Goal: Information Seeking & Learning: Find specific fact

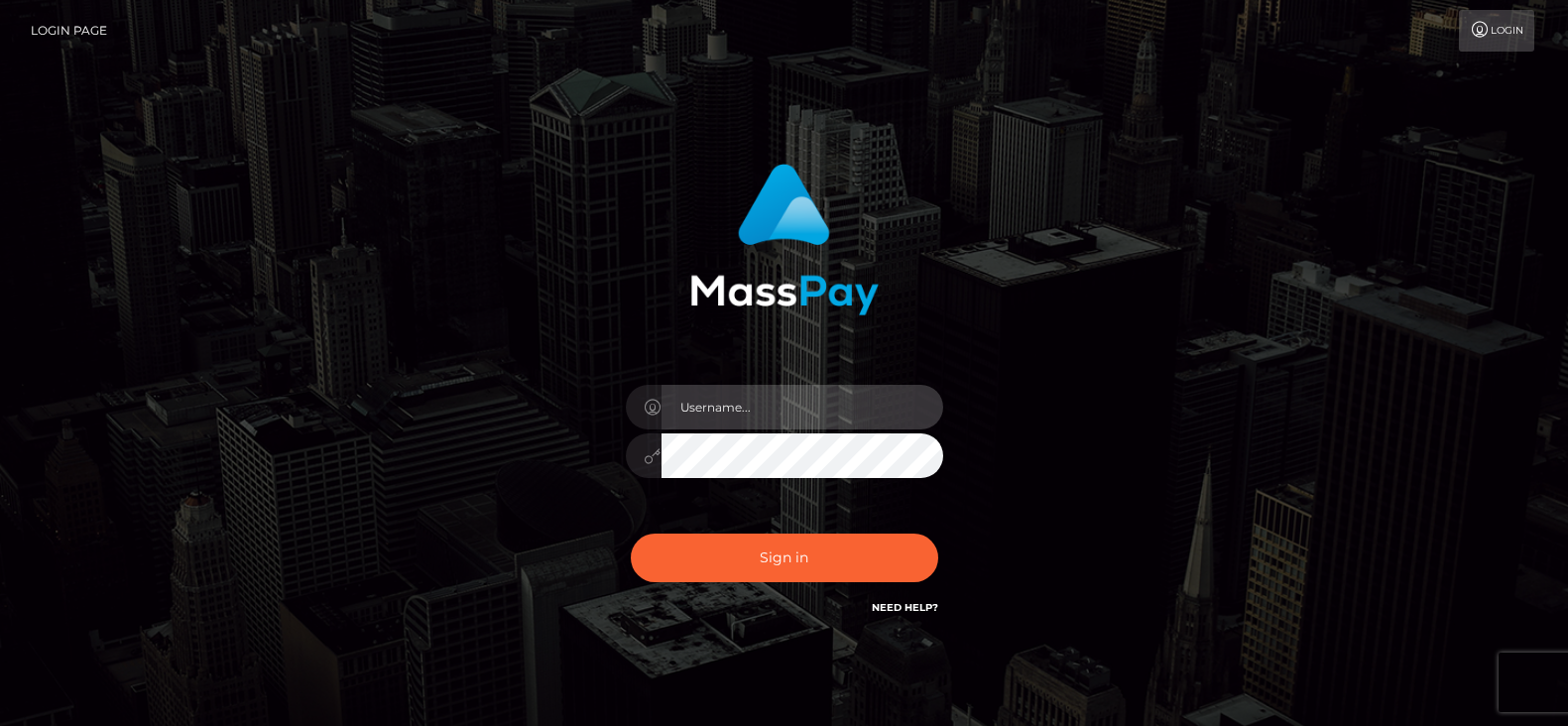
type input "[DOMAIN_NAME]"
click at [765, 414] on input "fr.es" at bounding box center [802, 406] width 281 height 45
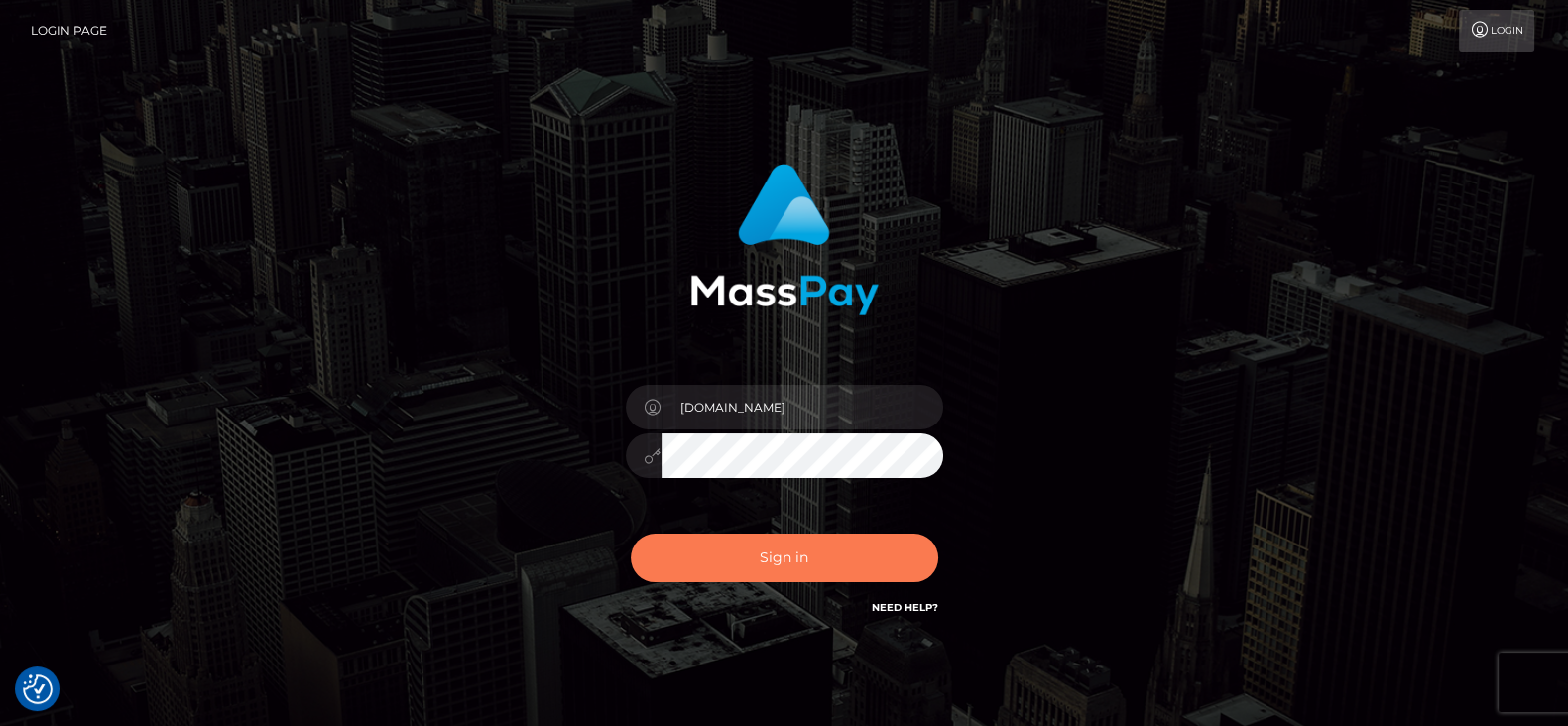
click at [767, 548] on button "Sign in" at bounding box center [784, 557] width 307 height 49
checkbox input "true"
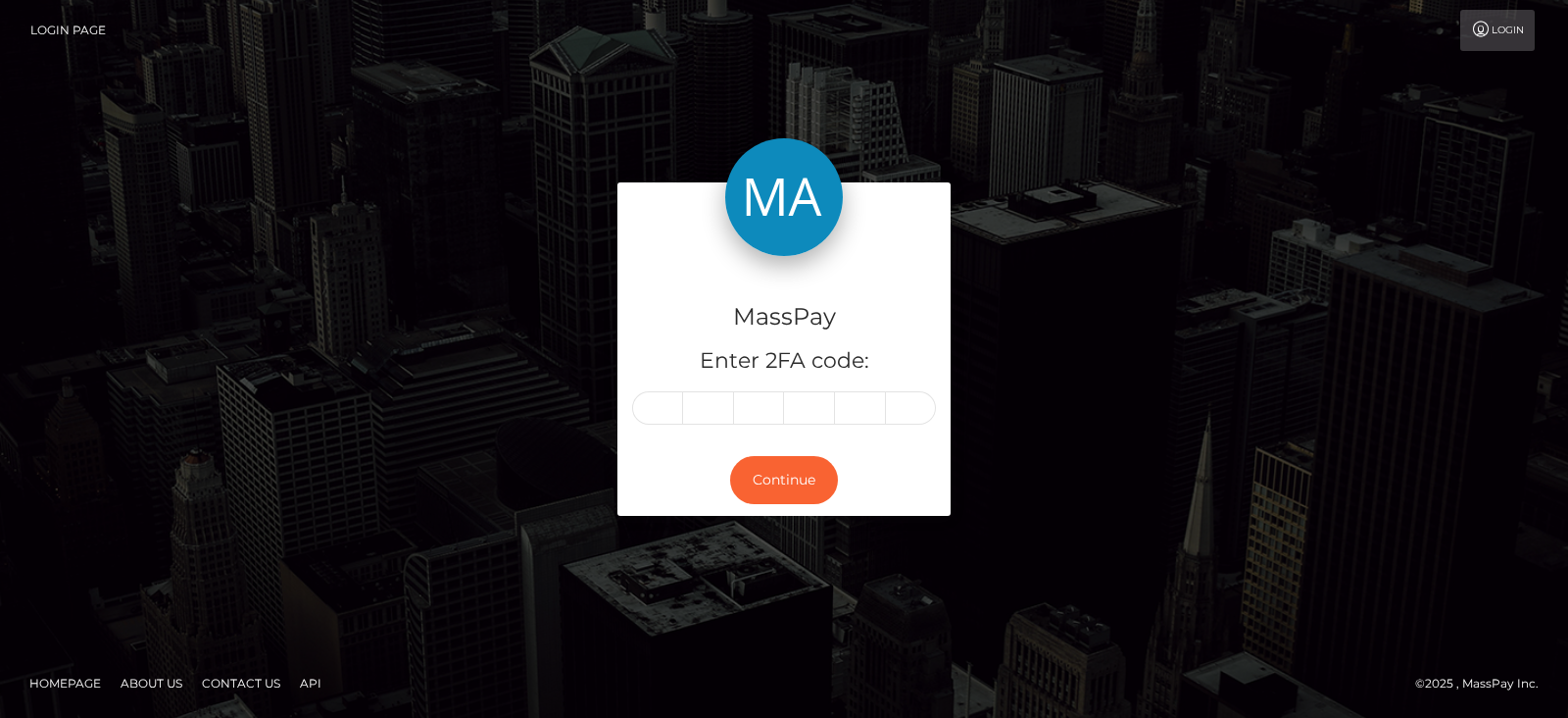
click at [658, 403] on input "text" at bounding box center [658, 408] width 51 height 33
type input "1"
type input "8"
type input "4"
type input "7"
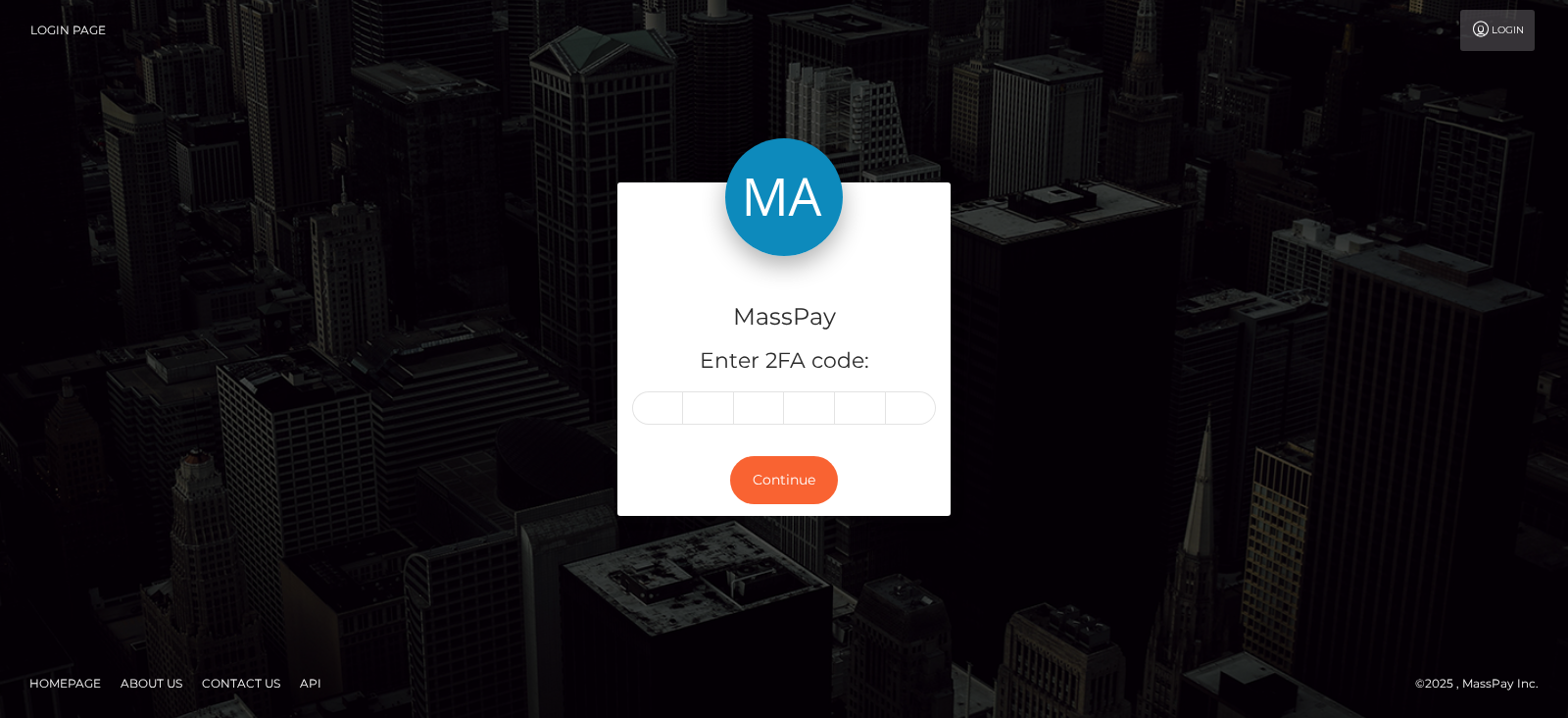
type input "3"
type input "6"
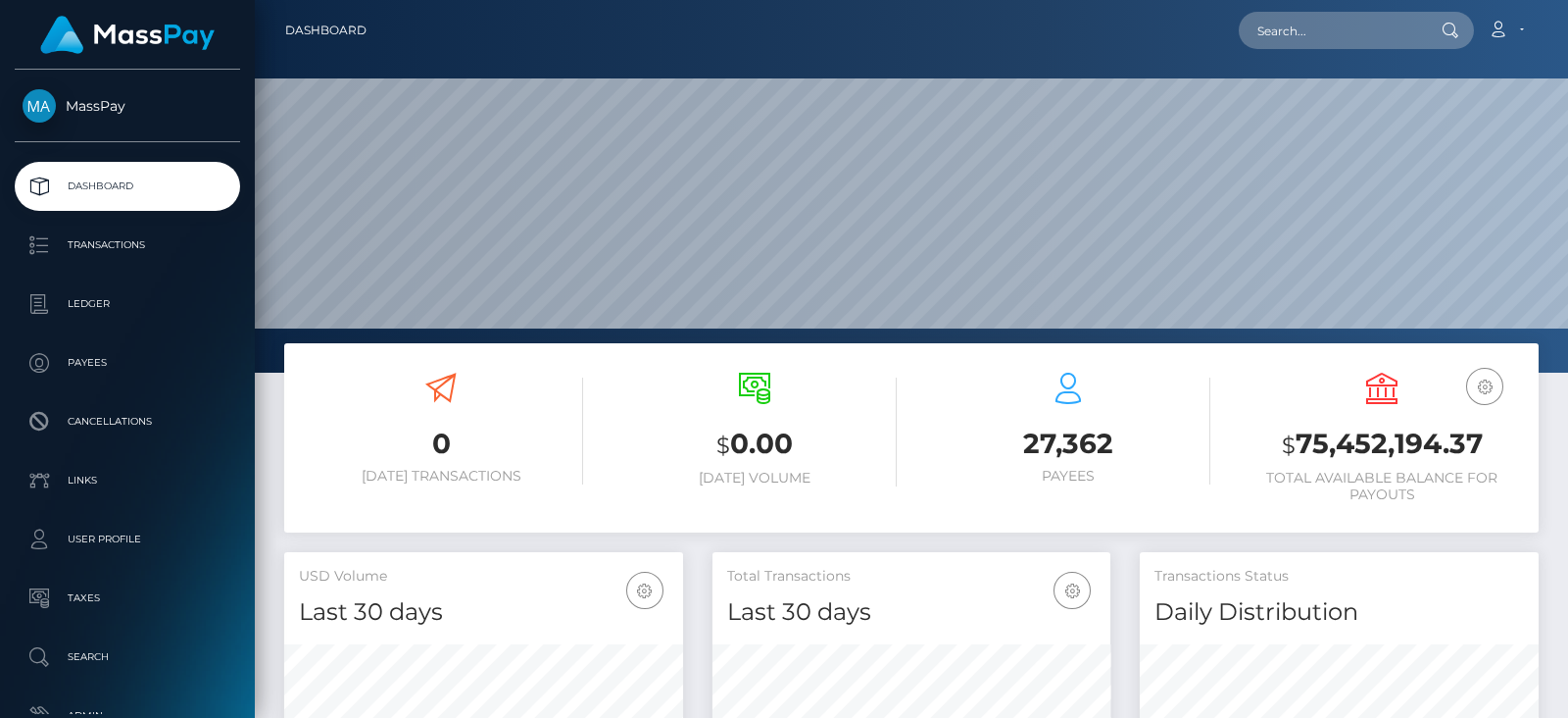
scroll to position [347, 398]
click at [1303, 43] on input "text" at bounding box center [1330, 30] width 185 height 37
paste input "bambibaybii@gmail.com"
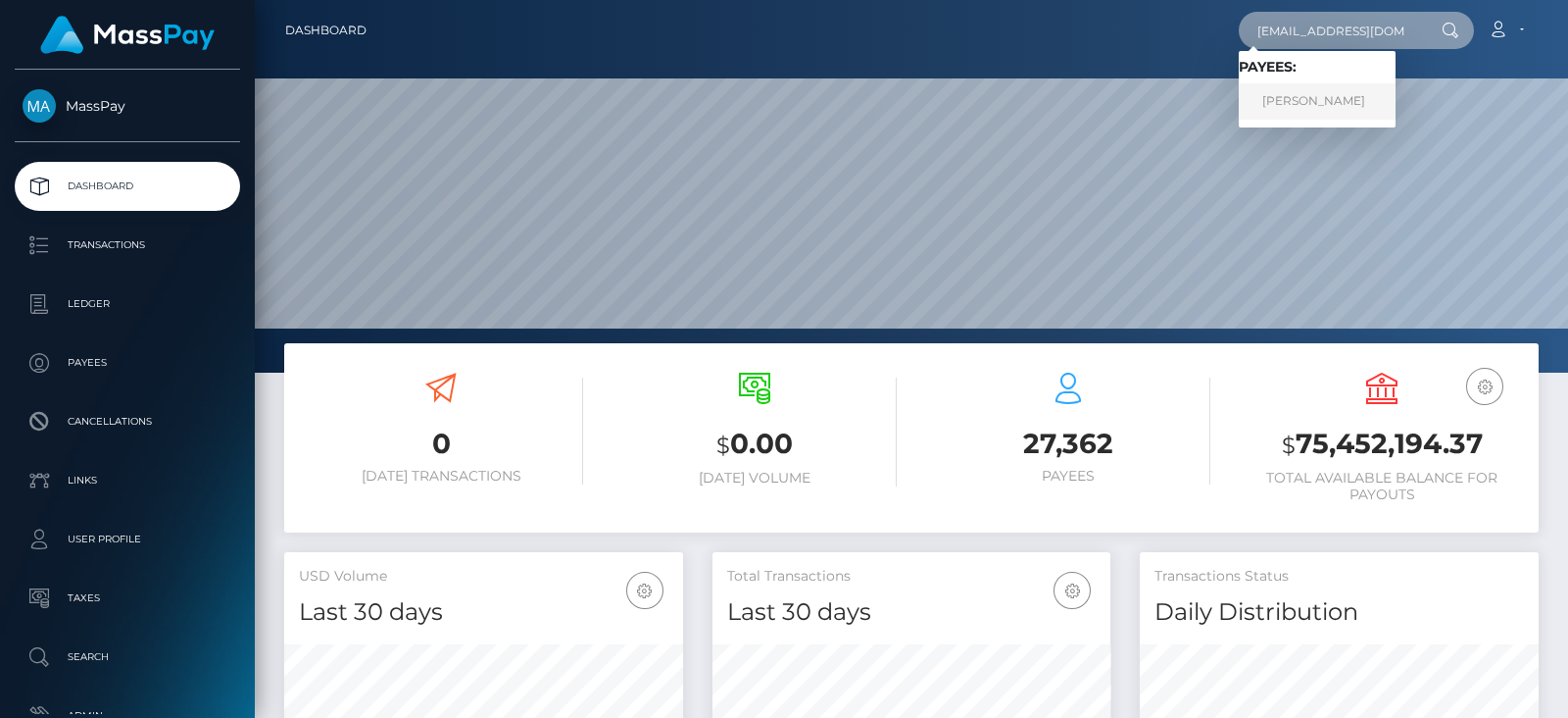
type input "bambibaybii@gmail.com"
click at [1337, 101] on link "GEORGINA LOUISE HADDEN" at bounding box center [1317, 101] width 157 height 36
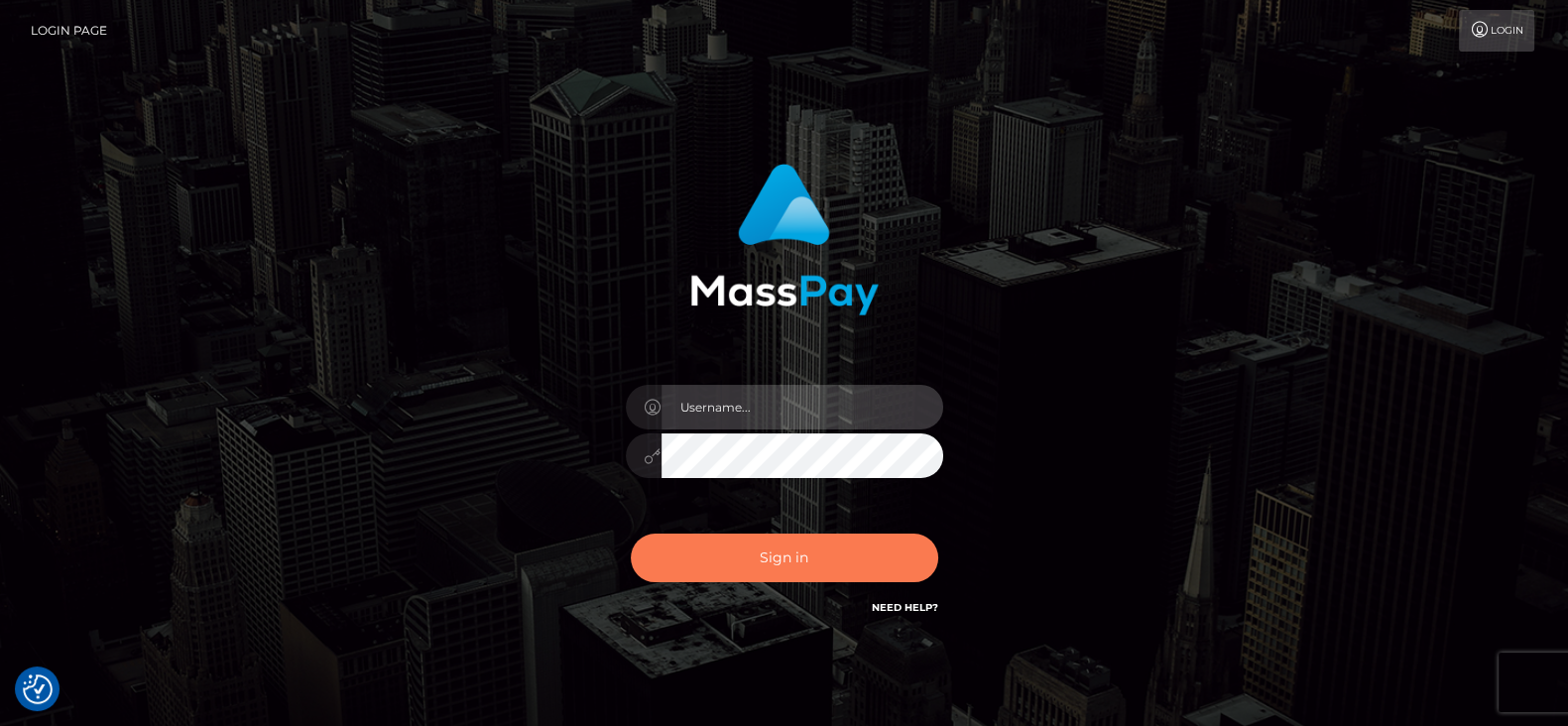
type input "fr.es"
click at [790, 555] on button "Sign in" at bounding box center [784, 557] width 307 height 49
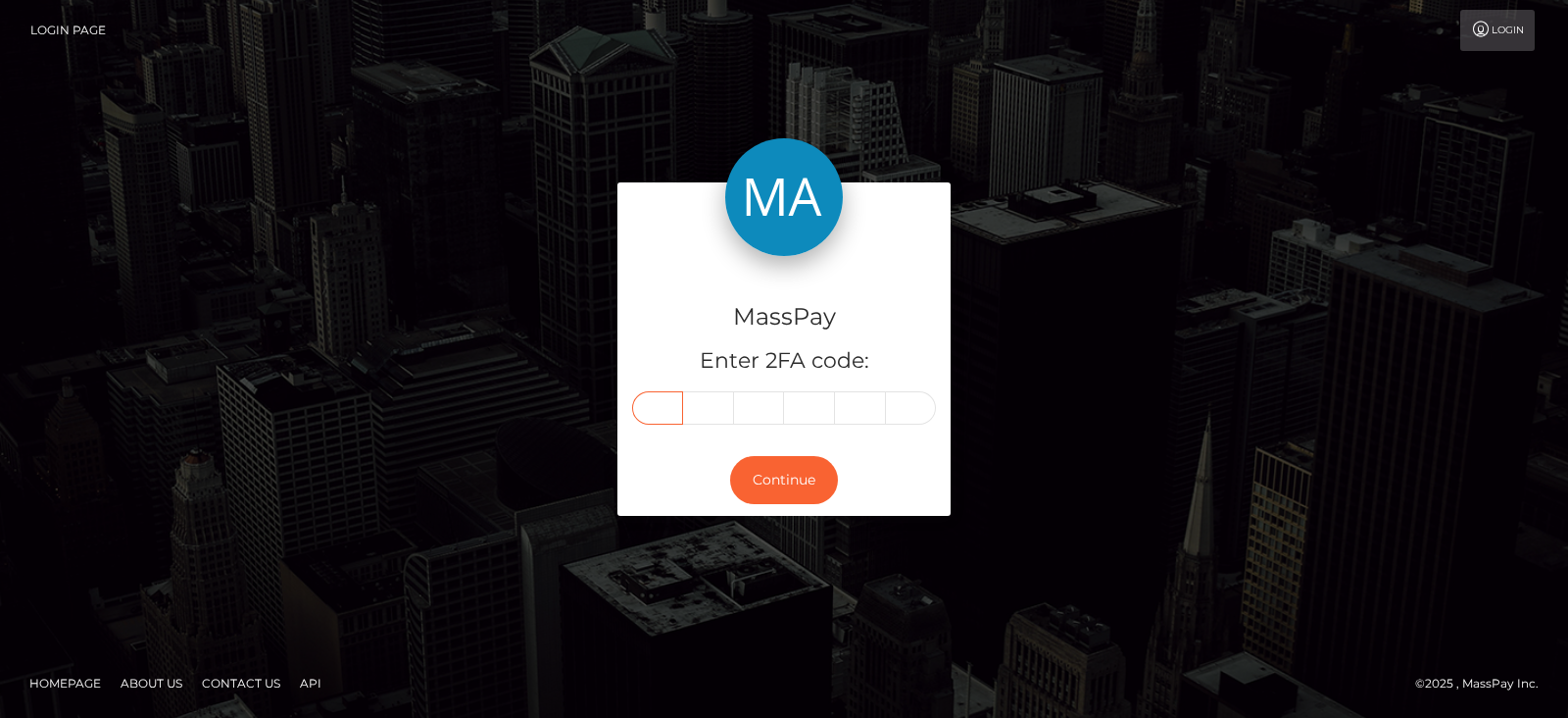
click at [656, 400] on input "text" at bounding box center [658, 408] width 51 height 33
paste input "0"
type input "0"
type input "4"
type input "0"
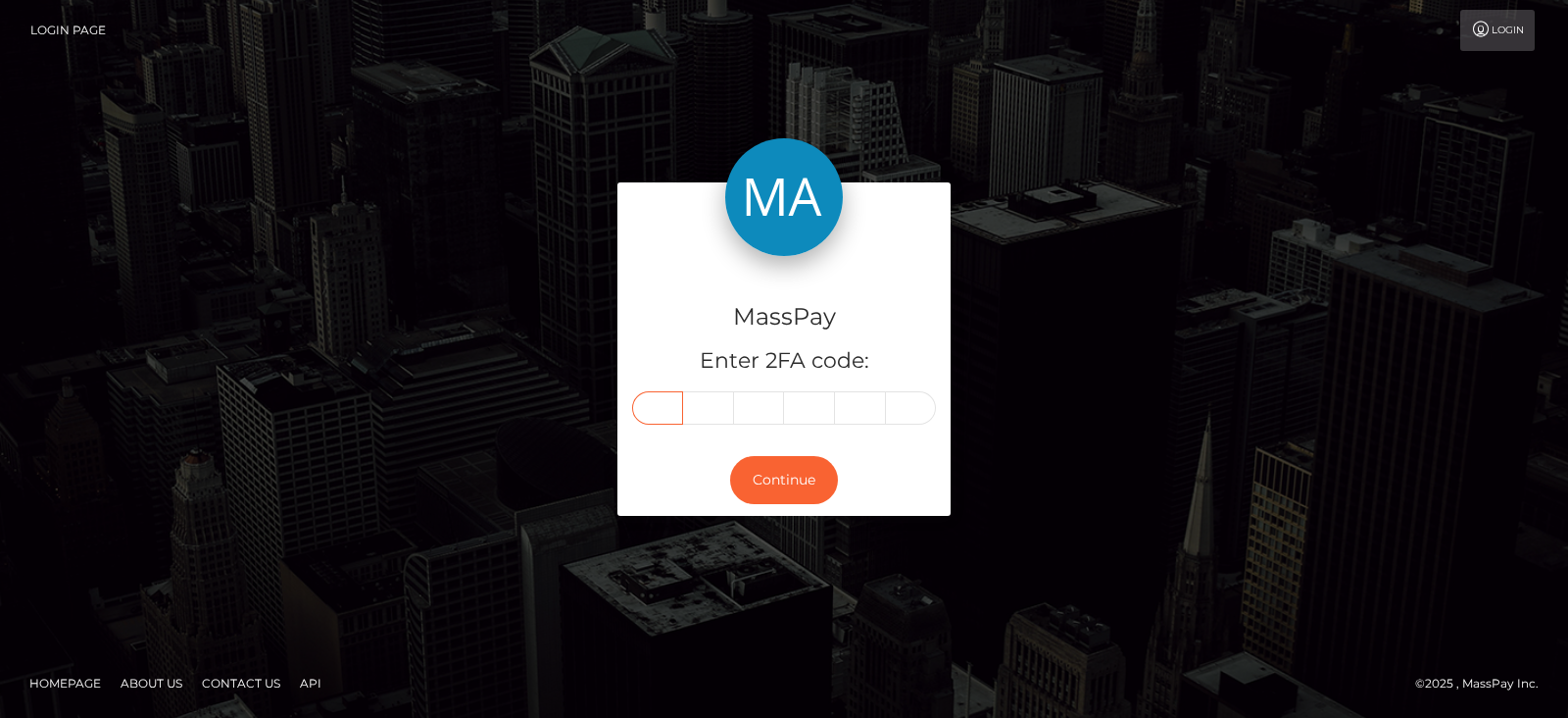
type input "0"
type input "4"
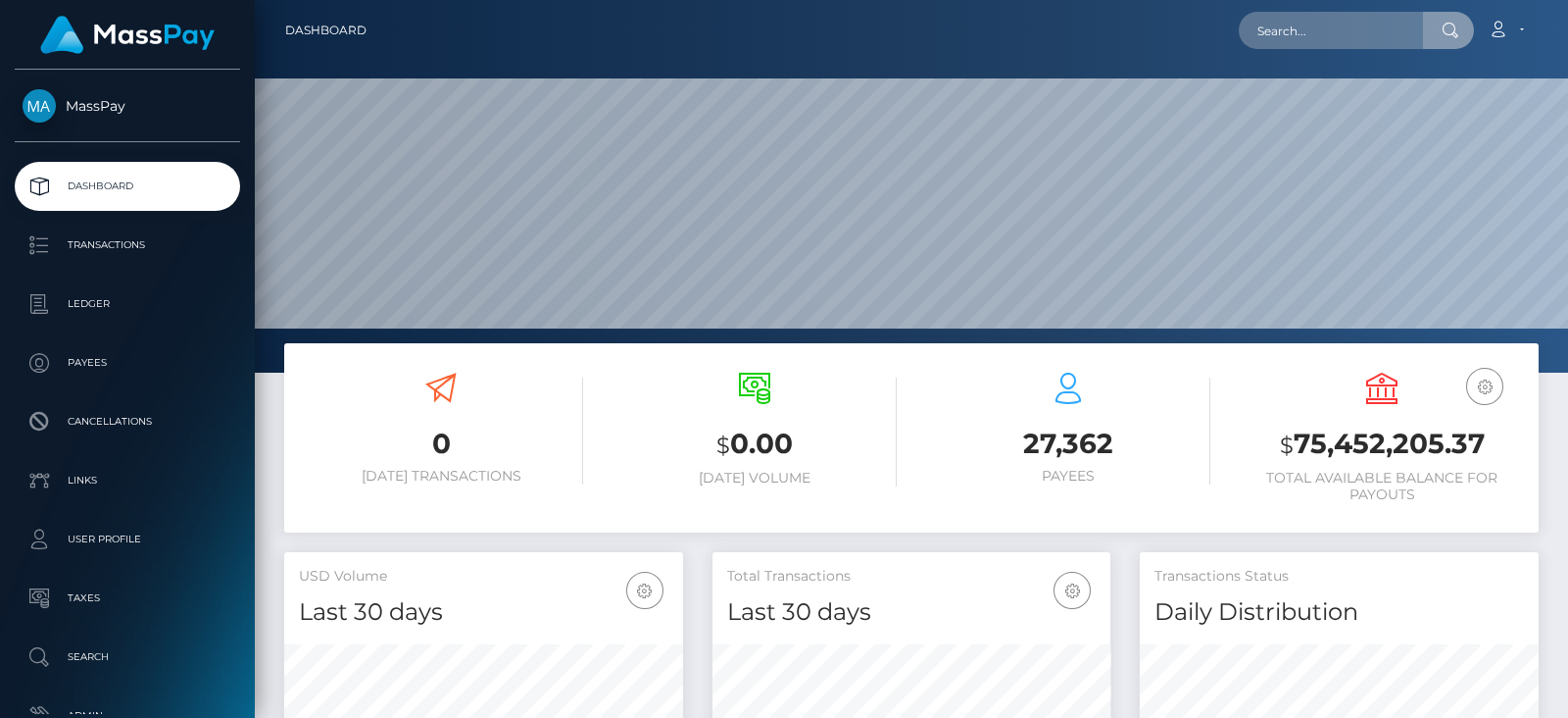
scroll to position [347, 398]
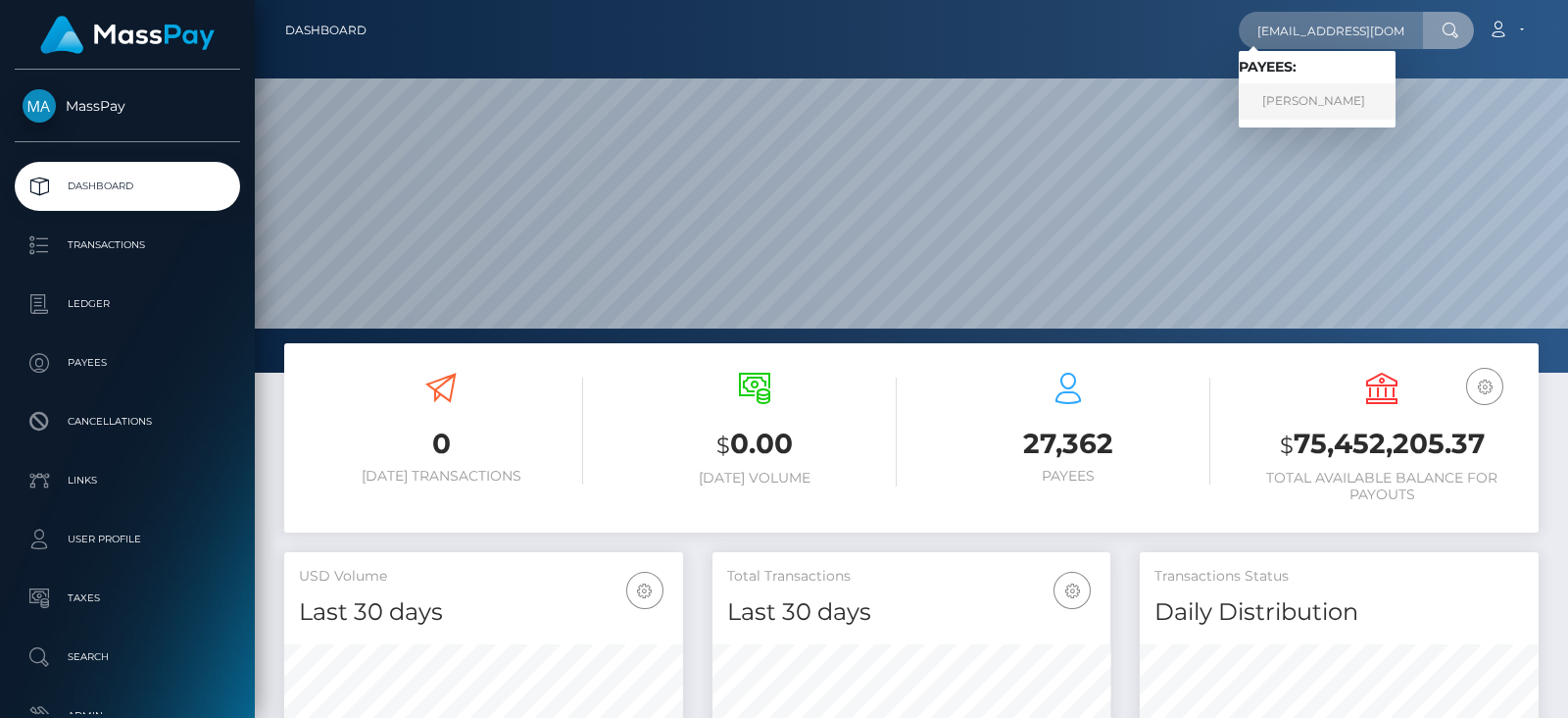
type input "[EMAIL_ADDRESS][DOMAIN_NAME]"
click at [1327, 92] on link "[PERSON_NAME]" at bounding box center [1317, 101] width 157 height 36
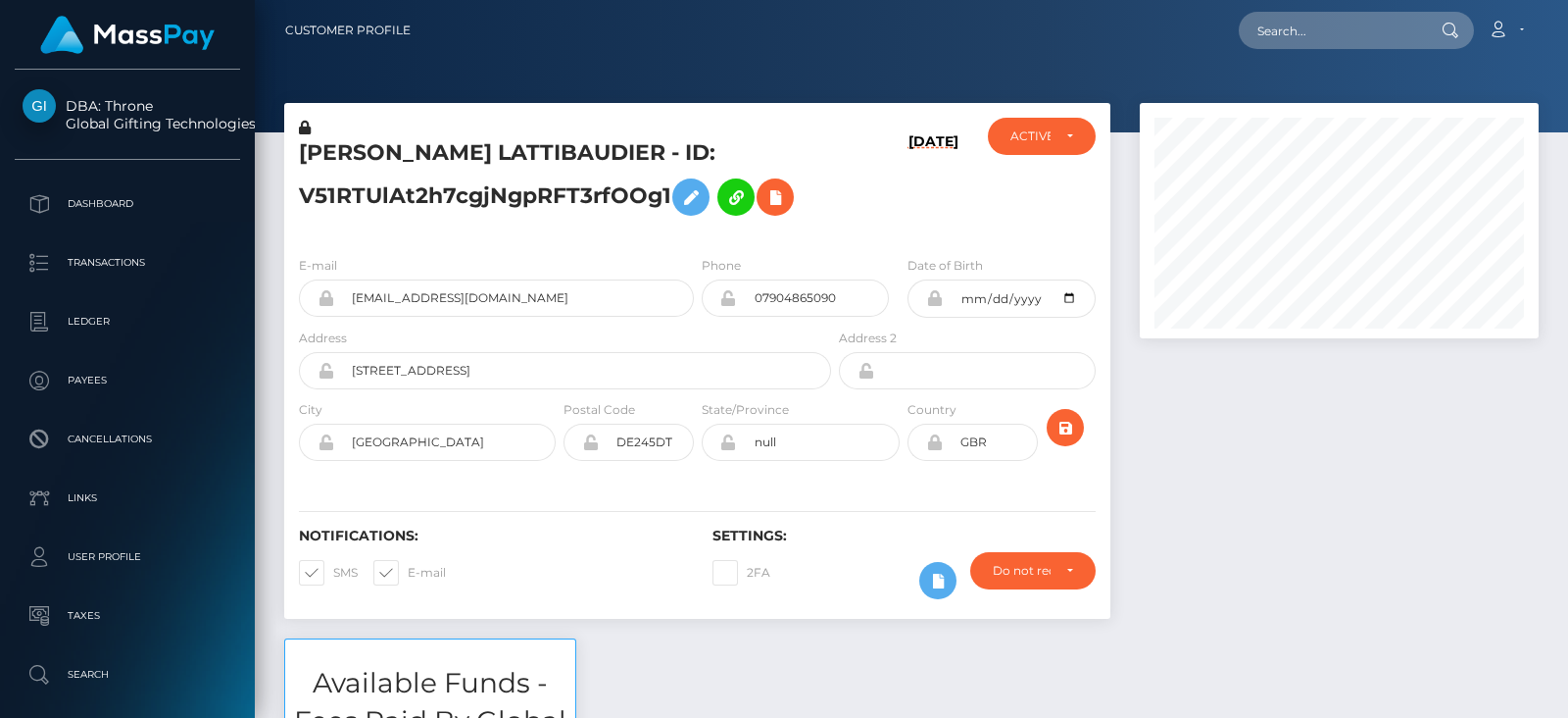
scroll to position [235, 398]
click at [1177, 477] on div at bounding box center [1339, 370] width 428 height 535
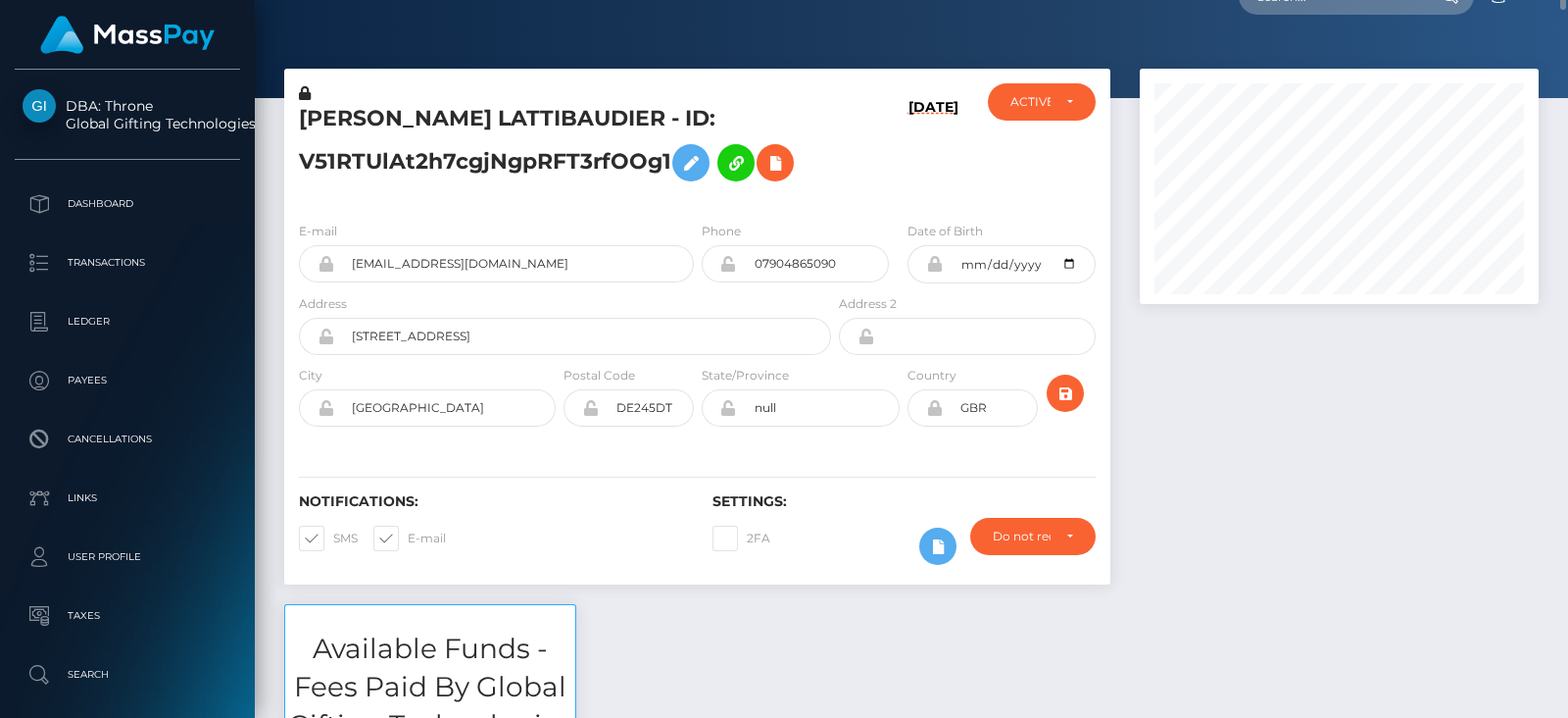
scroll to position [0, 0]
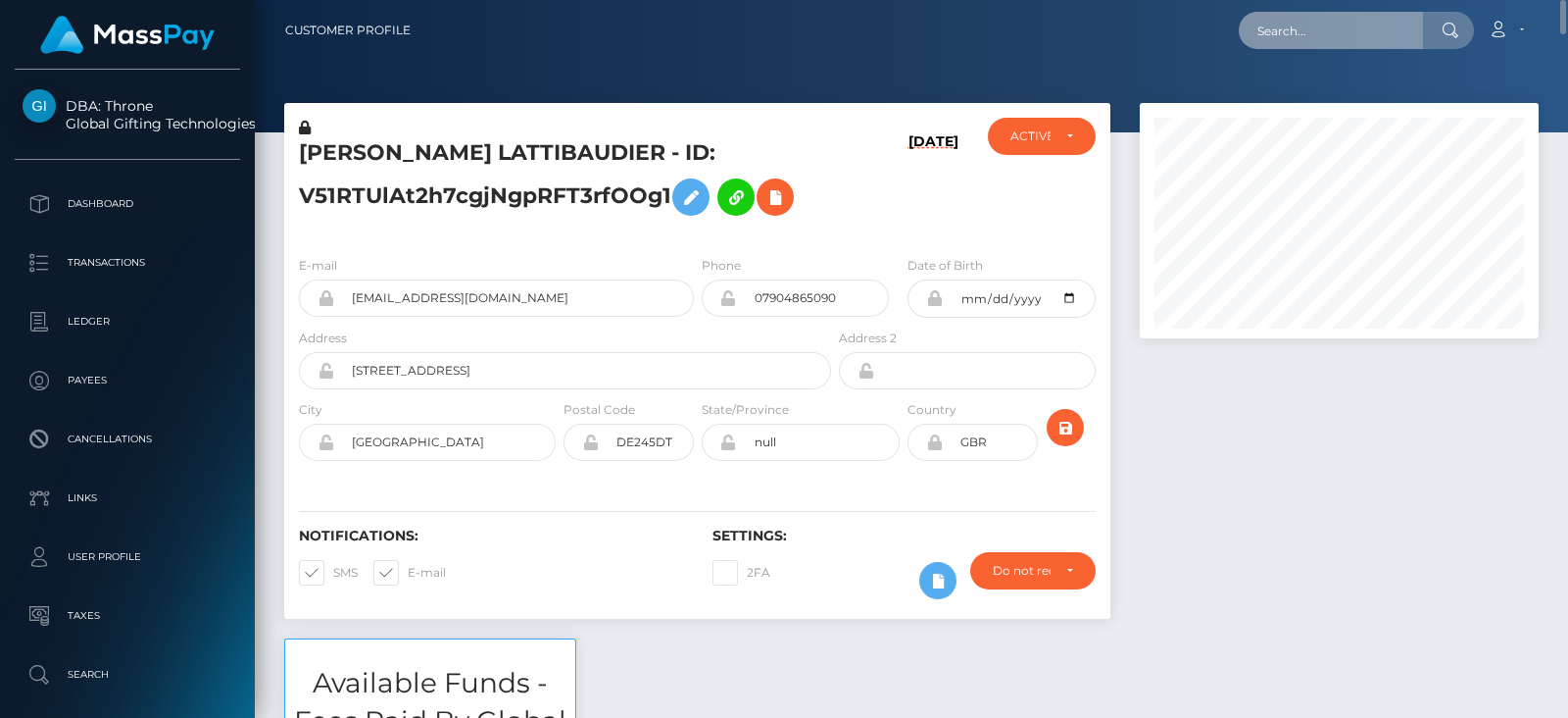
click at [1303, 33] on input "text" at bounding box center [1330, 30] width 185 height 37
paste input "lizajeiza@gmail.com"
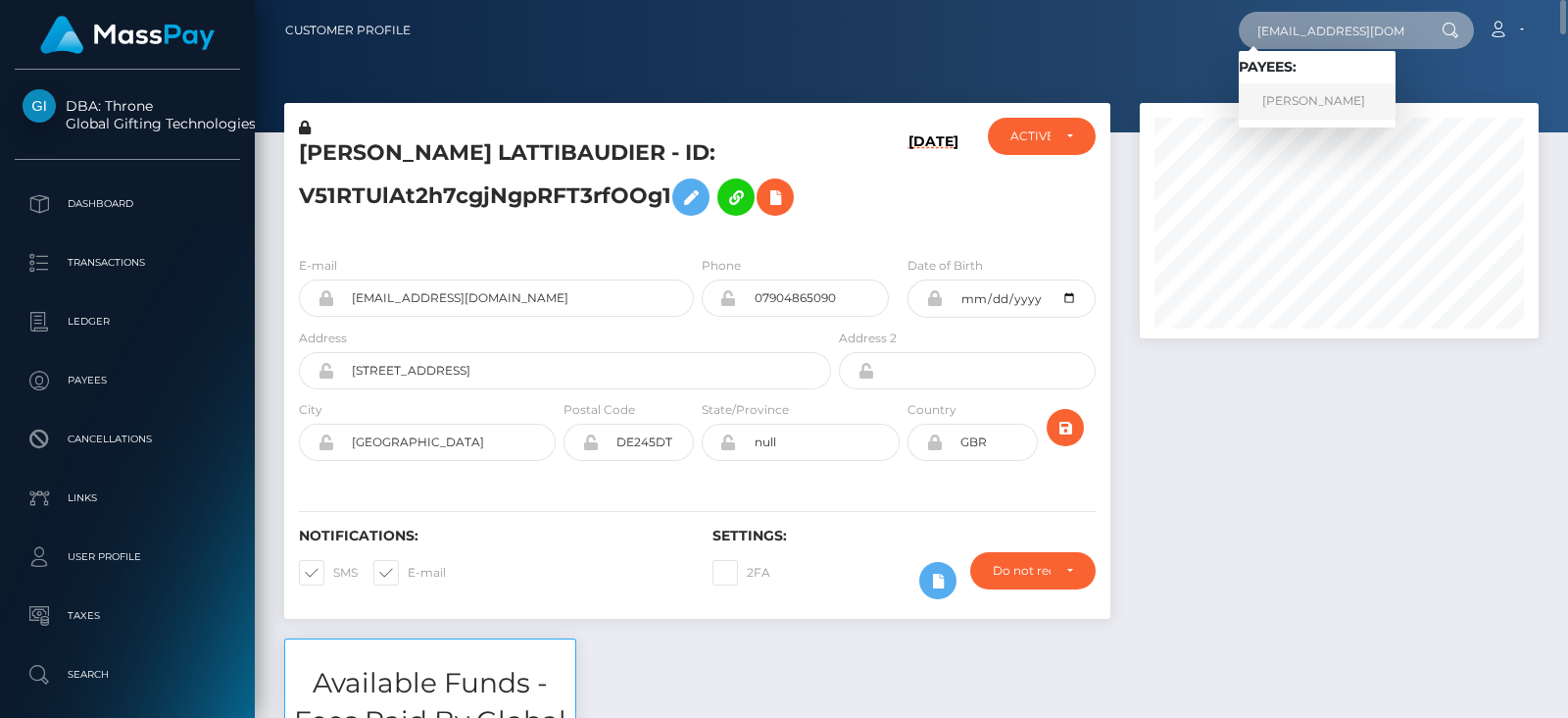
type input "lizajeiza@gmail.com"
click at [1302, 98] on link "EMILY MAE LONG" at bounding box center [1317, 101] width 157 height 36
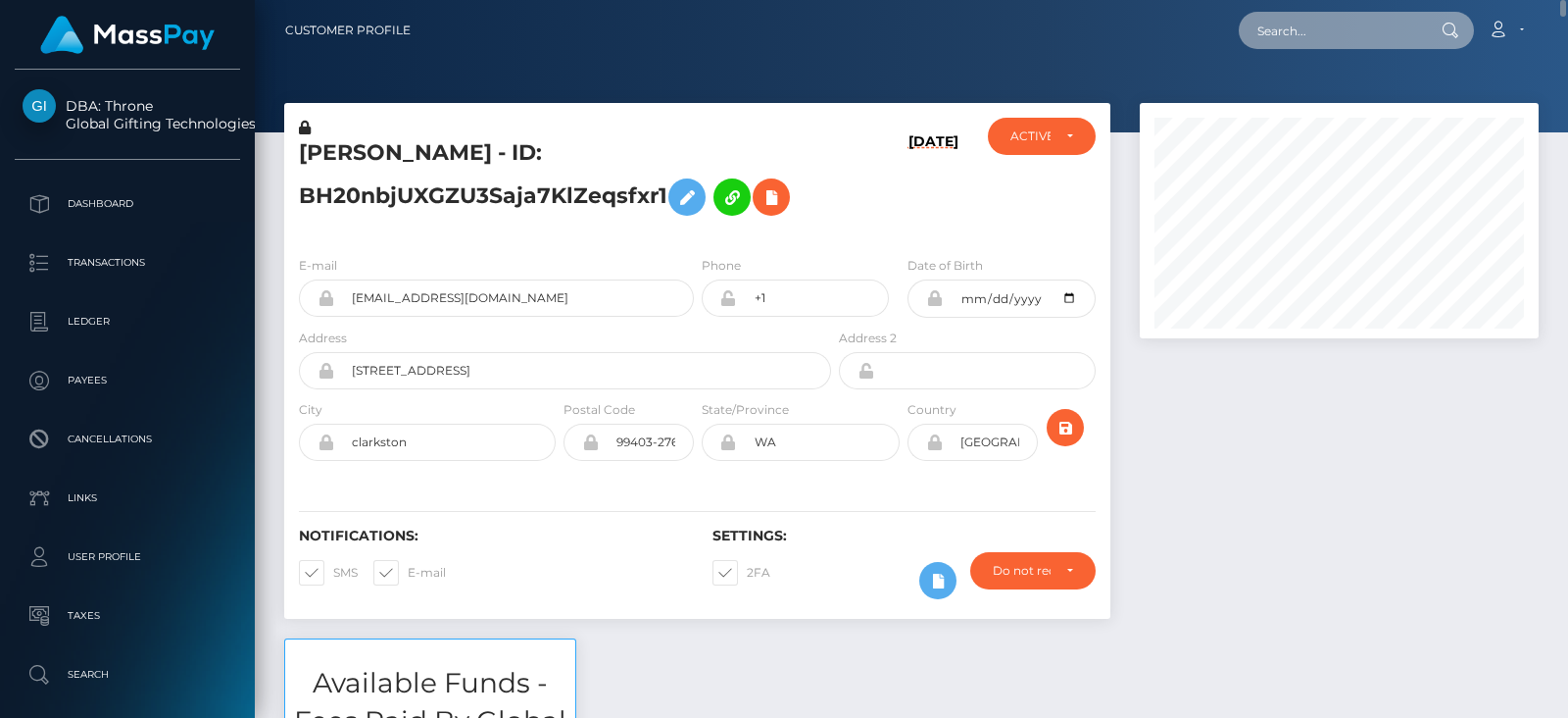
click at [1348, 43] on input "text" at bounding box center [1330, 30] width 185 height 37
paste input "goonpinkteny@proton.me"
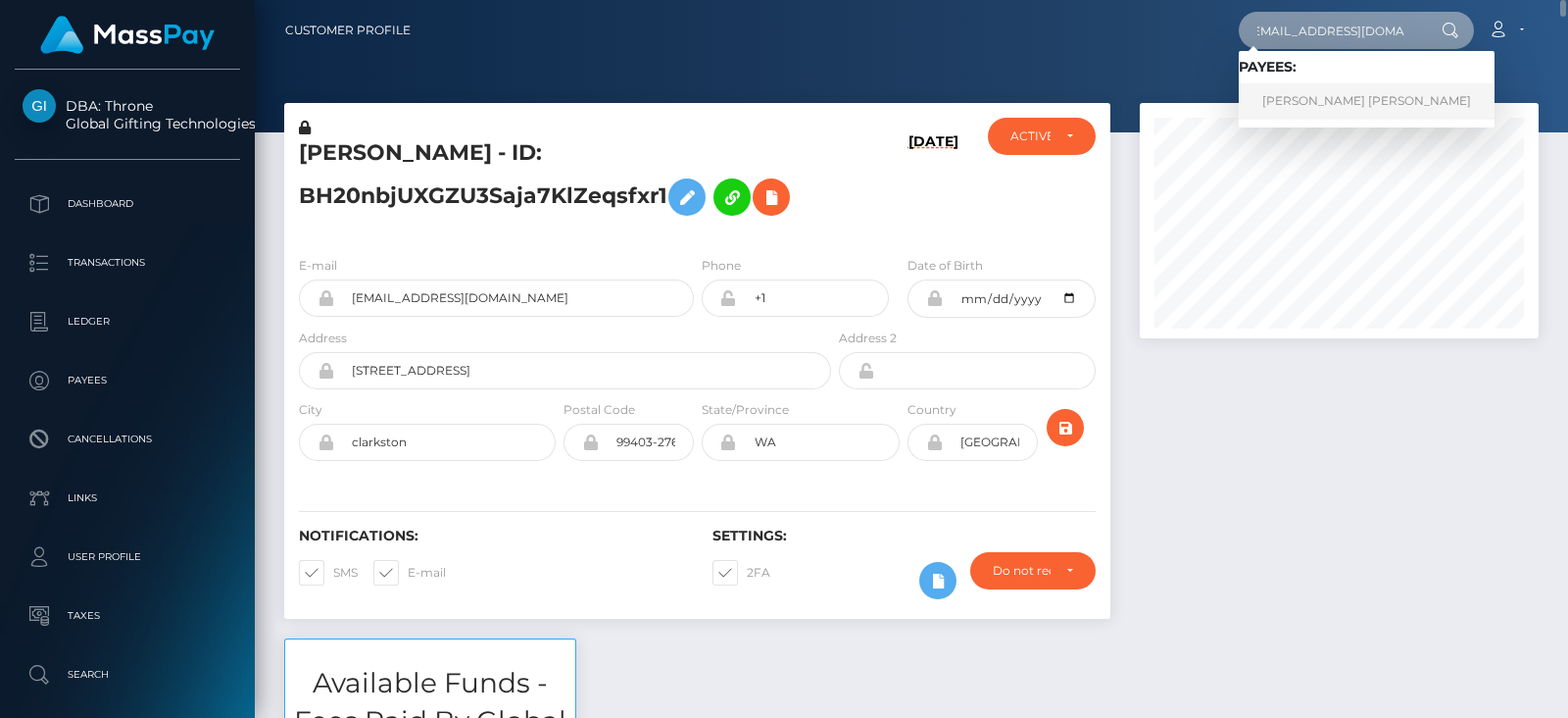
type input "goonpinkteny@proton.me"
click at [1337, 91] on link "WILHELMUS PETRUS ARNOLDUS HERMANS" at bounding box center [1366, 101] width 255 height 36
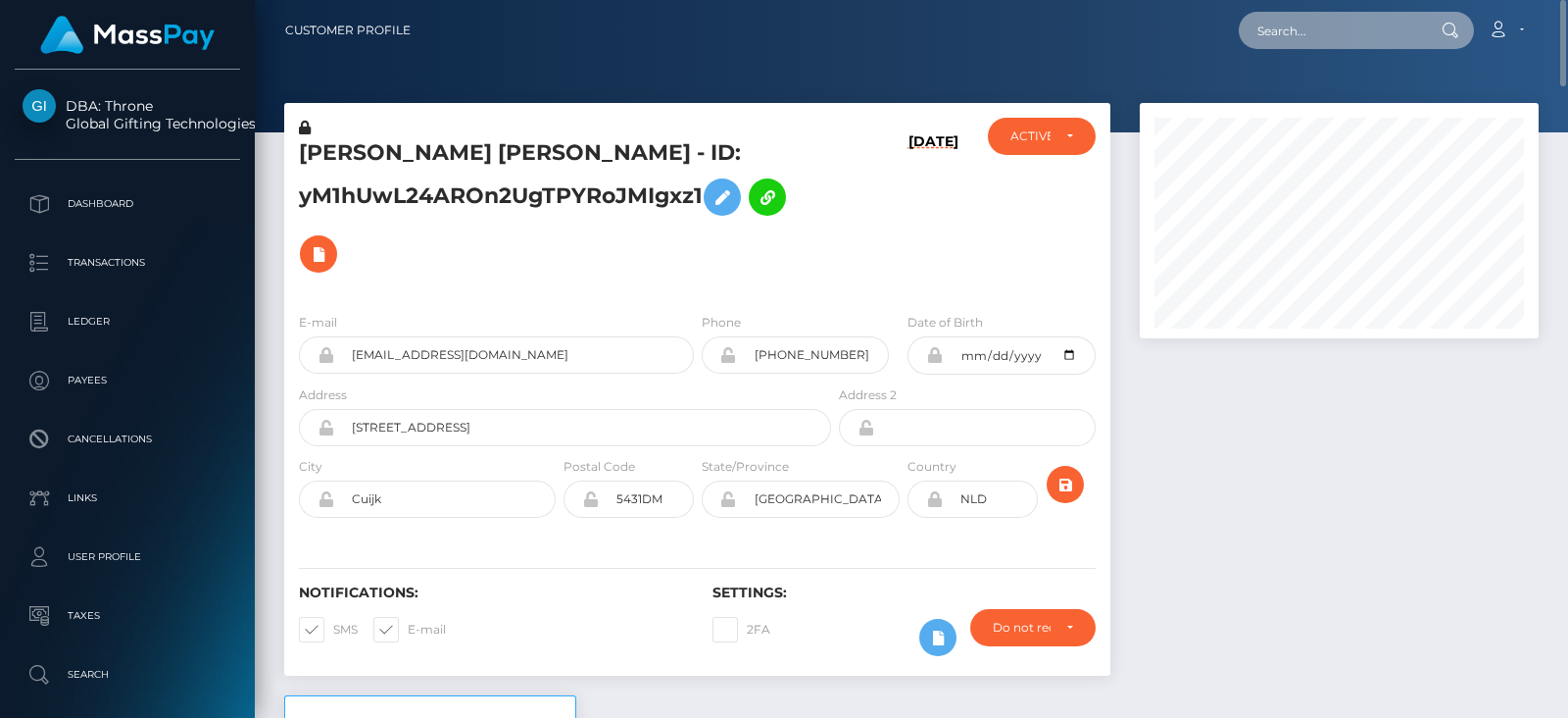
click at [1316, 23] on input "text" at bounding box center [1330, 30] width 185 height 37
paste input "kvaughn229@gmail.com"
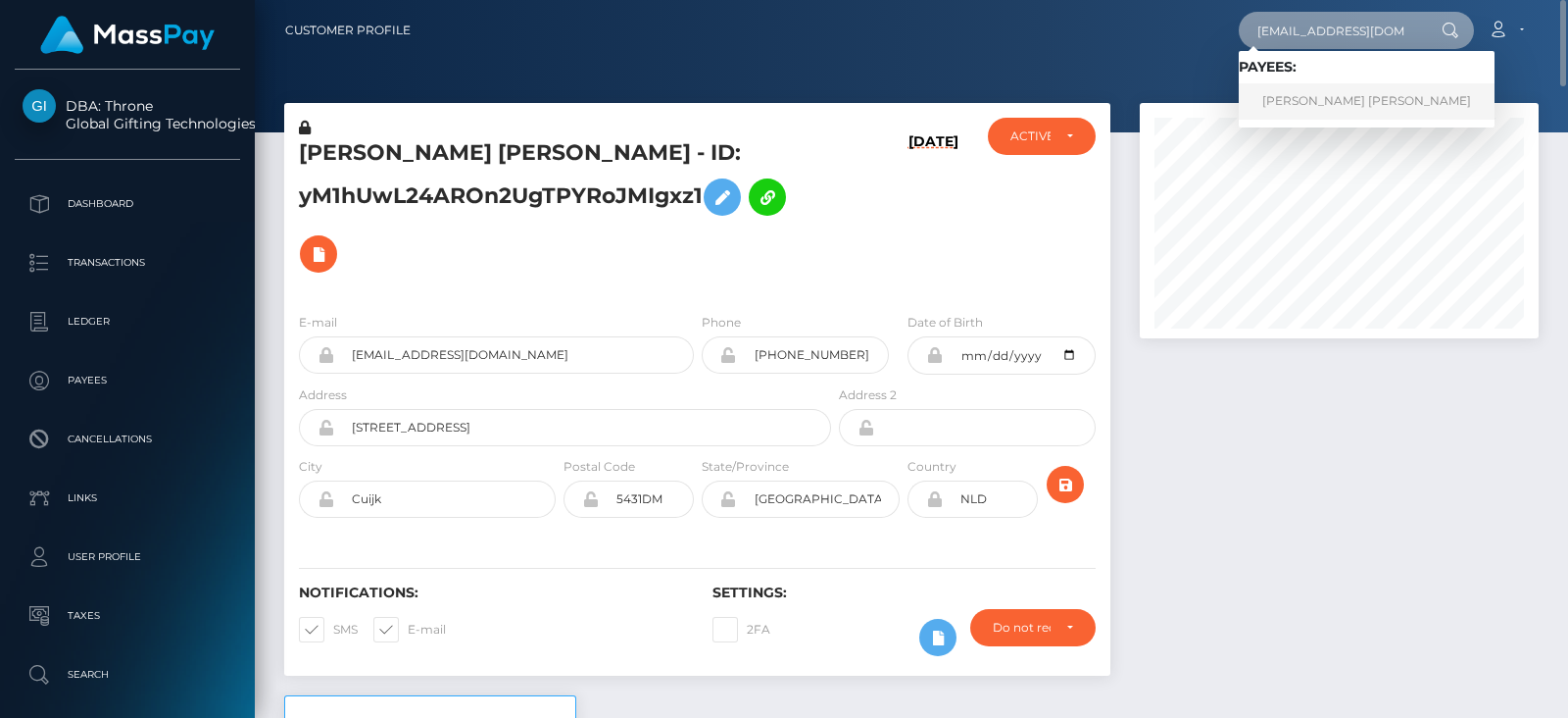
type input "kvaughn229@gmail.com"
click at [1335, 105] on link "KALIYAH LAVE VAUGHN" at bounding box center [1366, 101] width 255 height 36
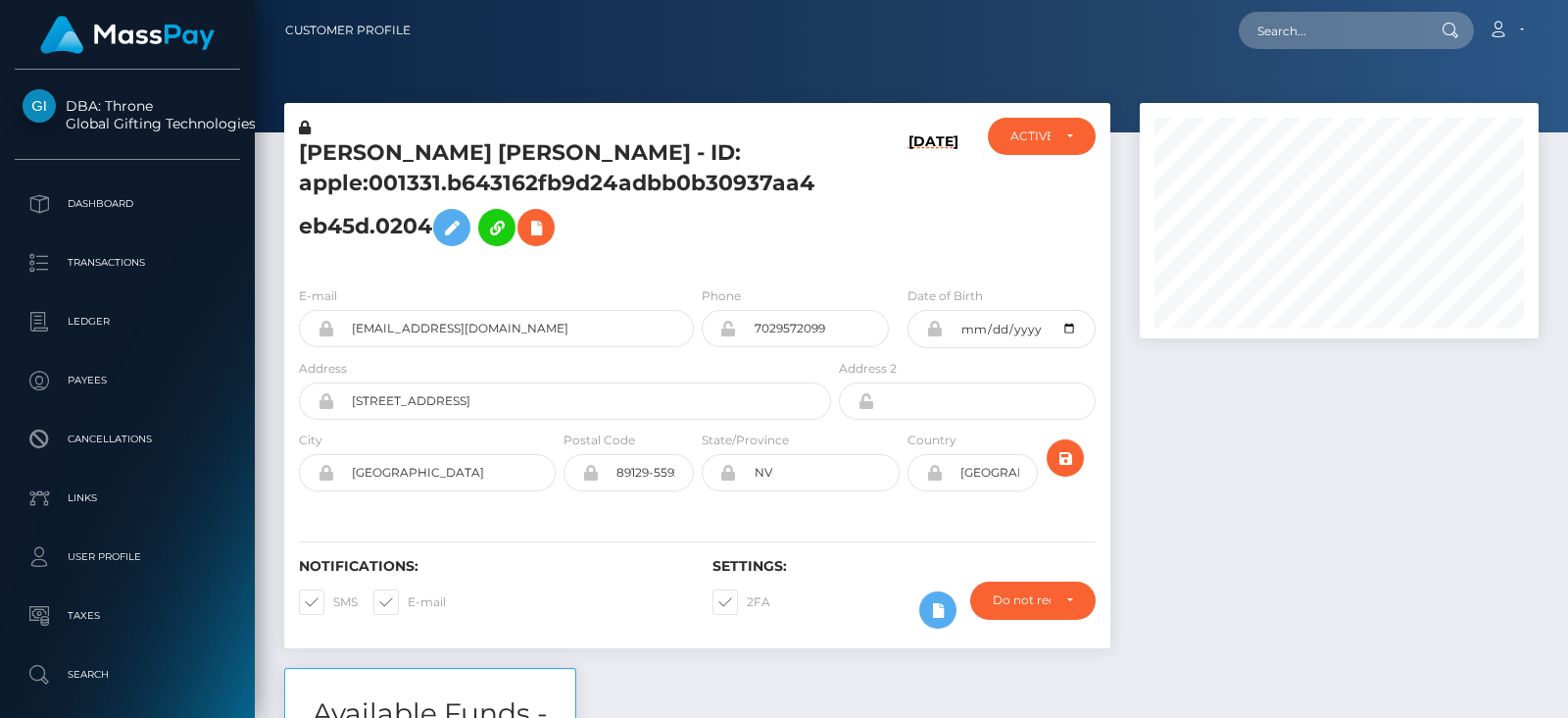
scroll to position [235, 398]
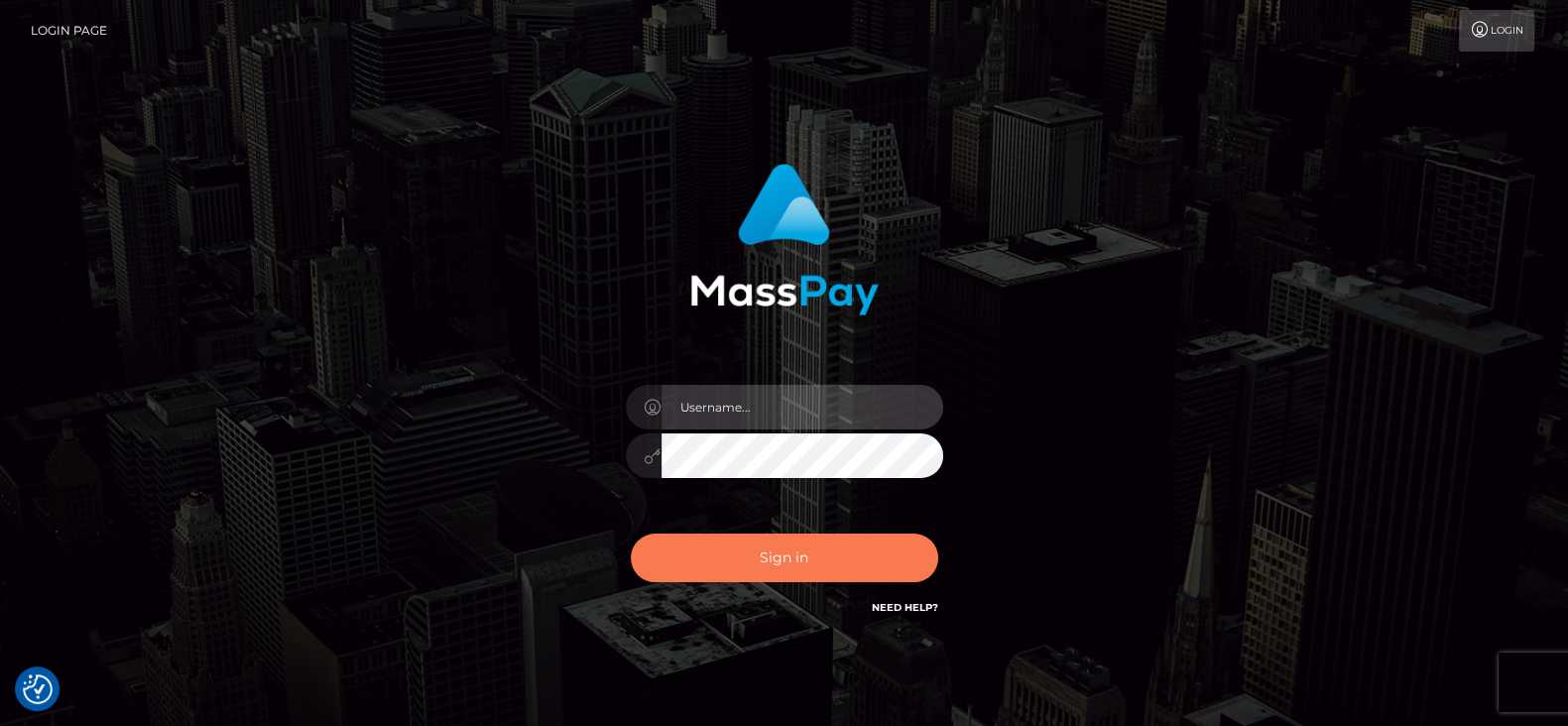
type input "[DOMAIN_NAME]"
click at [848, 552] on button "Sign in" at bounding box center [784, 557] width 307 height 49
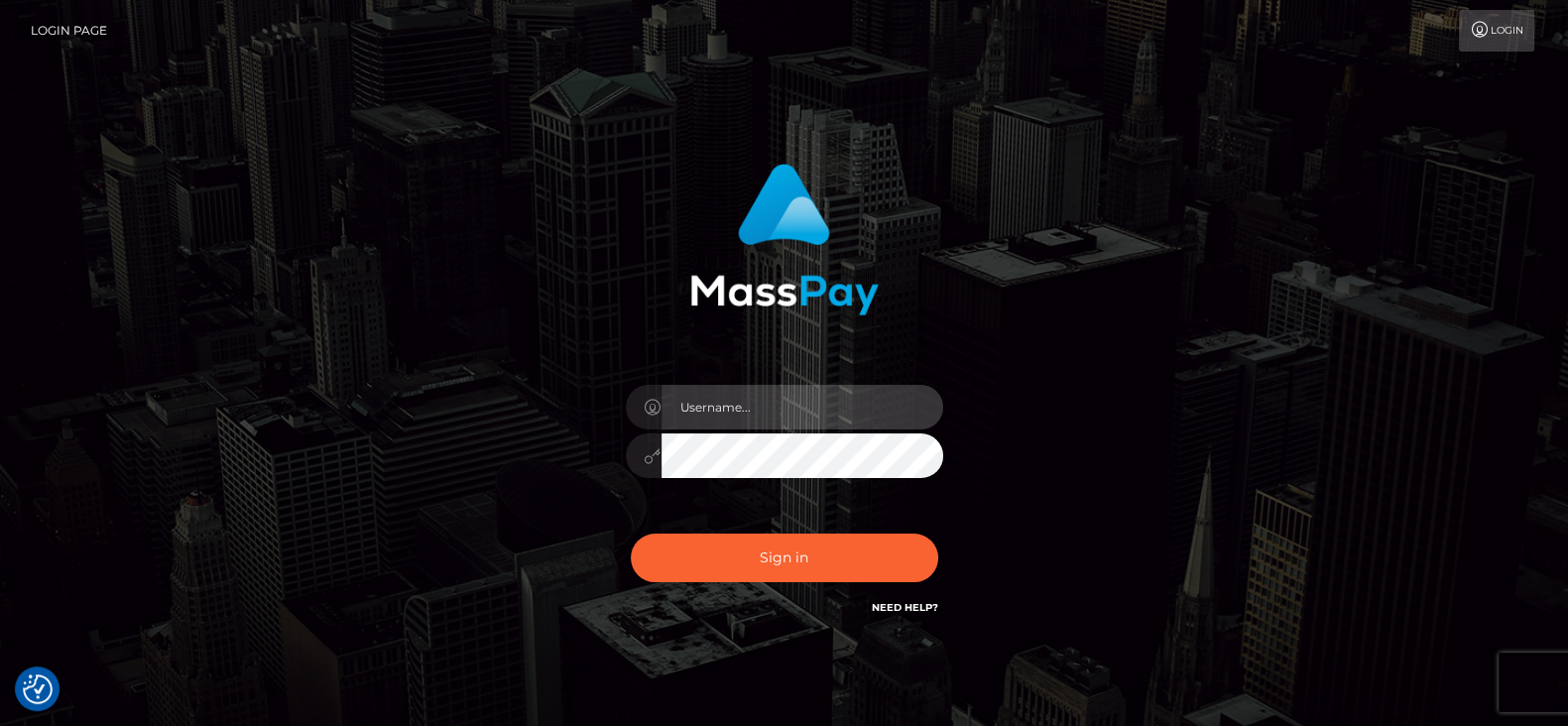
type input "fr.es"
click at [274, 478] on div "fr.es Sign in" at bounding box center [785, 401] width 1131 height 505
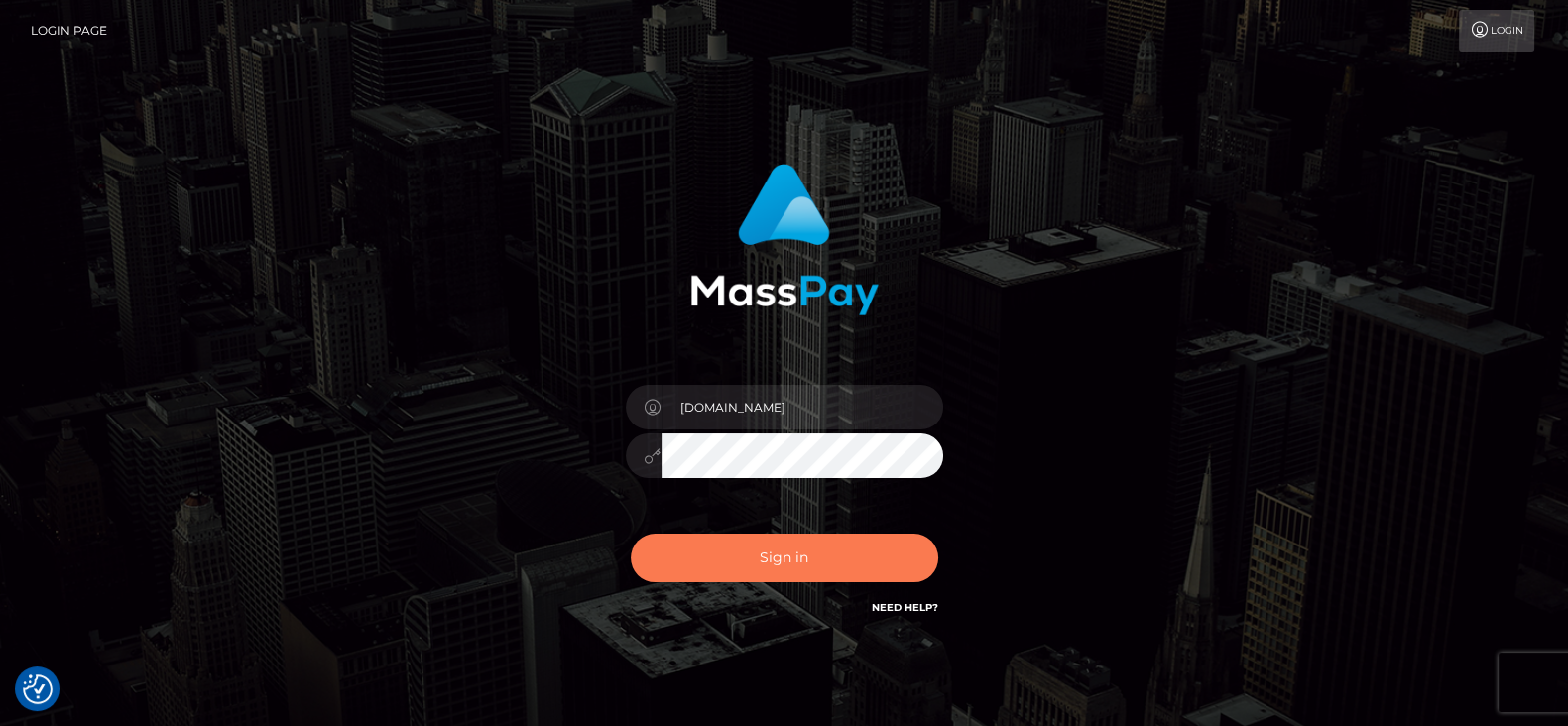
click at [733, 557] on button "Sign in" at bounding box center [784, 557] width 307 height 49
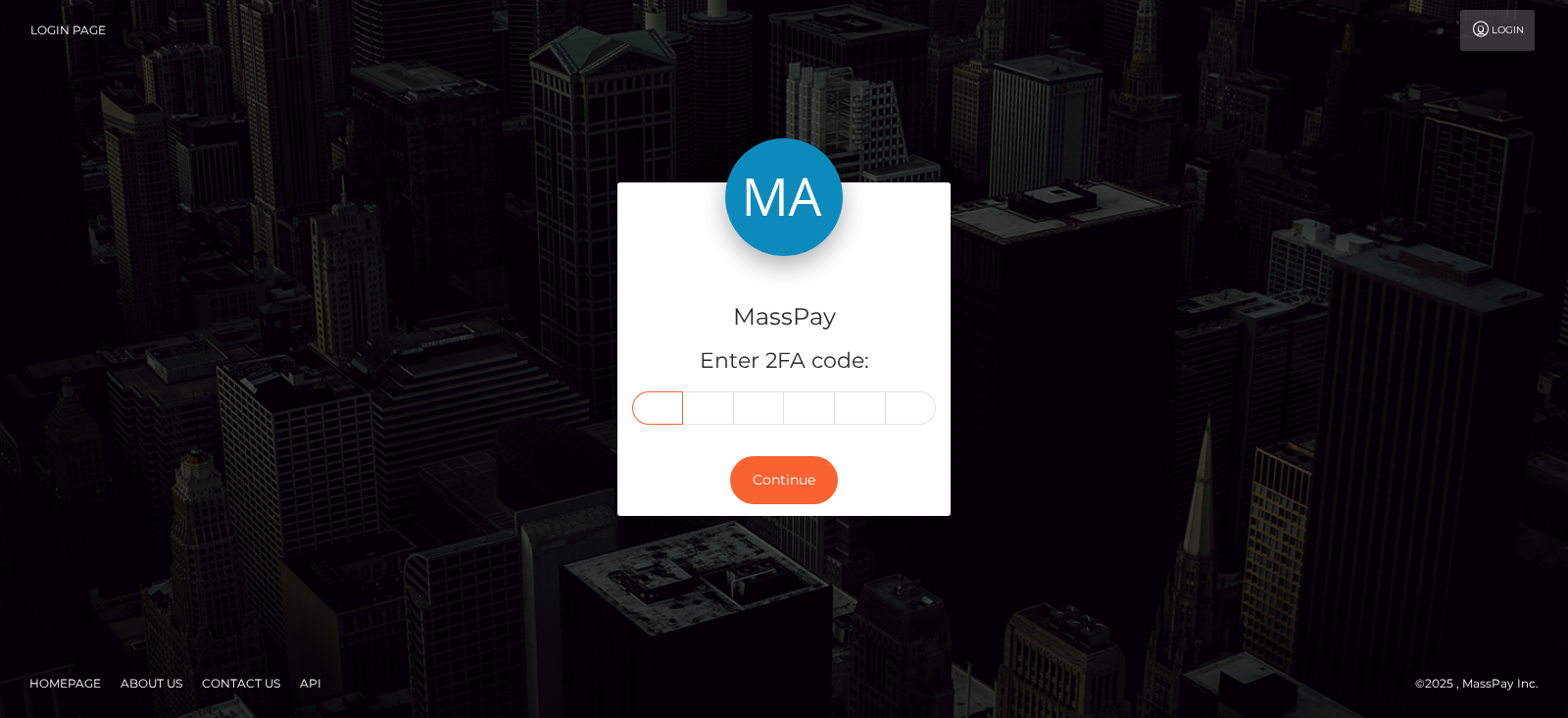
click at [658, 410] on input "text" at bounding box center [658, 408] width 51 height 33
paste input "8"
type input "8"
type input "6"
type input "0"
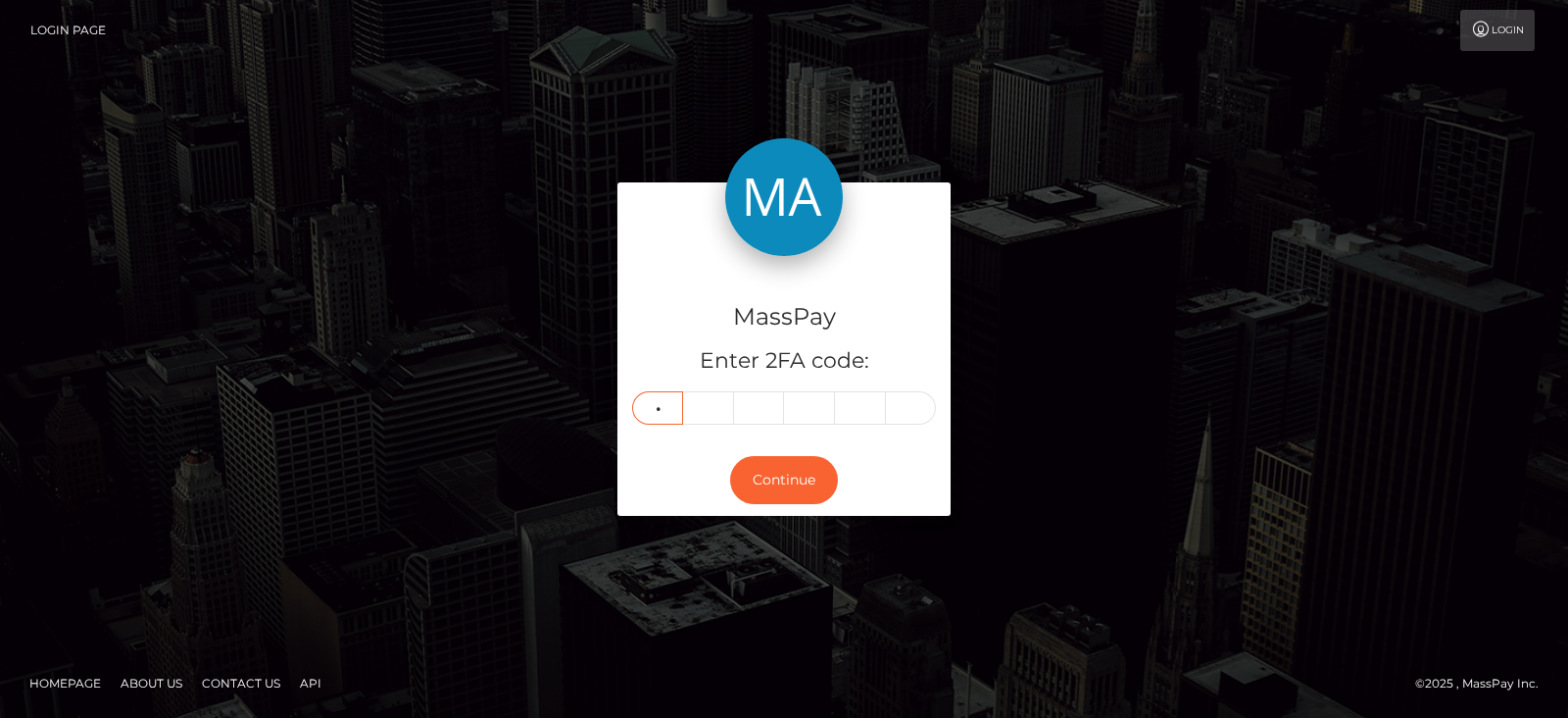
type input "0"
type input "9"
type input "6"
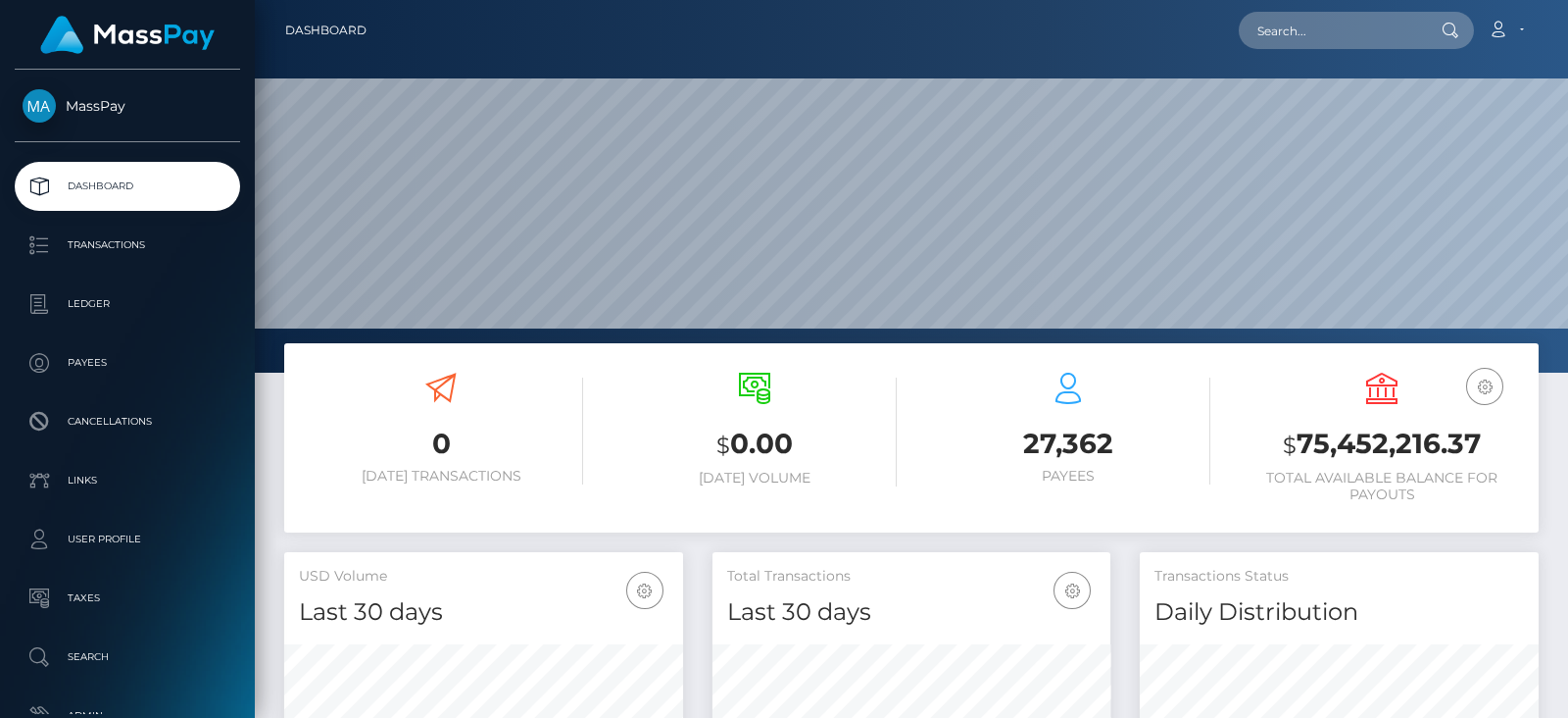
scroll to position [347, 398]
click at [1356, 43] on input "text" at bounding box center [1330, 30] width 185 height 37
paste input "[EMAIL_ADDRESS][DOMAIN_NAME]"
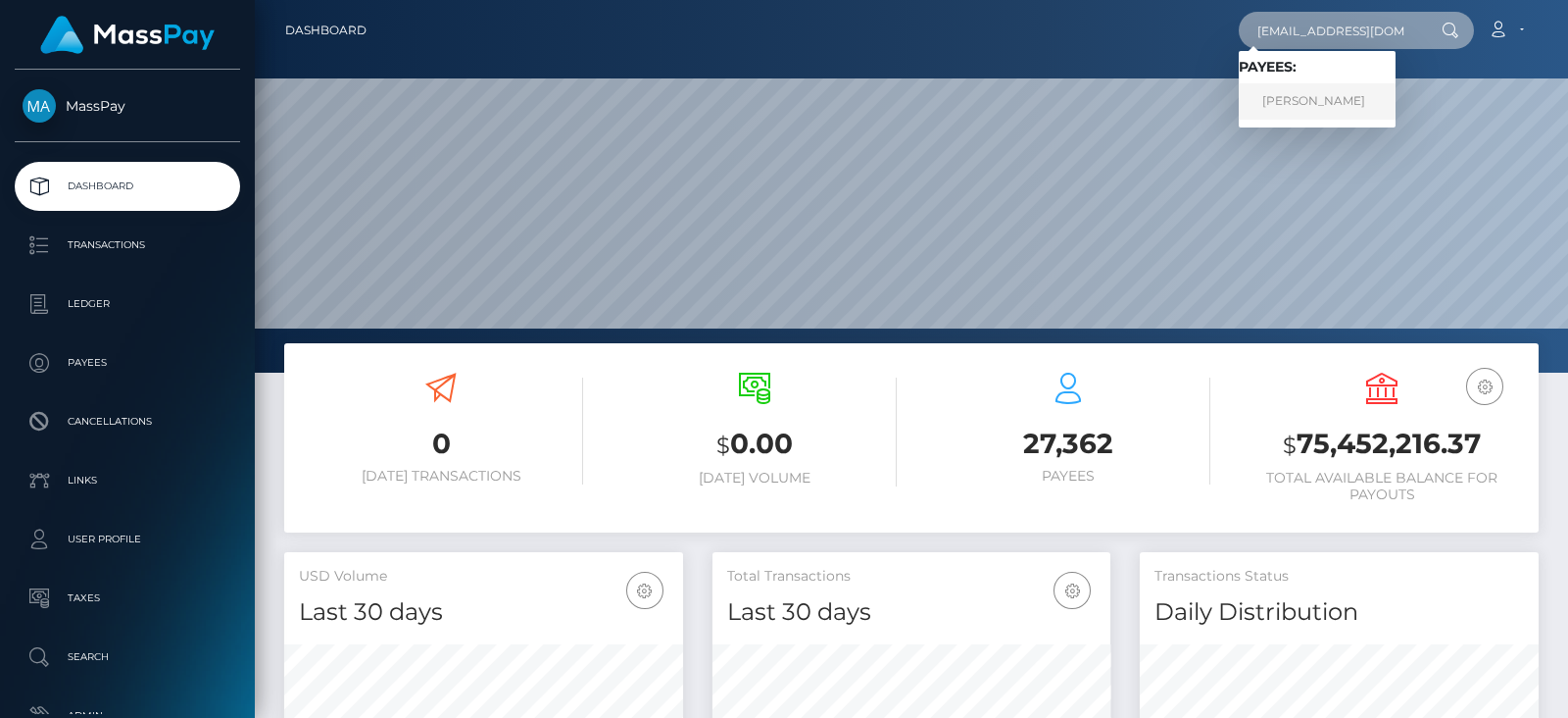
type input "[EMAIL_ADDRESS][DOMAIN_NAME]"
click at [1311, 100] on link "[PERSON_NAME]" at bounding box center [1317, 101] width 157 height 36
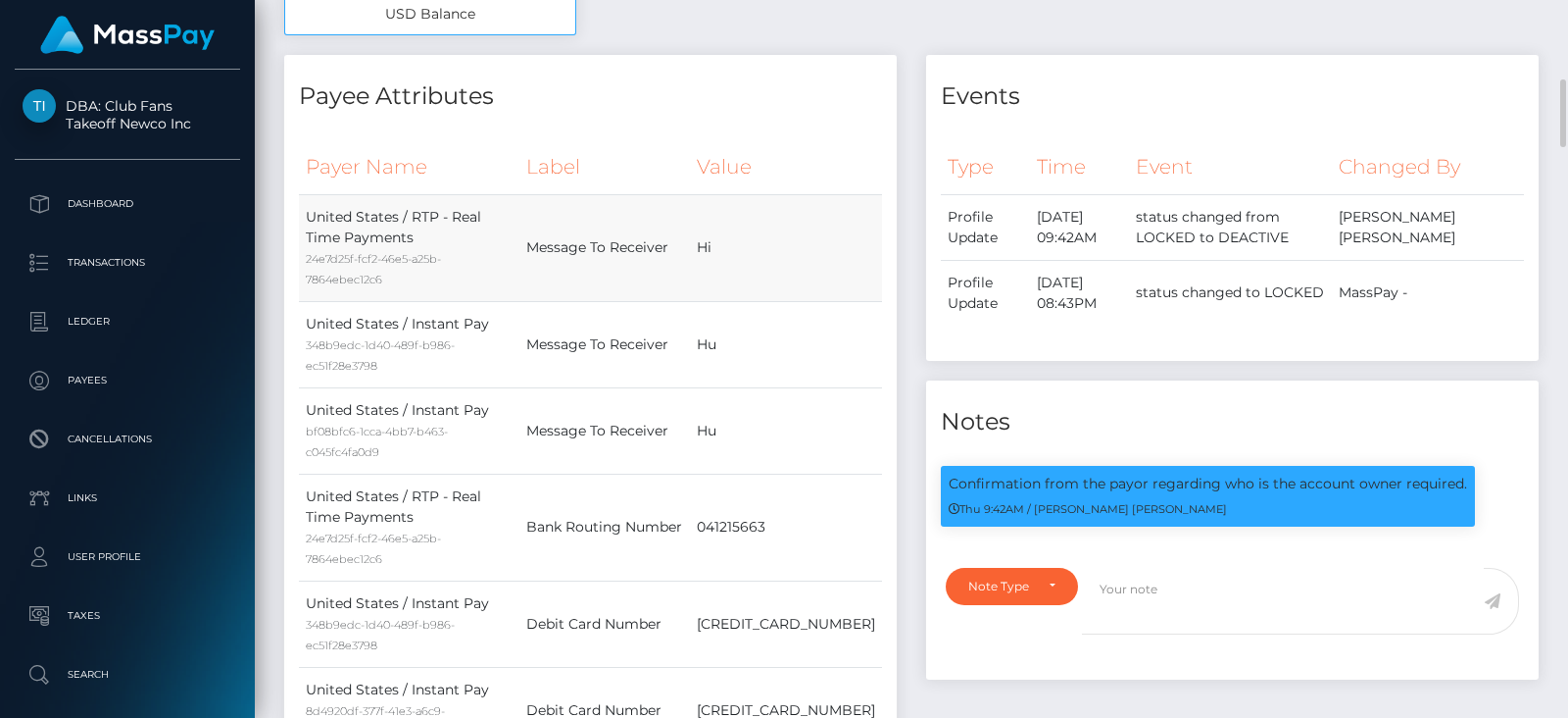
scroll to position [877, 0]
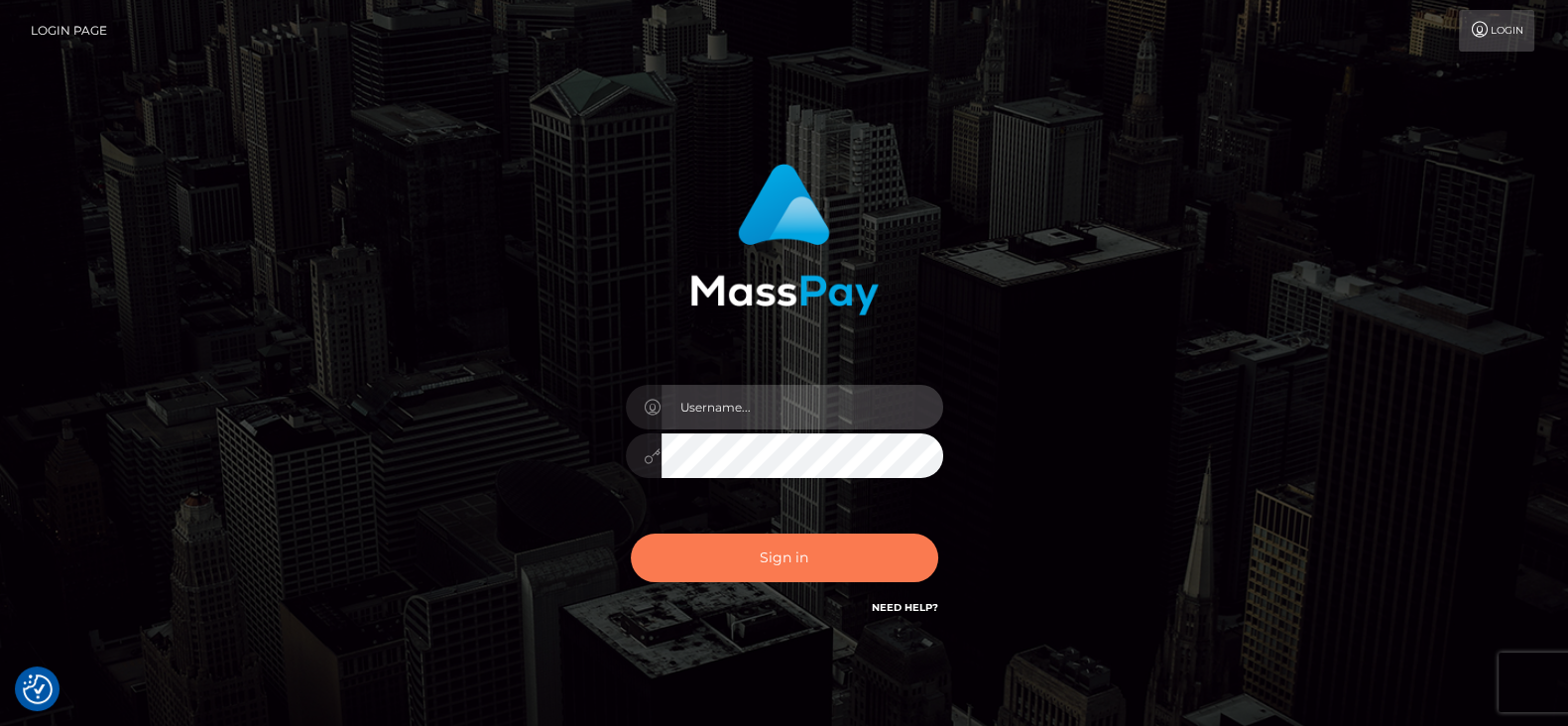
type input "fr.es"
click at [768, 556] on button "Sign in" at bounding box center [784, 557] width 307 height 49
type input "fr.es"
click at [720, 575] on button "Sign in" at bounding box center [784, 557] width 307 height 49
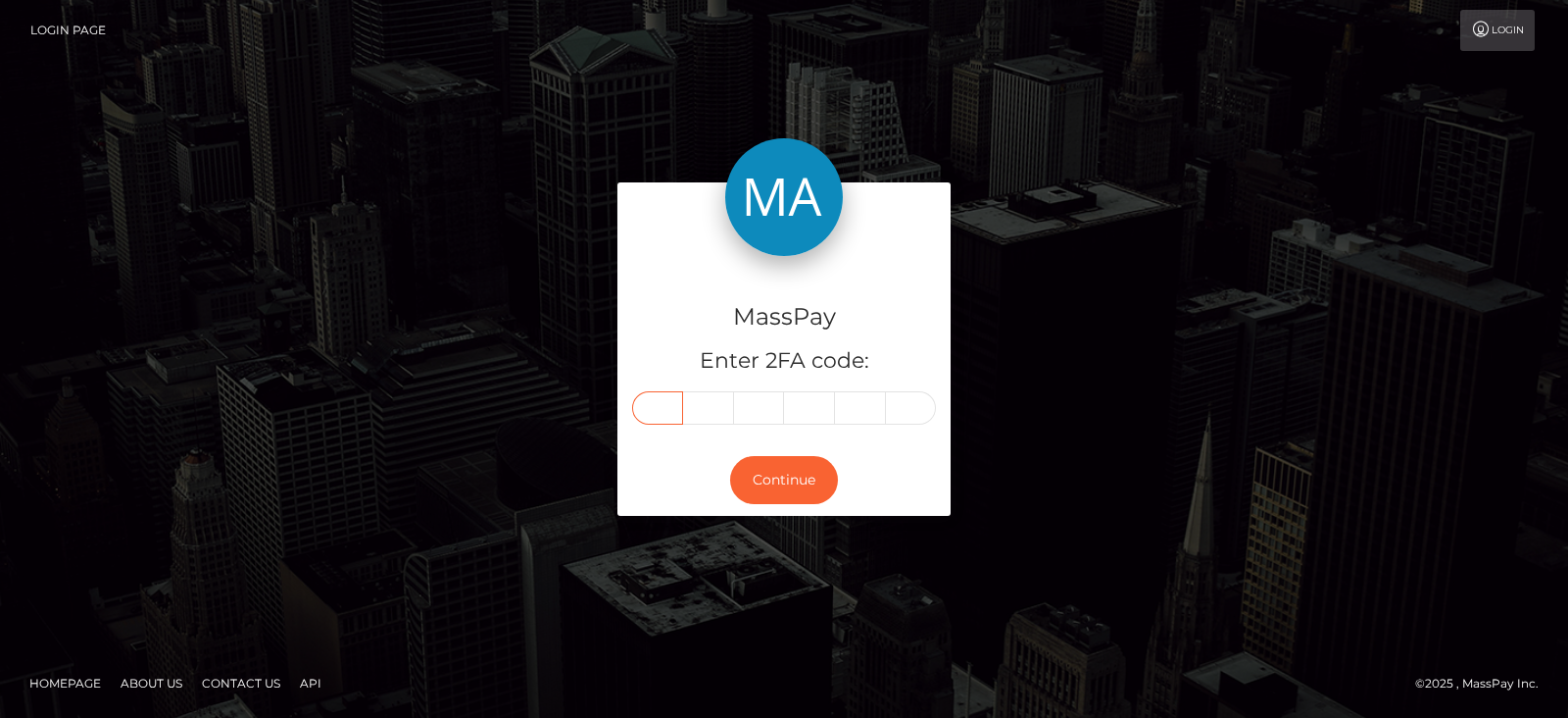
click at [655, 411] on input "text" at bounding box center [658, 408] width 51 height 33
type input "8"
type input "6"
type input "5"
type input "0"
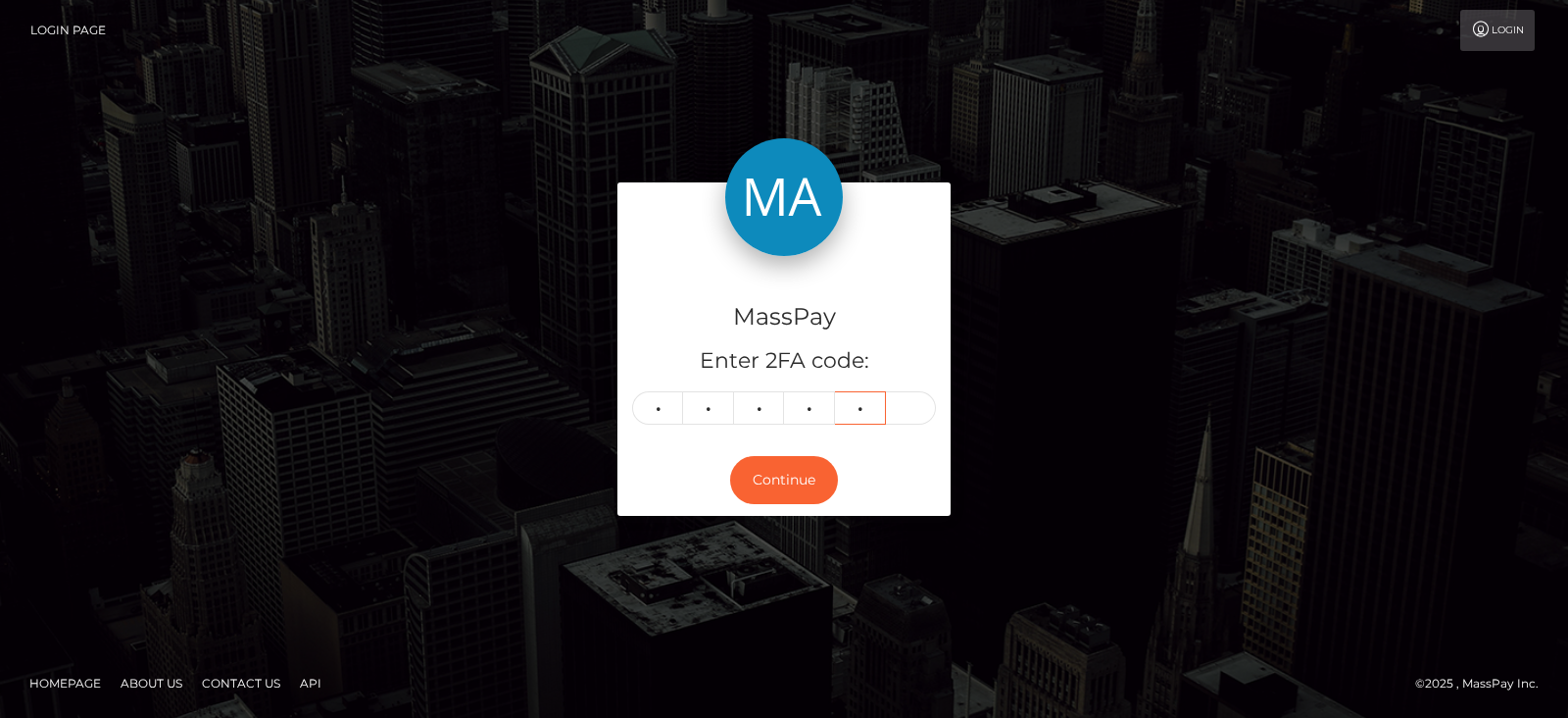
type input "1"
type input "3"
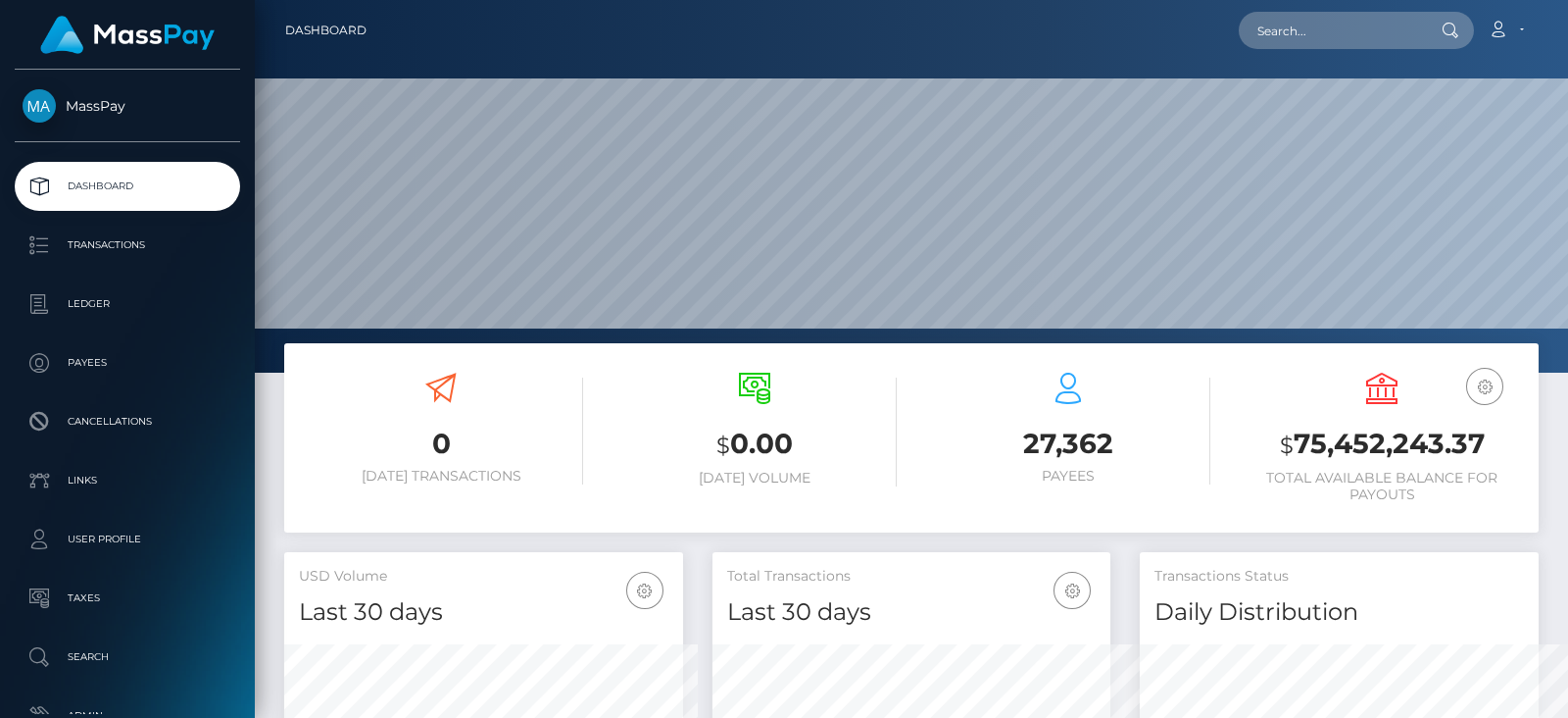
scroll to position [372, 1313]
click at [1282, 18] on input "text" at bounding box center [1330, 30] width 185 height 37
paste input "theprettygoddessstella@gmail.com"
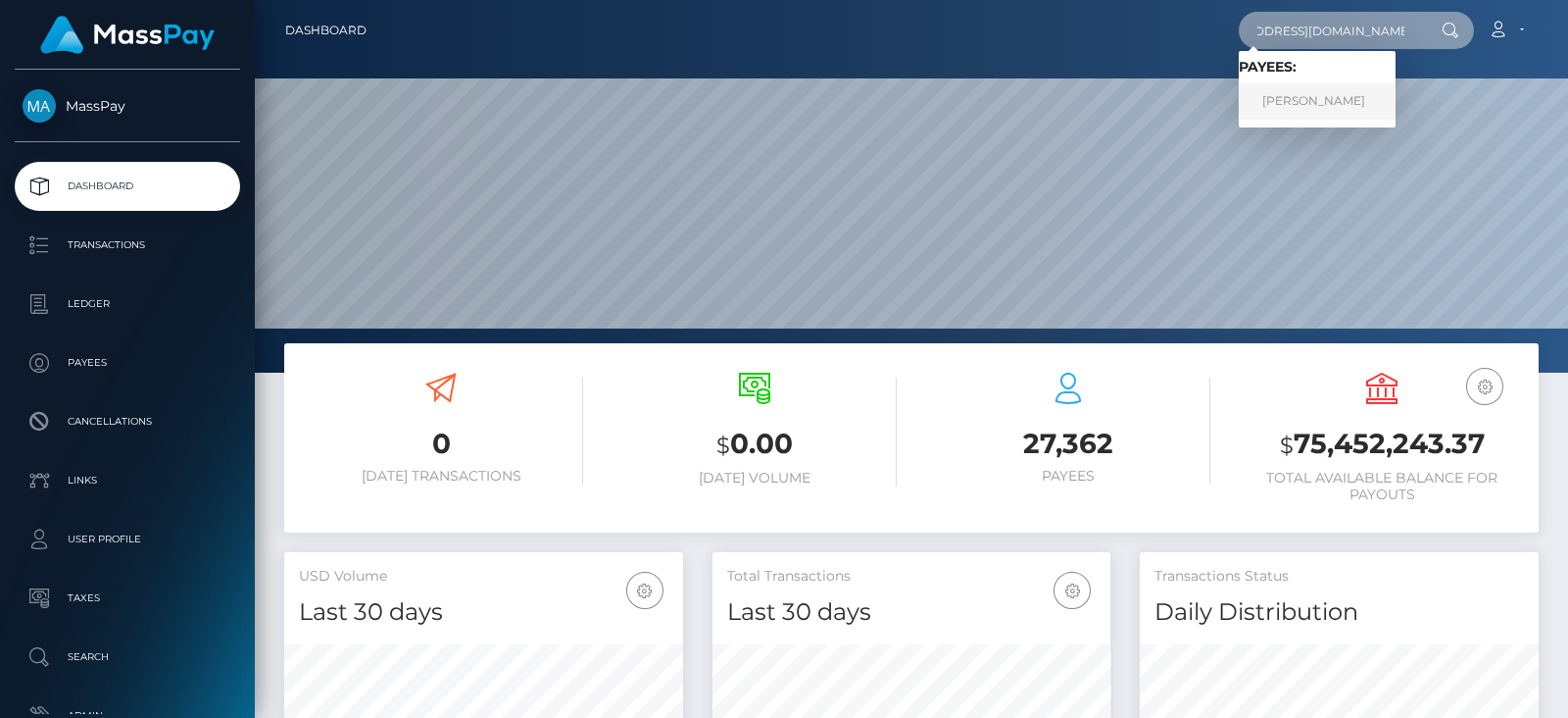
type input "theprettygoddessstella@gmail.com"
click at [1341, 93] on link "SOFIA GENUISE" at bounding box center [1317, 101] width 157 height 36
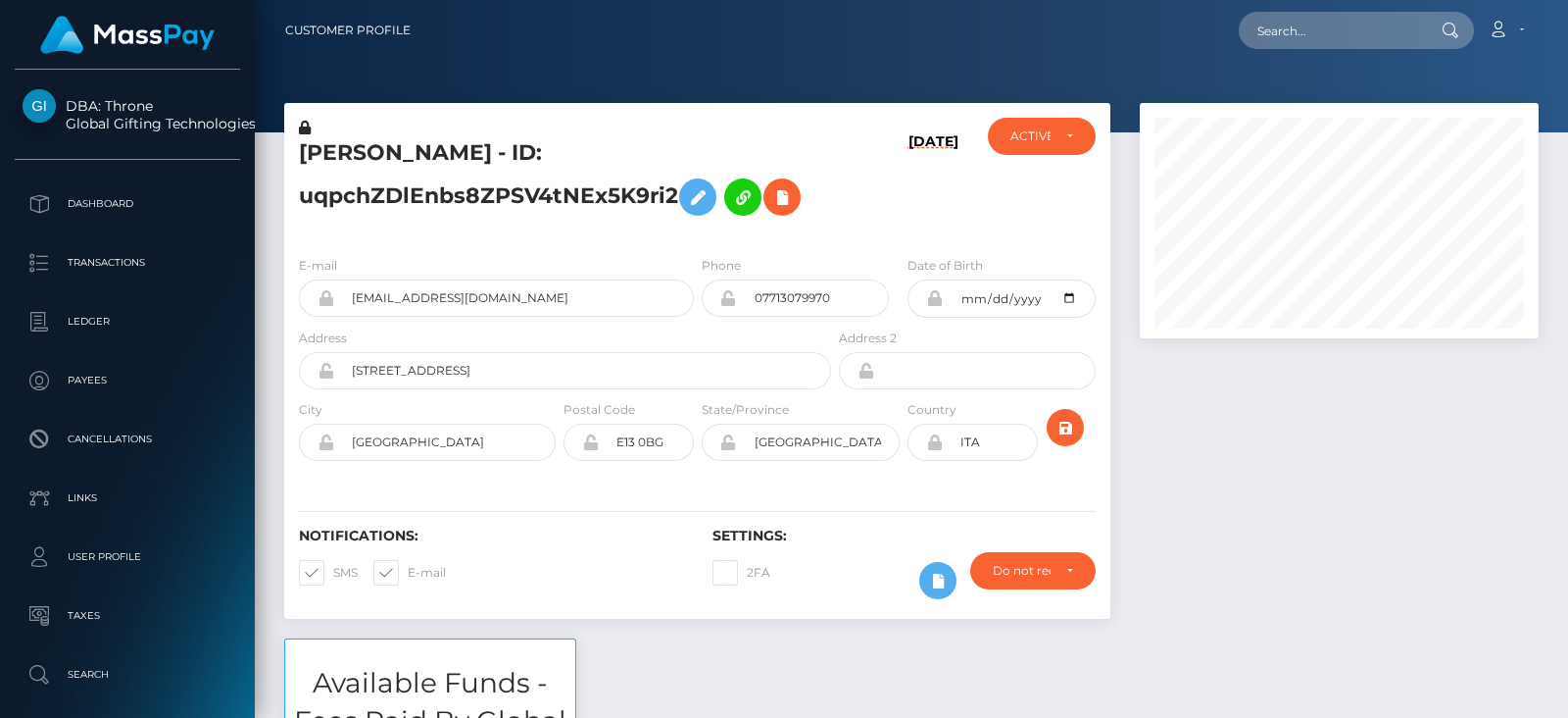
scroll to position [235, 398]
click at [1298, 44] on input "text" at bounding box center [1330, 30] width 185 height 37
paste input "[EMAIL_ADDRESS][DOMAIN_NAME]"
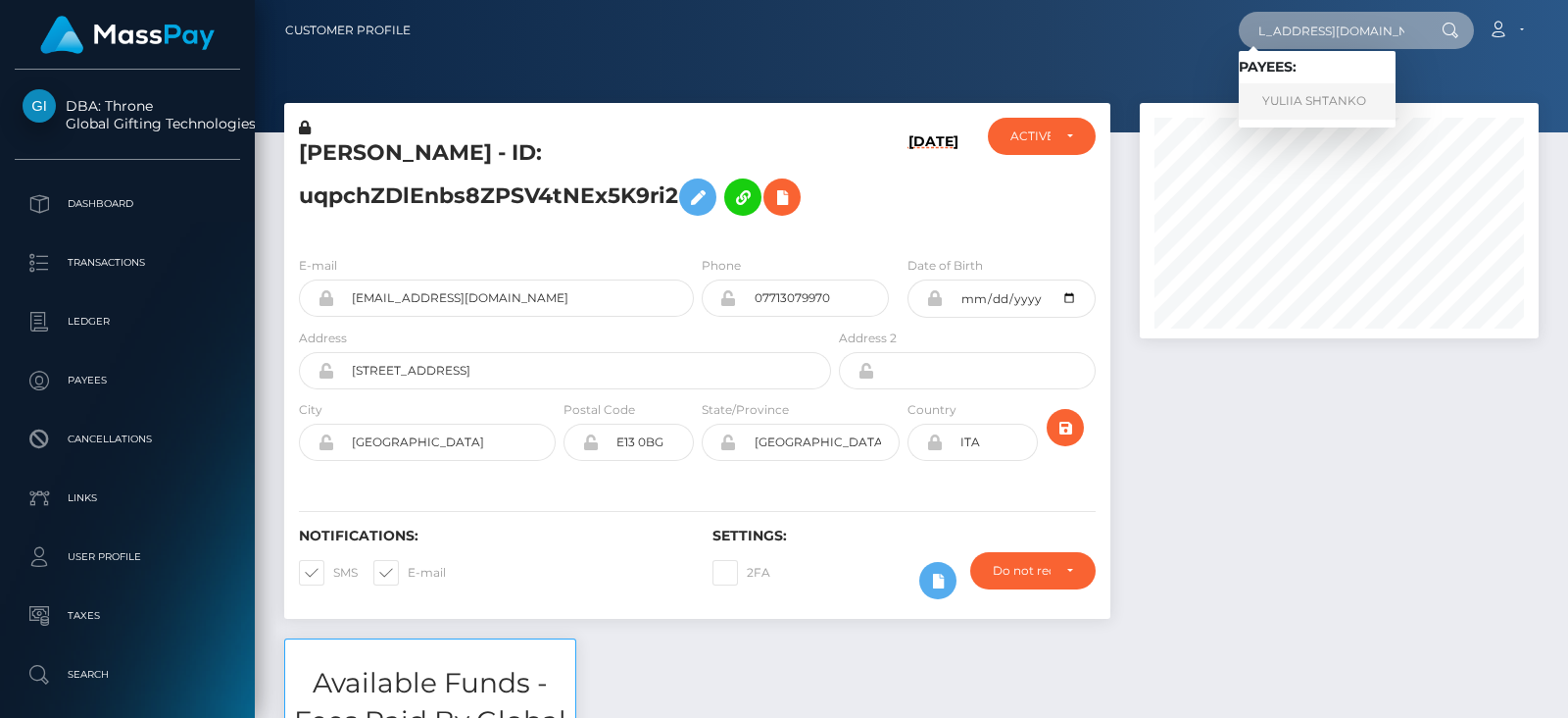
type input "boroday.tanya1987@gmail.com"
click at [1315, 90] on link "YULIIA SHTANKO" at bounding box center [1317, 101] width 157 height 36
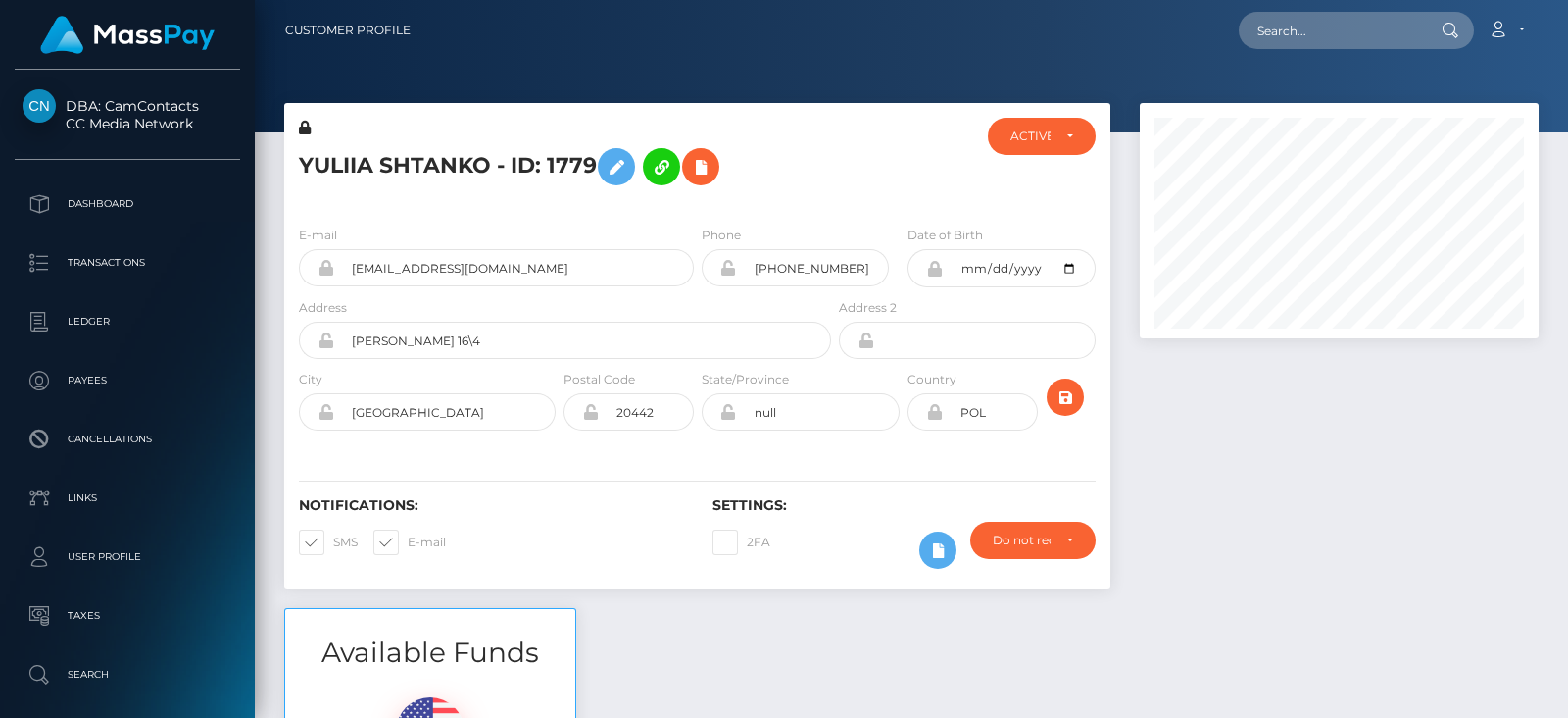
scroll to position [235, 398]
click at [1332, 37] on input "text" at bounding box center [1330, 30] width 185 height 37
paste input "[EMAIL_ADDRESS][DOMAIN_NAME]"
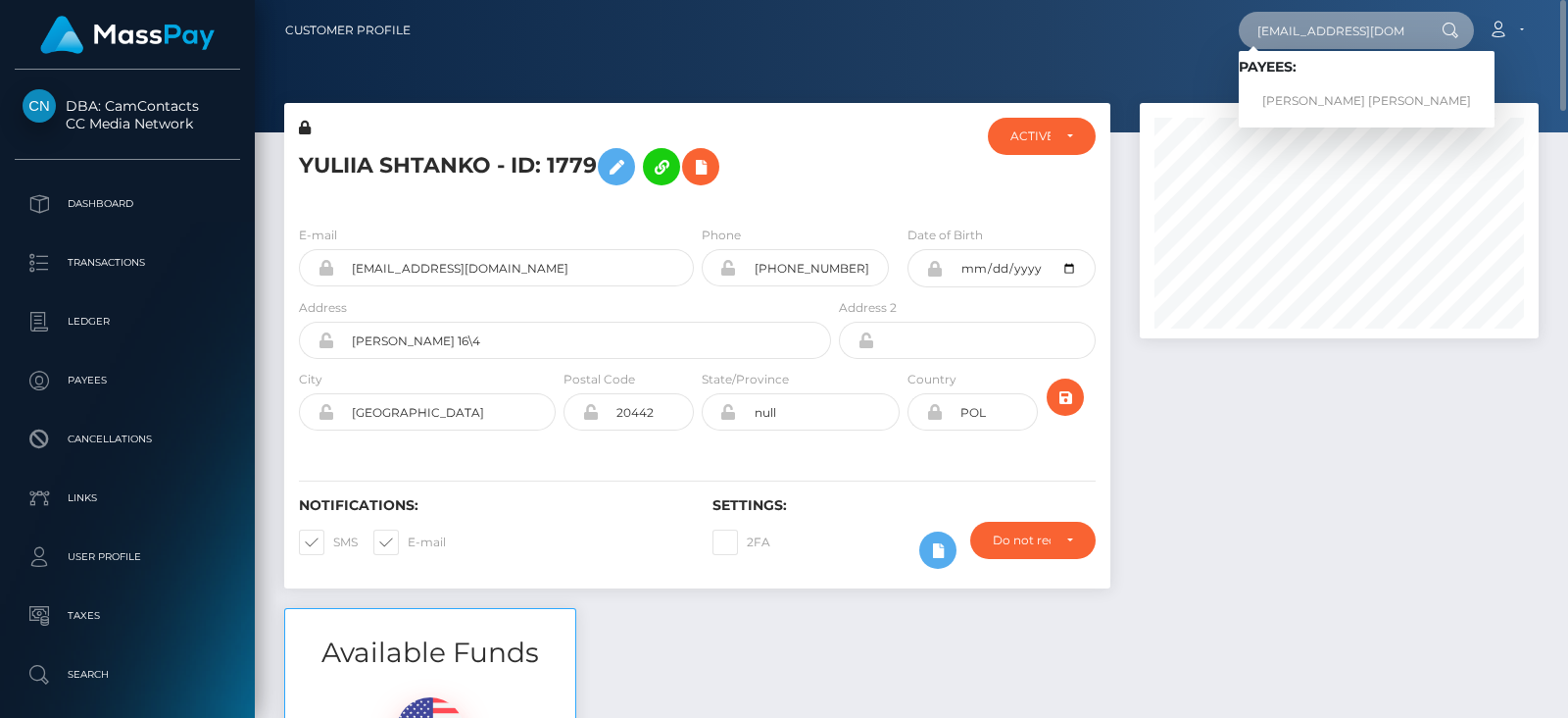
type input "kvaughn229@gmail.com"
click at [1337, 88] on link "KALIYAH LAVE VAUGHN" at bounding box center [1366, 101] width 255 height 36
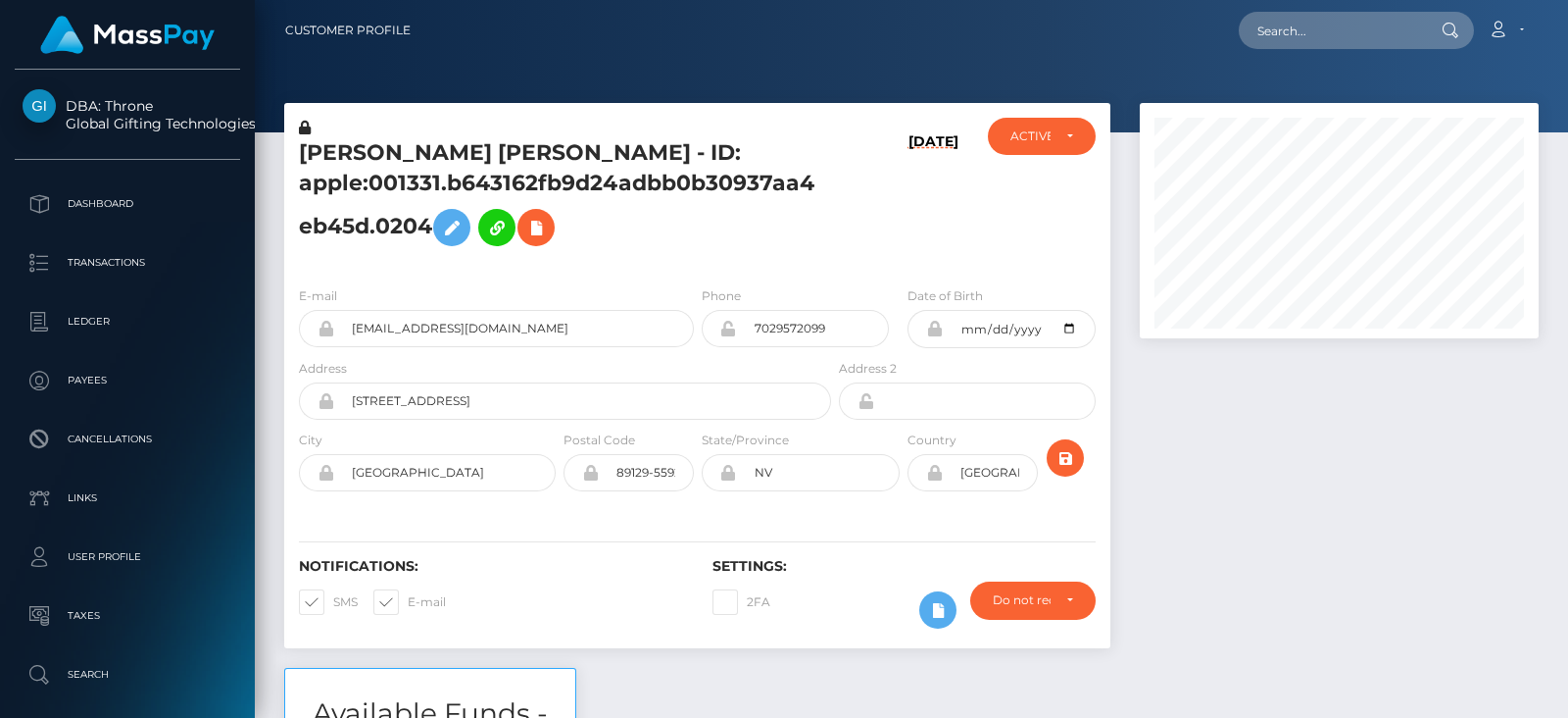
scroll to position [235, 398]
click at [1355, 454] on div at bounding box center [1339, 385] width 428 height 565
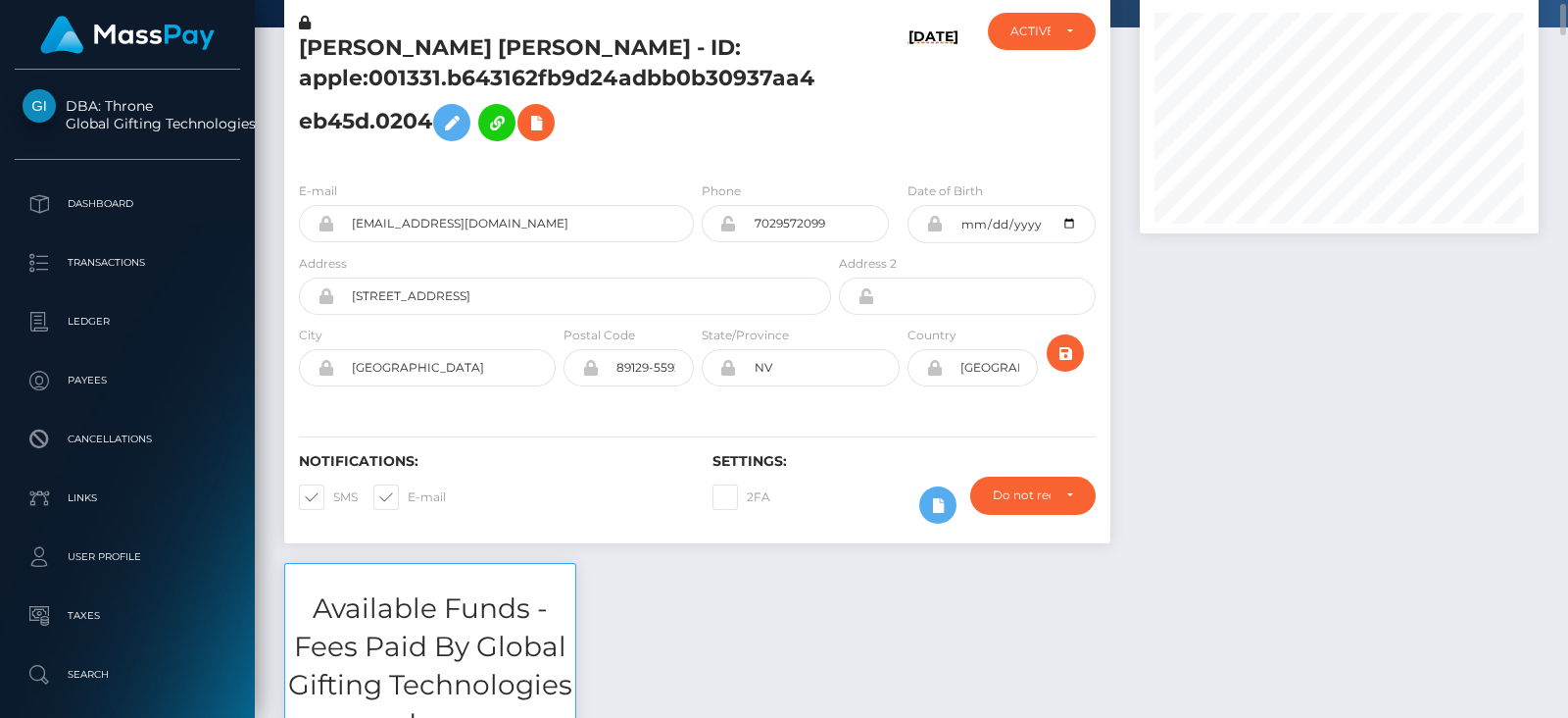
scroll to position [107, 0]
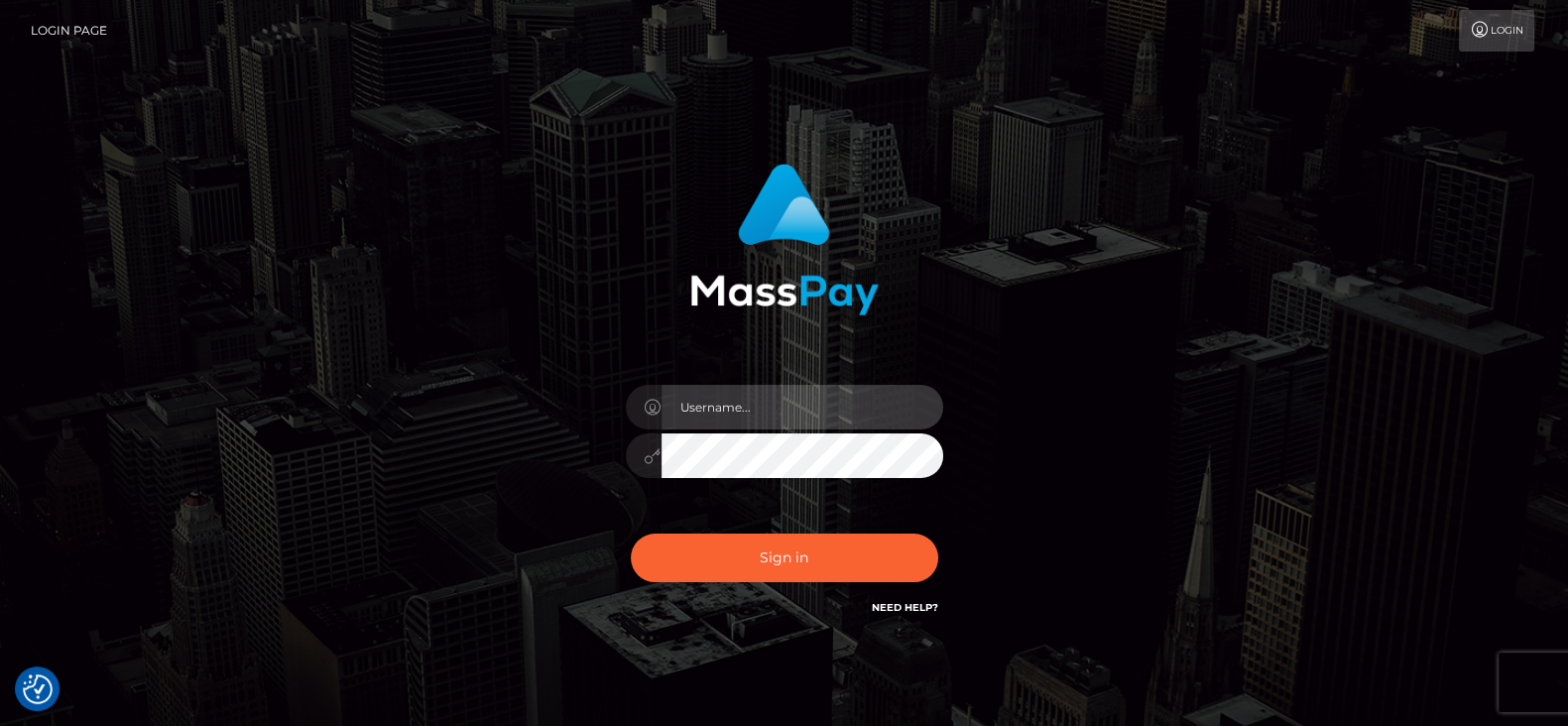
type input "fr.es"
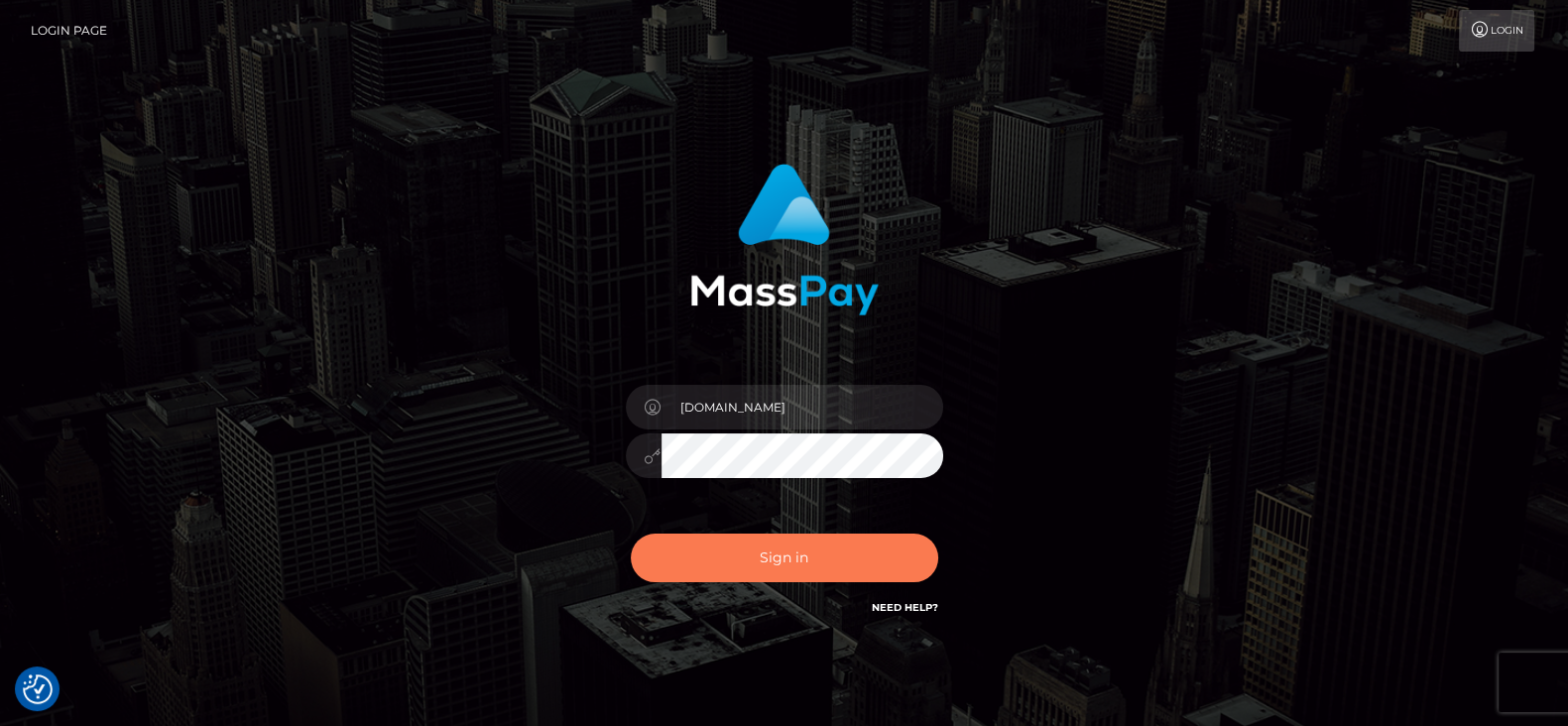
click at [758, 552] on button "Sign in" at bounding box center [784, 557] width 307 height 49
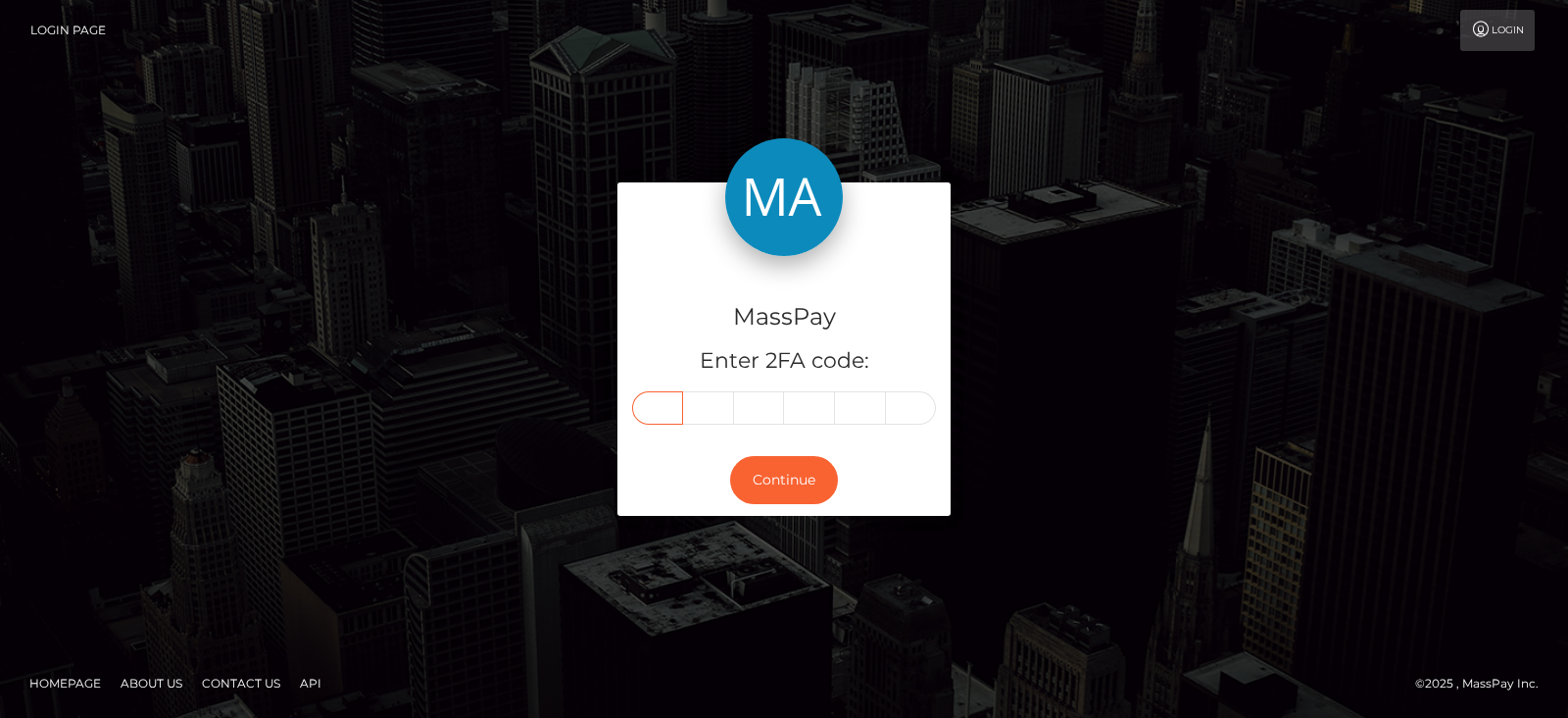
click at [659, 392] on input "text" at bounding box center [658, 408] width 51 height 33
paste input "1"
type input "1"
type input "3"
type input "1"
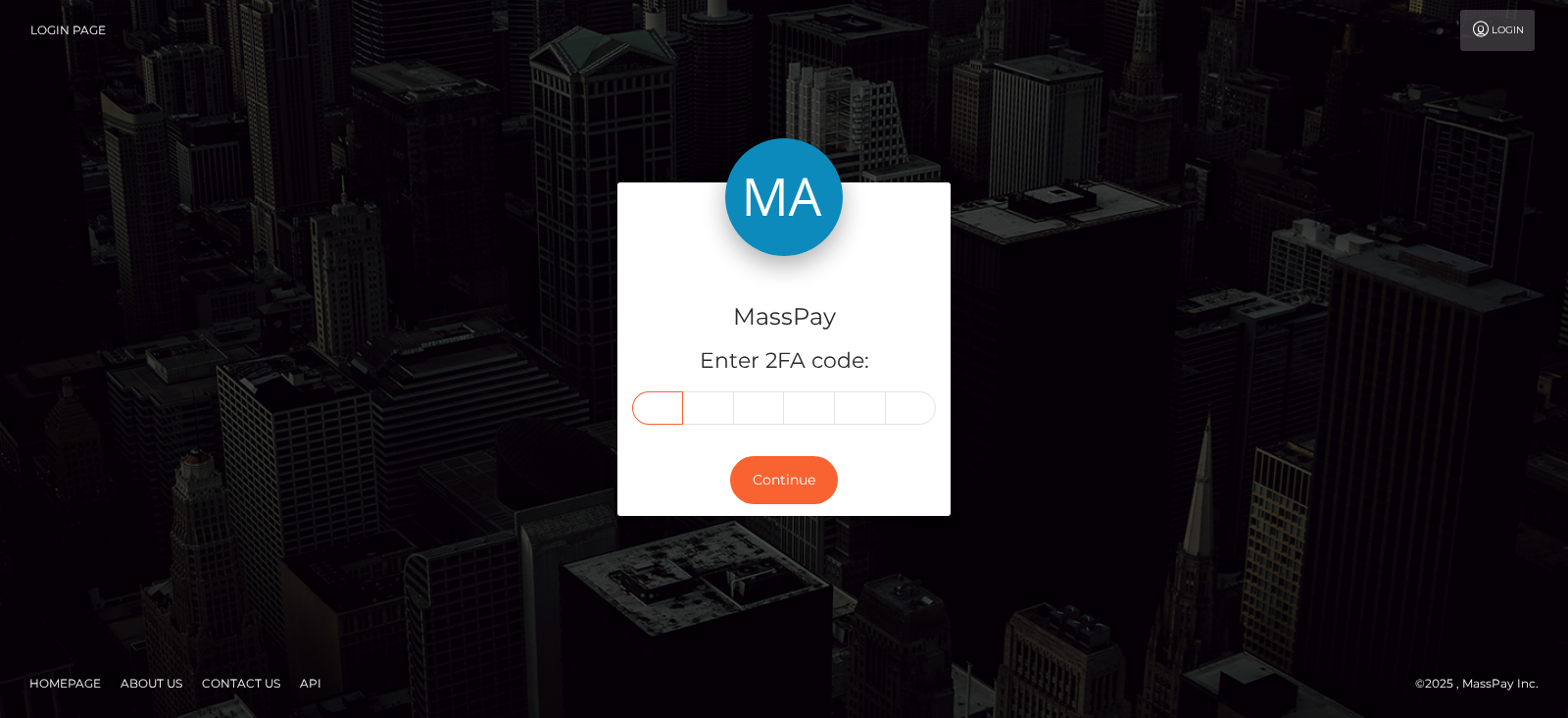
type input "9"
type input "2"
type input "8"
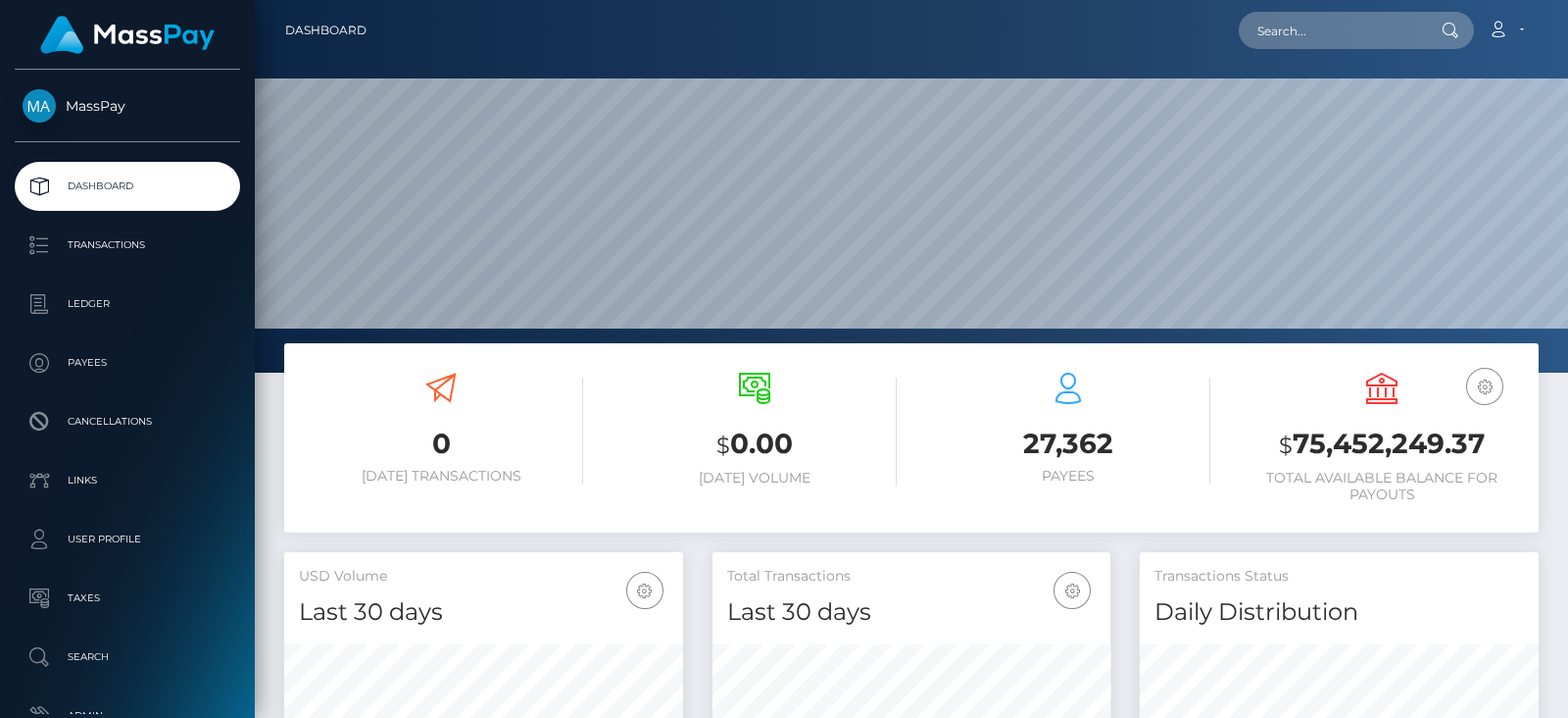
scroll to position [347, 398]
click at [1373, 28] on input "text" at bounding box center [1330, 30] width 185 height 37
paste input "[EMAIL_ADDRESS][DOMAIN_NAME]"
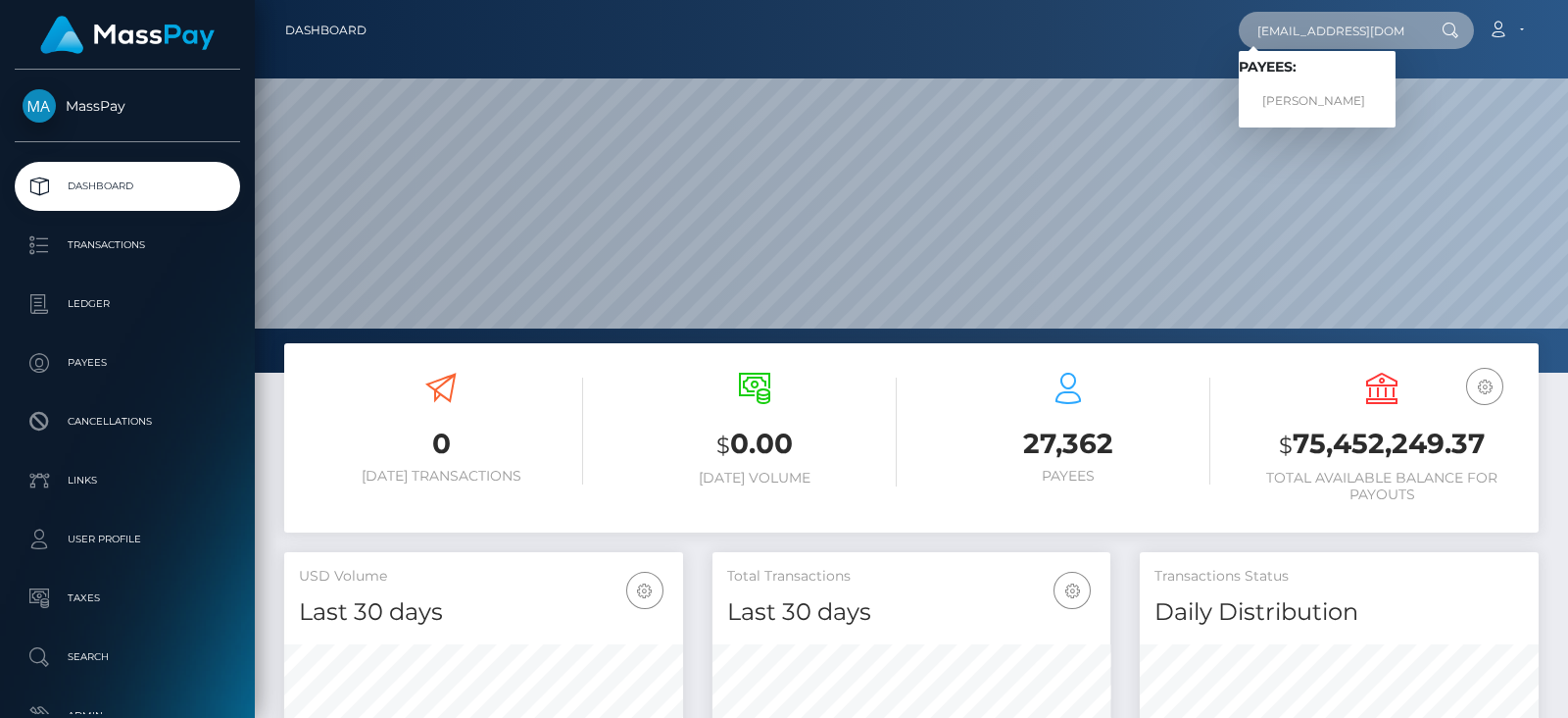
type input "[EMAIL_ADDRESS][DOMAIN_NAME]"
click at [1347, 95] on link "DENYS BOHDAN" at bounding box center [1317, 101] width 157 height 36
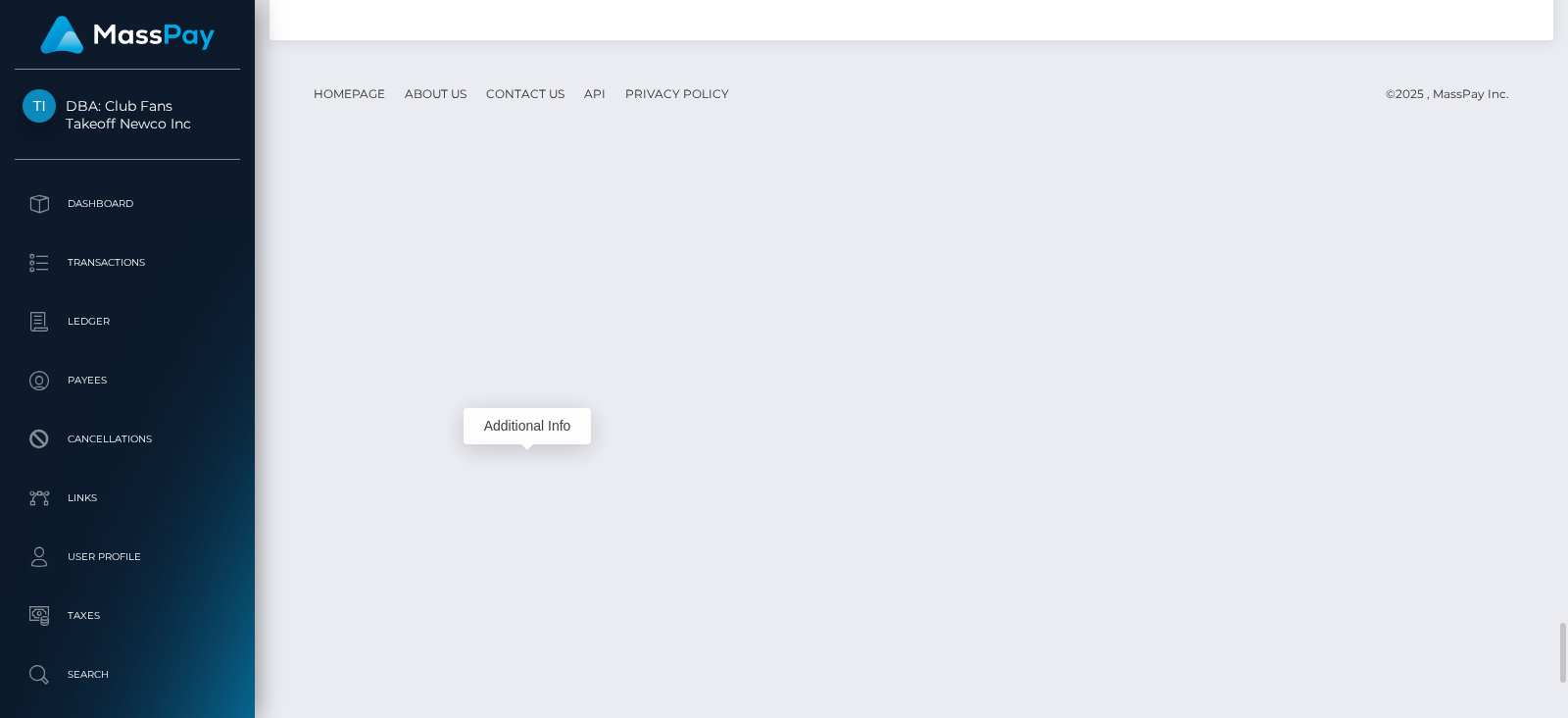
scroll to position [235, 398]
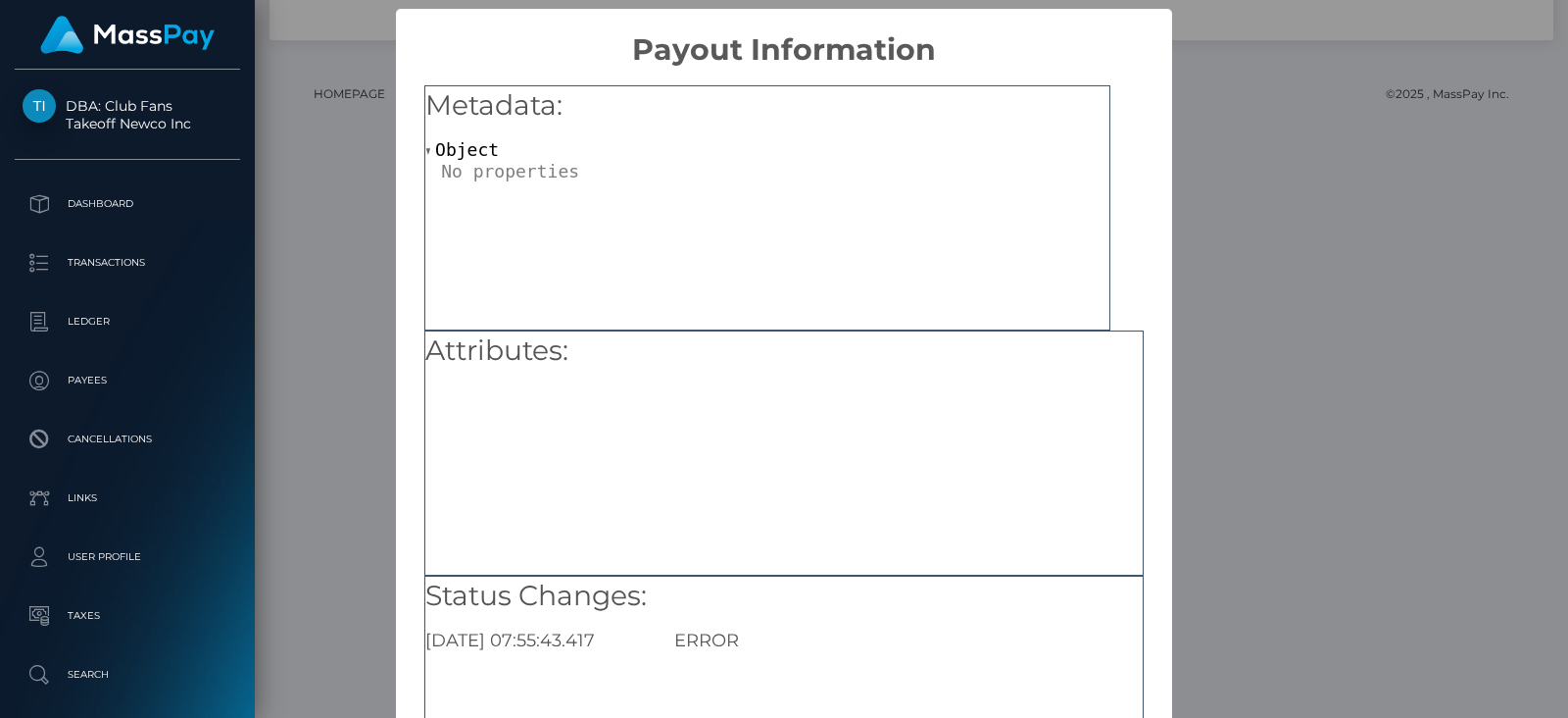
click at [304, 359] on div "× Payout Information Metadata: Object Attributes: Status Changes: 2025-08-28 07…" at bounding box center [784, 359] width 1568 height 718
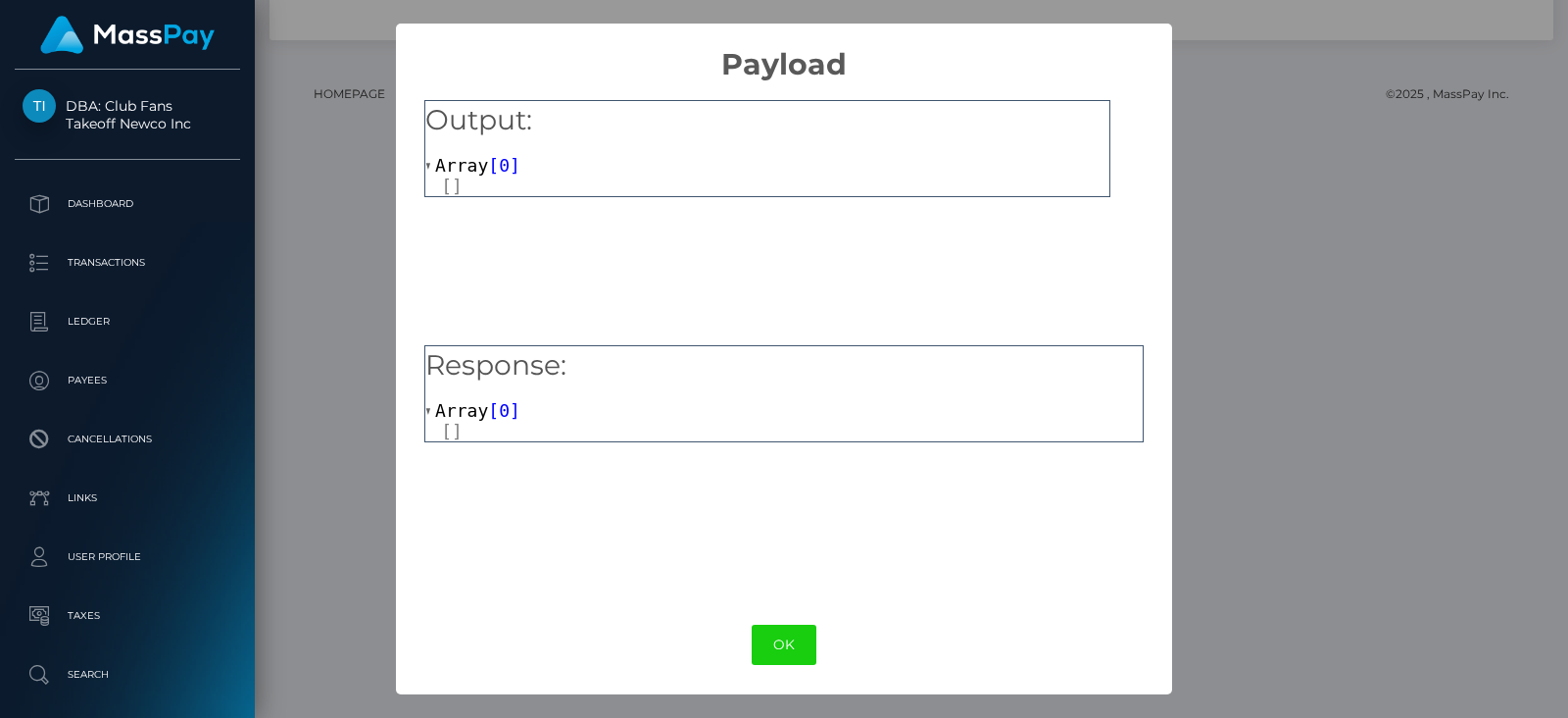
click at [778, 625] on button "OK" at bounding box center [784, 644] width 65 height 40
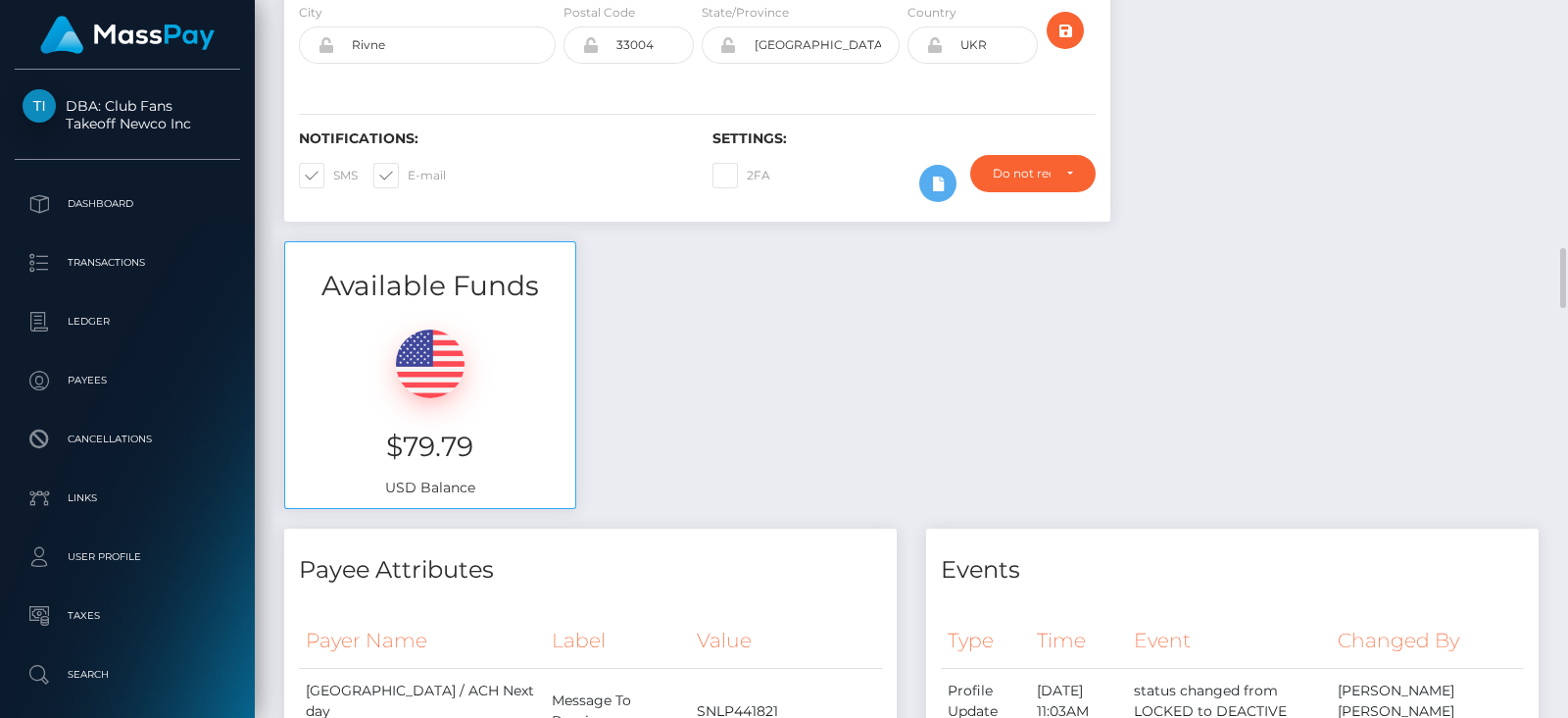
scroll to position [0, 0]
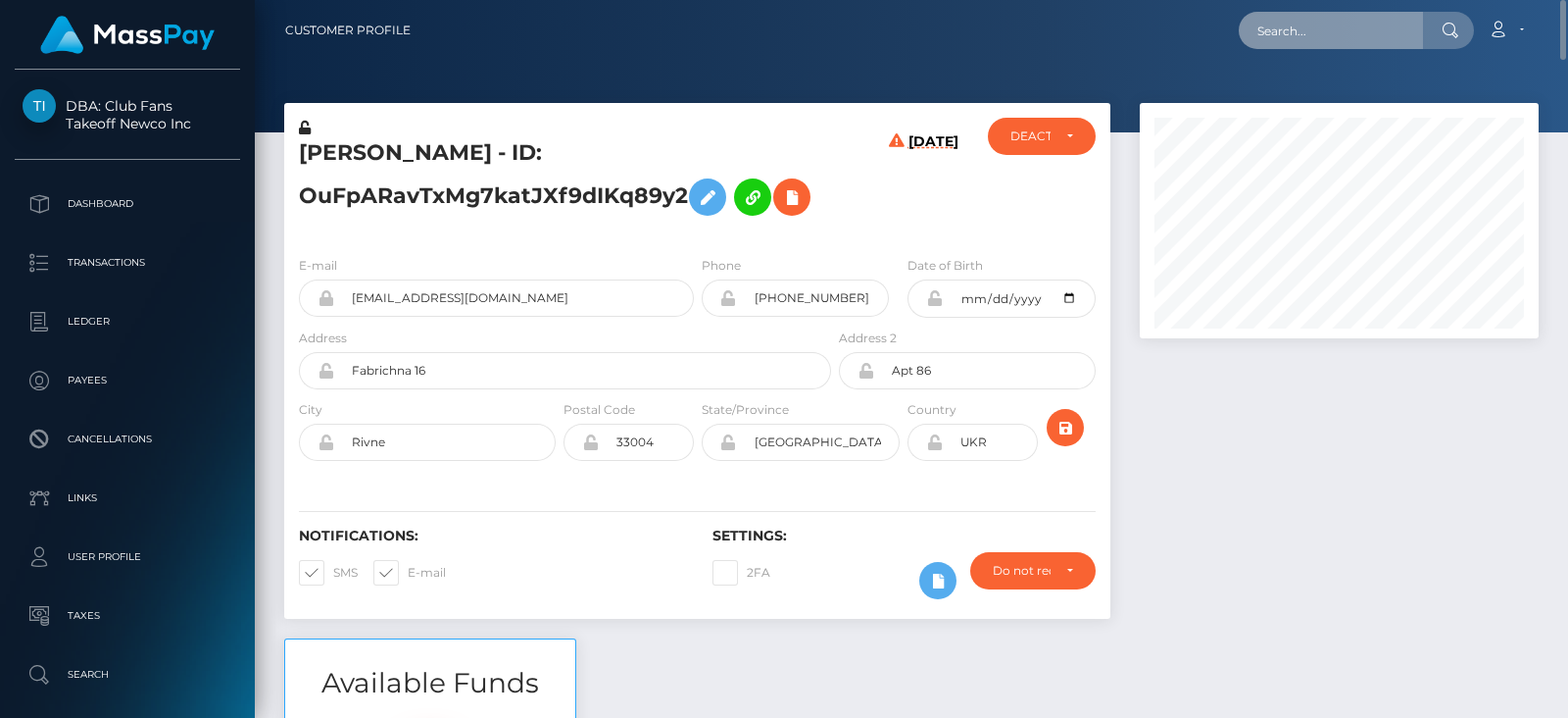
click at [1286, 41] on input "text" at bounding box center [1330, 30] width 185 height 37
paste input "We need a bank statement for the account you used on August 28 to initiate the …"
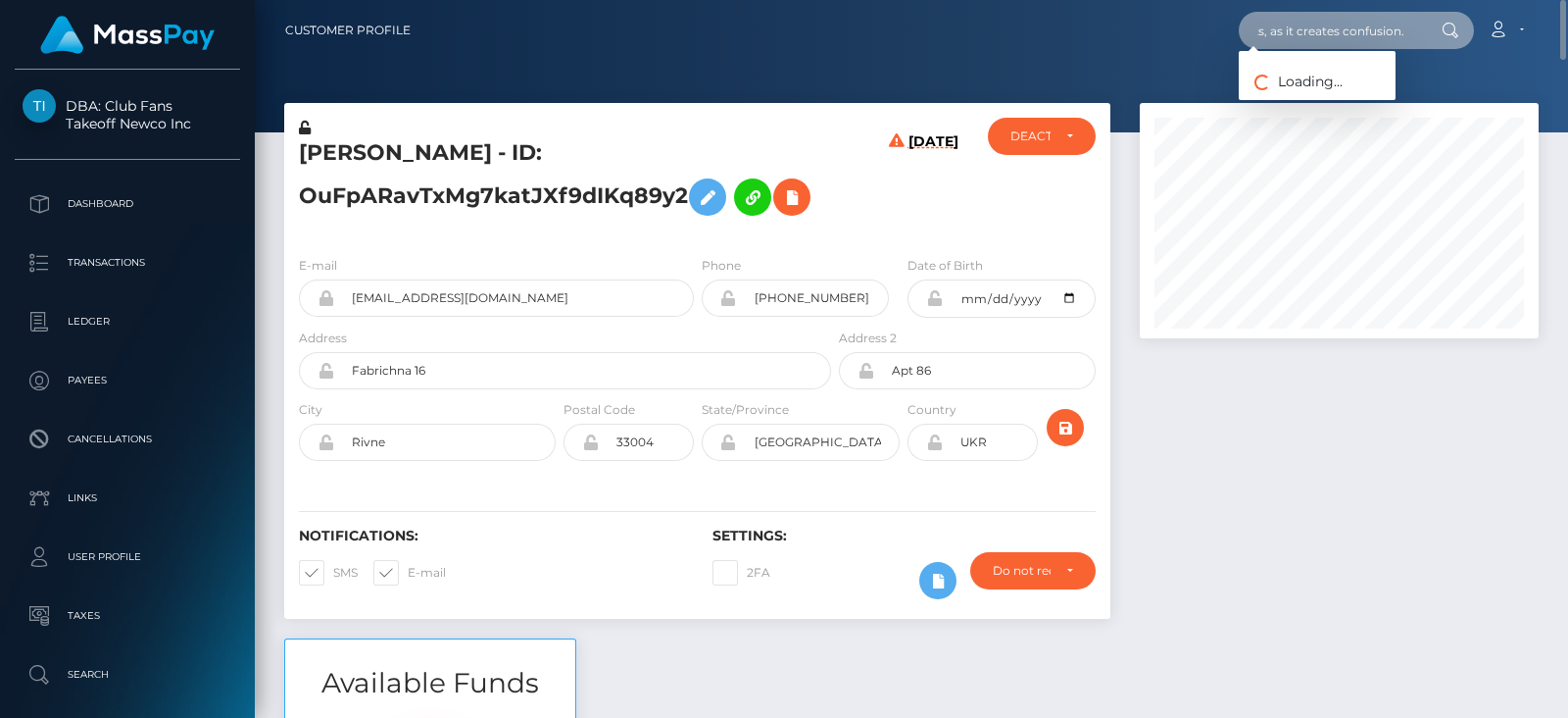
type input "We need a bank statement for the account you used on August 28 to initiate the …"
click at [1372, 27] on input "We need a bank statement for the account you used on August 28 to initiate the …" at bounding box center [1330, 30] width 185 height 37
paste input "lizajeiza@gmail.com"
type input "lizajeiza@gmail.com"
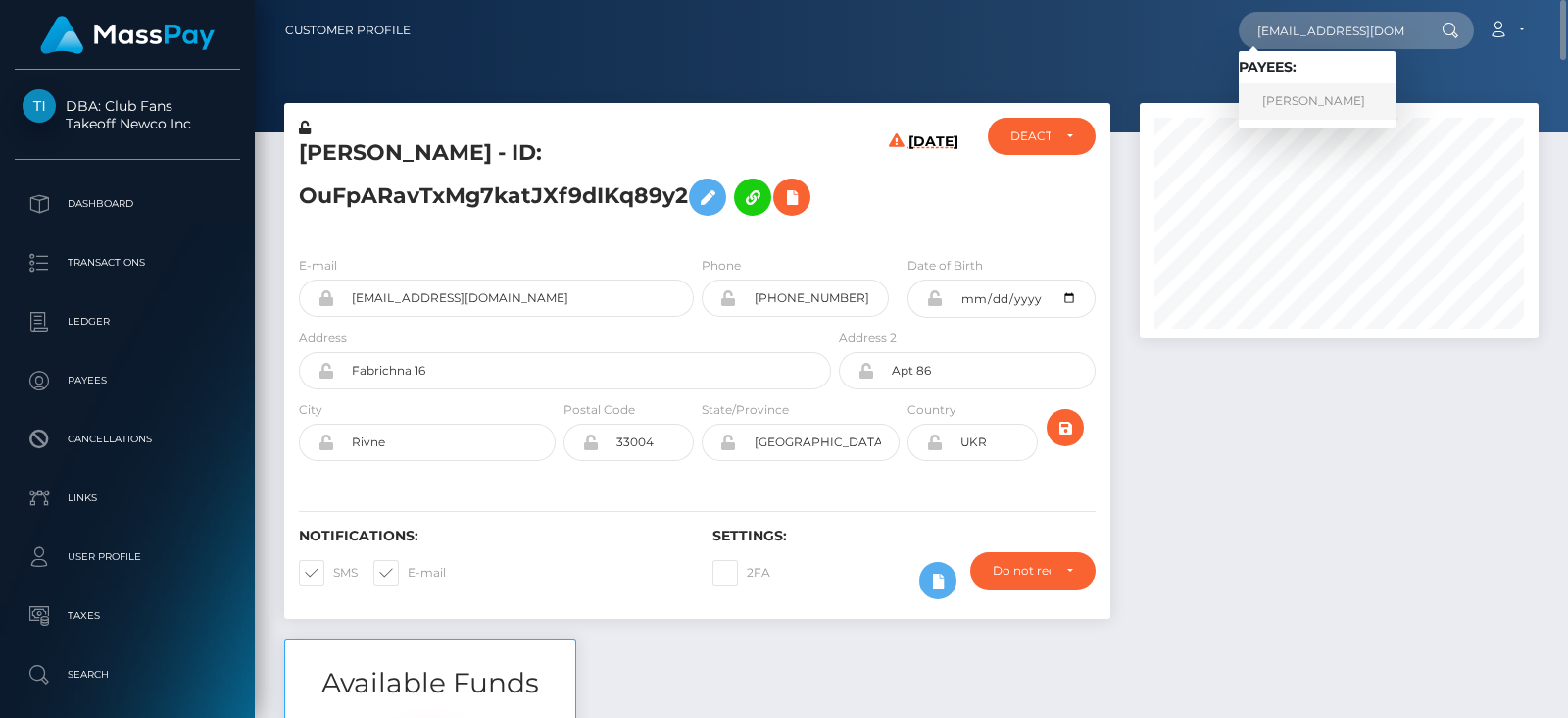
click at [1323, 109] on link "EMILY MAE LONG" at bounding box center [1317, 101] width 157 height 36
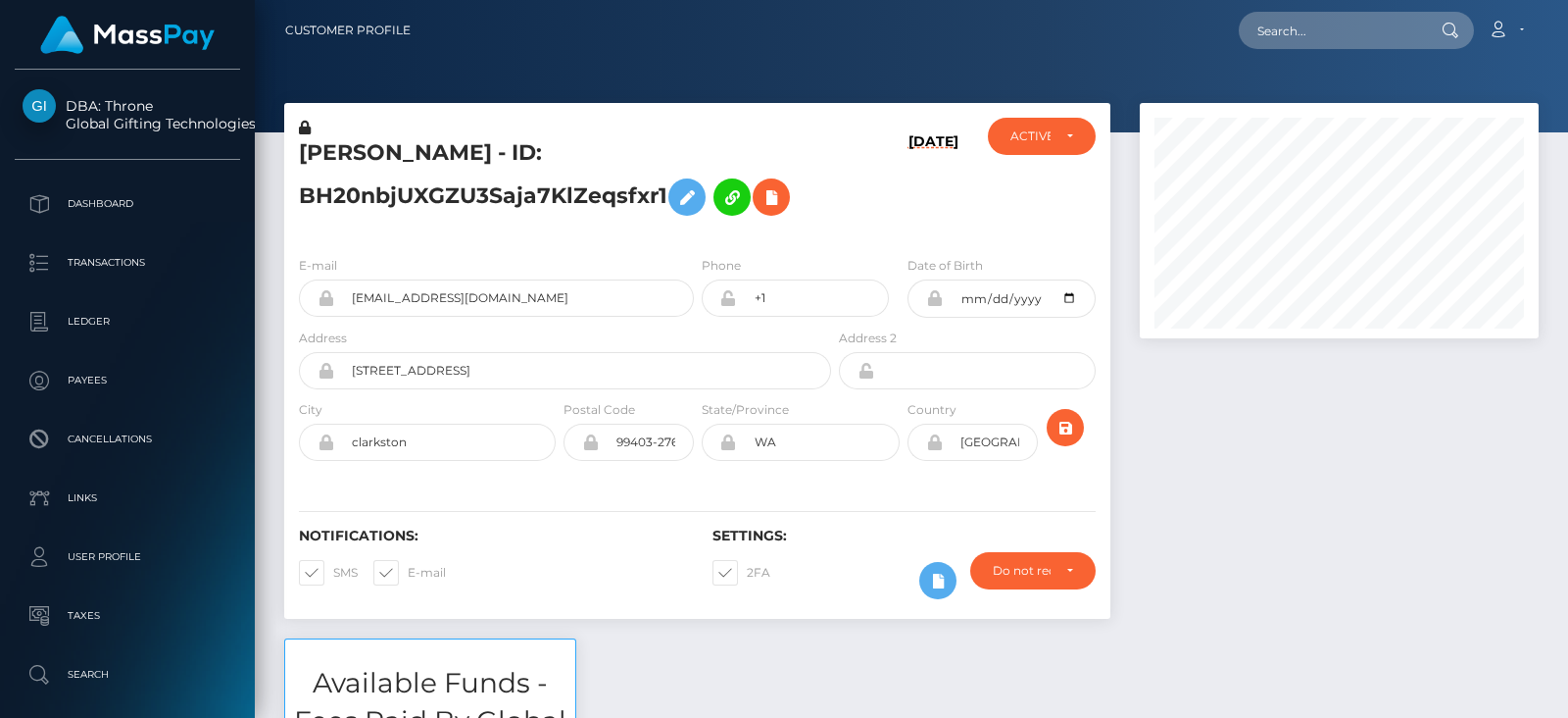
drag, startPoint x: 1562, startPoint y: 218, endPoint x: 1564, endPoint y: -83, distance: 301.0
click at [1548, 0] on html "DBA: Throne Global Gifting Technologies Inc Dashboard Transactions Ledger Payee…" at bounding box center [784, 359] width 1568 height 718
click at [1387, 12] on input "text" at bounding box center [1330, 30] width 185 height 37
paste input "chielamebentulan4@gmail.com"
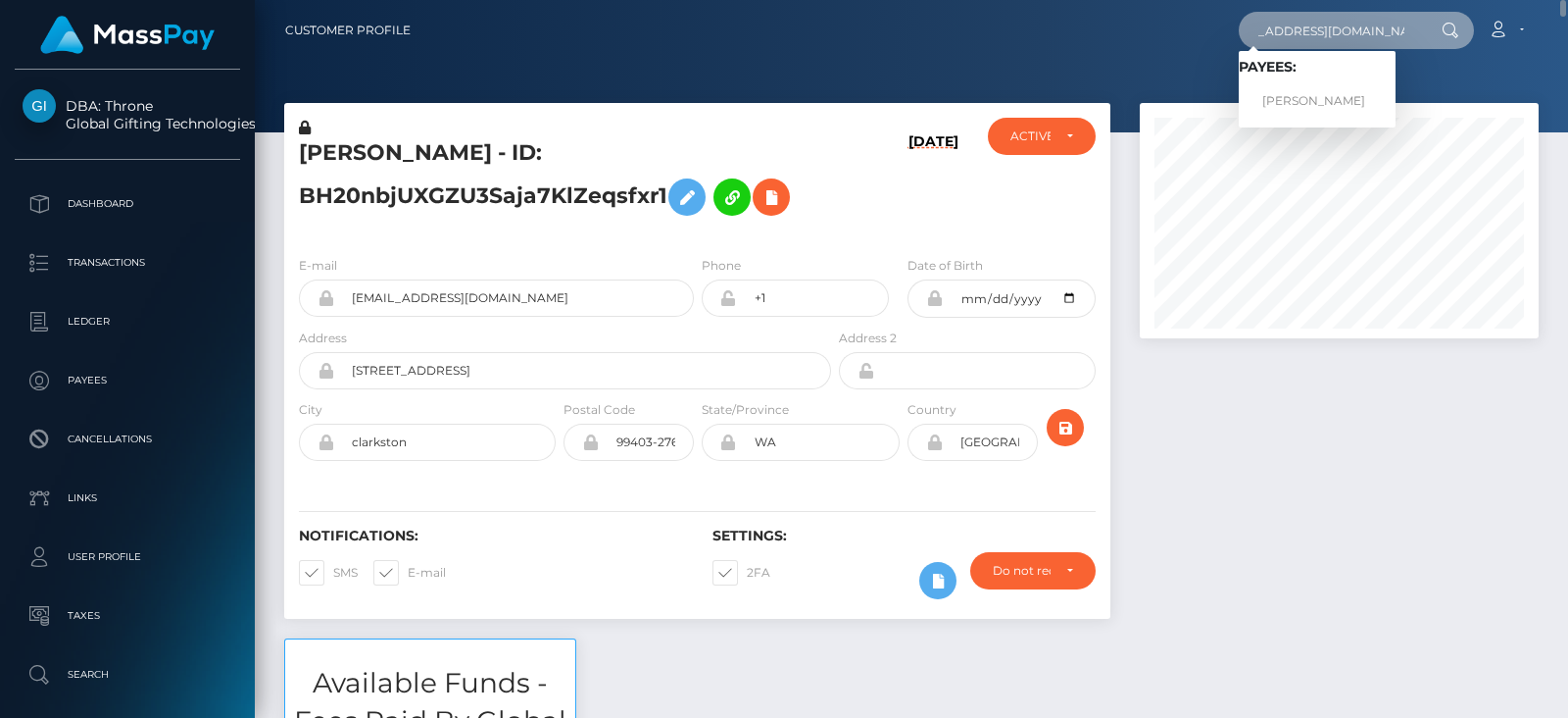
type input "chielamebentulan4@gmail.com"
click at [1298, 88] on link "CHIELAME LOZANO BENTULAN" at bounding box center [1317, 101] width 157 height 36
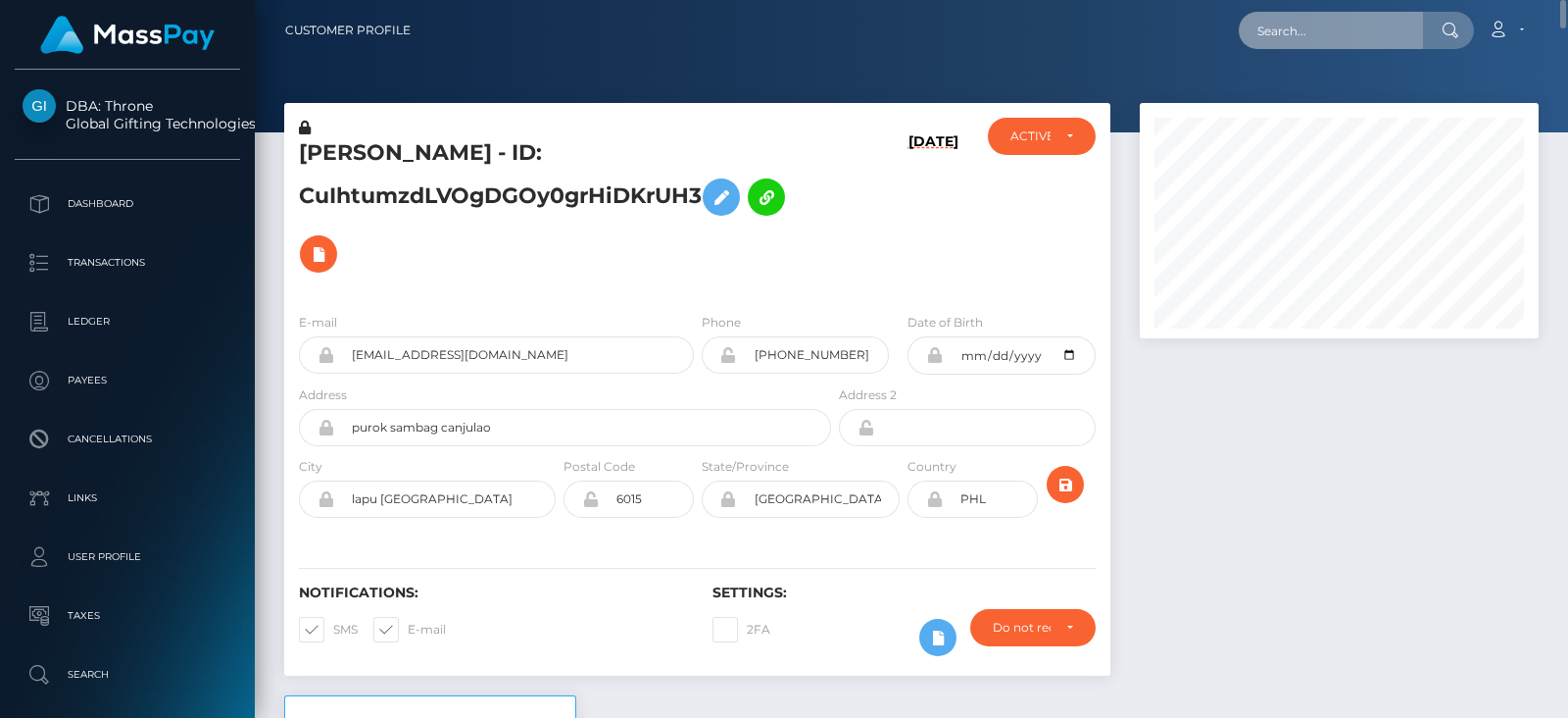
click at [1392, 36] on input "text" at bounding box center [1330, 30] width 185 height 37
paste input "jessjoness2442@gmail.com"
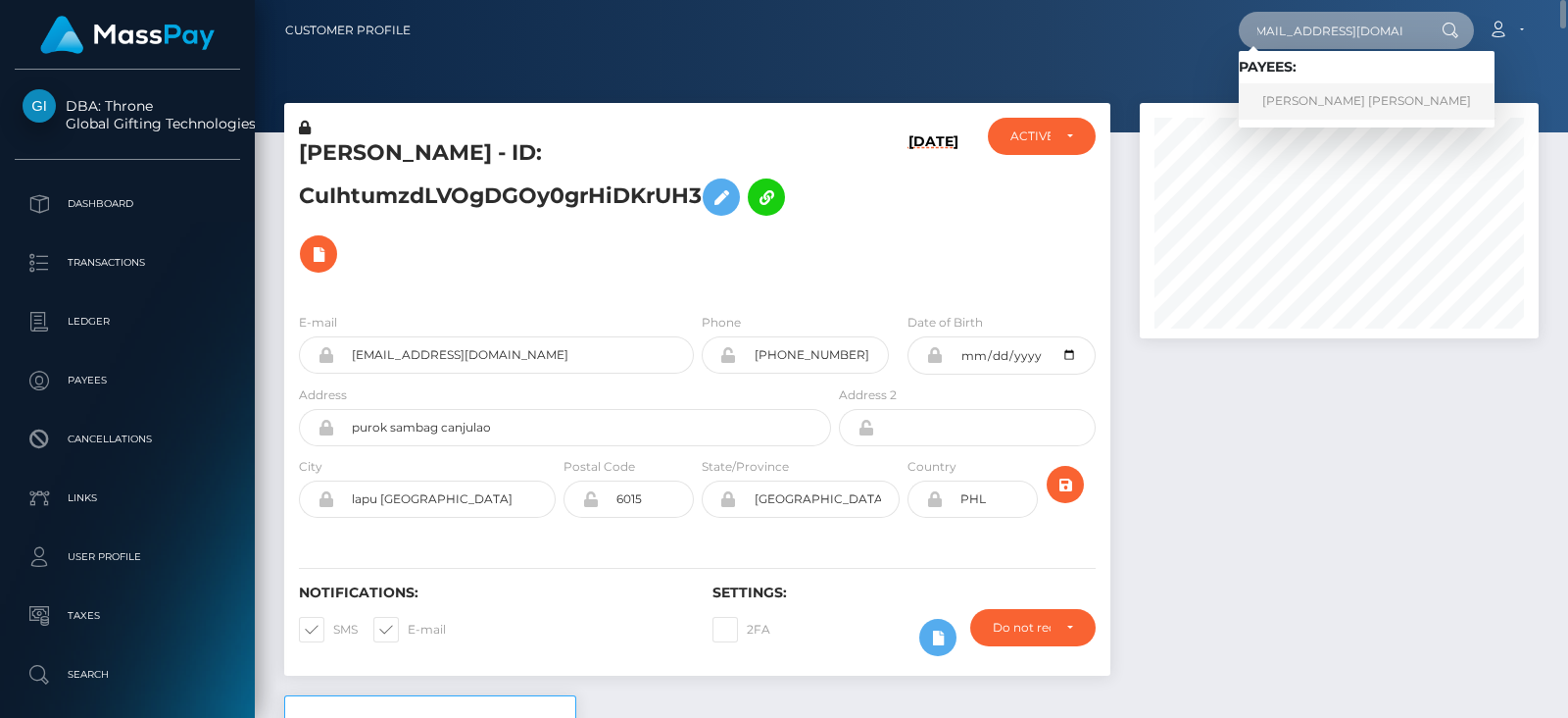
type input "jessjoness2442@gmail.com"
click at [1347, 100] on link "Jesslyn Esther" at bounding box center [1366, 101] width 255 height 36
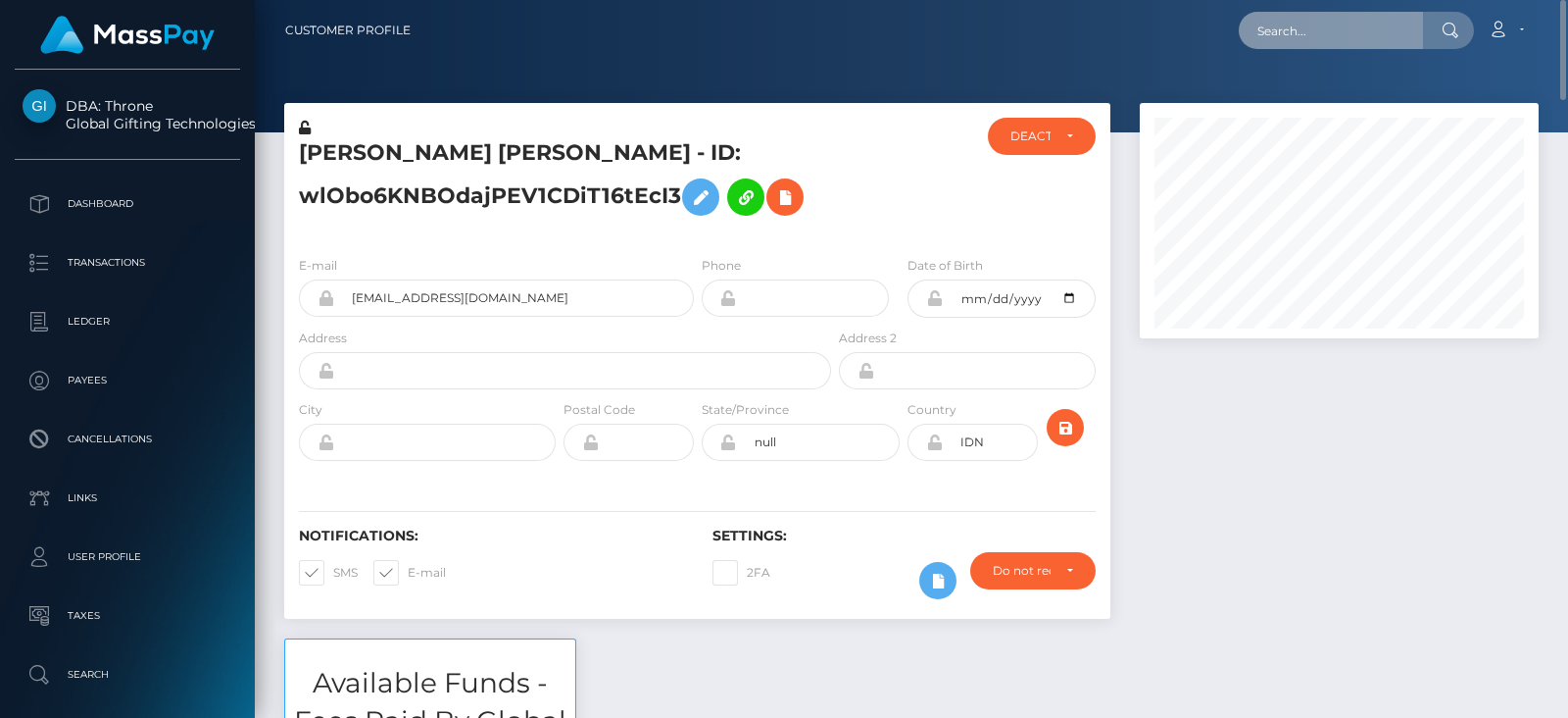
click at [1358, 39] on input "text" at bounding box center [1330, 30] width 185 height 37
paste input "[EMAIL_ADDRESS][DOMAIN_NAME]"
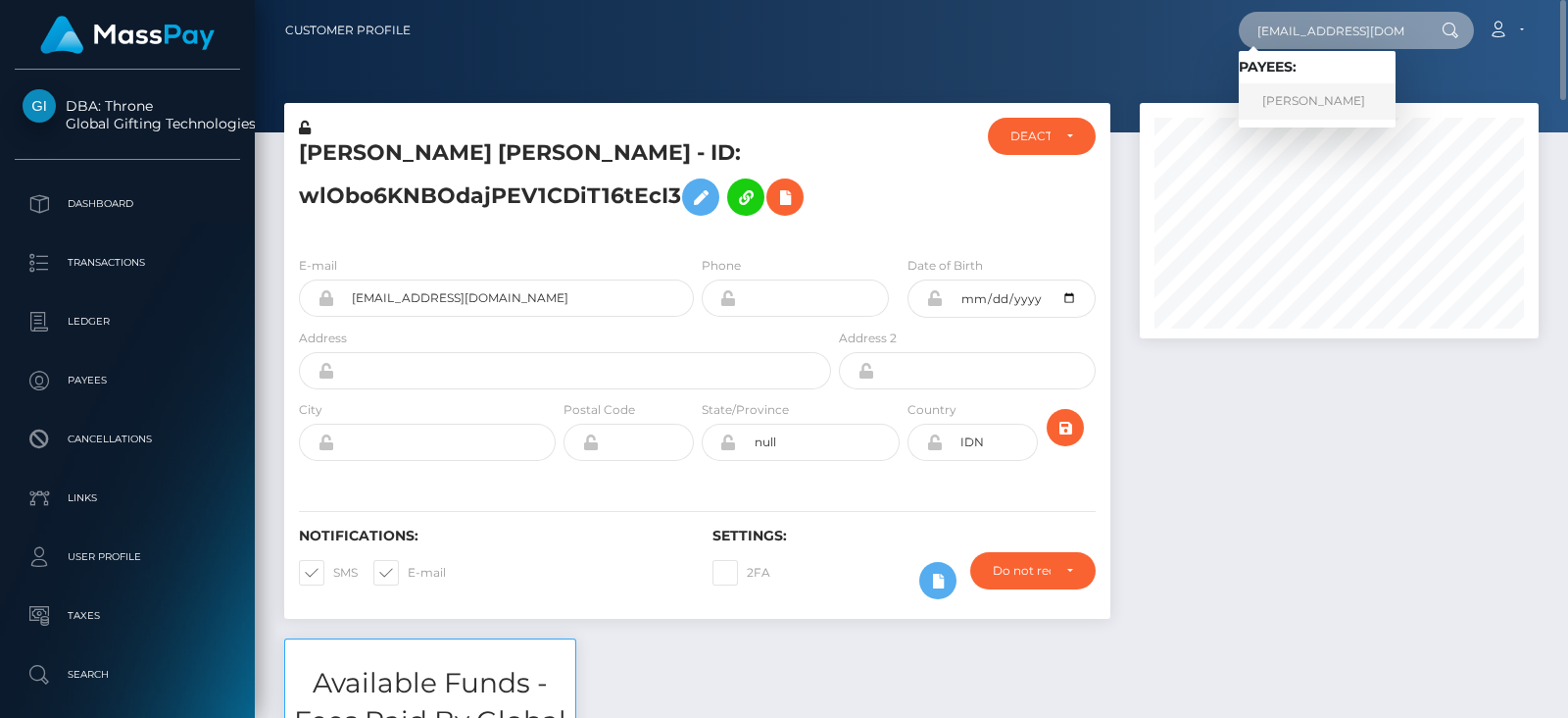
type input "[EMAIL_ADDRESS][DOMAIN_NAME]"
click at [1319, 101] on link "[PERSON_NAME]" at bounding box center [1317, 101] width 157 height 36
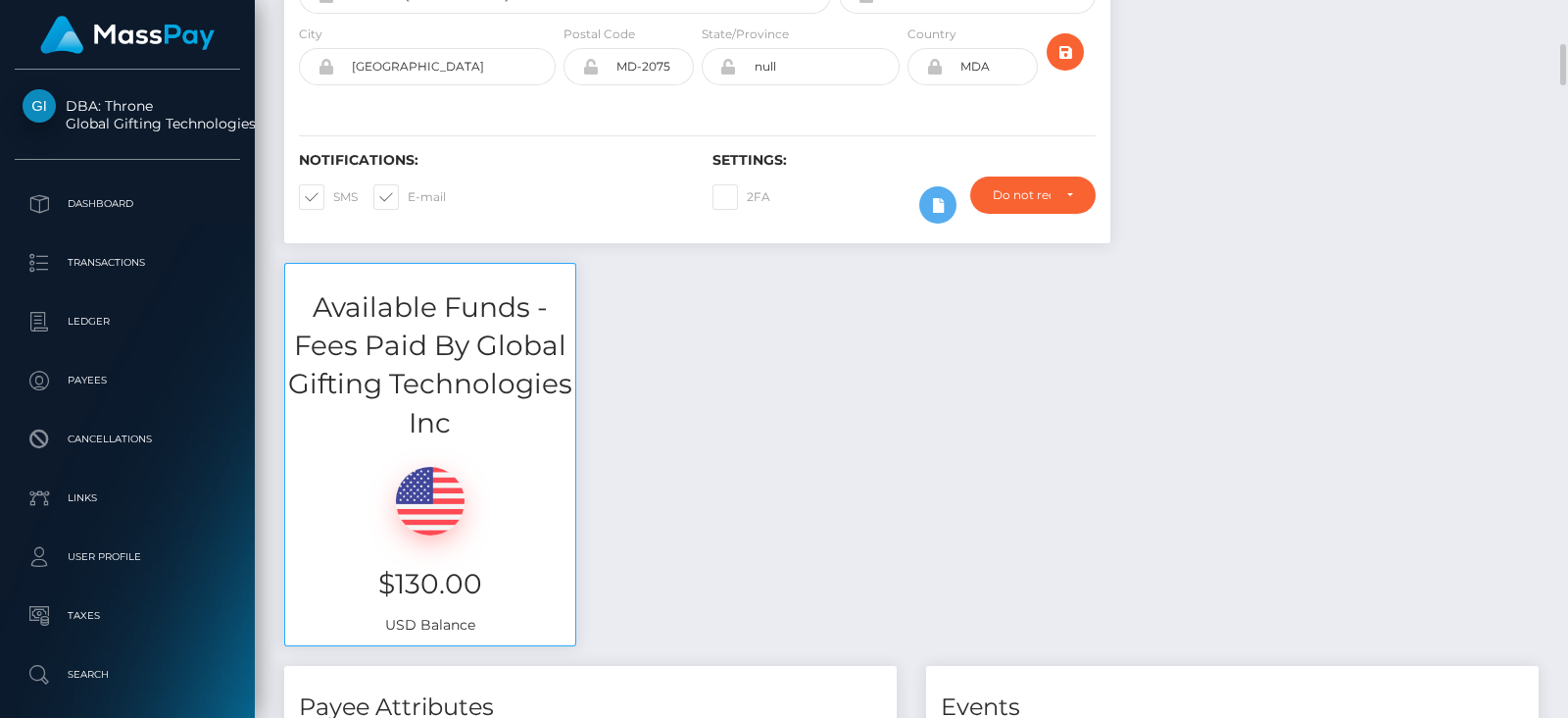
scroll to position [399, 0]
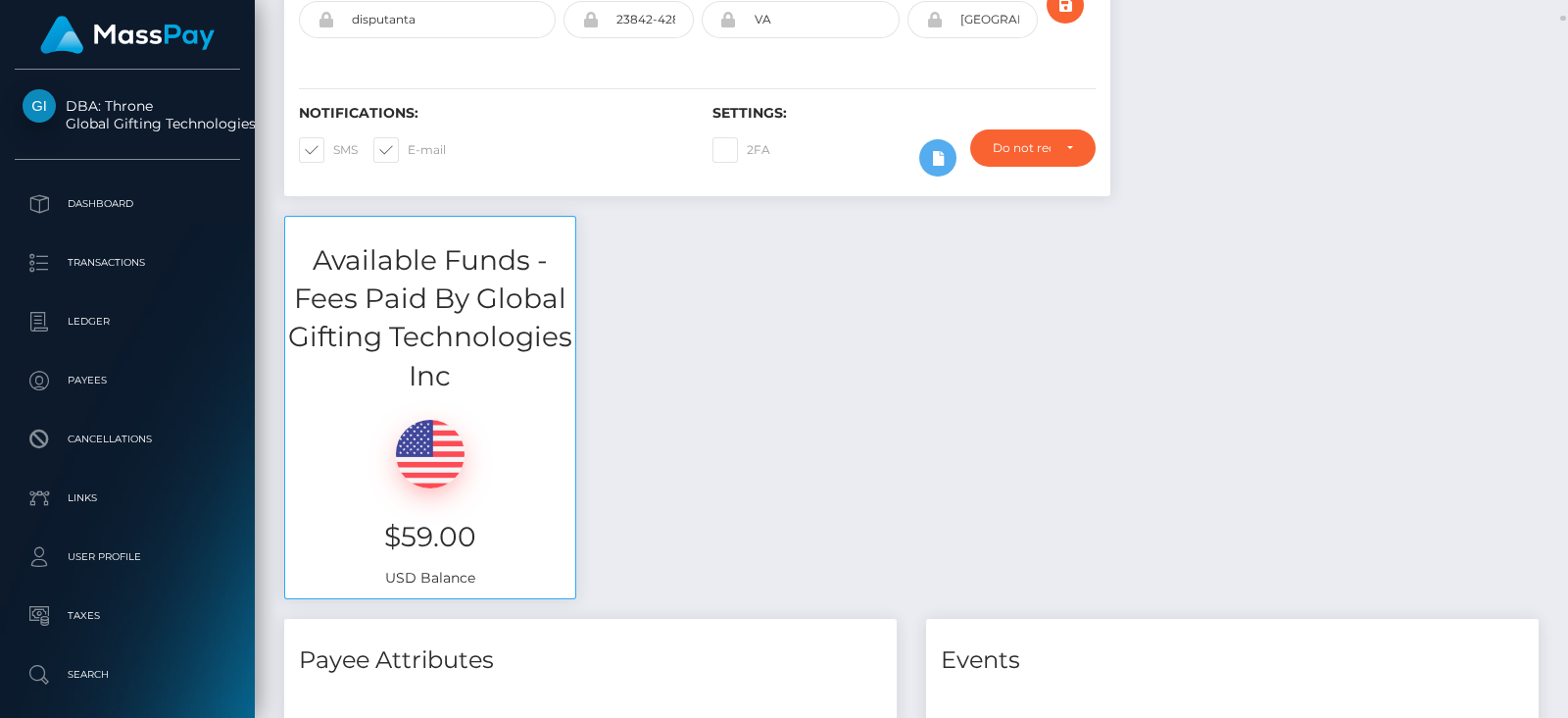
scroll to position [442, 0]
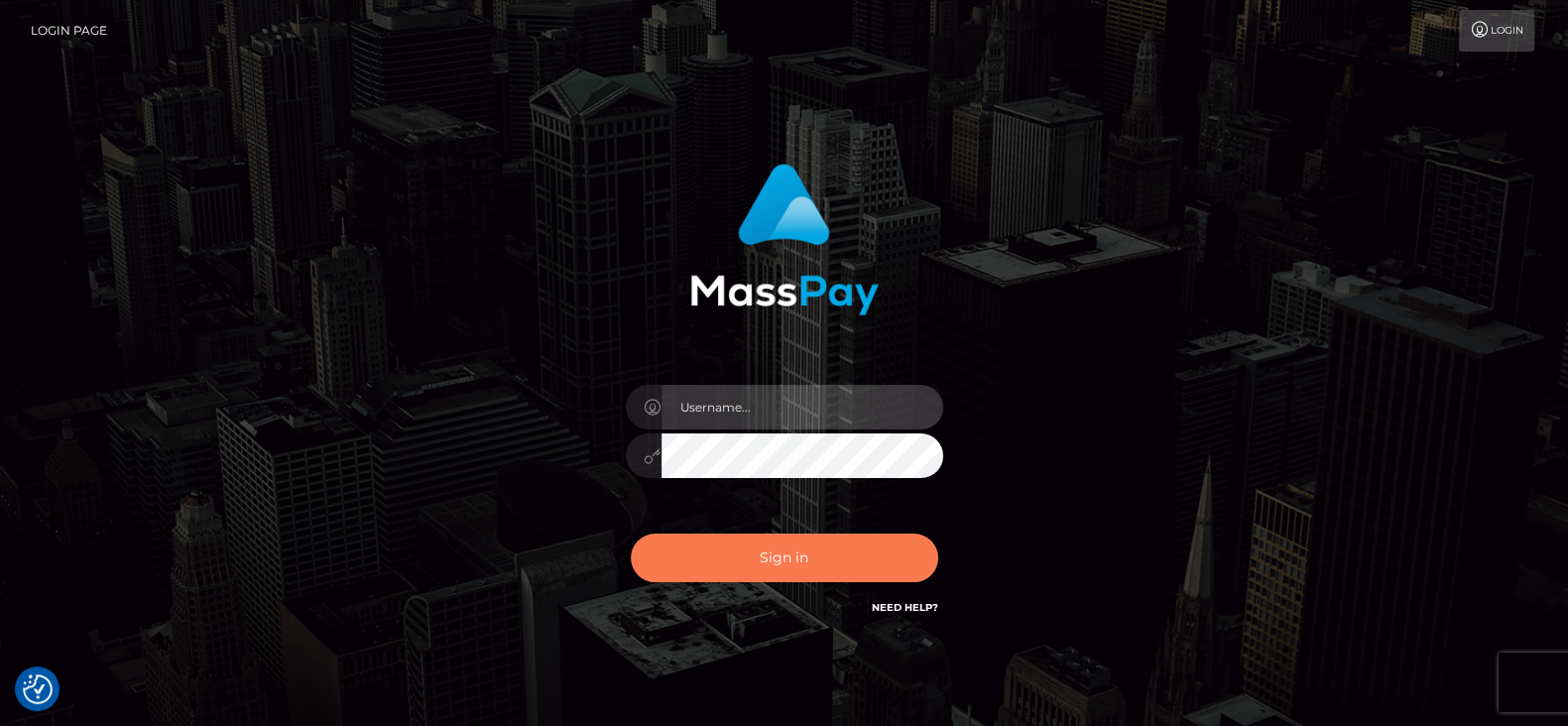
type input "fr.es"
click at [788, 551] on button "Sign in" at bounding box center [784, 557] width 307 height 49
type input "fr.es"
click at [687, 556] on button "Sign in" at bounding box center [784, 557] width 307 height 49
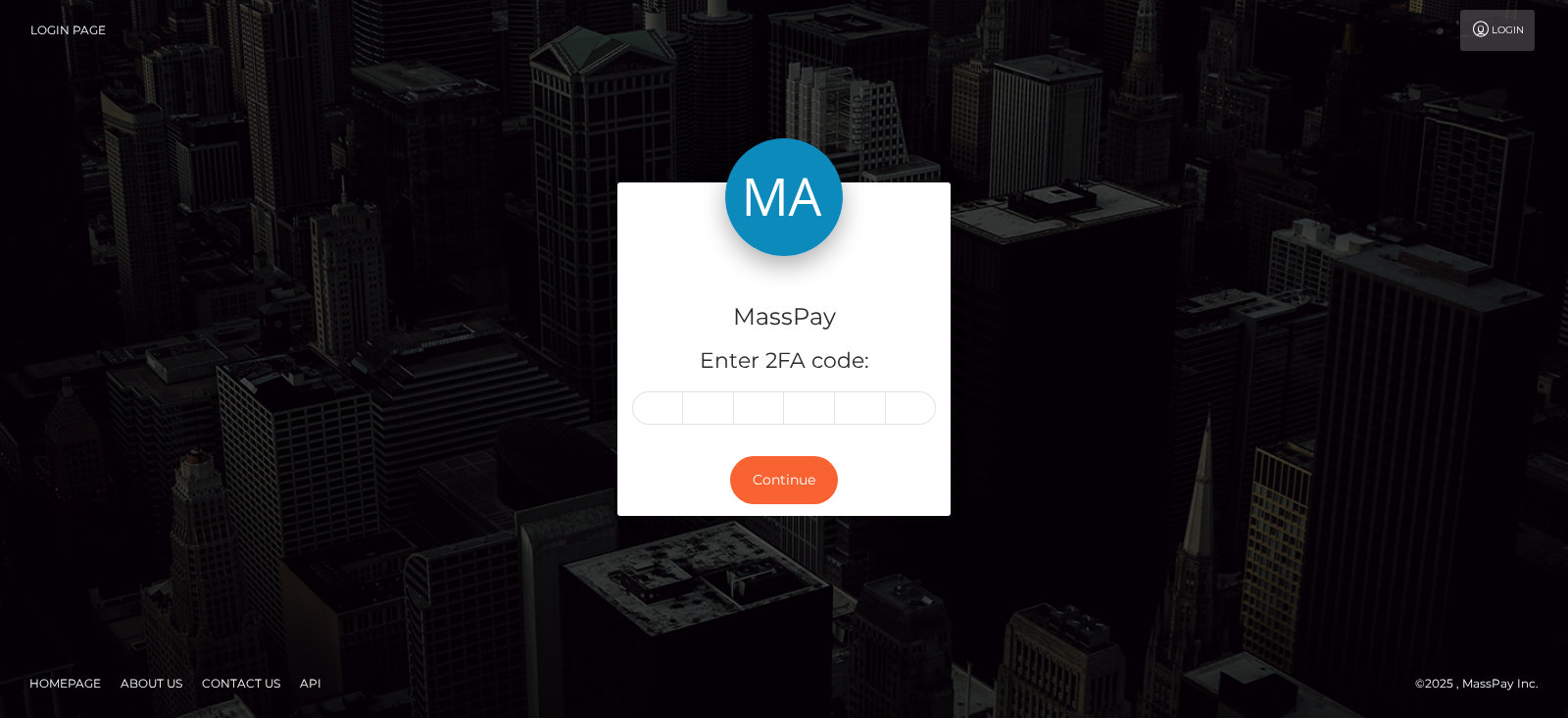
click at [660, 405] on input "text" at bounding box center [658, 408] width 51 height 33
type input "9"
type input "7"
type input "1"
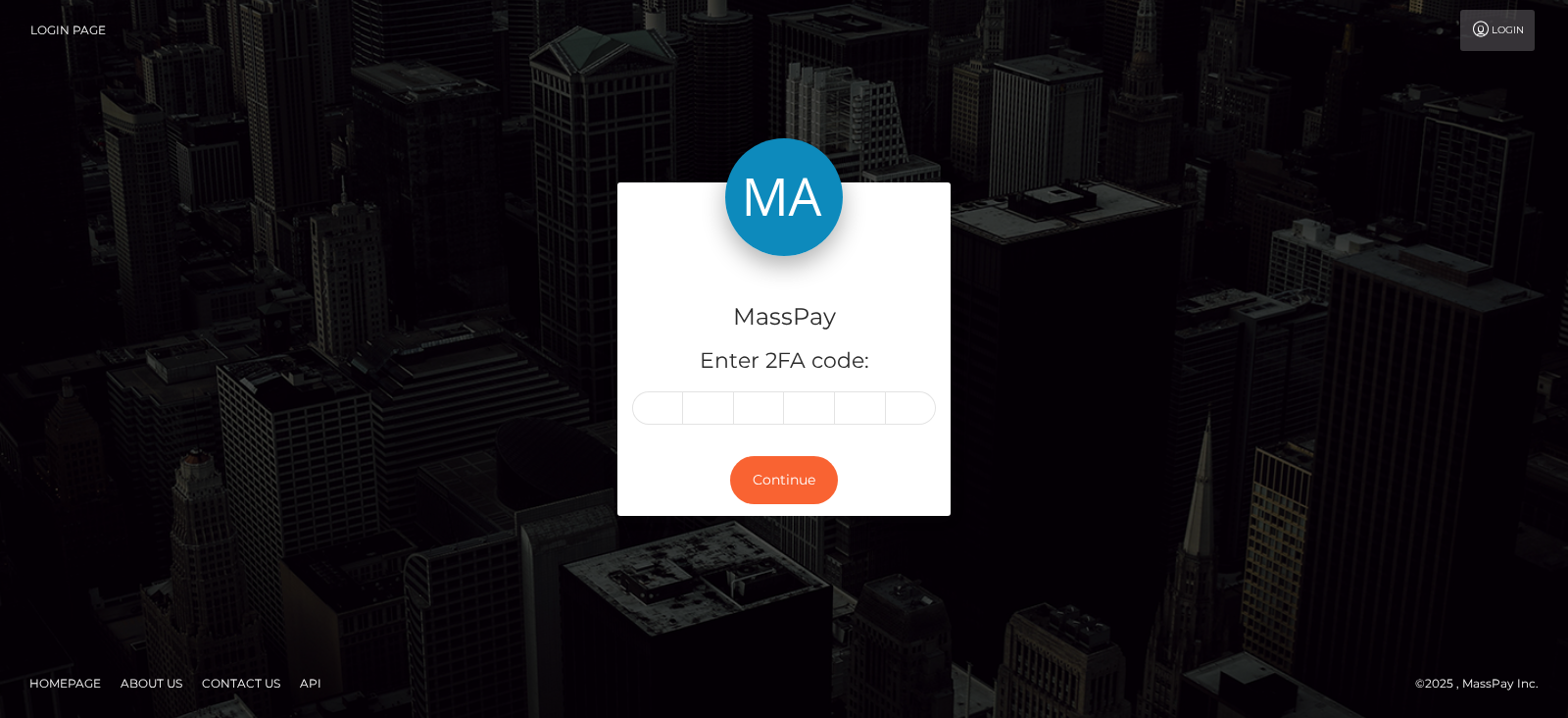
type input "1"
type input "3"
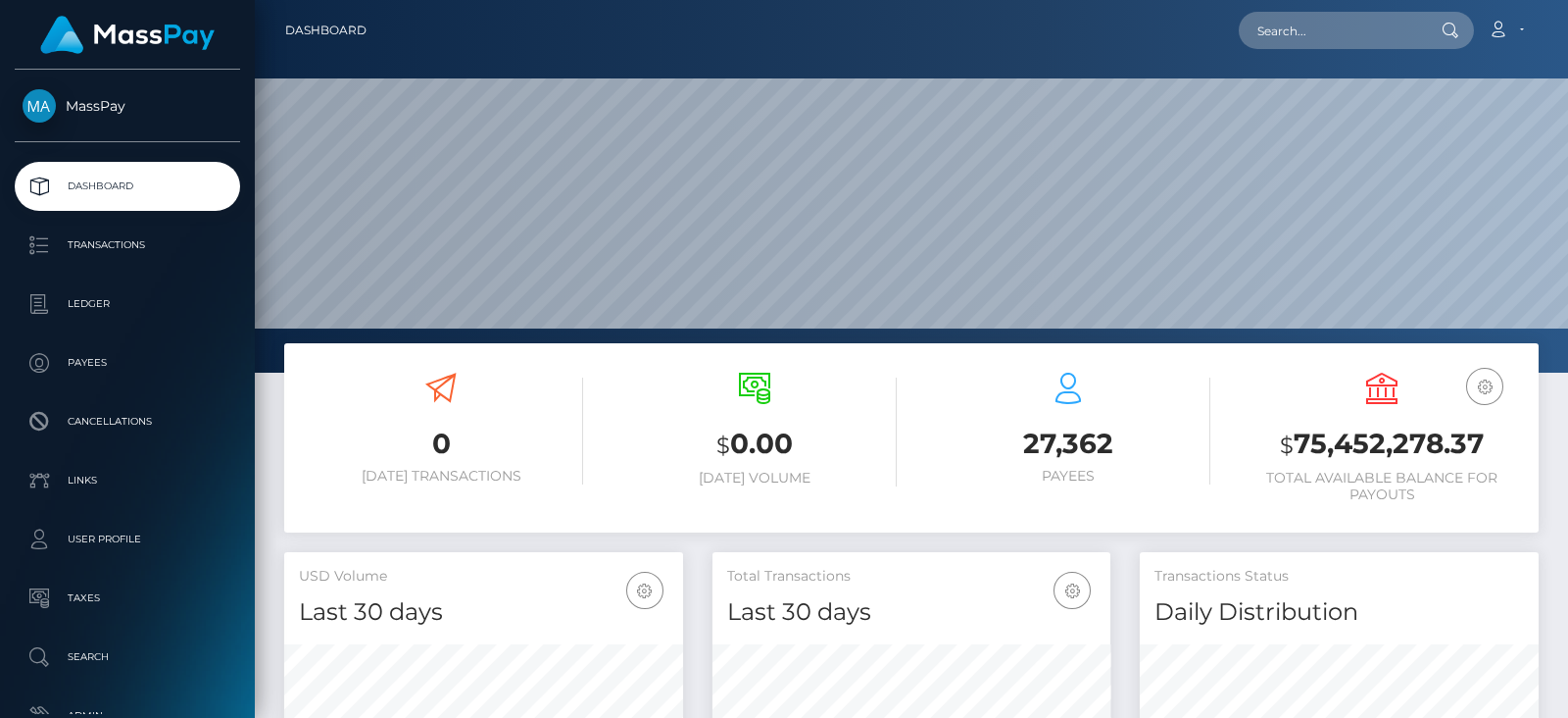
scroll to position [347, 398]
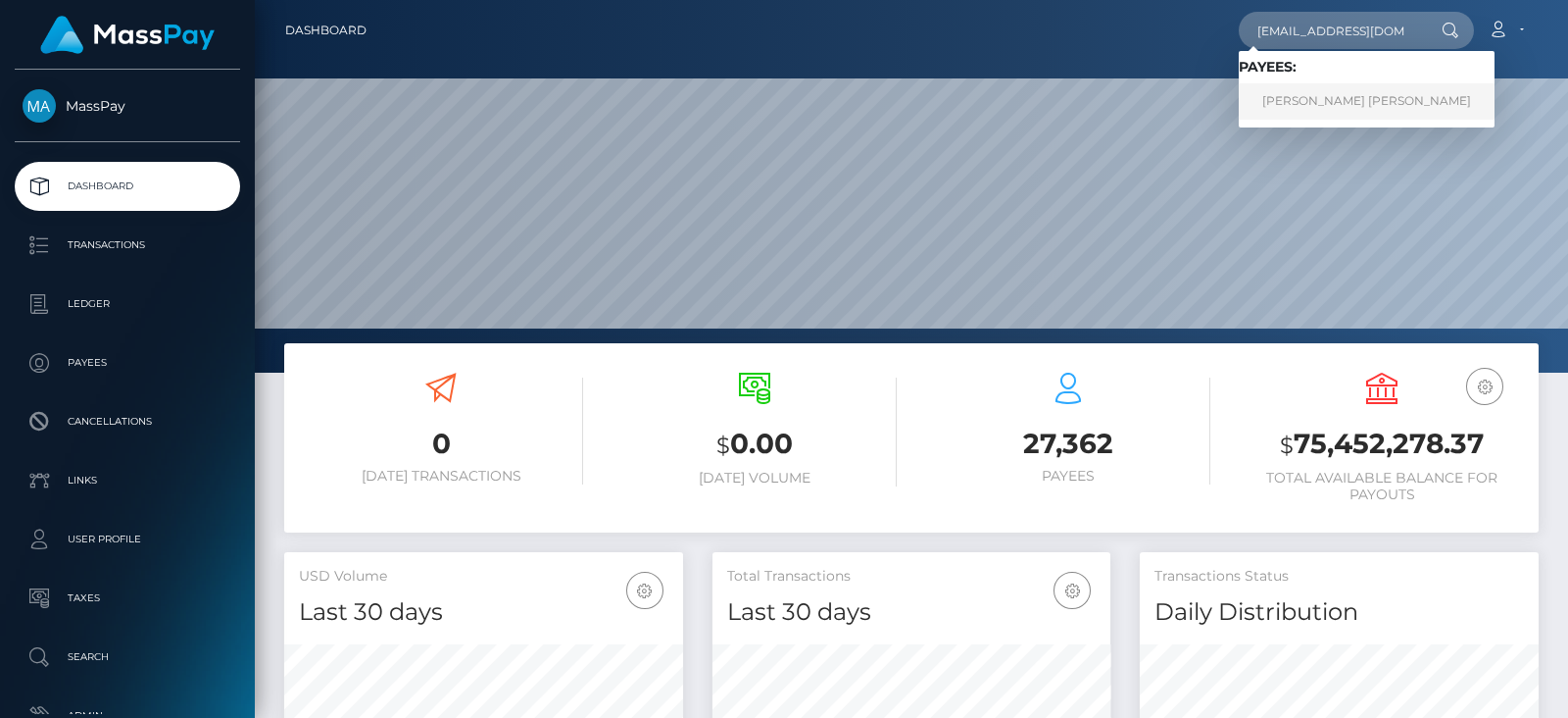
type input "[EMAIL_ADDRESS][DOMAIN_NAME]"
click at [1318, 97] on link "KALIYAH LAVE VAUGHN" at bounding box center [1366, 101] width 255 height 36
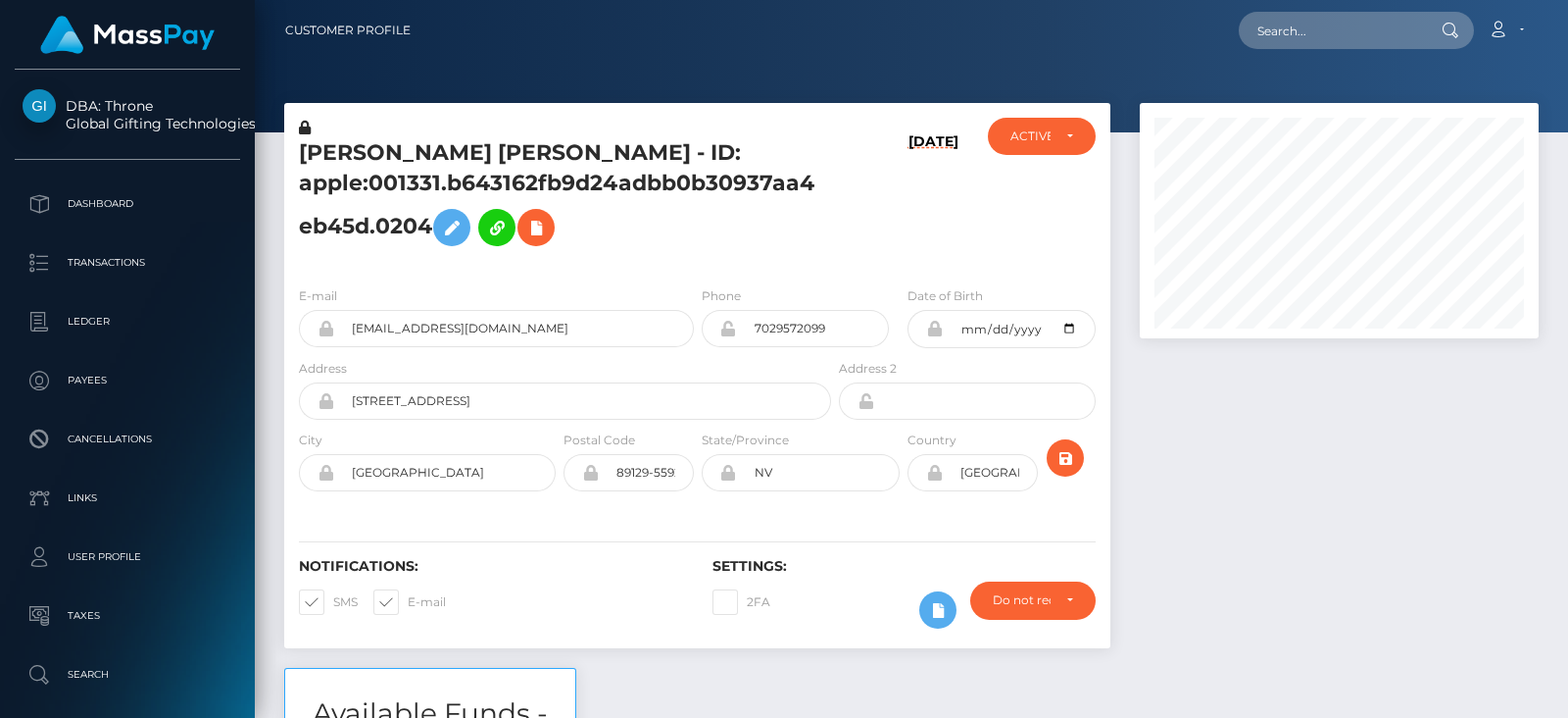
scroll to position [235, 398]
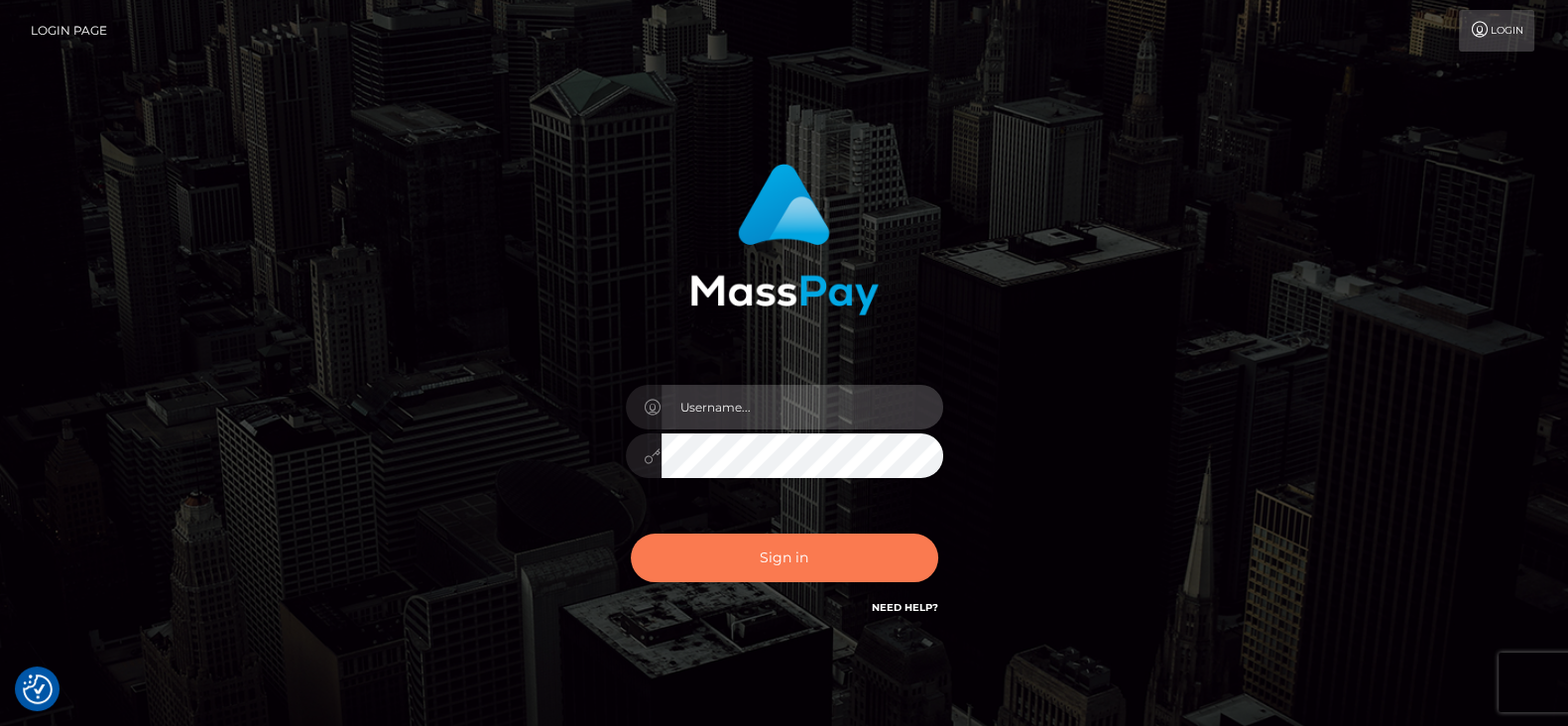
type input "fr.es"
click at [793, 547] on button "Sign in" at bounding box center [784, 557] width 307 height 49
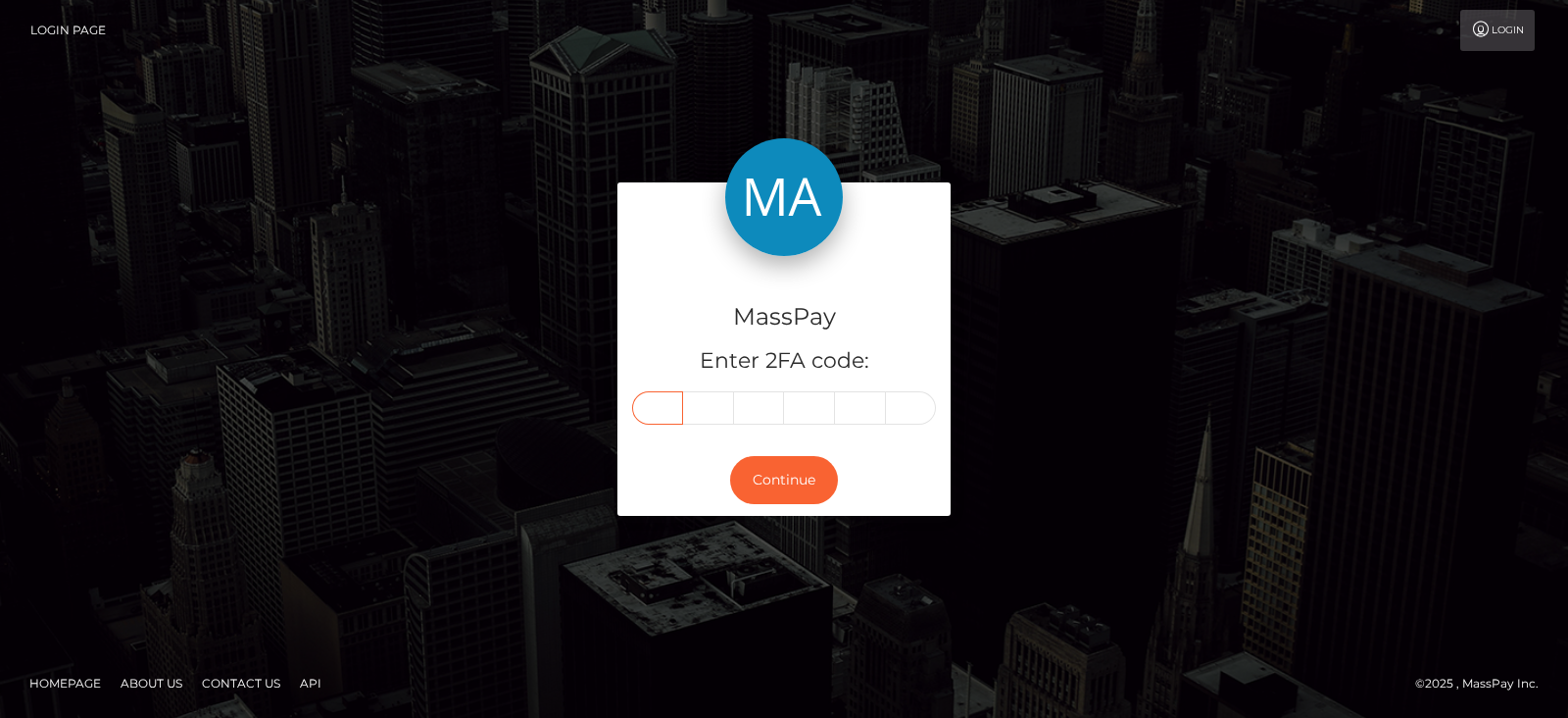
click at [662, 404] on input "text" at bounding box center [658, 408] width 51 height 33
paste input "7"
type input "7"
type input "2"
type input "8"
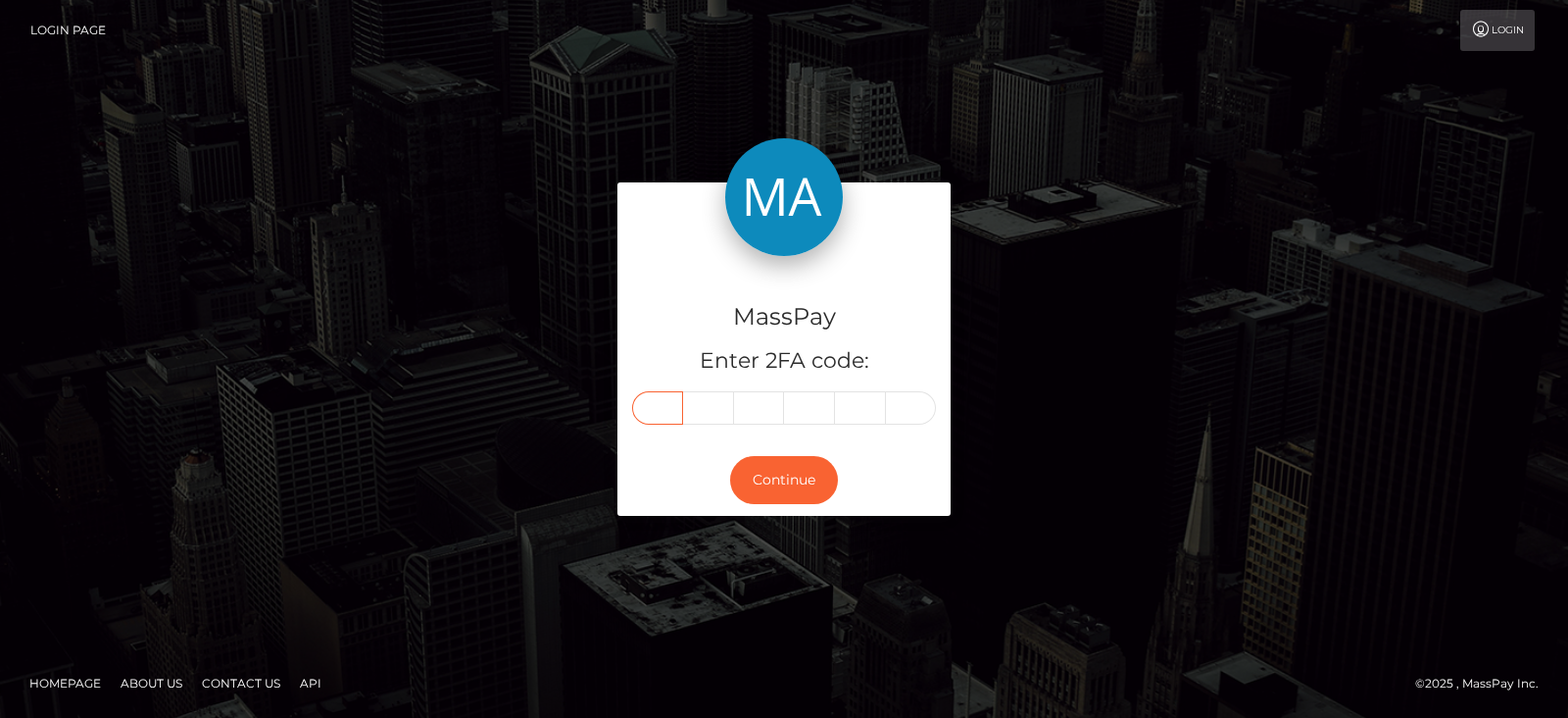
type input "3"
type input "5"
type input "1"
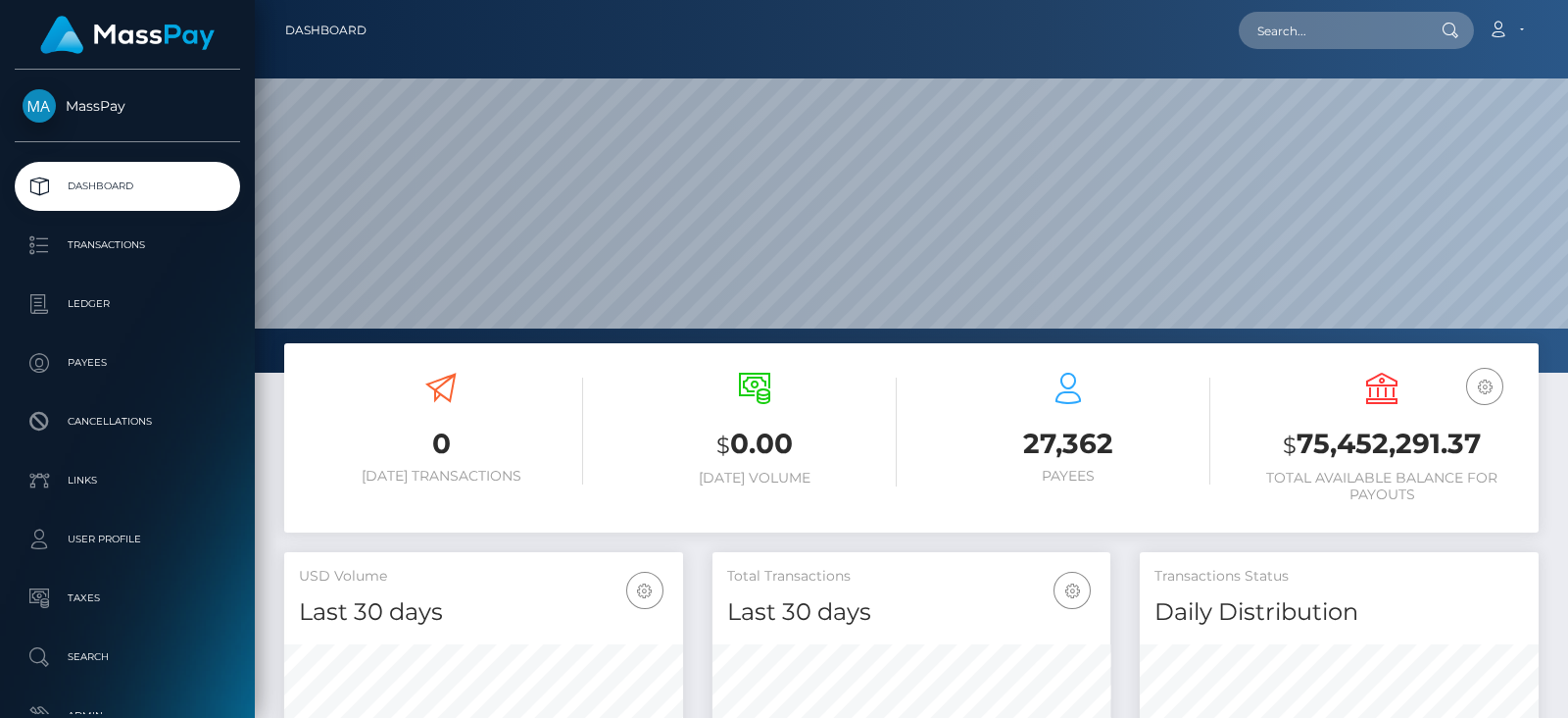
scroll to position [347, 398]
click at [1352, 28] on input "text" at bounding box center [1330, 30] width 185 height 37
paste input "sevenique2402@icloud.com"
type input "sevenique2402@icloud.com"
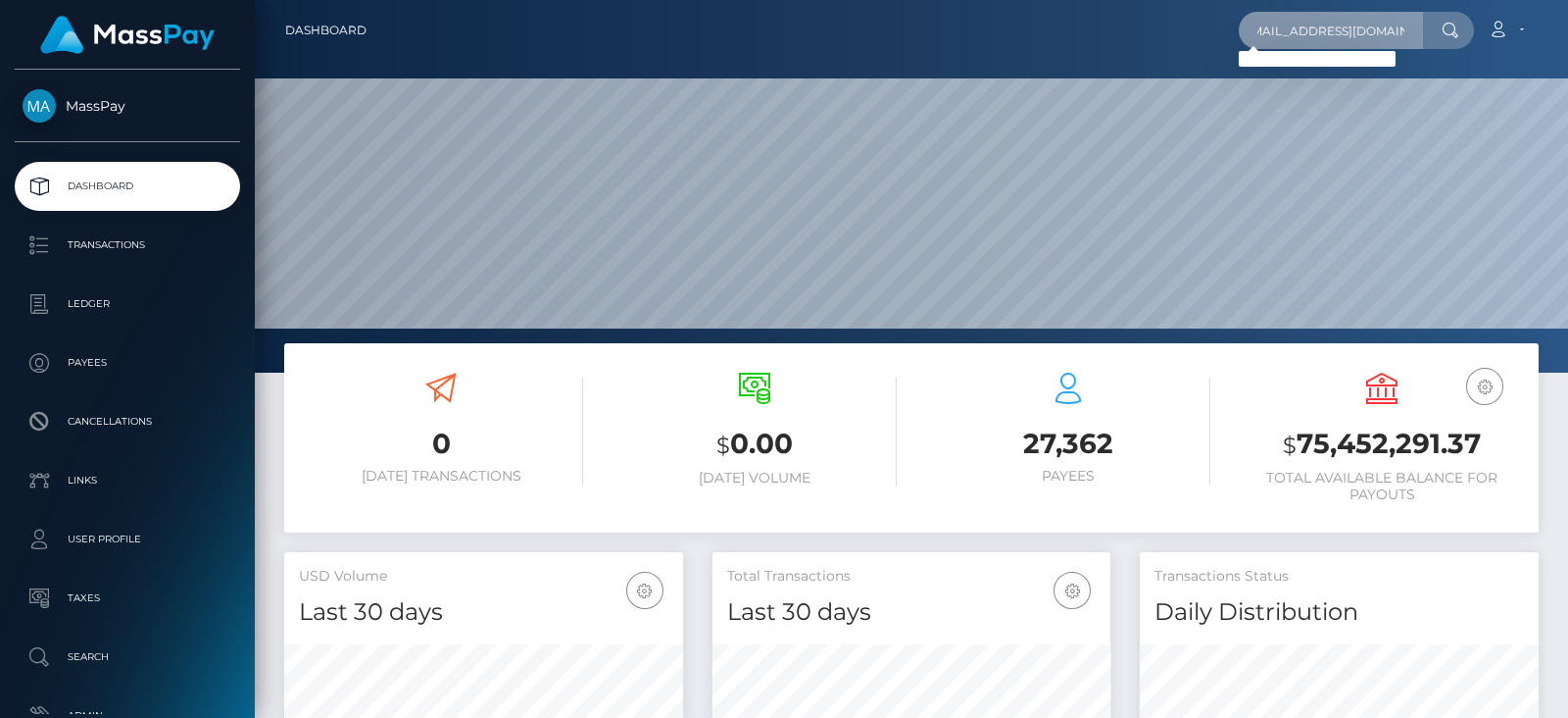
scroll to position [0, 0]
click at [1265, 31] on input "sevenique2402@icloud.com" at bounding box center [1330, 30] width 185 height 37
paste input "royalruinerr@gmail.com"
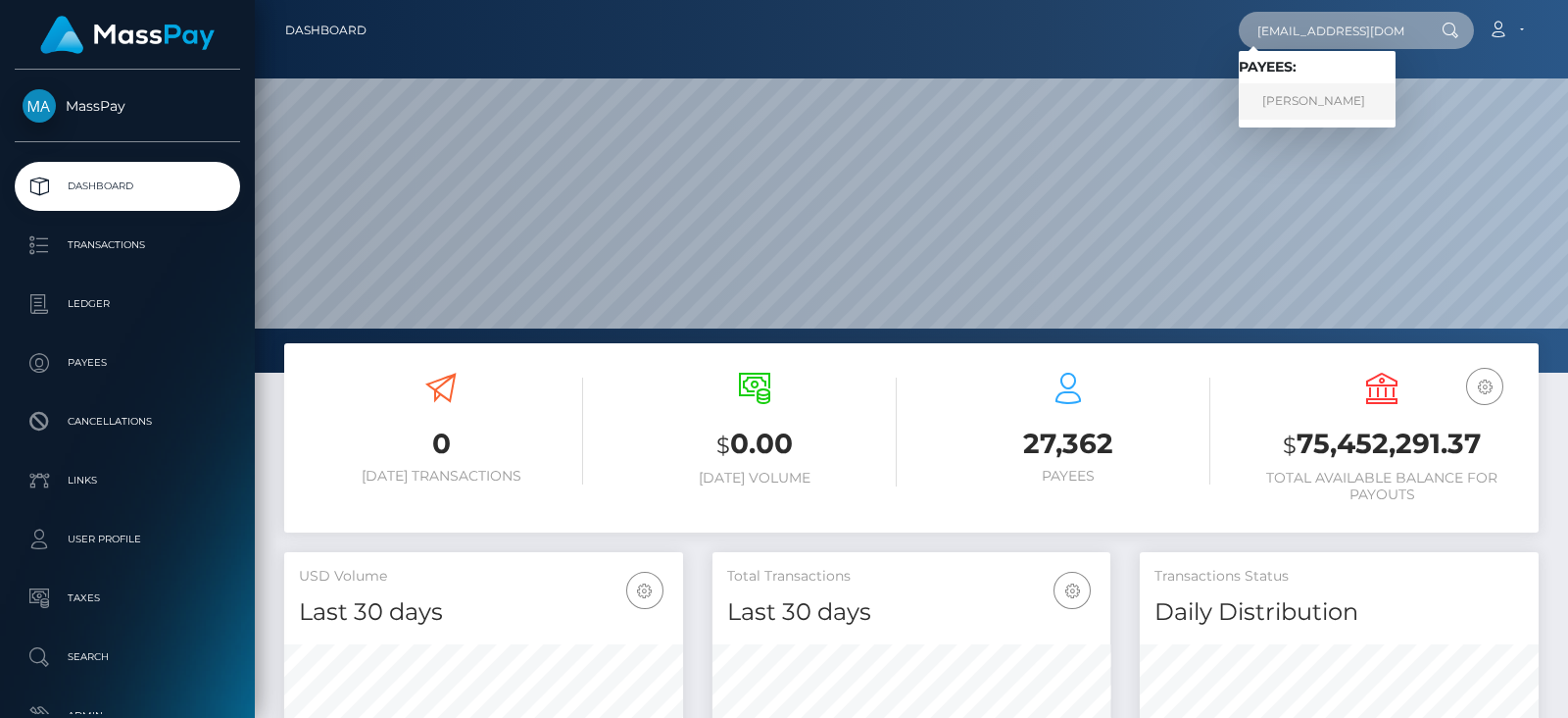
type input "royalruinerr@gmail.com"
click at [1300, 95] on link "MELISSA RIELLE BURGHOUWT" at bounding box center [1317, 101] width 157 height 36
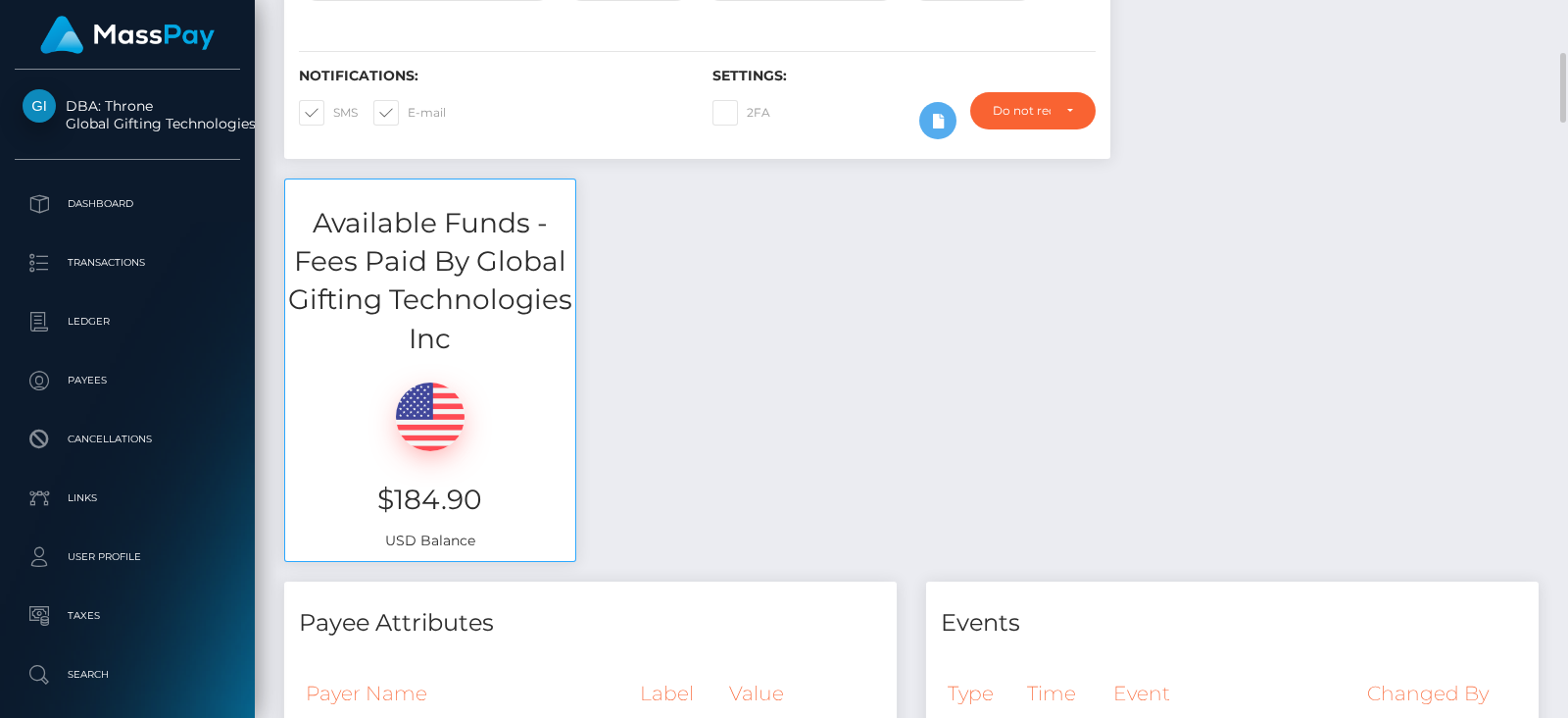
scroll to position [468, 0]
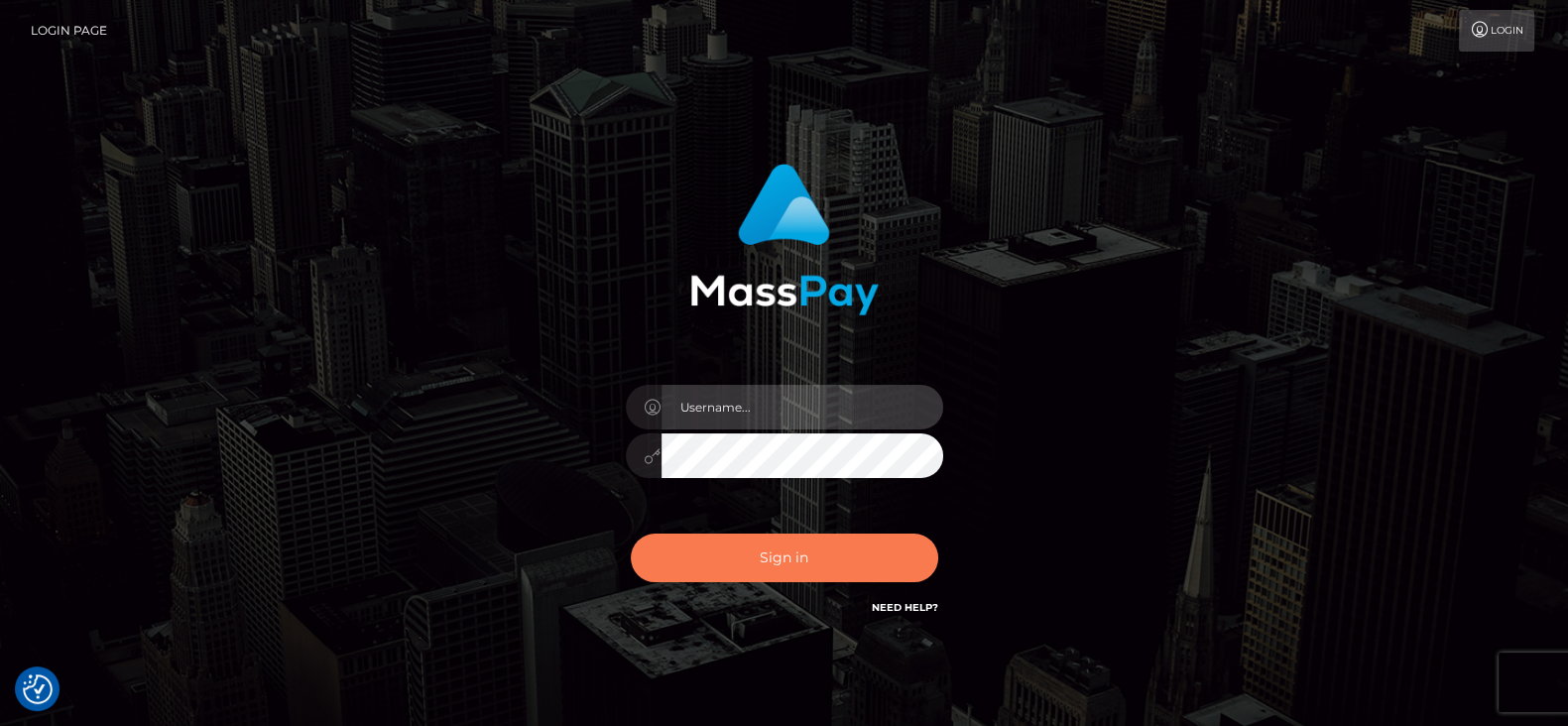
type input "[DOMAIN_NAME]"
click at [848, 545] on button "Sign in" at bounding box center [784, 557] width 307 height 49
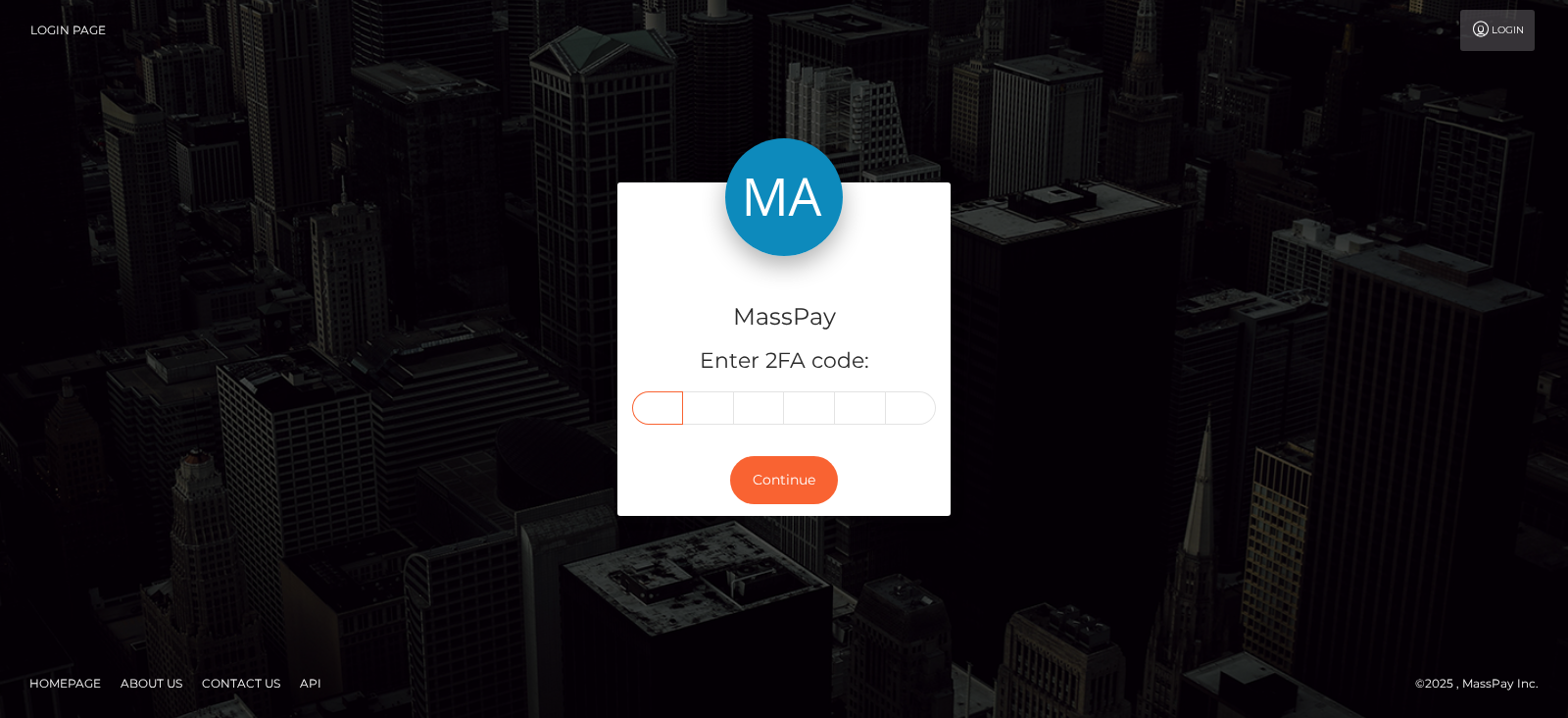
click at [659, 399] on input "text" at bounding box center [658, 408] width 51 height 33
paste input "6"
type input "6"
type input "0"
type input "7"
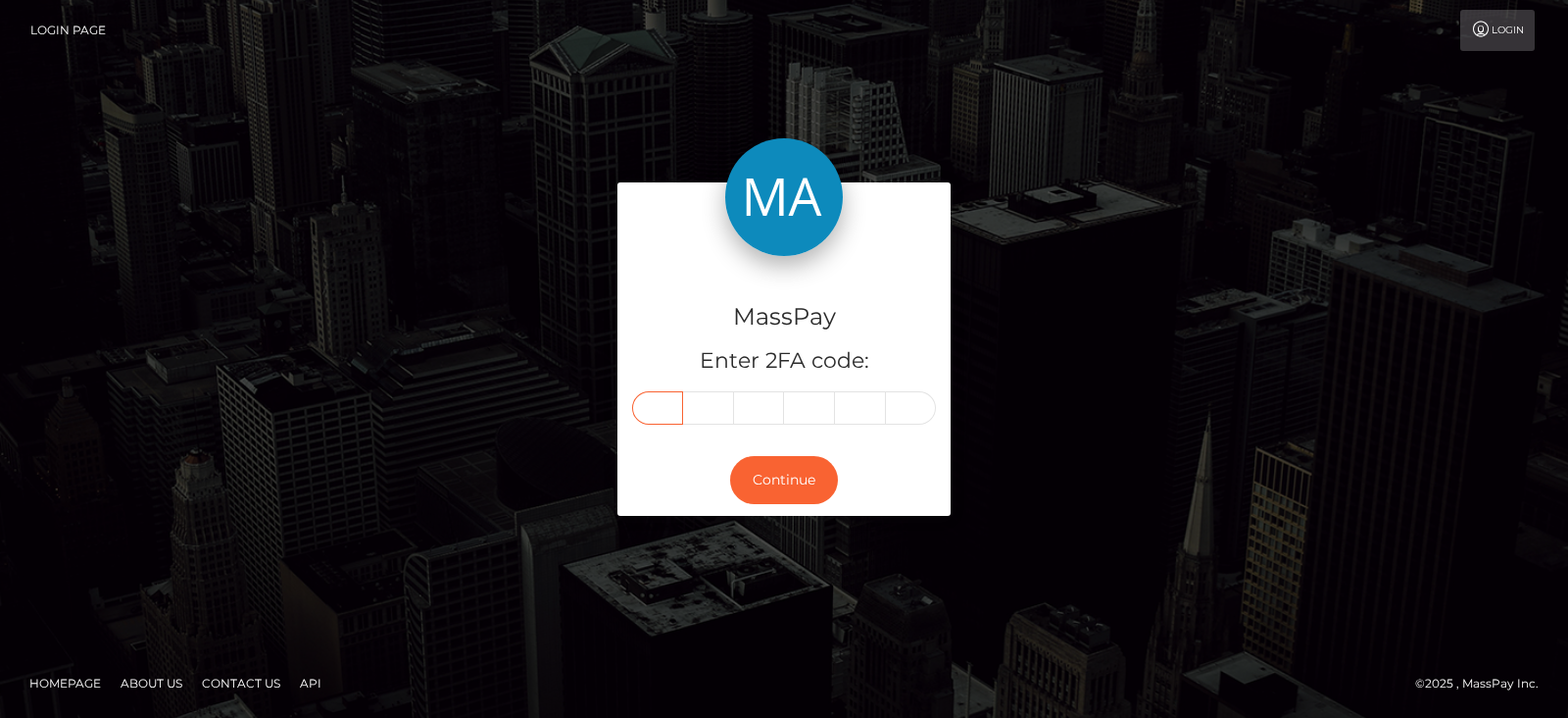
type input "3"
type input "8"
type input "7"
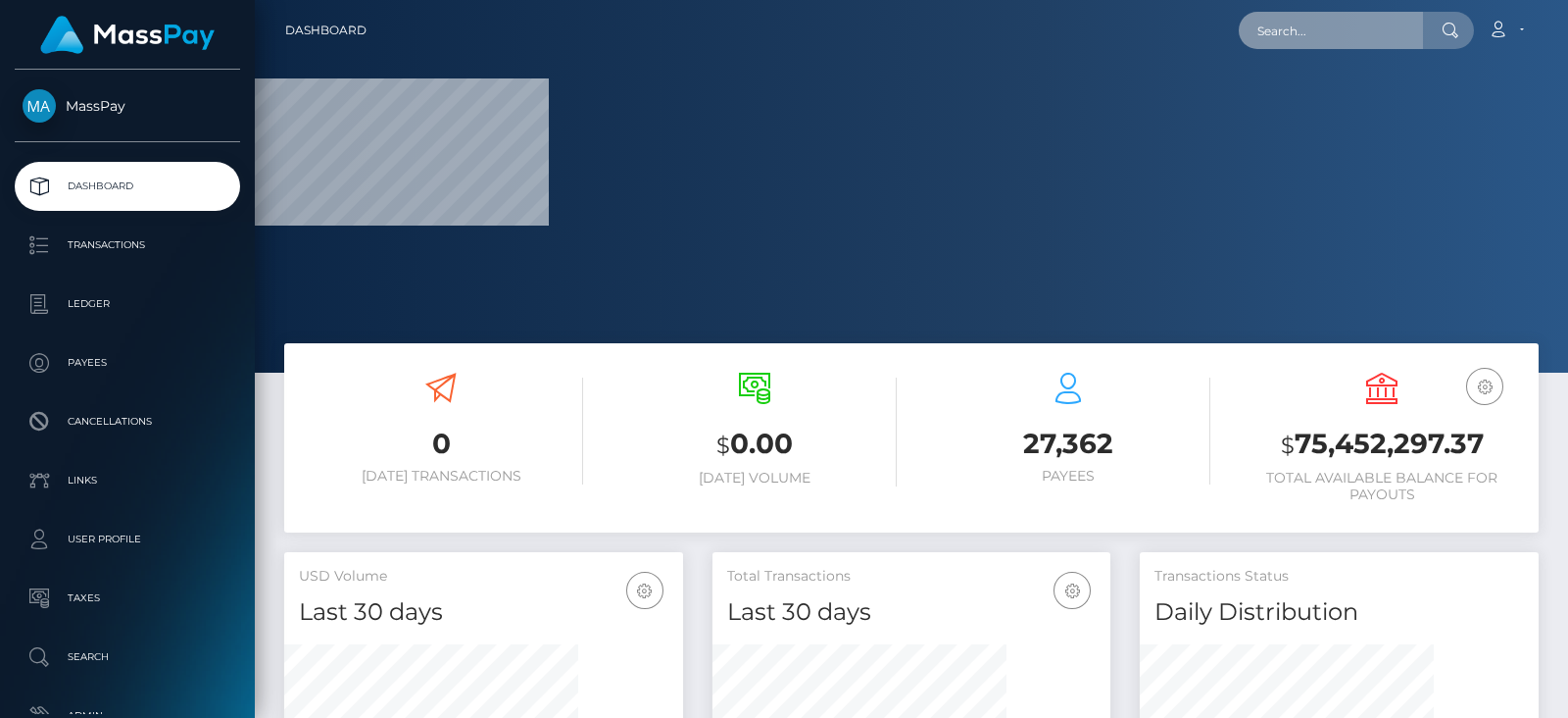
click at [1350, 18] on input "text" at bounding box center [1330, 30] width 185 height 37
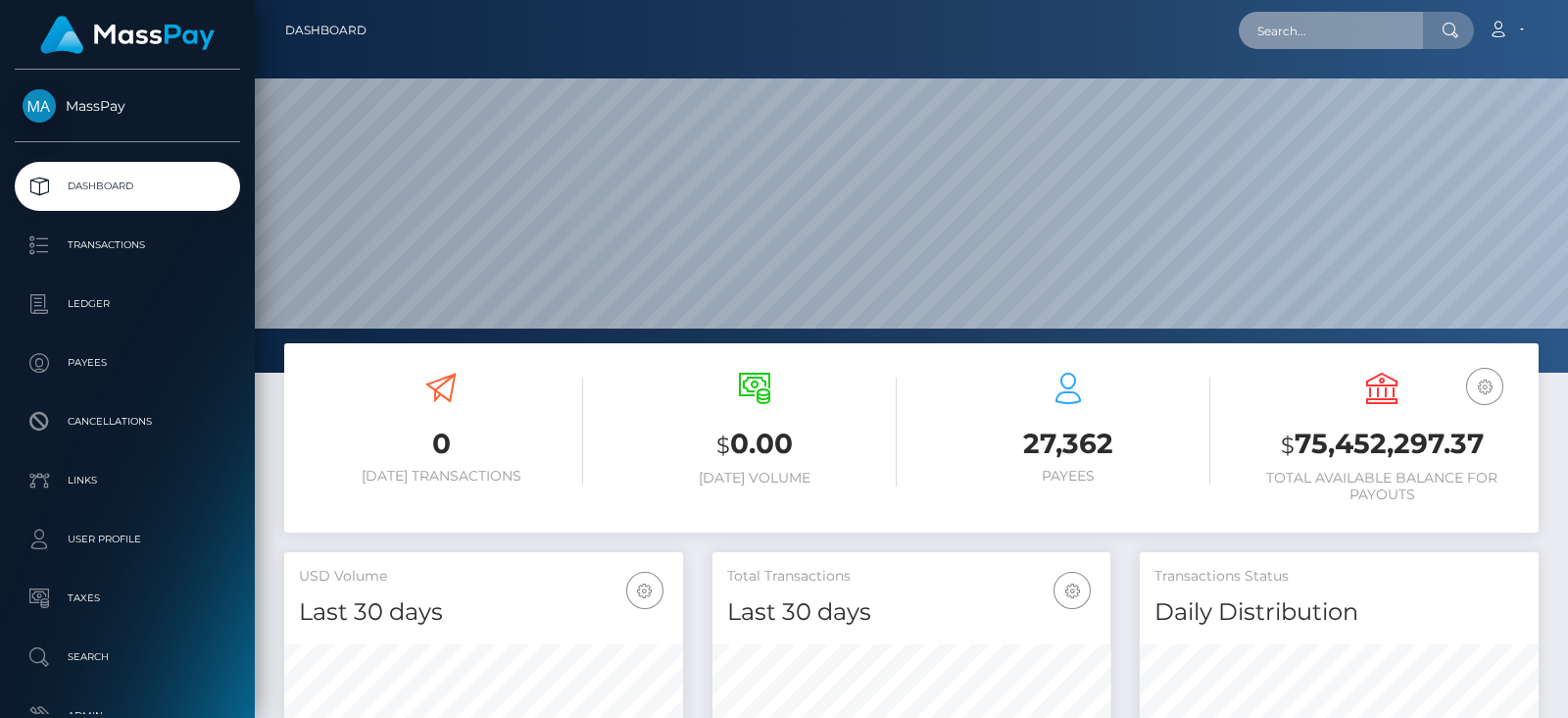
paste input "607387"
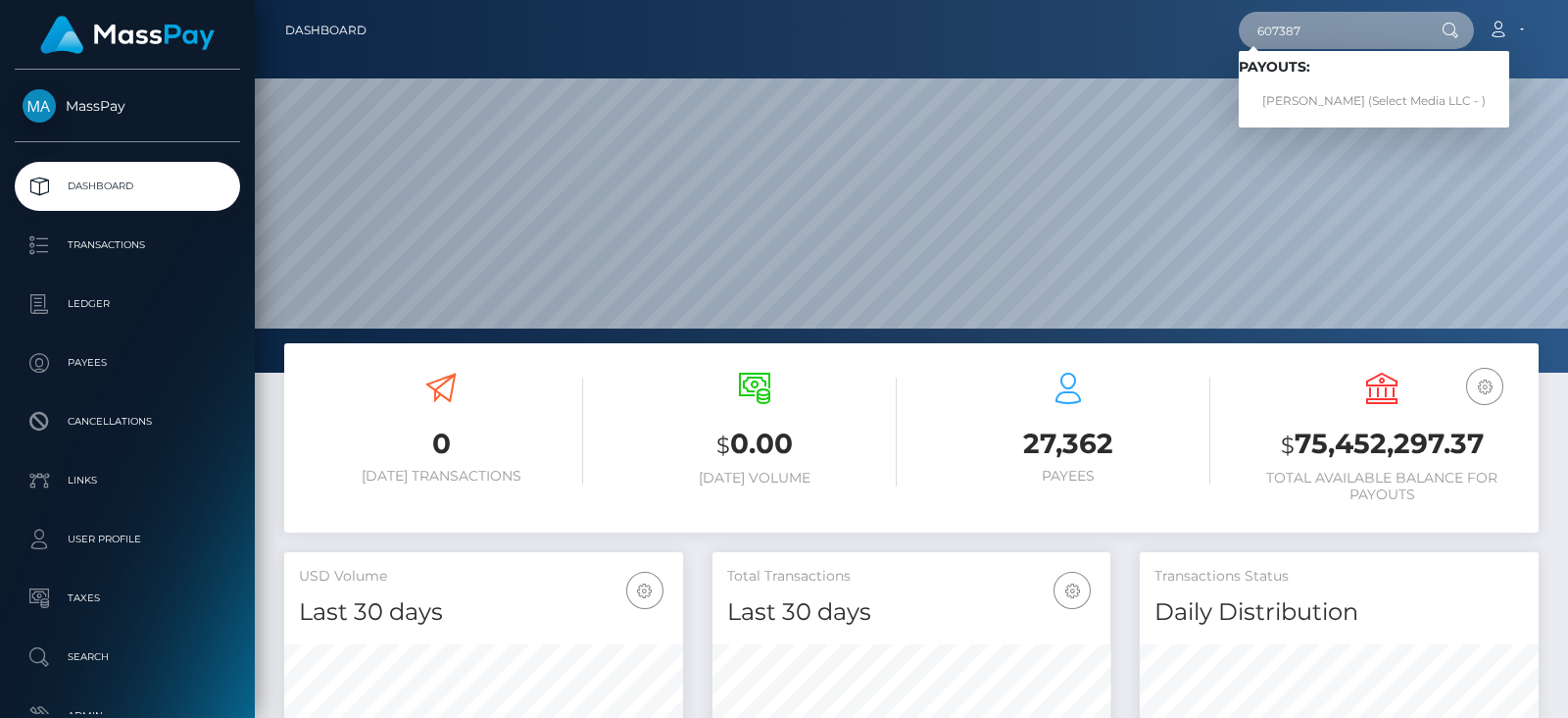
drag, startPoint x: 1336, startPoint y: 15, endPoint x: 1213, endPoint y: 35, distance: 124.6
click at [1213, 35] on div "607387 Loading... Loading... Payouts: Rebekah Radford (Select Media LLC - ) Acc…" at bounding box center [959, 30] width 1156 height 41
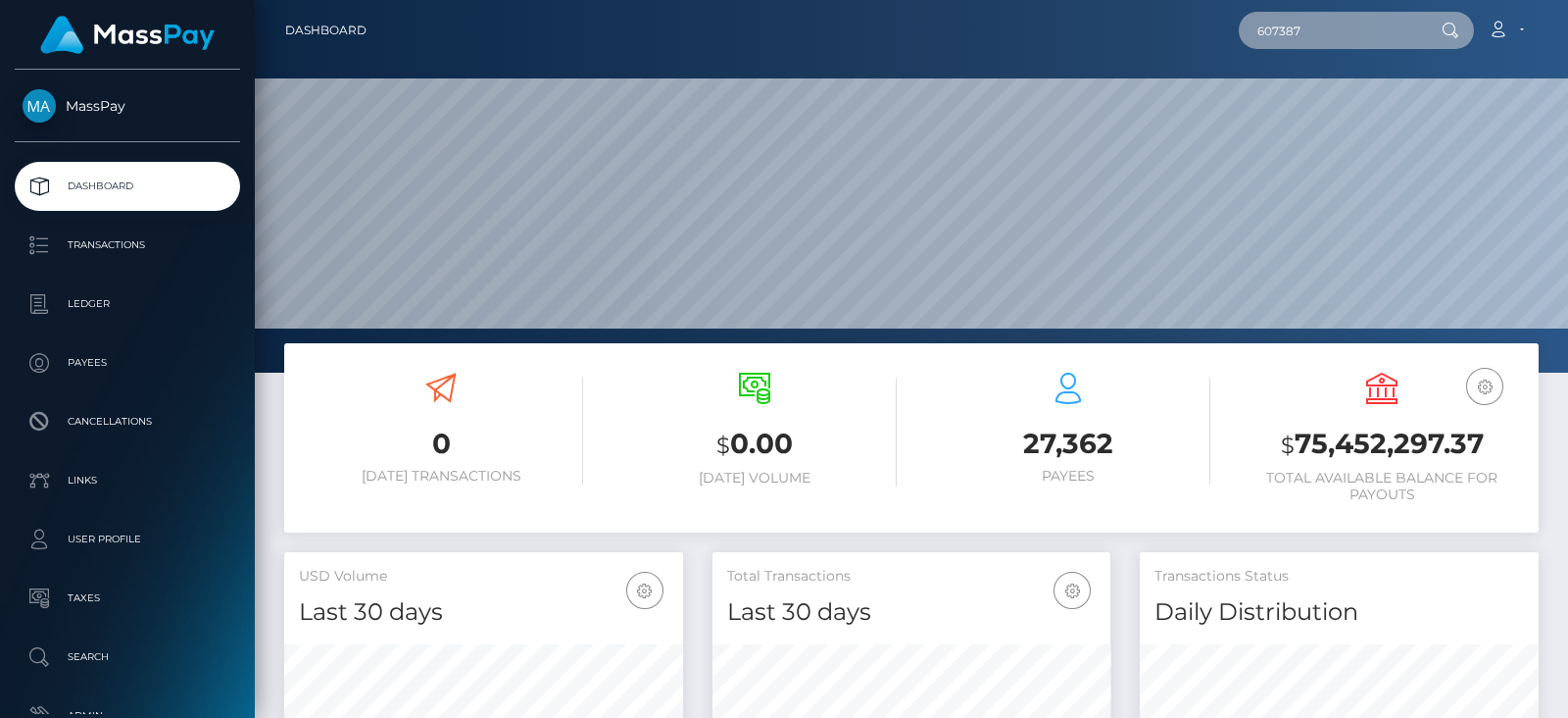
paste input "nata012025@gmail.com"
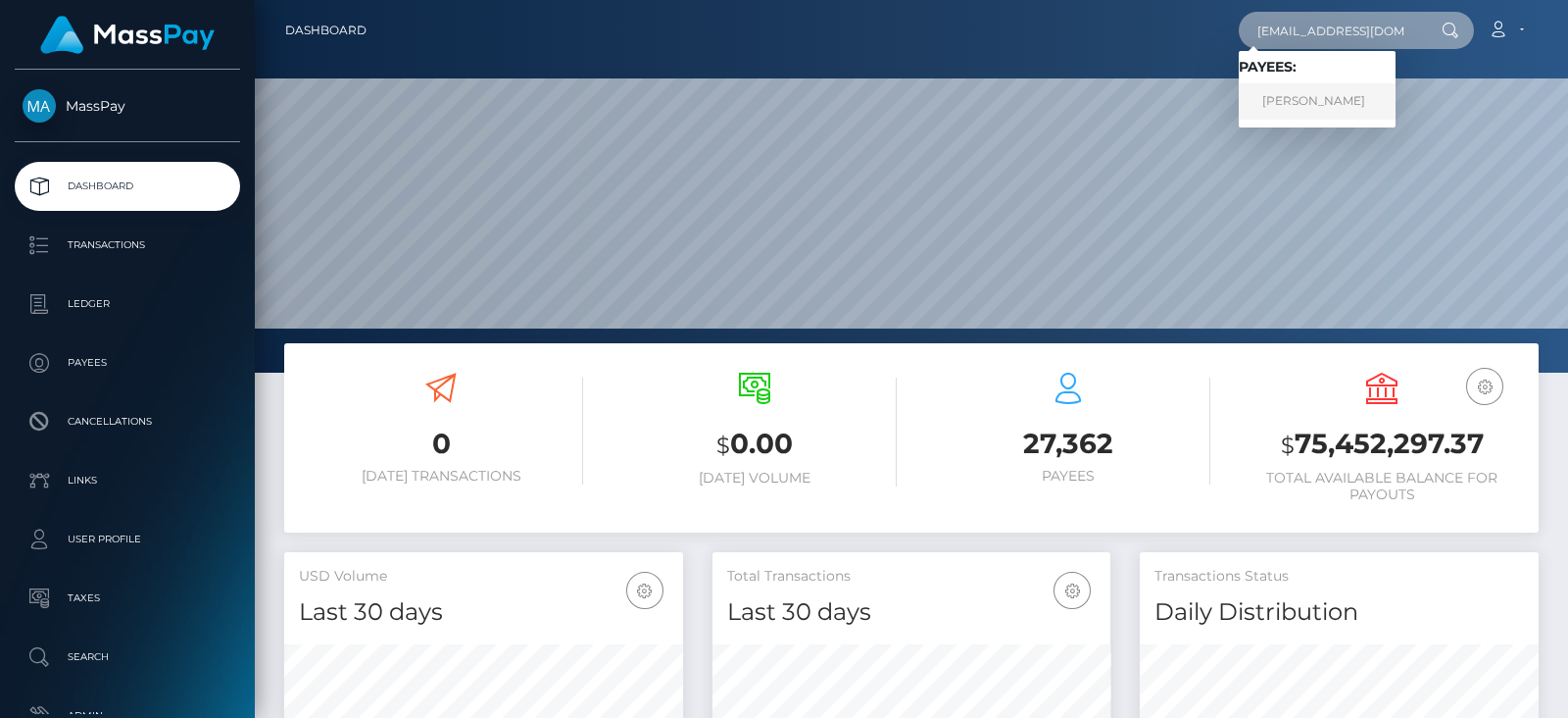
type input "nata012025@gmail.com"
click at [1343, 91] on link "Nata Nikolaevna Alexeyeva" at bounding box center [1317, 101] width 157 height 36
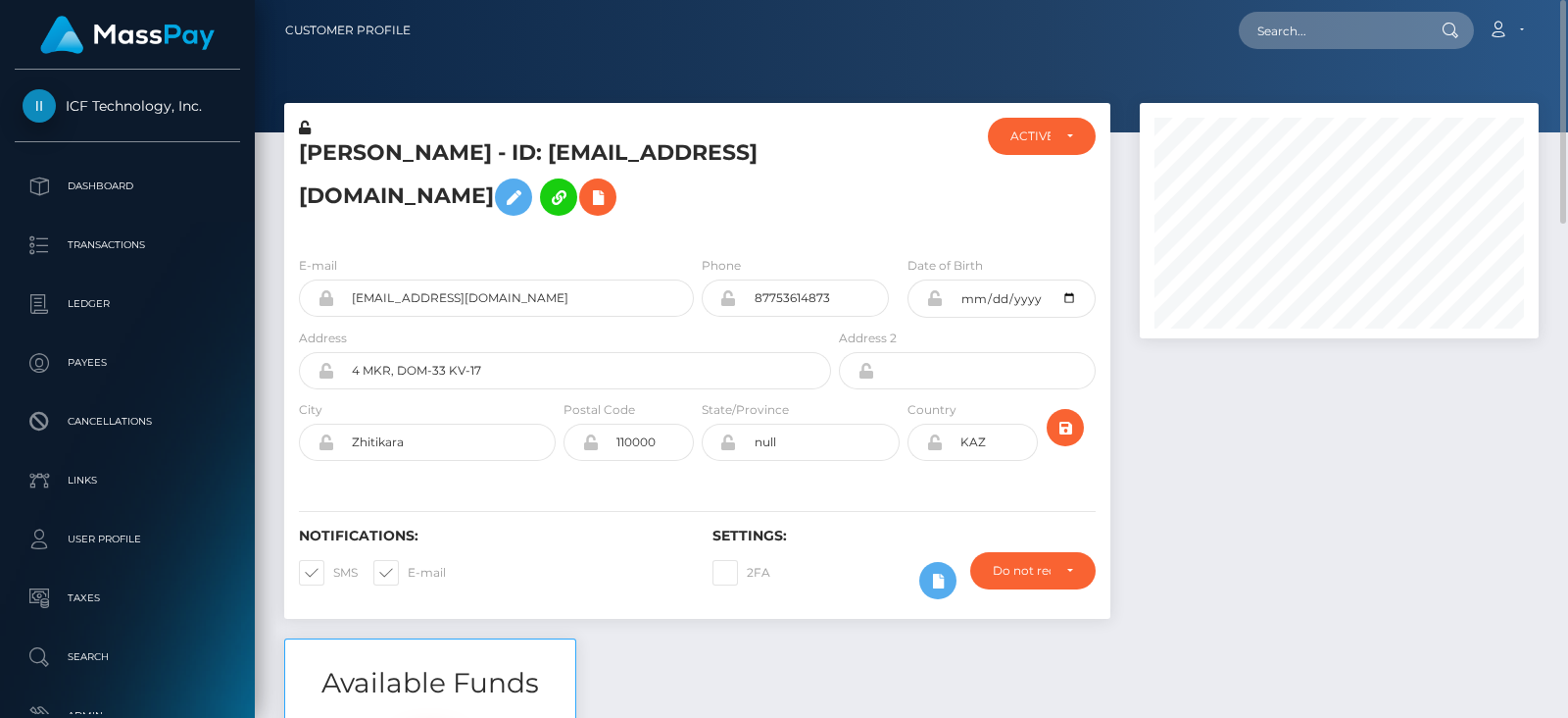
click at [718, 191] on h5 "Nata Nikolaevna Alexeyeva - ID: nata012025@gmail.com" at bounding box center [559, 182] width 521 height 87
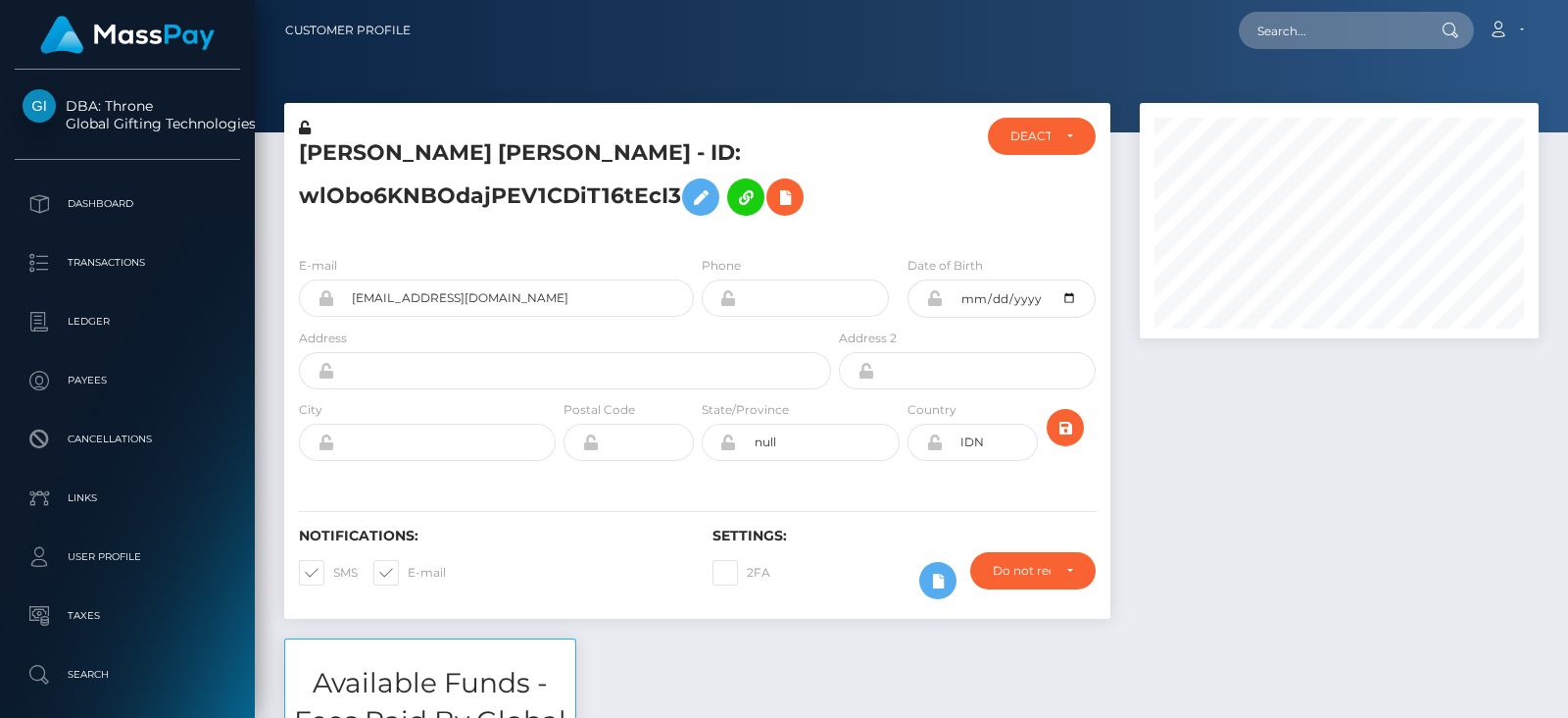
scroll to position [235, 398]
click at [1307, 19] on input "text" at bounding box center [1330, 30] width 185 height 37
paste input "[EMAIL_ADDRESS][DOMAIN_NAME]"
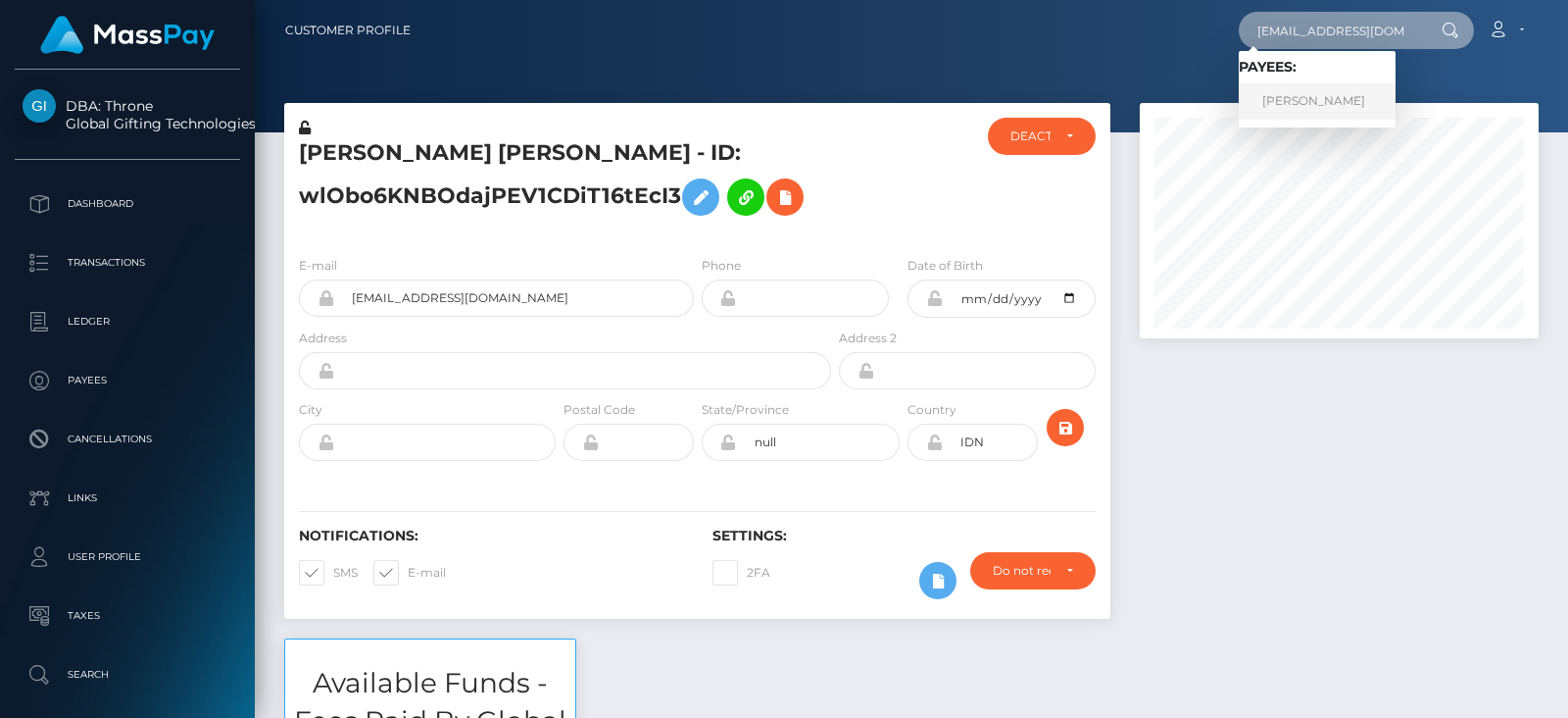
type input "[EMAIL_ADDRESS][DOMAIN_NAME]"
click at [1323, 94] on link "SIAN JUNE HOAD" at bounding box center [1317, 101] width 157 height 36
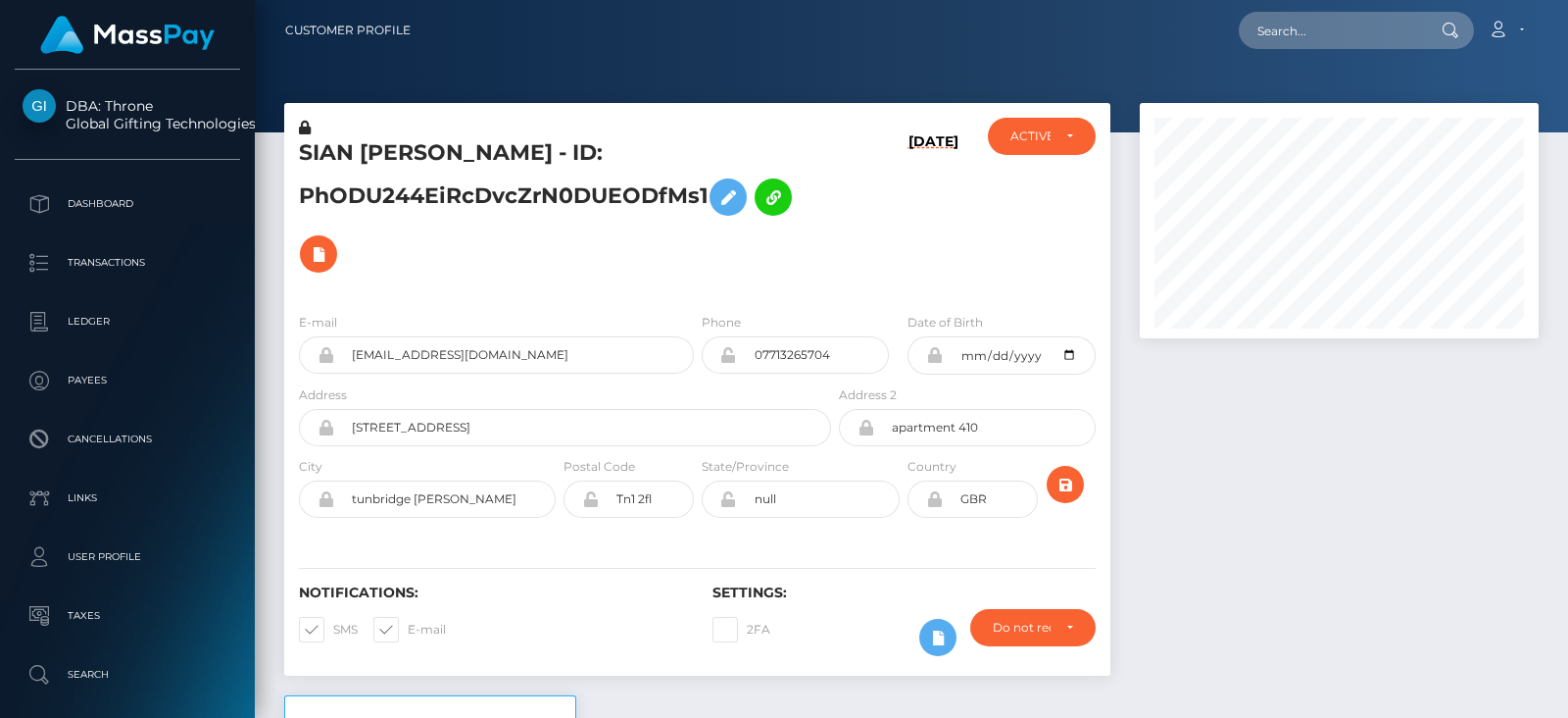
scroll to position [235, 398]
click at [342, 105] on div "SIAN [PERSON_NAME] - ID: PhODU244EiRcDvcZrN0DUEODfMs1 [DATE] ACTIVE DEACTIVE CL…" at bounding box center [696, 200] width 826 height 194
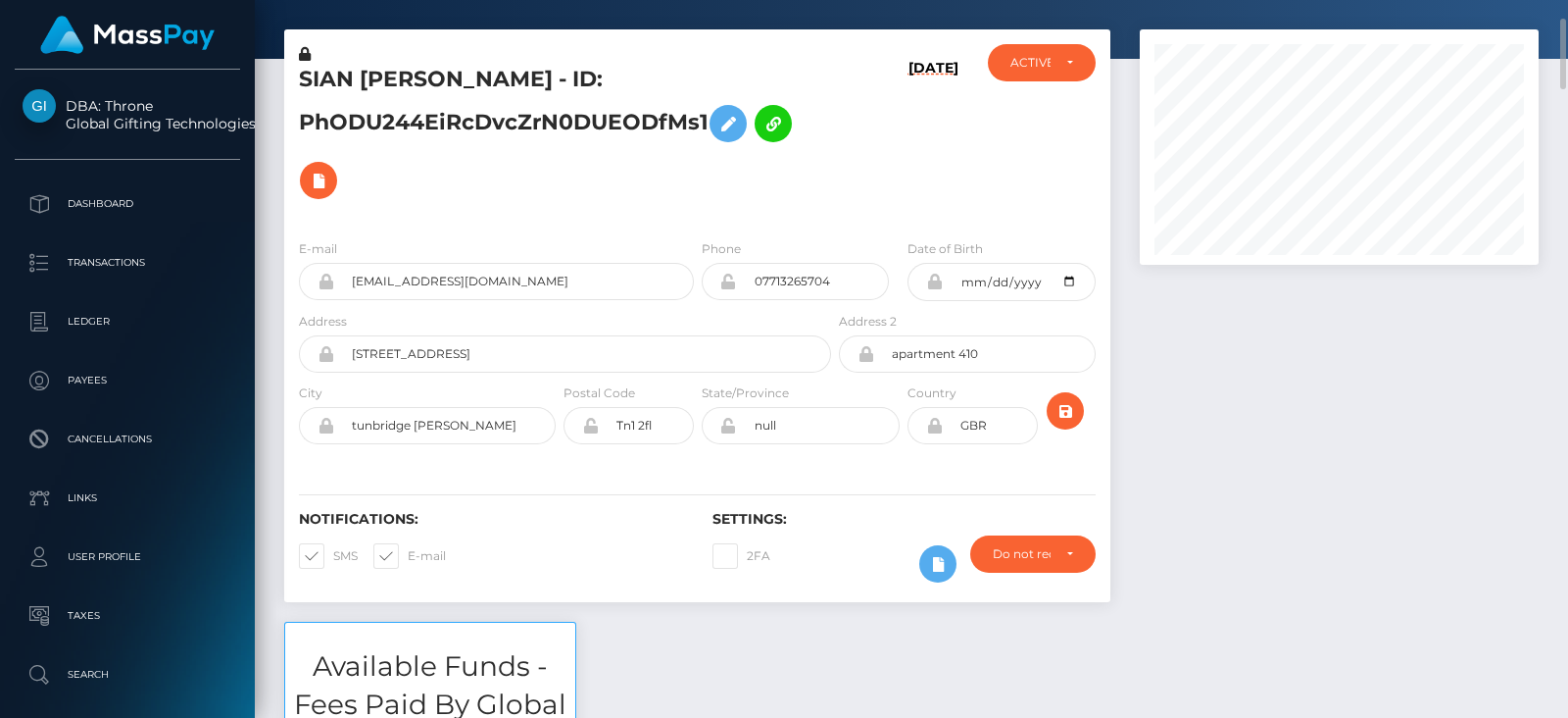
scroll to position [86, 0]
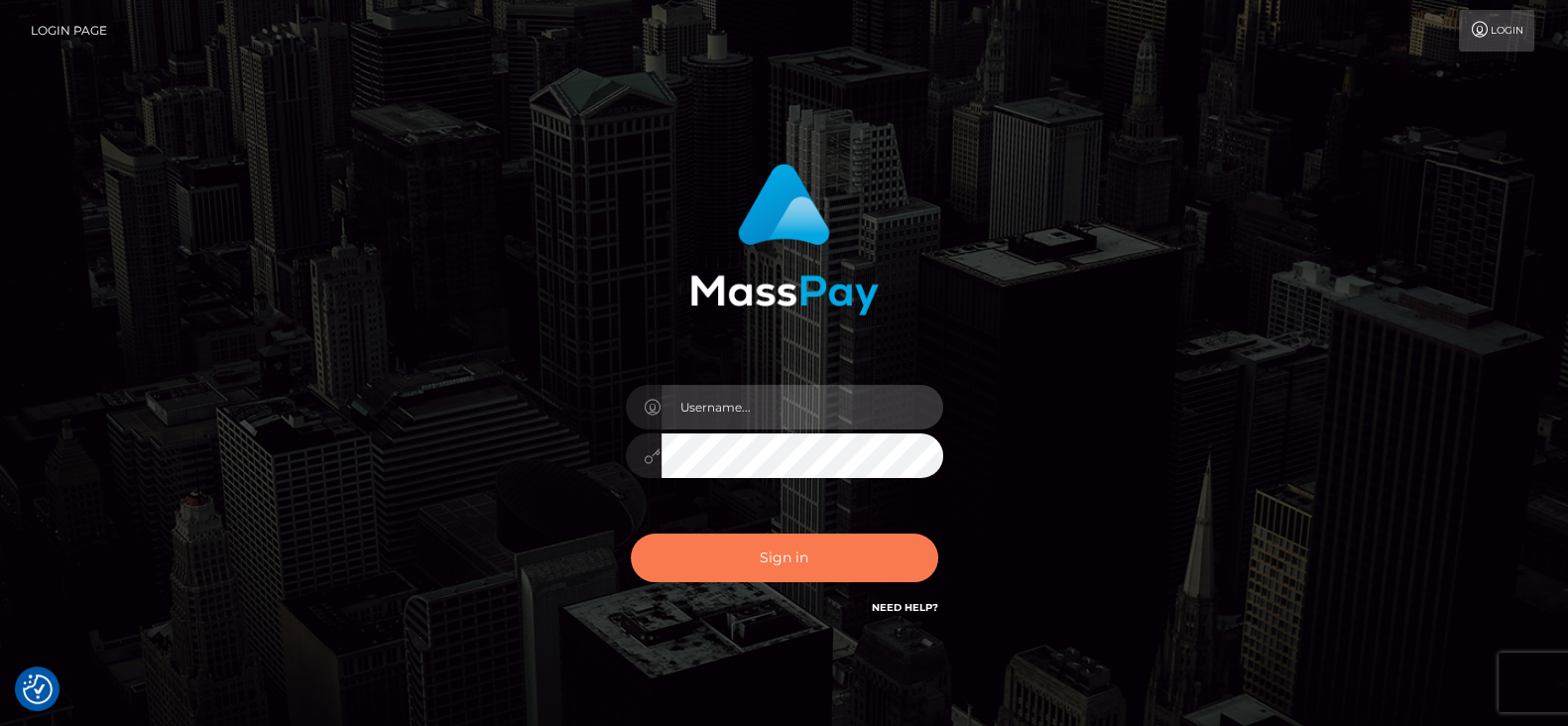
type input "[DOMAIN_NAME]"
click at [828, 556] on button "Sign in" at bounding box center [784, 557] width 307 height 49
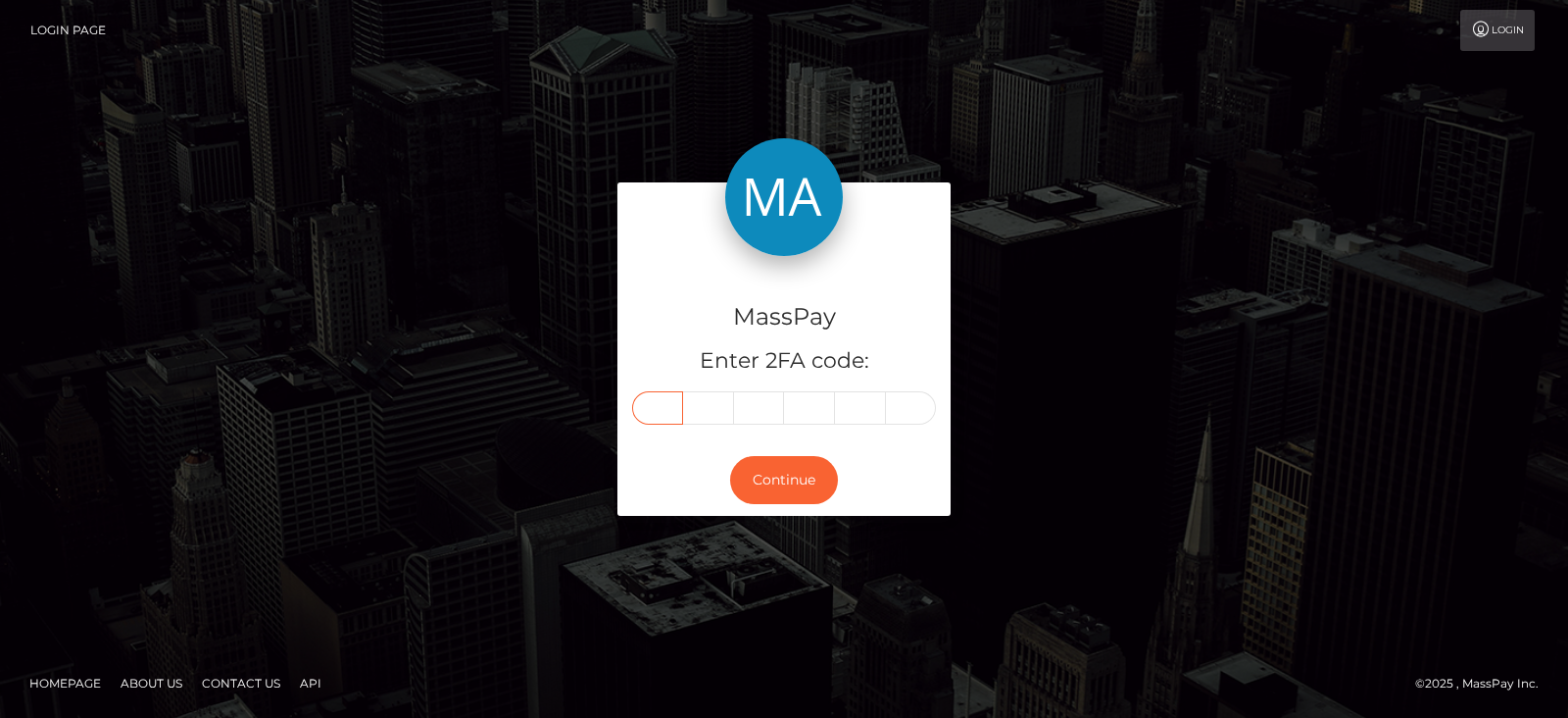
click at [665, 406] on input "text" at bounding box center [658, 408] width 51 height 33
paste input "3"
type input "3"
type input "2"
type input "3"
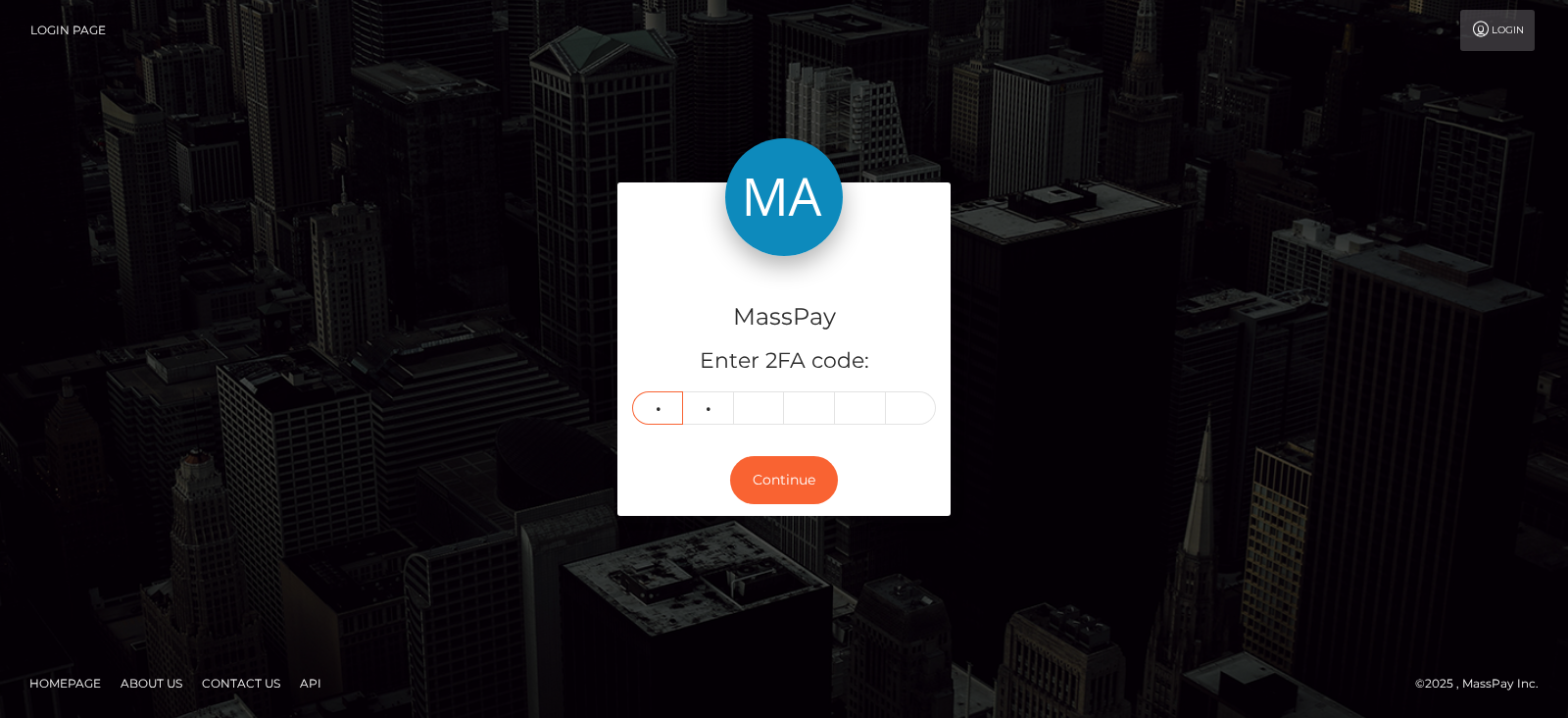
type input "7"
type input "1"
type input "9"
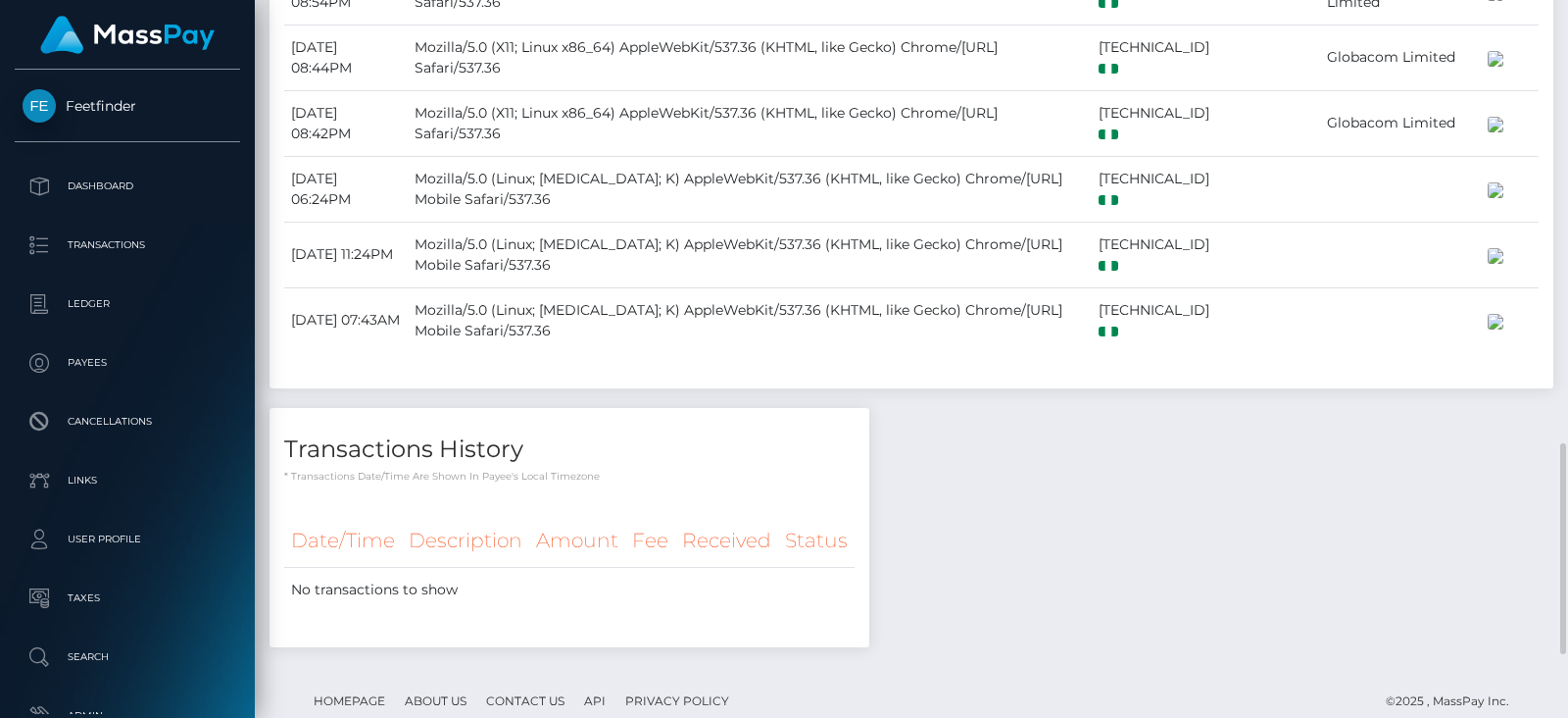
scroll to position [1717, 0]
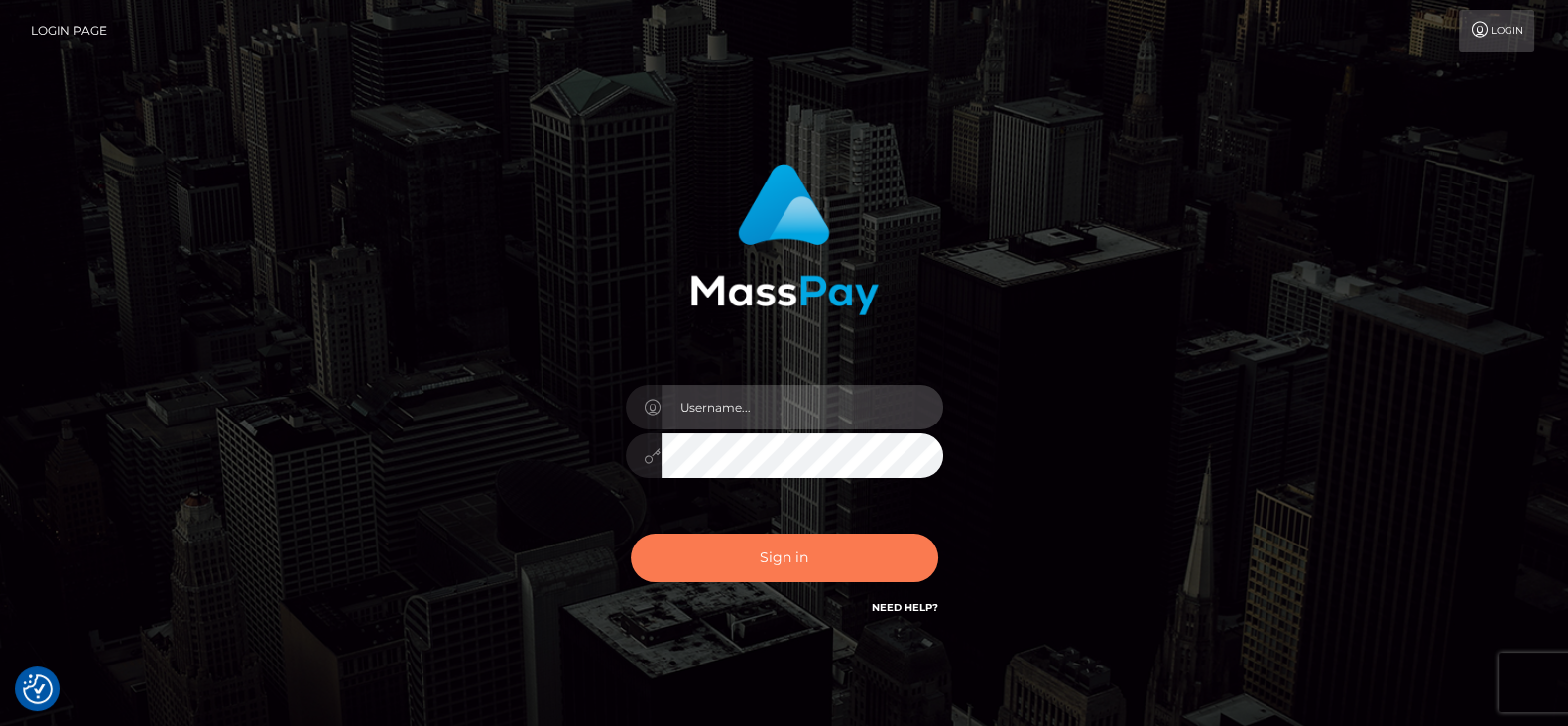
type input "fr.es"
click at [855, 560] on button "Sign in" at bounding box center [784, 557] width 307 height 49
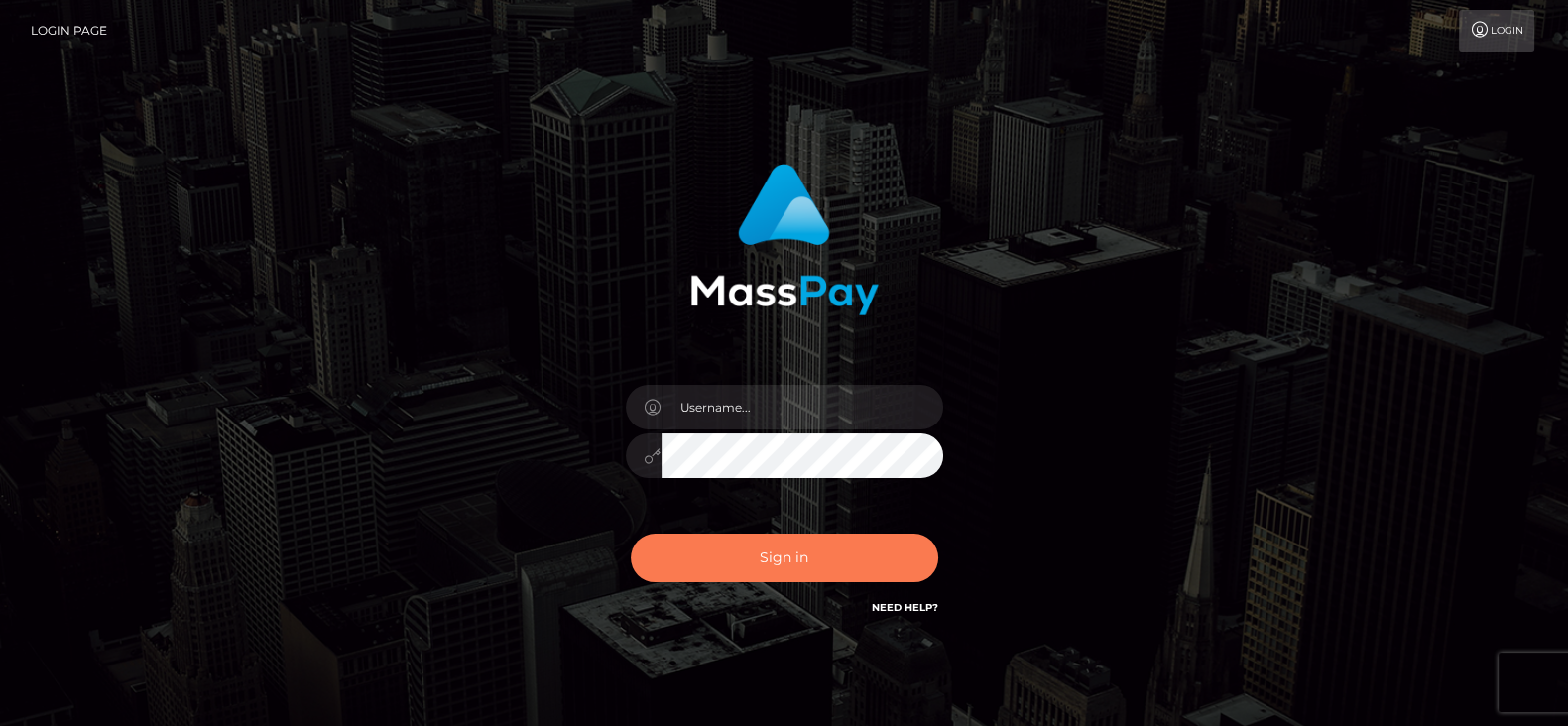
click at [788, 537] on button "Sign in" at bounding box center [784, 557] width 307 height 49
type input "fr.es"
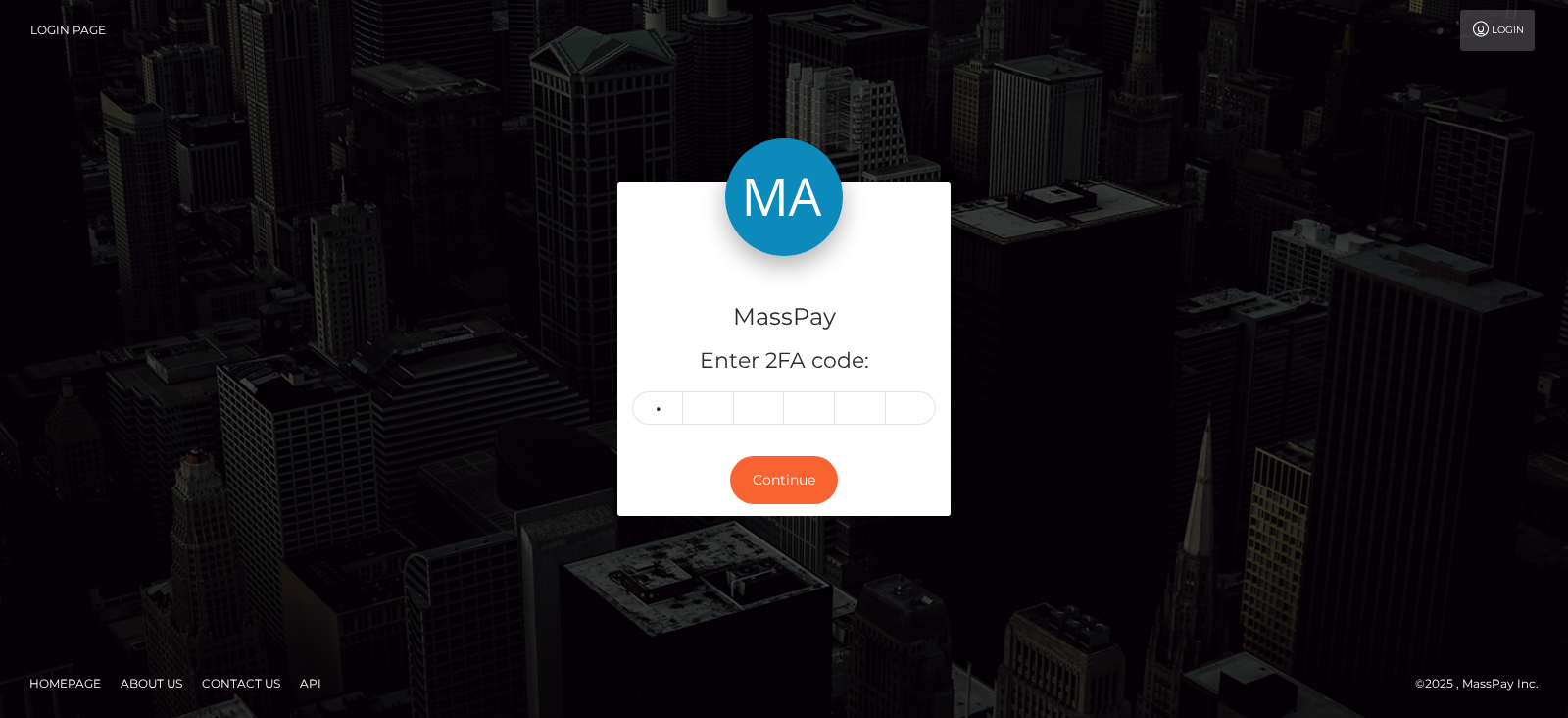
type input "7"
type input "3"
type input "2"
type input "7"
type input "0"
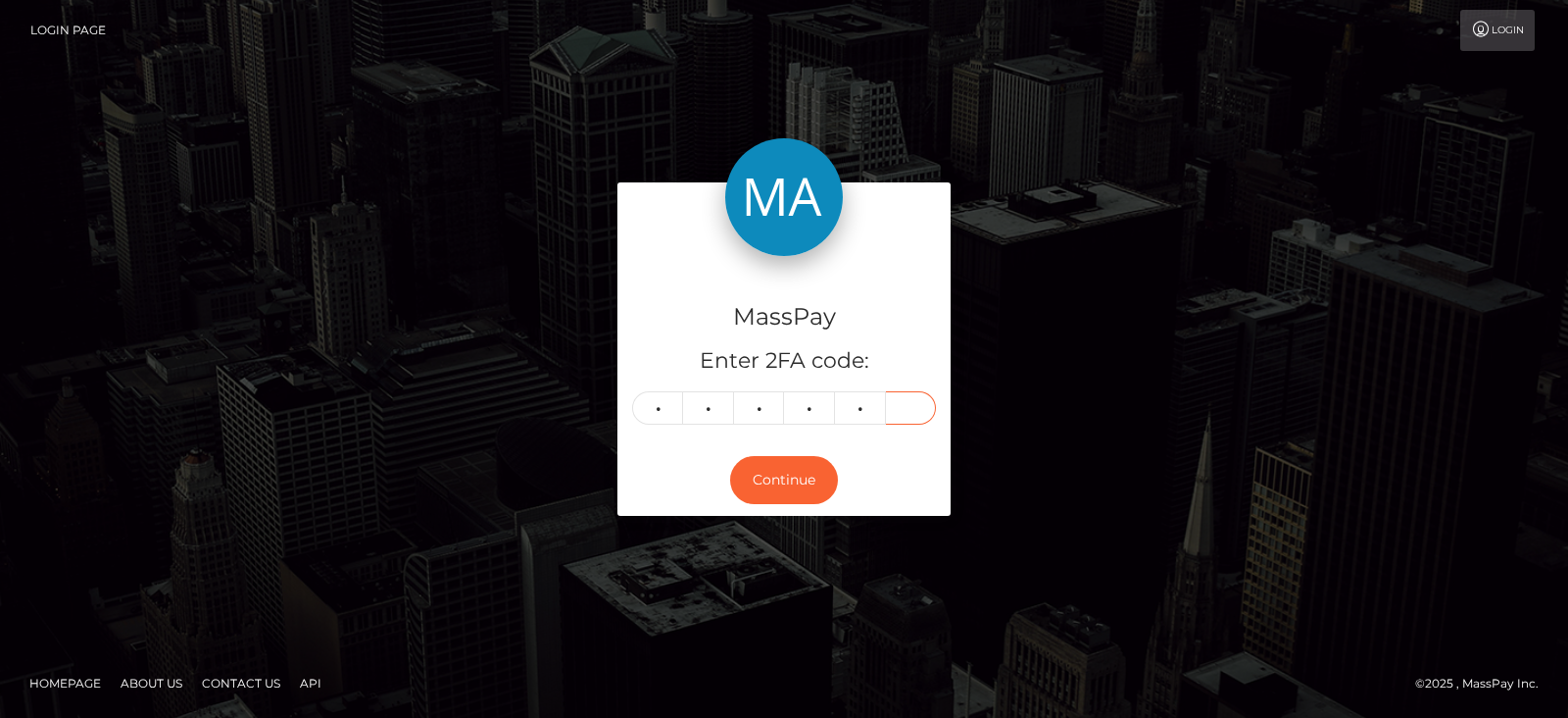
type input "9"
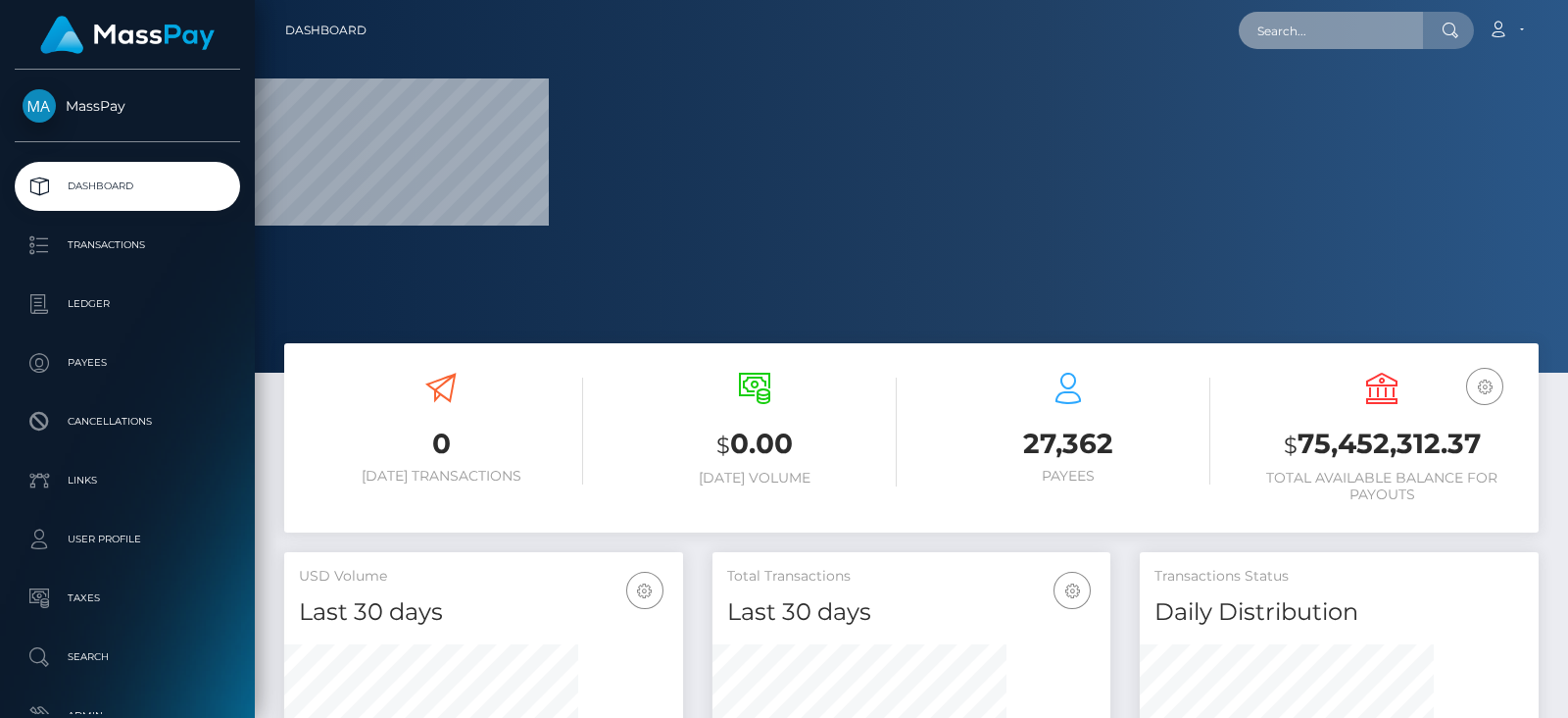
click at [1262, 17] on input "text" at bounding box center [1330, 30] width 185 height 37
paste input "[PERSON_NAME][EMAIL_ADDRESS][PERSON_NAME][DOMAIN_NAME]"
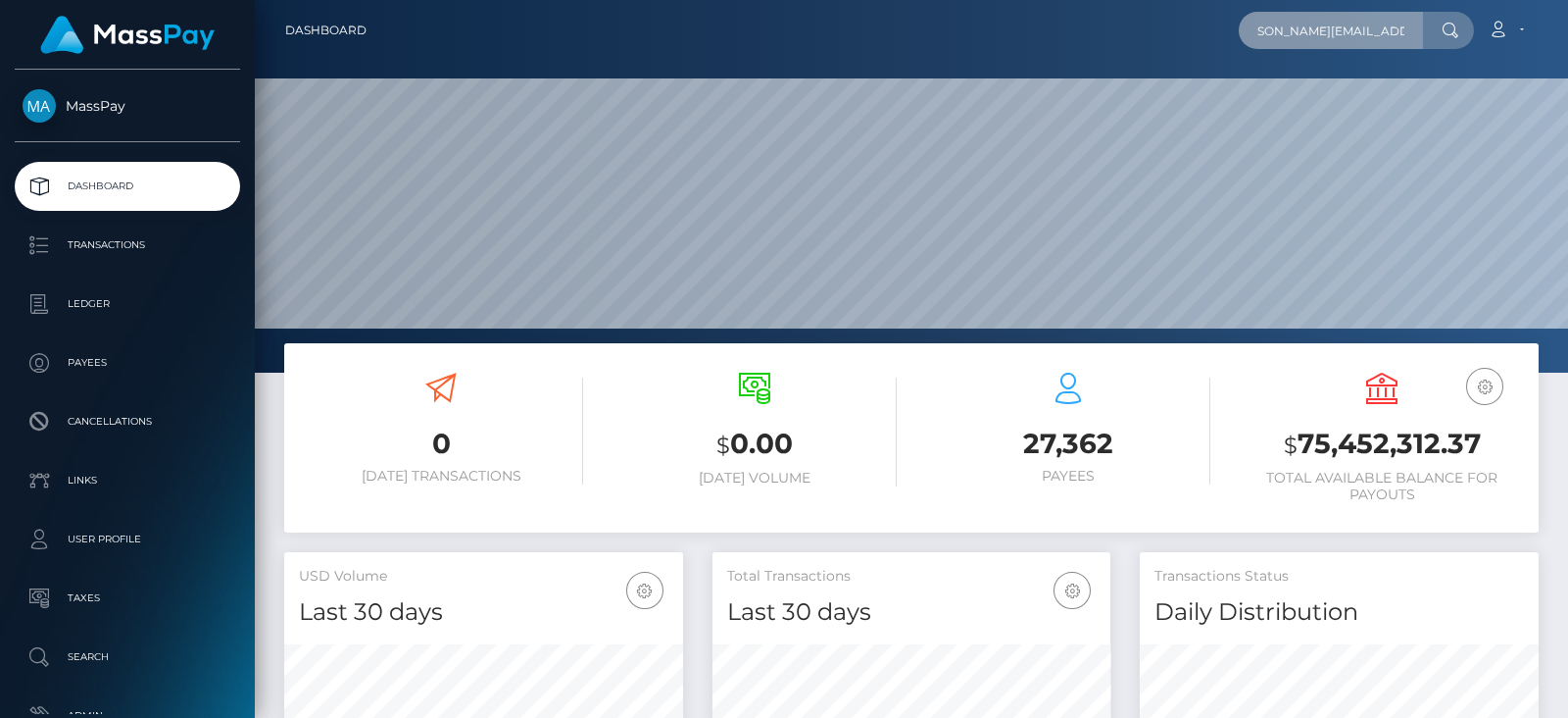
scroll to position [347, 398]
type input "[PERSON_NAME][EMAIL_ADDRESS][PERSON_NAME][DOMAIN_NAME]"
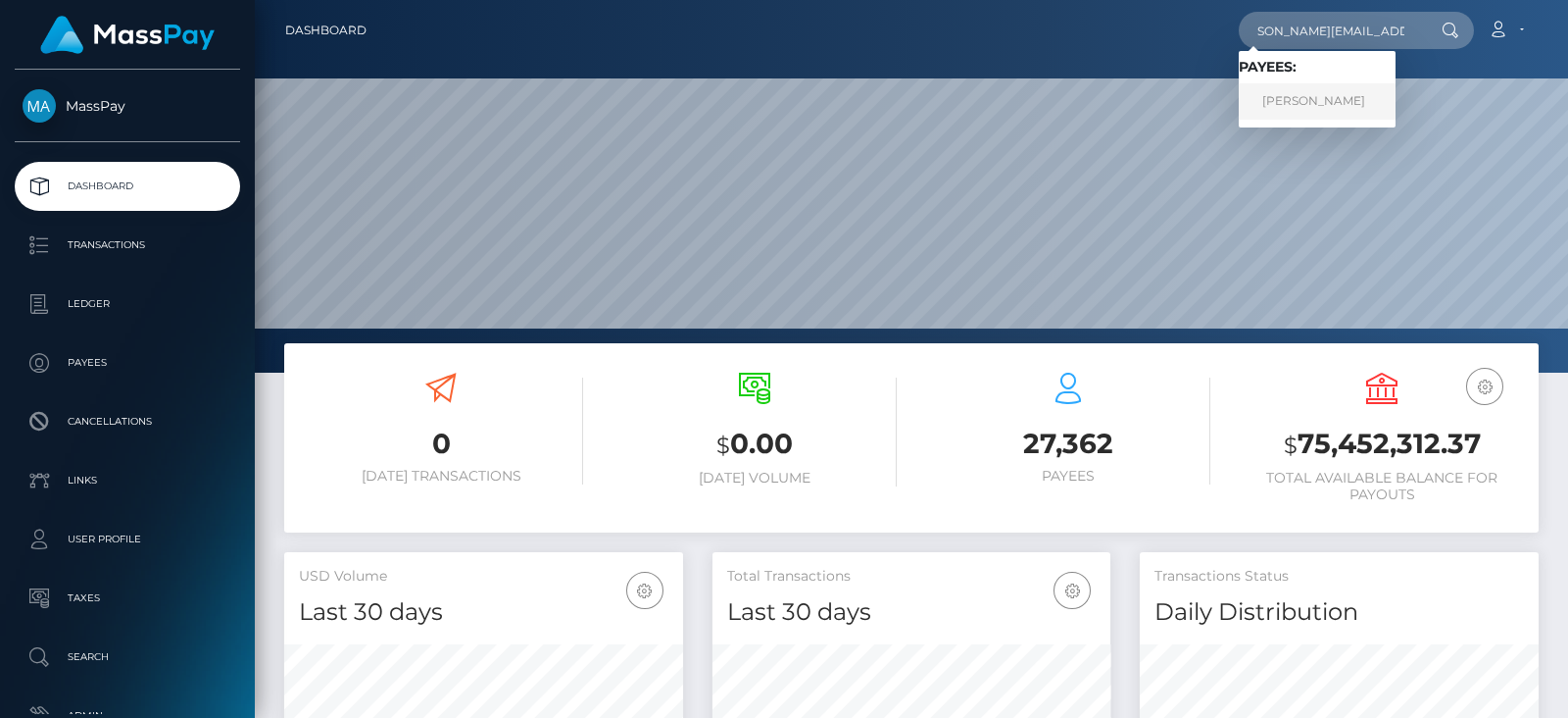
scroll to position [0, 0]
click at [1339, 94] on link "Stephan Zurkuhlen" at bounding box center [1317, 101] width 157 height 36
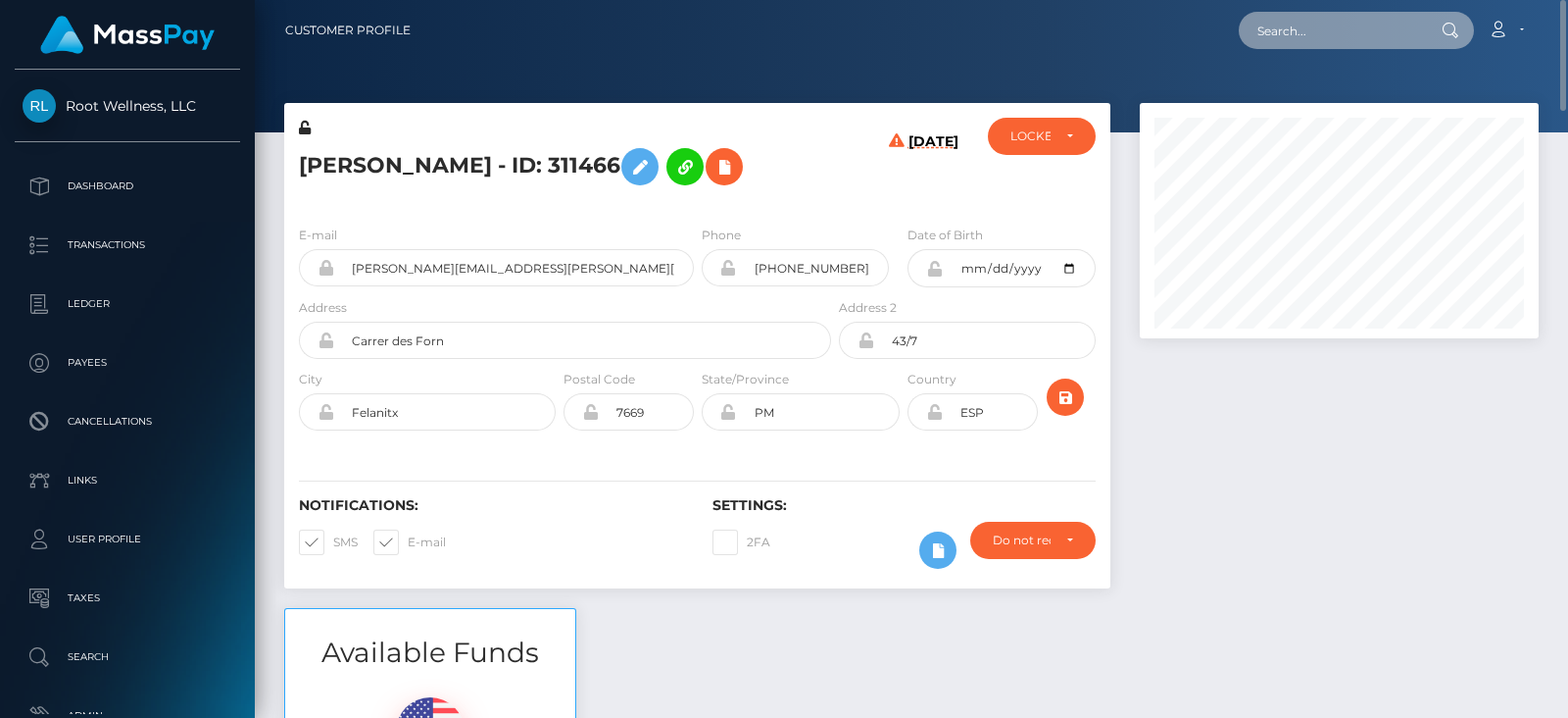
click at [1334, 46] on input "text" at bounding box center [1330, 30] width 185 height 37
paste input "[EMAIL_ADDRESS][DOMAIN_NAME]"
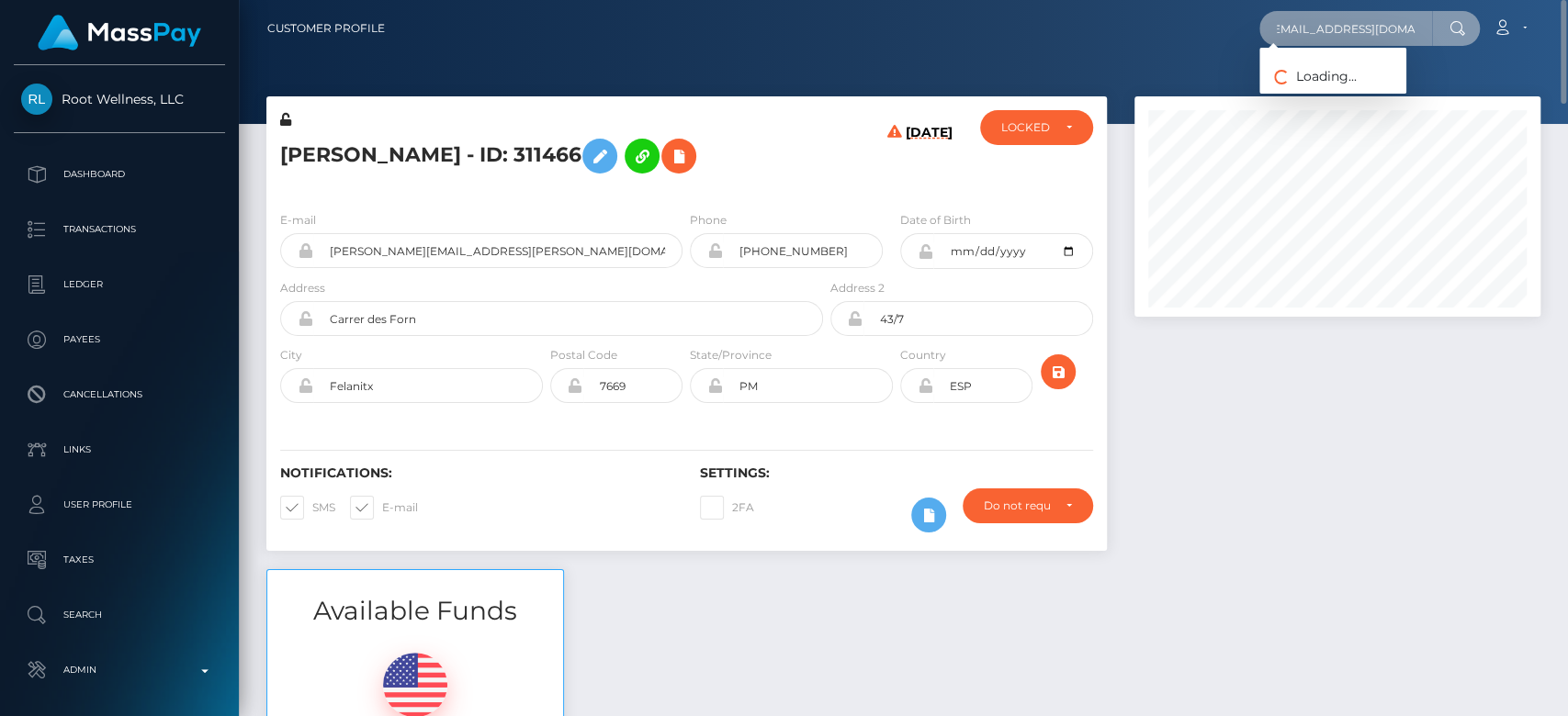
scroll to position [221, 406]
type input "jademerrittxx@icloud.com"
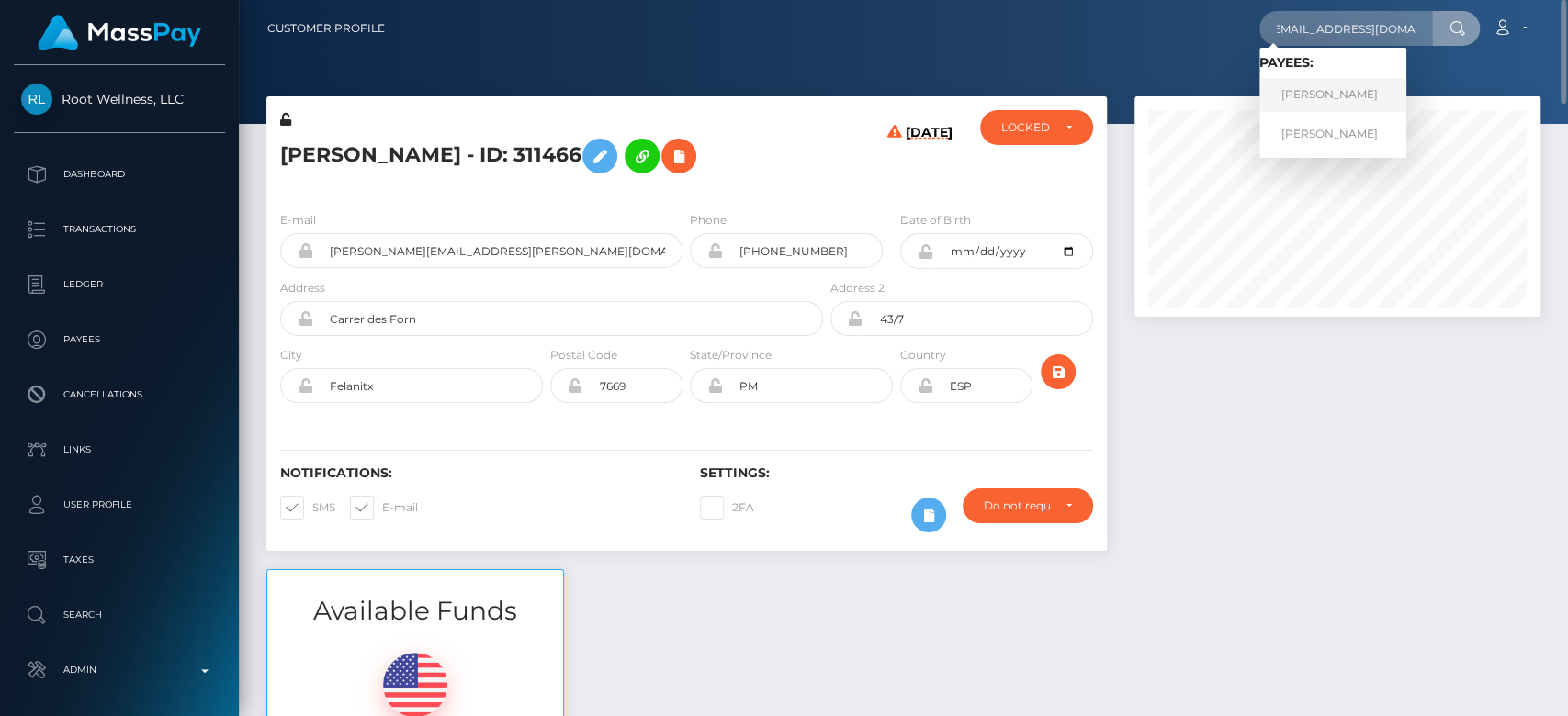
click at [1326, 87] on link "JADE MERRITT" at bounding box center [1332, 95] width 147 height 34
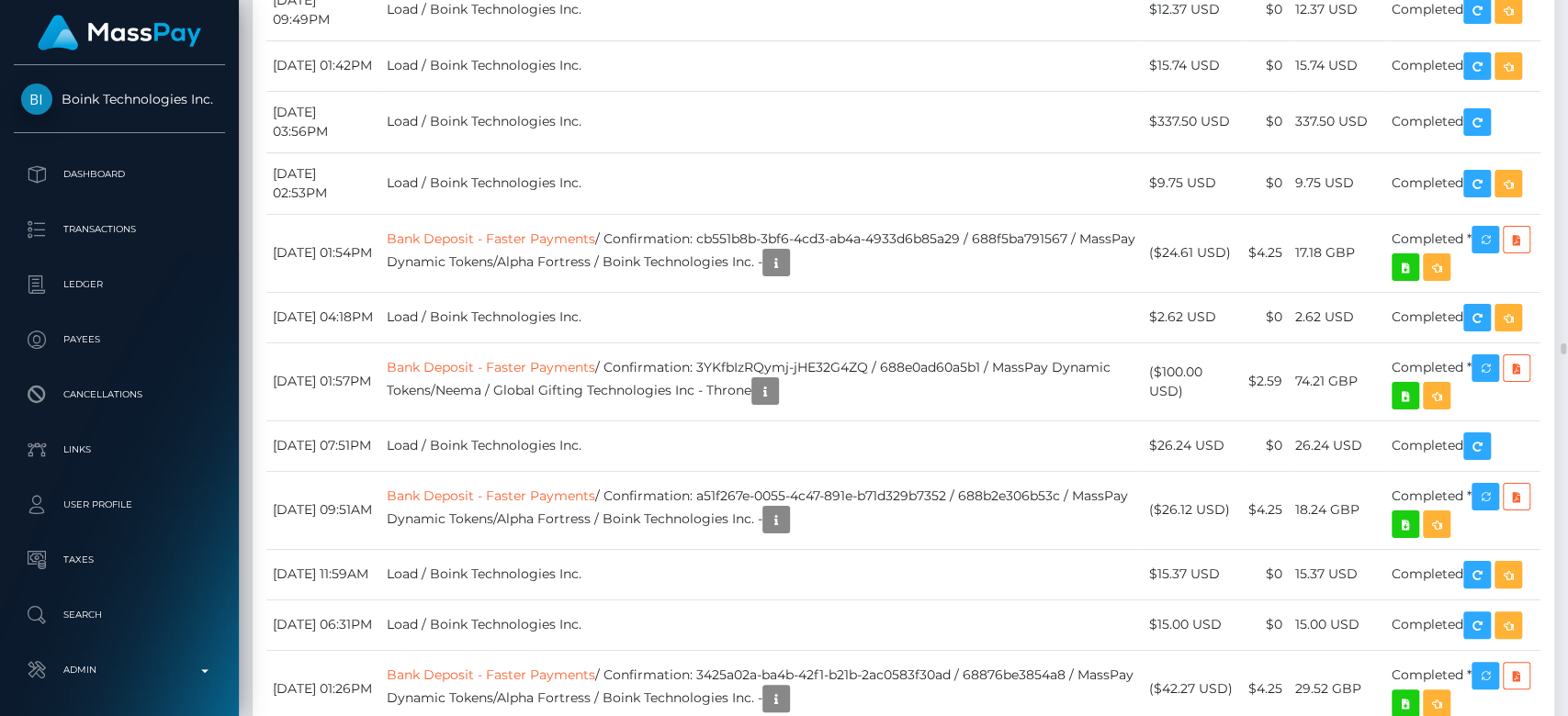
scroll to position [20779, 0]
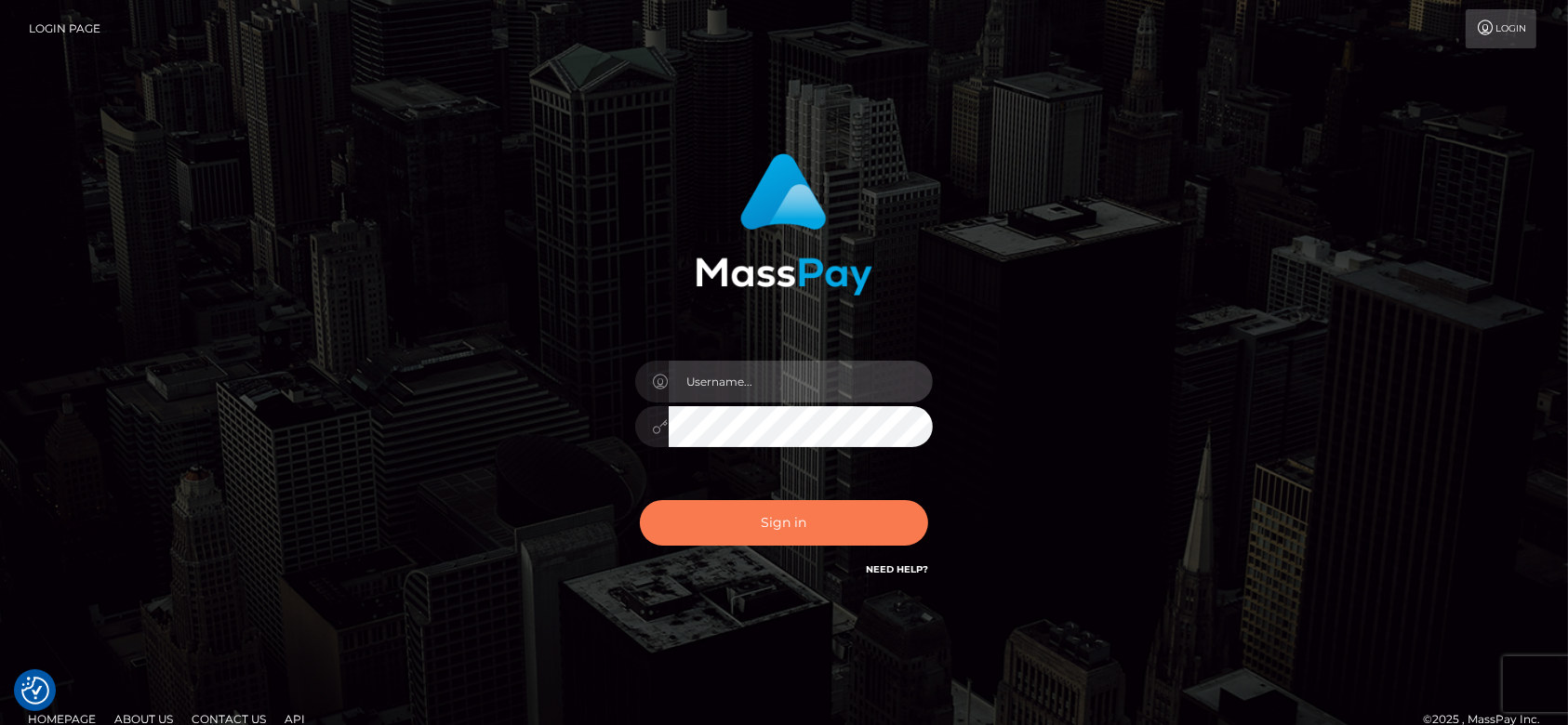
type input "fr.es"
click at [798, 517] on button "Sign in" at bounding box center [784, 523] width 288 height 46
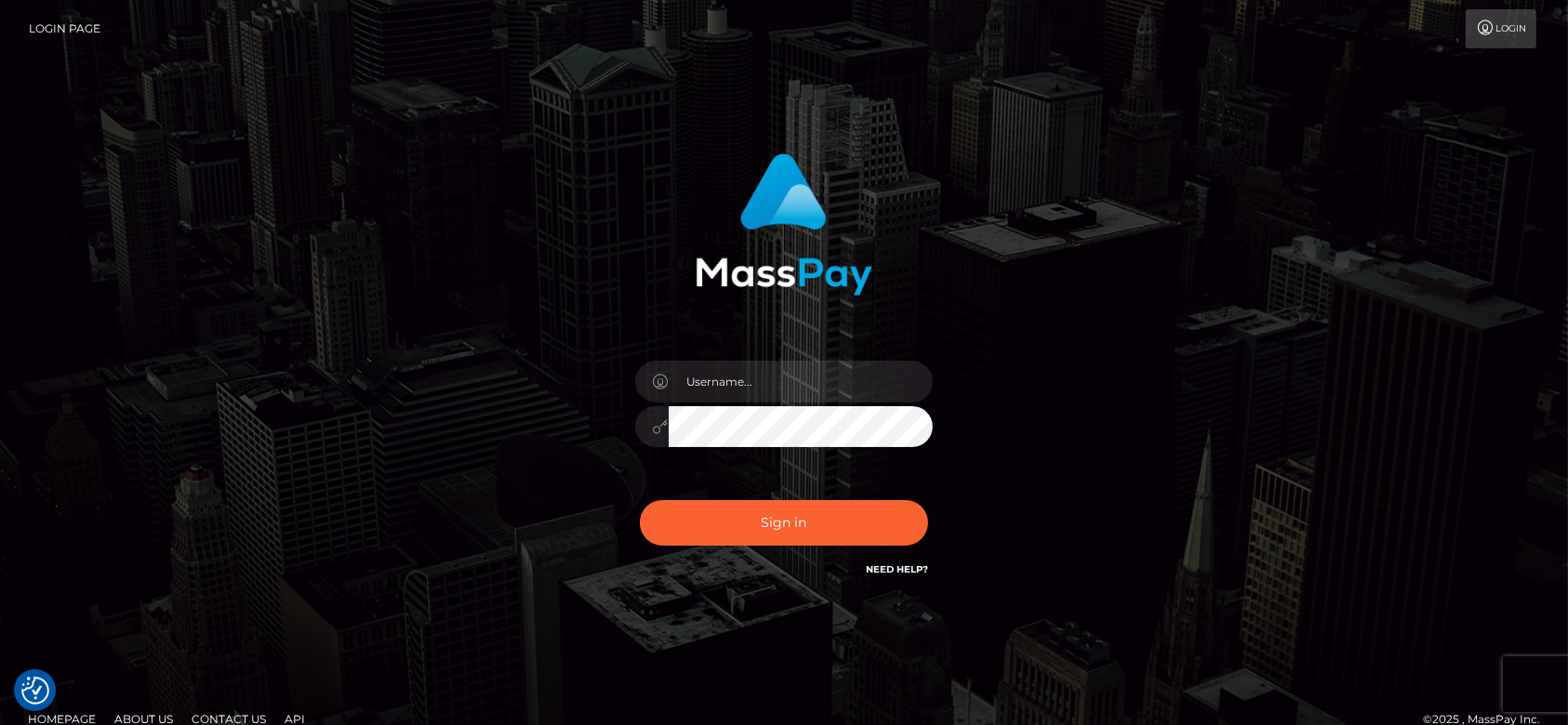
checkbox input "true"
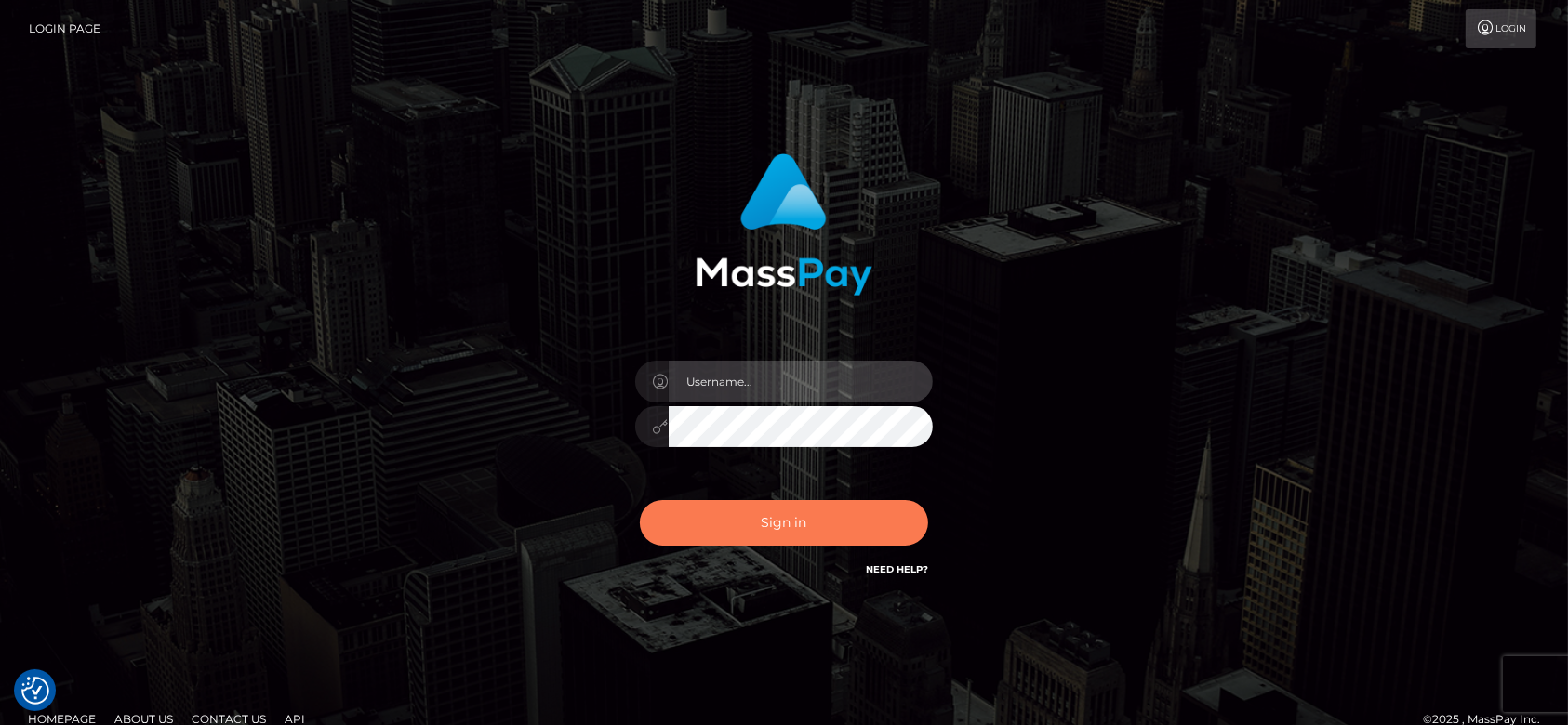
type input "fr.es"
click at [729, 517] on button "Sign in" at bounding box center [784, 523] width 288 height 46
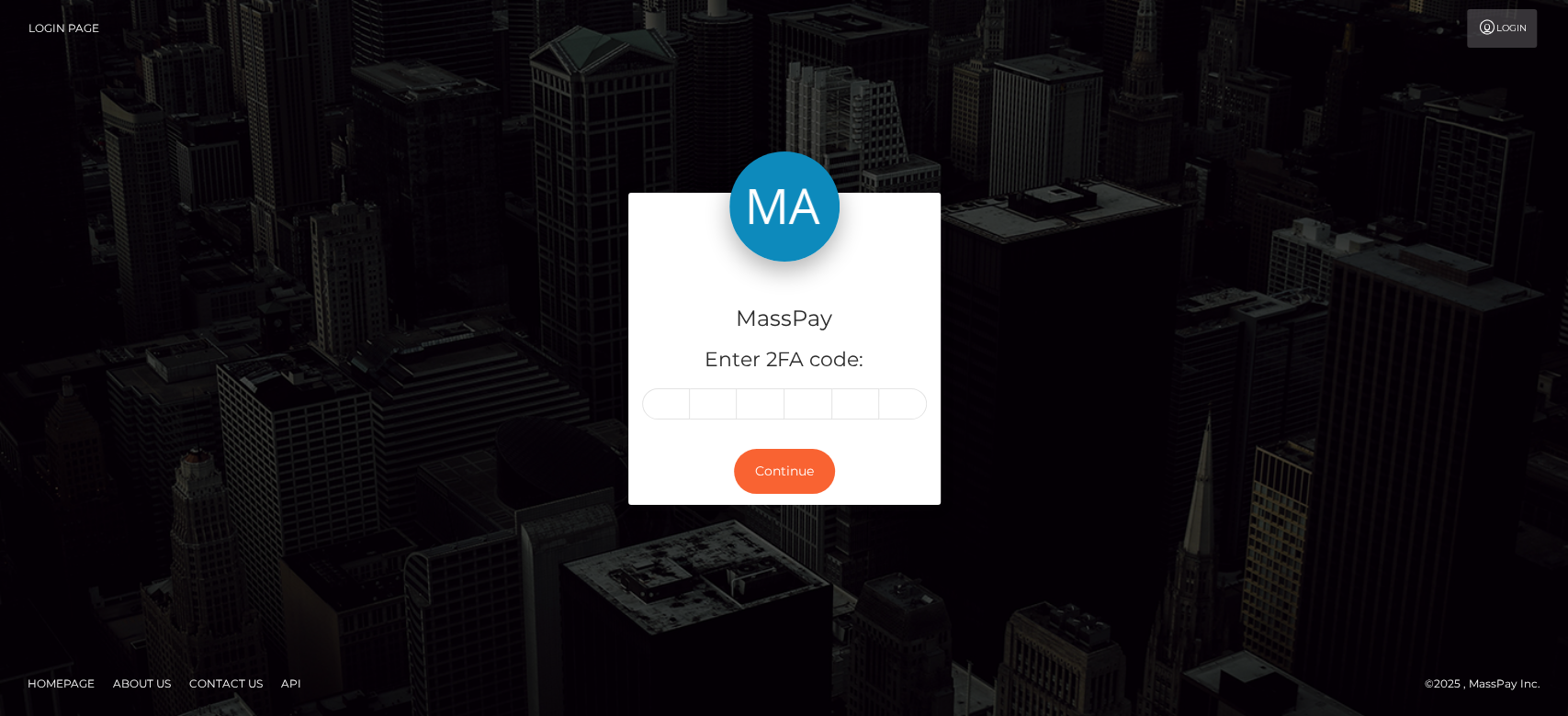
click at [661, 393] on input "text" at bounding box center [666, 404] width 48 height 31
type input "0"
type input "3"
type input "7"
type input "1"
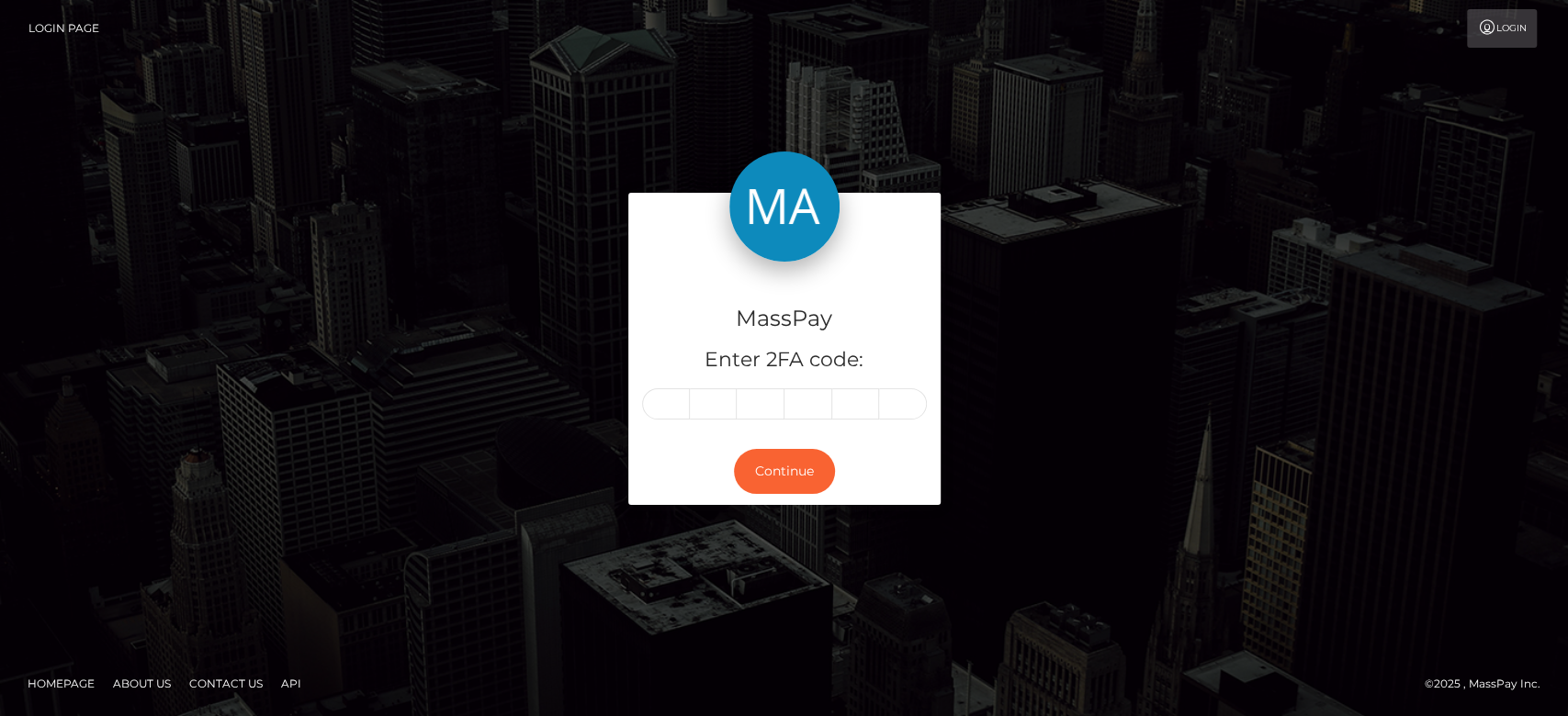
type input "9"
type input "0"
click at [524, 242] on div "MassPay Enter 2FA code: 0 3 7 1 9 0 037190 Continue" at bounding box center [784, 358] width 1047 height 329
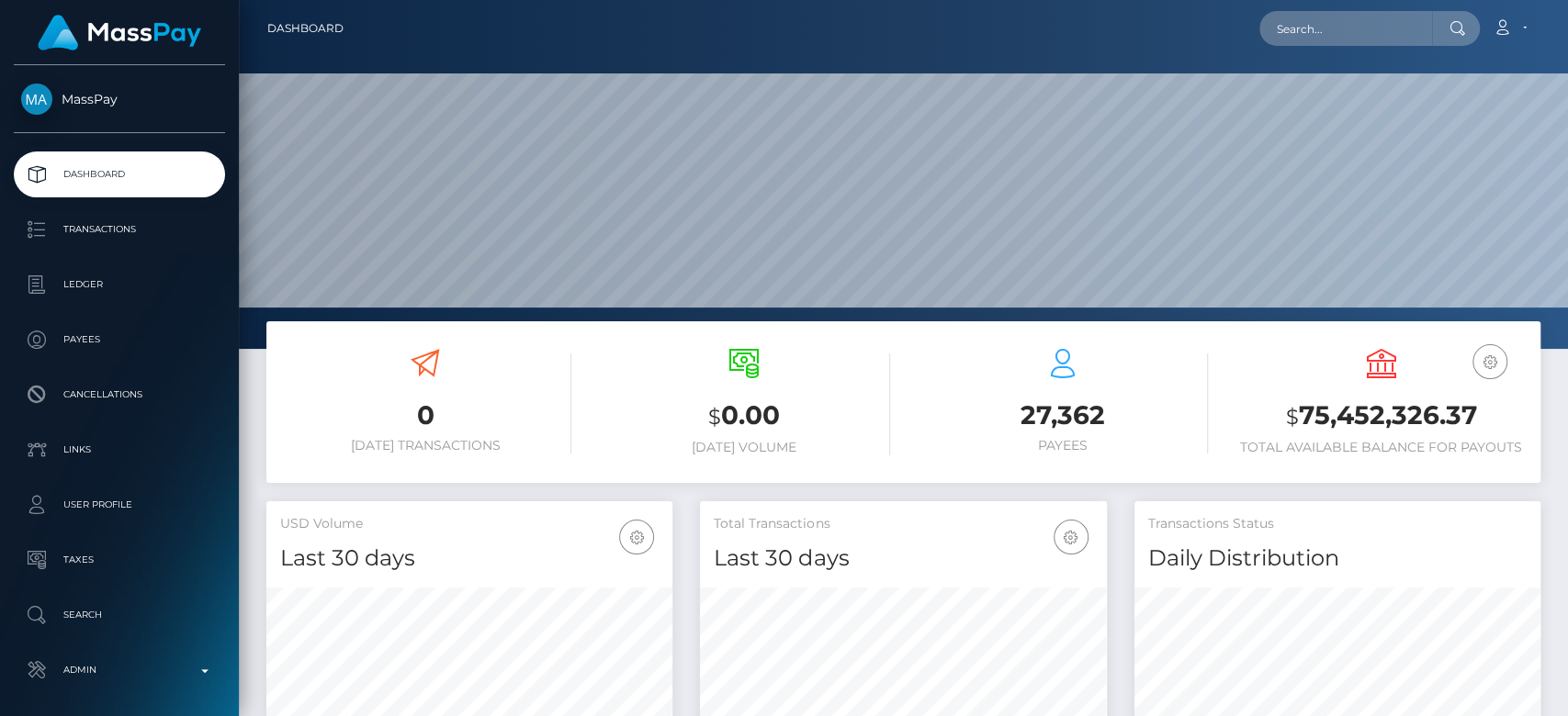
scroll to position [324, 406]
click at [1359, 11] on input "text" at bounding box center [1345, 29] width 173 height 35
paste input "[EMAIL_ADDRESS][DOMAIN_NAME]"
type input "[EMAIL_ADDRESS][DOMAIN_NAME]"
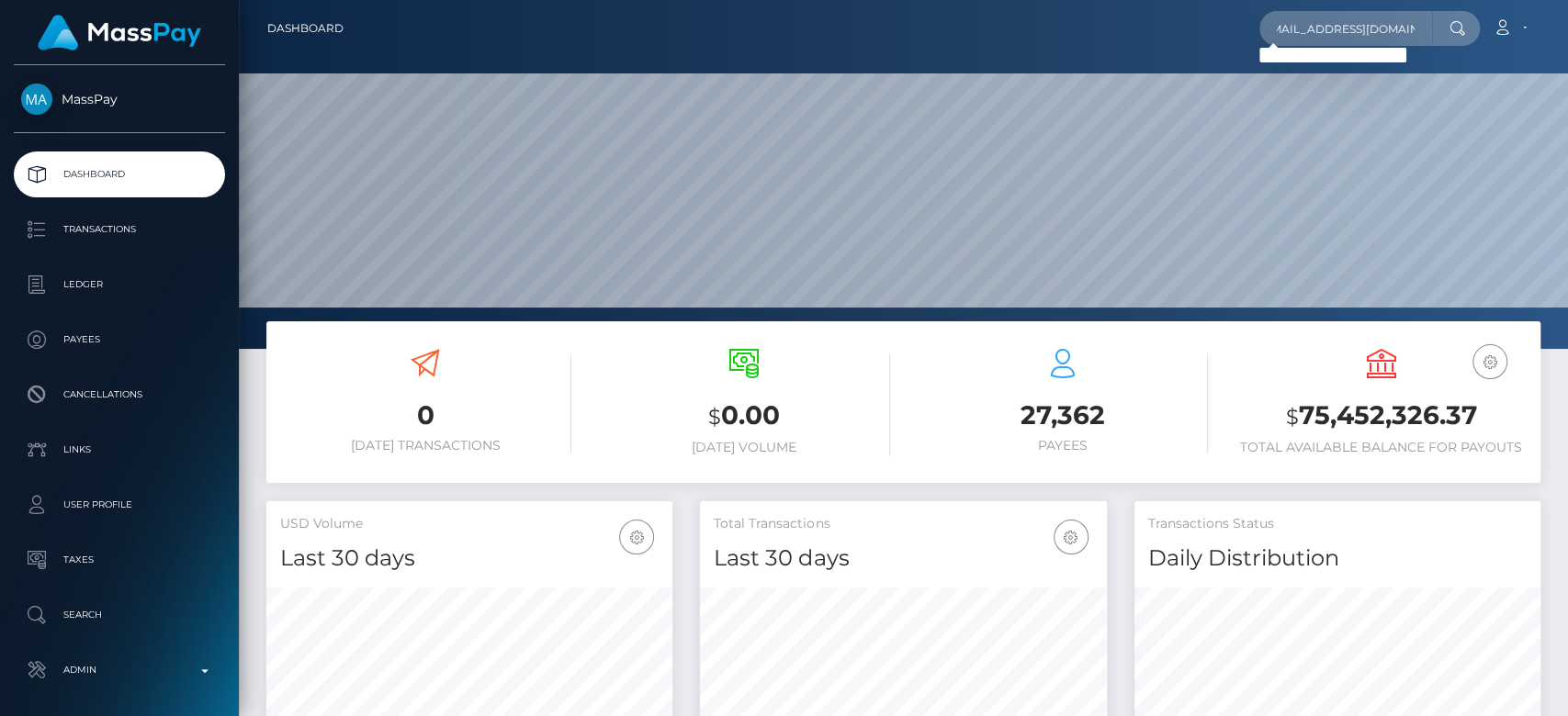
scroll to position [0, 0]
click at [1324, 30] on input "bursa.8cleaner@icloud.com" at bounding box center [1345, 29] width 173 height 35
click at [1310, 23] on input "bursa.8cleaner@icloud.com" at bounding box center [1345, 29] width 173 height 35
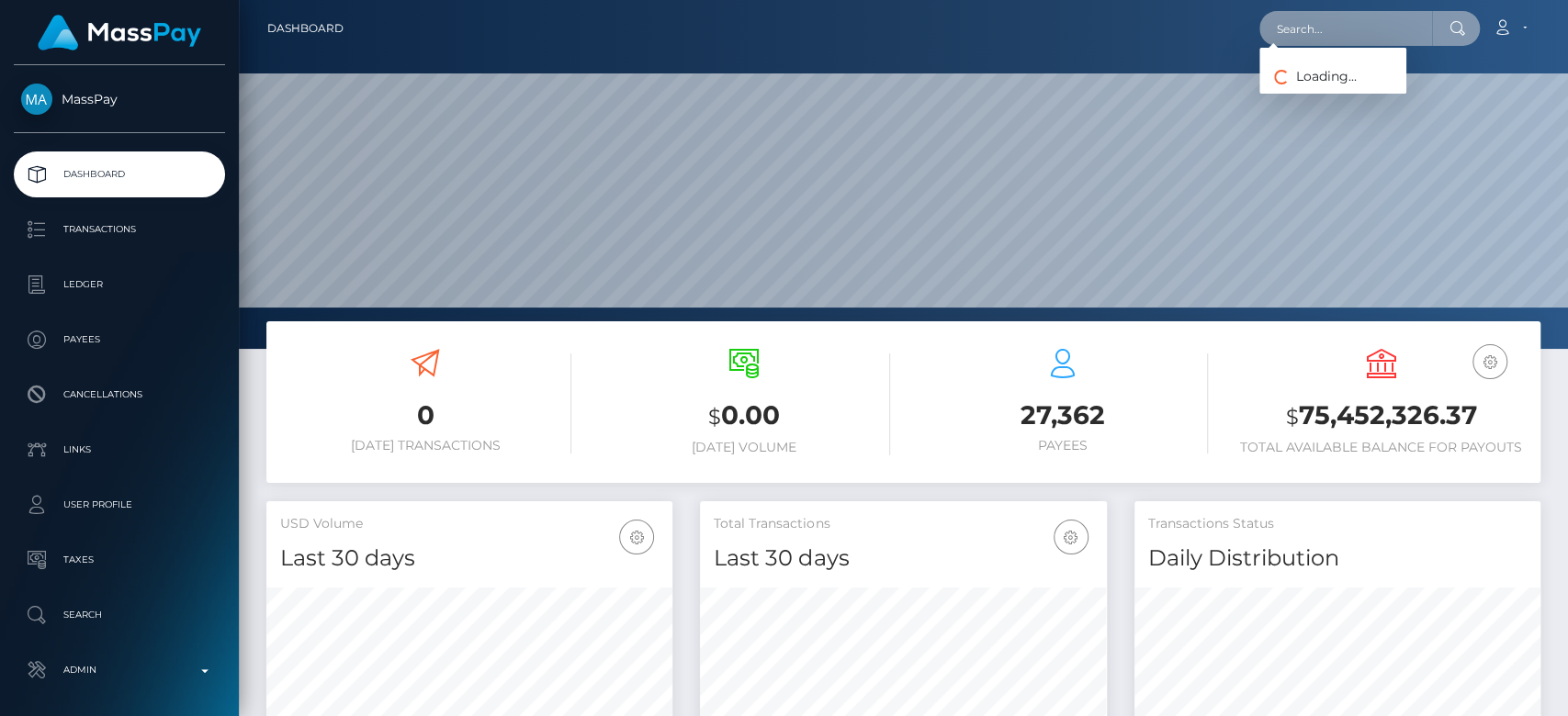
paste input "[EMAIL_ADDRESS][DOMAIN_NAME]"
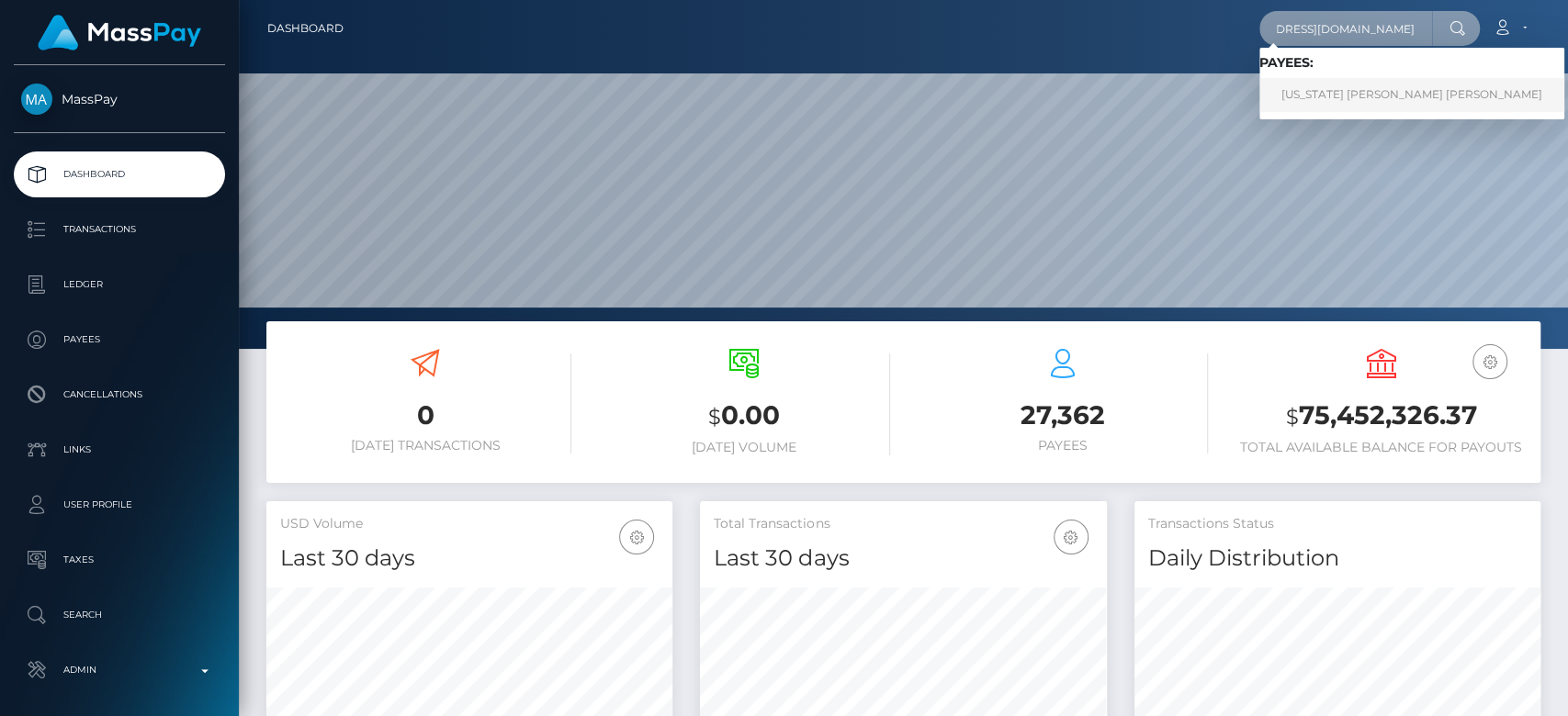
type input "[EMAIL_ADDRESS][DOMAIN_NAME]"
click at [1349, 86] on link "MONTANA MARIE LOWRANCE Lowrance" at bounding box center [1411, 95] width 305 height 34
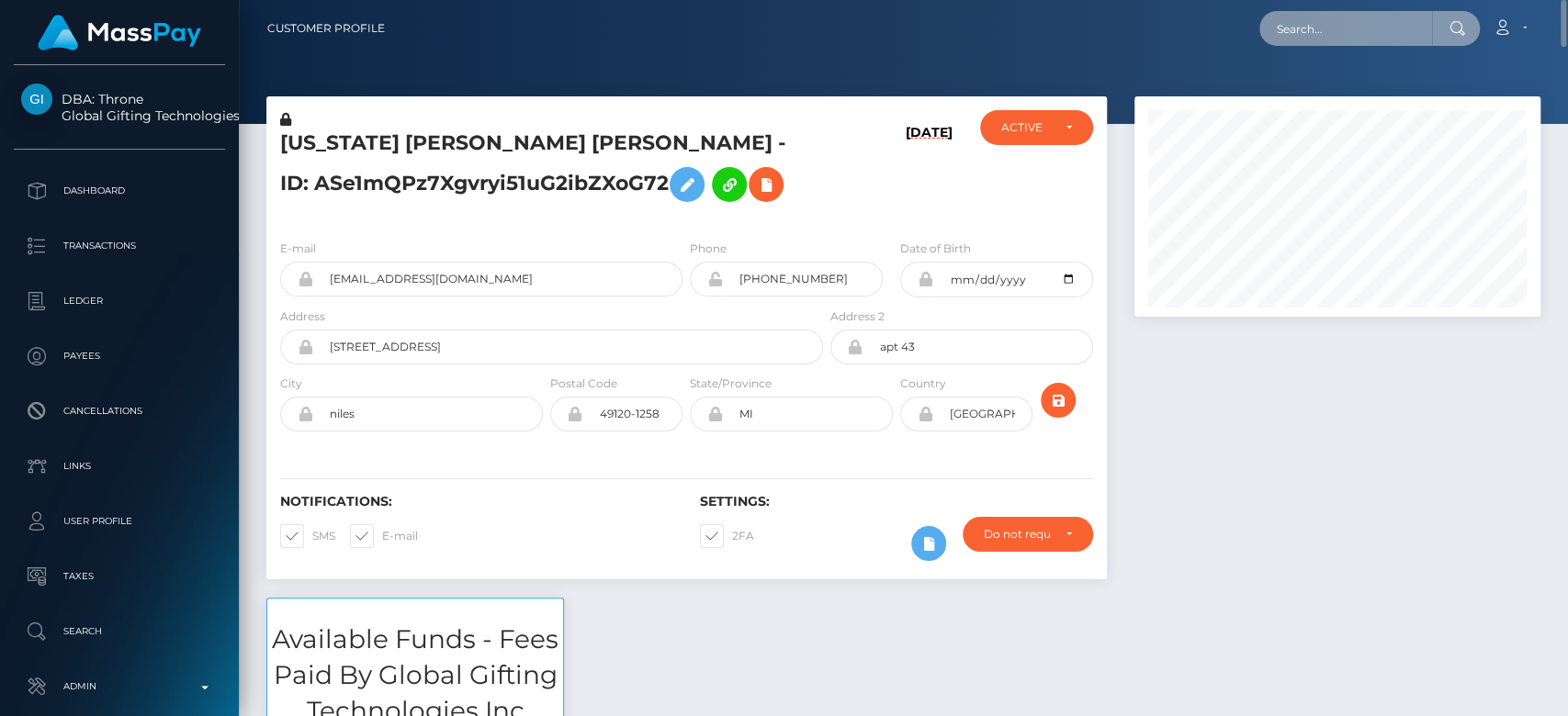
click at [1393, 22] on input "text" at bounding box center [1345, 29] width 173 height 35
paste input "peniel9emmanuel@gmail.com"
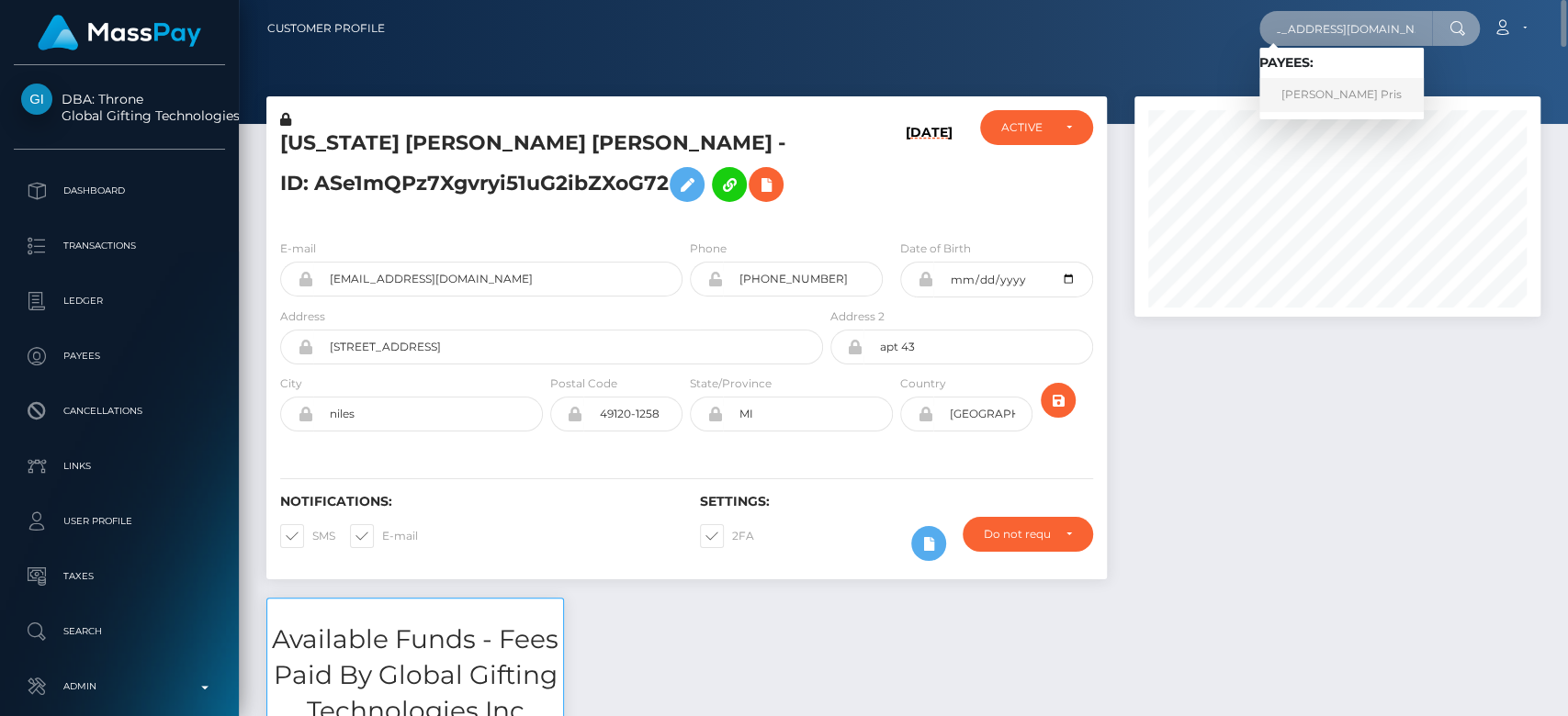
type input "peniel9emmanuel@gmail.com"
click at [1354, 98] on link "Makanjuola Gloria Pris" at bounding box center [1341, 95] width 165 height 34
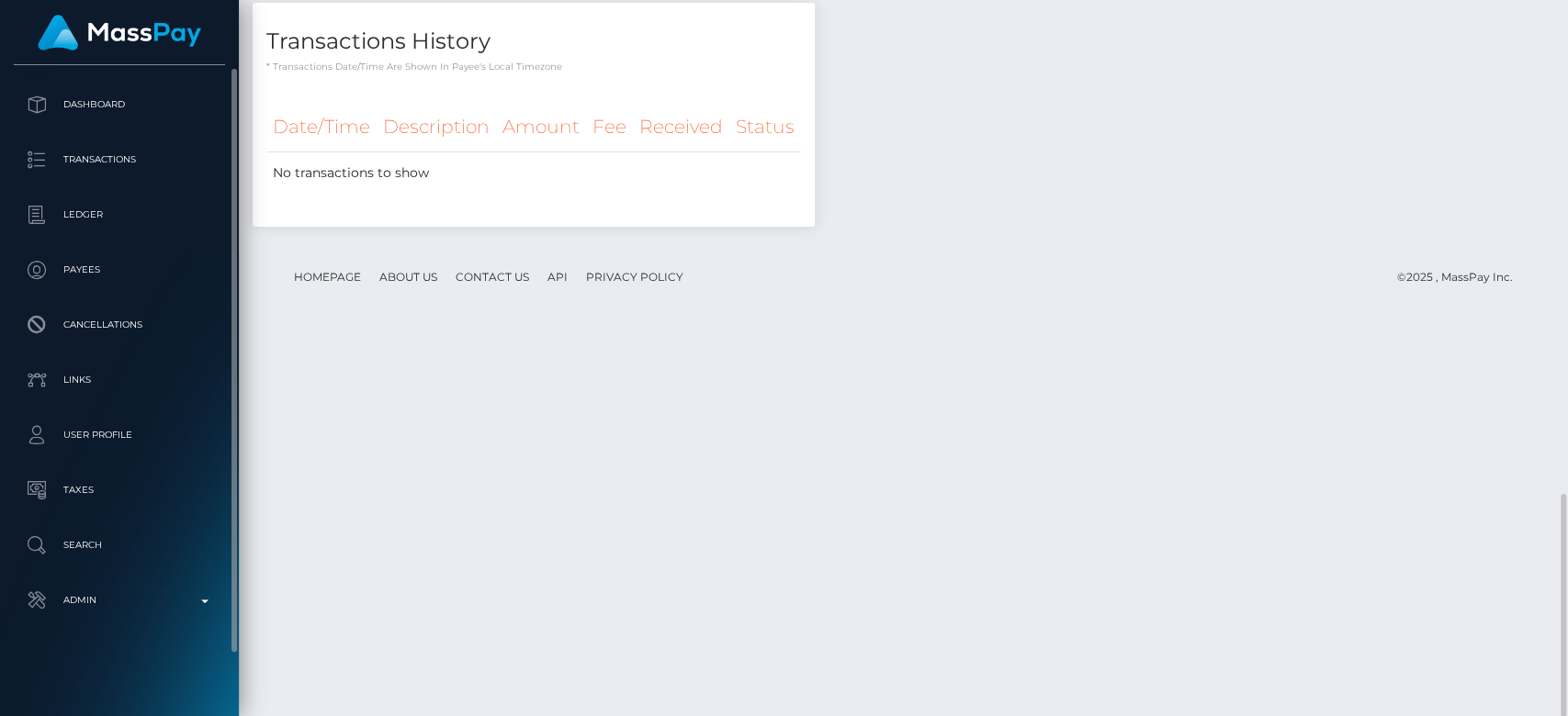
scroll to position [72, 0]
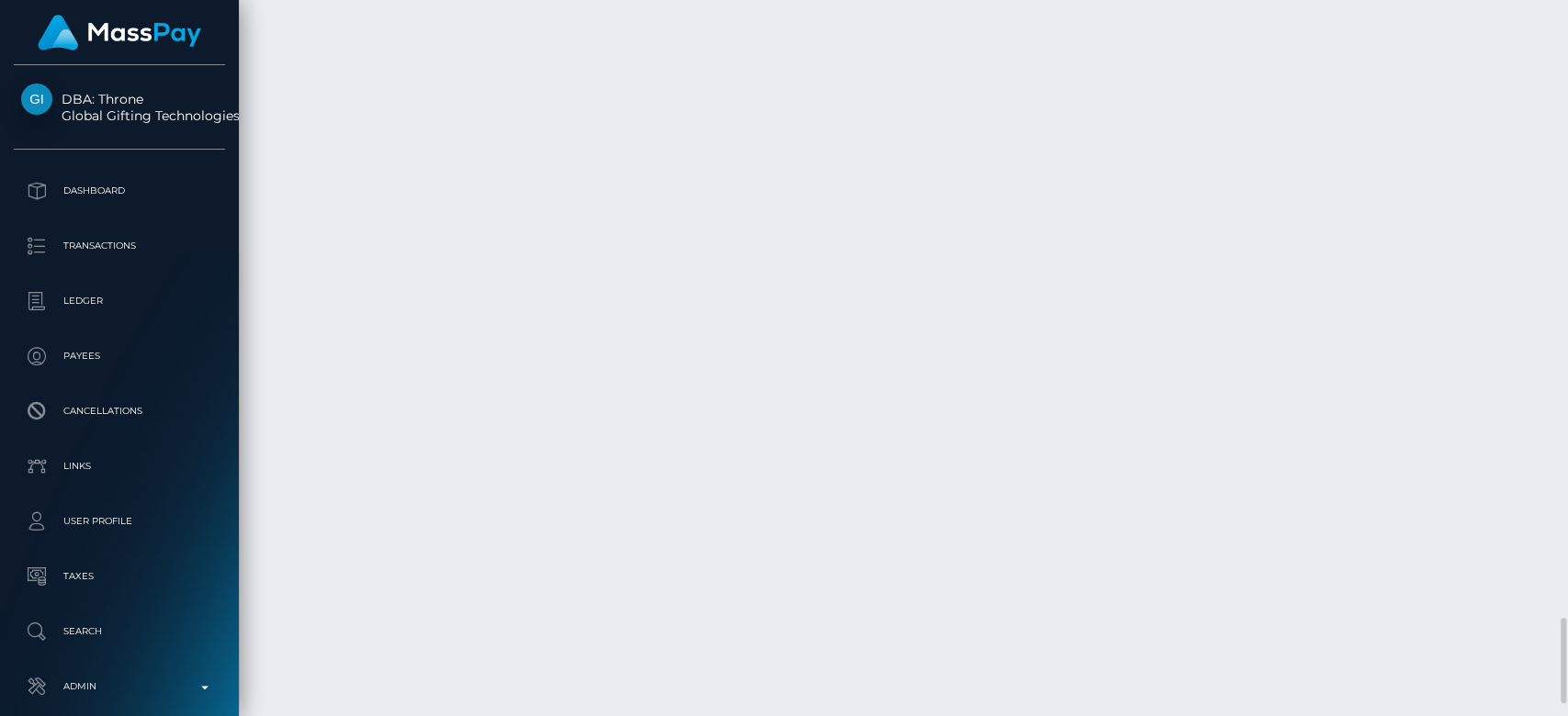
scroll to position [5129, 0]
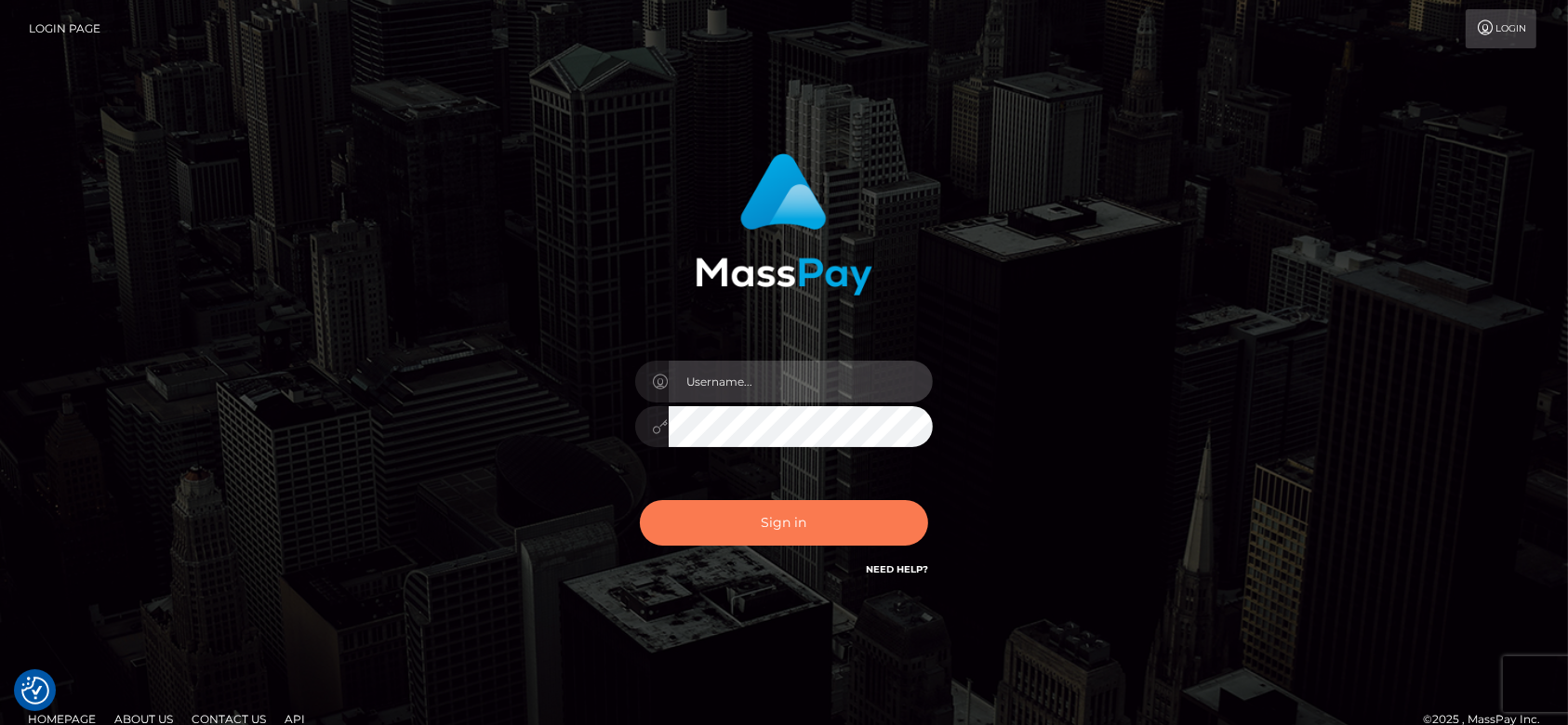
type input "fr.es"
click at [761, 531] on button "Sign in" at bounding box center [784, 523] width 288 height 46
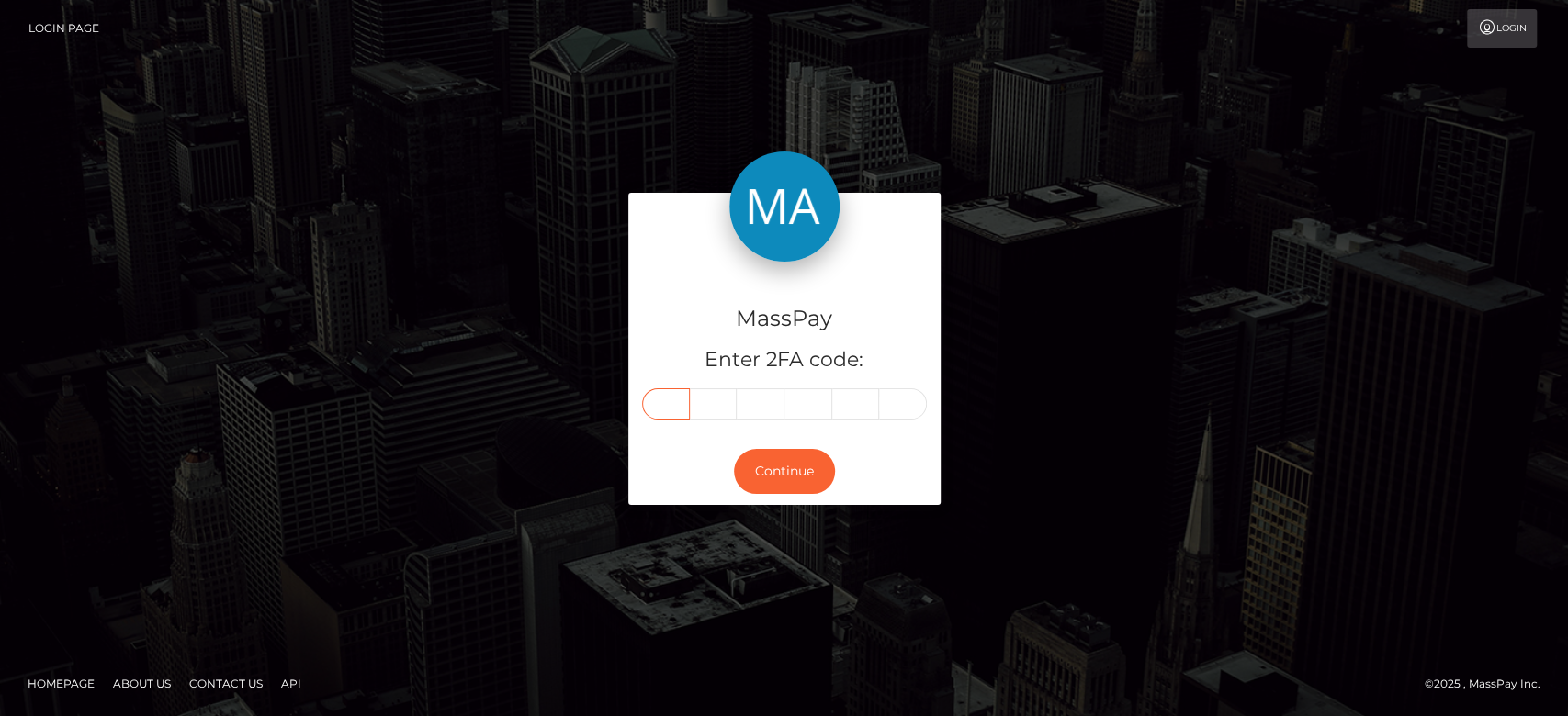
click at [669, 406] on input "text" at bounding box center [666, 404] width 48 height 31
paste input "0"
type input "0"
type input "4"
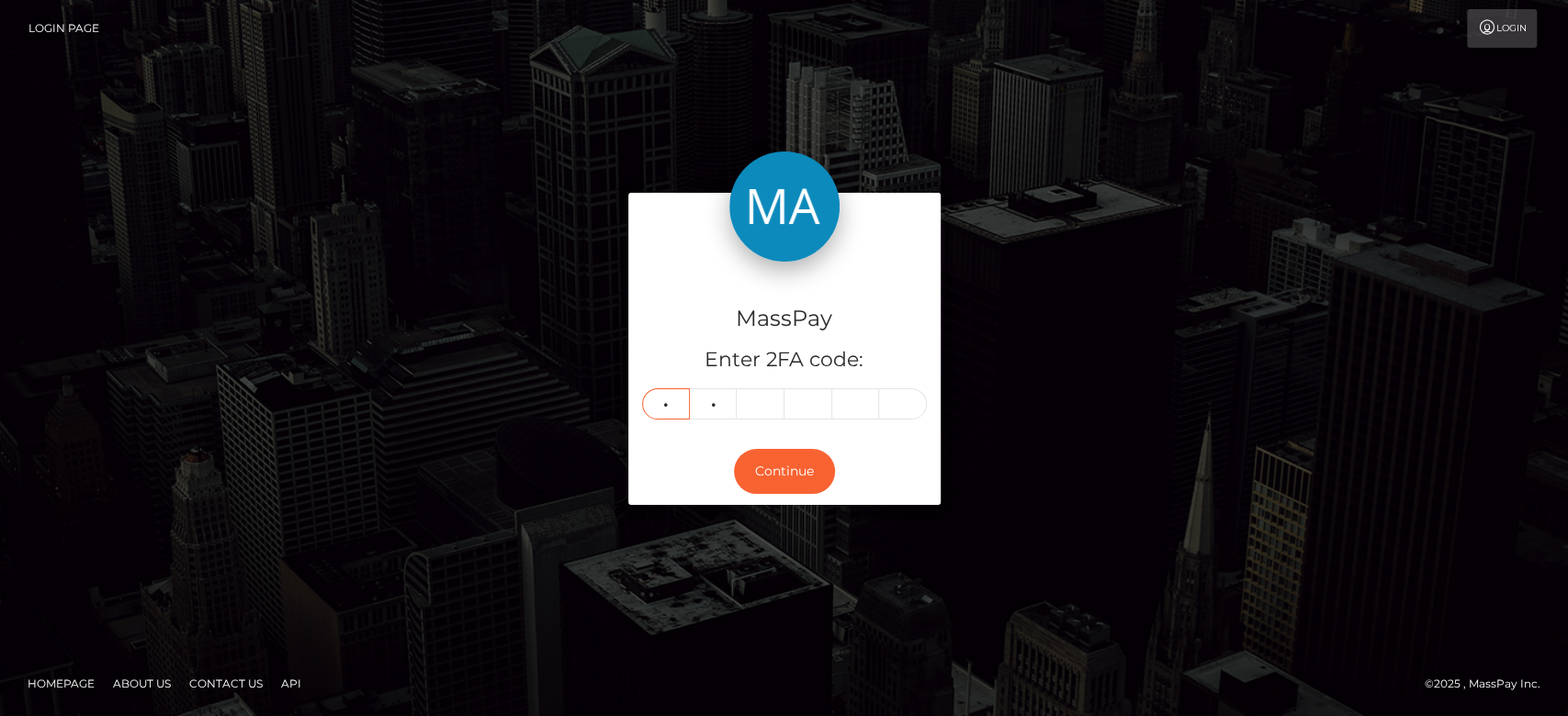
type input "2"
type input "4"
type input "8"
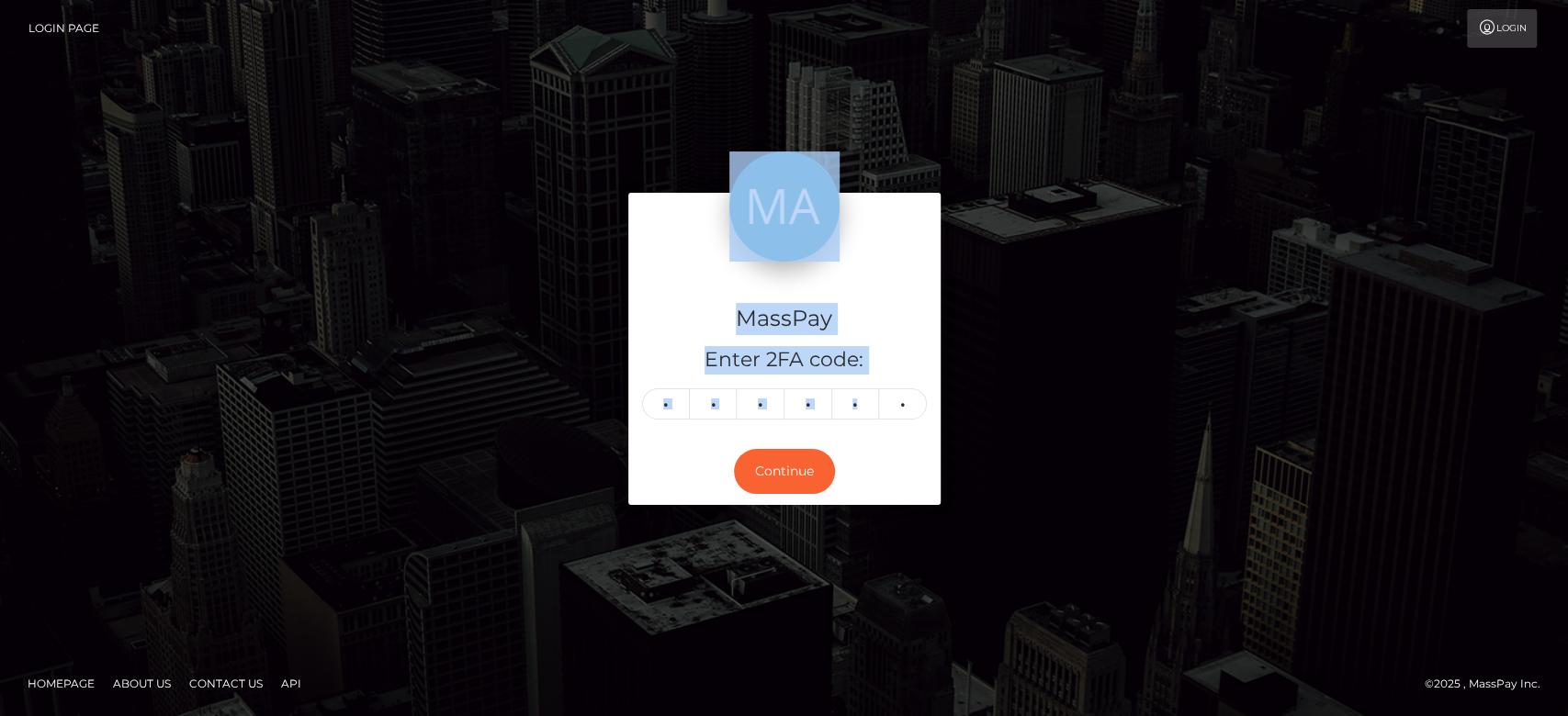
drag, startPoint x: 693, startPoint y: 420, endPoint x: 487, endPoint y: 323, distance: 227.7
click at [487, 323] on div "MassPay Enter 2FA code: 0 4 4 2 4 8 044248 Continue" at bounding box center [784, 358] width 1047 height 329
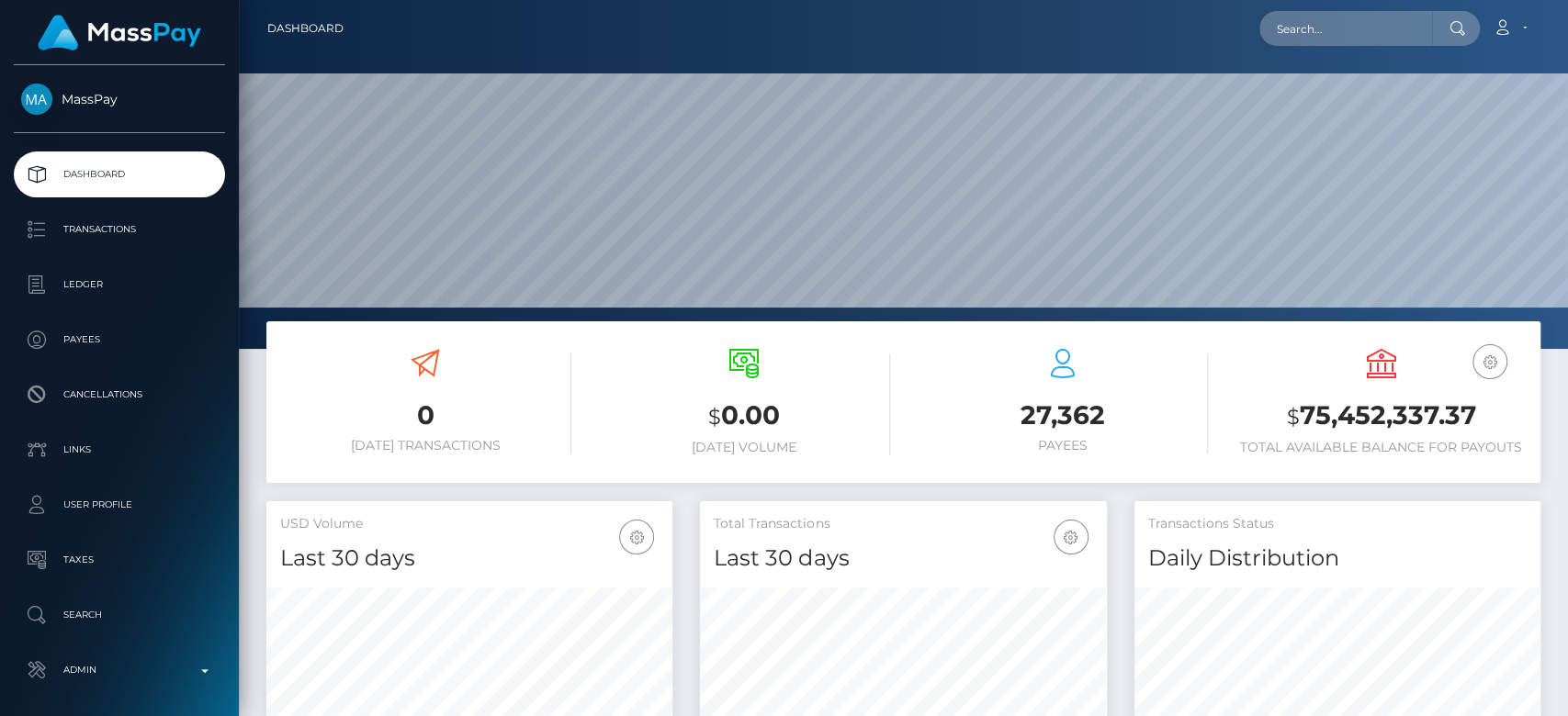
scroll to position [324, 406]
click at [1378, 12] on input "text" at bounding box center [1345, 29] width 173 height 35
paste input "[EMAIL_ADDRESS][PERSON_NAME][DOMAIN_NAME]"
click at [1320, 33] on input "andrey.zaremba.95@gmail.com" at bounding box center [1345, 29] width 173 height 35
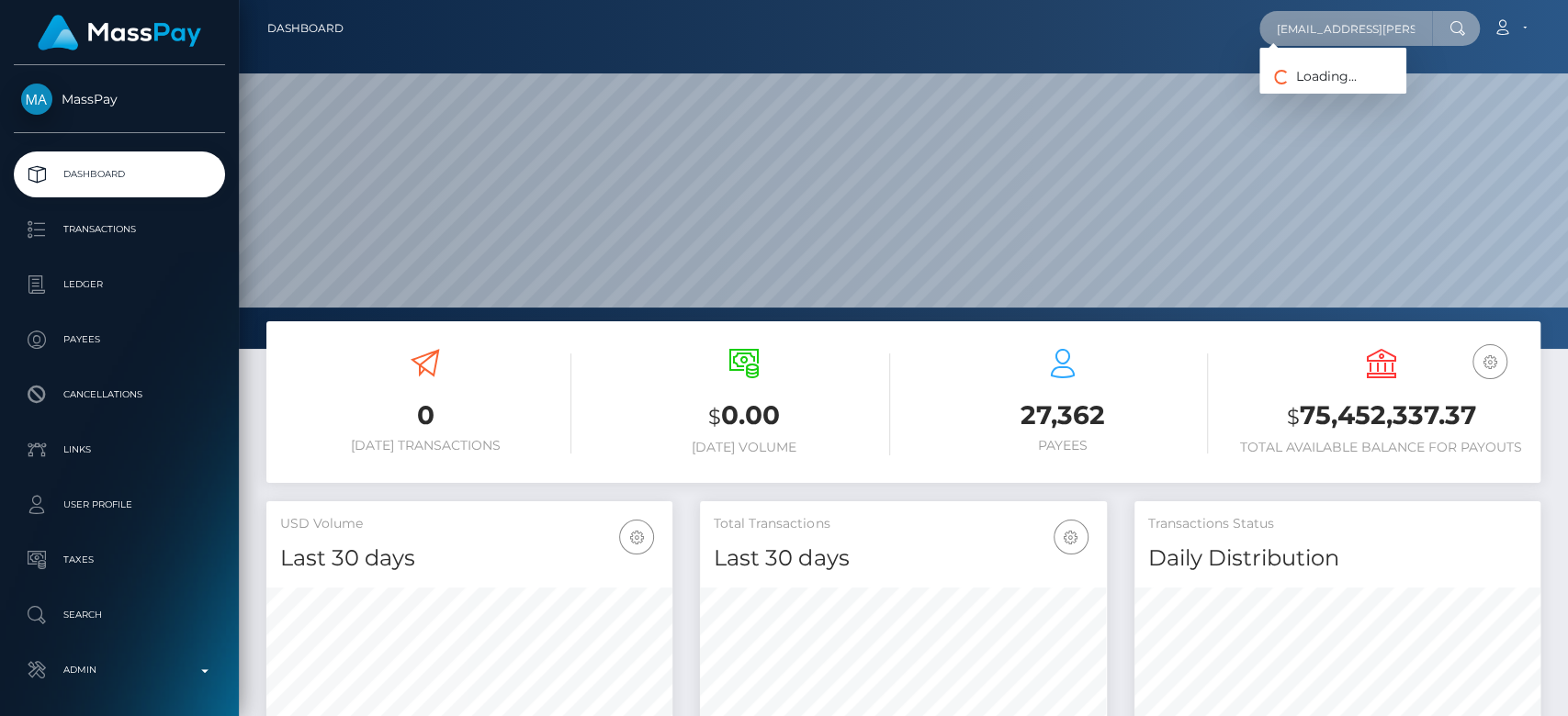
paste input "andreyzaremba"
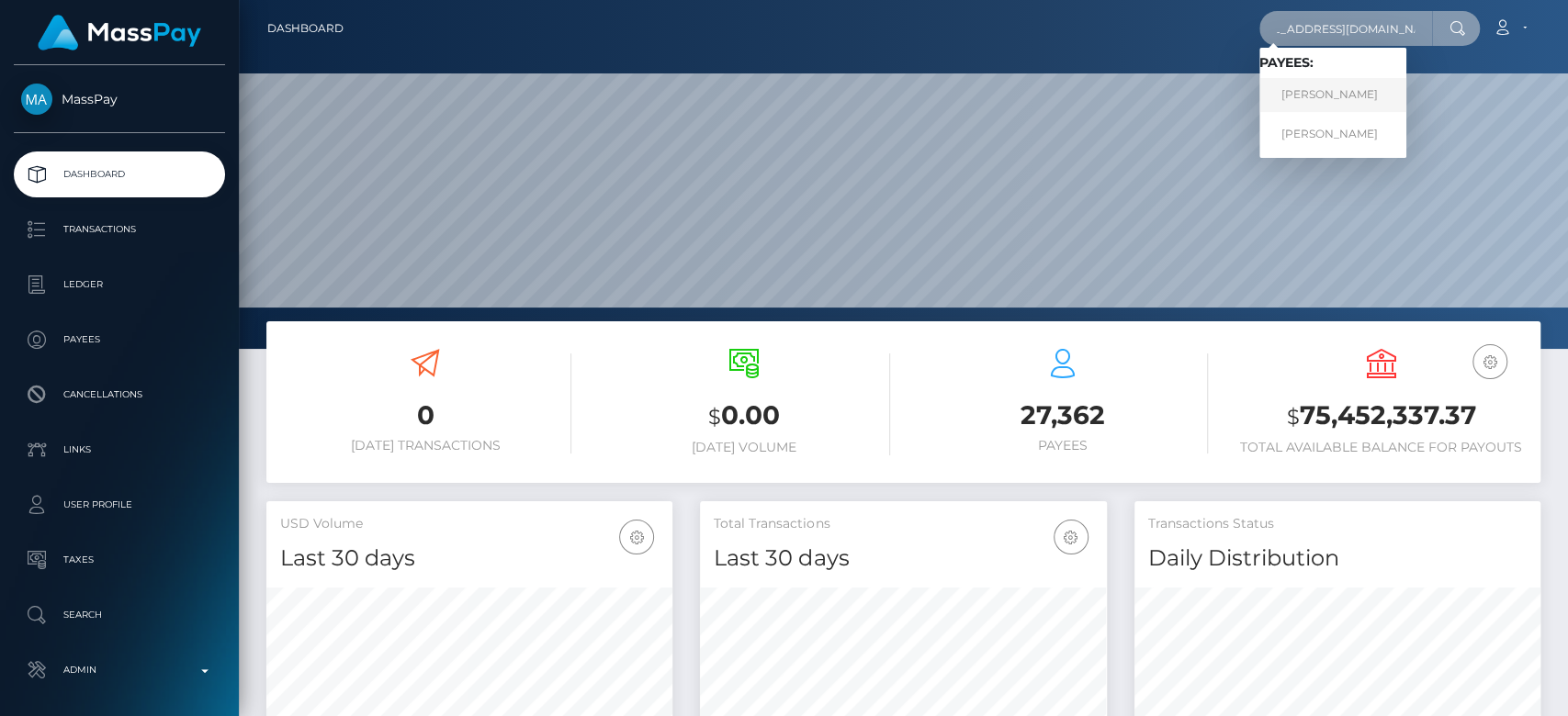
type input "andreyzaremba95@gmail.com"
click at [1330, 82] on link "Andrii Zaremba" at bounding box center [1332, 95] width 147 height 34
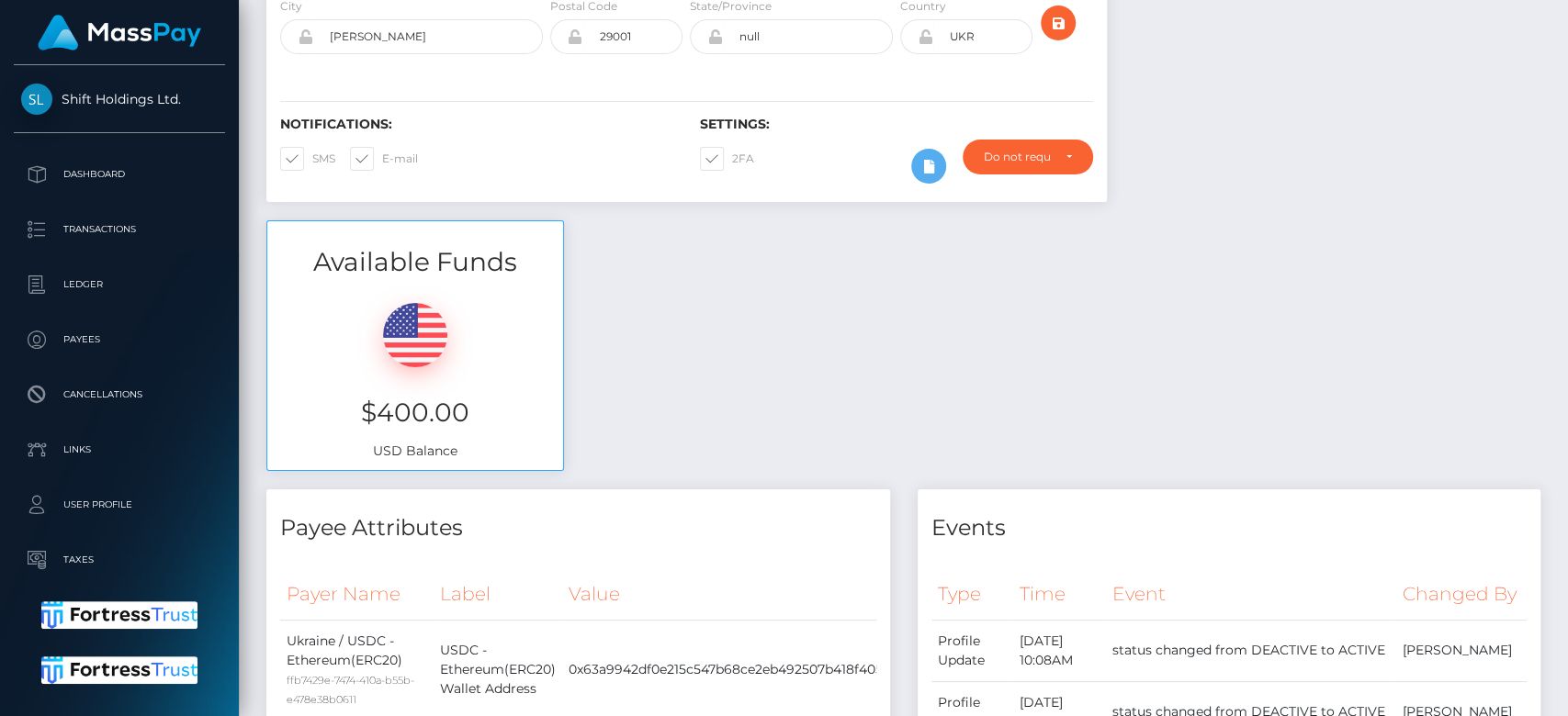
scroll to position [110, 0]
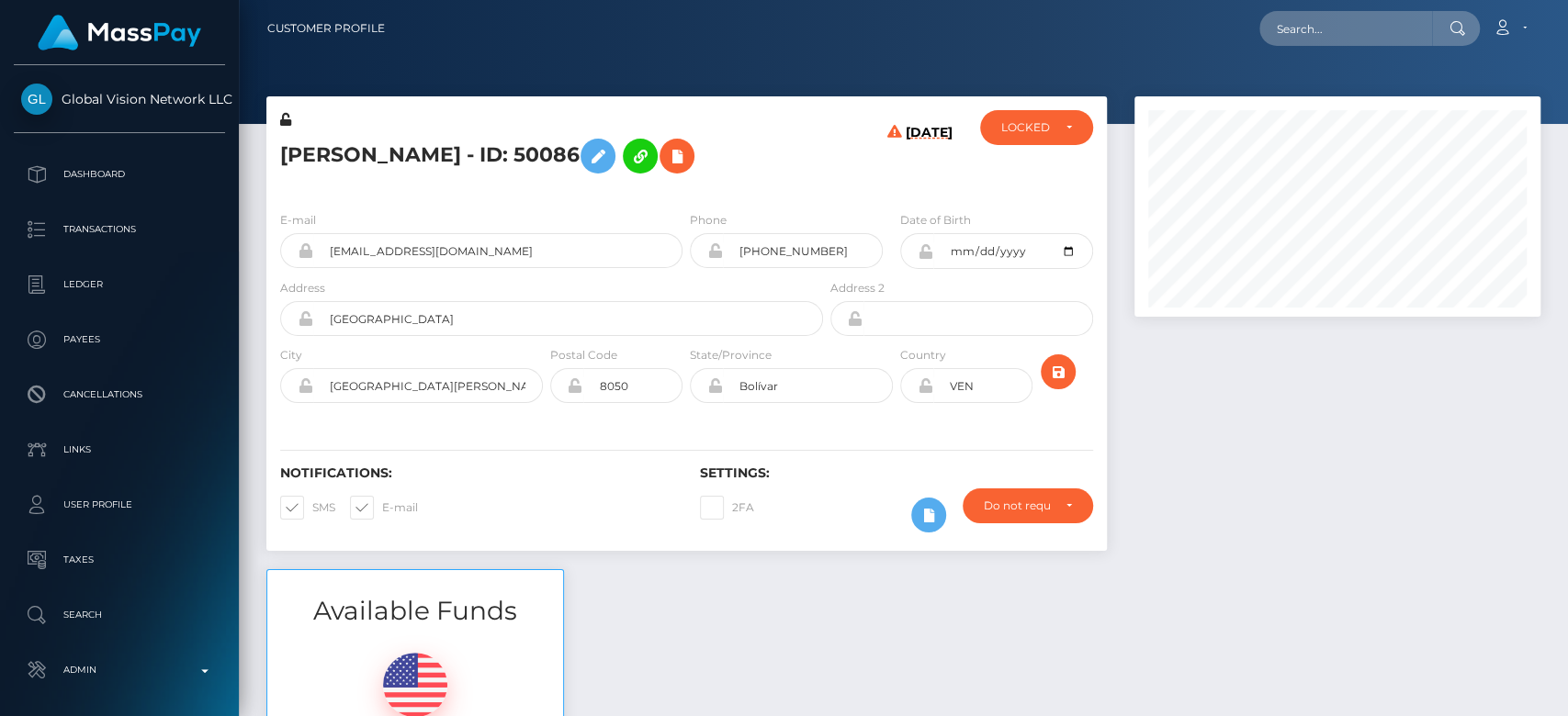
scroll to position [221, 406]
click at [1209, 465] on div at bounding box center [1337, 333] width 433 height 473
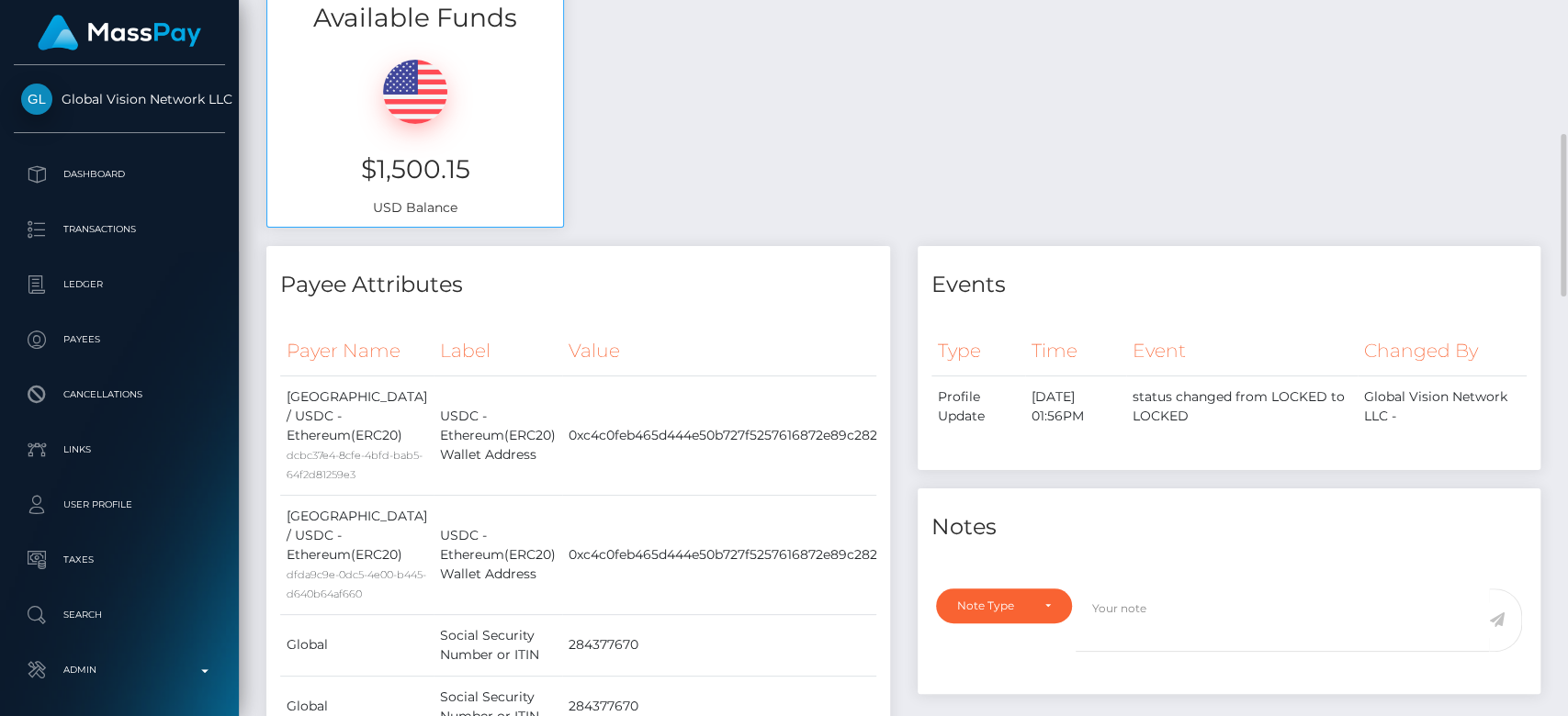
scroll to position [595, 0]
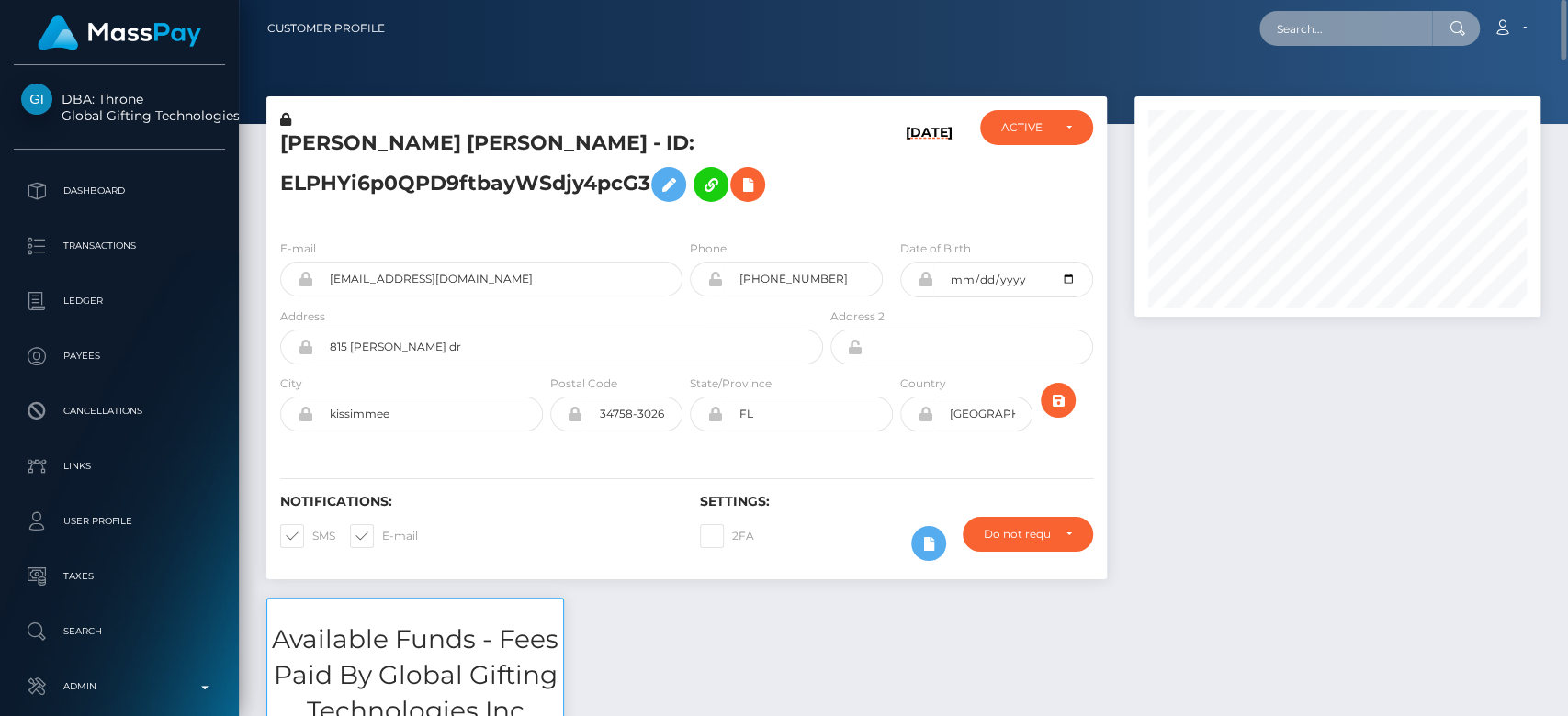
click at [1300, 26] on input "text" at bounding box center [1345, 29] width 173 height 35
paste input "Hello,"
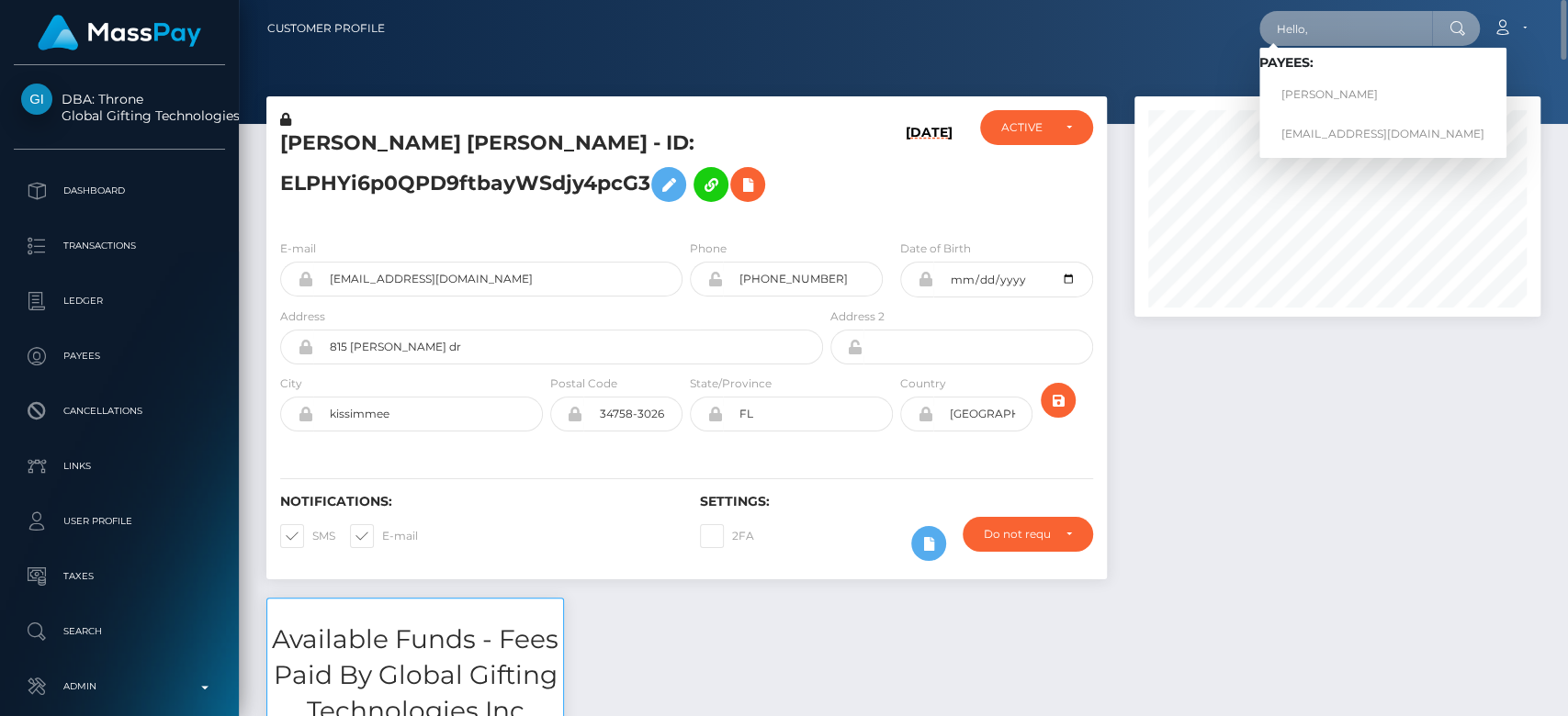
drag, startPoint x: 1319, startPoint y: 26, endPoint x: 1214, endPoint y: 27, distance: 105.0
click at [1214, 27] on div "Hello, Loading... Loading... Payees: DIVYANSHU SAROJ hello@DominationCoaching.c…" at bounding box center [969, 29] width 1139 height 39
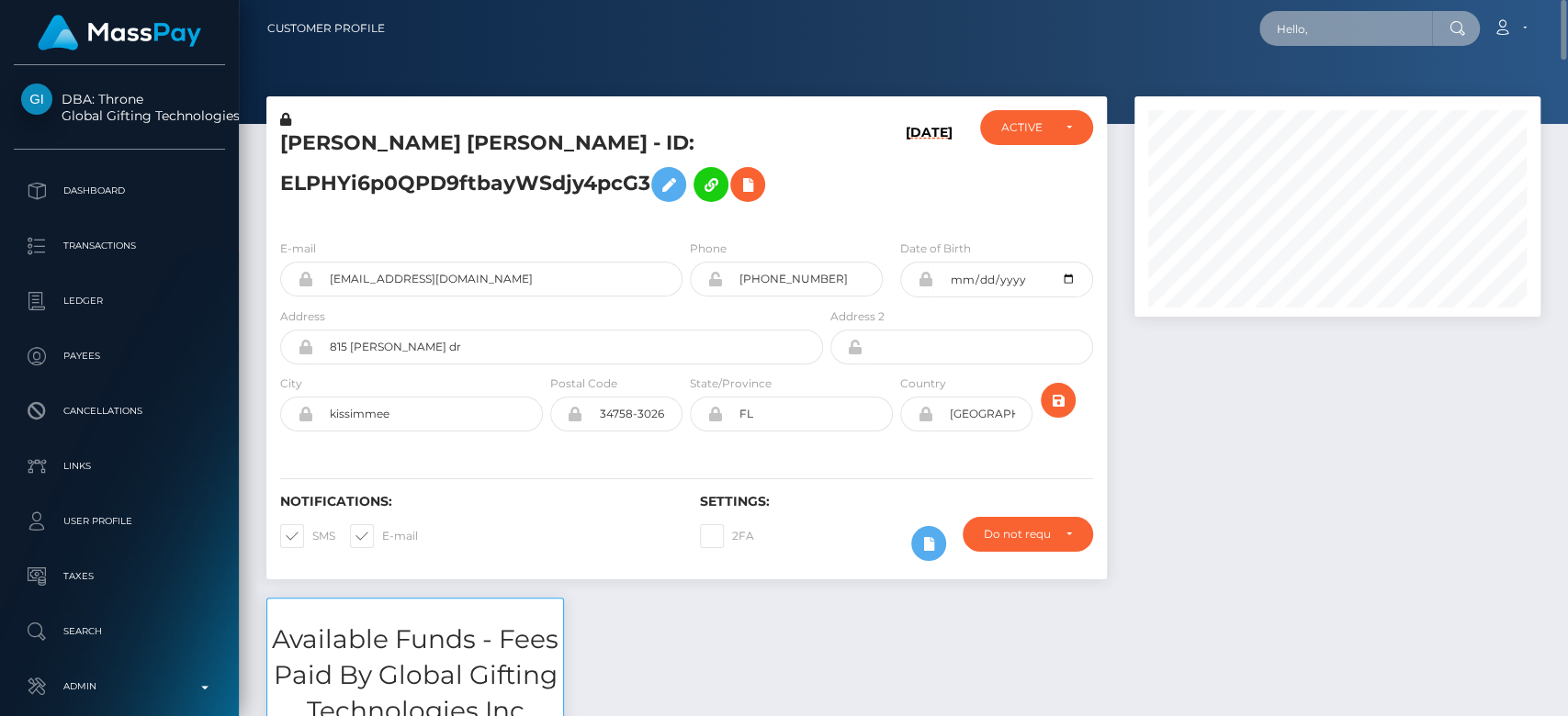
paste input "peniel9emmanuel@gmail.com"
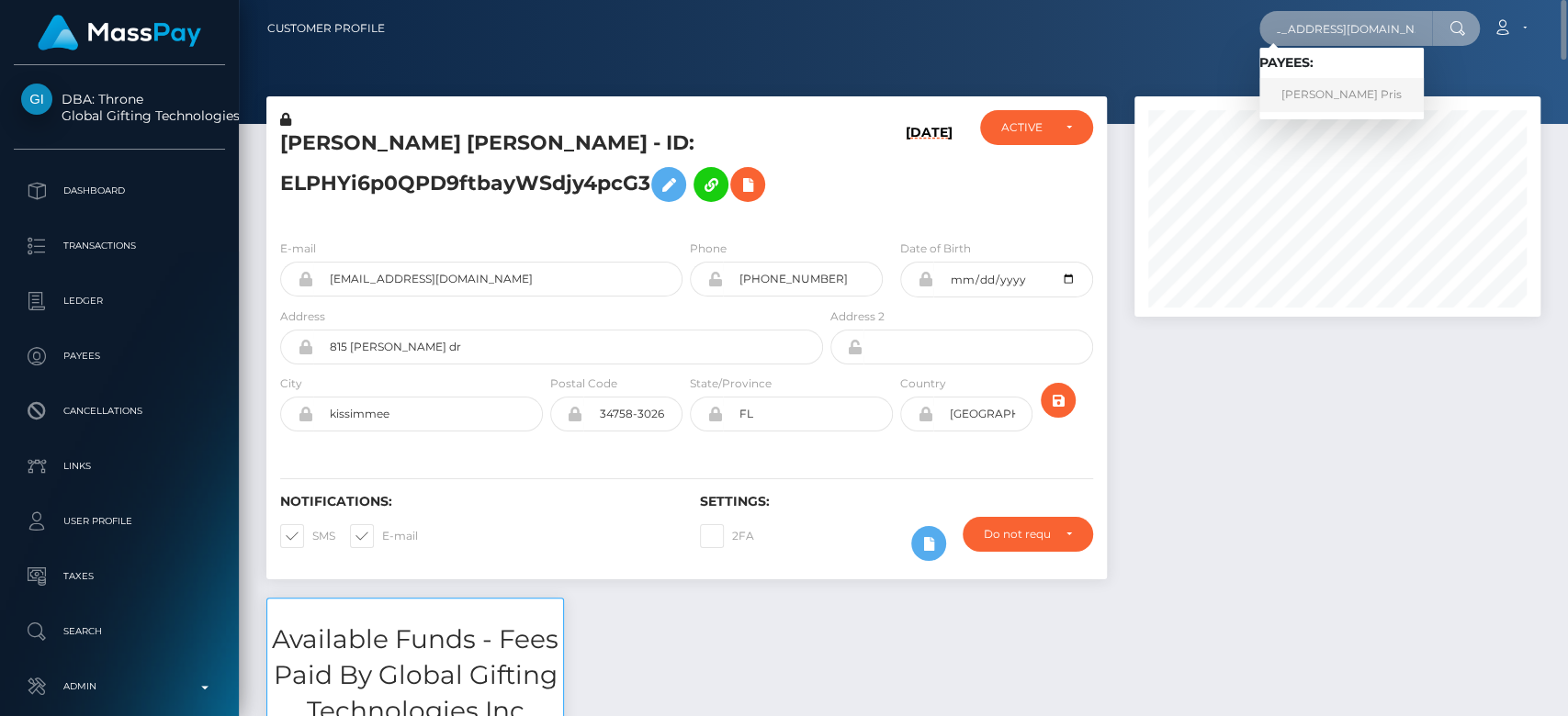
type input "peniel9emmanuel@gmail.com"
click at [1356, 99] on link "Makanjuola Gloria Pris" at bounding box center [1341, 95] width 165 height 34
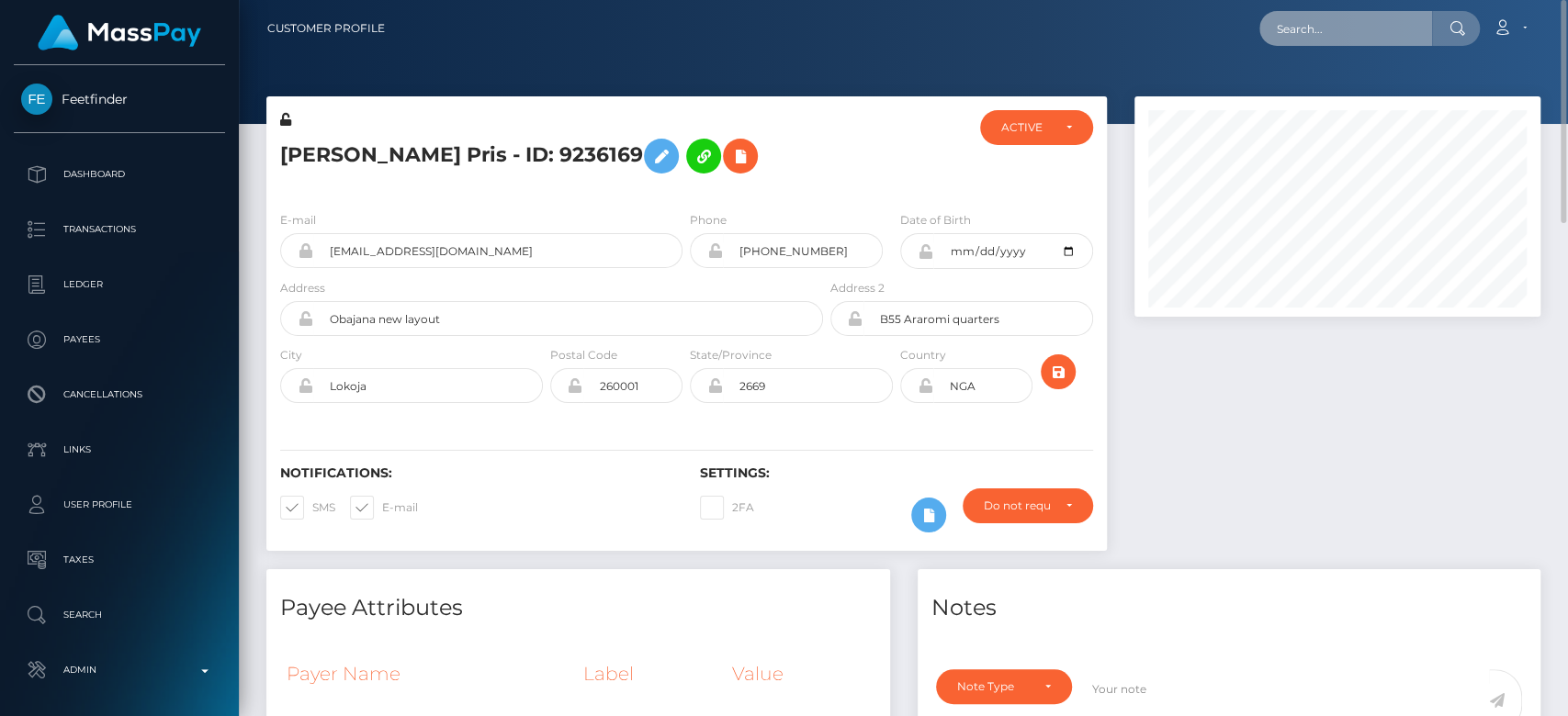
click at [1360, 38] on input "text" at bounding box center [1345, 29] width 173 height 35
paste input "[EMAIL_ADDRESS][DOMAIN_NAME]"
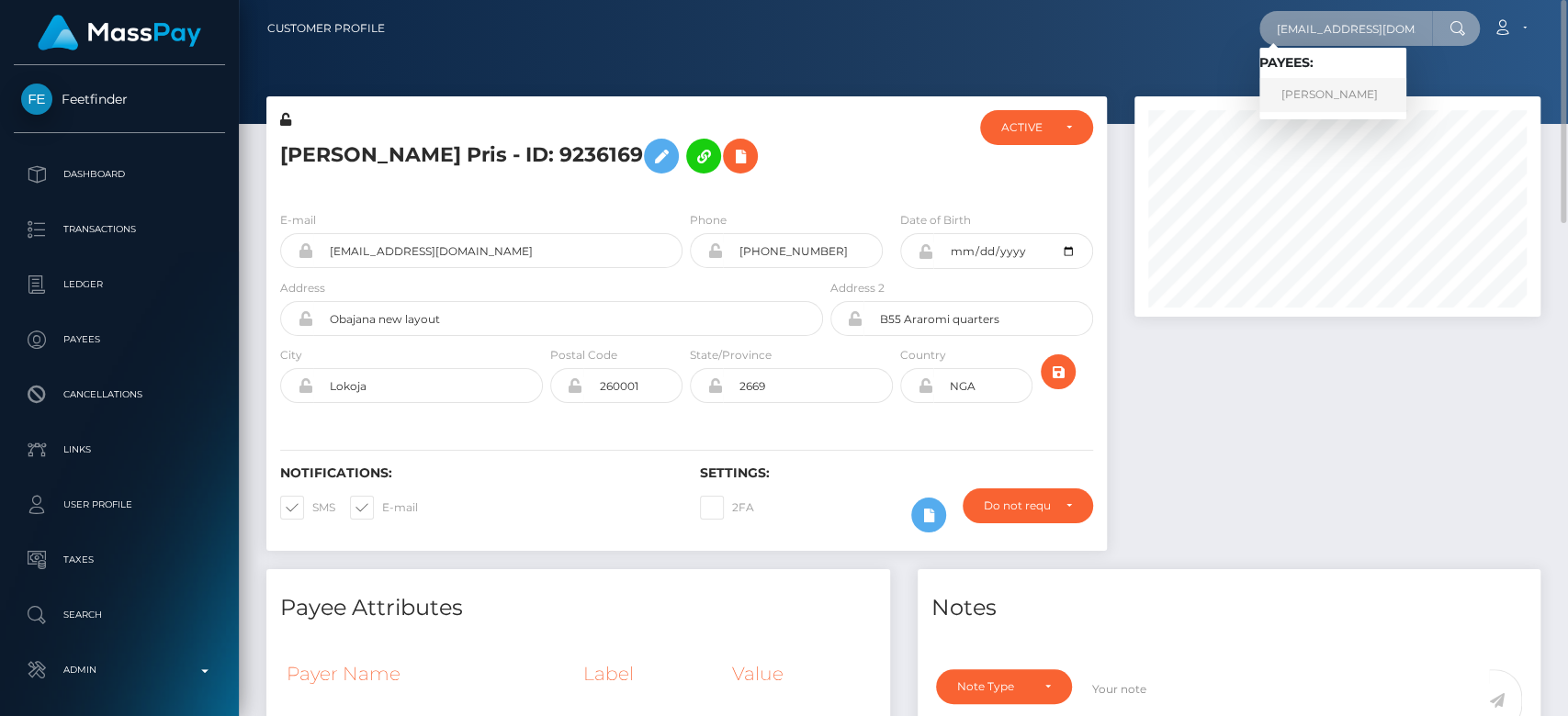
type input "[EMAIL_ADDRESS][DOMAIN_NAME]"
click at [1355, 80] on link "[PERSON_NAME]" at bounding box center [1332, 95] width 147 height 34
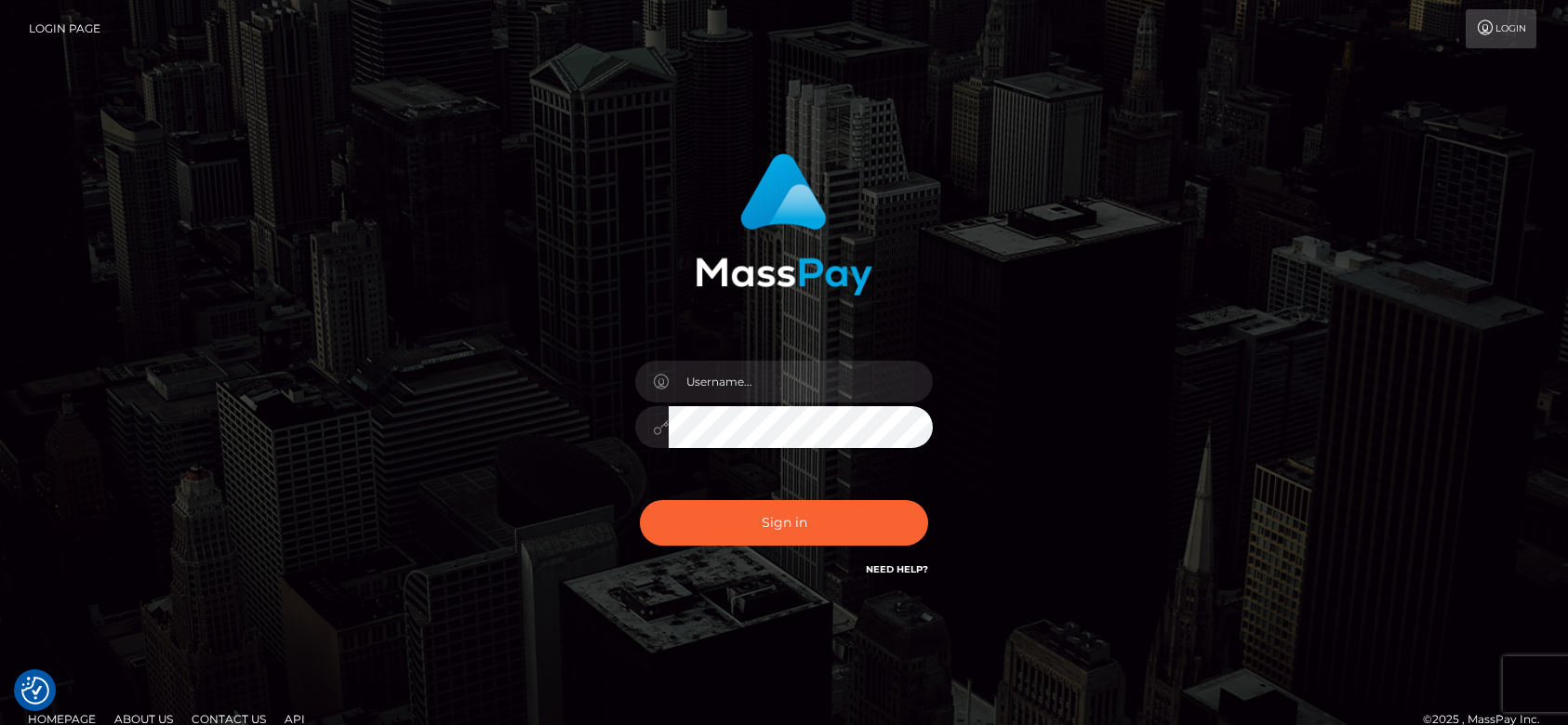
checkbox input "true"
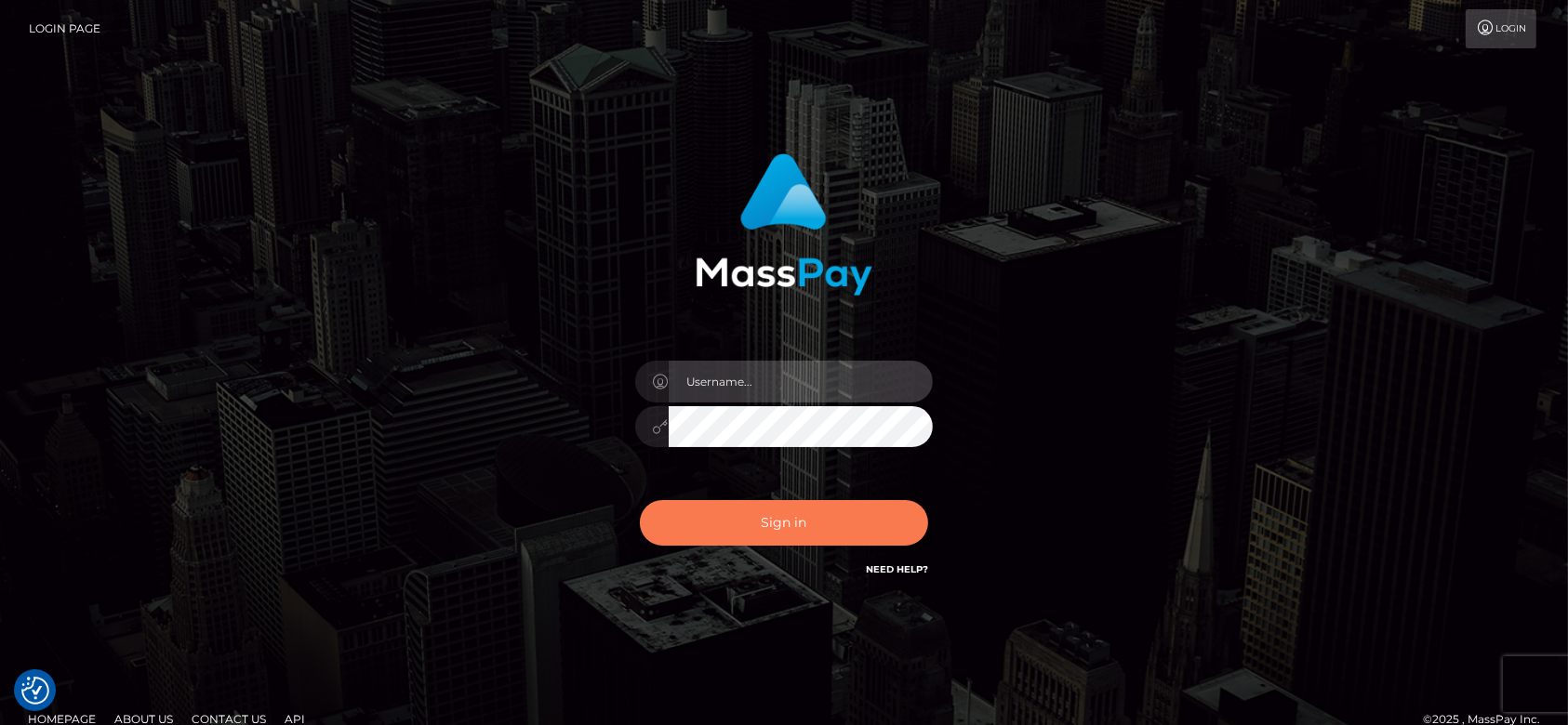
type input "fr.es"
click at [773, 525] on button "Sign in" at bounding box center [784, 523] width 288 height 46
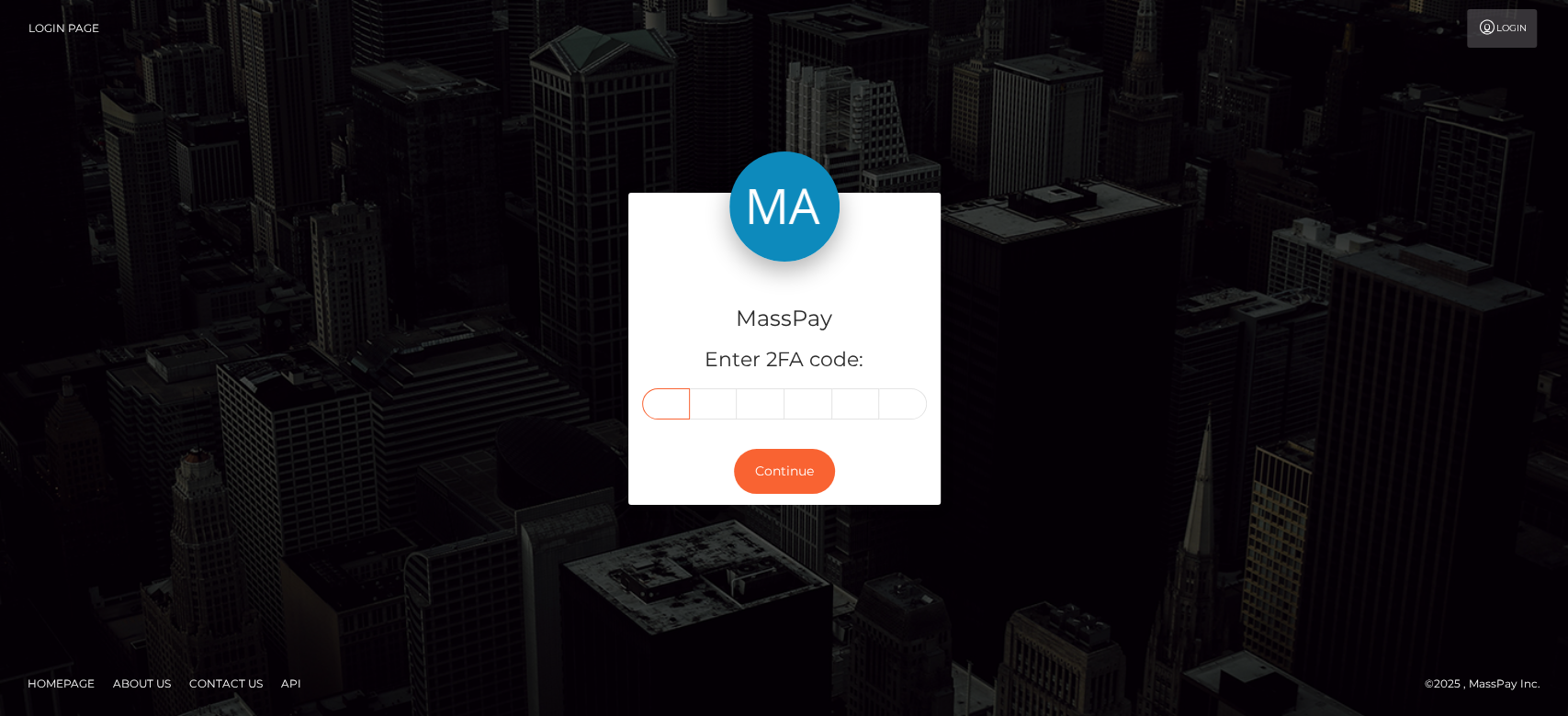
click at [662, 400] on input "text" at bounding box center [666, 404] width 48 height 31
paste input "9"
type input "9"
type input "5"
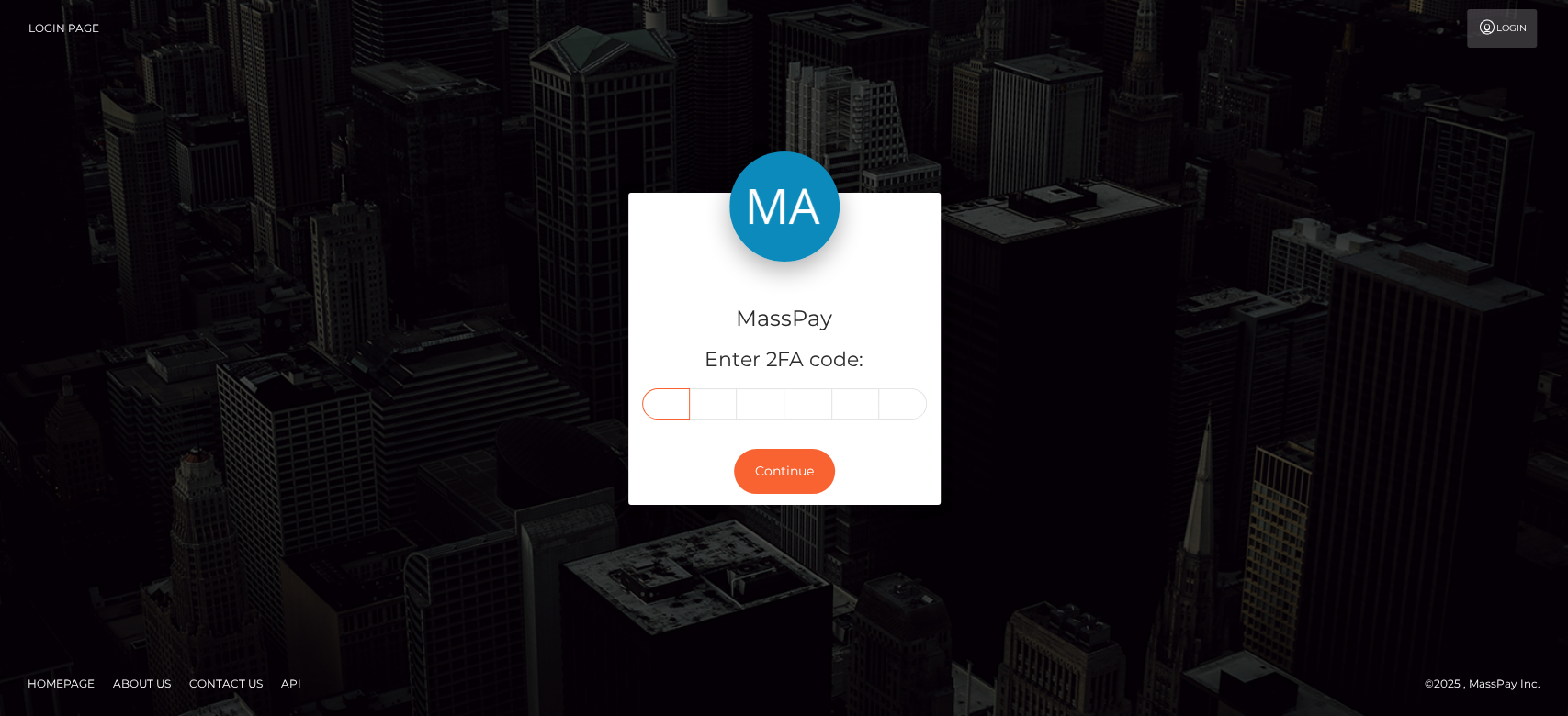
type input "5"
type input "9"
type input "8"
type input "4"
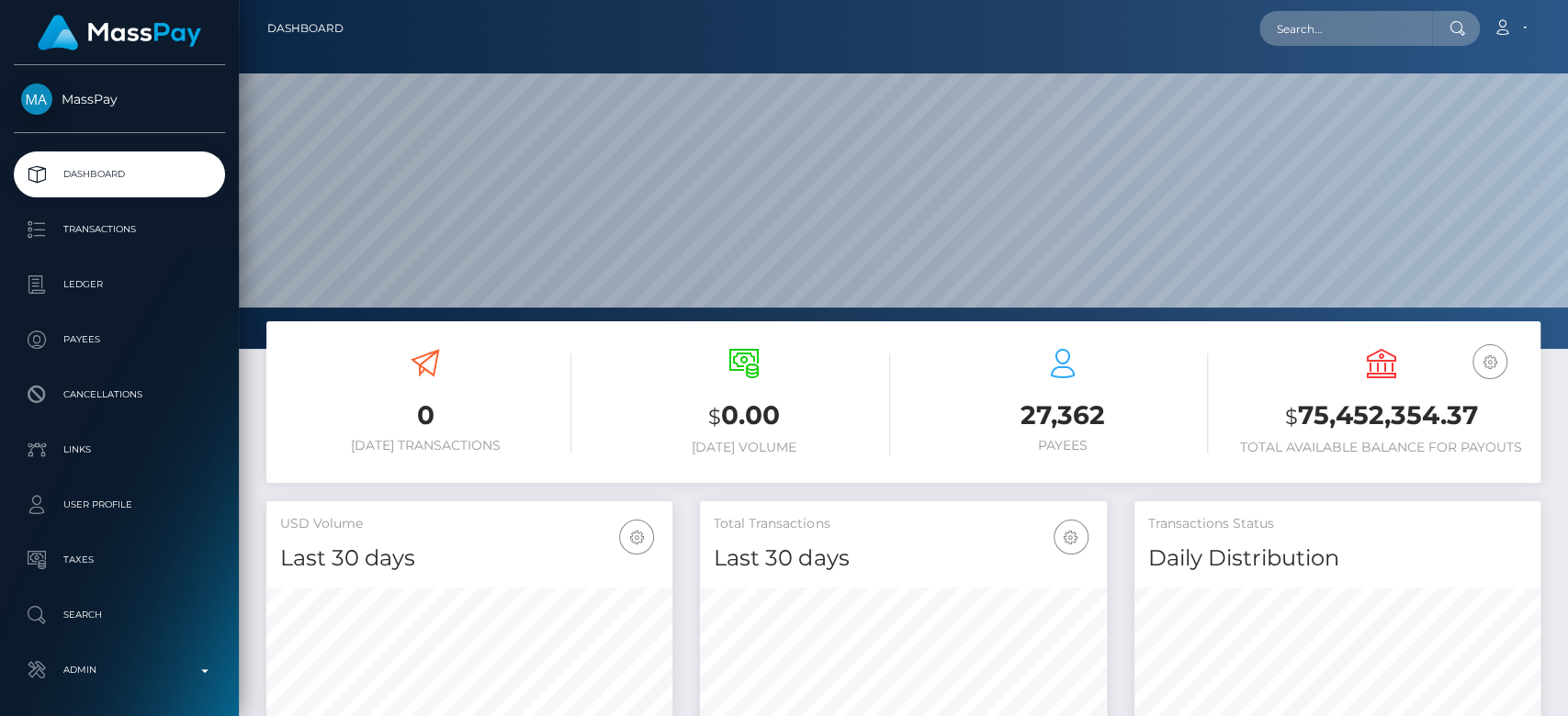
scroll to position [324, 406]
click at [1324, 42] on input "text" at bounding box center [1345, 29] width 173 height 35
paste input "xasmaa92i@gmail.com"
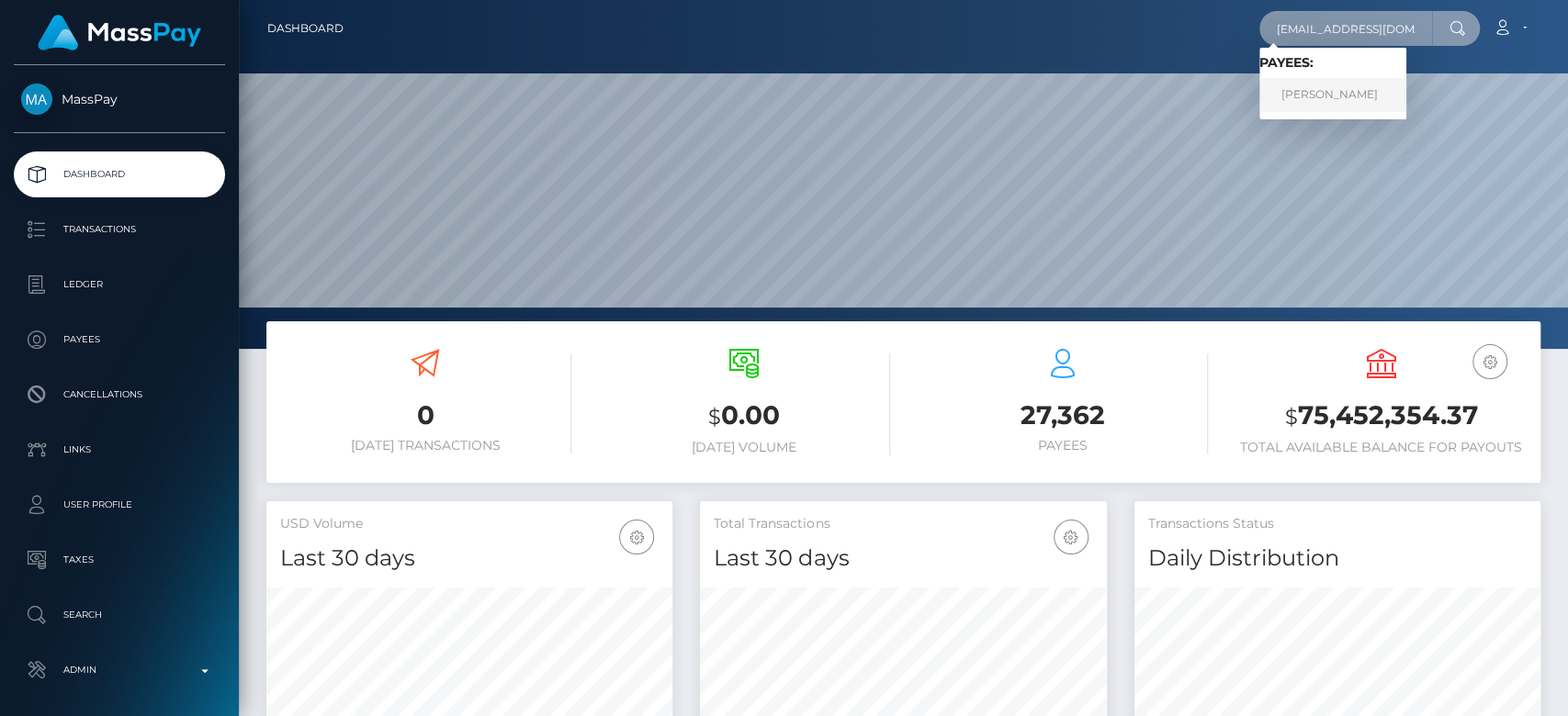
type input "xasmaa92i@gmail.com"
click at [1366, 91] on link "LINA MASKAEVA" at bounding box center [1332, 95] width 147 height 34
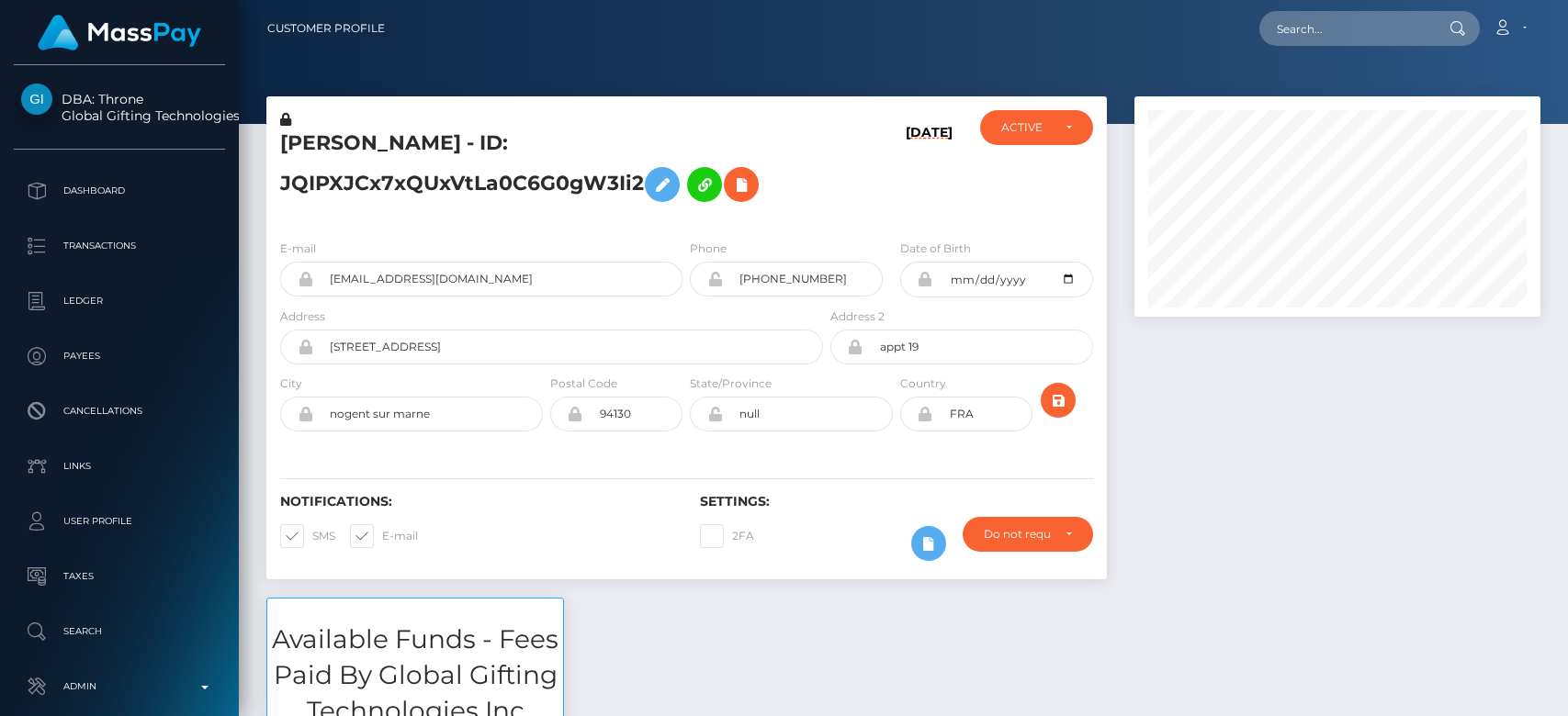
click at [1286, 516] on div at bounding box center [1337, 347] width 433 height 502
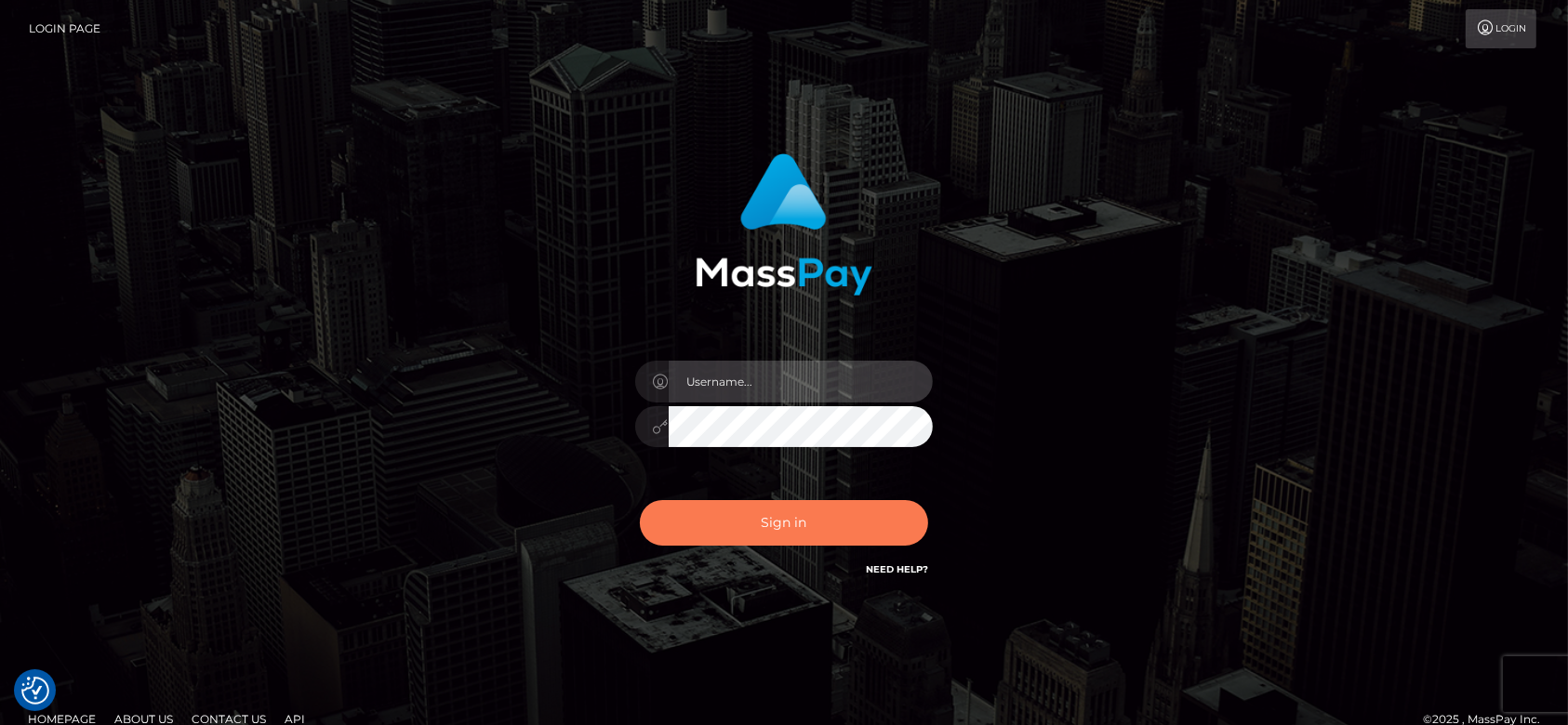
type input "[DOMAIN_NAME]"
click at [846, 510] on button "Sign in" at bounding box center [784, 523] width 288 height 46
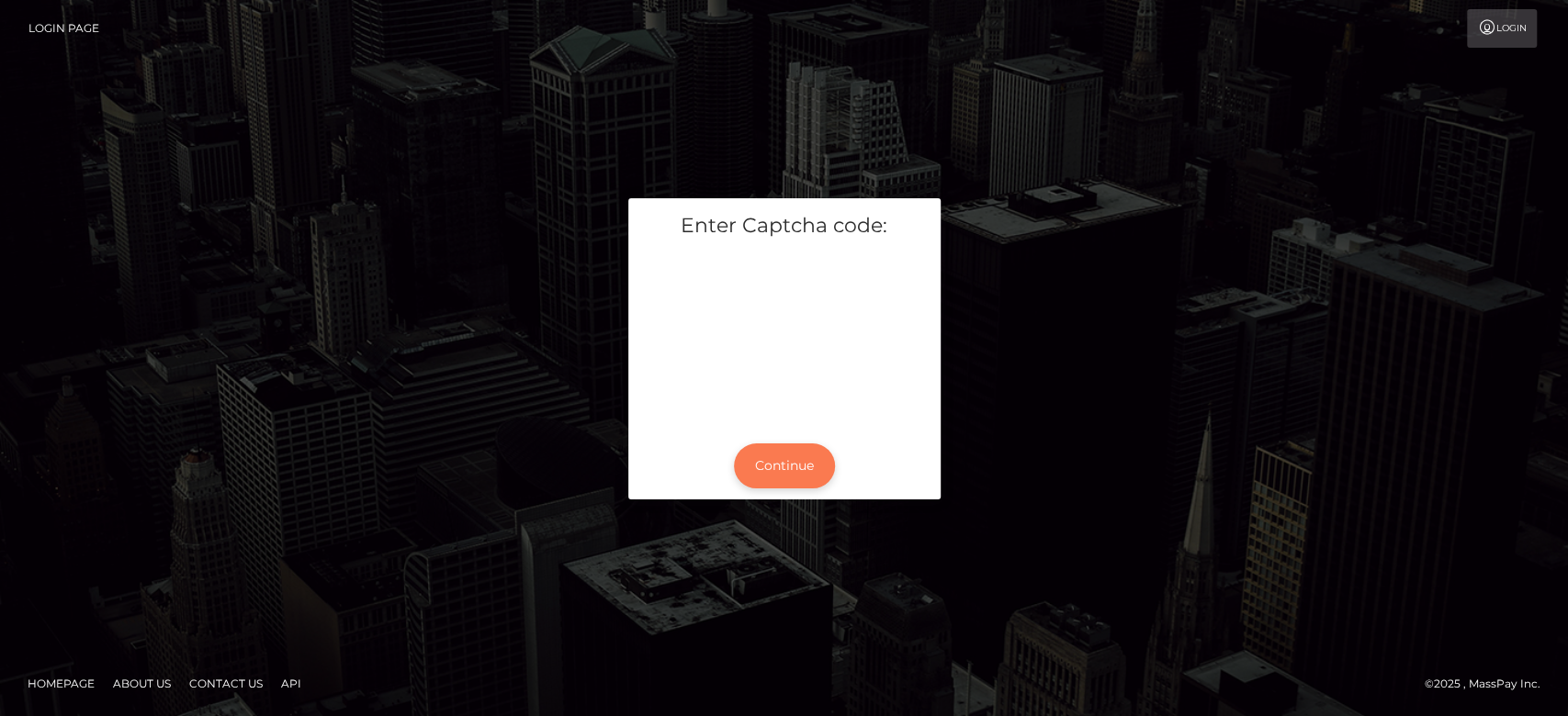
click at [791, 464] on button "Continue" at bounding box center [784, 466] width 101 height 45
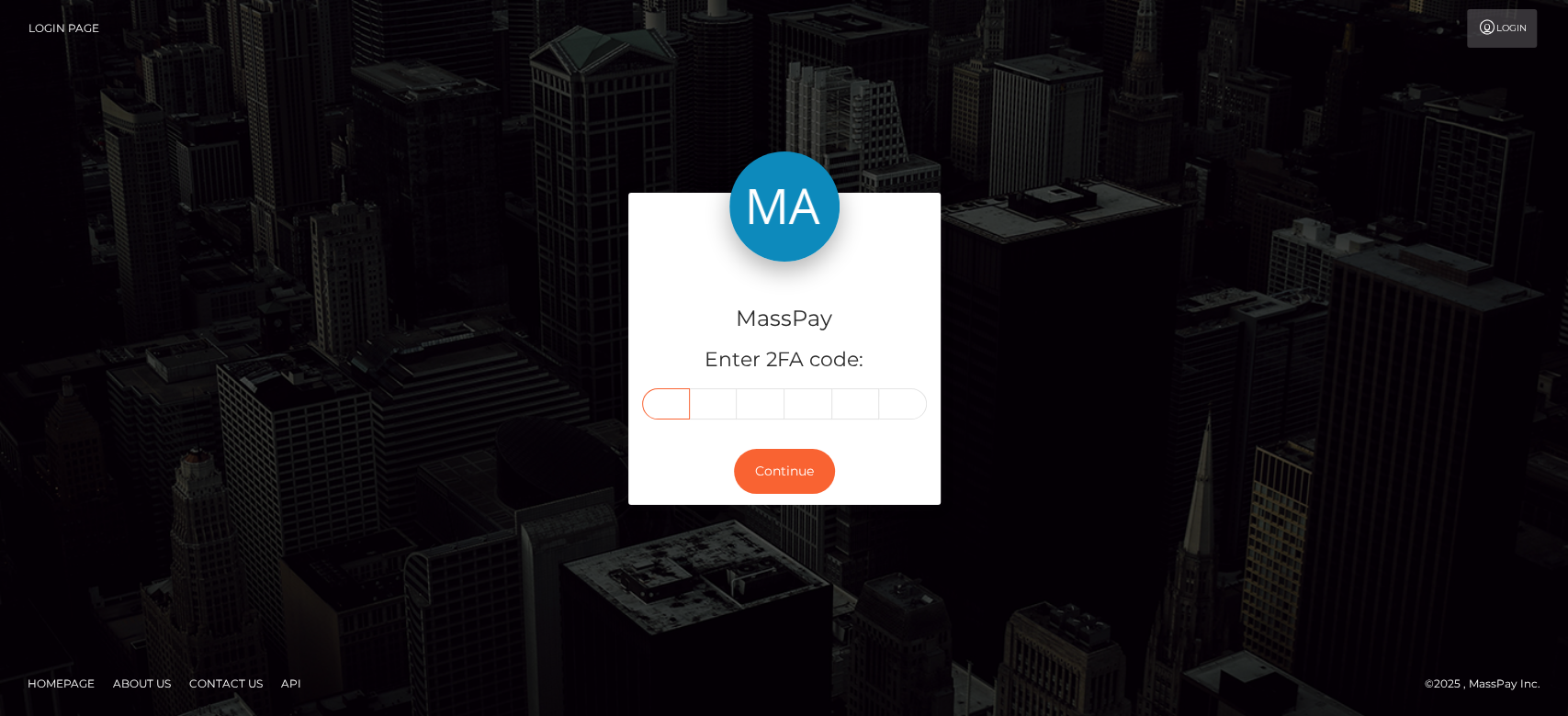
click at [670, 398] on input "text" at bounding box center [666, 404] width 48 height 31
paste input "7"
type input "7"
type input "9"
type input "1"
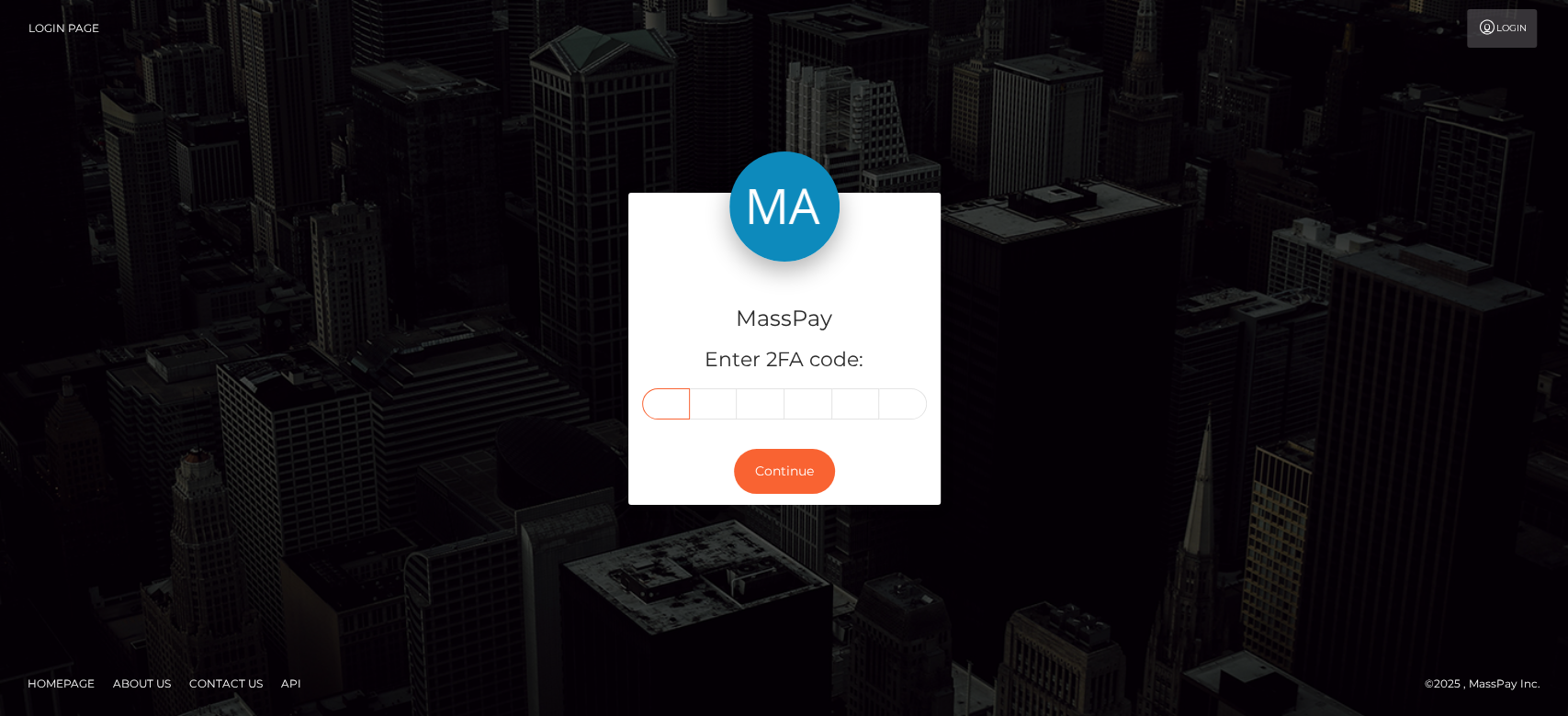
type input "5"
type input "0"
type input "8"
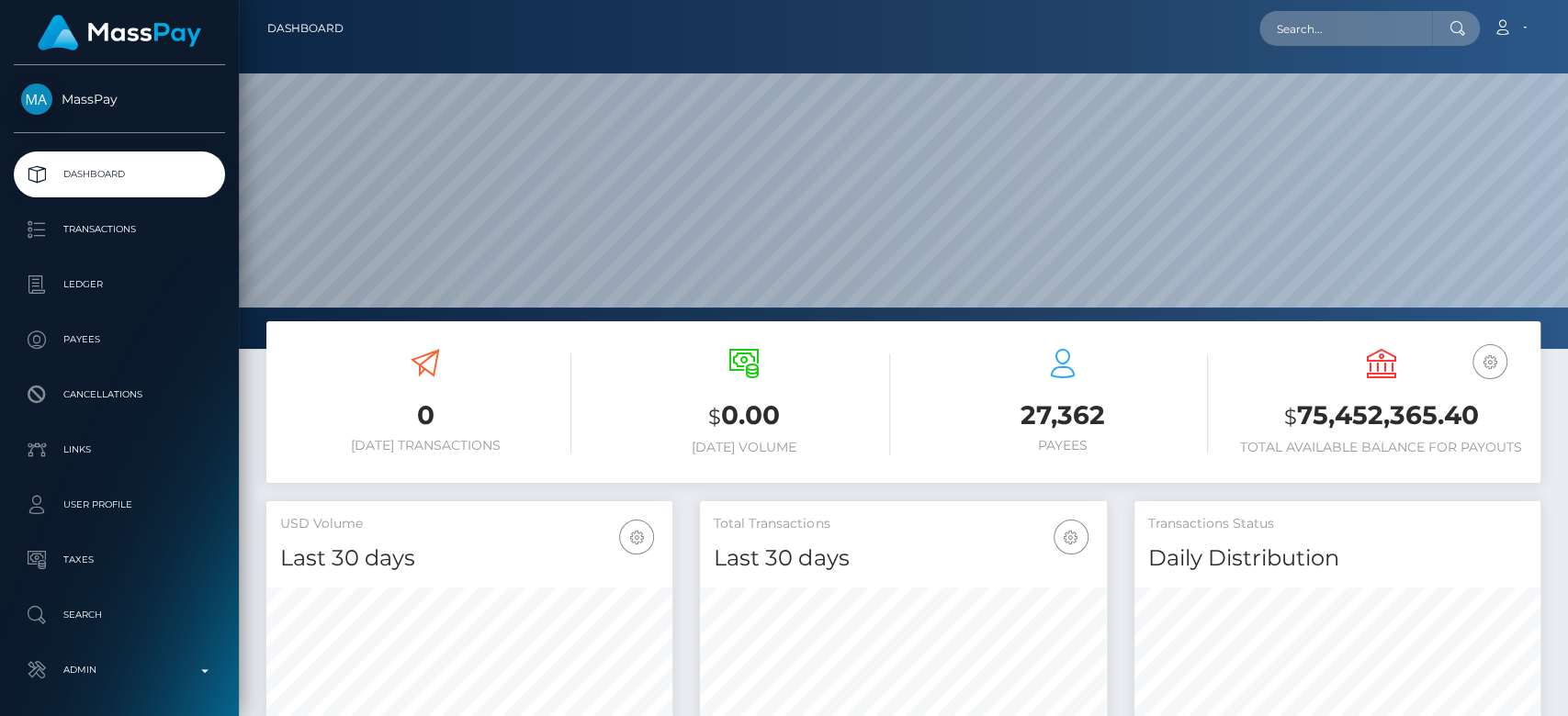
scroll to position [324, 406]
click at [1322, 13] on input "text" at bounding box center [1345, 29] width 173 height 35
paste input "[EMAIL_ADDRESS][DOMAIN_NAME]"
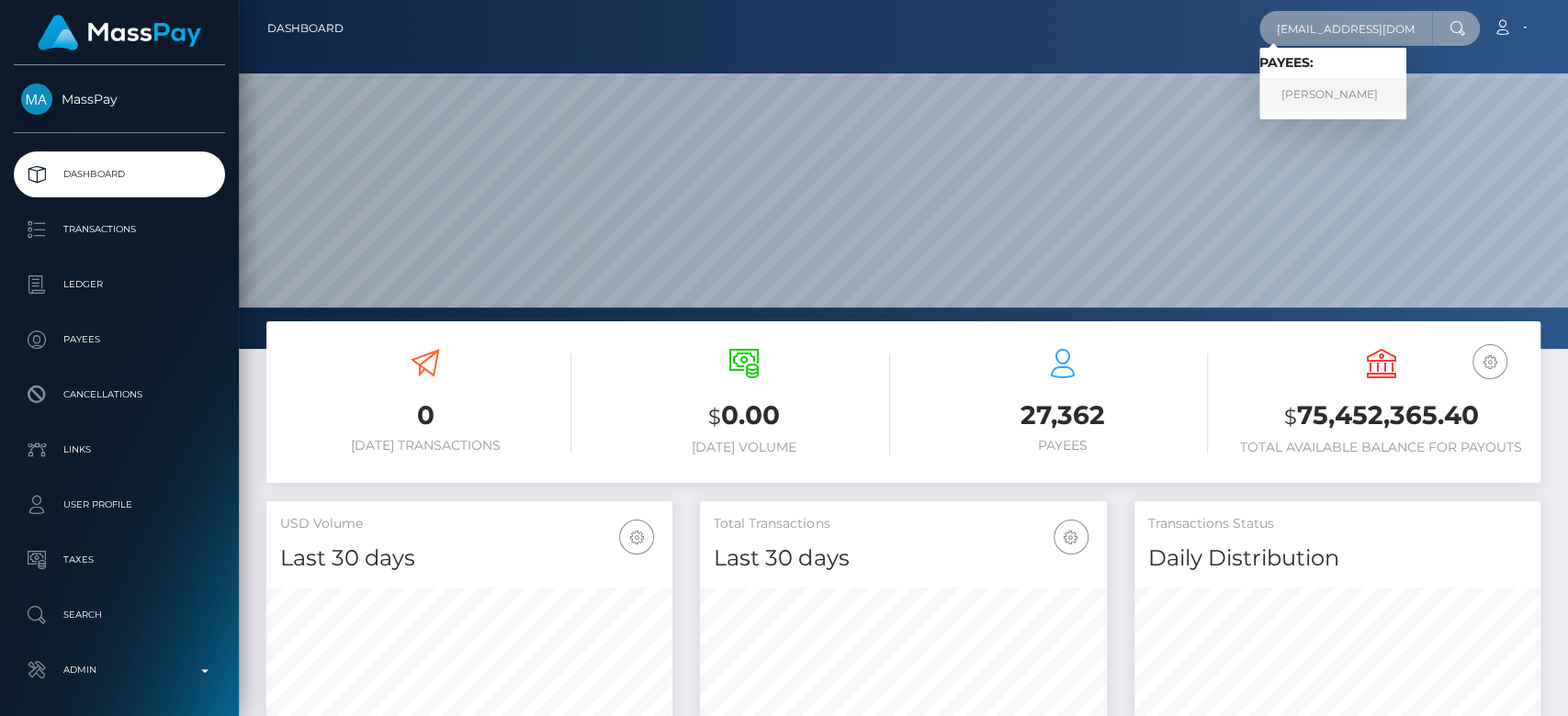
type input "xasmaa92i@gmail.com"
click at [1322, 98] on link "LINA MASKAEVA" at bounding box center [1332, 95] width 147 height 34
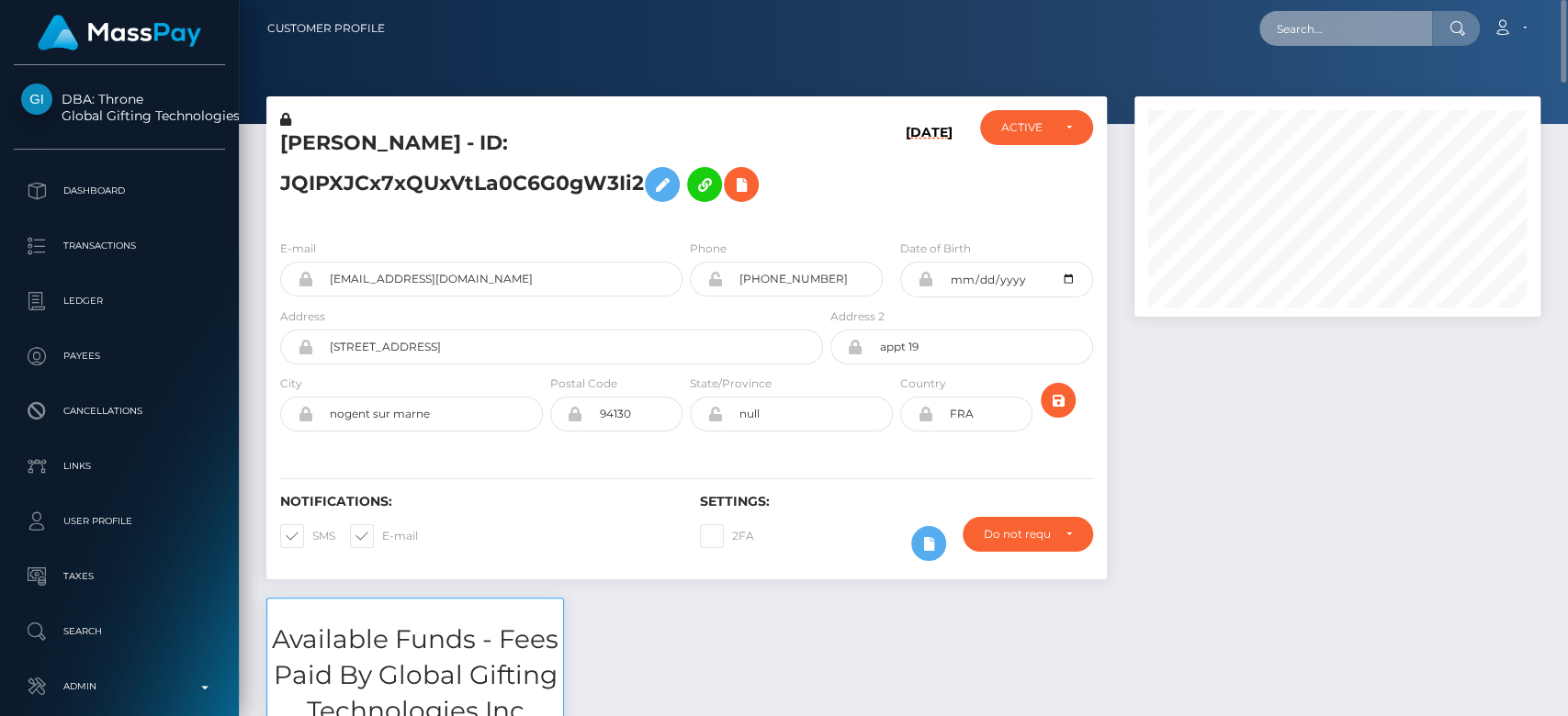
click at [1302, 26] on input "text" at bounding box center [1345, 29] width 173 height 35
paste input "[EMAIL_ADDRESS][DOMAIN_NAME]"
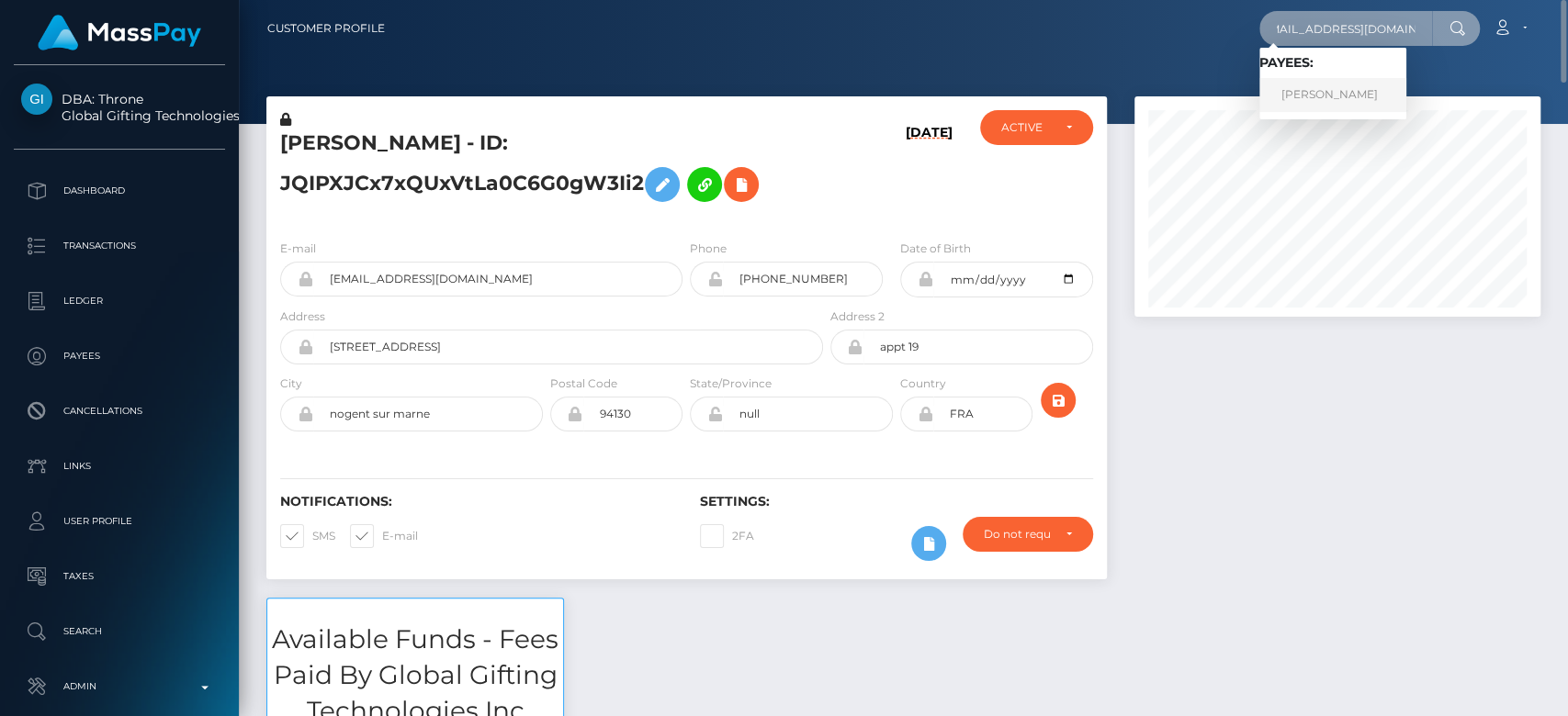
type input "[EMAIL_ADDRESS][DOMAIN_NAME]"
click at [1316, 98] on link "GUENNA KELLIE SCHULTHEIS" at bounding box center [1332, 95] width 147 height 34
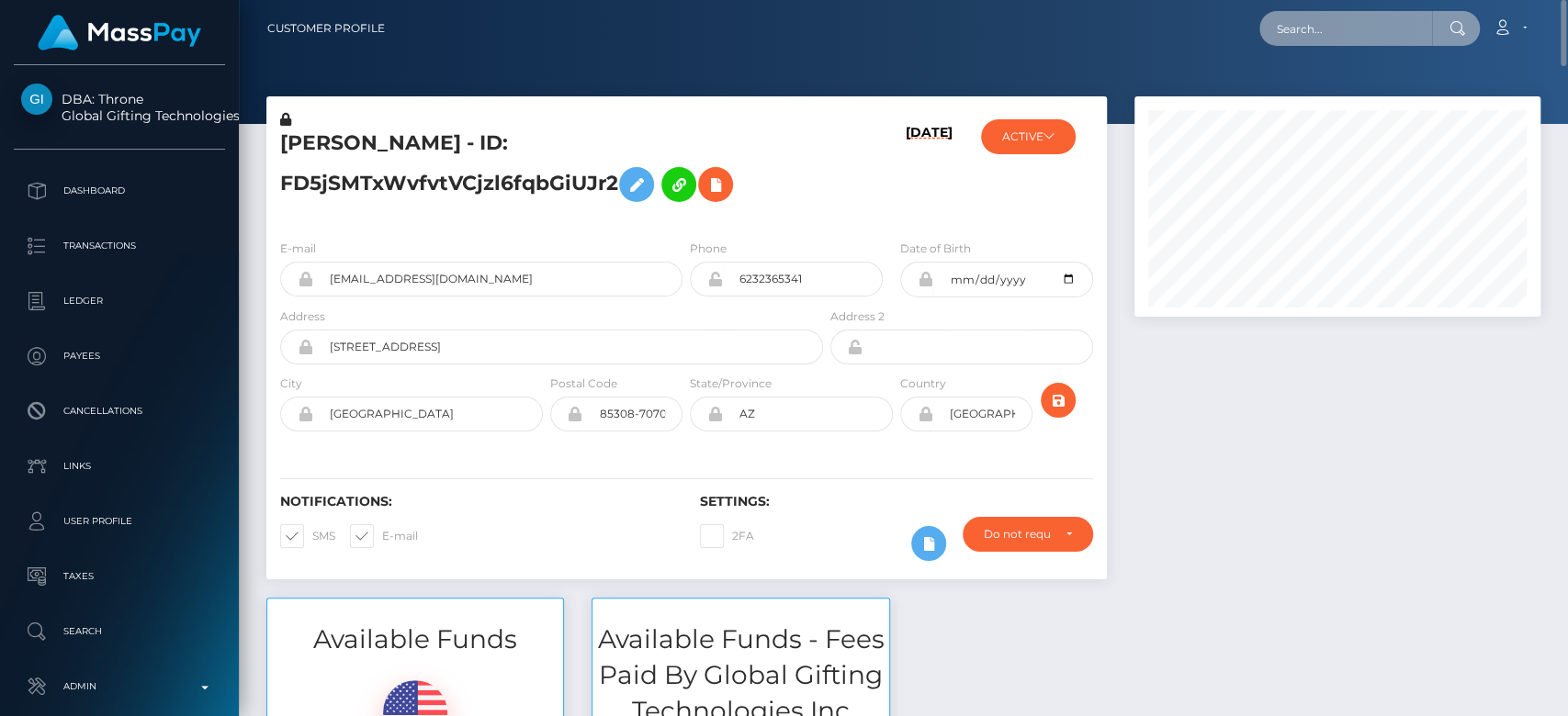
click at [1308, 26] on input "text" at bounding box center [1345, 29] width 173 height 35
paste input "marengo.stream@gmail.com"
type input "marengo.stream@gmail.com"
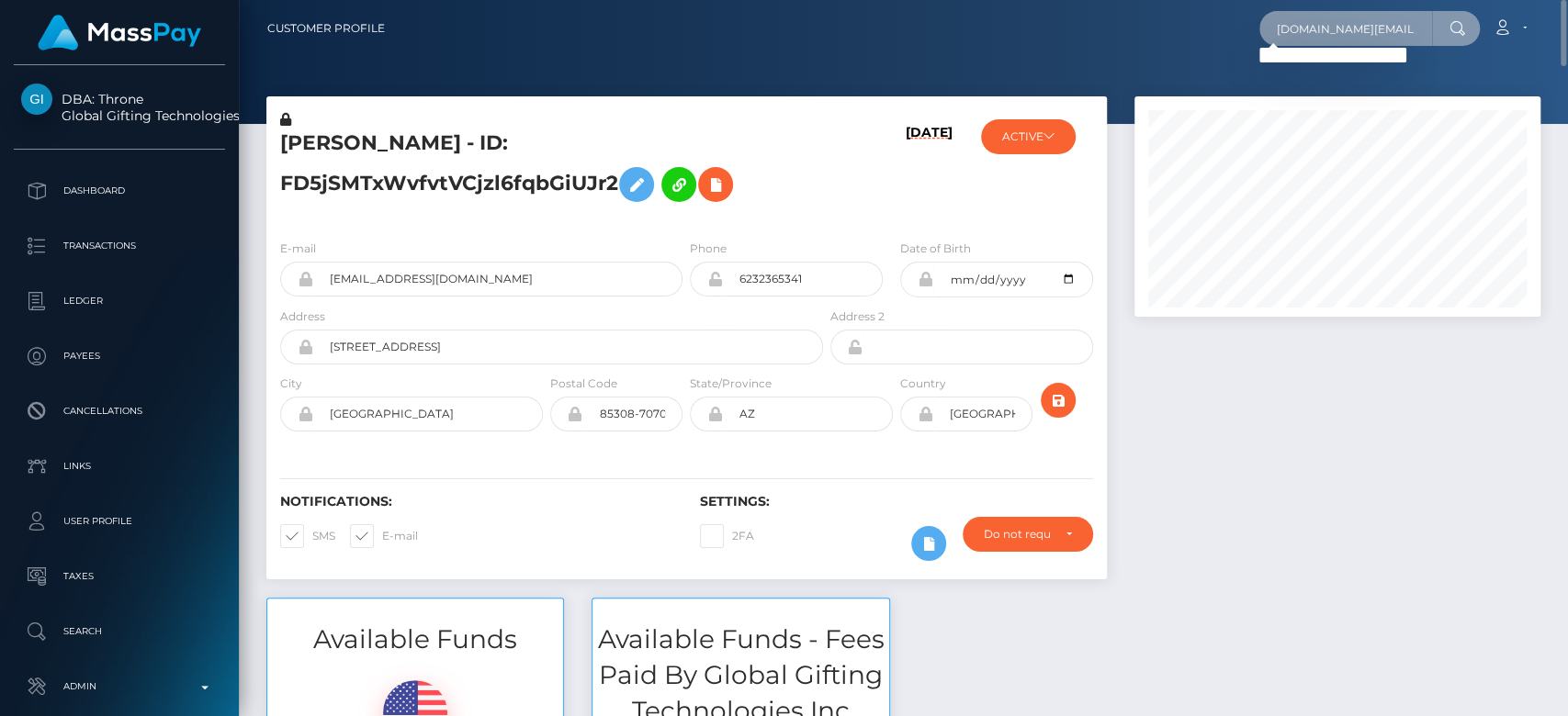
click at [1326, 15] on input "marengo.stream@gmail.com" at bounding box center [1345, 29] width 173 height 35
paste input "adaravillucci@gmail.com"
type input "adaravillucci@gmail.com"
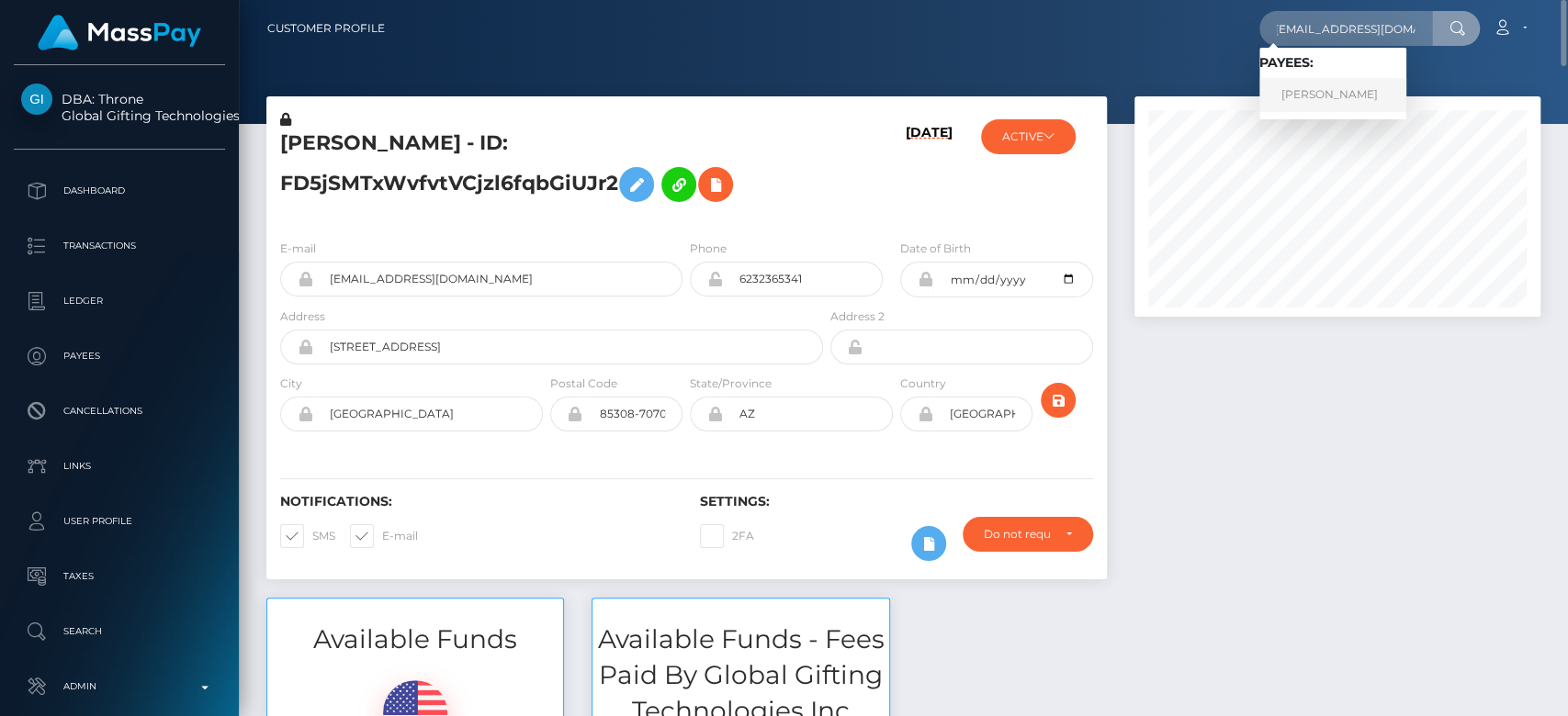
scroll to position [0, 0]
click at [1350, 81] on link "ADARA LEIGH VILLUCCI" at bounding box center [1332, 95] width 147 height 34
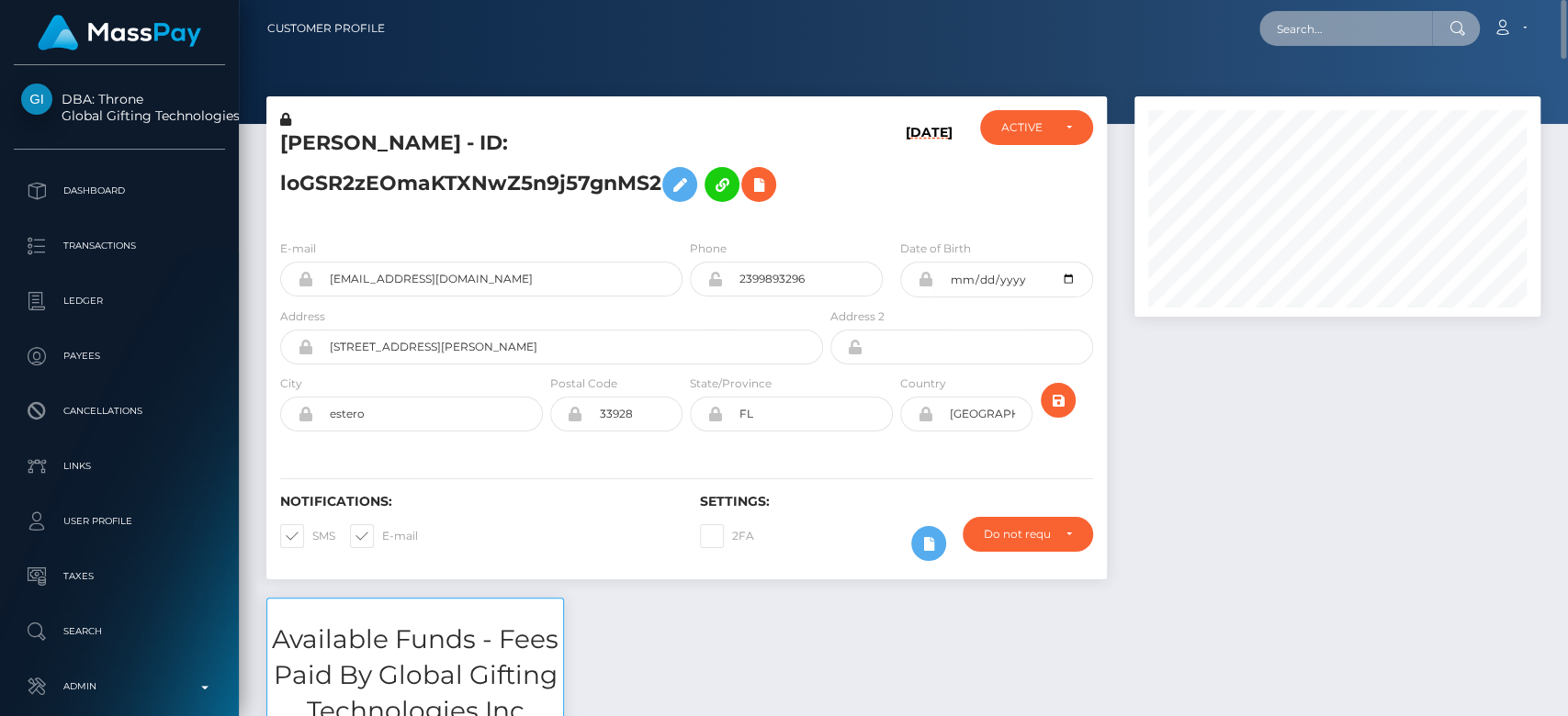
click at [1383, 36] on input "text" at bounding box center [1345, 29] width 173 height 35
paste input "parvinder.jandir1995@gmail.com"
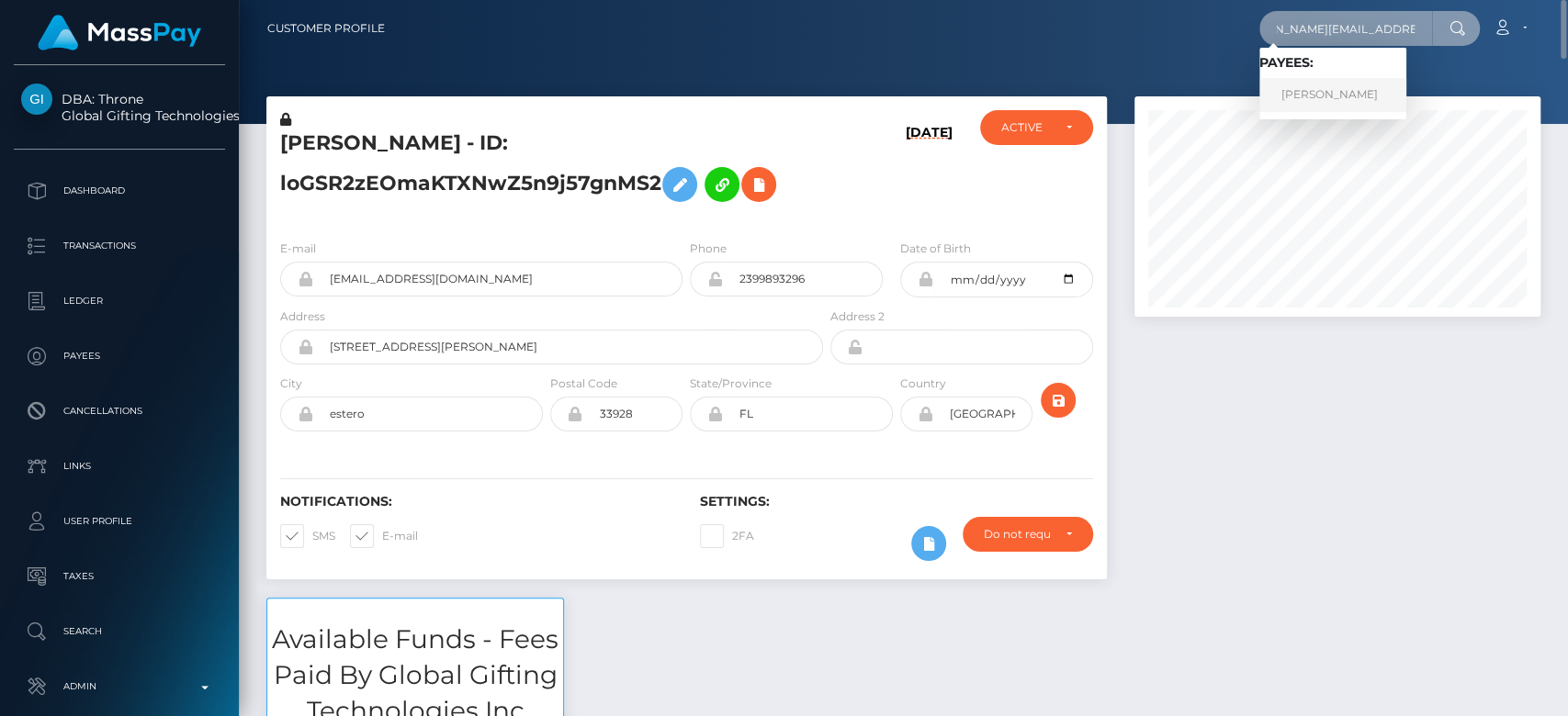
type input "parvinder.jandir1995@gmail.com"
click at [1333, 90] on link "Parvinder Singh" at bounding box center [1332, 95] width 147 height 34
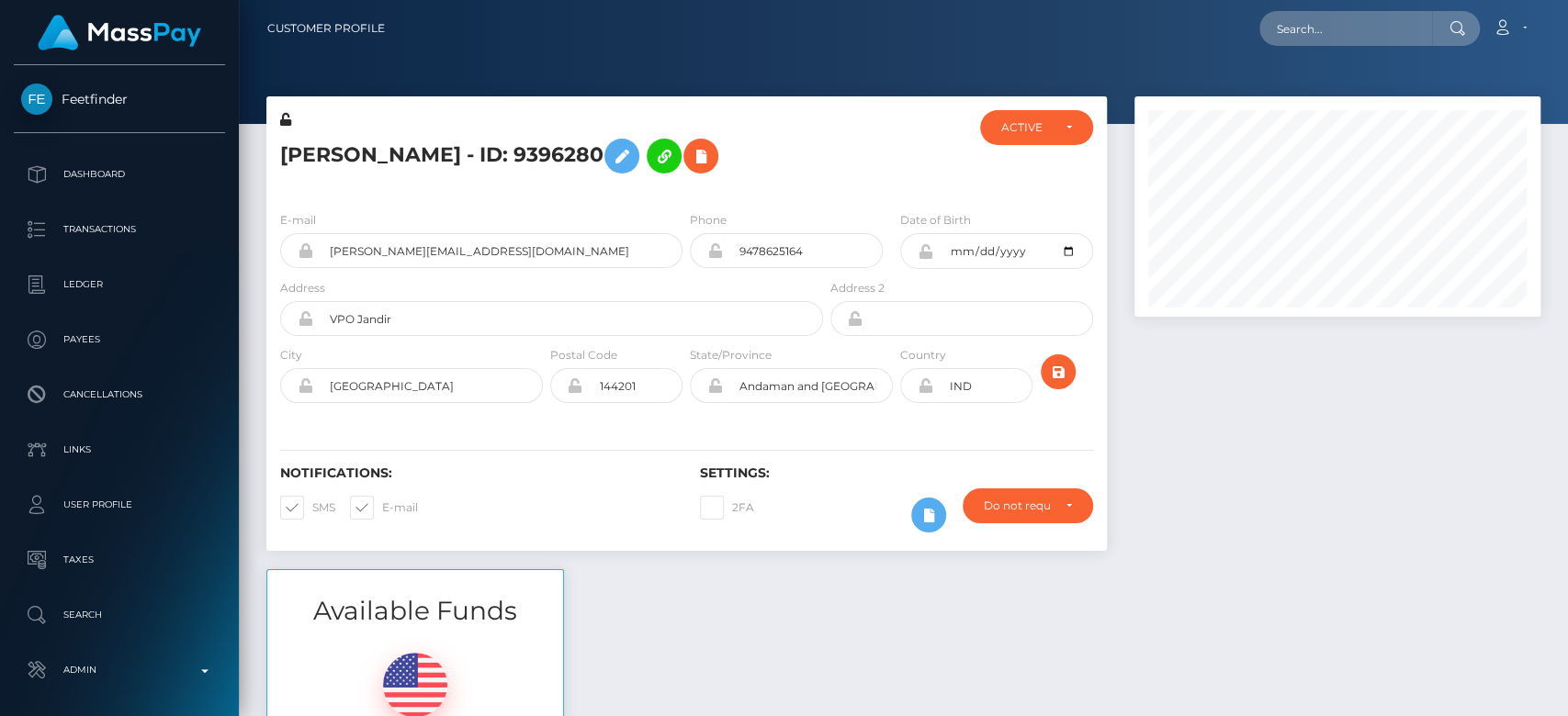
scroll to position [221, 406]
click at [1278, 431] on div at bounding box center [1337, 333] width 433 height 473
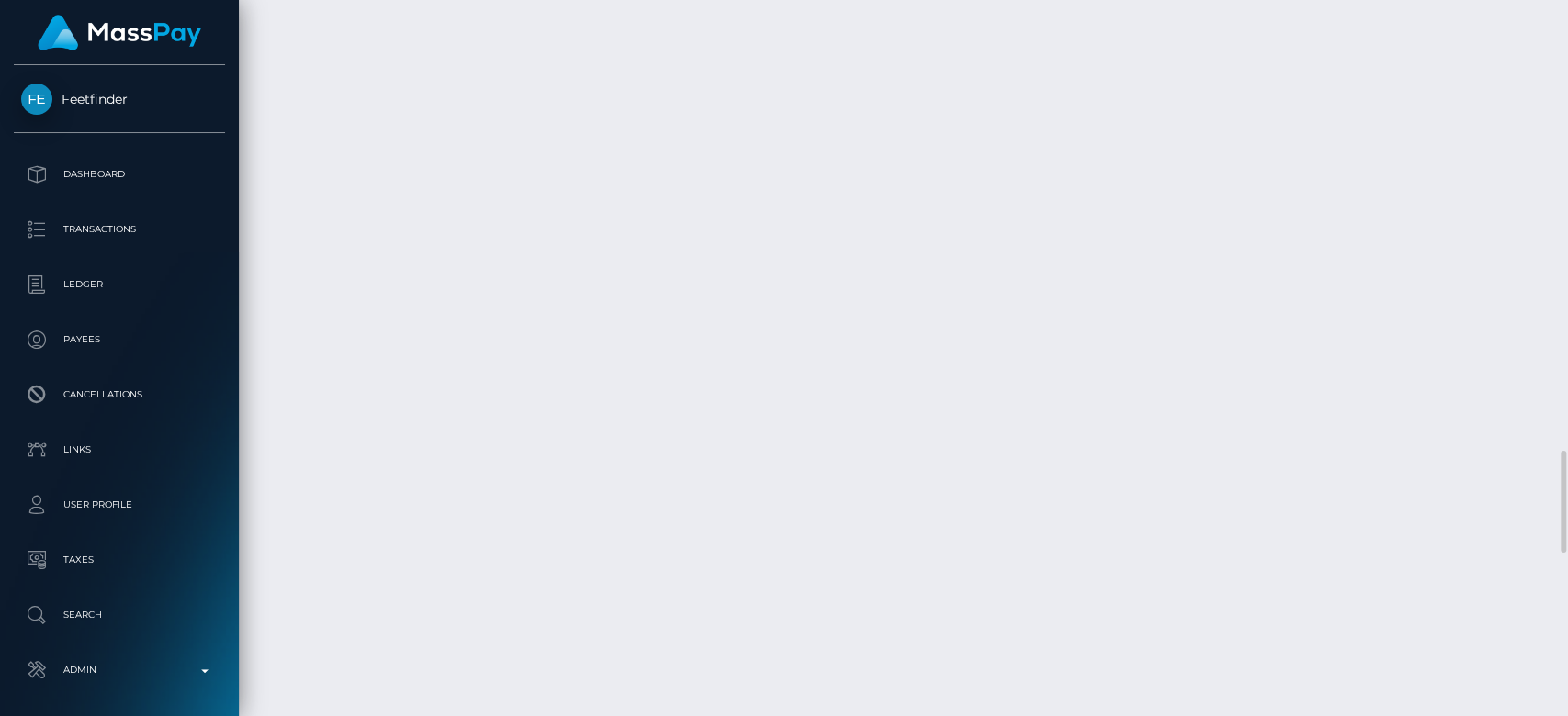
scroll to position [3179, 0]
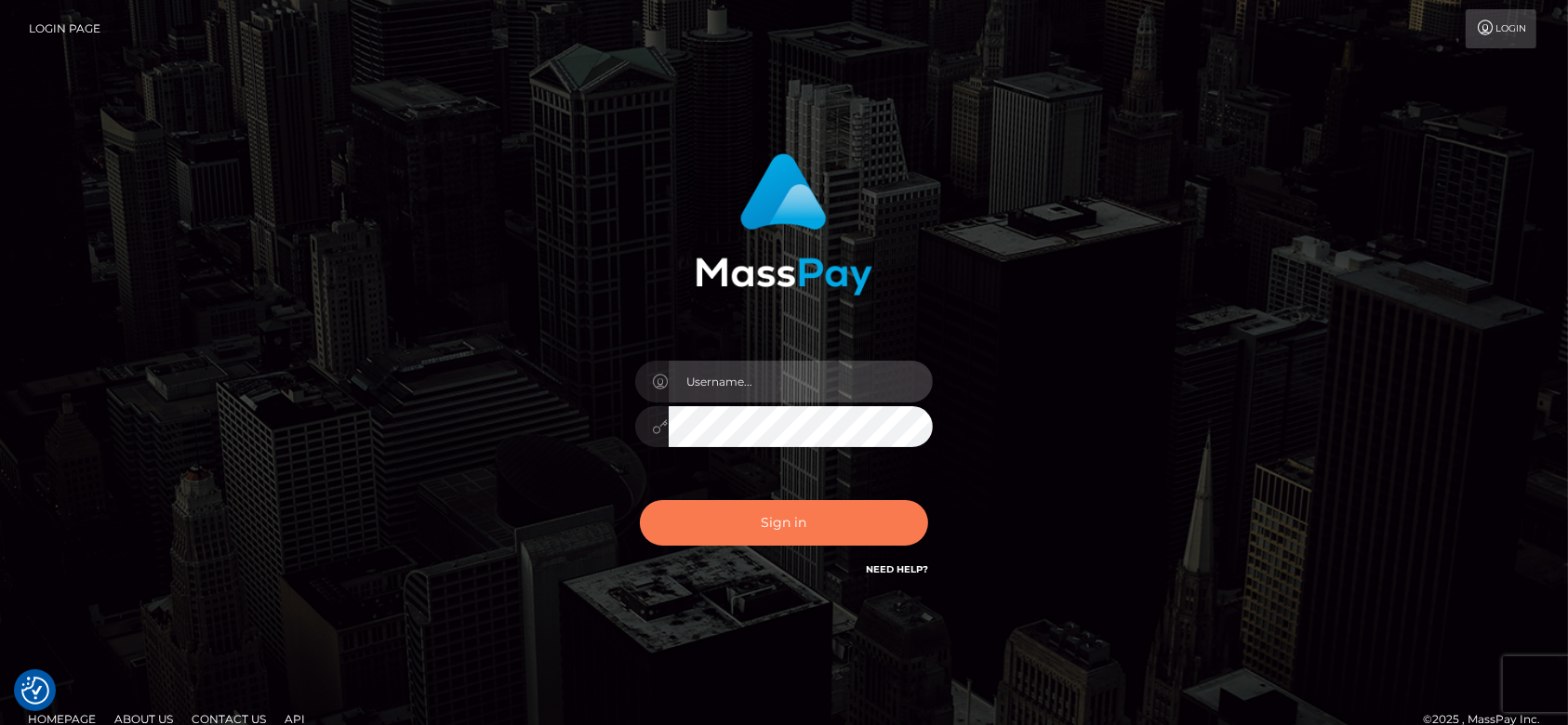
type input "[DOMAIN_NAME]"
click at [796, 531] on button "Sign in" at bounding box center [784, 523] width 288 height 46
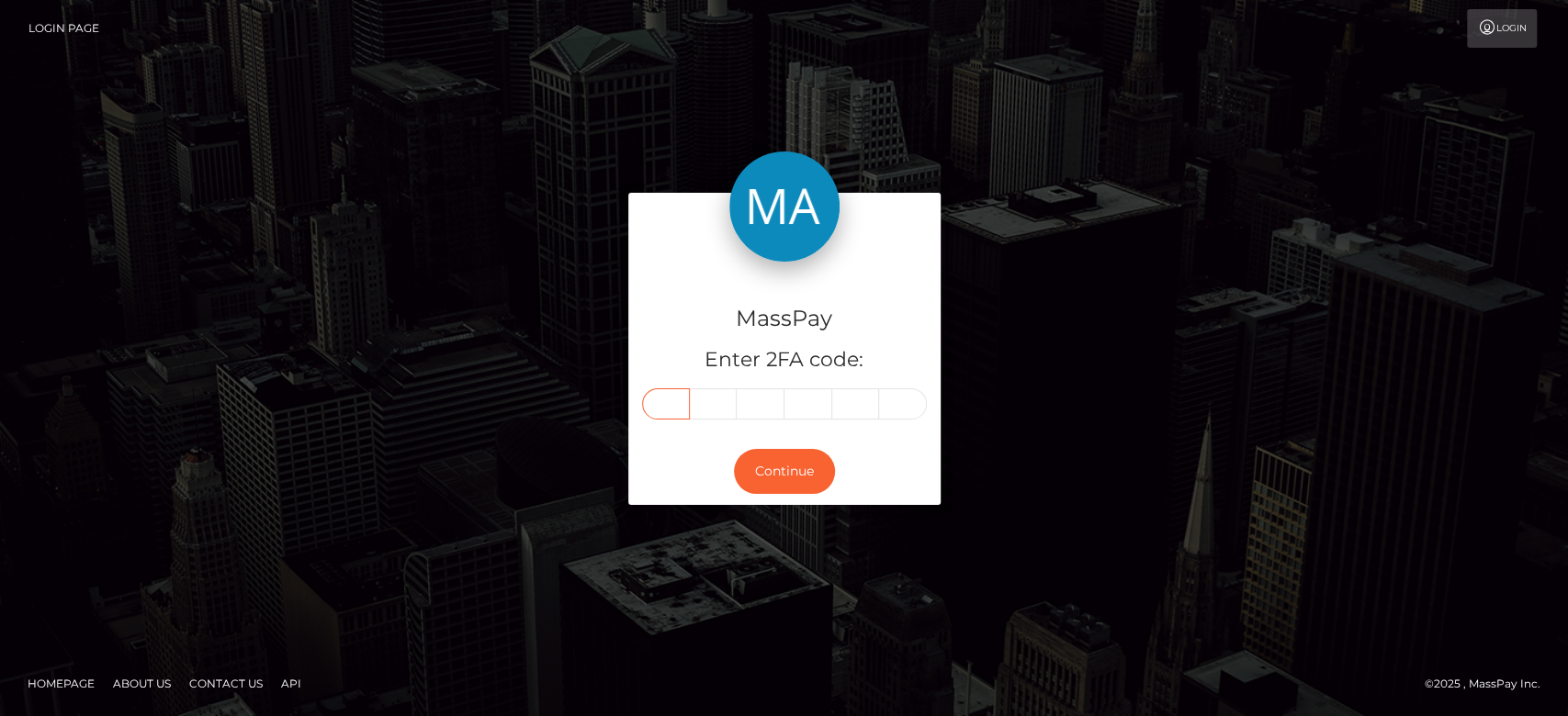
click at [672, 395] on input "text" at bounding box center [666, 404] width 48 height 31
type input "8"
type input "3"
type input "6"
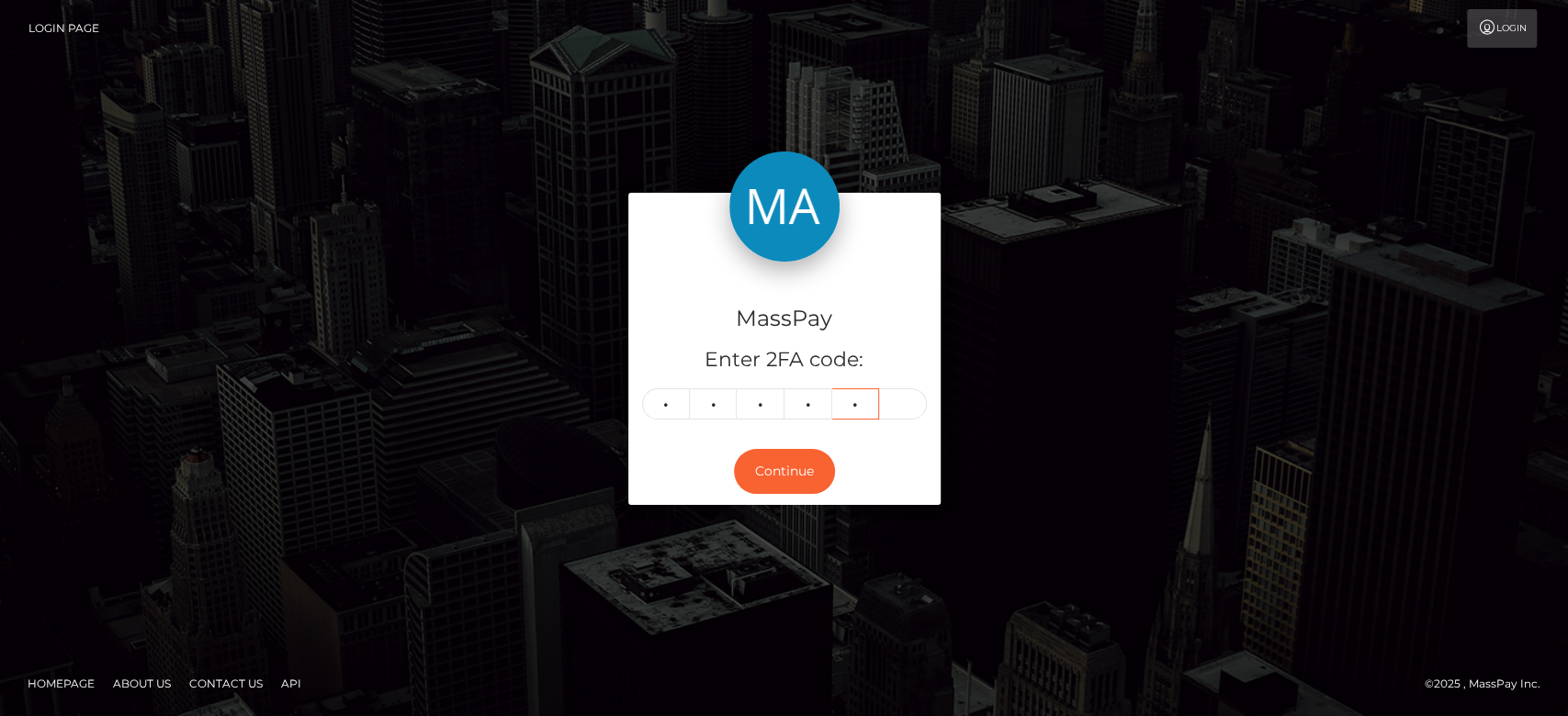
type input "3"
type input "9"
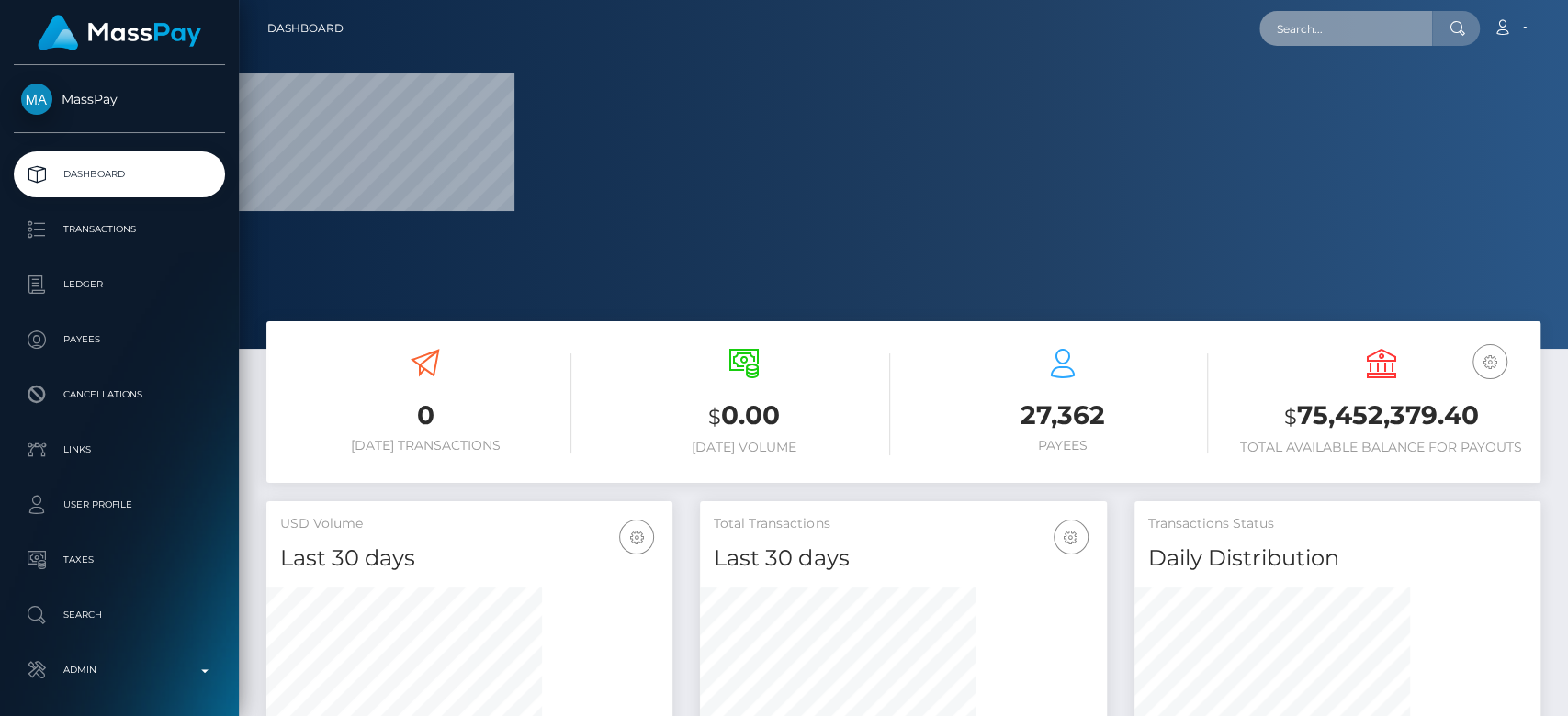
click at [1275, 31] on input "text" at bounding box center [1345, 29] width 173 height 35
paste input "[EMAIL_ADDRESS][DOMAIN_NAME]"
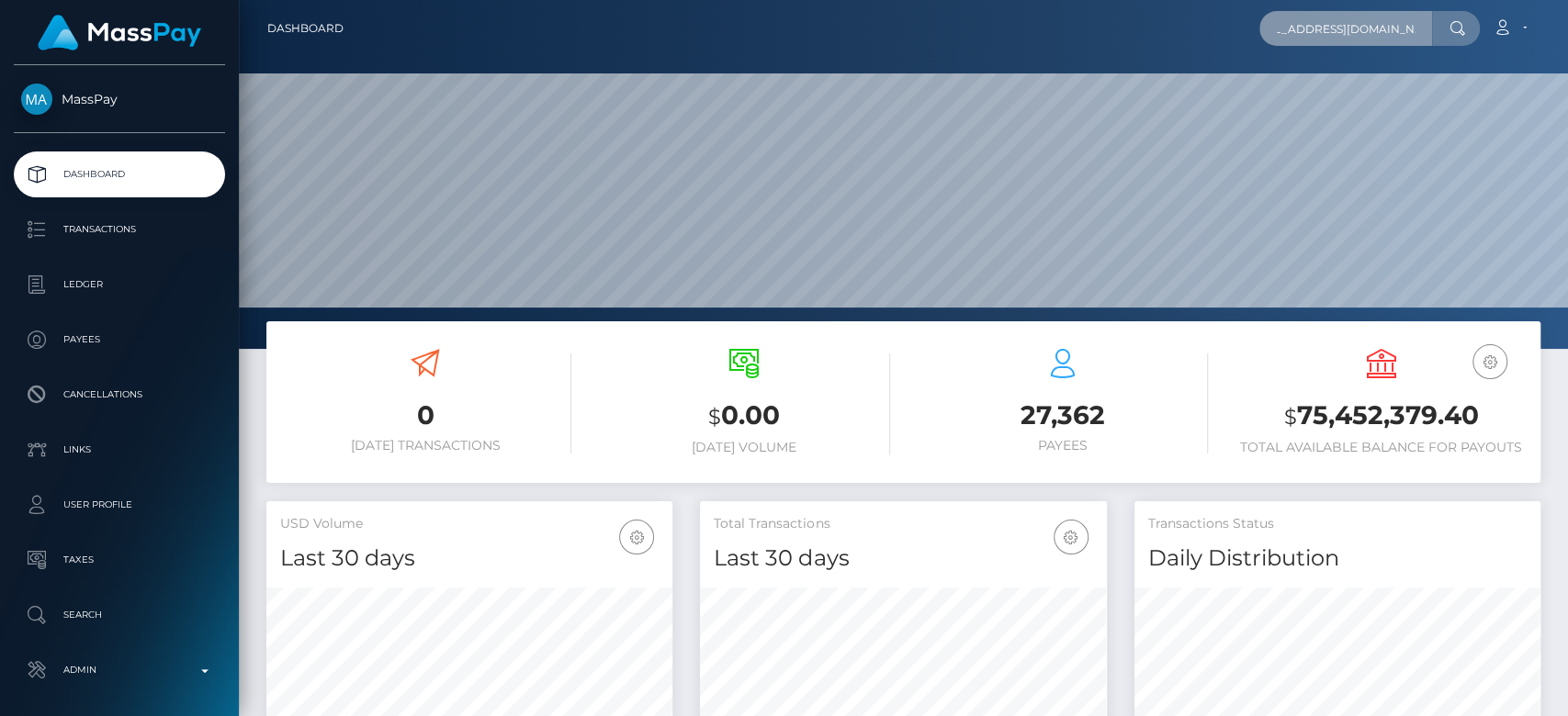
scroll to position [324, 406]
type input "[EMAIL_ADDRESS][DOMAIN_NAME]"
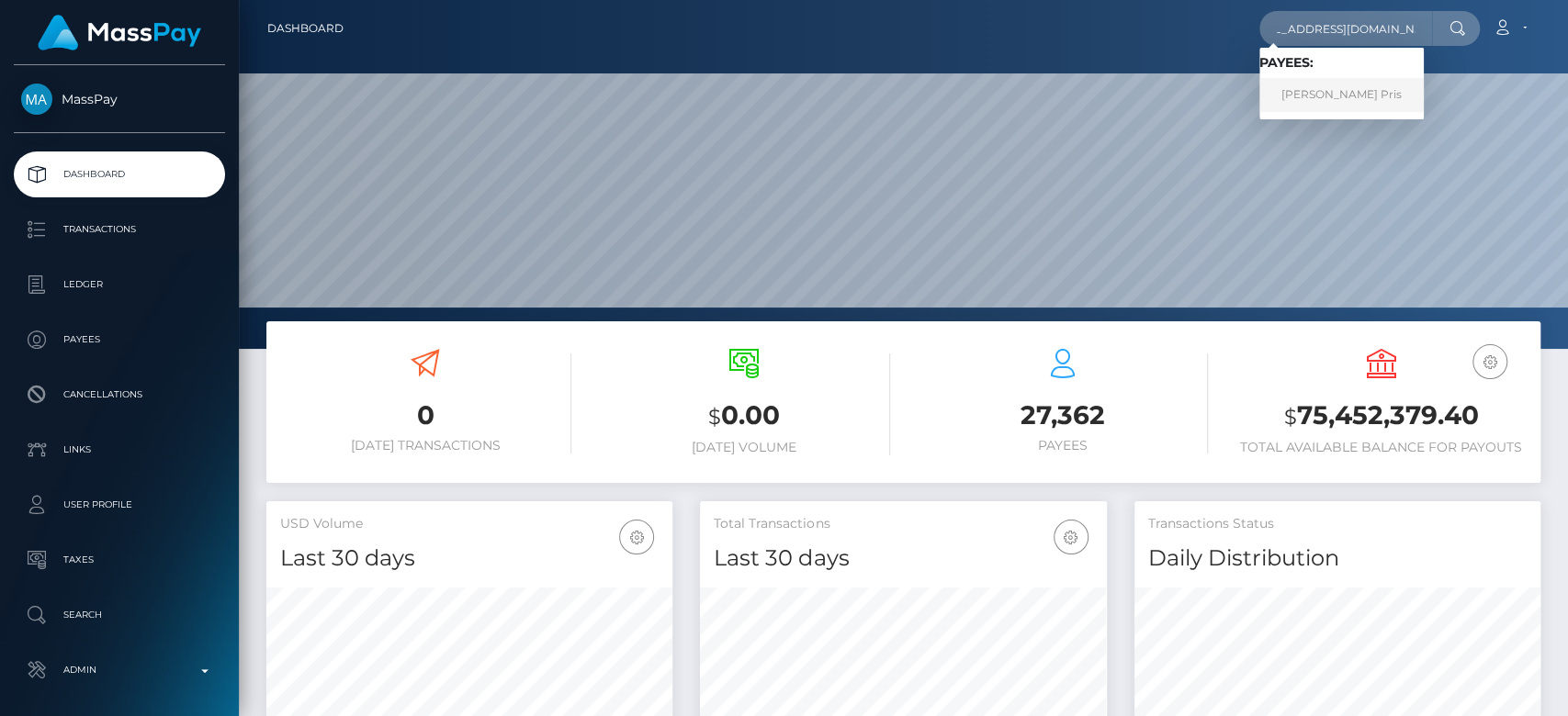
scroll to position [0, 0]
click at [1312, 105] on link "Makanjuola Gloria Pris" at bounding box center [1341, 95] width 165 height 34
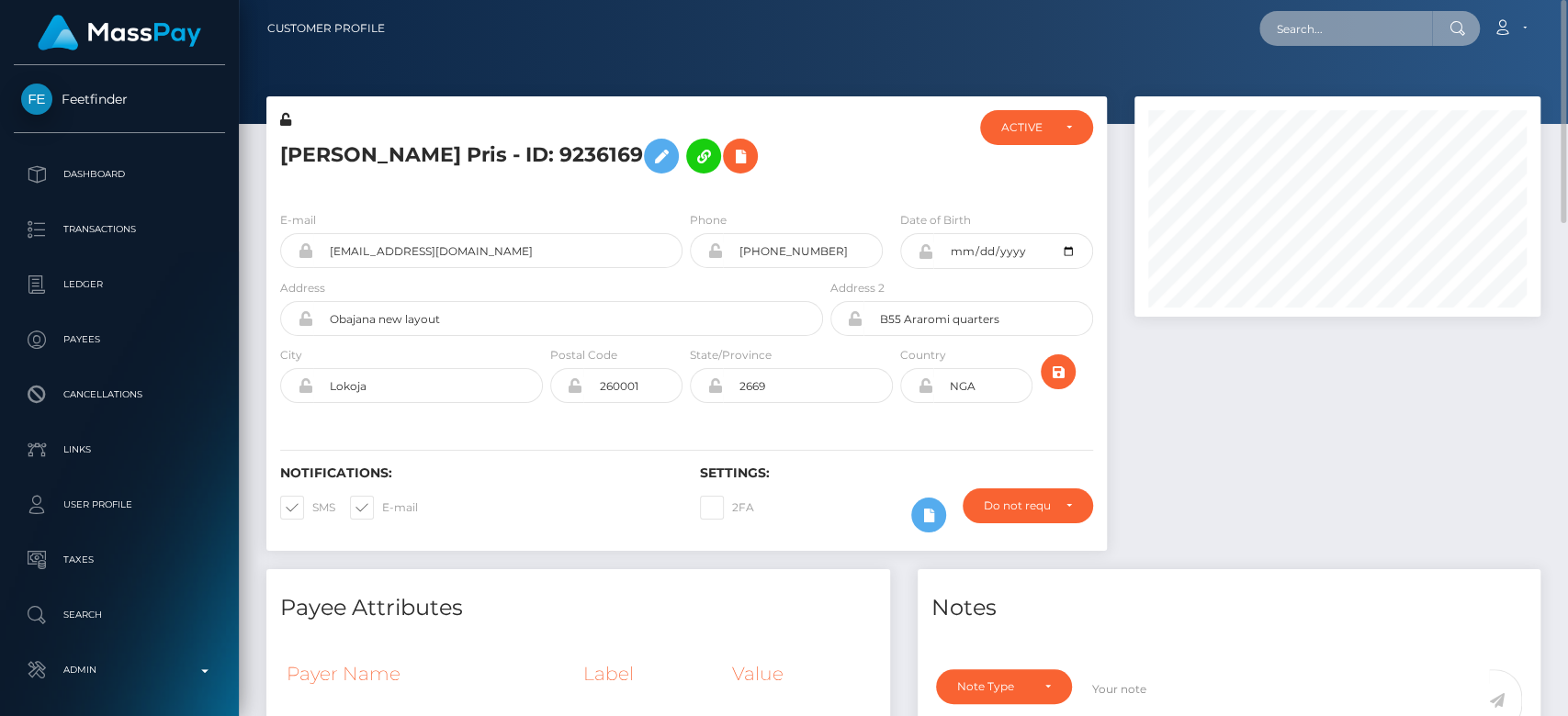
click at [1328, 31] on input "text" at bounding box center [1345, 29] width 173 height 35
paste input "[EMAIL_ADDRESS][DOMAIN_NAME]"
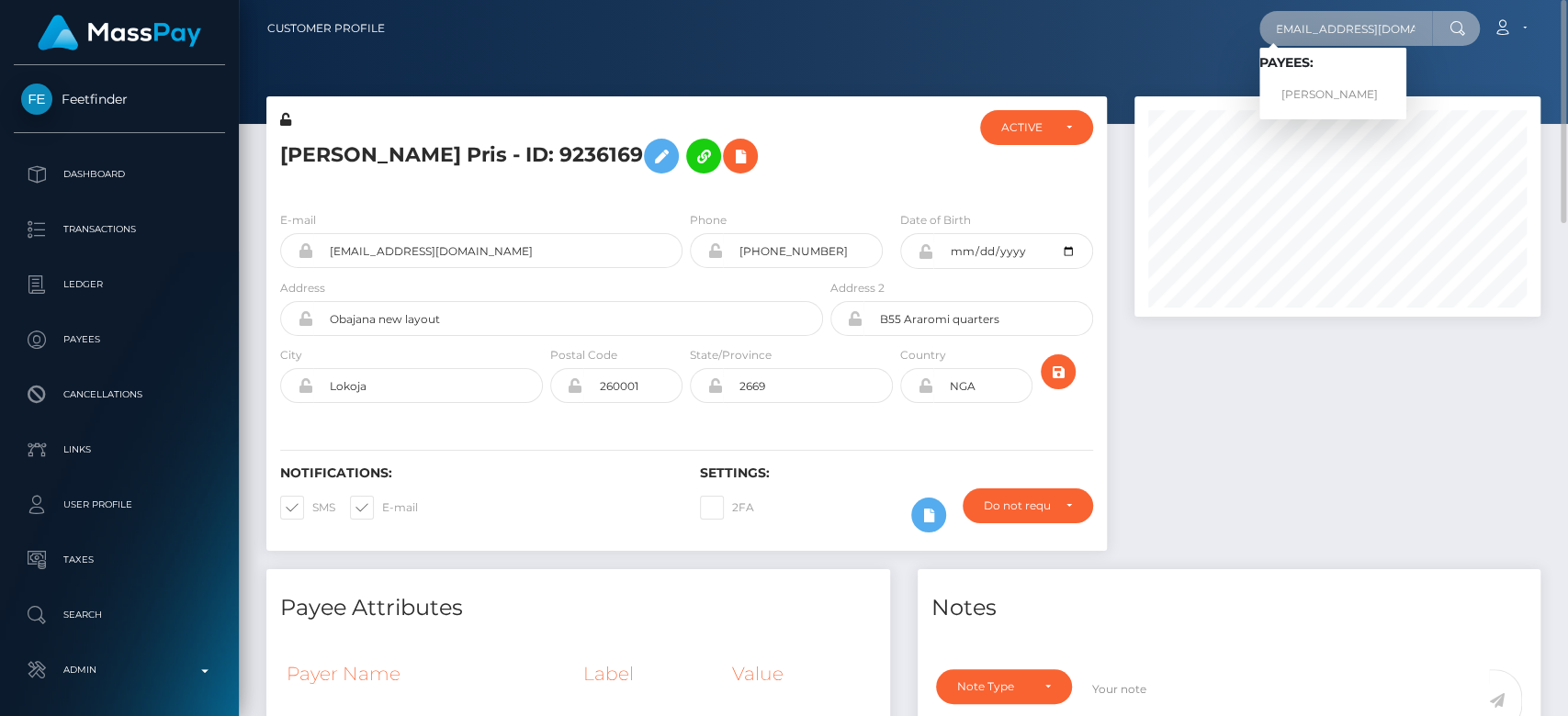
type input "[EMAIL_ADDRESS][DOMAIN_NAME]"
click at [1387, 93] on link "HANNAH COURTNEY FISHER" at bounding box center [1332, 95] width 147 height 34
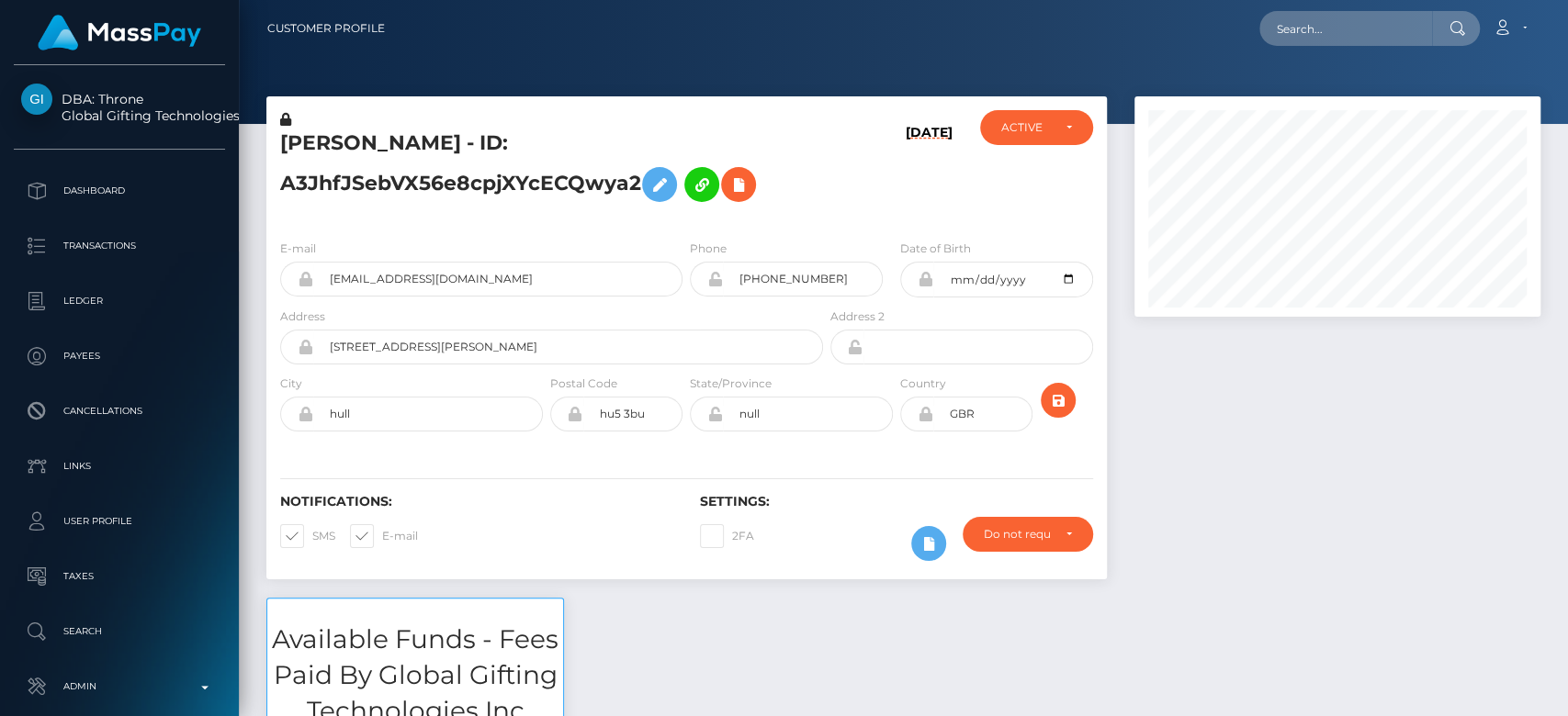
scroll to position [221, 406]
click at [1235, 518] on div at bounding box center [1337, 347] width 433 height 502
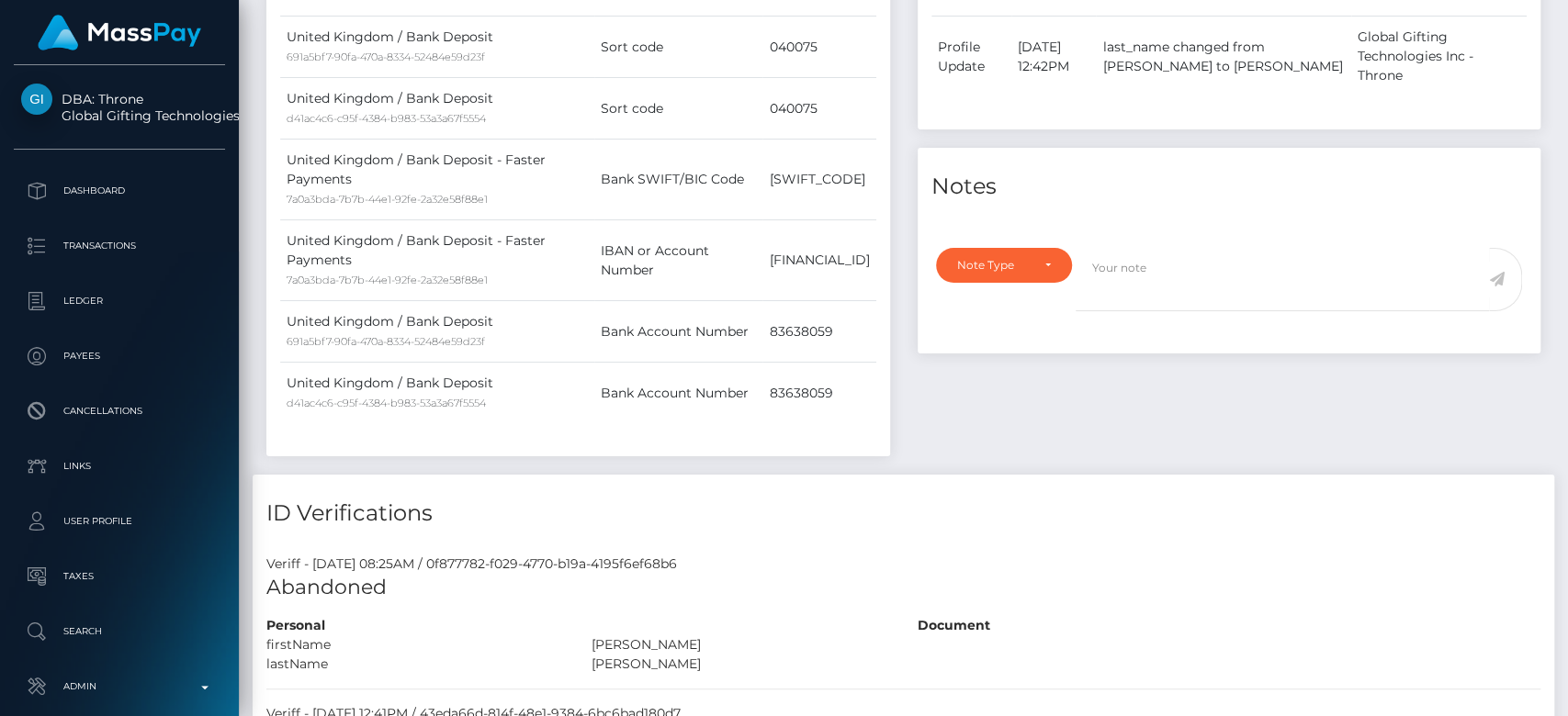
scroll to position [0, 0]
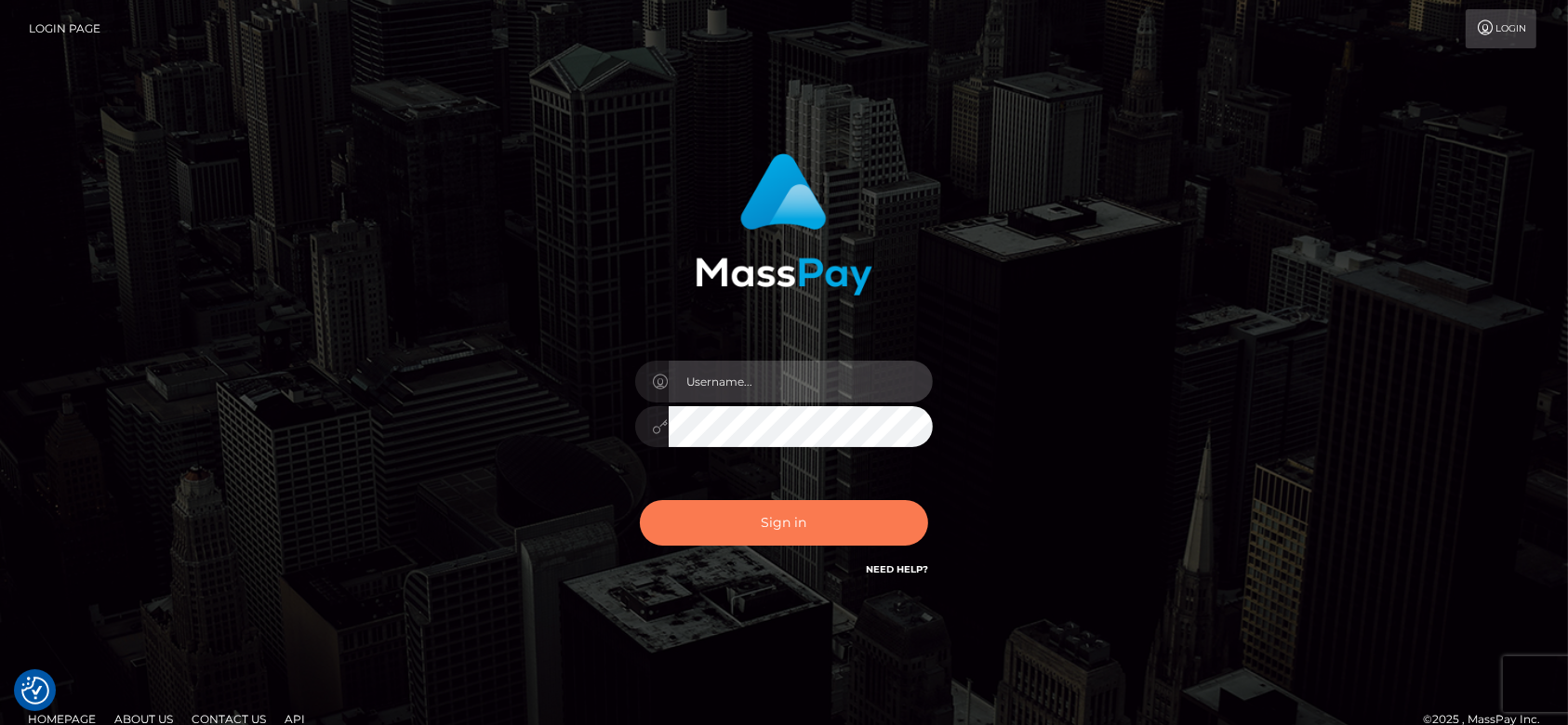
type input "[DOMAIN_NAME]"
click at [800, 523] on button "Sign in" at bounding box center [784, 523] width 288 height 46
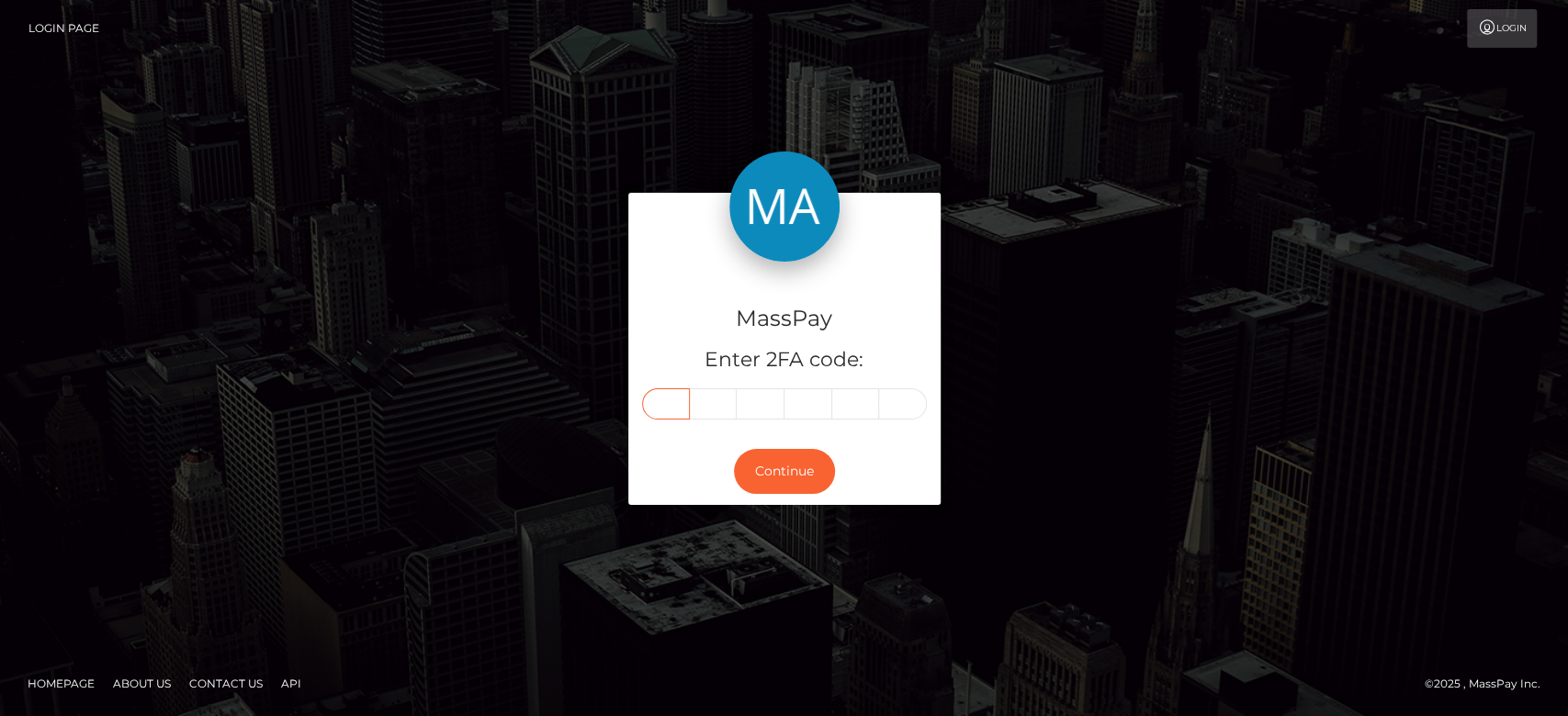
click at [684, 403] on input "text" at bounding box center [666, 404] width 48 height 31
type input "7"
type input "1"
type input "6"
type input "9"
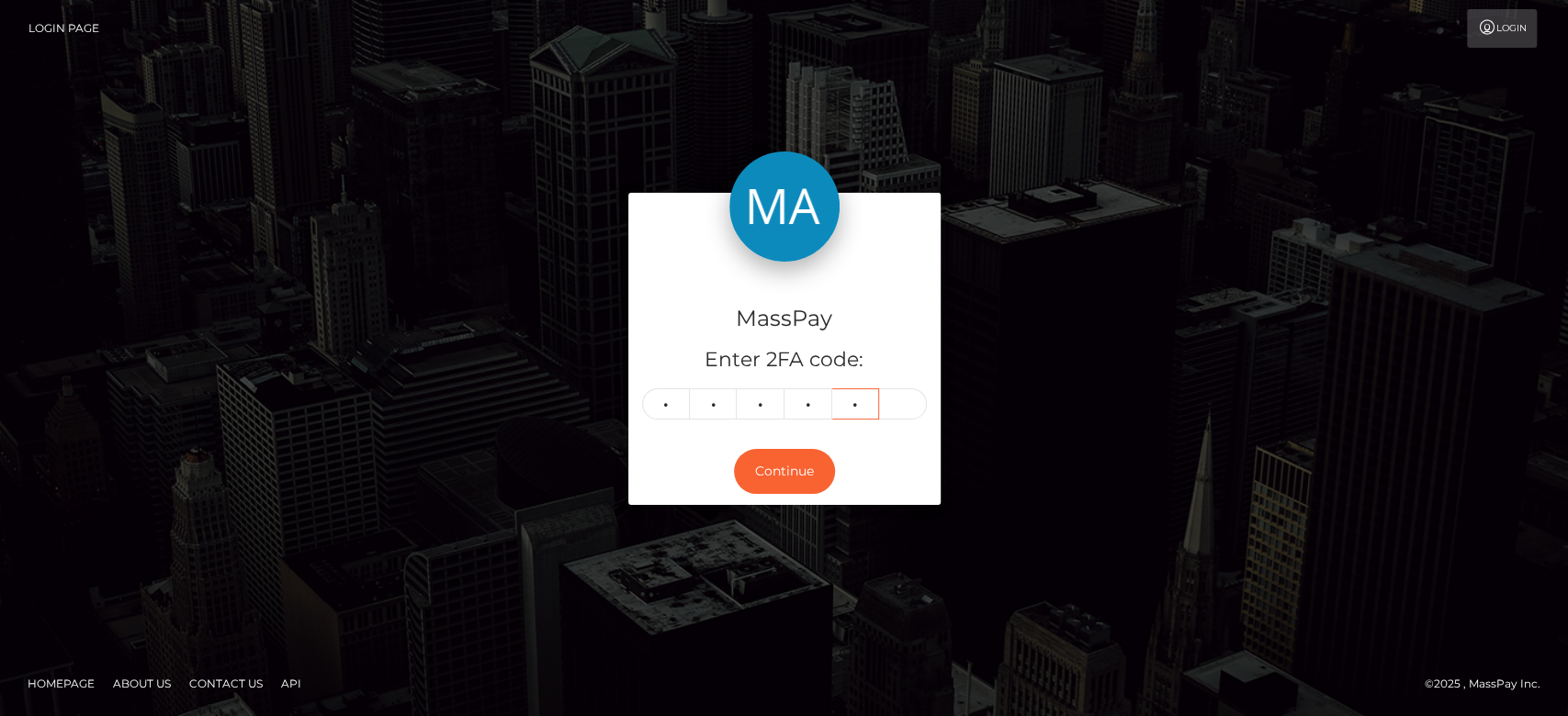
type input "0"
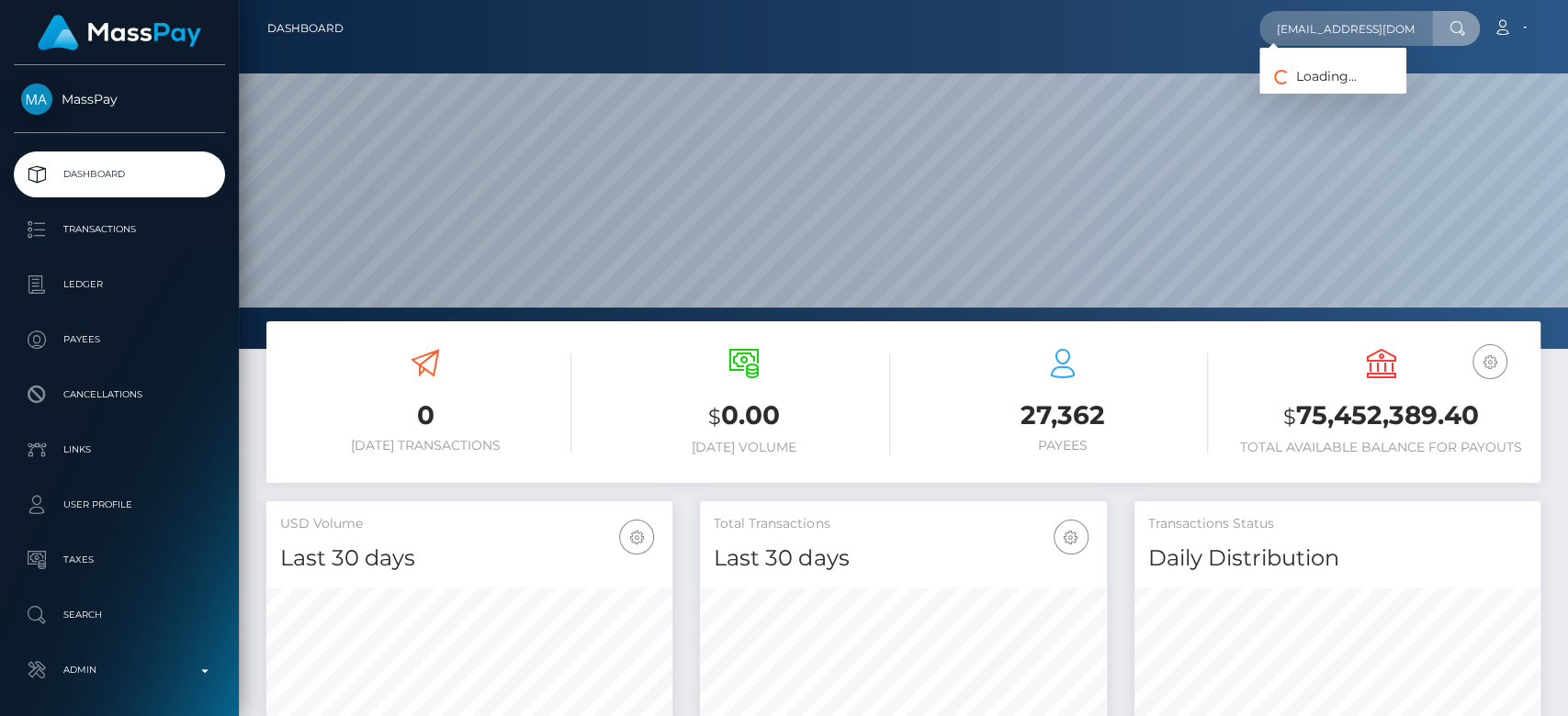
scroll to position [0, 15]
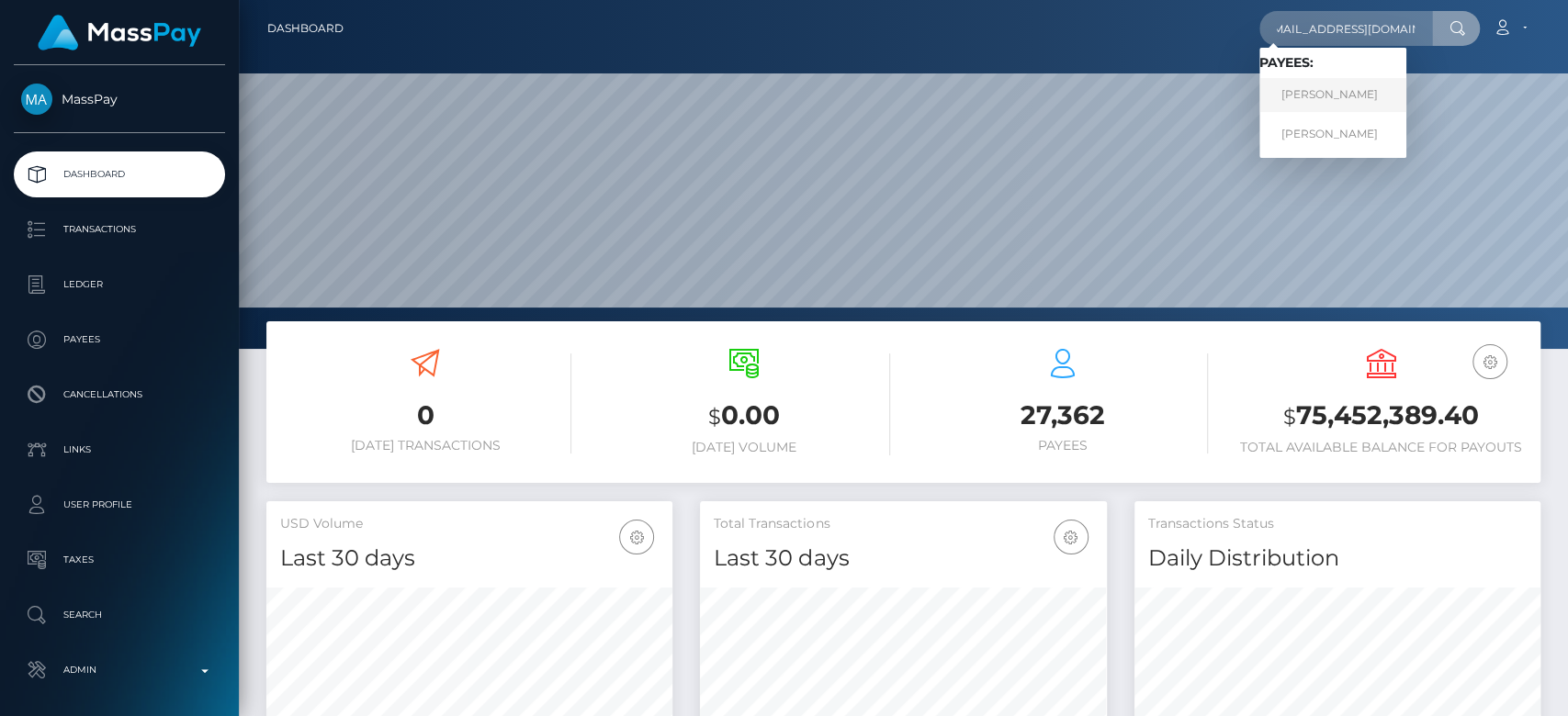
type input "[EMAIL_ADDRESS][DOMAIN_NAME]"
click at [1374, 83] on link "Iuliia Stepanova" at bounding box center [1332, 95] width 147 height 34
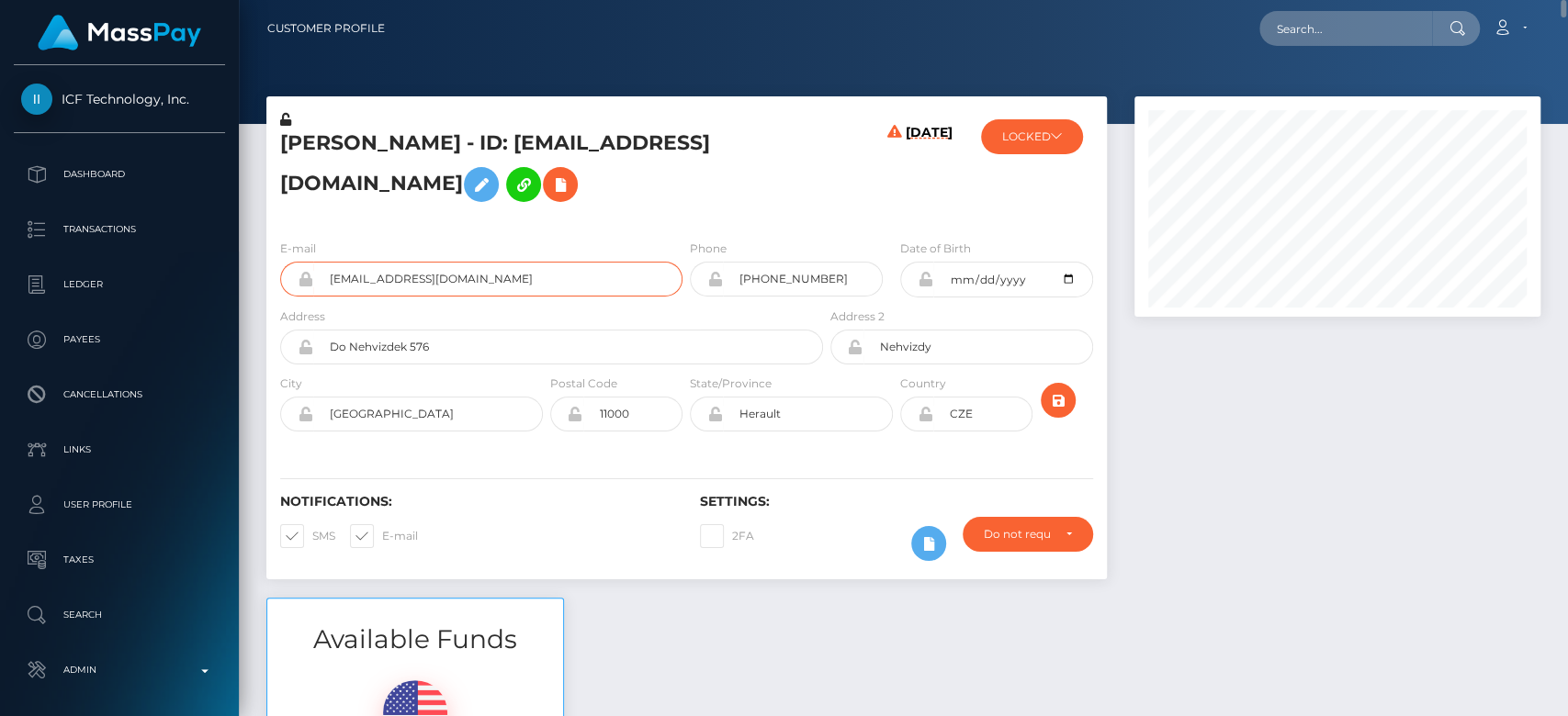
drag, startPoint x: 507, startPoint y: 270, endPoint x: 326, endPoint y: 295, distance: 182.7
click at [326, 295] on input "blondealena@hotmail.com" at bounding box center [497, 279] width 369 height 35
click at [1274, 26] on input "text" at bounding box center [1345, 29] width 173 height 35
paste input "hayslee4@gmail.com"
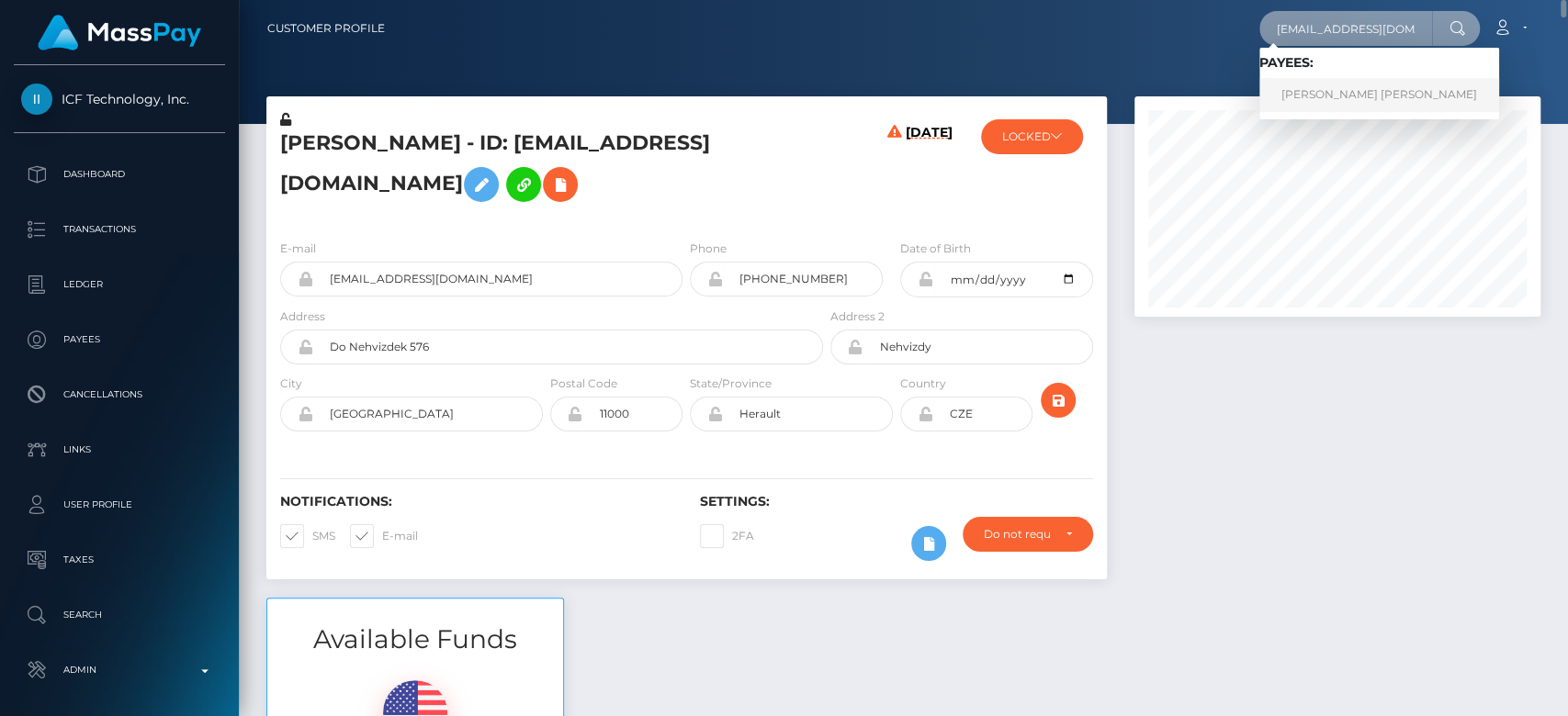
type input "hayslee4@gmail.com"
click at [1375, 94] on link "TAMMY LEE HAYS" at bounding box center [1378, 95] width 239 height 34
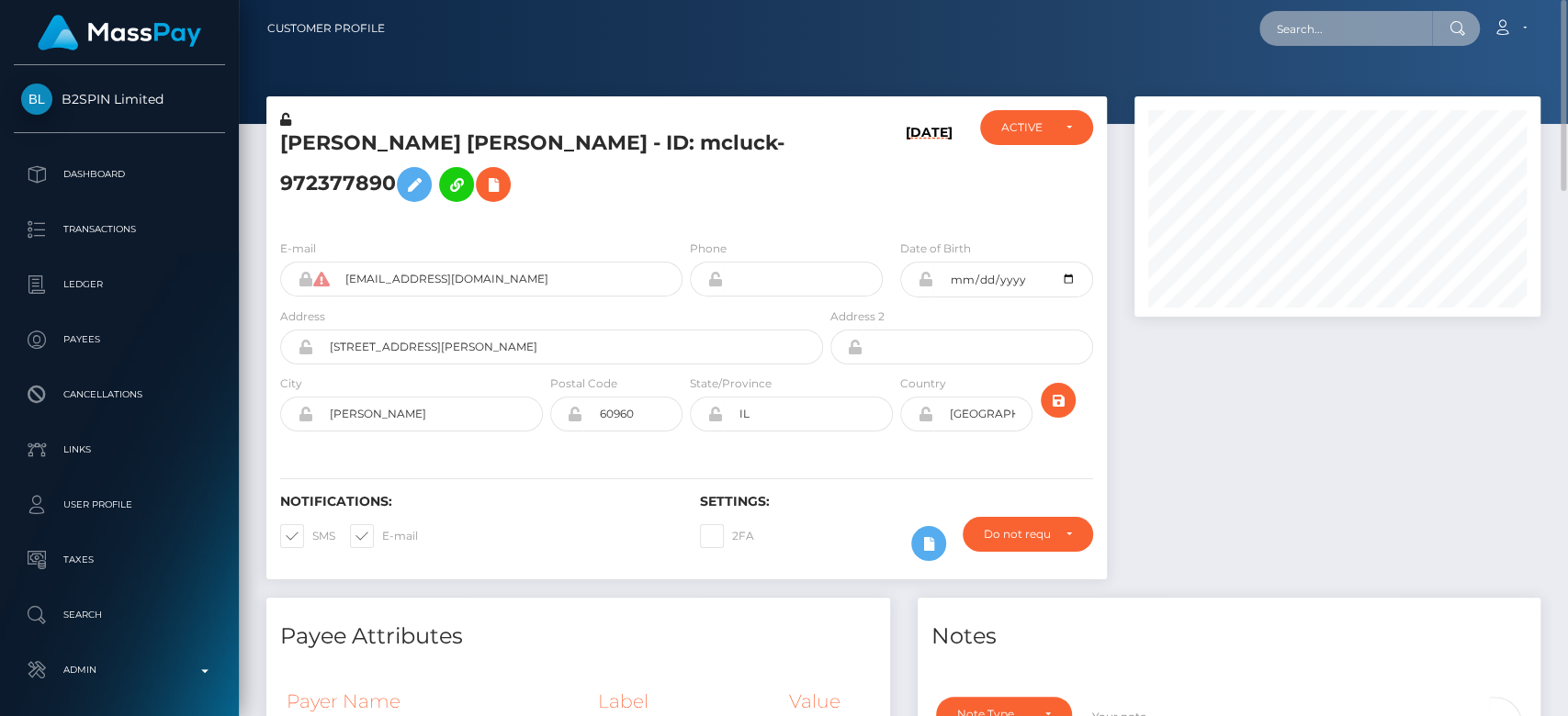
click at [1337, 31] on input "text" at bounding box center [1345, 29] width 173 height 35
paste input "heather_subx@outlook.com"
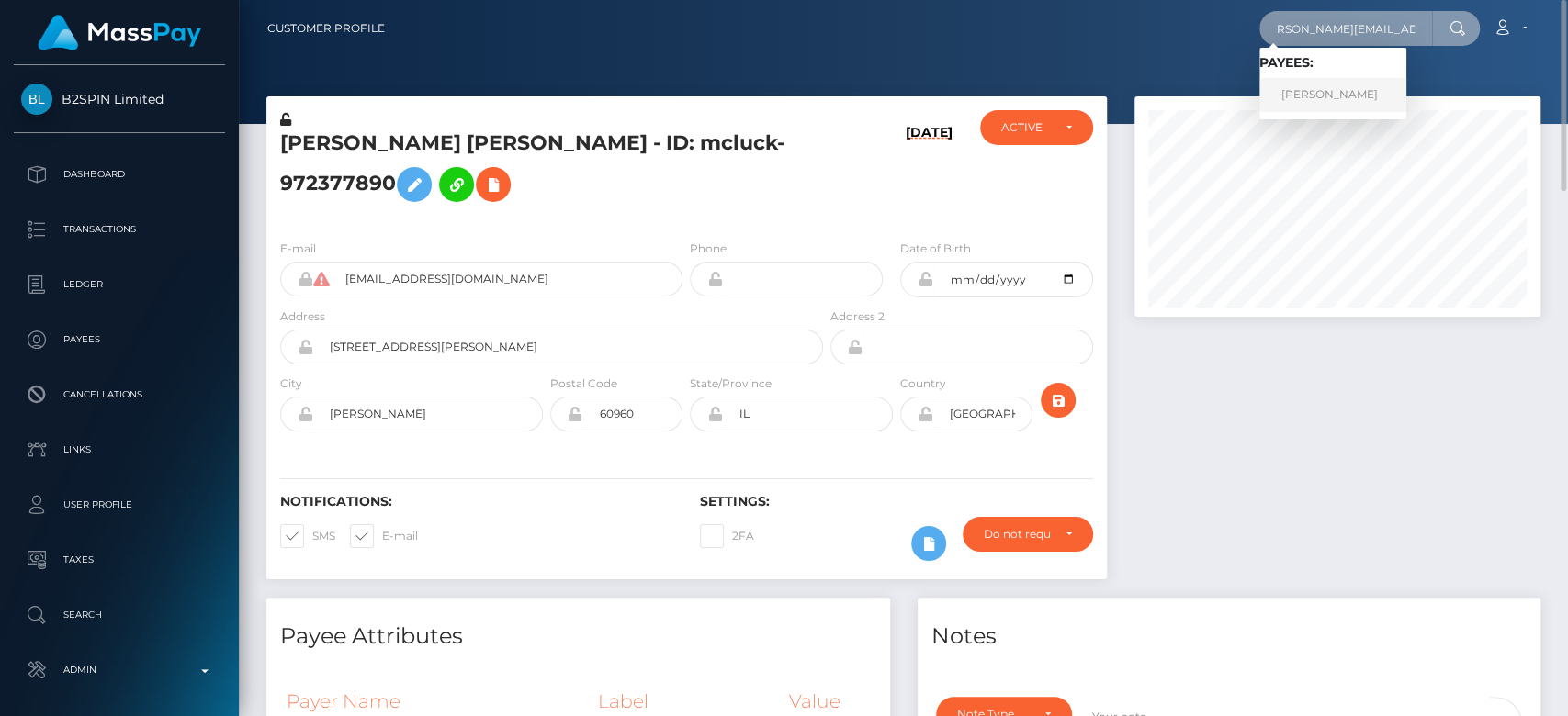
type input "[PERSON_NAME][EMAIL_ADDRESS][DOMAIN_NAME]"
click at [1336, 89] on link "ELENA HEATHER MCKNIGHT" at bounding box center [1332, 95] width 147 height 34
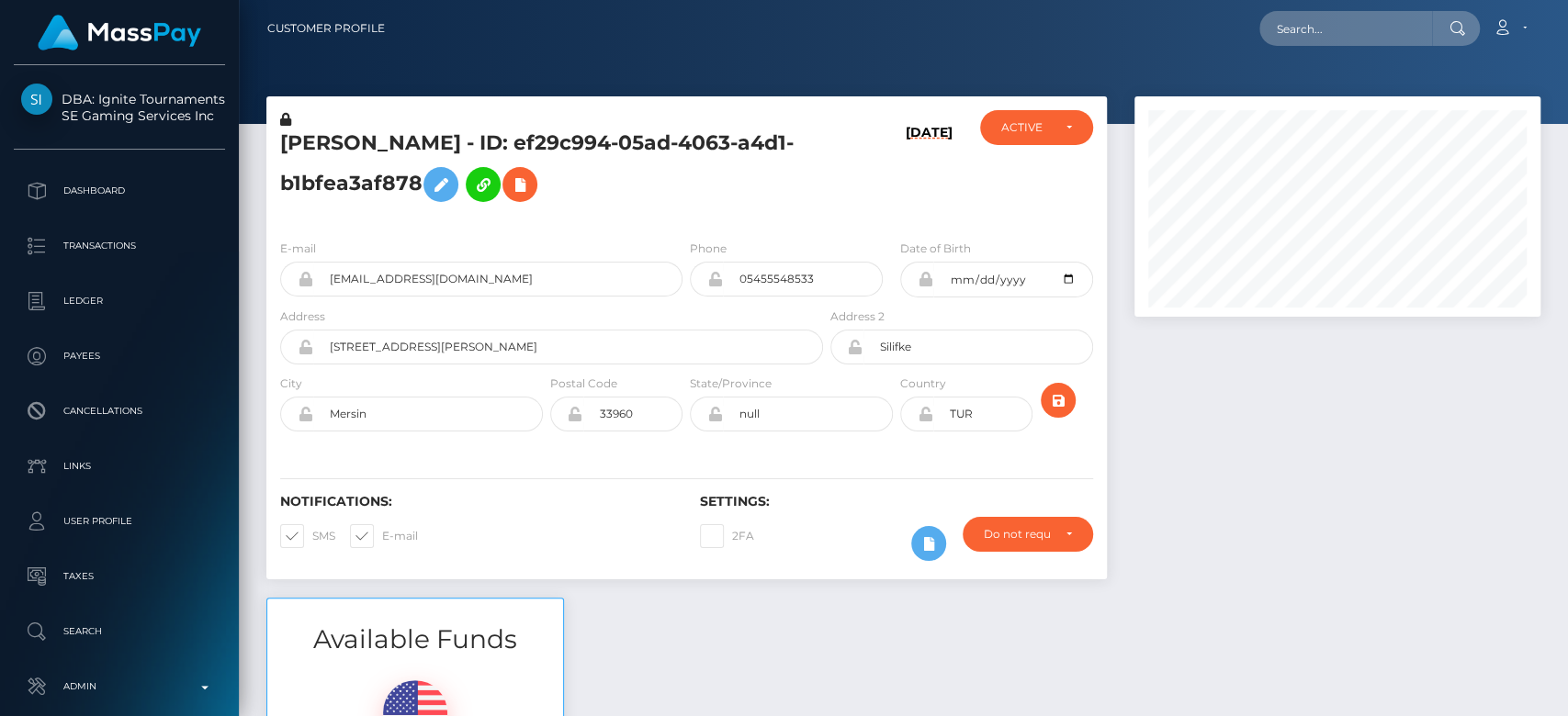
scroll to position [221, 406]
click at [1211, 448] on div at bounding box center [1337, 347] width 433 height 502
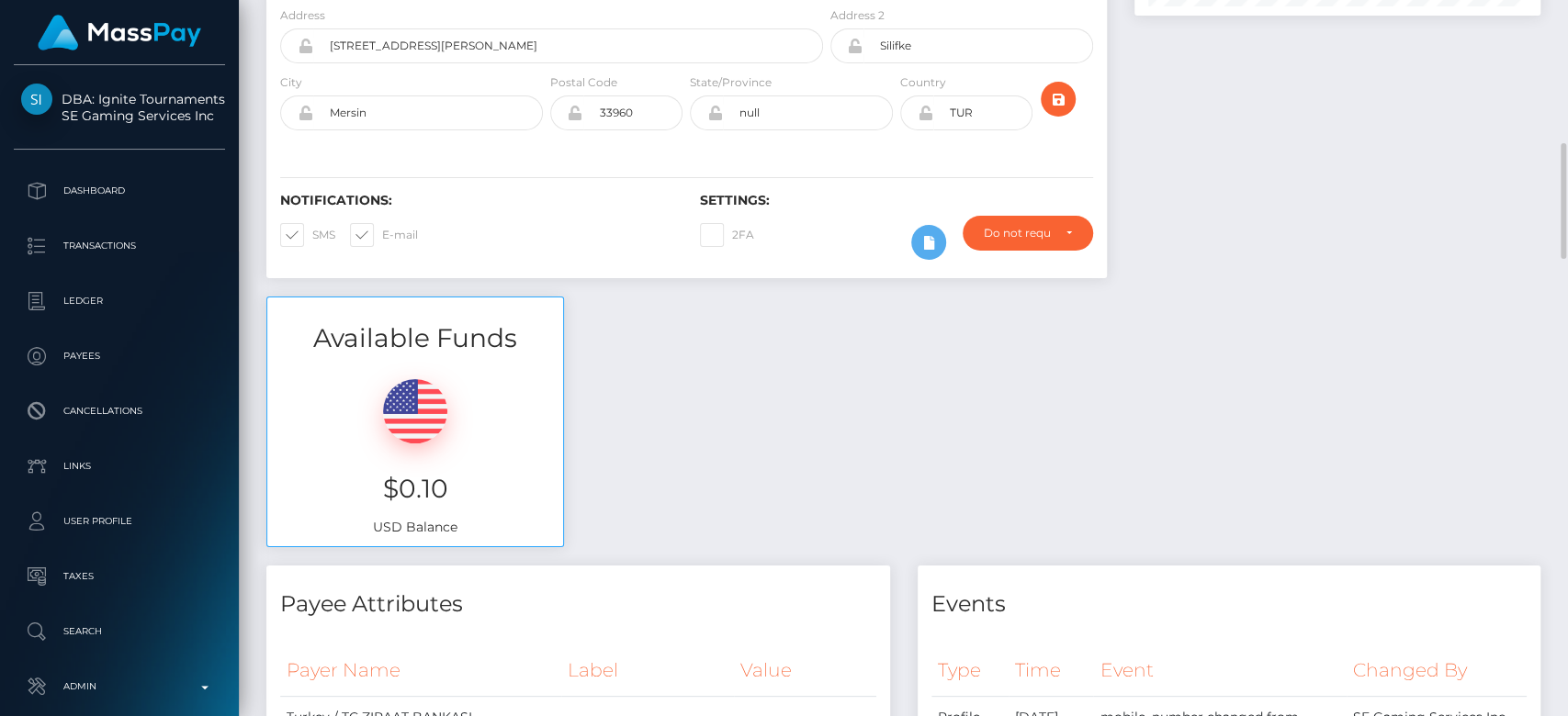
scroll to position [0, 0]
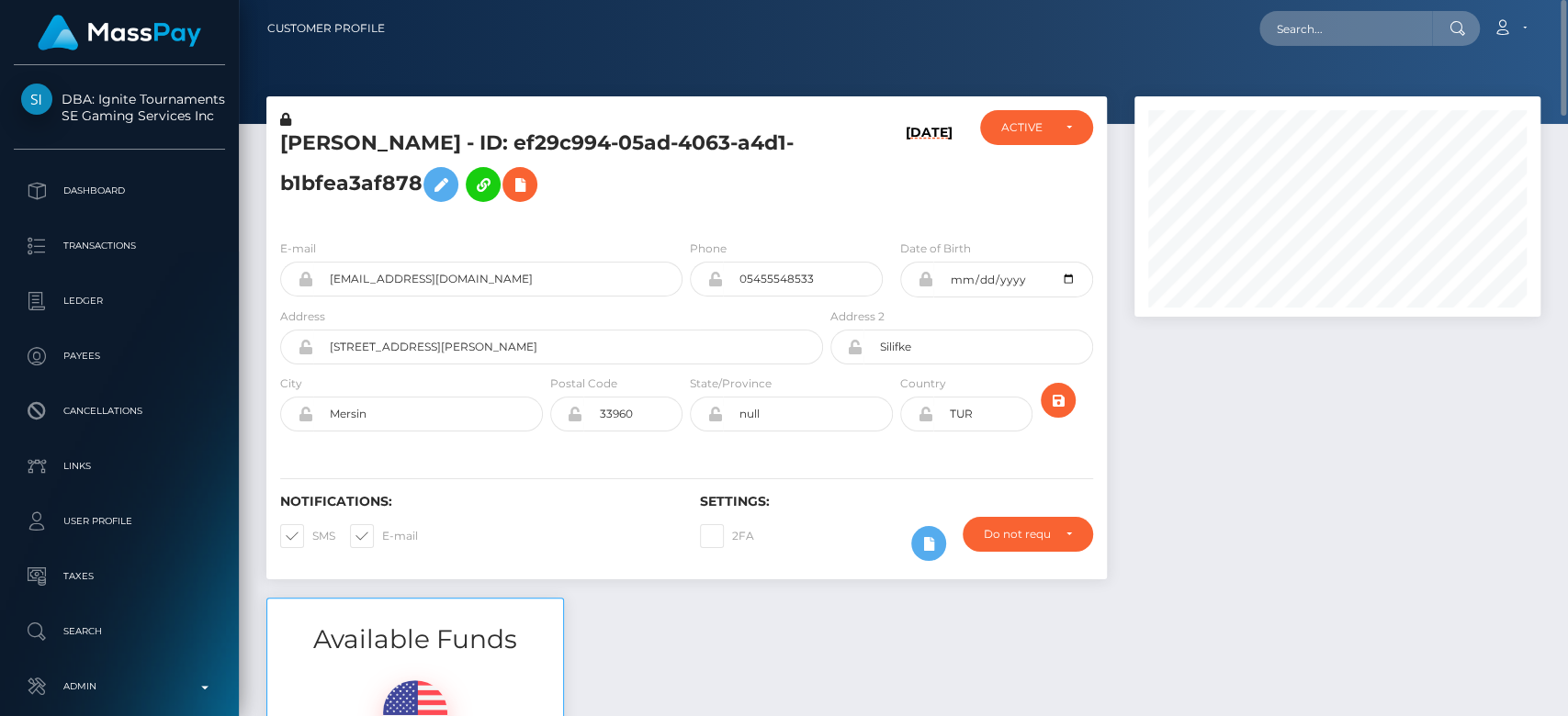
click at [382, 529] on span at bounding box center [382, 536] width 0 height 14
click at [382, 525] on input "E-mail" at bounding box center [387, 530] width 12 height 12
checkbox input "false"
click at [312, 535] on span at bounding box center [312, 536] width 0 height 14
click at [312, 535] on input "SMS" at bounding box center [317, 530] width 12 height 12
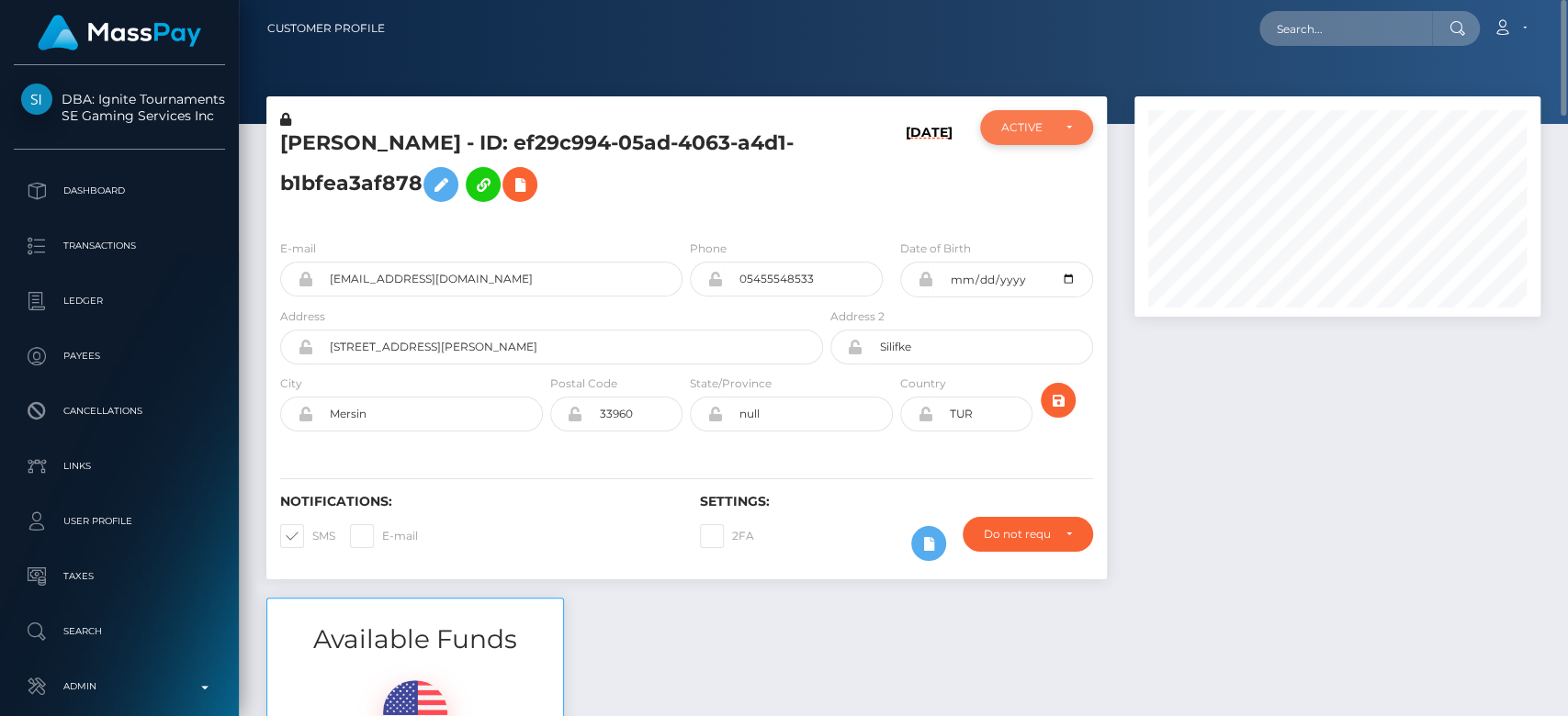
checkbox input "false"
click at [1026, 124] on div "ACTIVE" at bounding box center [1025, 128] width 49 height 15
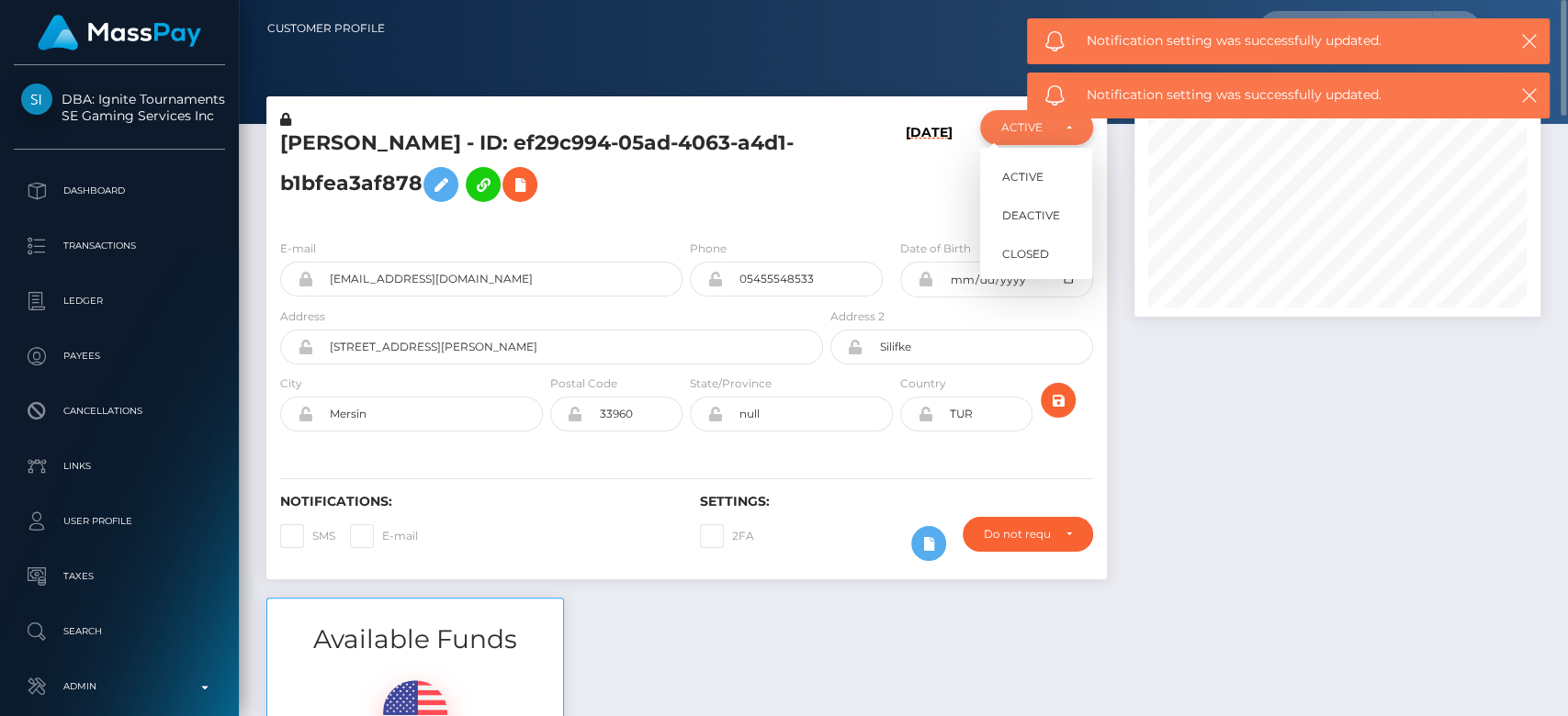
scroll to position [221, 406]
click at [1048, 138] on div "ACTIVE" at bounding box center [1036, 128] width 112 height 35
click at [1021, 136] on div "ACTIVE" at bounding box center [1036, 128] width 112 height 35
click at [1036, 260] on span "CLOSED" at bounding box center [1025, 254] width 47 height 17
select select "CLOSED"
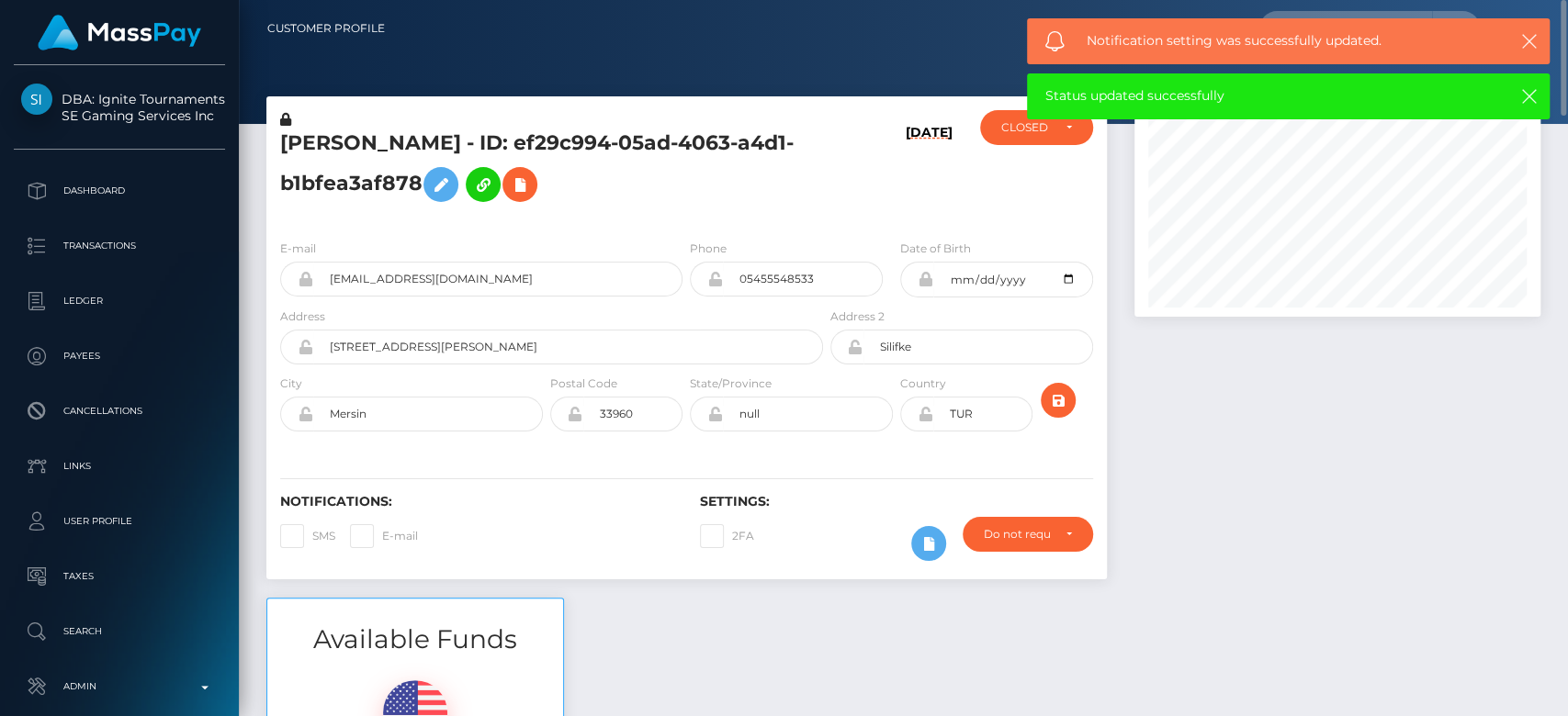
drag, startPoint x: 1250, startPoint y: 486, endPoint x: 1338, endPoint y: 503, distance: 89.6
click at [1338, 503] on div at bounding box center [1337, 347] width 433 height 502
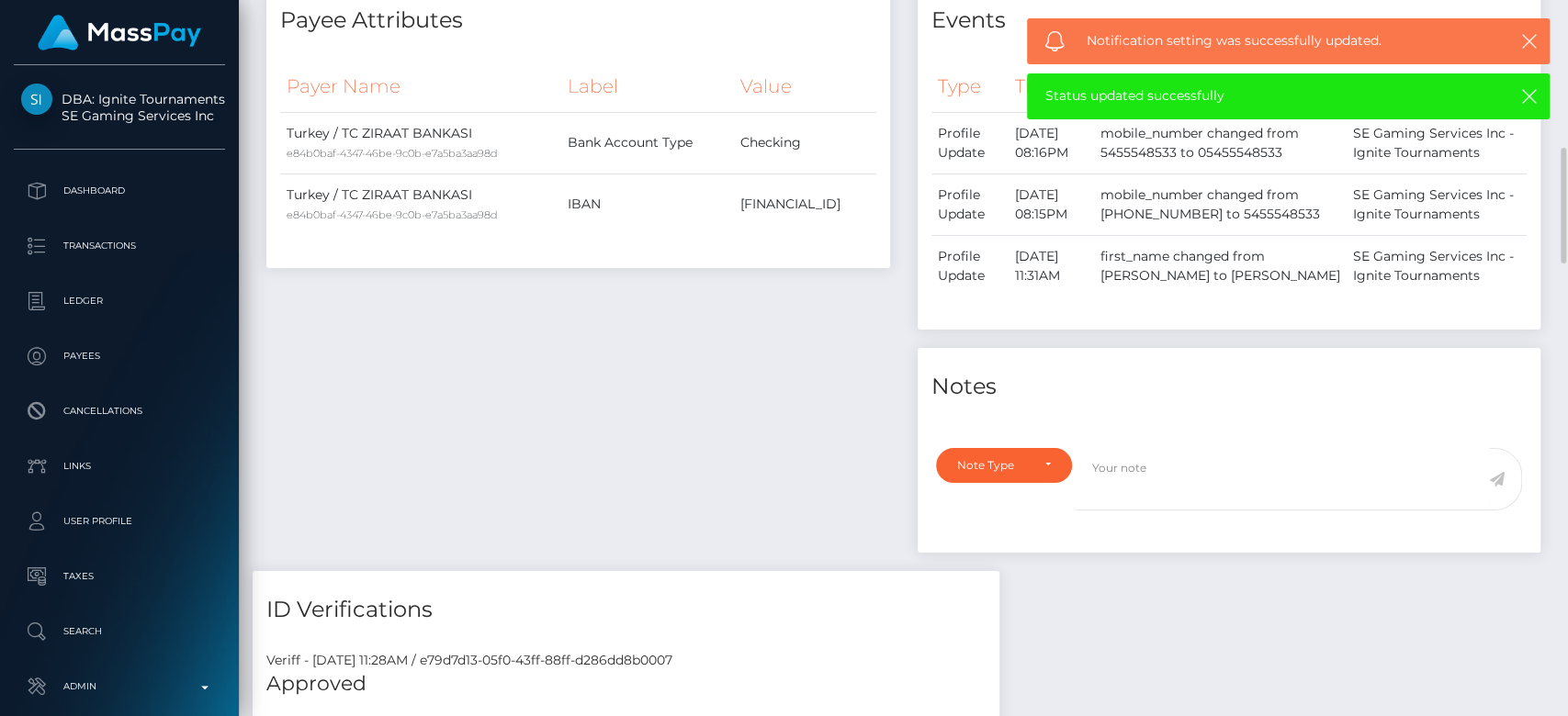
scroll to position [917, 0]
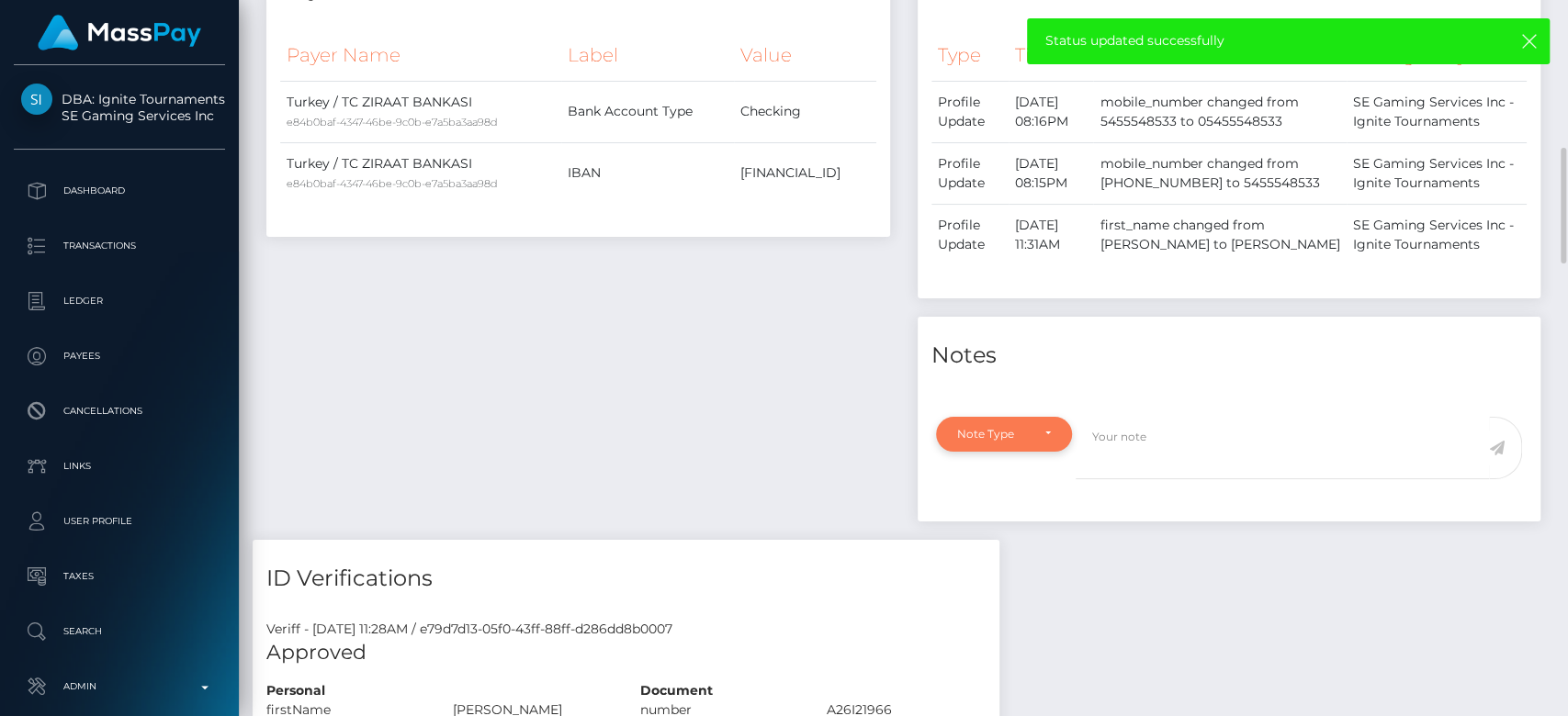
click at [1046, 435] on div "Note Type" at bounding box center [1004, 434] width 94 height 15
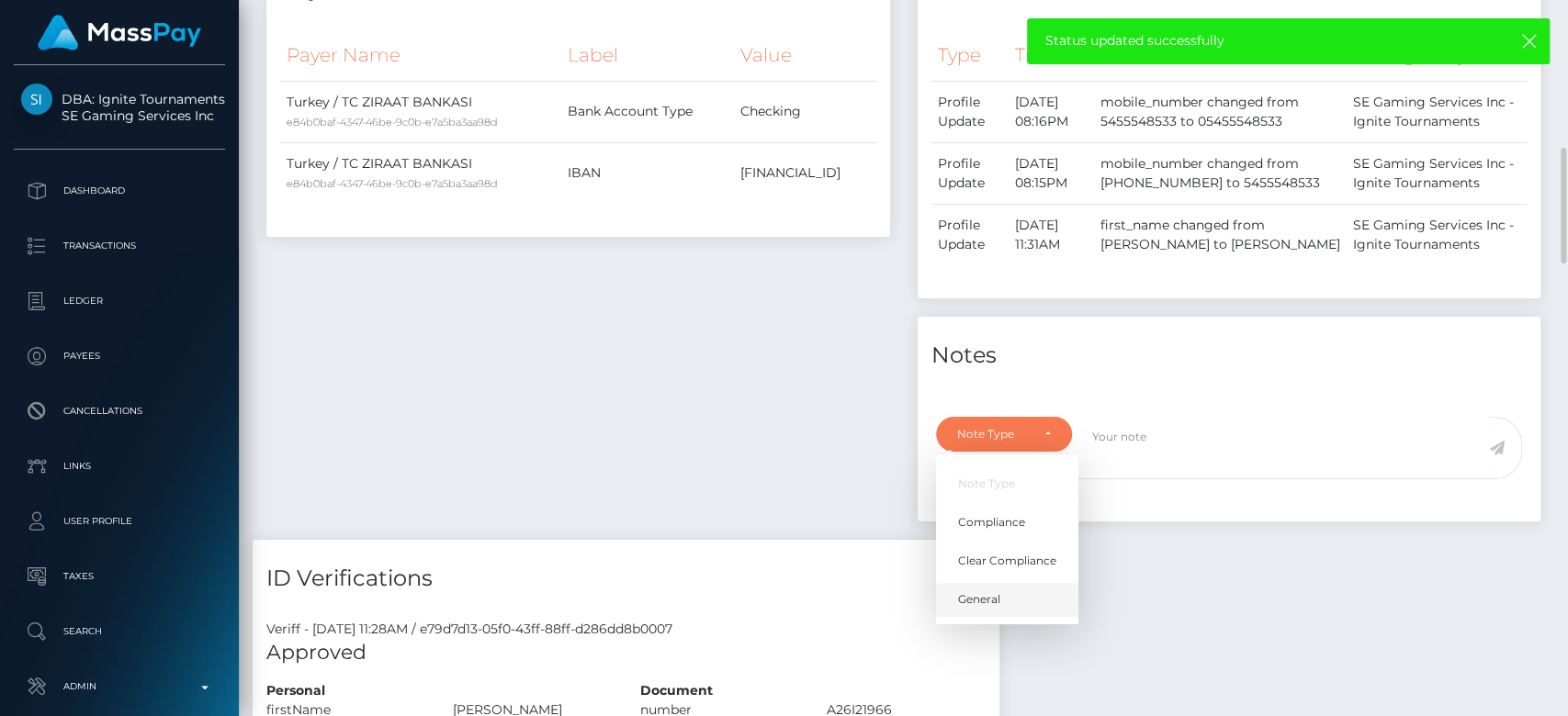
click at [992, 600] on span "General" at bounding box center [979, 600] width 42 height 17
select select "GENERAL"
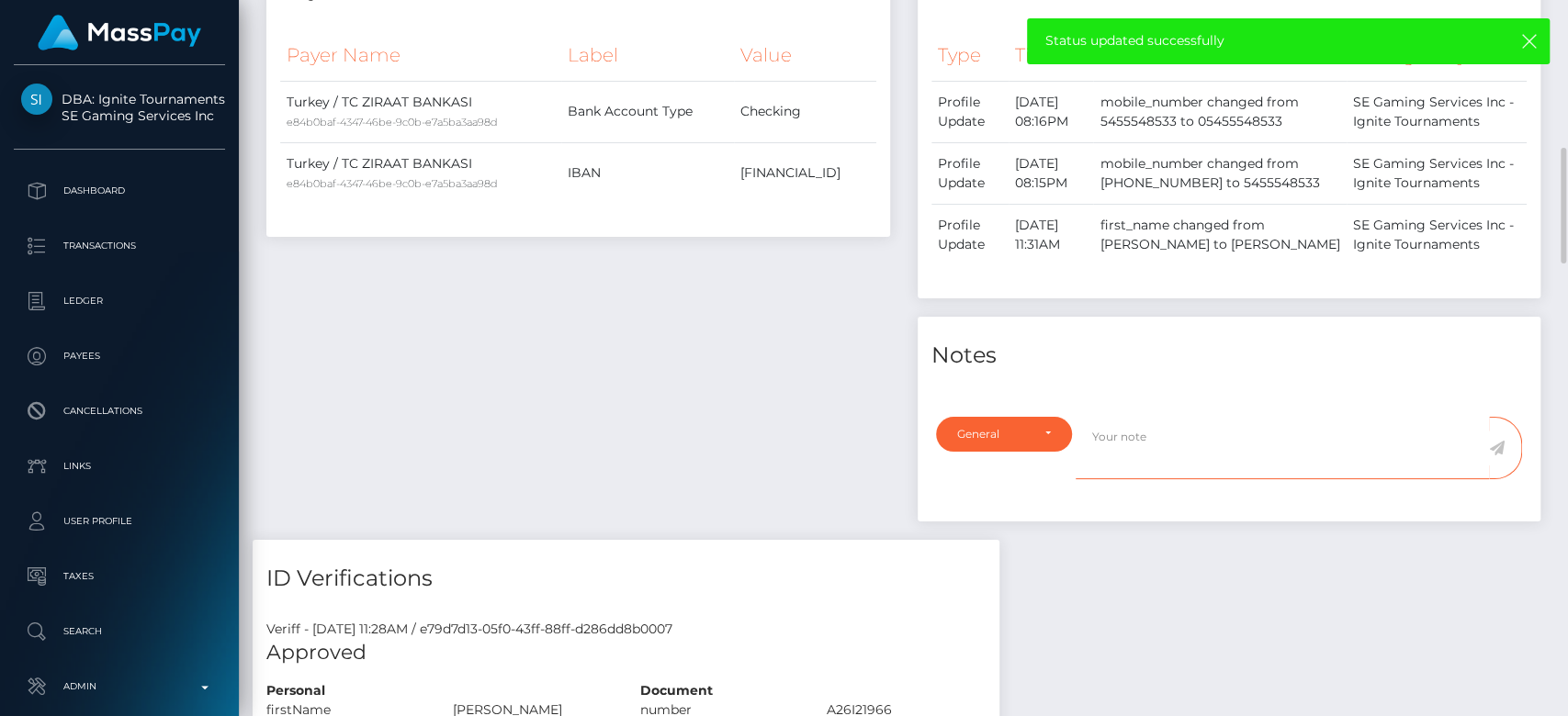
click at [1132, 433] on textarea at bounding box center [1282, 448] width 413 height 64
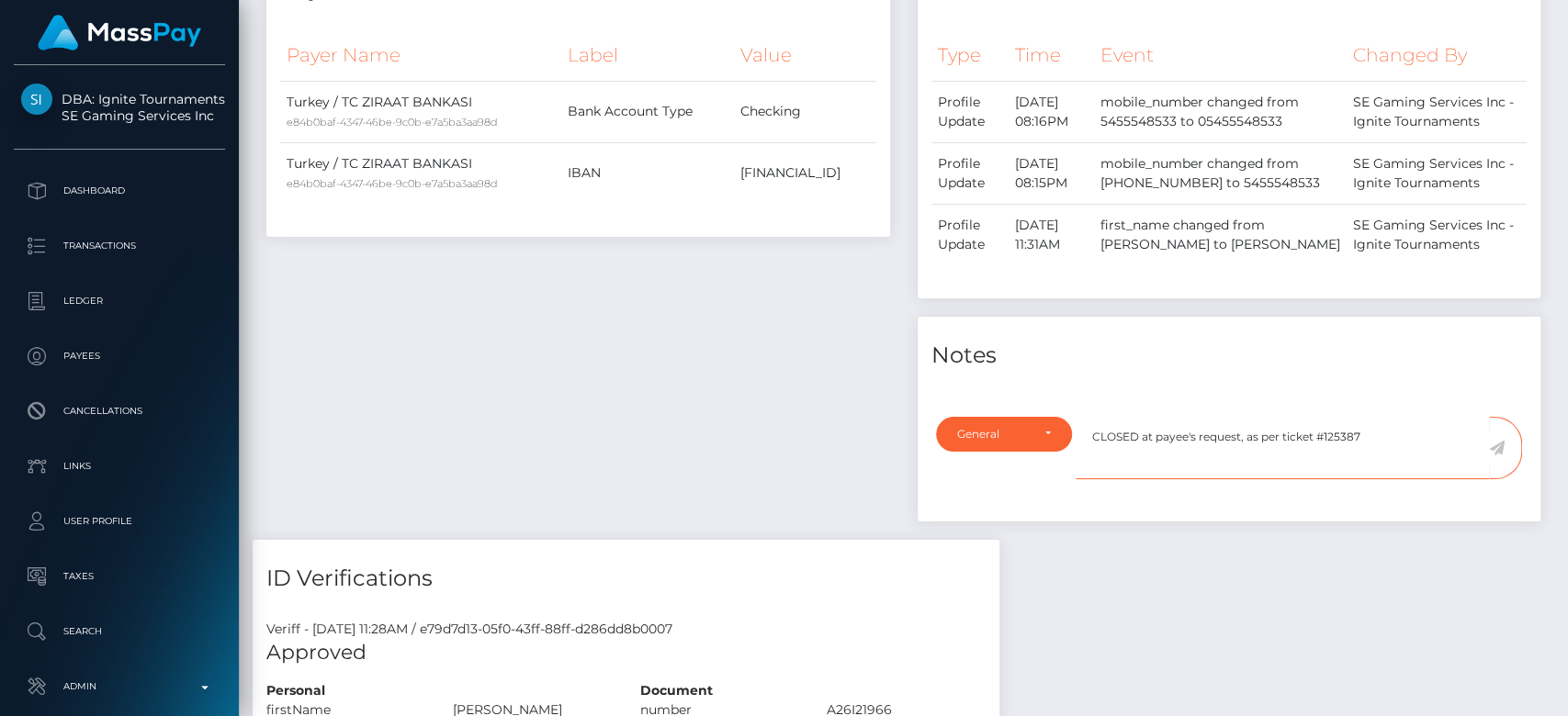
type textarea "CLOSED at payee's request, as per ticket #125387"
click at [1503, 442] on icon at bounding box center [1496, 448] width 16 height 15
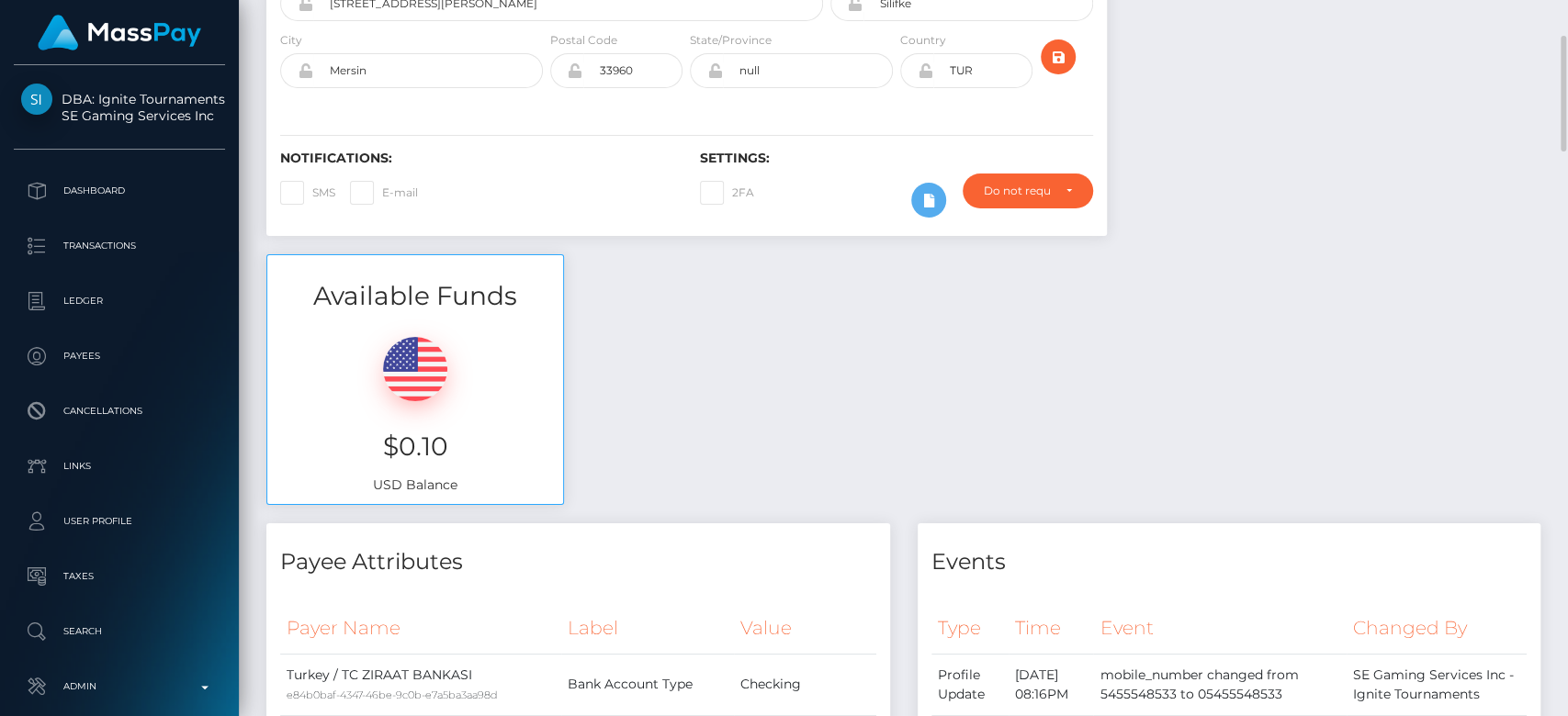
scroll to position [0, 0]
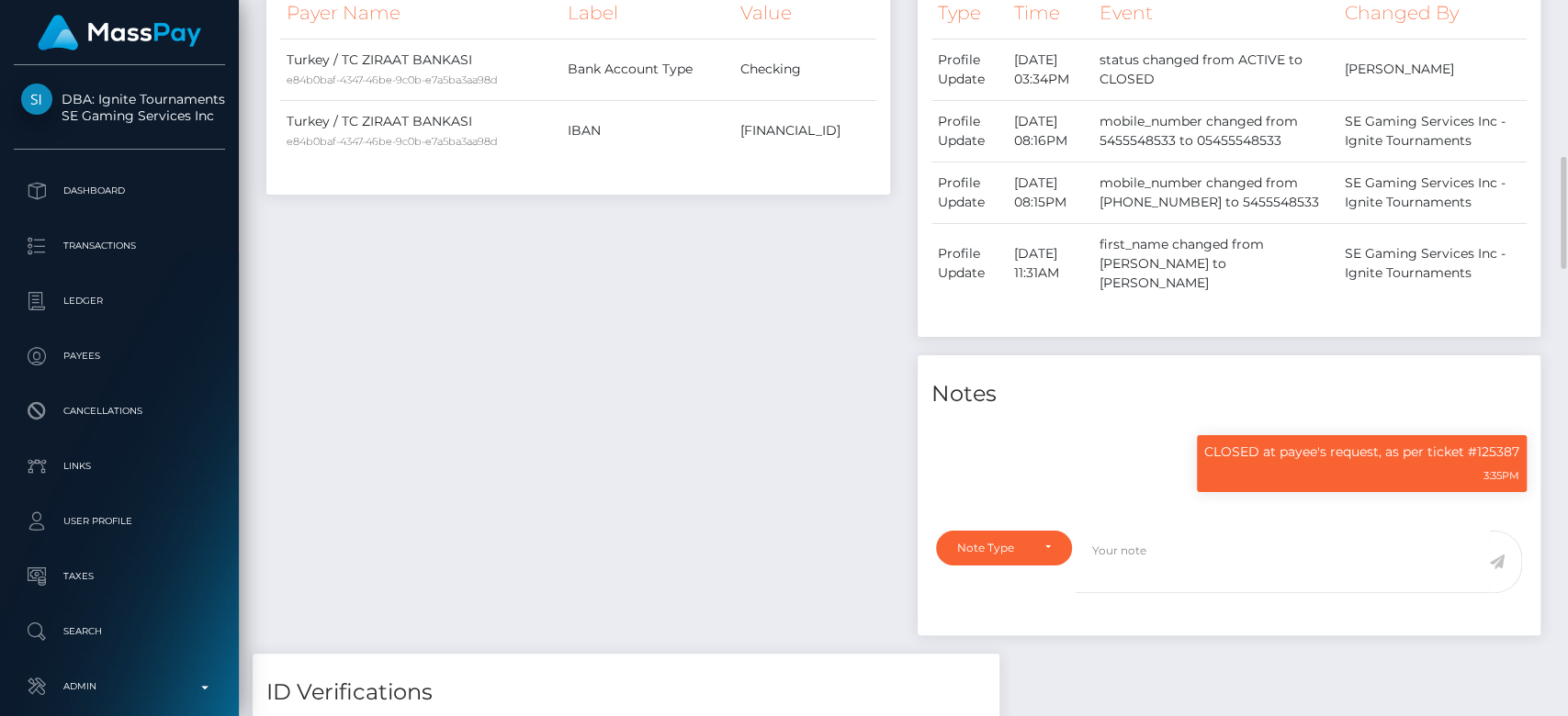
scroll to position [966, 0]
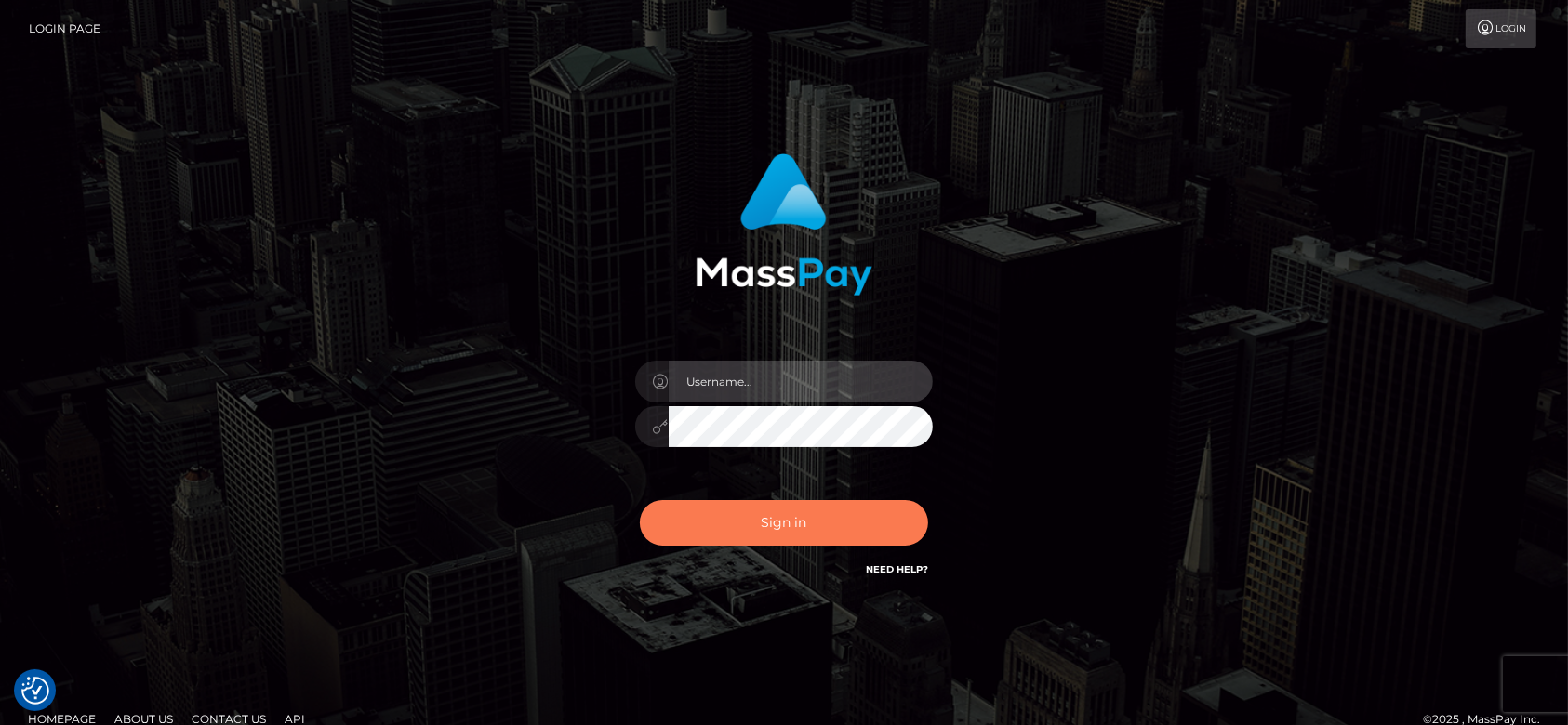
type input "[DOMAIN_NAME]"
click at [747, 521] on button "Sign in" at bounding box center [784, 523] width 288 height 46
checkbox input "true"
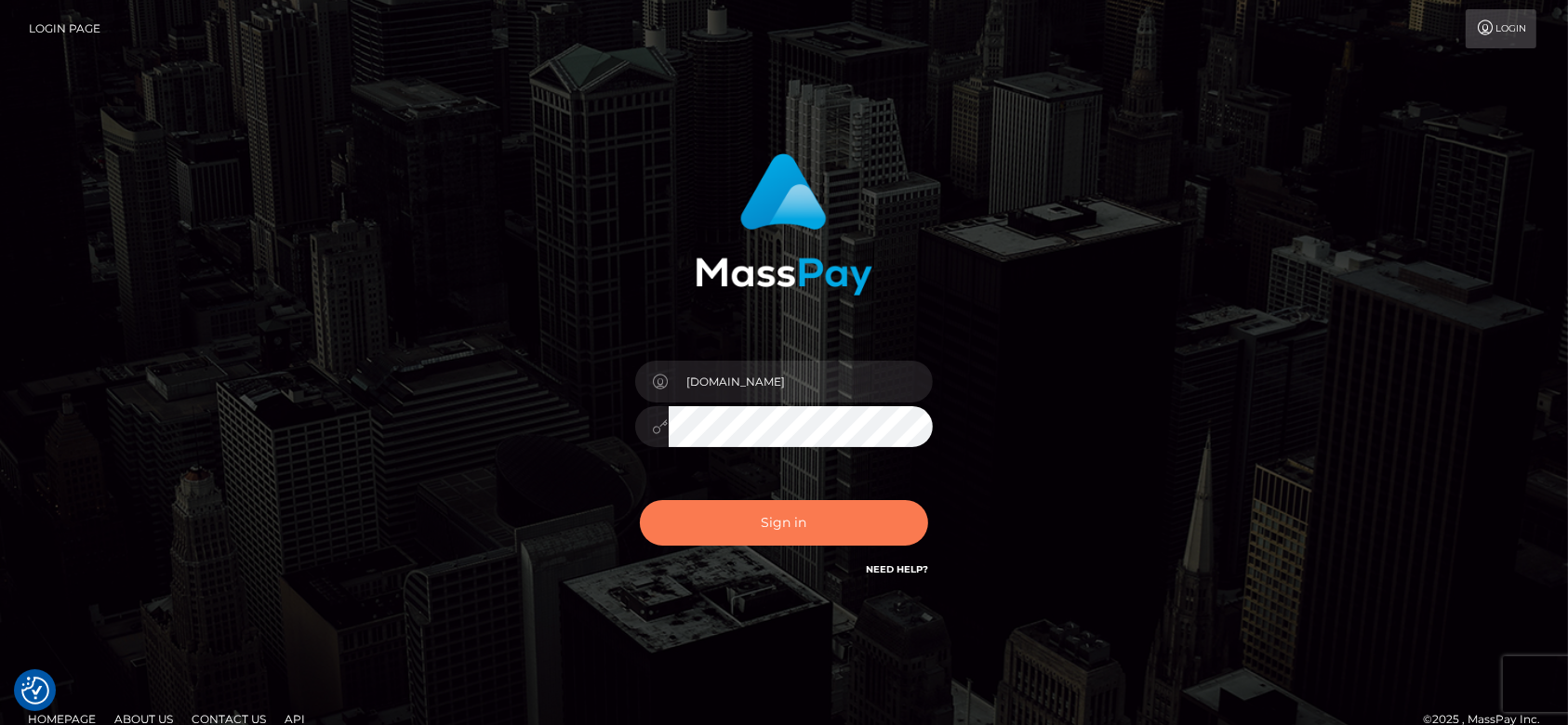
checkbox input "true"
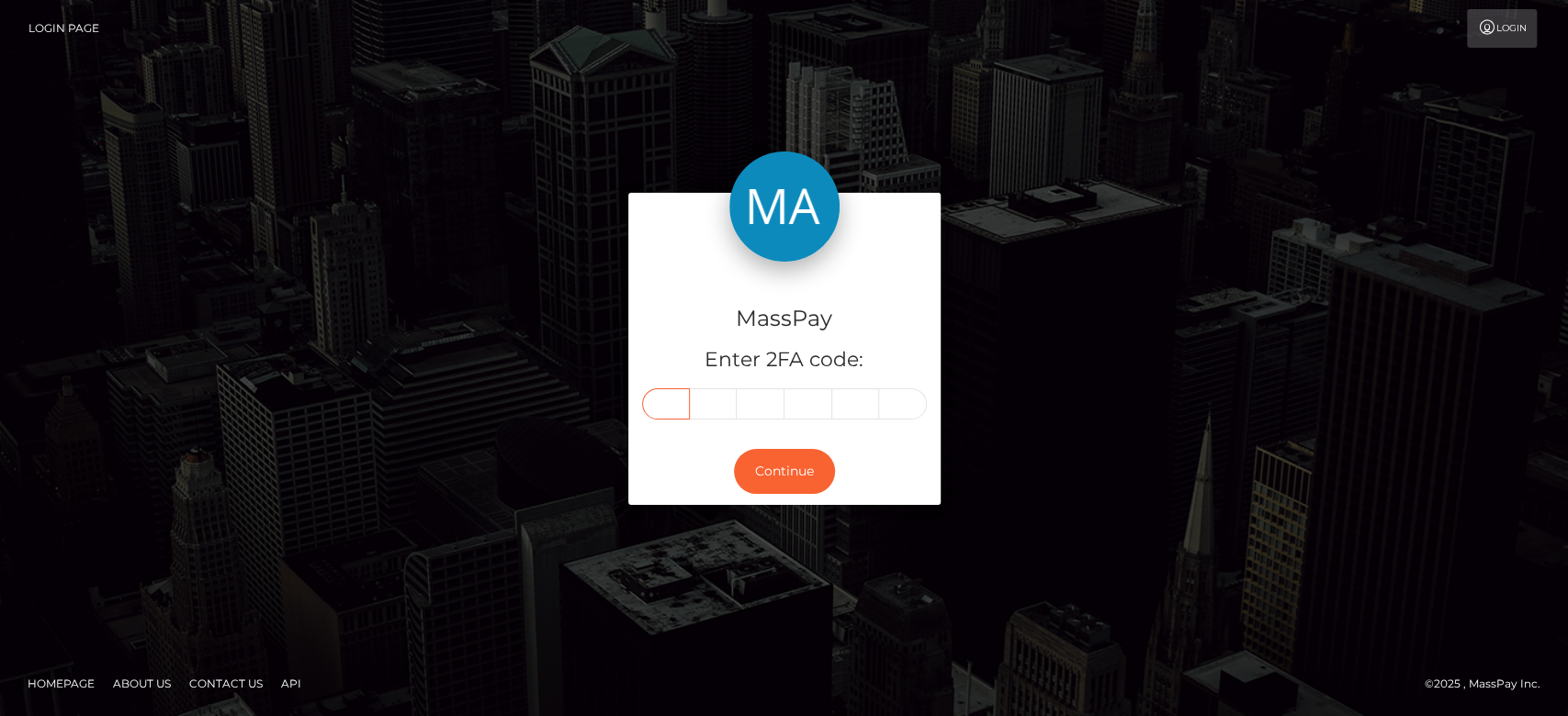
click at [676, 392] on input "text" at bounding box center [666, 404] width 48 height 31
paste input "7"
type input "7"
type input "2"
type input "5"
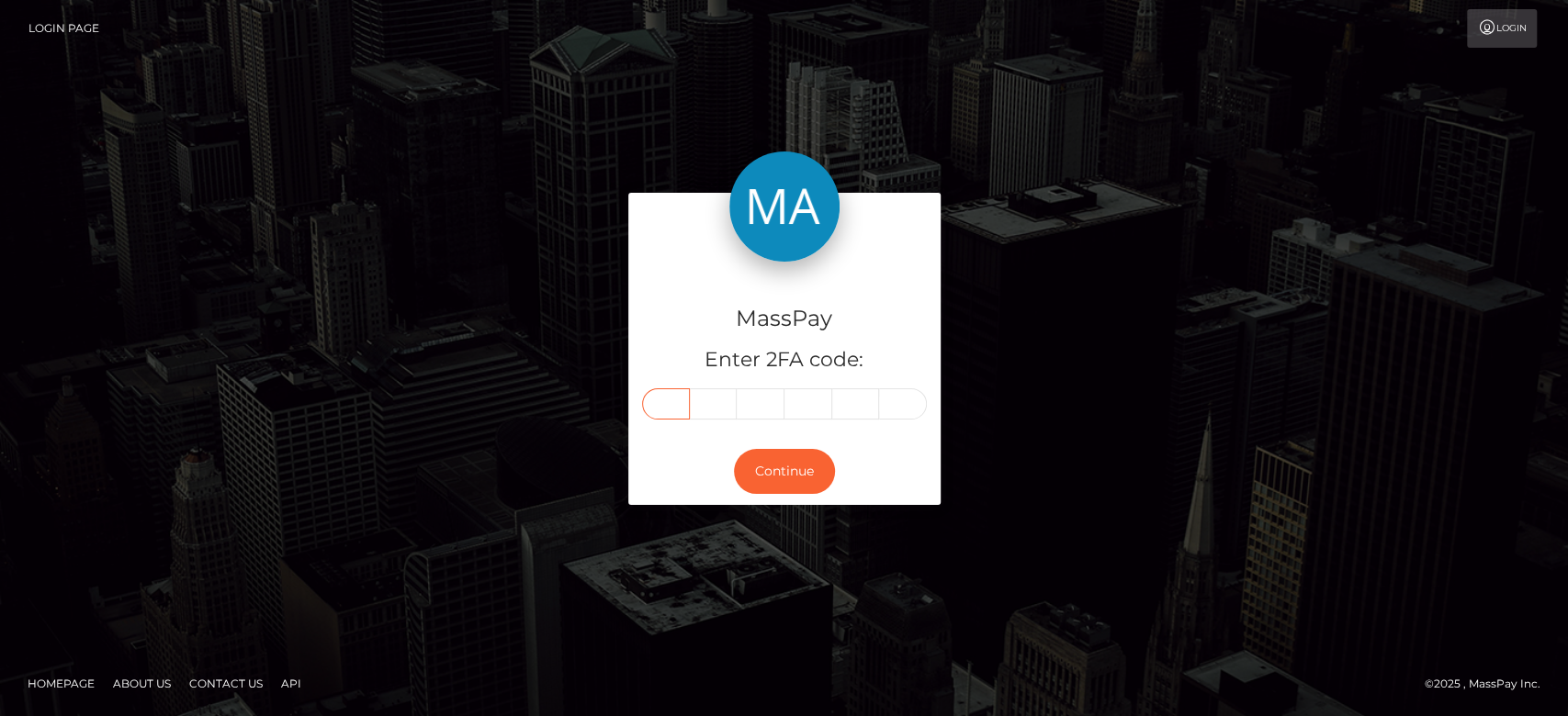
type input "2"
type input "1"
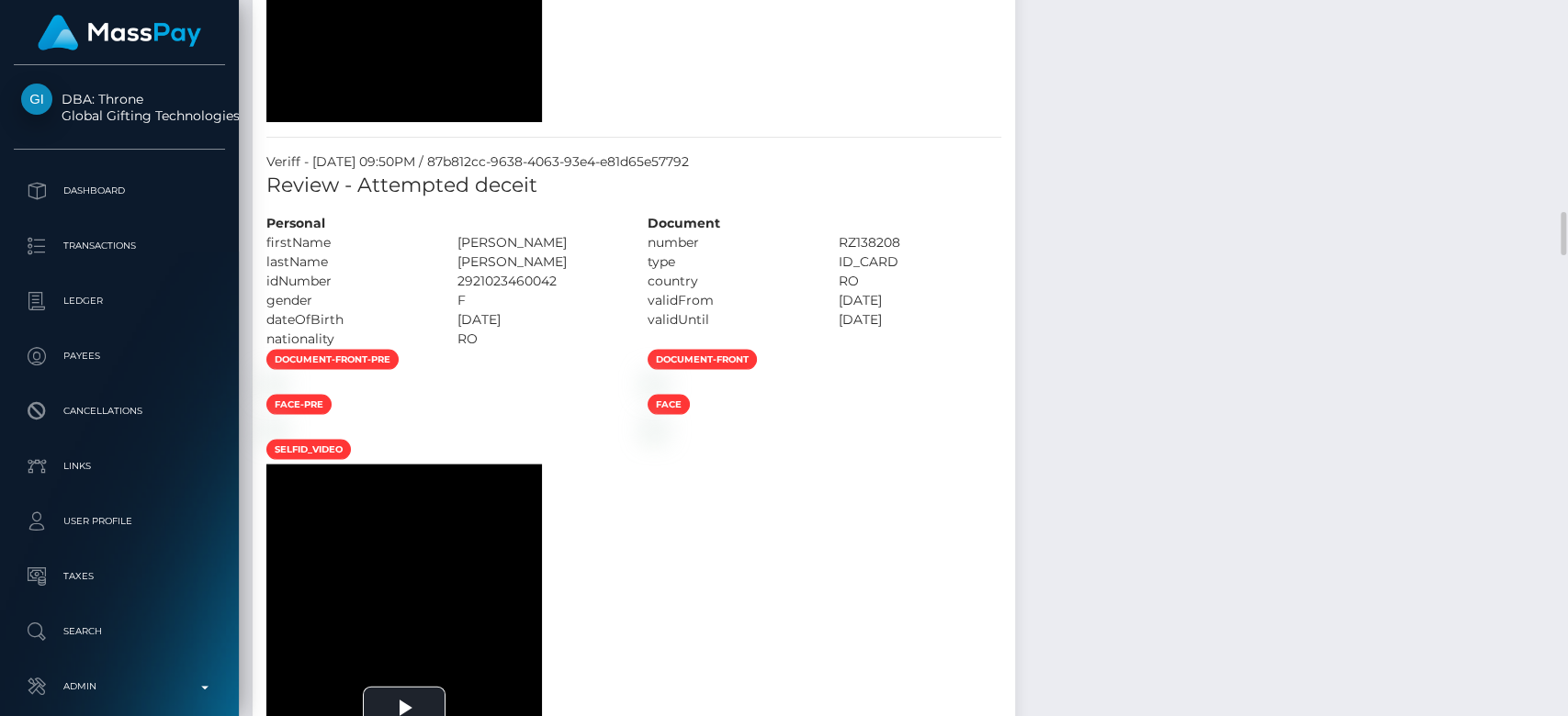
scroll to position [2400, 0]
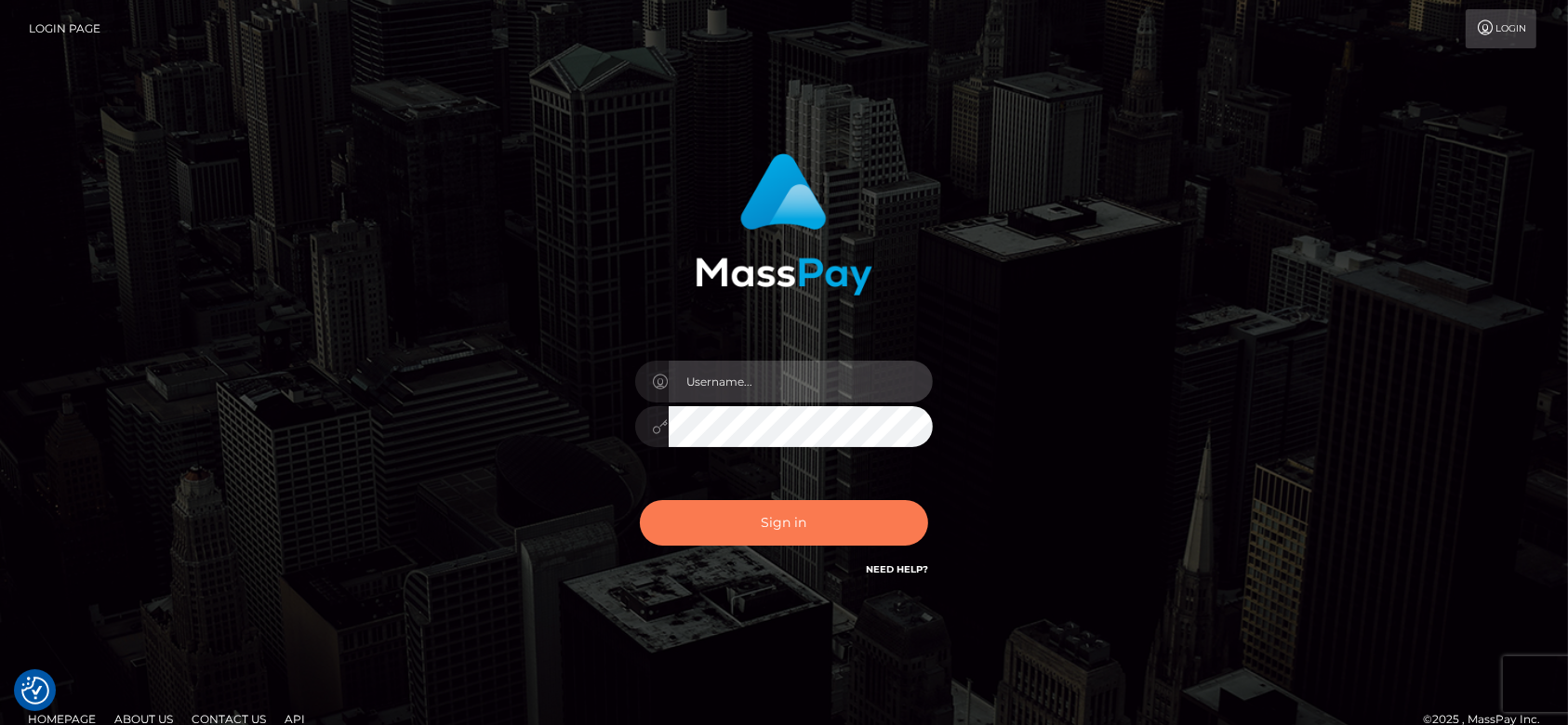
type input "fr.es"
click at [839, 504] on button "Sign in" at bounding box center [784, 523] width 288 height 46
type input "fr.es"
click at [733, 520] on button "Sign in" at bounding box center [784, 523] width 288 height 46
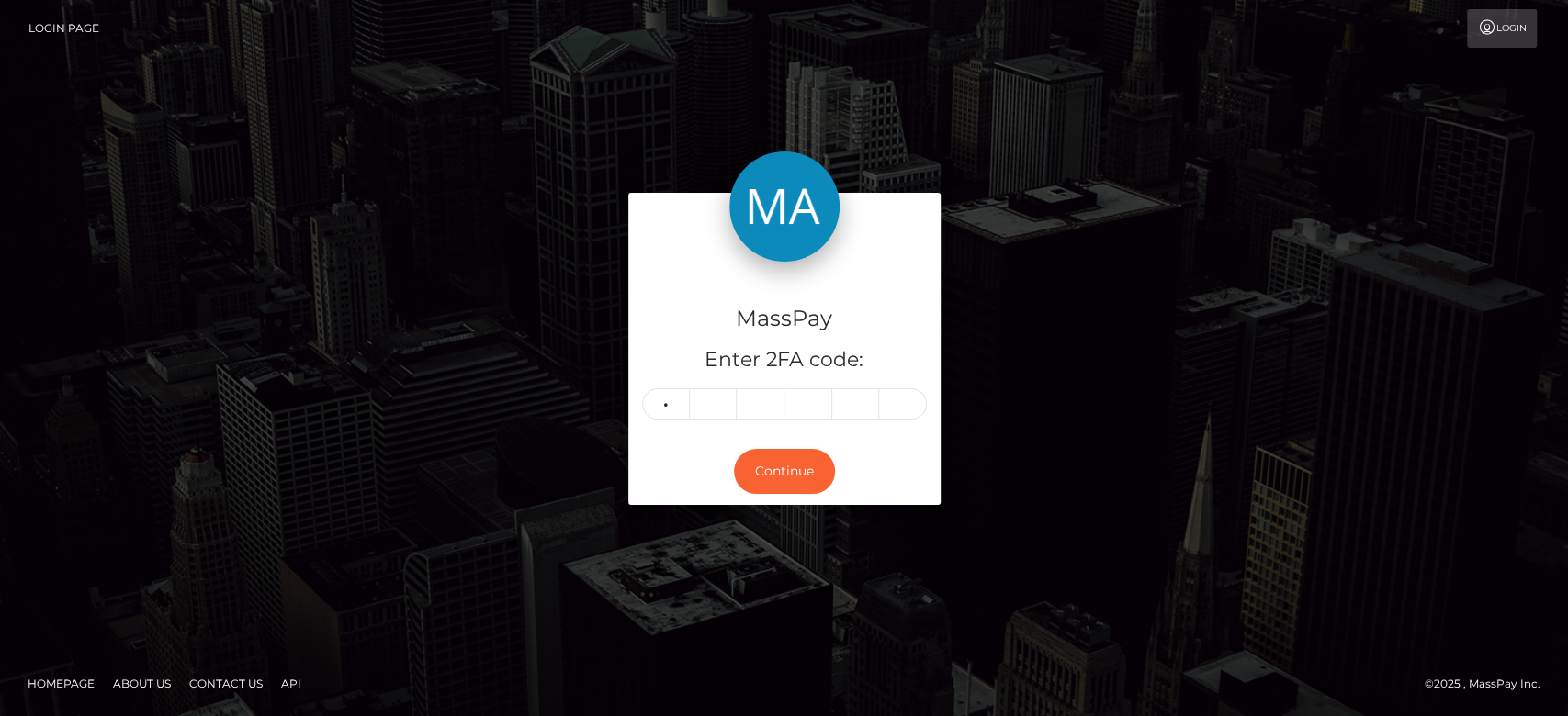
type input "8"
type input "7"
type input "2"
type input "4"
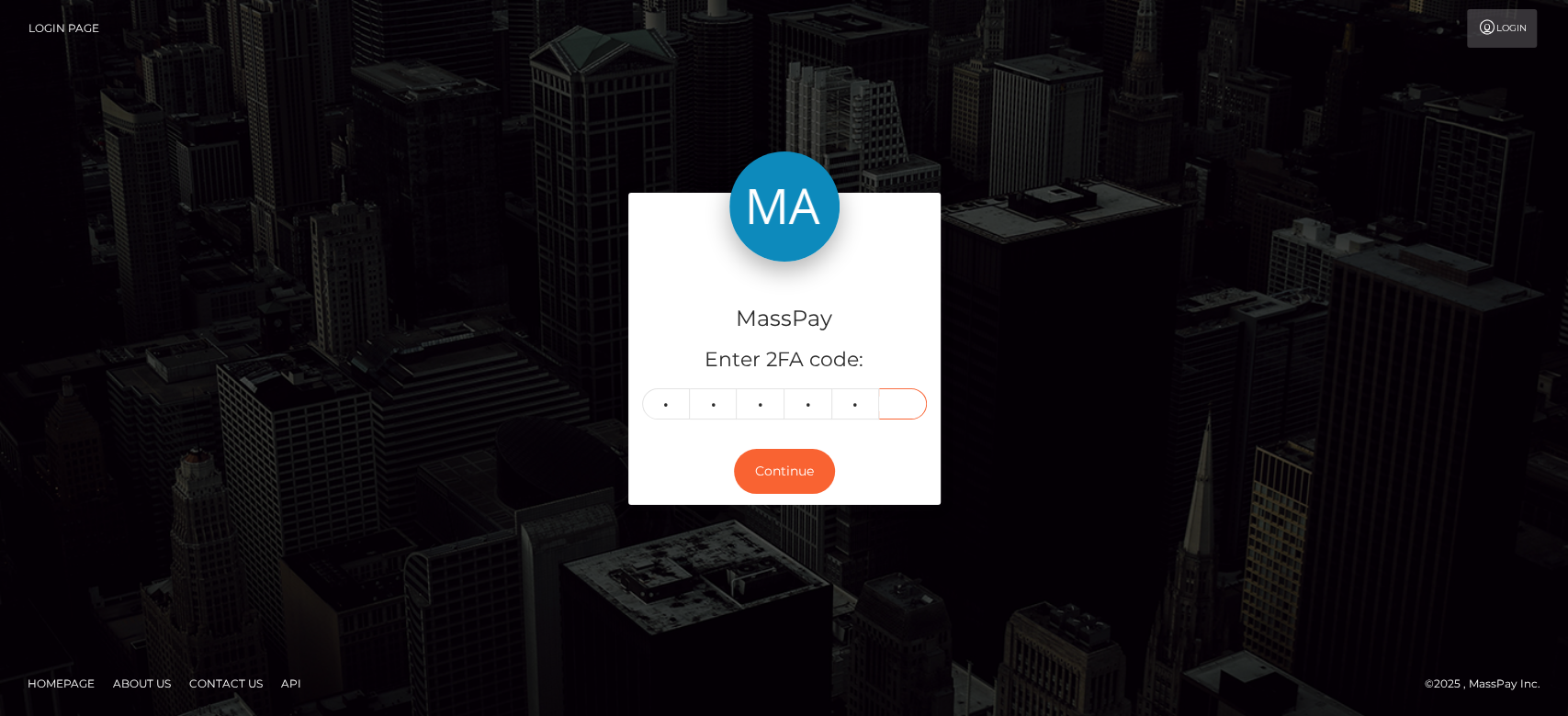
type input "4"
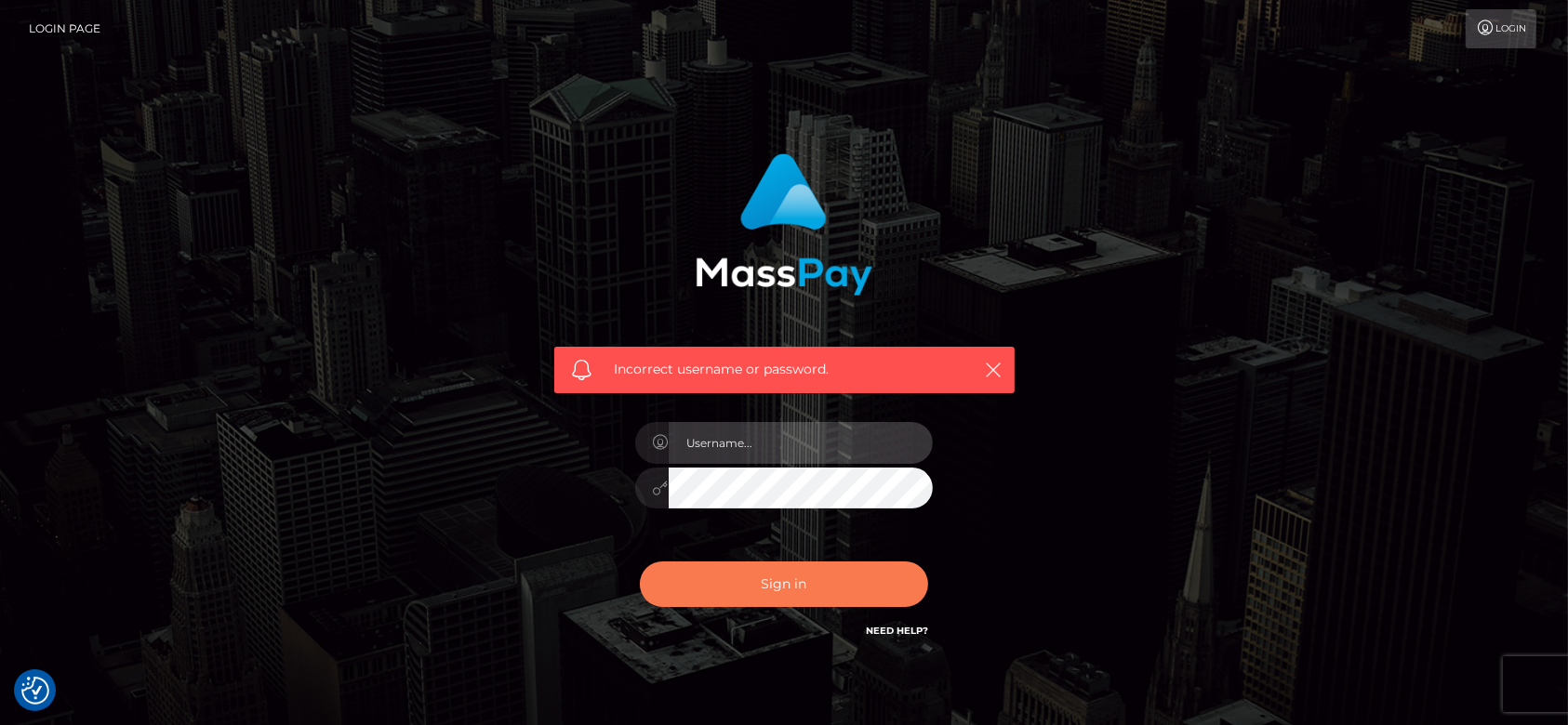
type input "fr.es"
click at [784, 583] on button "Sign in" at bounding box center [784, 584] width 288 height 46
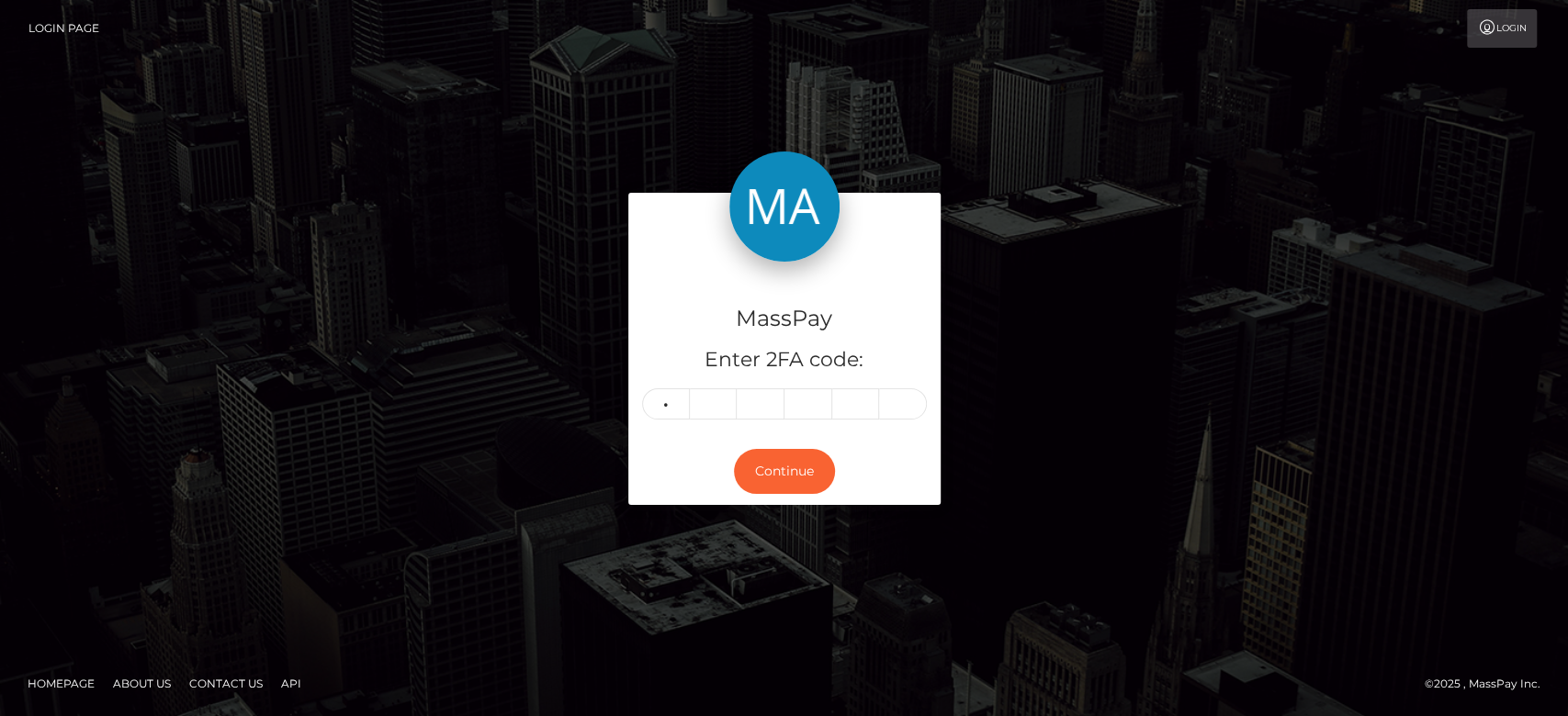
type input "8"
type input "7"
type input "2"
type input "4"
type input "8"
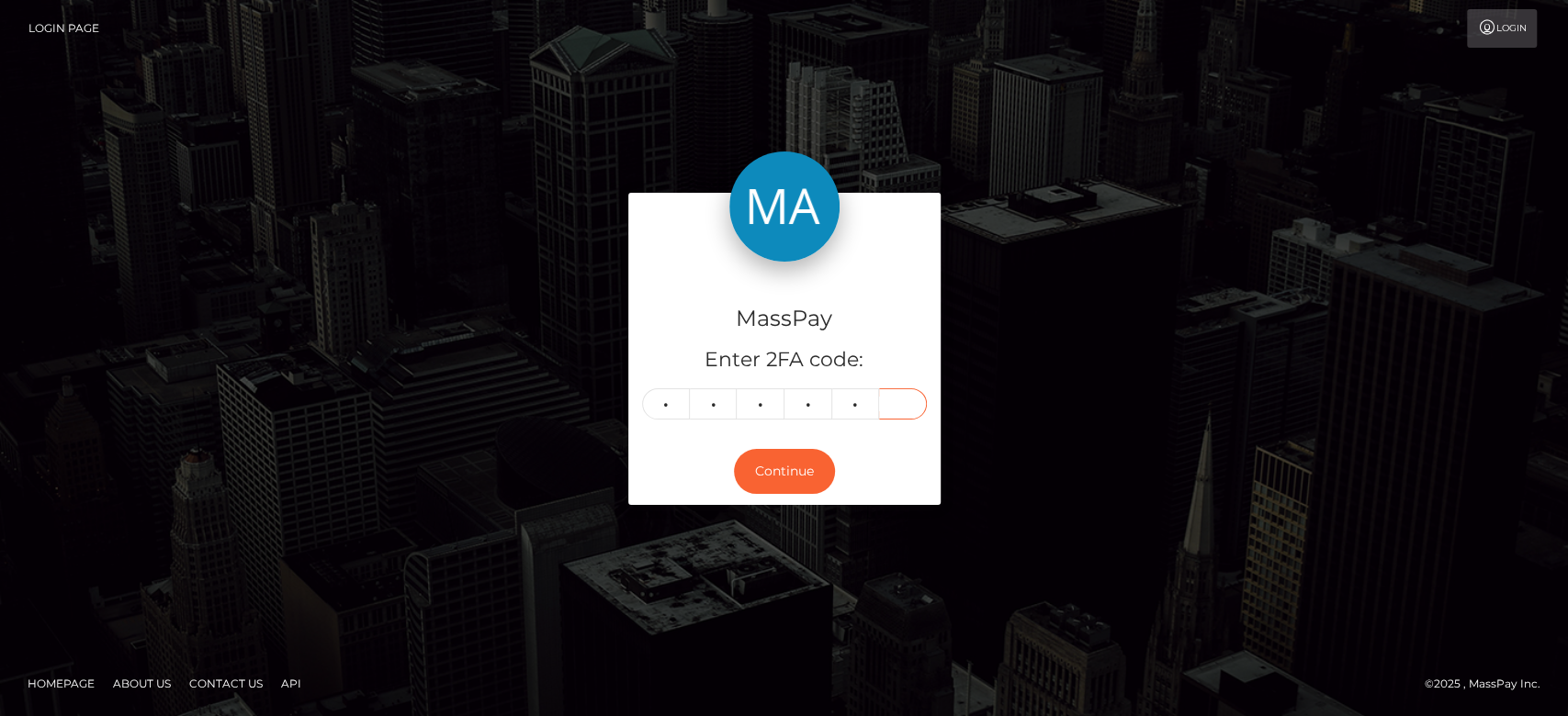
type input "8"
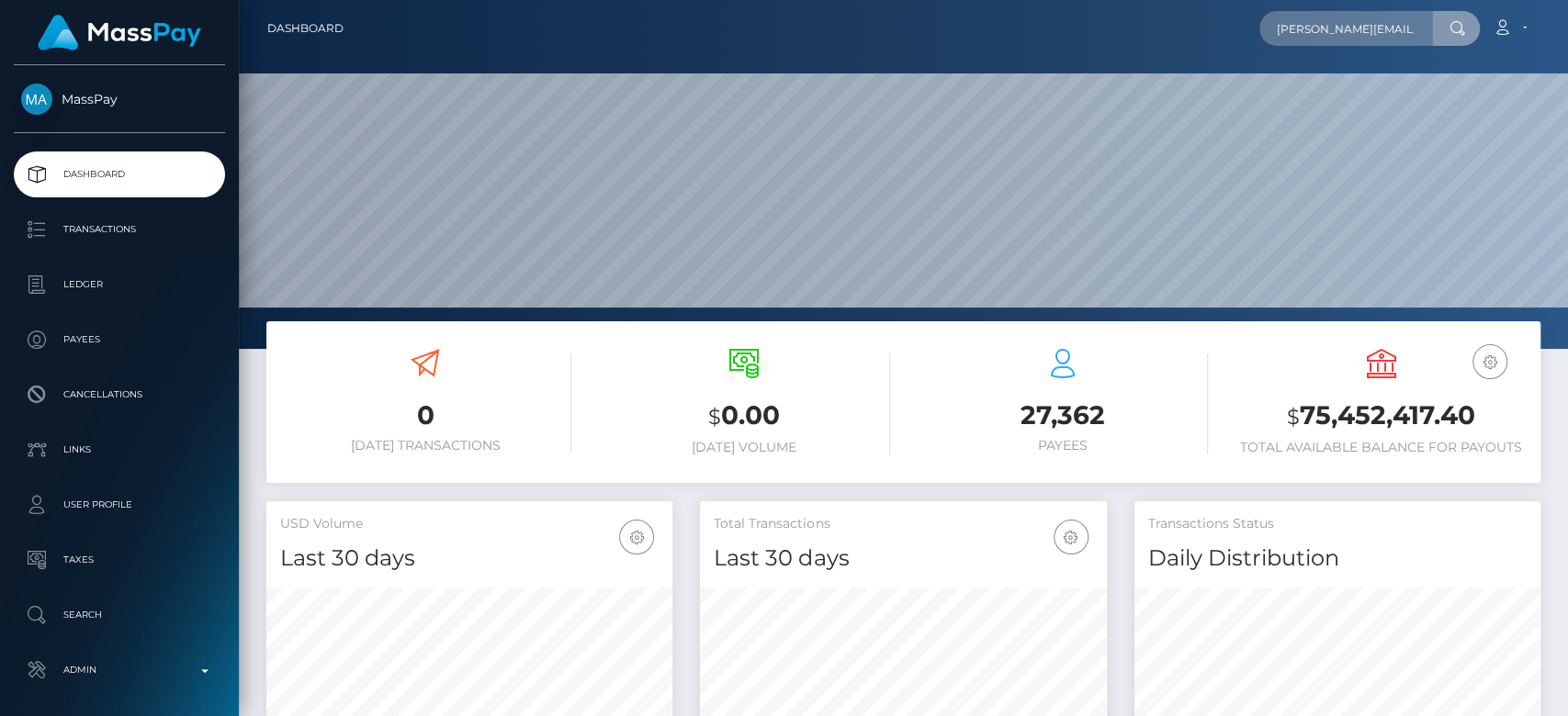
scroll to position [0, 45]
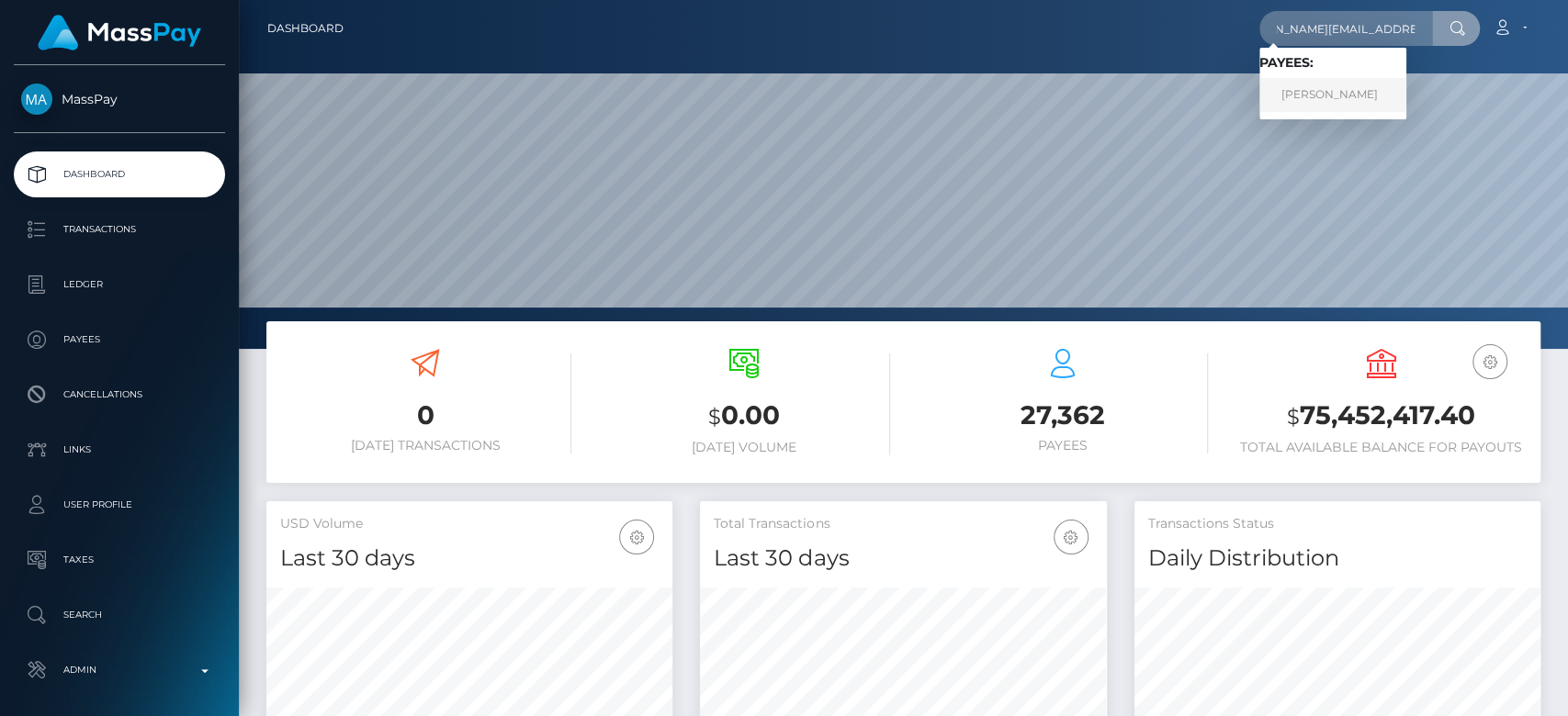
type input "parvinder.jandir1995@gmail.com"
click at [1350, 92] on link "Parvinder Singh" at bounding box center [1332, 95] width 147 height 34
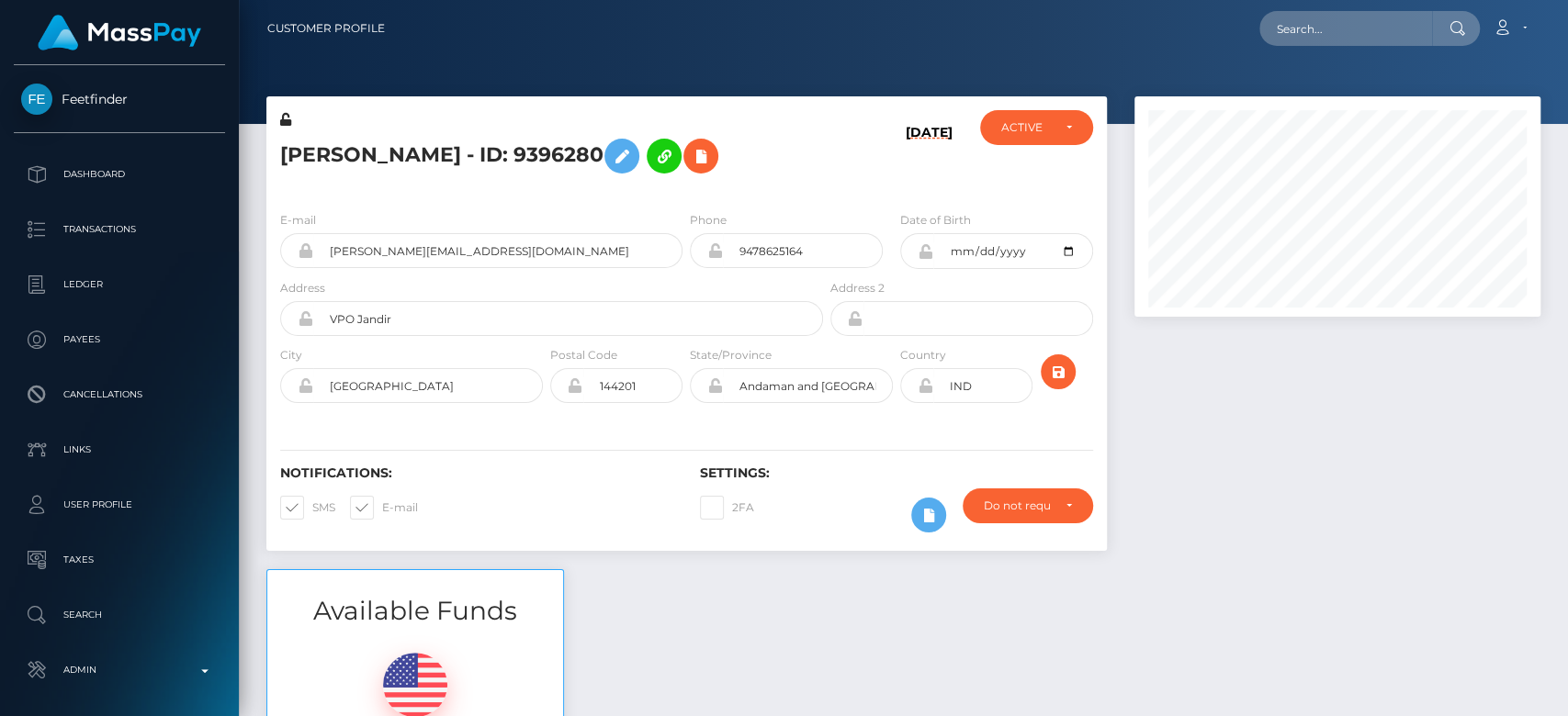
scroll to position [221, 406]
click at [1316, 31] on input "text" at bounding box center [1345, 29] width 173 height 35
paste input "[EMAIL_ADDRESS][DOMAIN_NAME]"
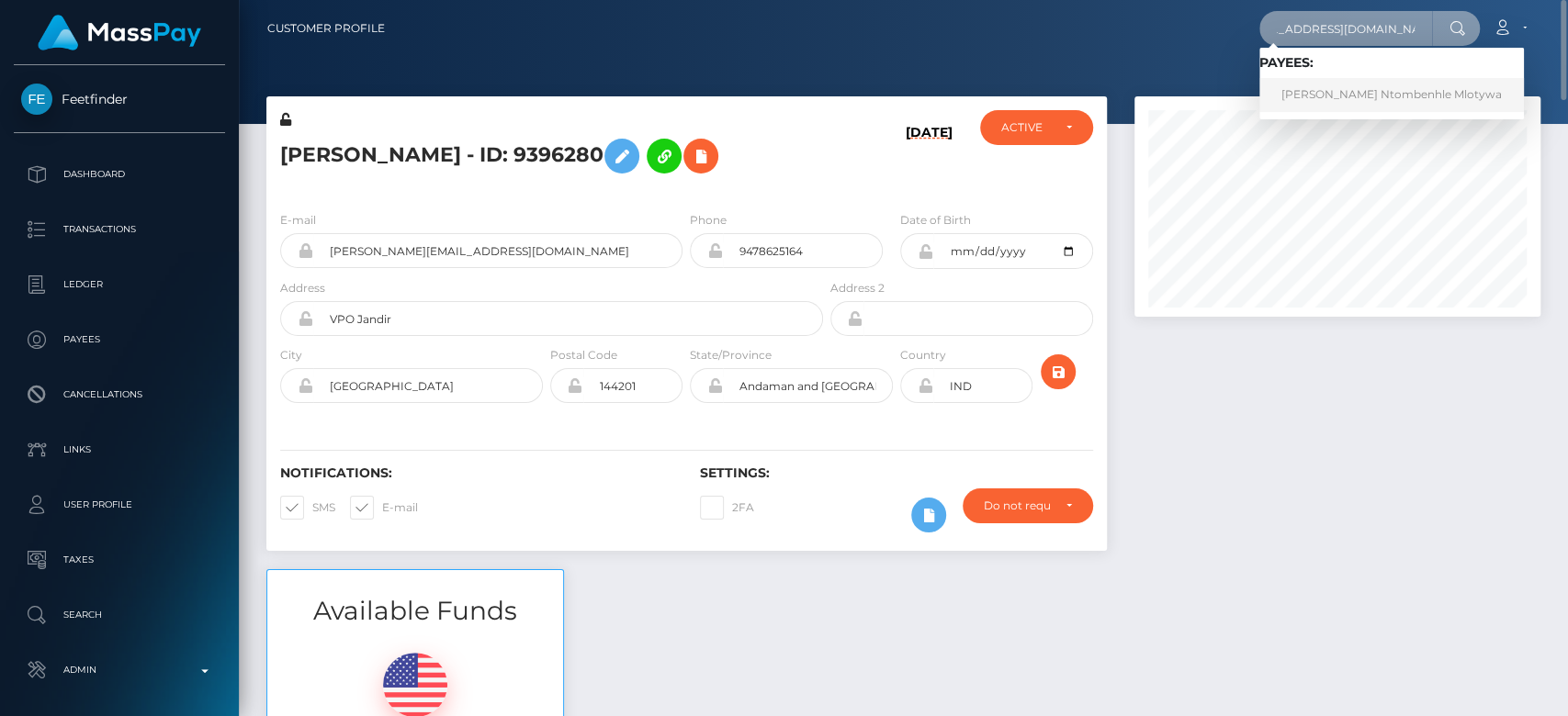
type input "ntombimlotywa33@yahoo.com"
click at [1345, 86] on link "Maria Ntombenhle Ntombenhle Mlotywa" at bounding box center [1390, 95] width 264 height 34
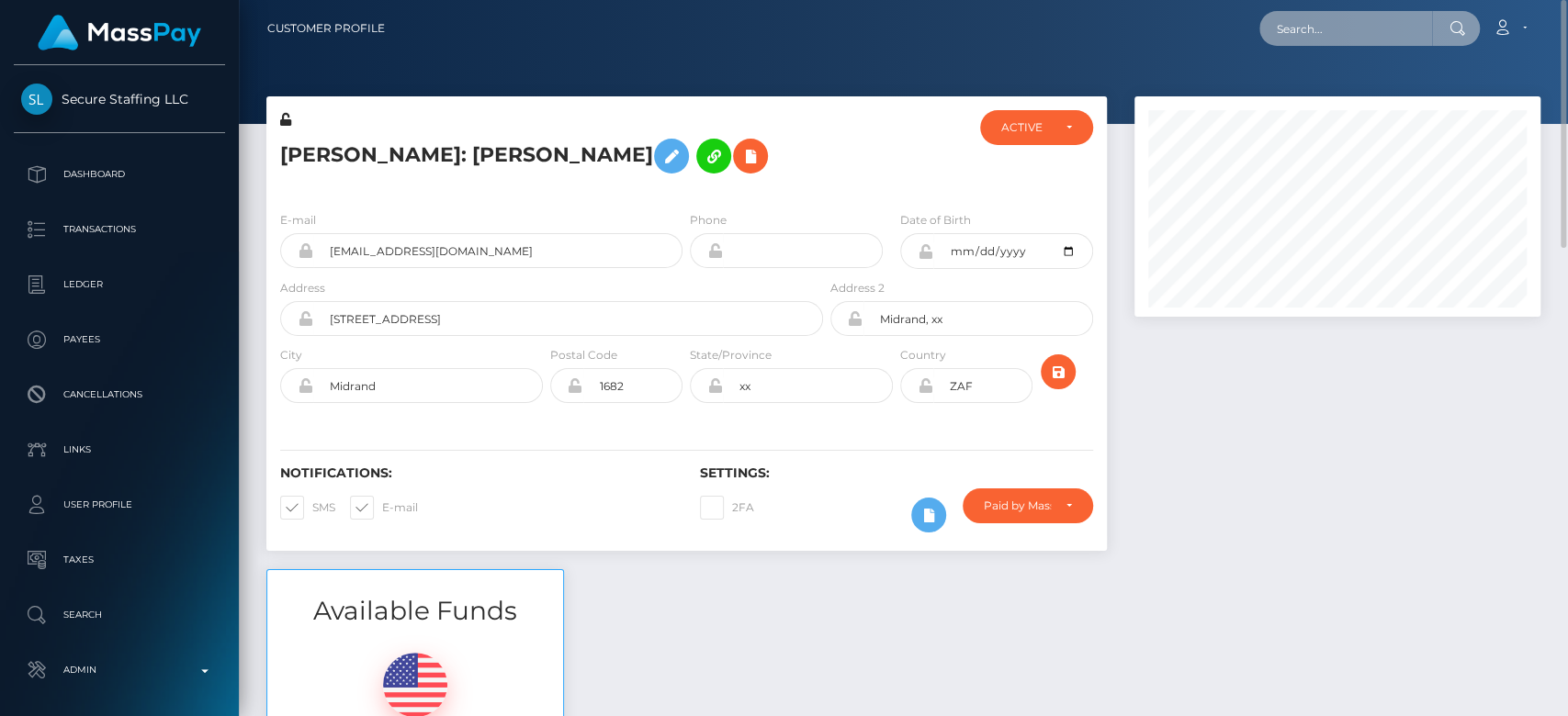
click at [1407, 18] on input "text" at bounding box center [1345, 29] width 173 height 35
paste input "[PERSON_NAME][EMAIL_ADDRESS][DOMAIN_NAME]"
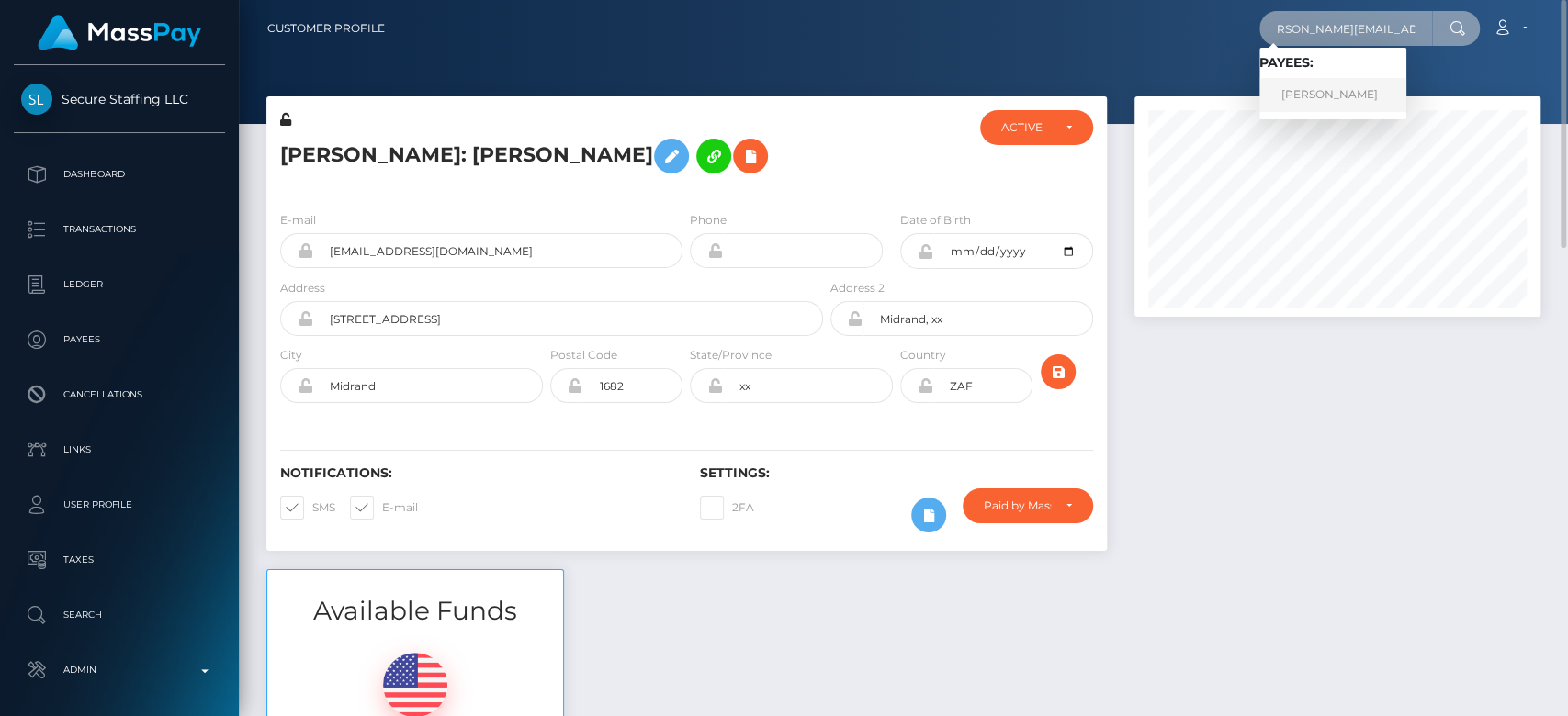
type input "[PERSON_NAME][EMAIL_ADDRESS][DOMAIN_NAME]"
click at [1374, 98] on link "ELENA HEATHER MCKNIGHT" at bounding box center [1332, 95] width 147 height 34
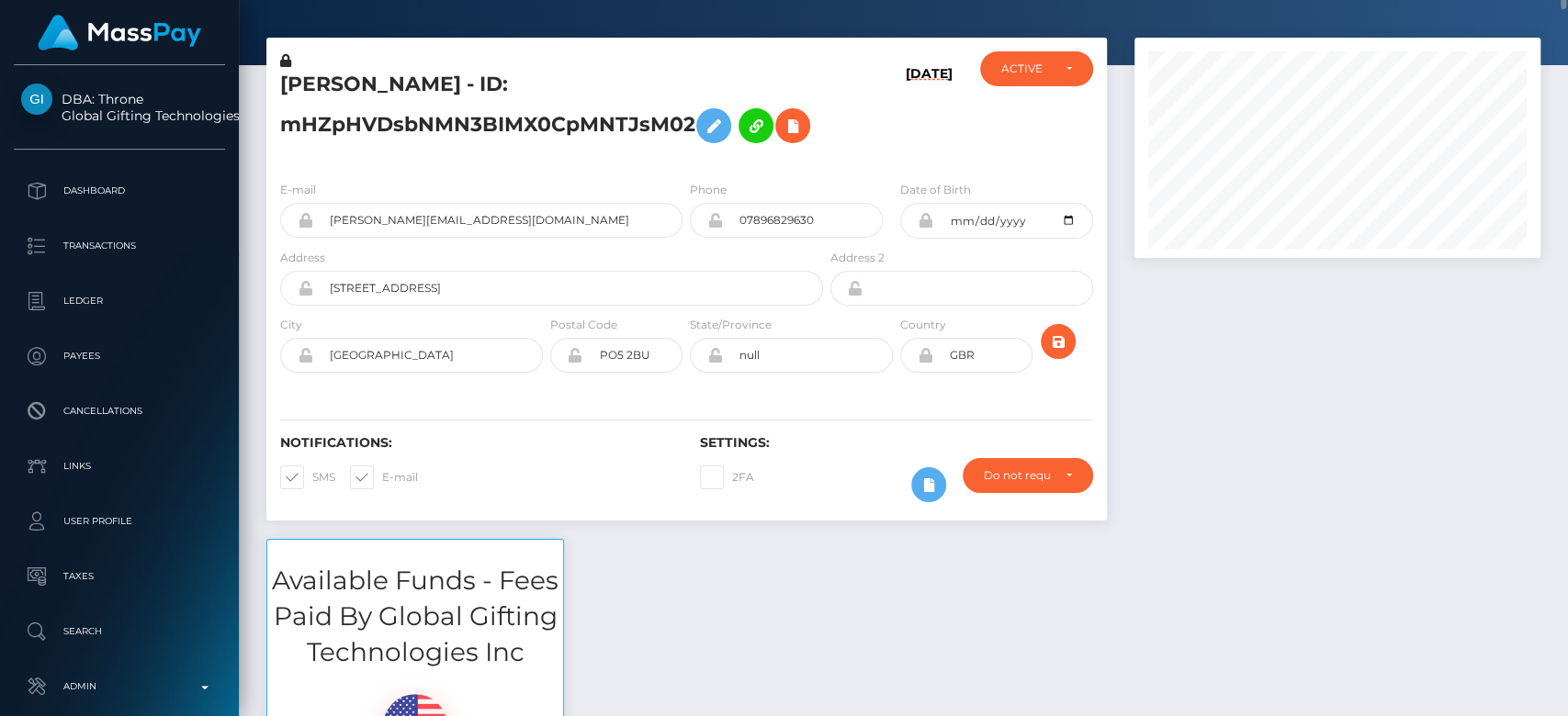
scroll to position [15, 0]
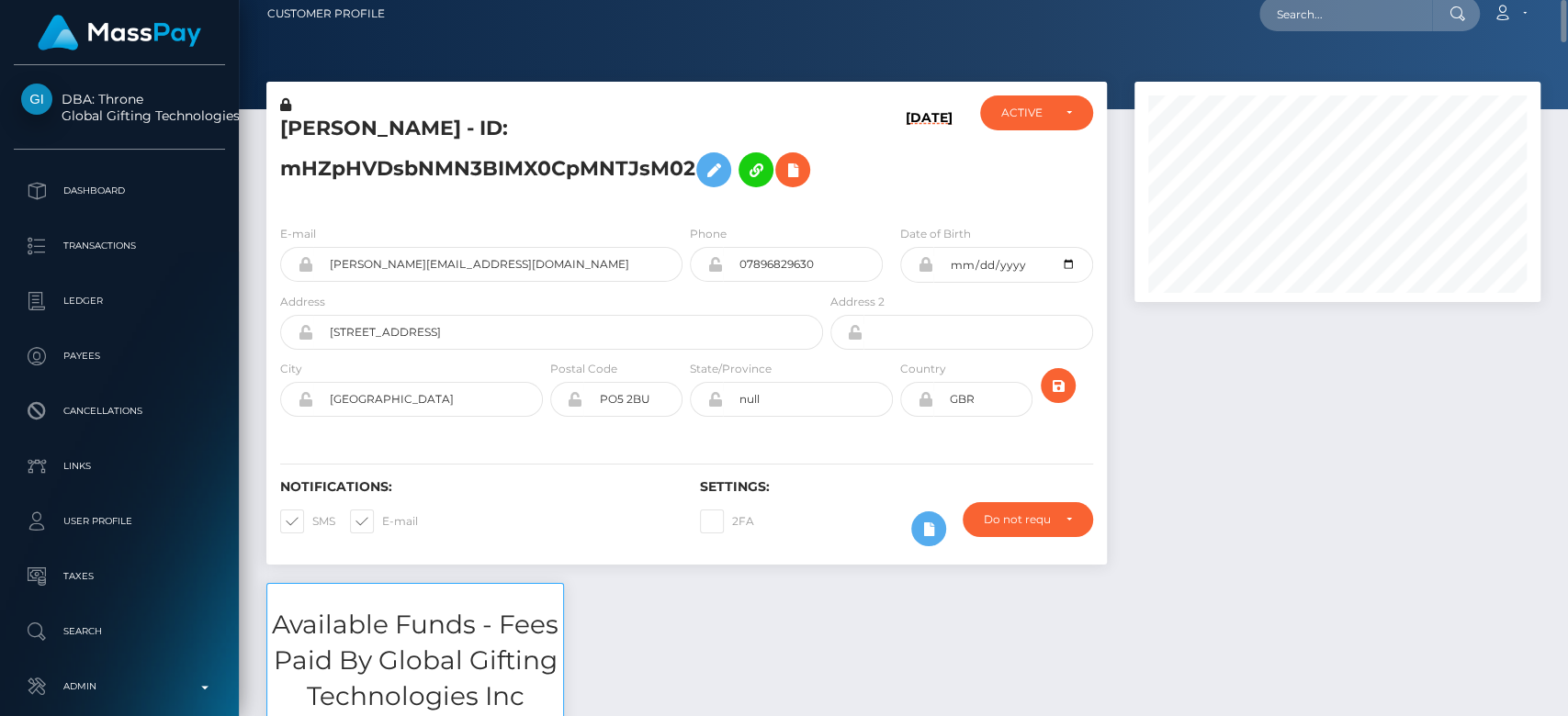
click at [1270, 425] on div at bounding box center [1337, 332] width 433 height 502
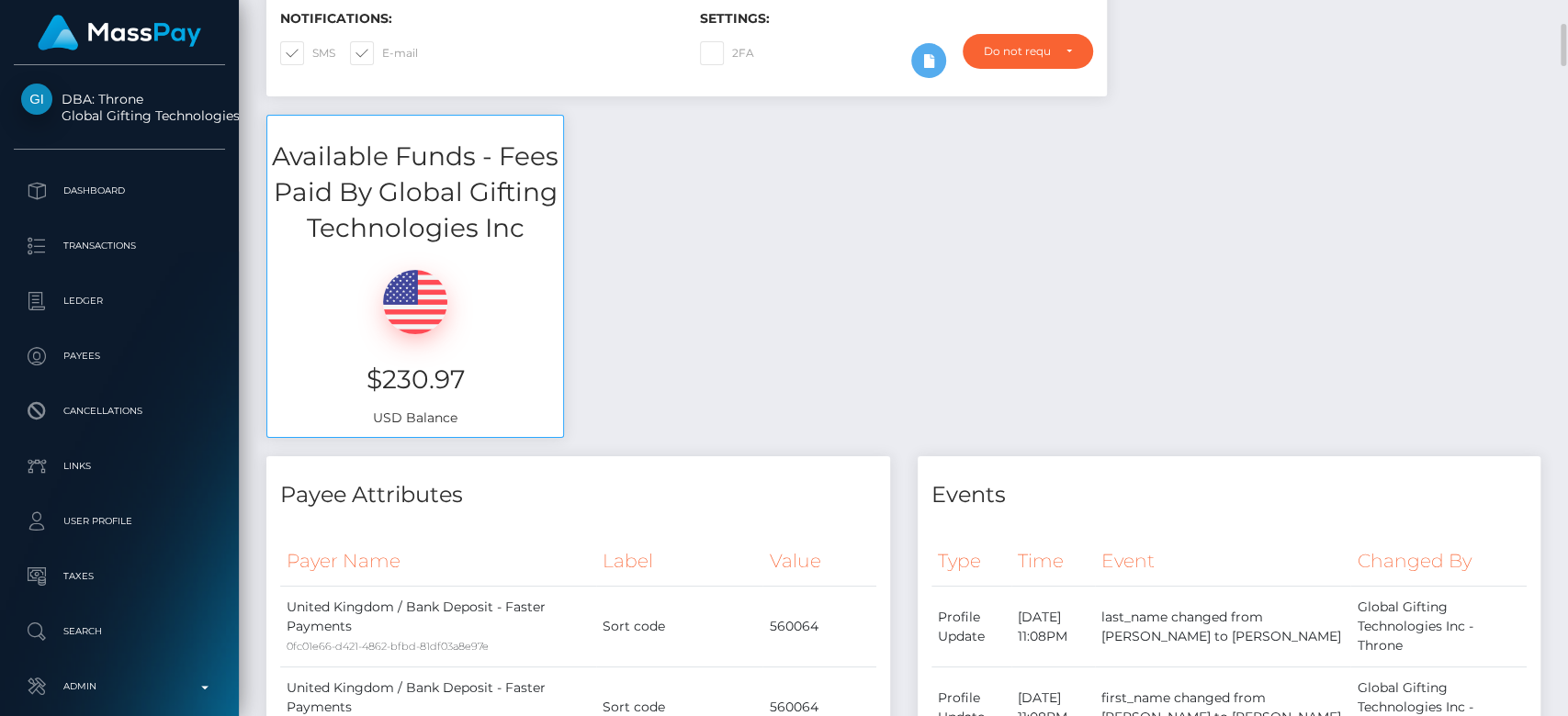
scroll to position [485, 0]
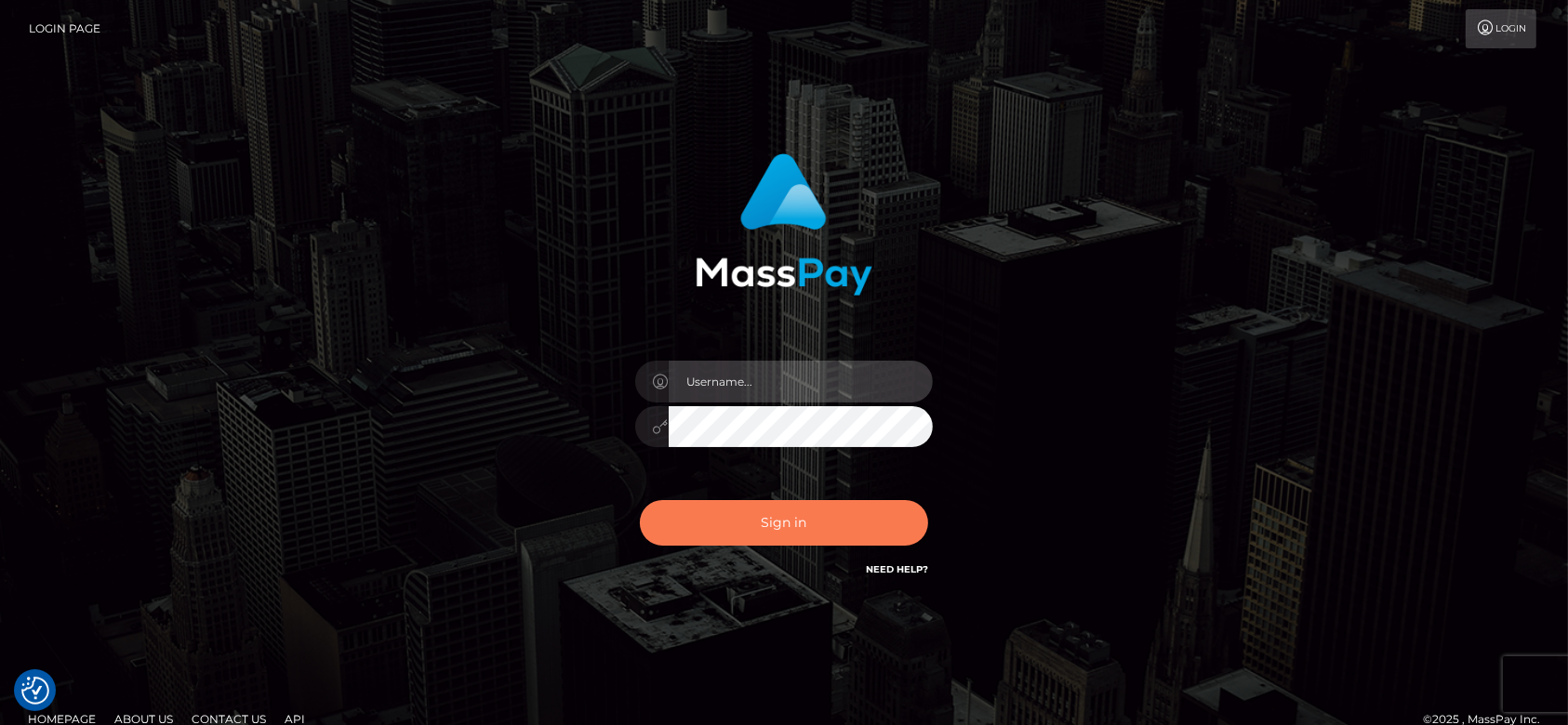
type input "fr.es"
click at [807, 515] on button "Sign in" at bounding box center [784, 523] width 288 height 46
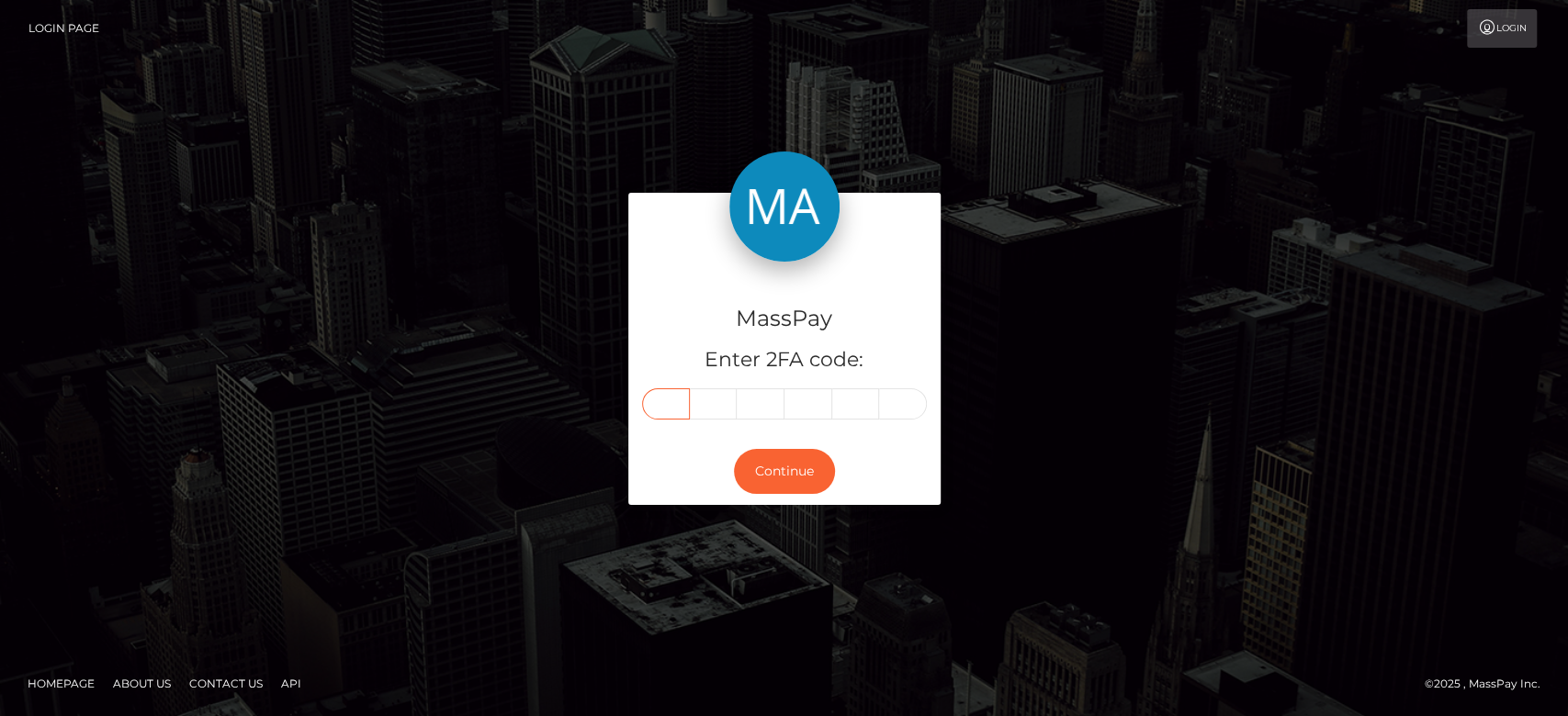
click at [652, 416] on input "text" at bounding box center [666, 404] width 48 height 31
type input "5"
type input "2"
type input "4"
type input "3"
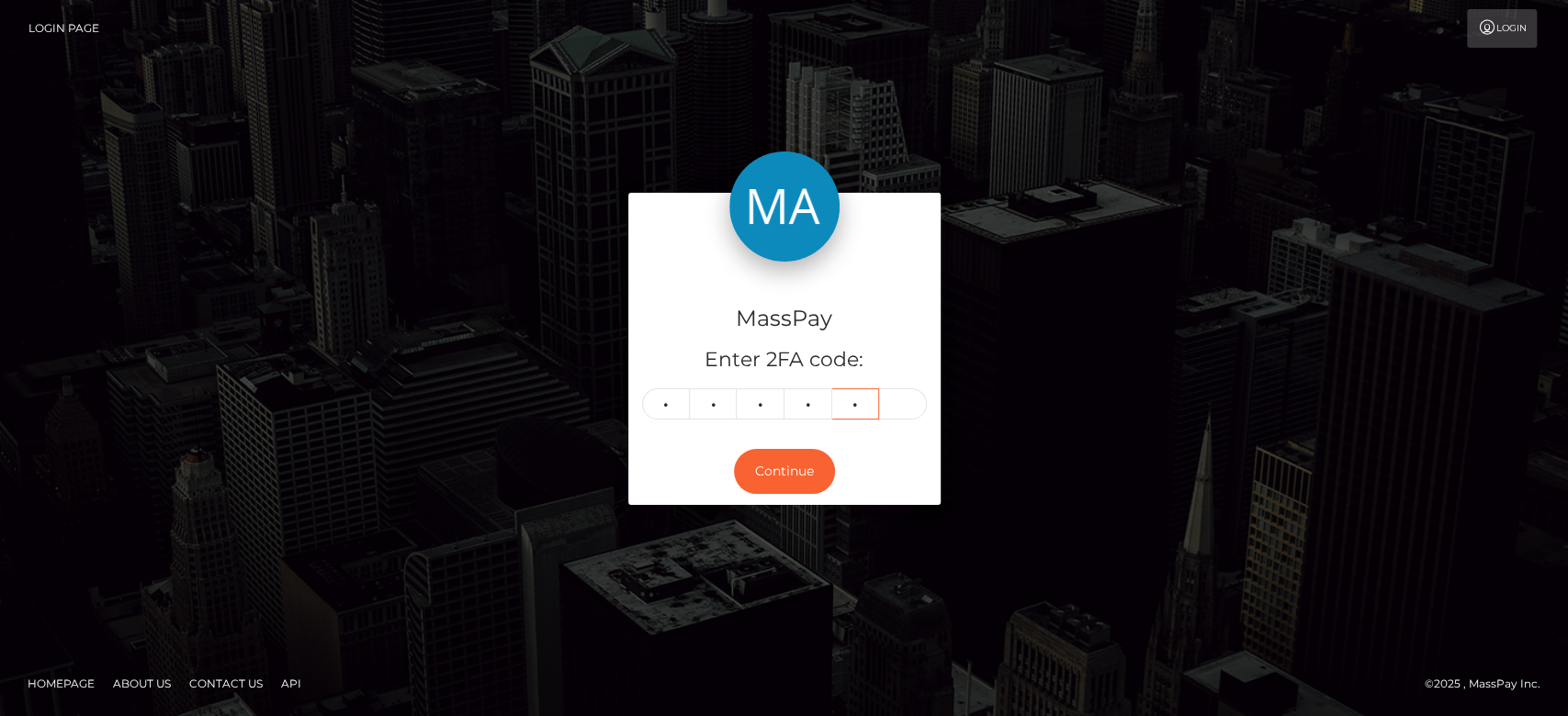
type input "5"
type input "8"
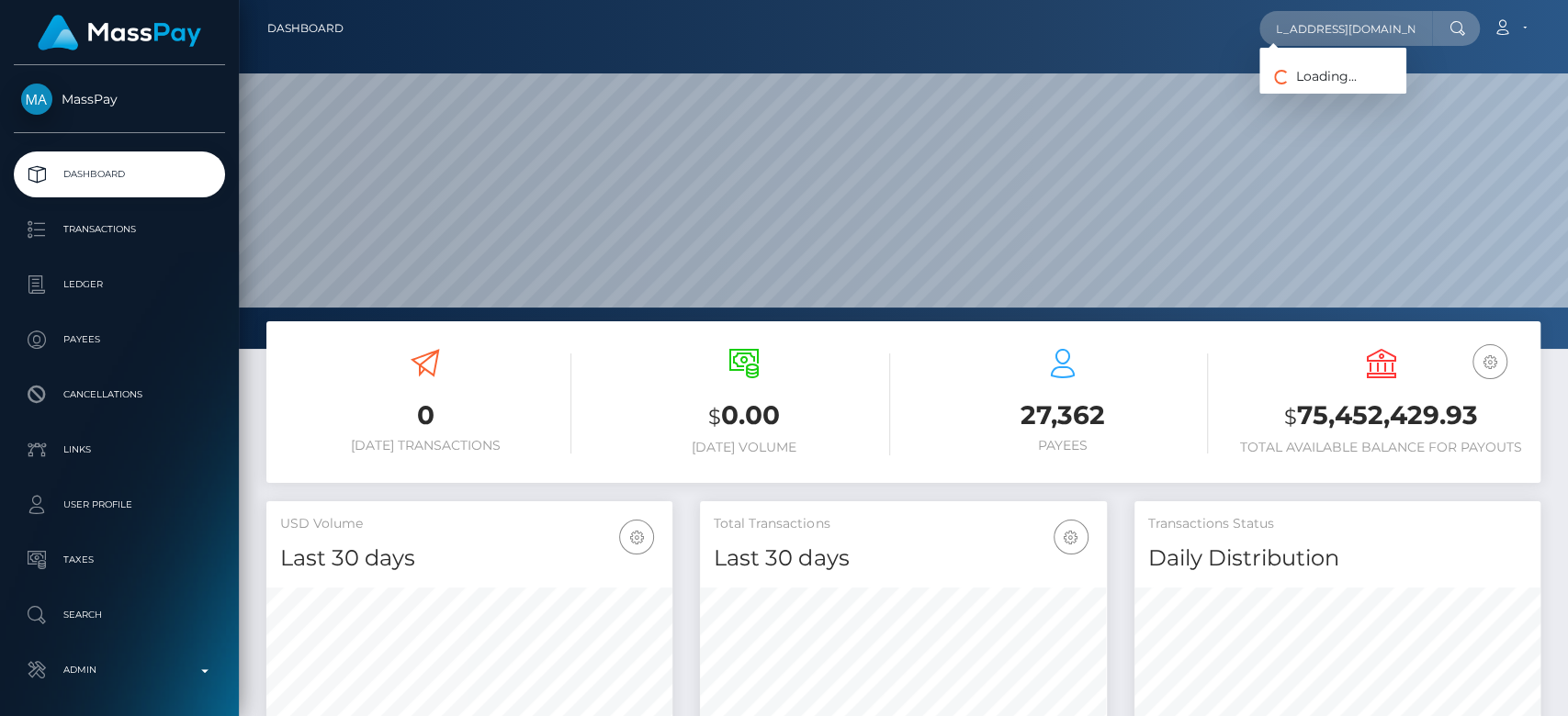
scroll to position [324, 406]
type input "[EMAIL_ADDRESS][DOMAIN_NAME]"
click at [1332, 83] on link "Kelly Bridges" at bounding box center [1332, 95] width 147 height 34
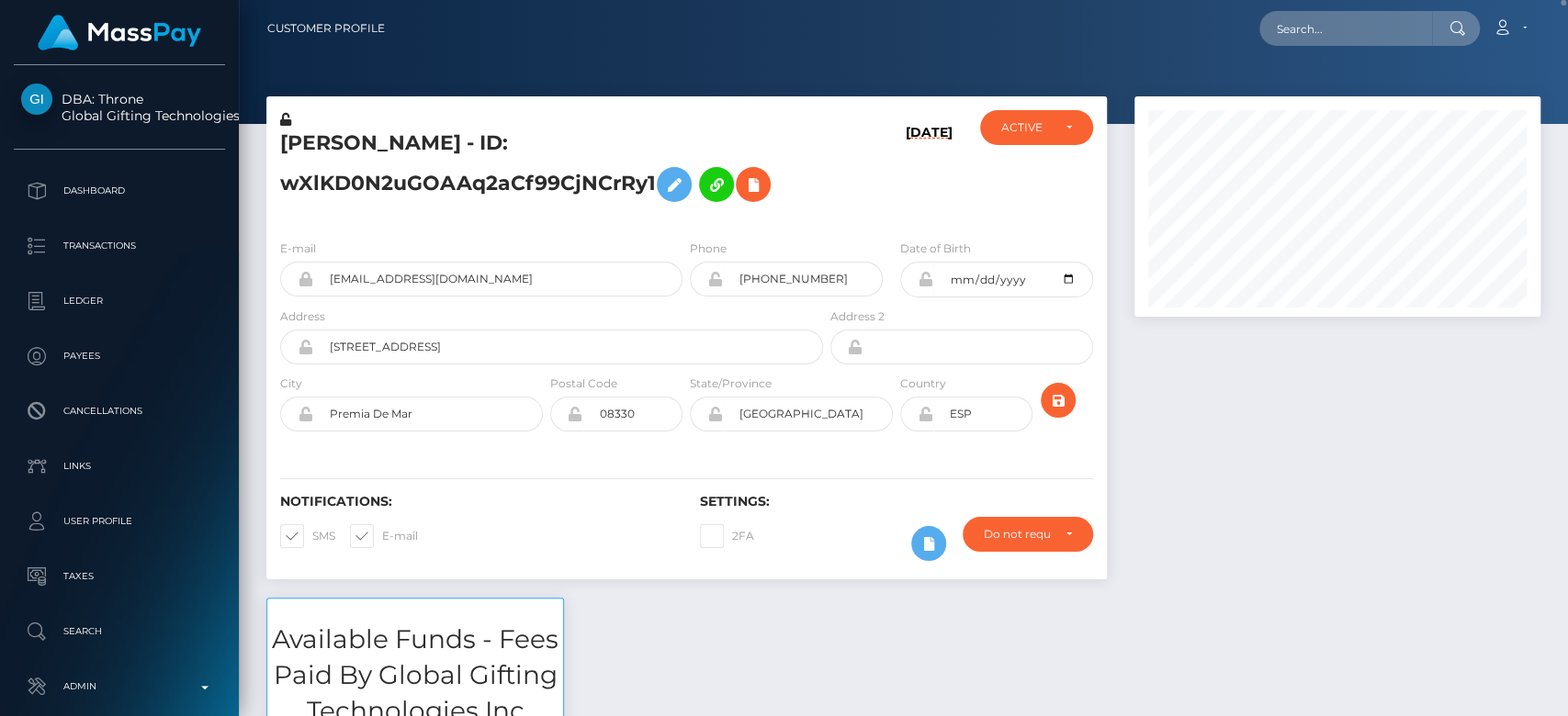
click at [1320, 9] on div "Loading... Loading... Account Edit Profile Logout" at bounding box center [969, 29] width 1139 height 39
click at [1320, 37] on input "text" at bounding box center [1345, 29] width 173 height 35
paste input "1331467194 f4fad107-85ab-11f0-8023-0266f44cc279 55624c74-a38b-4022-9e44-46bb038…"
type input "1331467194 f4fad107-85ab-11f0-8023-0266f44cc279 55624c74-a38b-4022-9e44-46bb038…"
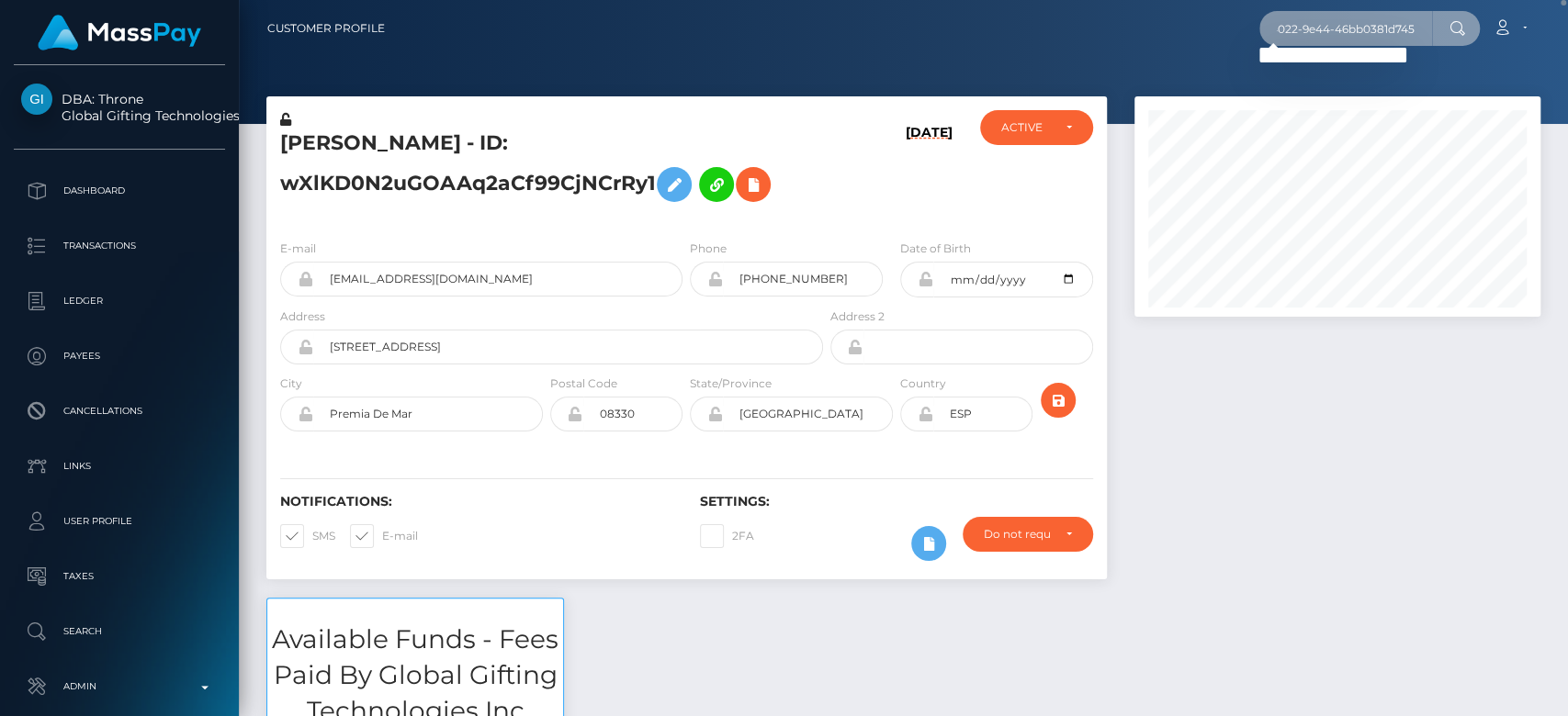
scroll to position [0, 0]
click at [1341, 27] on input "1331467194 f4fad107-85ab-11f0-8023-0266f44cc279 55624c74-a38b-4022-9e44-46bb038…" at bounding box center [1345, 29] width 173 height 35
paste input "55624c74-a38b-4022-9e44-46bb0381d745 2025-08-30"
type input "55624c74-a38b-4022-9e44-46bb0381d745 2025-08-30"
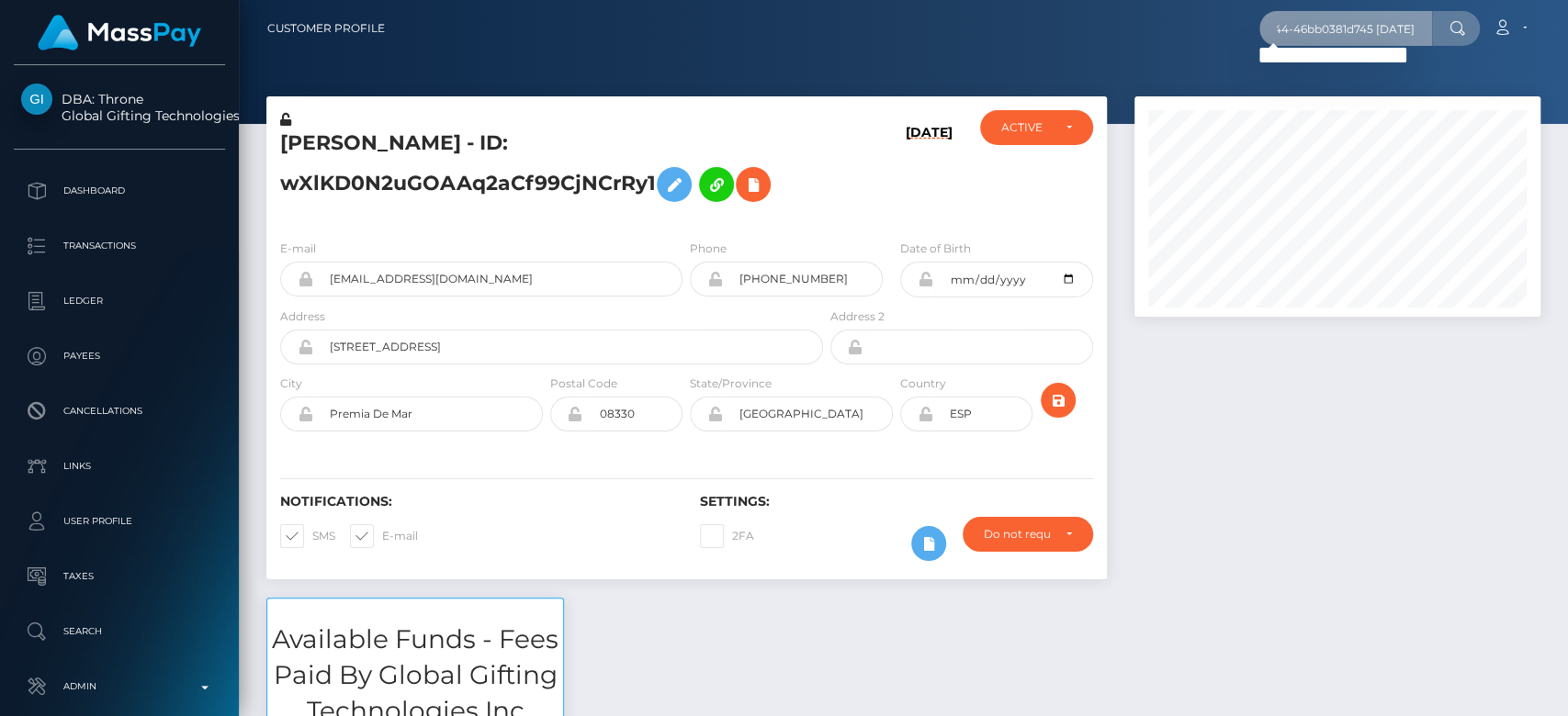
scroll to position [0, 0]
click at [1359, 19] on input "55624c74-a38b-4022-9e44-46bb0381d745 2025-08-30" at bounding box center [1345, 29] width 173 height 35
paste input "1331467194 f4fad107-85ab-11f0-8023-0266f44cc279"
type input "1331467194 f4fad107-85ab-11f0-8023-0266f44cc279"
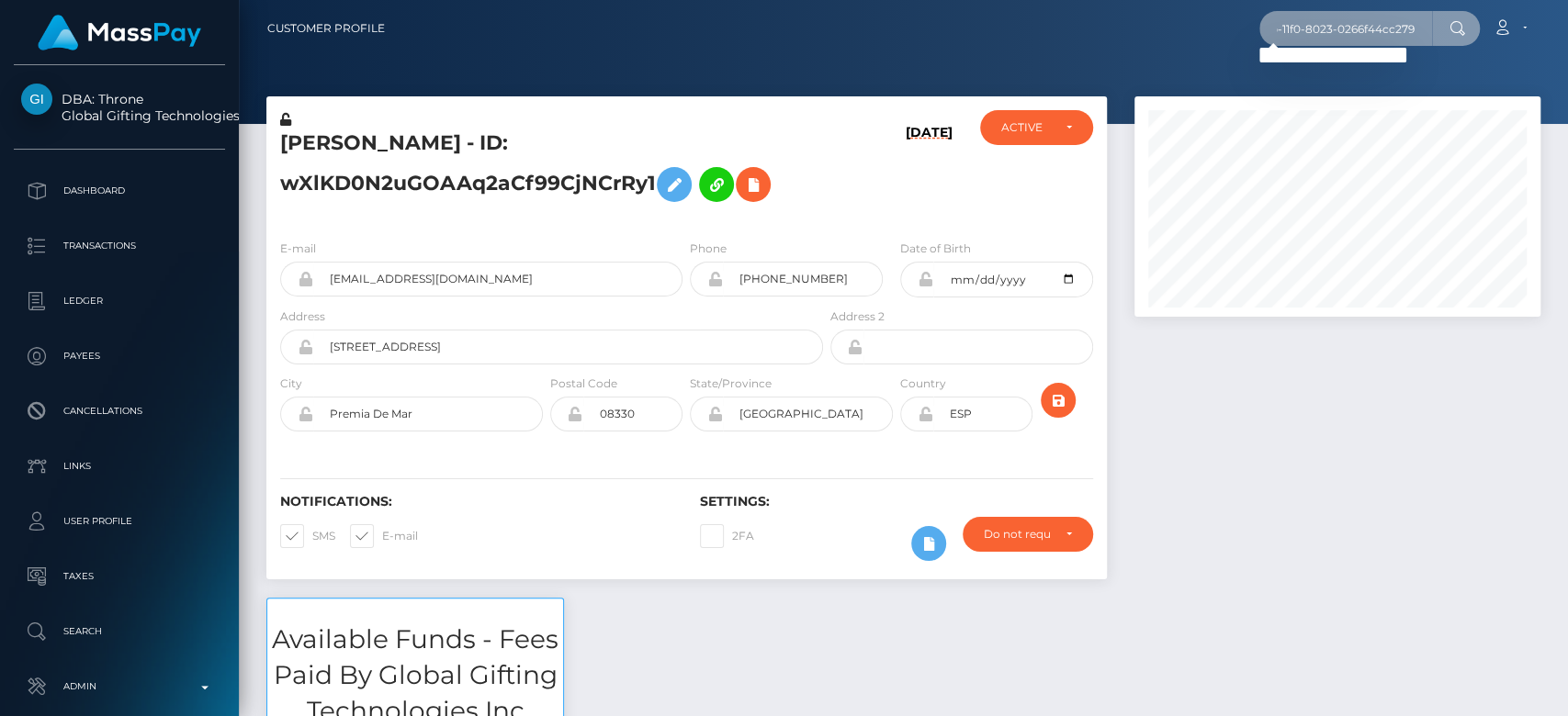
scroll to position [0, 0]
click at [1306, 17] on input "1331467194 f4fad107-85ab-11f0-8023-0266f44cc279" at bounding box center [1345, 29] width 173 height 35
paste input "1331467194"
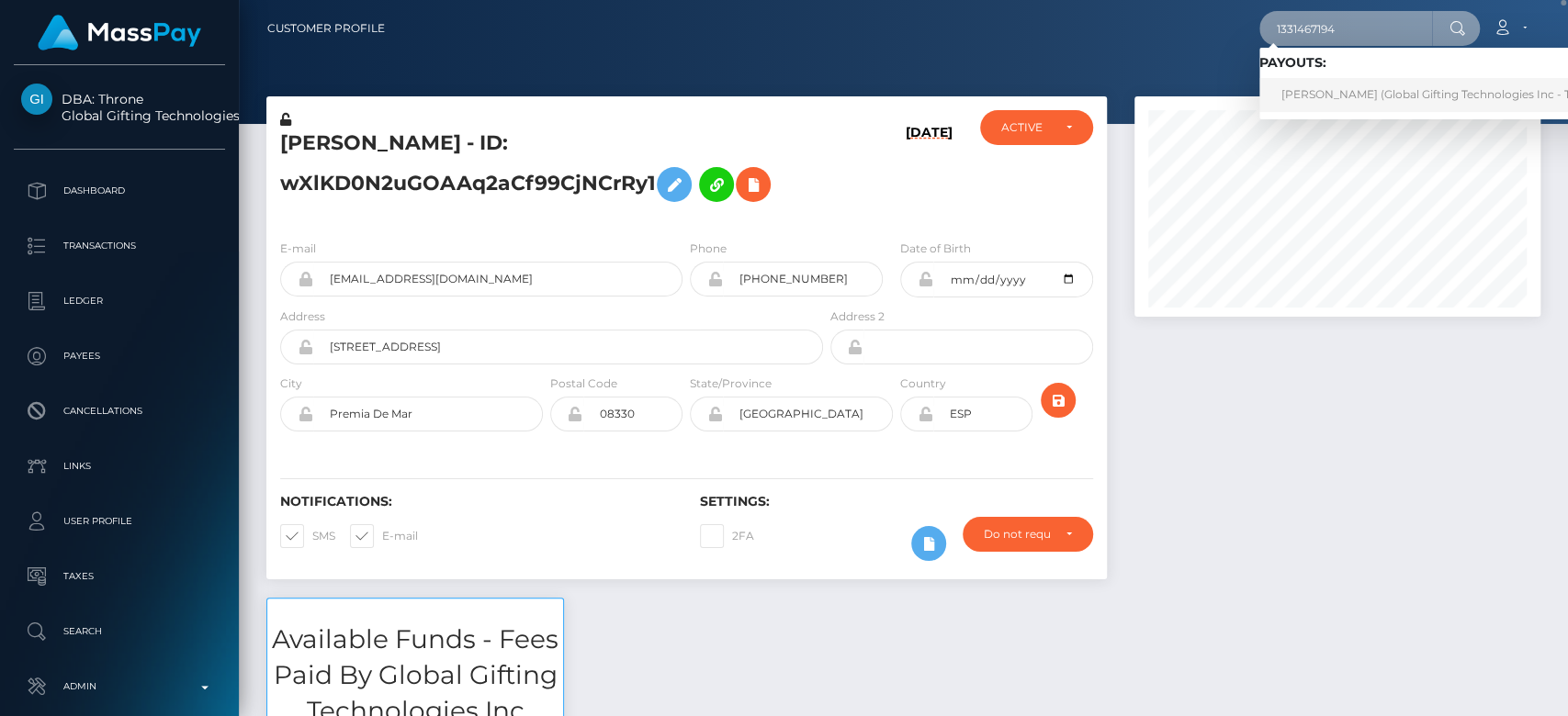
type input "1331467194"
click at [1389, 87] on link "GIORGIO CORDA (Global Gifting Technologies Inc - Throne)" at bounding box center [1444, 95] width 370 height 34
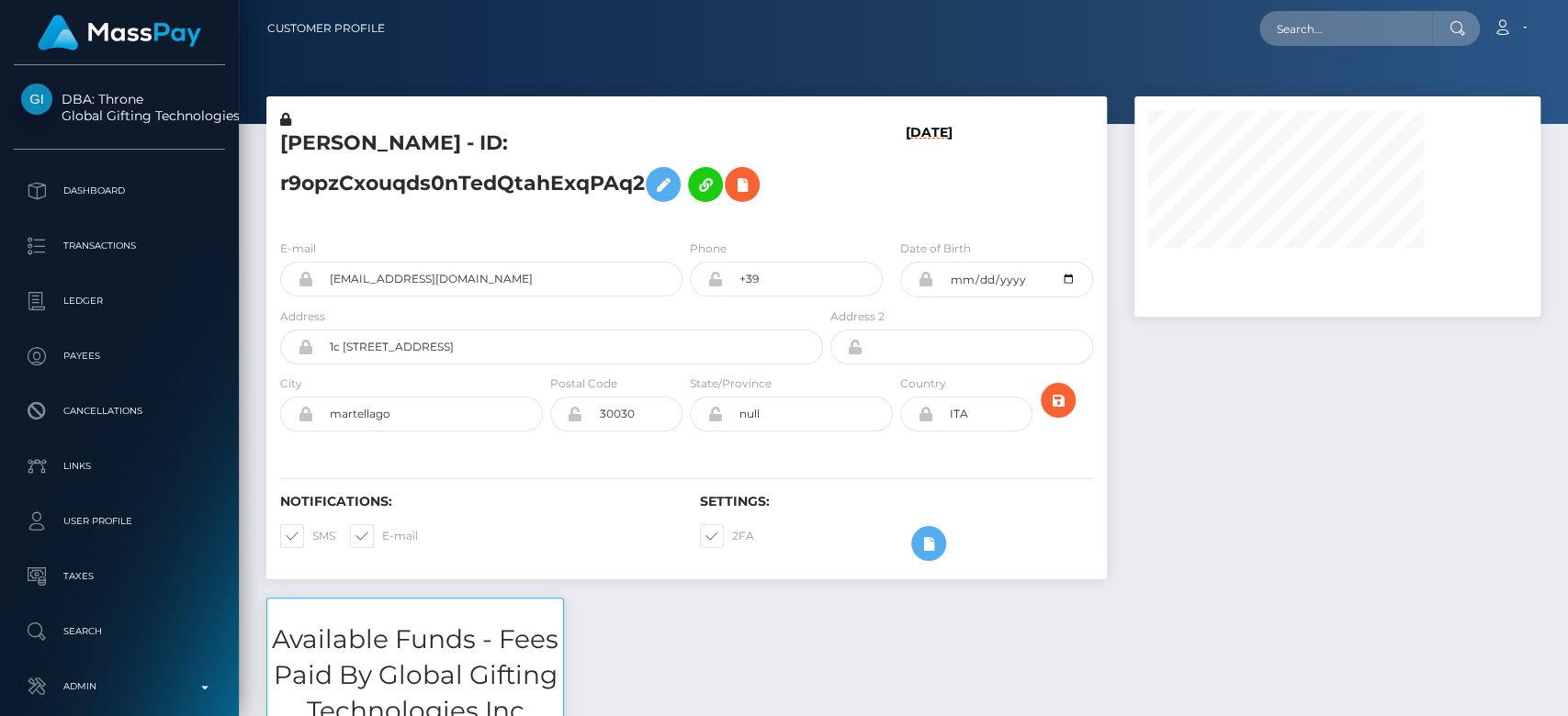
click at [1230, 514] on div at bounding box center [1337, 347] width 433 height 502
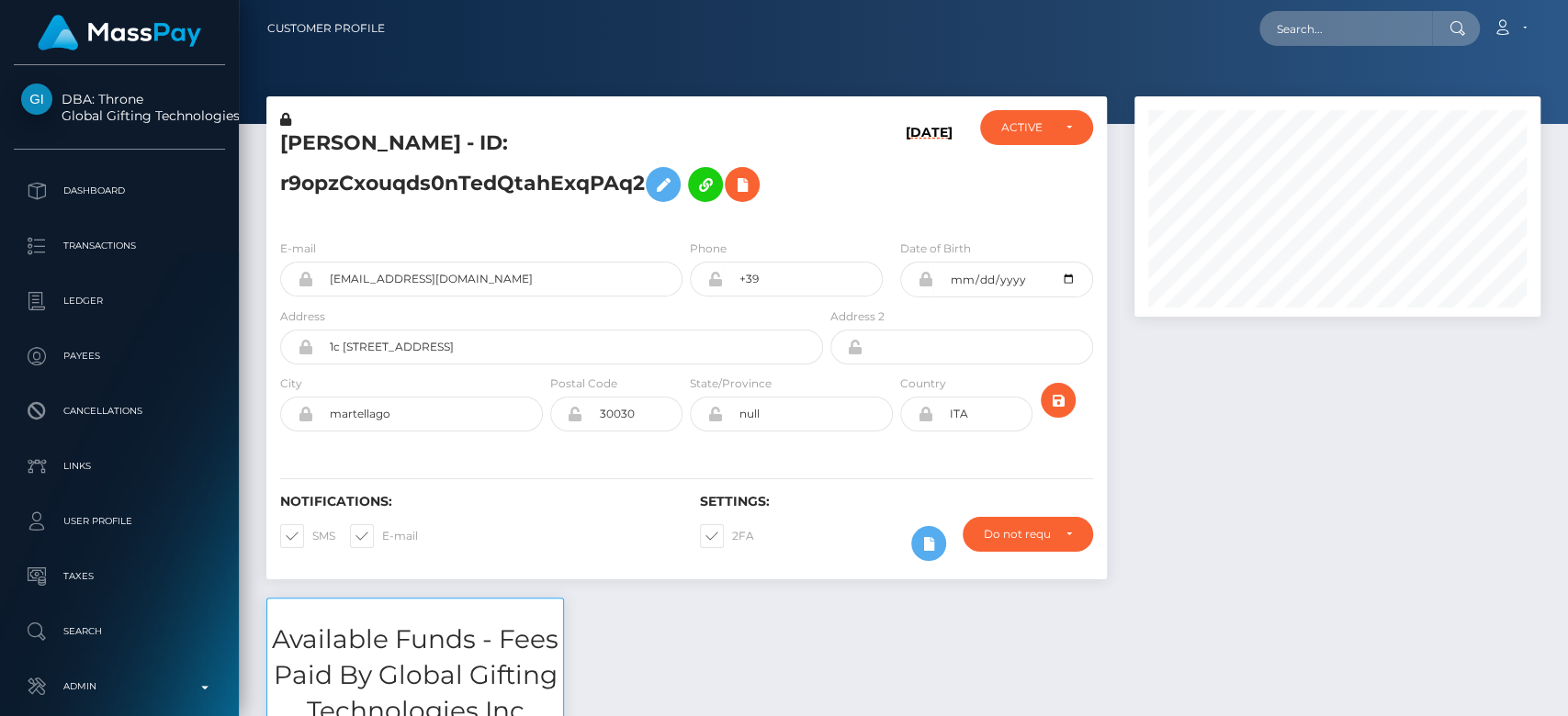
scroll to position [221, 406]
click at [1230, 514] on div at bounding box center [1337, 347] width 433 height 502
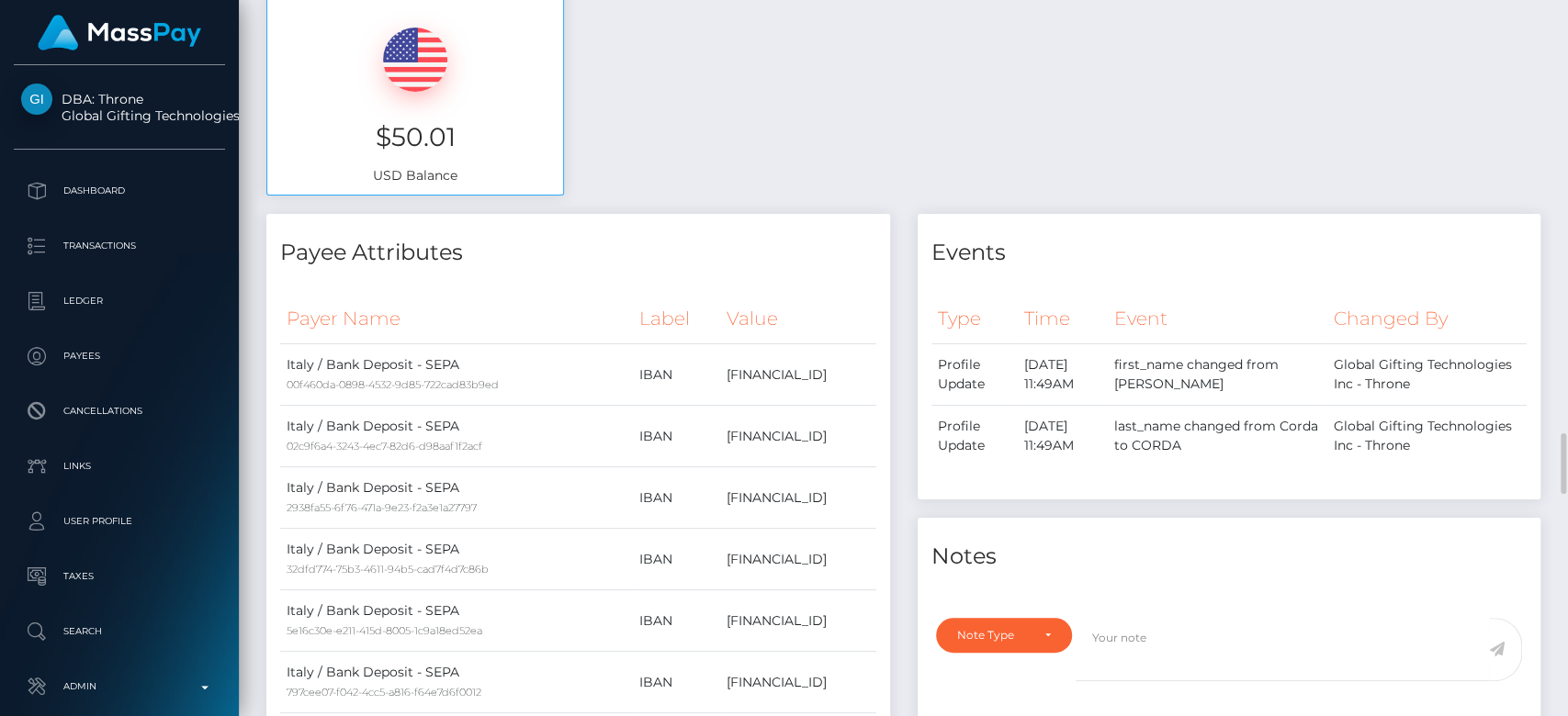
scroll to position [0, 0]
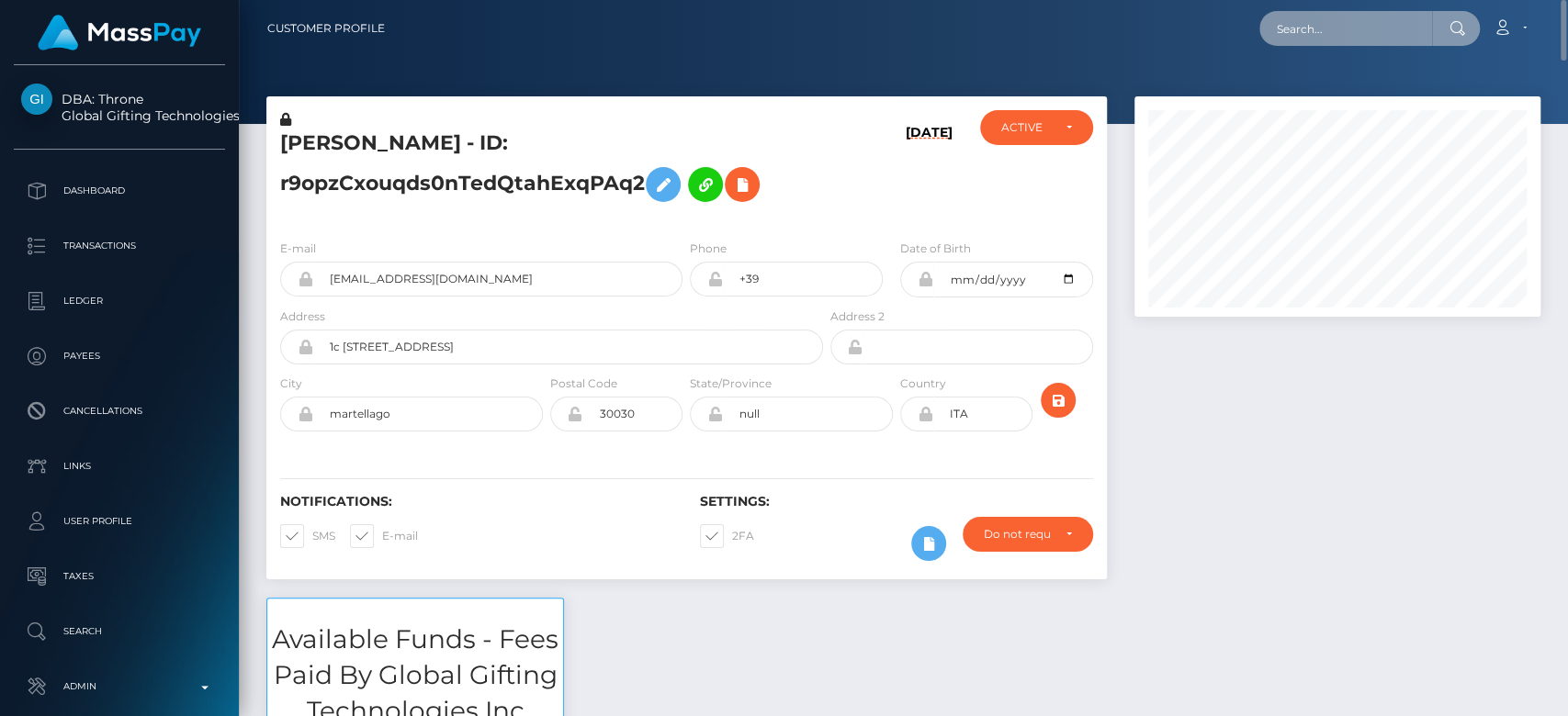
click at [1314, 26] on input "text" at bounding box center [1345, 29] width 173 height 35
paste input "[EMAIL_ADDRESS][DOMAIN_NAME]"
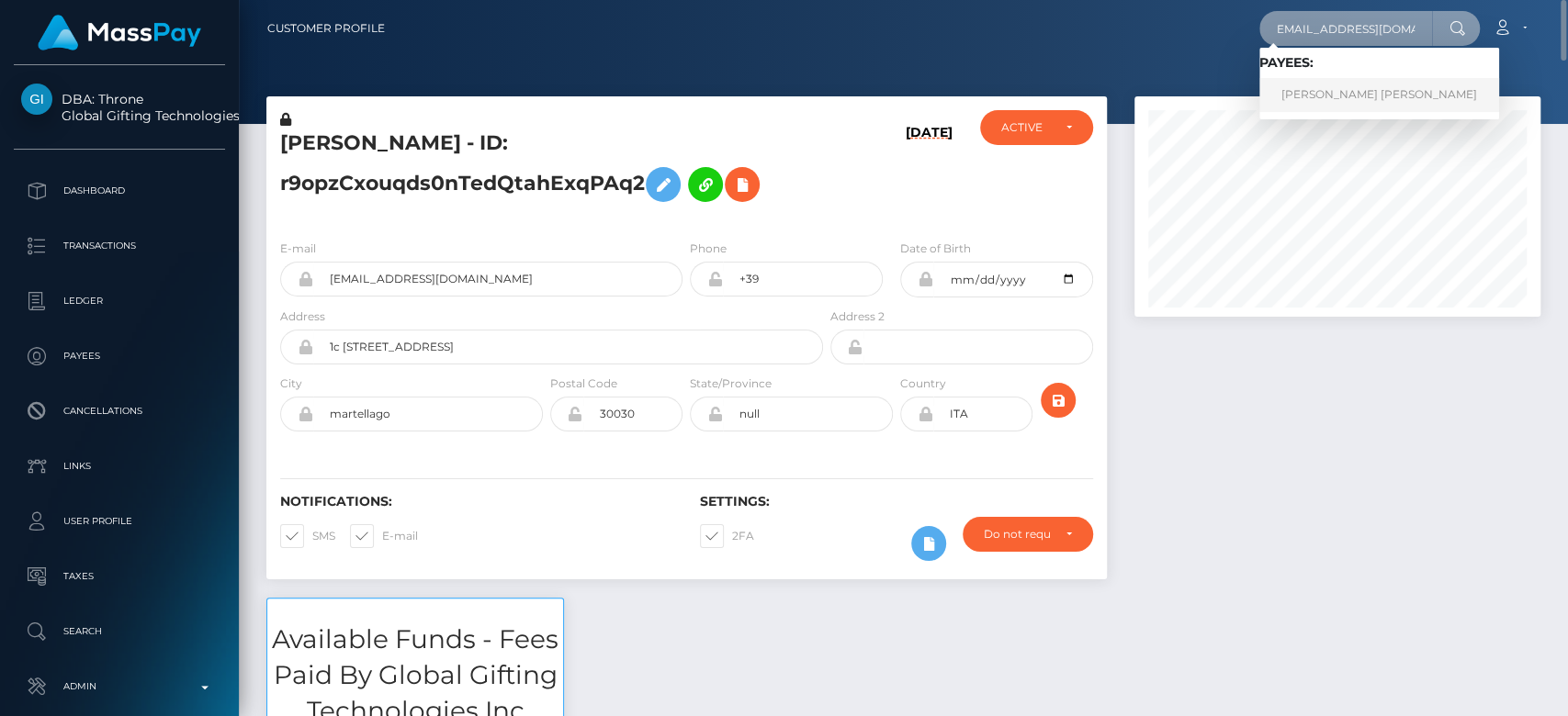
type input "[EMAIL_ADDRESS][DOMAIN_NAME]"
click at [1356, 94] on link "DAIGELYS LIZNEY MELLADO TOVAR" at bounding box center [1378, 95] width 239 height 34
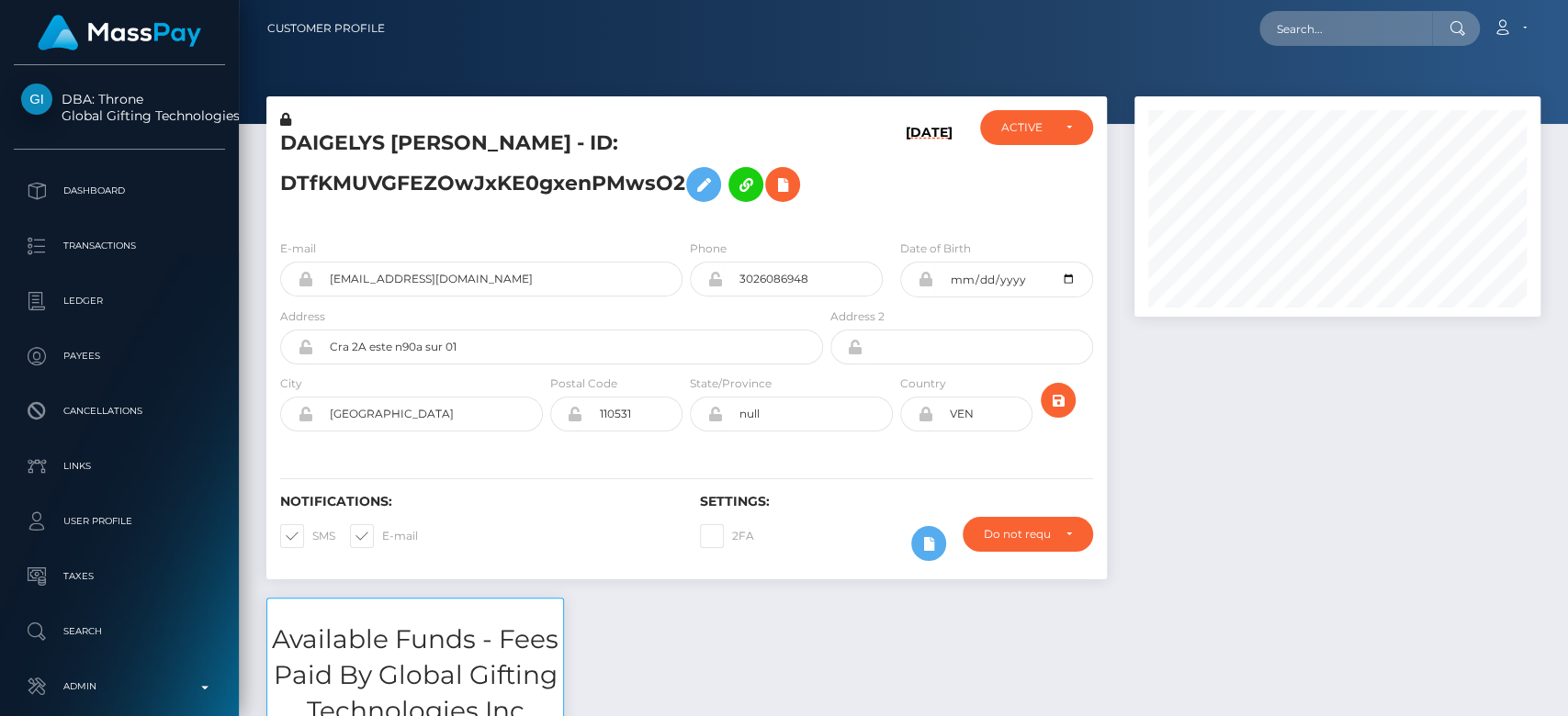
scroll to position [221, 406]
click at [1312, 28] on input "text" at bounding box center [1345, 29] width 173 height 35
paste input "yourqueenlex888@gmail.com"
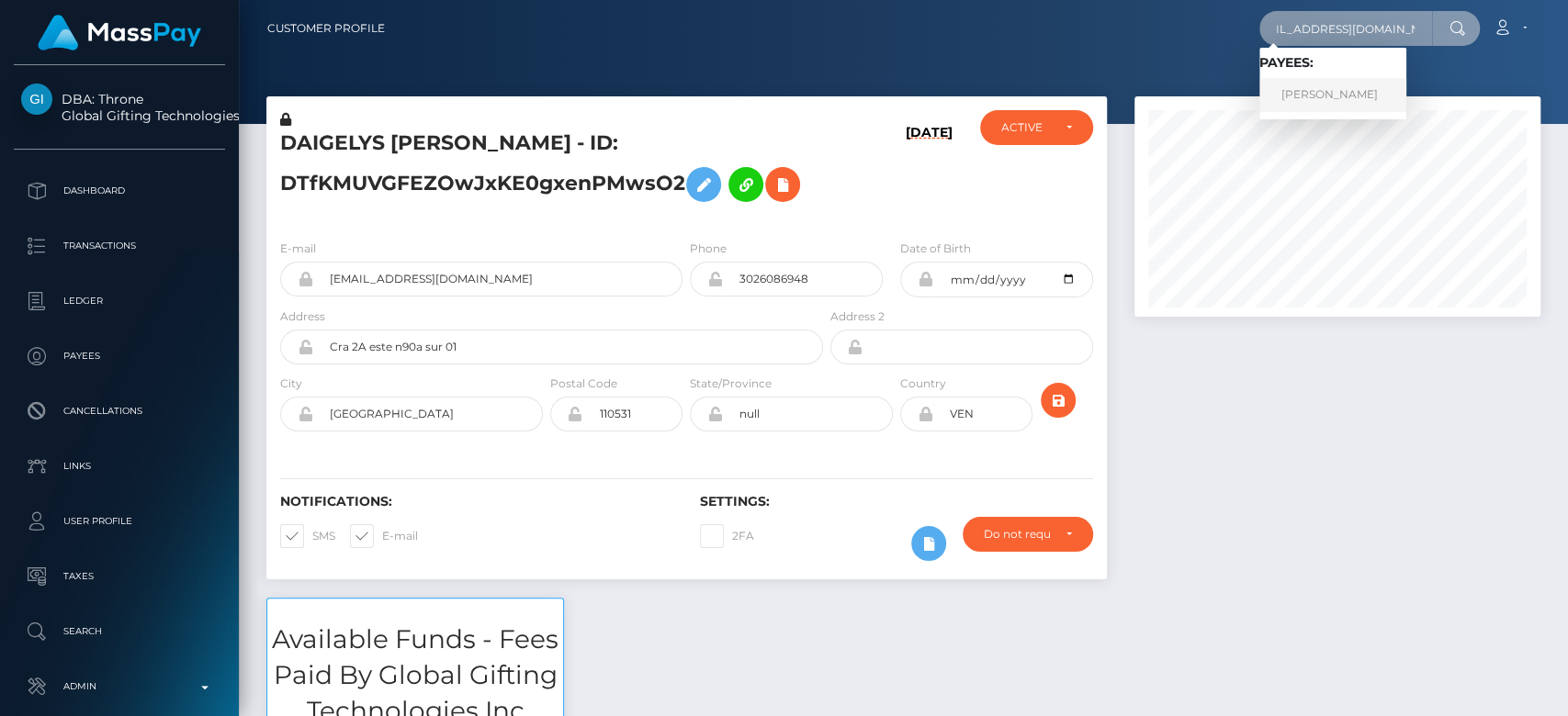
type input "yourqueenlex888@gmail.com"
click at [1335, 87] on link "ELIZABETH JULIE RZESZUTEK" at bounding box center [1332, 95] width 147 height 34
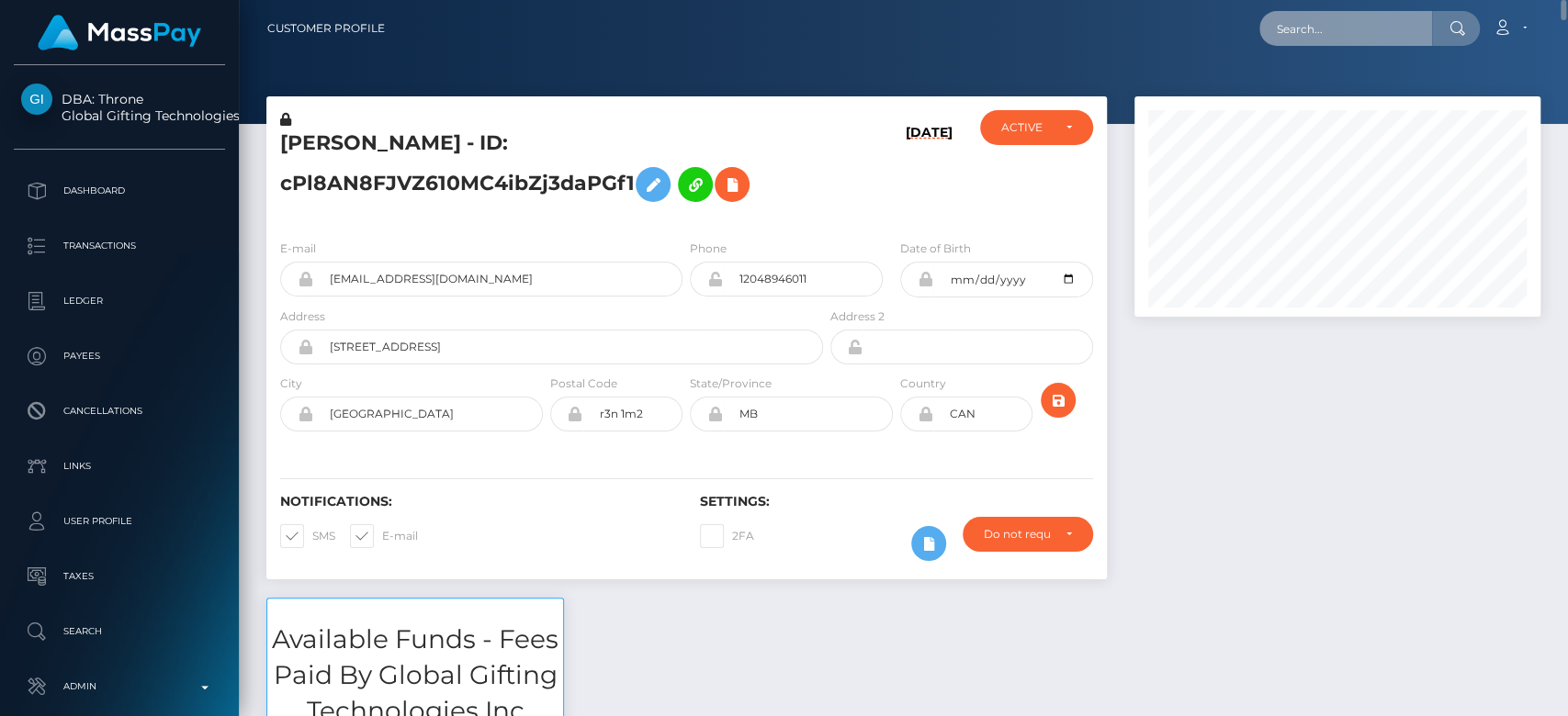
click at [1334, 21] on input "text" at bounding box center [1345, 29] width 173 height 35
paste input "[EMAIL_ADDRESS][DOMAIN_NAME]"
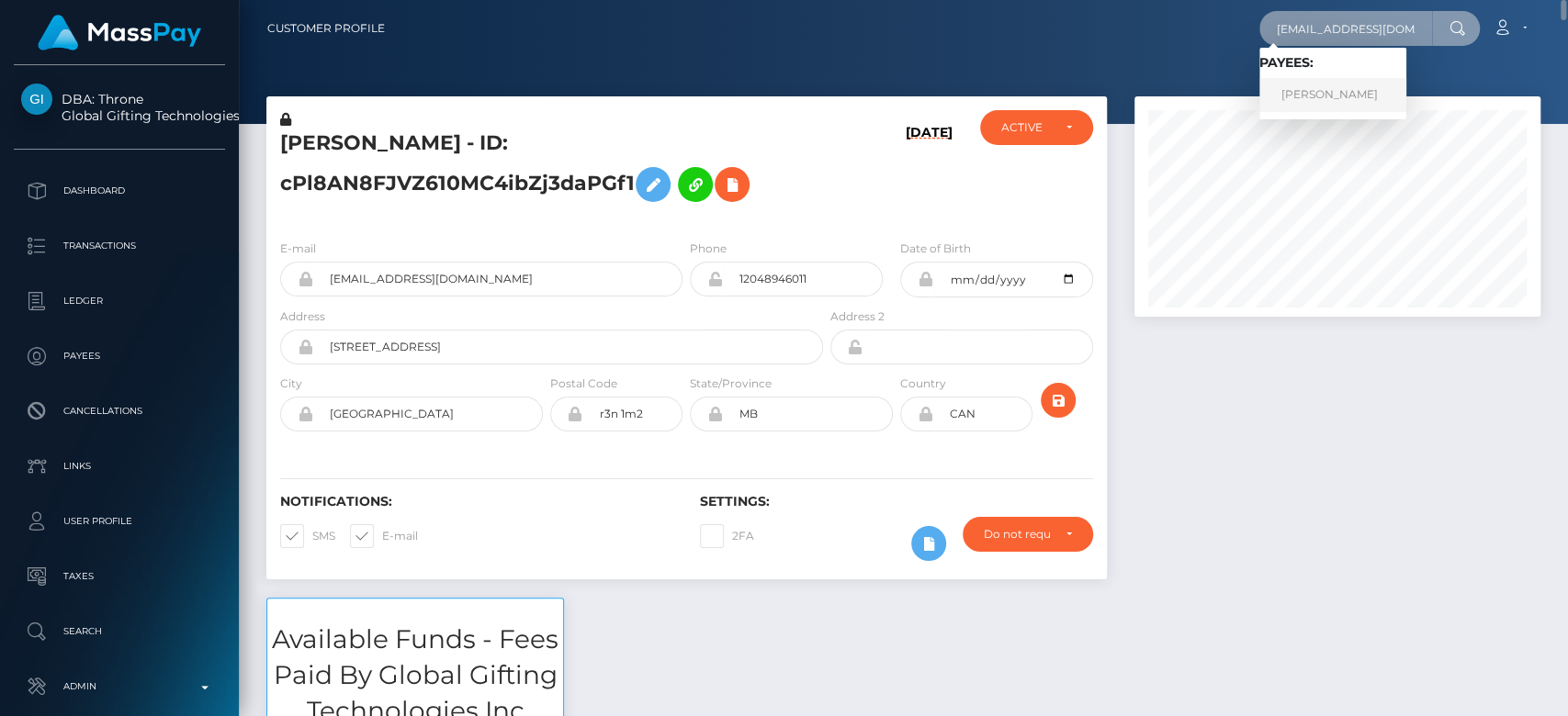
type input "[EMAIL_ADDRESS][DOMAIN_NAME]"
click at [1379, 87] on link "AUSTIN KENNEDY MCGEE" at bounding box center [1332, 95] width 147 height 34
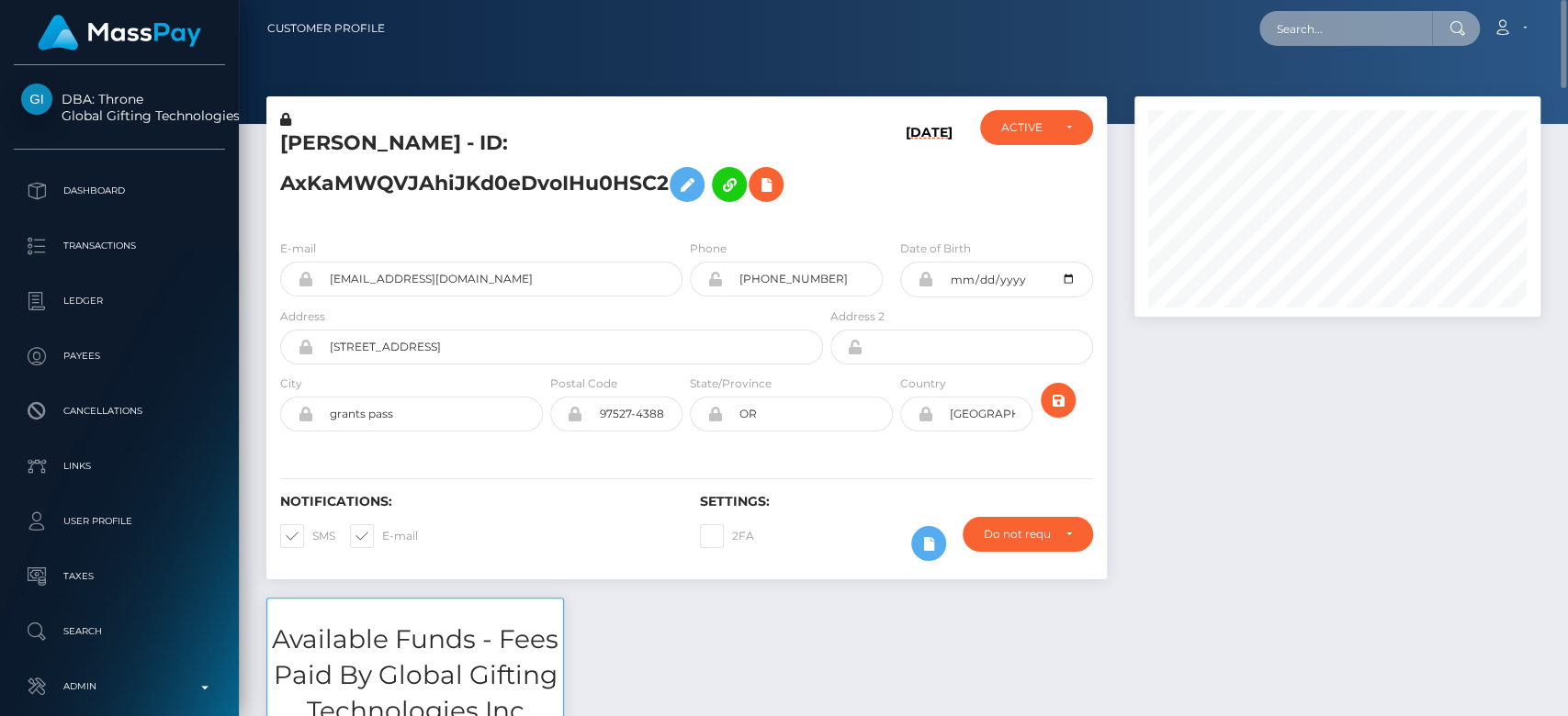
click at [1301, 17] on input "text" at bounding box center [1345, 29] width 173 height 35
paste input "[EMAIL_ADDRESS][DOMAIN_NAME]"
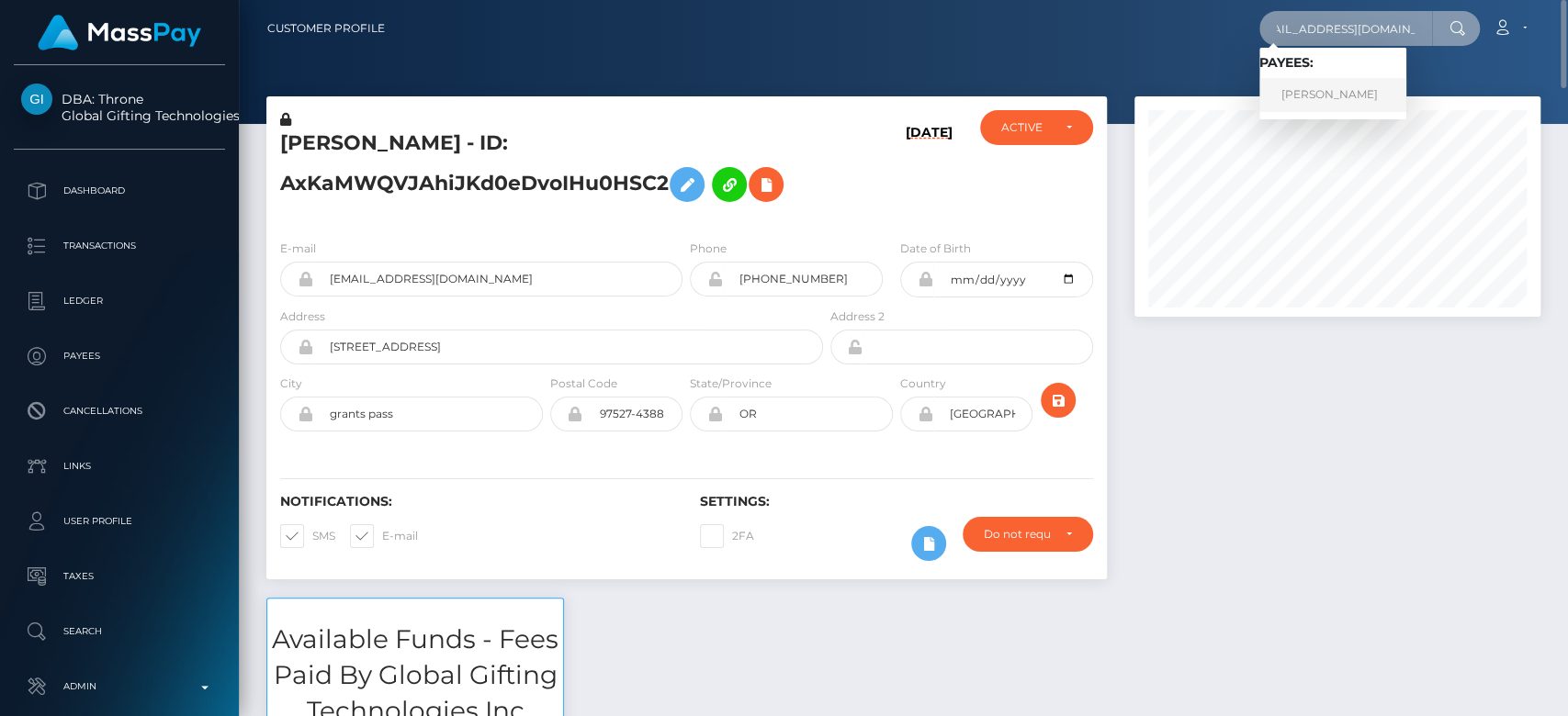
type input "[EMAIL_ADDRESS][DOMAIN_NAME]"
click at [1315, 107] on link "ANNE GILBERT SYMONS" at bounding box center [1332, 95] width 147 height 34
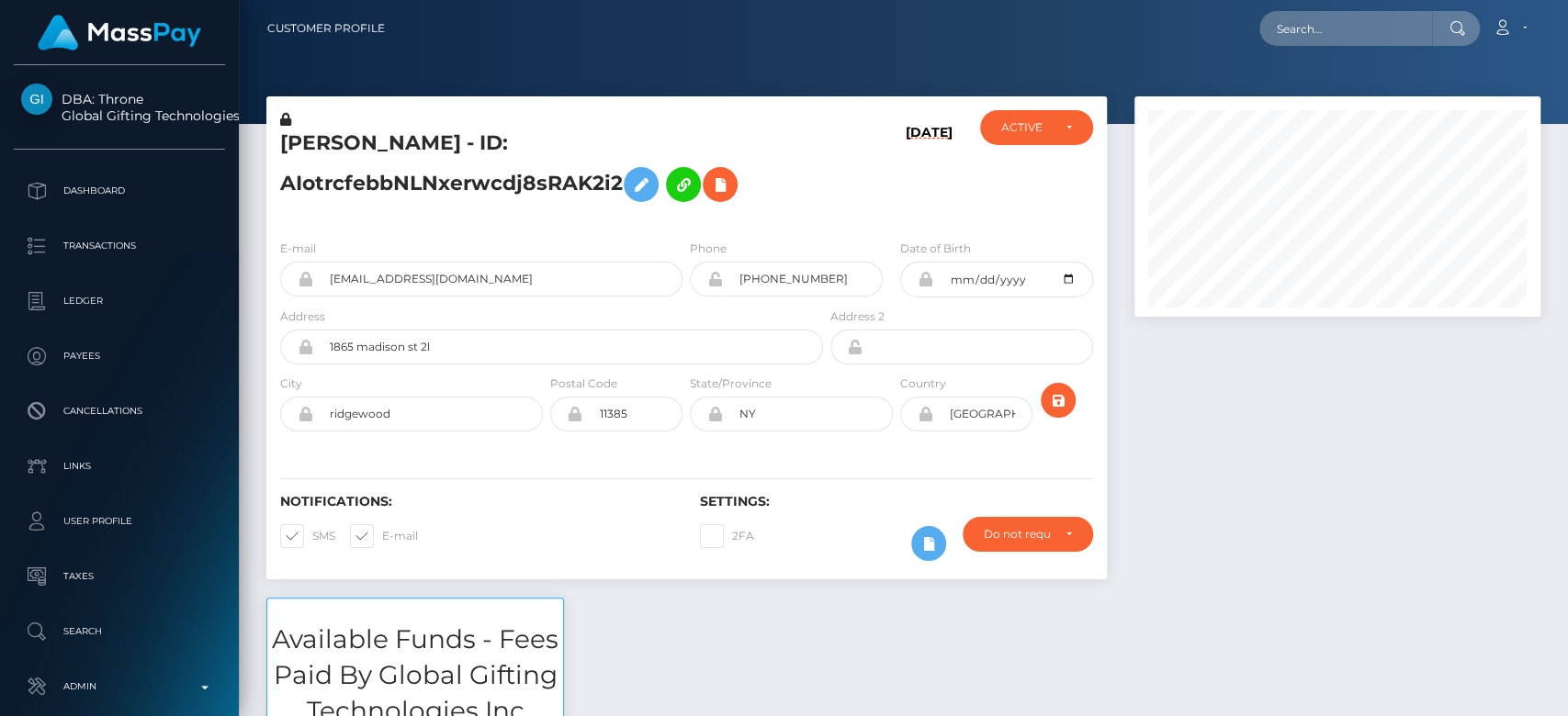
scroll to position [221, 406]
click at [1301, 25] on input "text" at bounding box center [1345, 29] width 173 height 35
paste input "[EMAIL_ADDRESS][DOMAIN_NAME]"
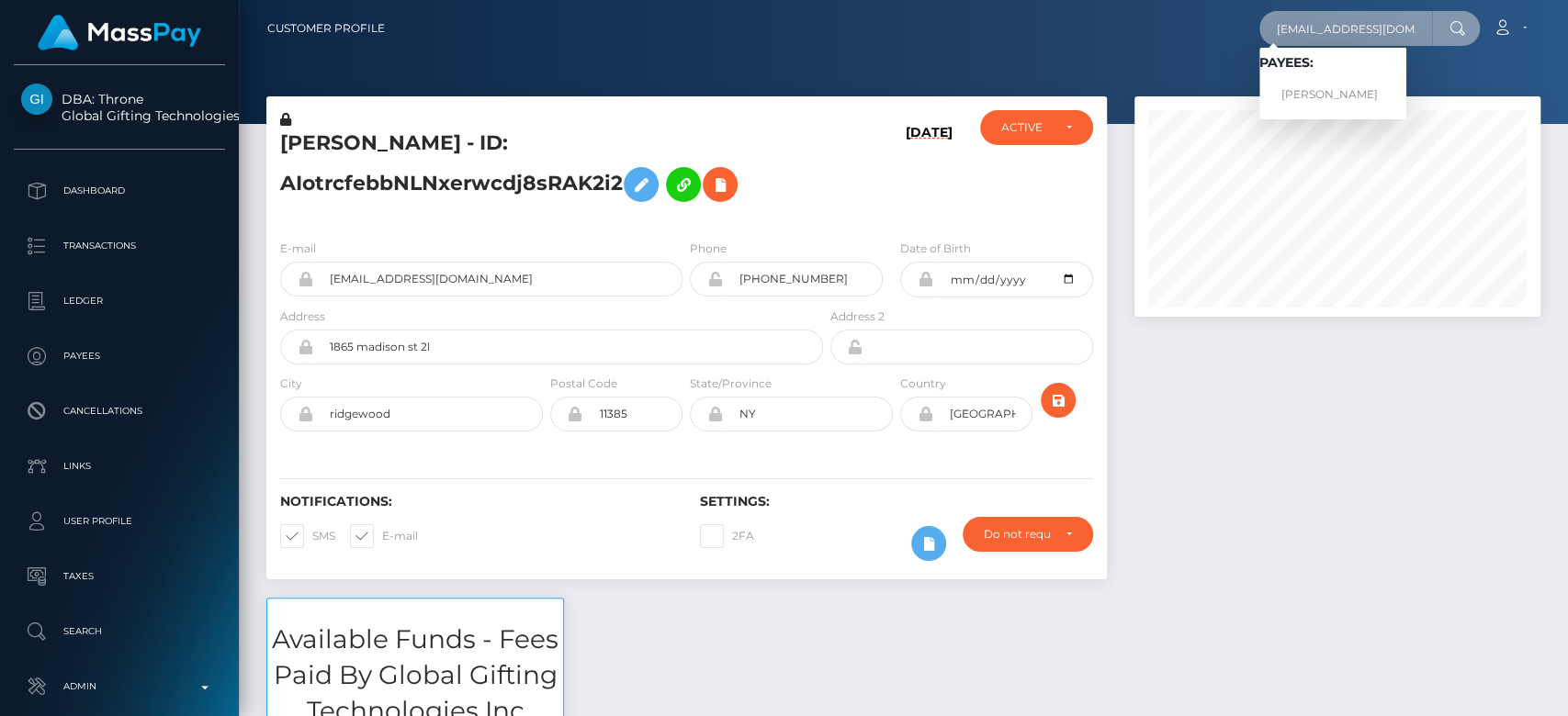
type input "[EMAIL_ADDRESS][DOMAIN_NAME]"
click at [1345, 83] on link "LEONTINE KAREN SNOEREN" at bounding box center [1332, 95] width 147 height 34
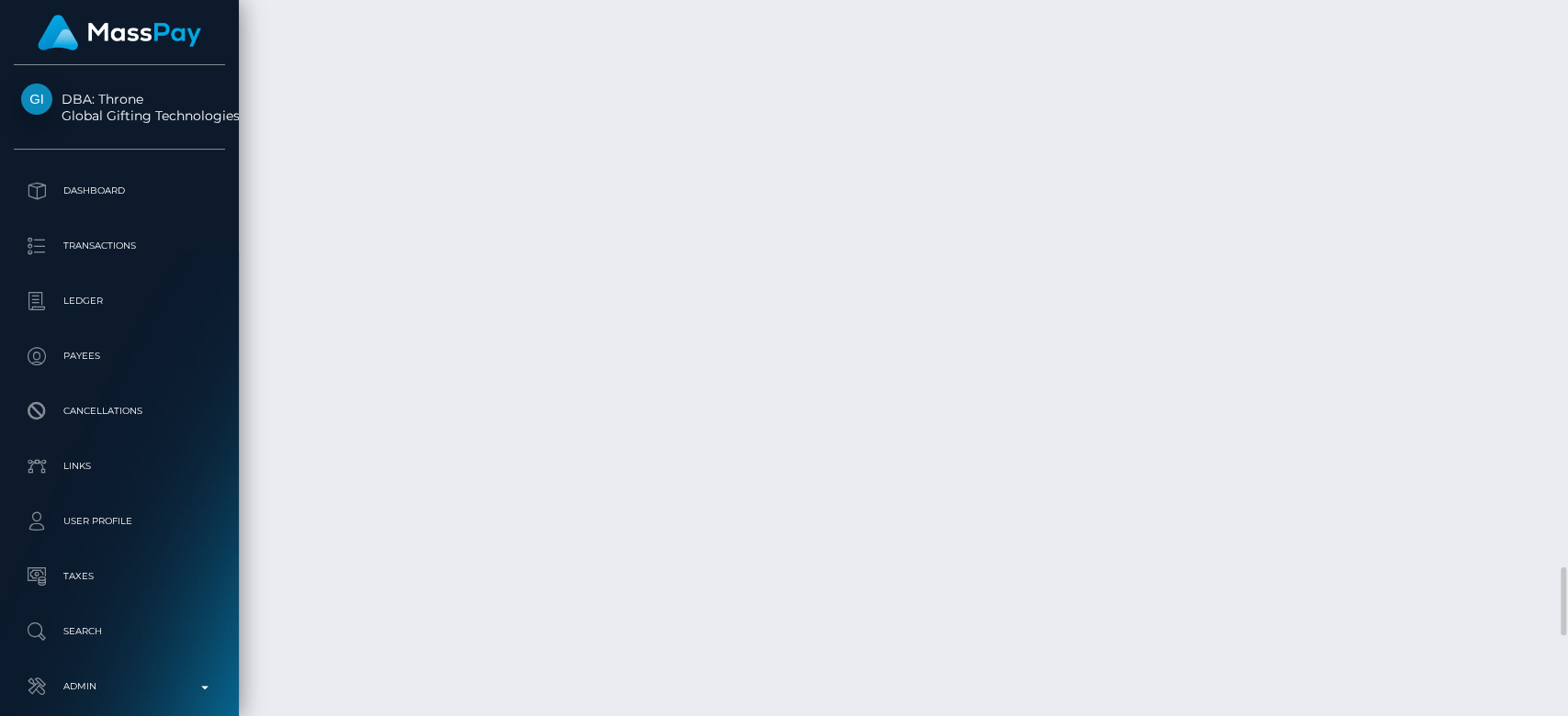
scroll to position [221, 406]
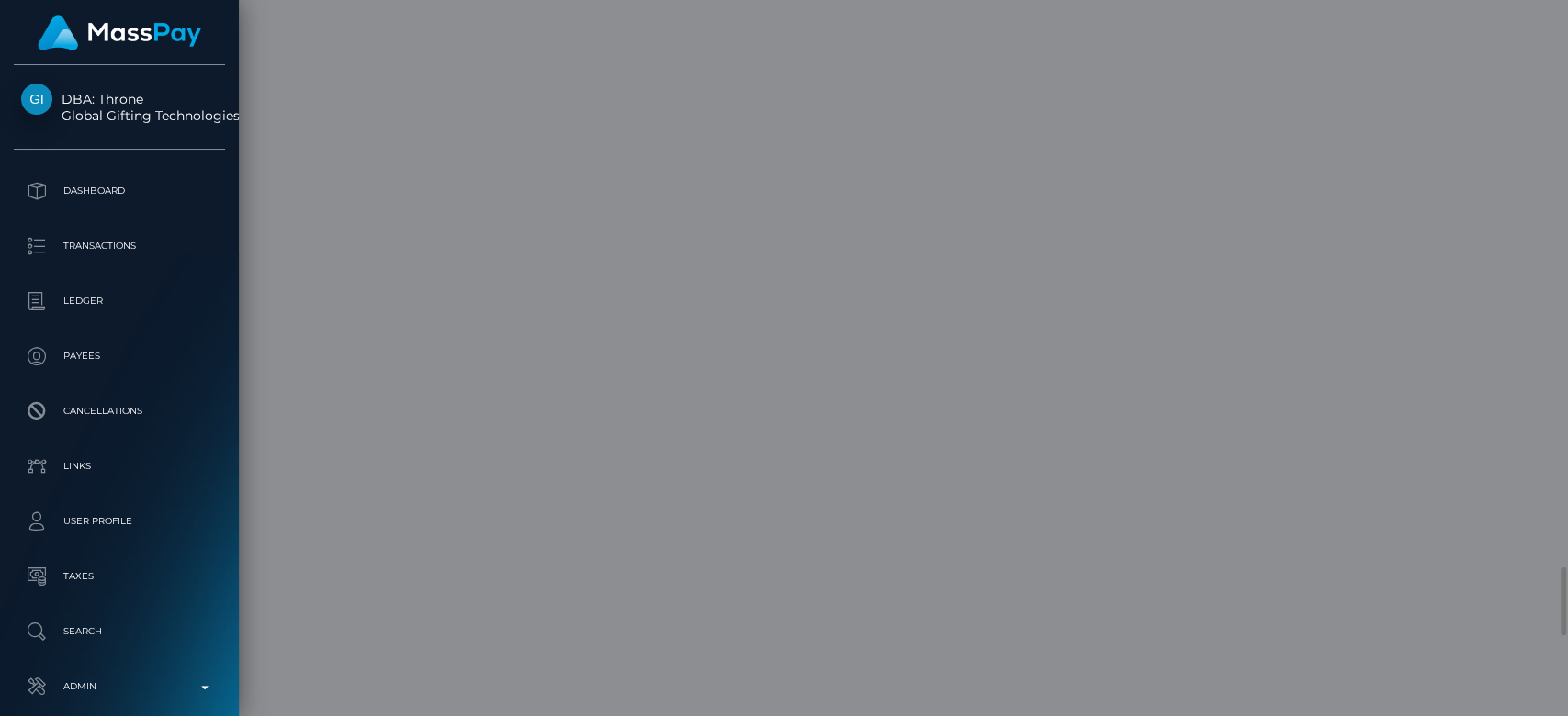
scroll to position [0, 0]
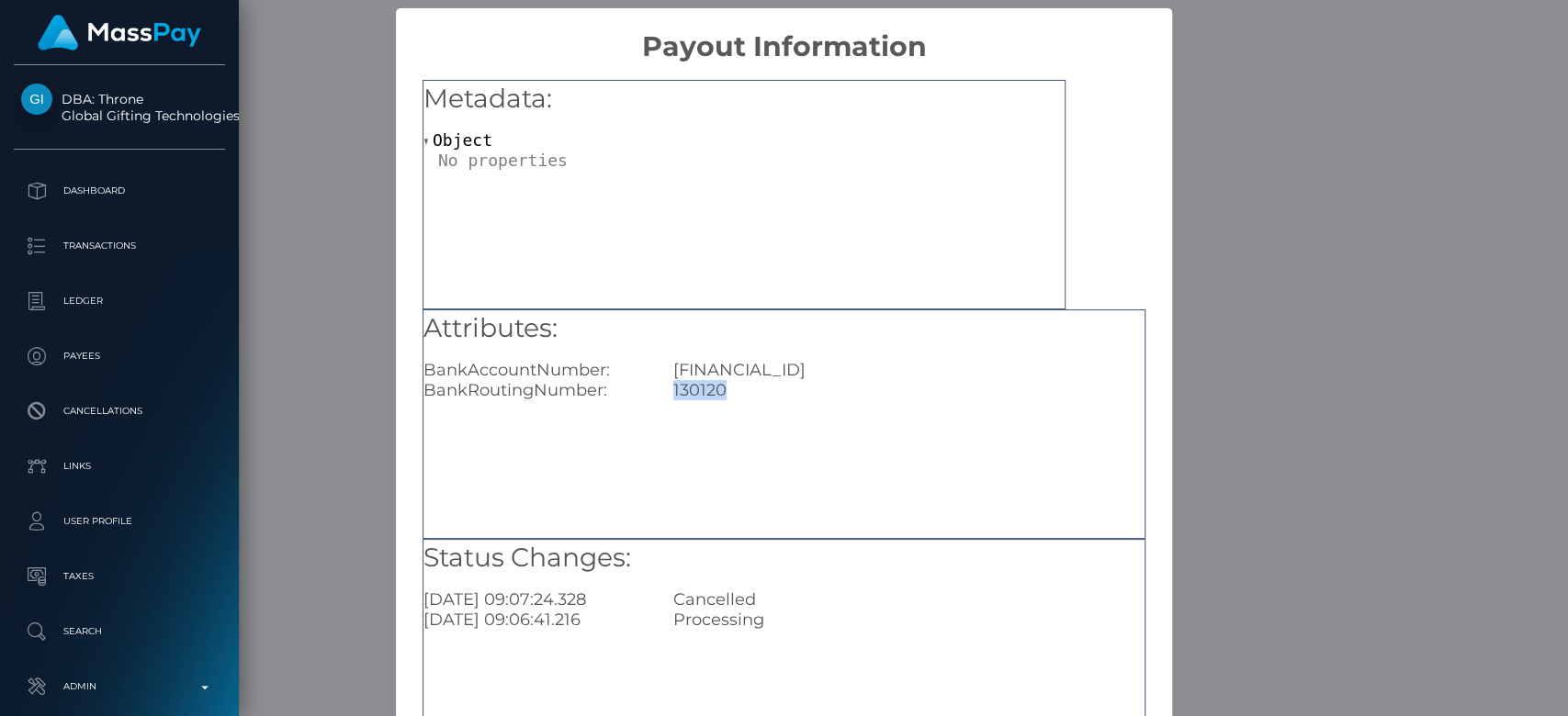
drag, startPoint x: 731, startPoint y: 393, endPoint x: 663, endPoint y: 394, distance: 68.0
click at [663, 394] on div "130120" at bounding box center [909, 390] width 499 height 20
click at [324, 215] on div "× Payout Information Metadata: Object Attributes: BankAccountNumber: GB50REVO00…" at bounding box center [784, 358] width 1568 height 716
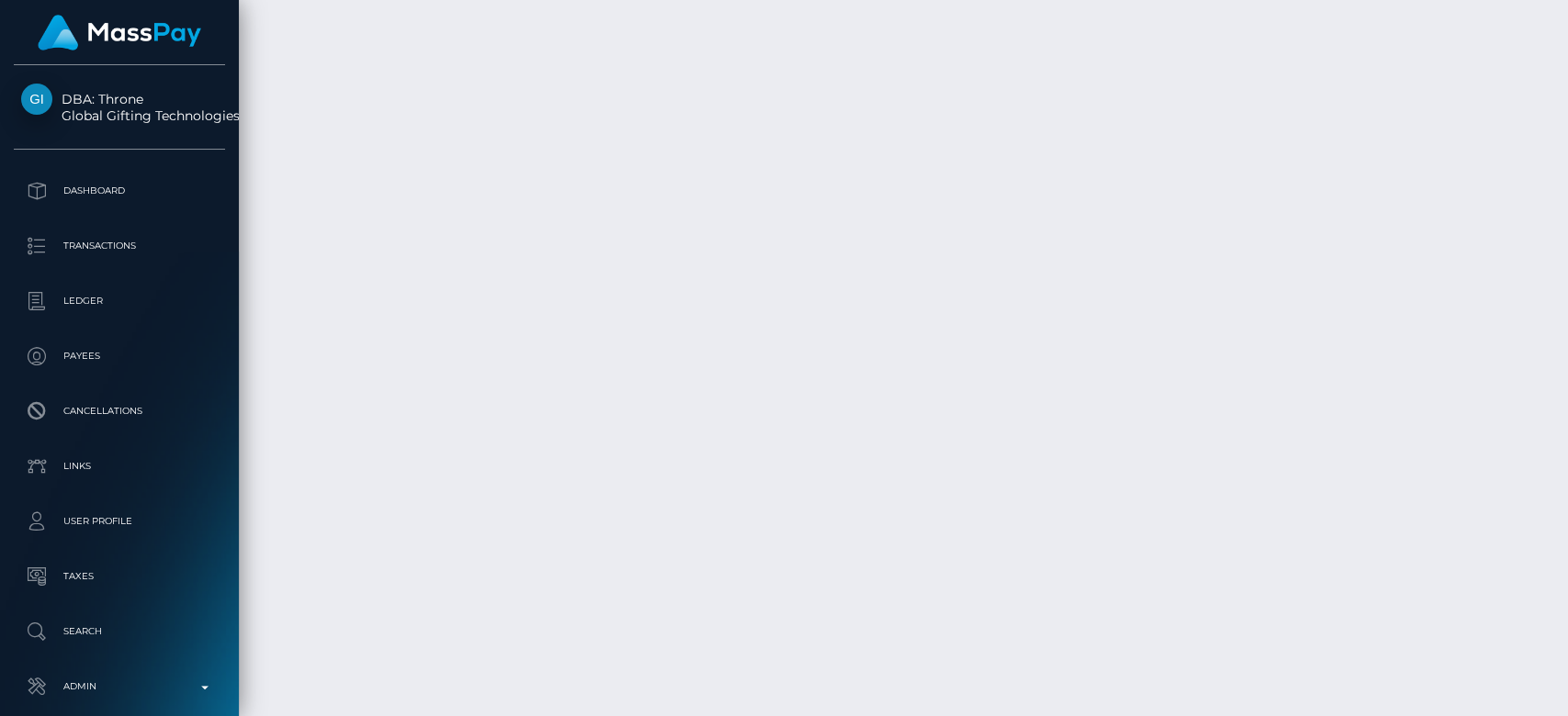
click at [324, 215] on div "× Payout Information Metadata: Object Attributes: BankAccountNumber: GB50REVO00…" at bounding box center [784, 358] width 1568 height 716
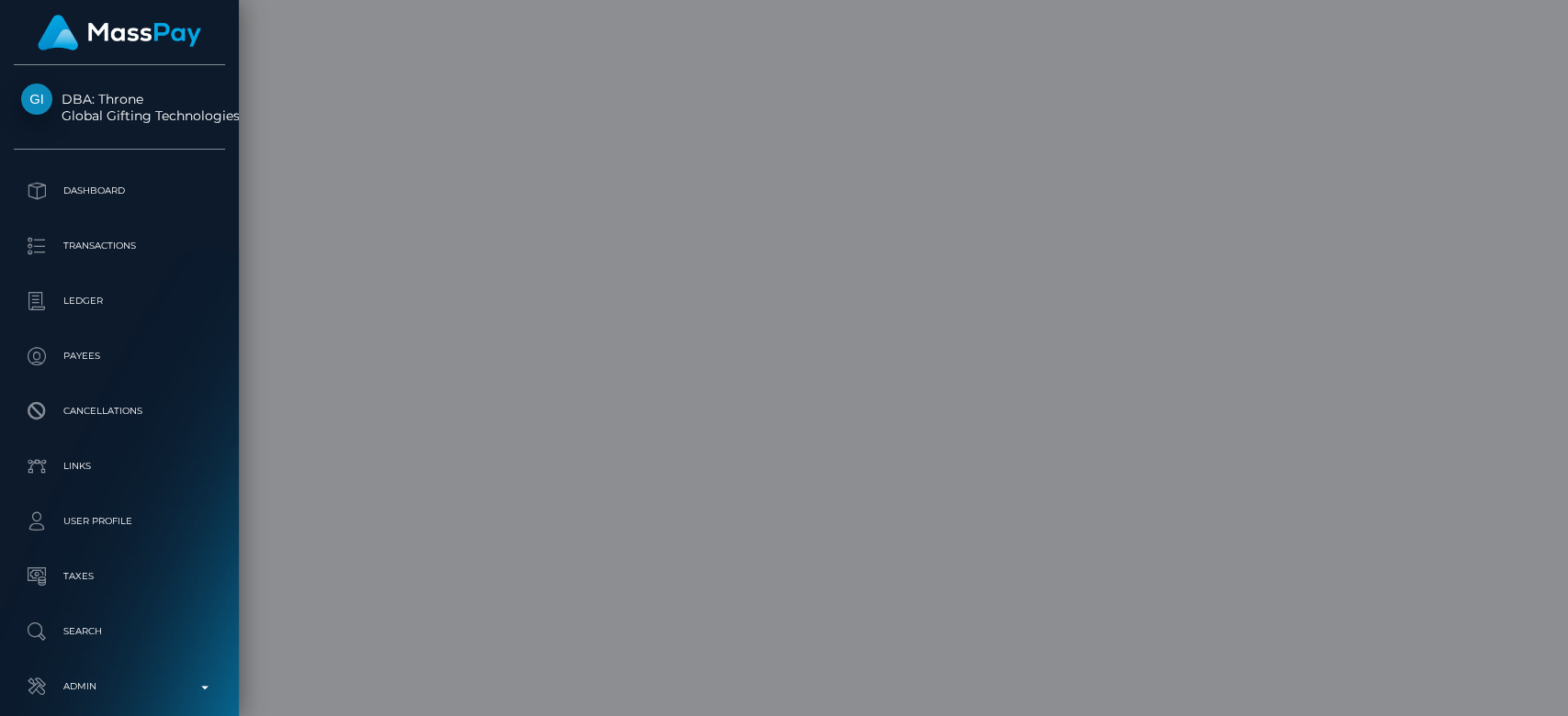
scroll to position [0, 0]
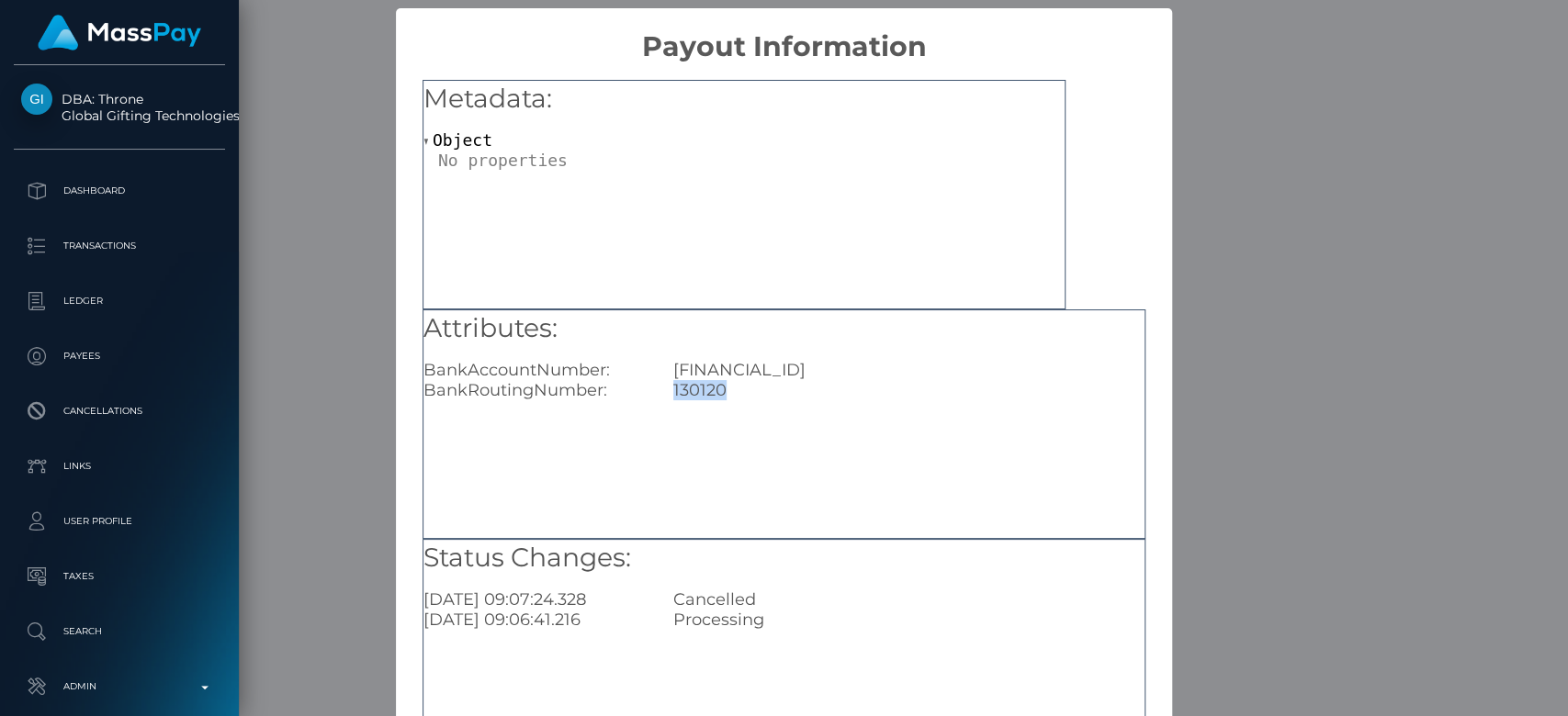
drag, startPoint x: 740, startPoint y: 393, endPoint x: 661, endPoint y: 393, distance: 79.0
click at [661, 393] on div "130120" at bounding box center [909, 390] width 499 height 20
copy div "130120"
click at [1379, 105] on div "× Payout Information Metadata: Object Attributes: BankAccountNumber: GB50REVO00…" at bounding box center [784, 358] width 1568 height 716
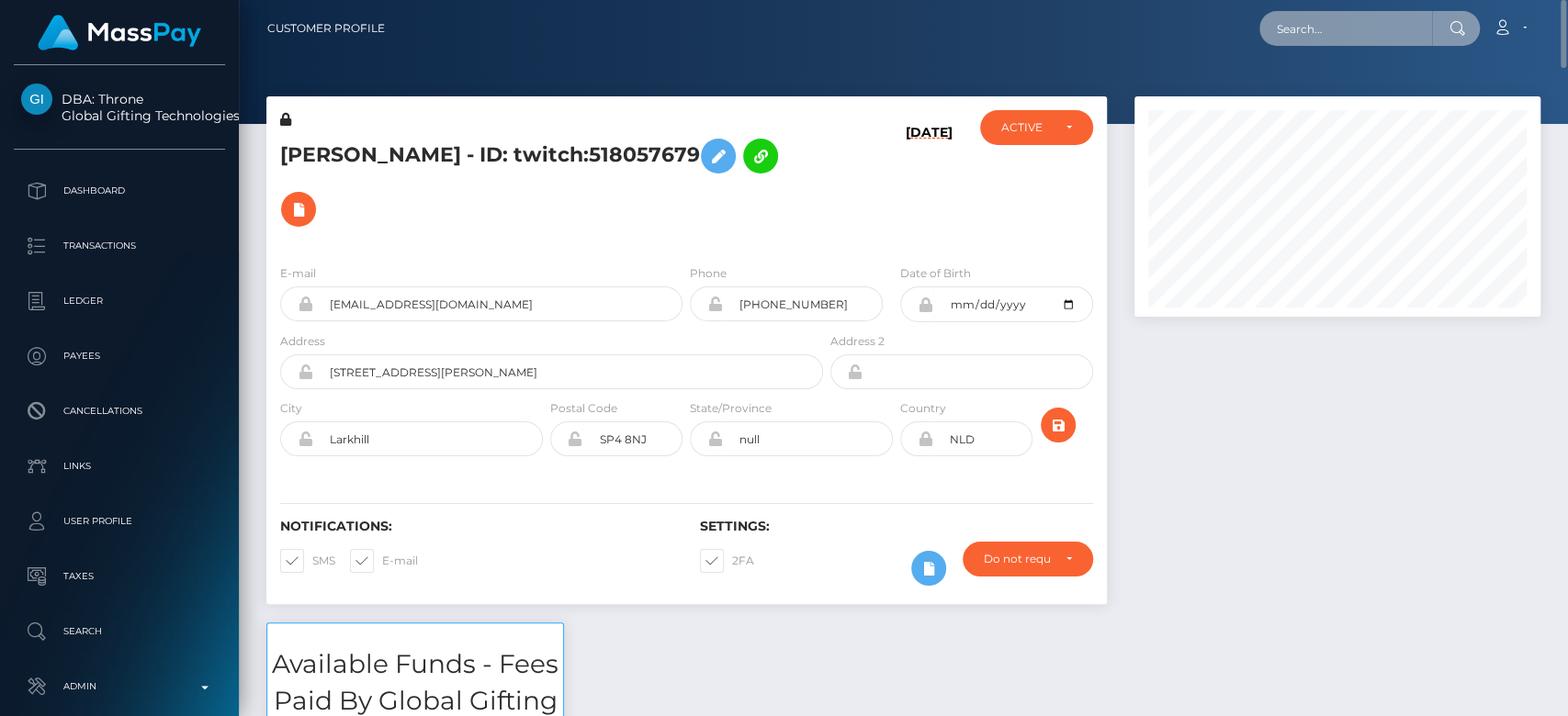
click at [1361, 17] on input "text" at bounding box center [1345, 29] width 173 height 35
paste input "vithiya@web.de"
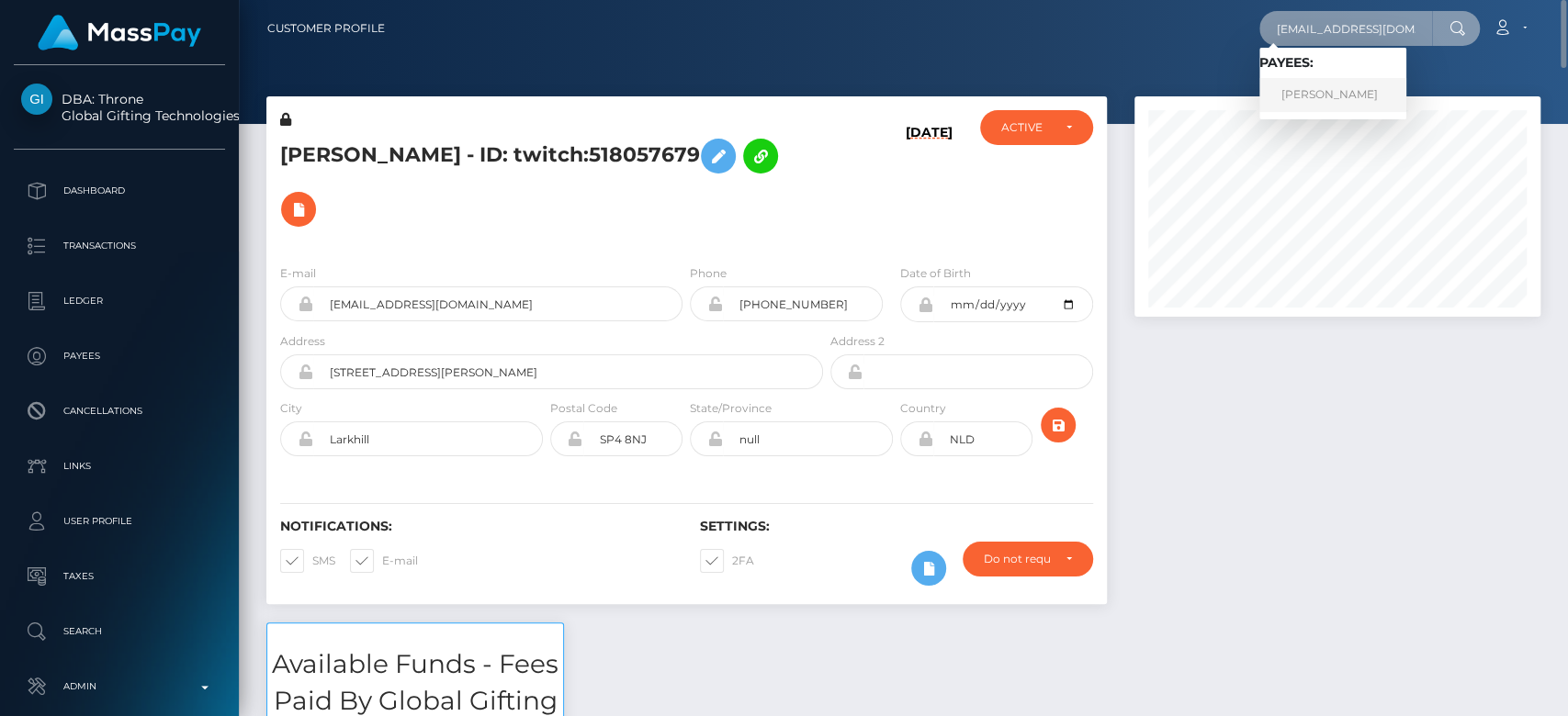
type input "vithiya@web.de"
click at [1337, 110] on link "Vithiya Sothilingam" at bounding box center [1332, 95] width 147 height 34
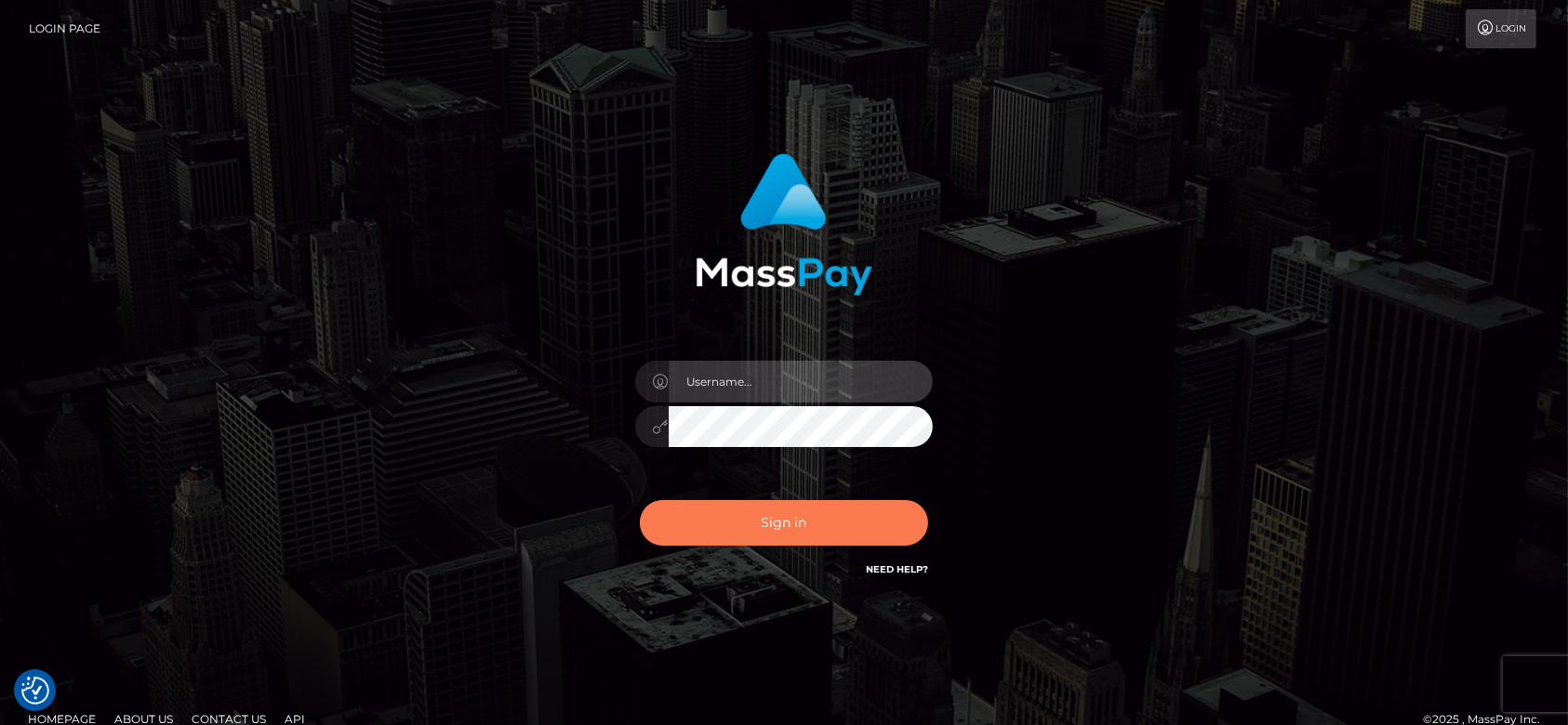
type input "[DOMAIN_NAME]"
click at [810, 516] on button "Sign in" at bounding box center [784, 523] width 288 height 46
type input "[DOMAIN_NAME]"
click at [807, 517] on button "Sign in" at bounding box center [784, 523] width 288 height 46
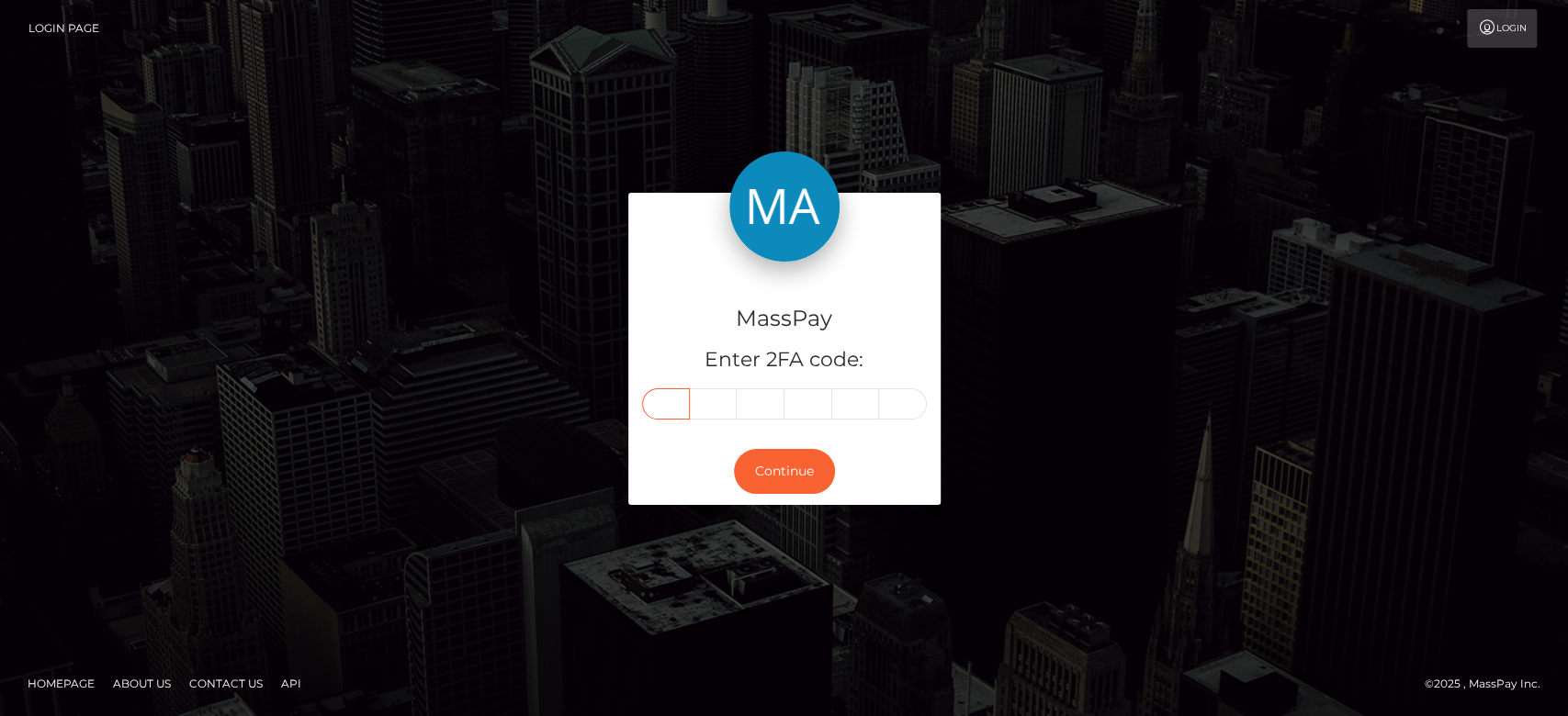
click at [661, 400] on input "text" at bounding box center [666, 404] width 48 height 31
paste input "2"
type input "2"
type input "1"
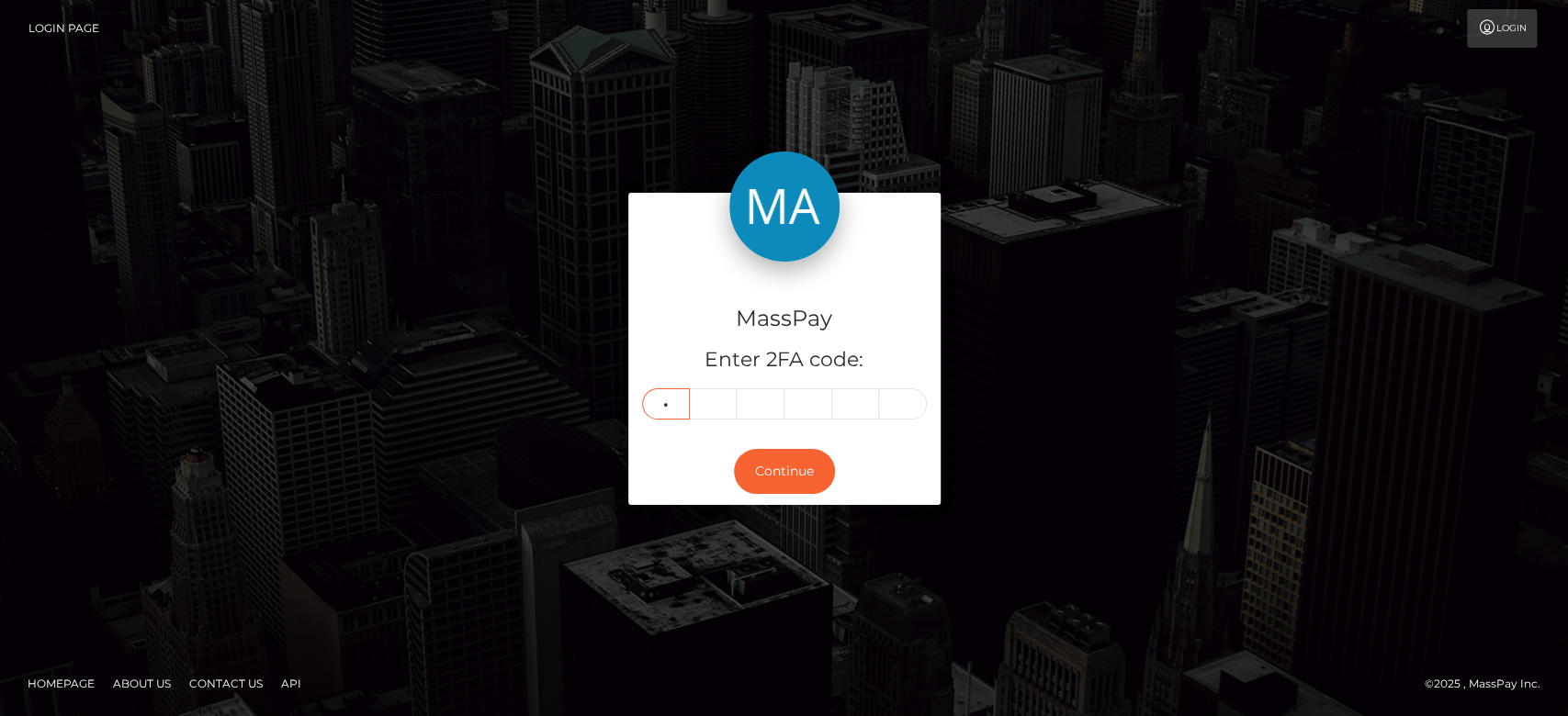
type input "0"
type input "5"
type input "1"
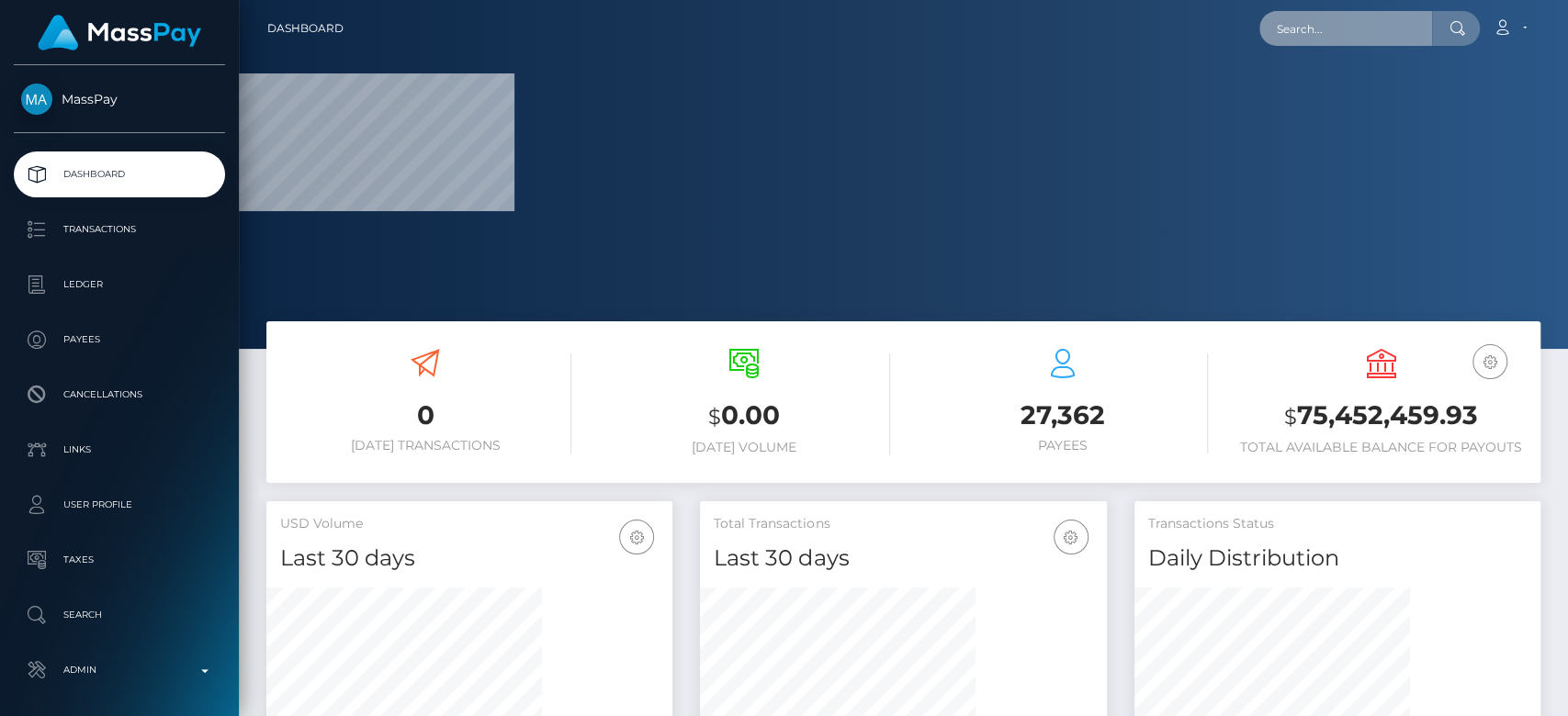
click at [1297, 14] on input "text" at bounding box center [1345, 29] width 173 height 35
paste input "211051"
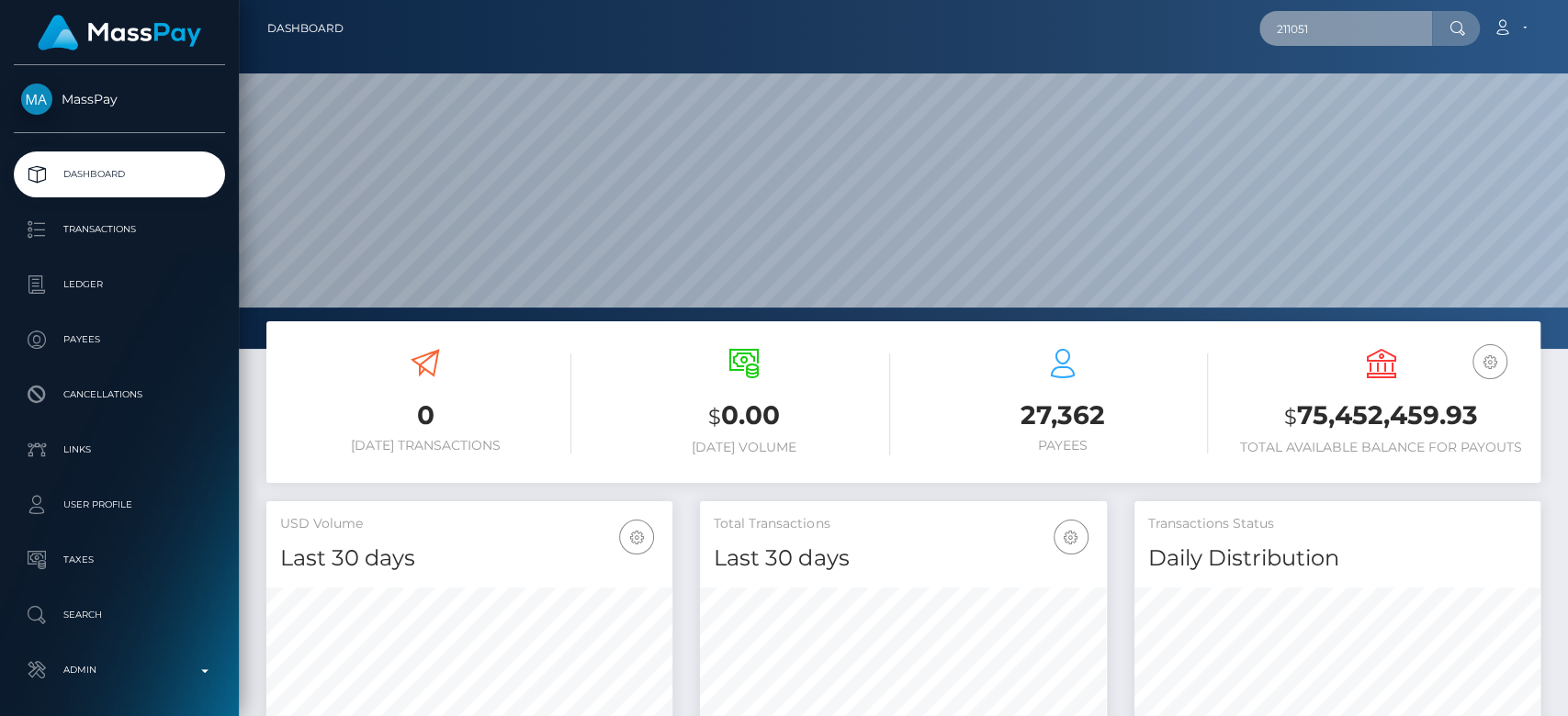
scroll to position [324, 406]
drag, startPoint x: 1334, startPoint y: 25, endPoint x: 1241, endPoint y: 26, distance: 93.0
click at [1241, 26] on div "211051 Loading... Loading... Account Edit Profile Logout" at bounding box center [948, 29] width 1181 height 39
paste input "[EMAIL_ADDRESS][DOMAIN_NAME]"
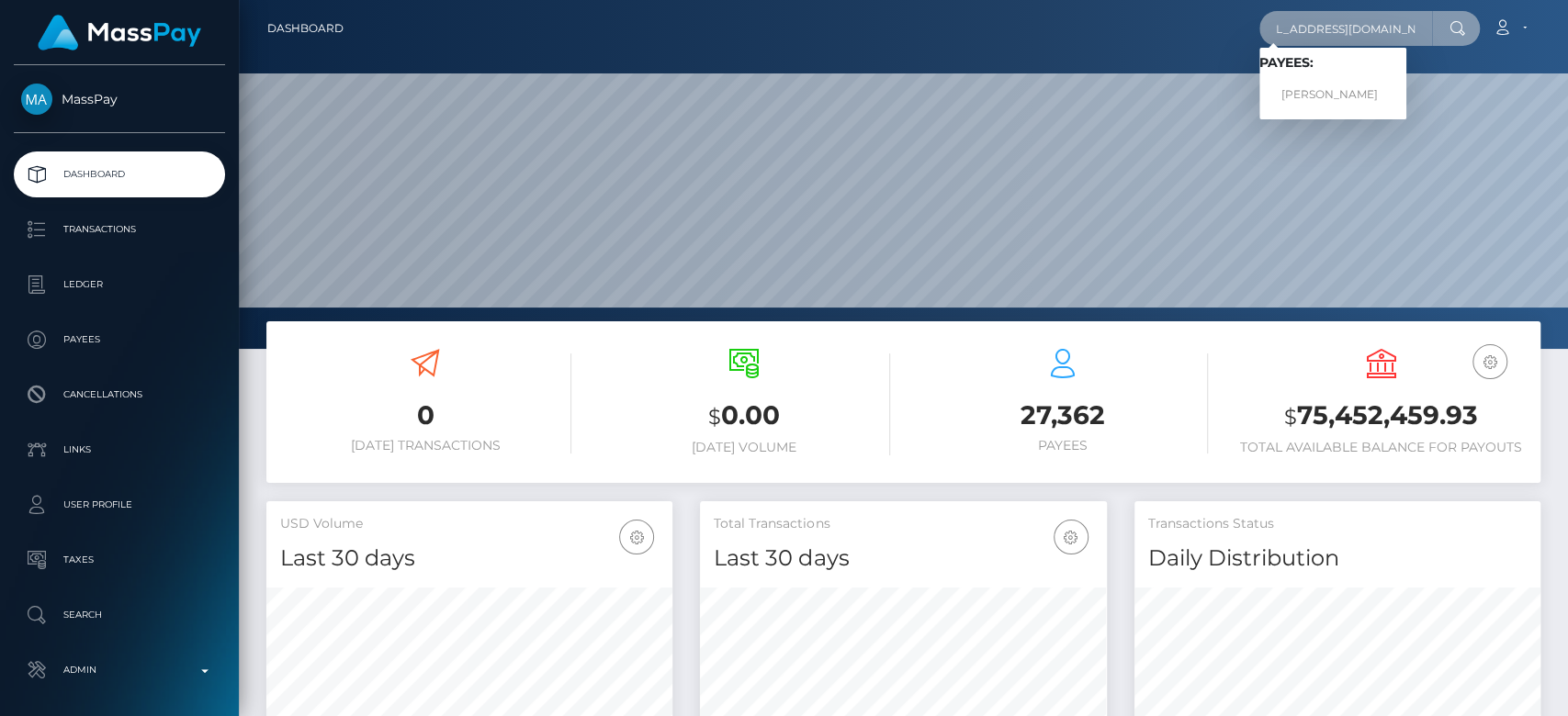
type input "[EMAIL_ADDRESS][DOMAIN_NAME]"
click at [1339, 81] on link "[PERSON_NAME]" at bounding box center [1332, 95] width 147 height 34
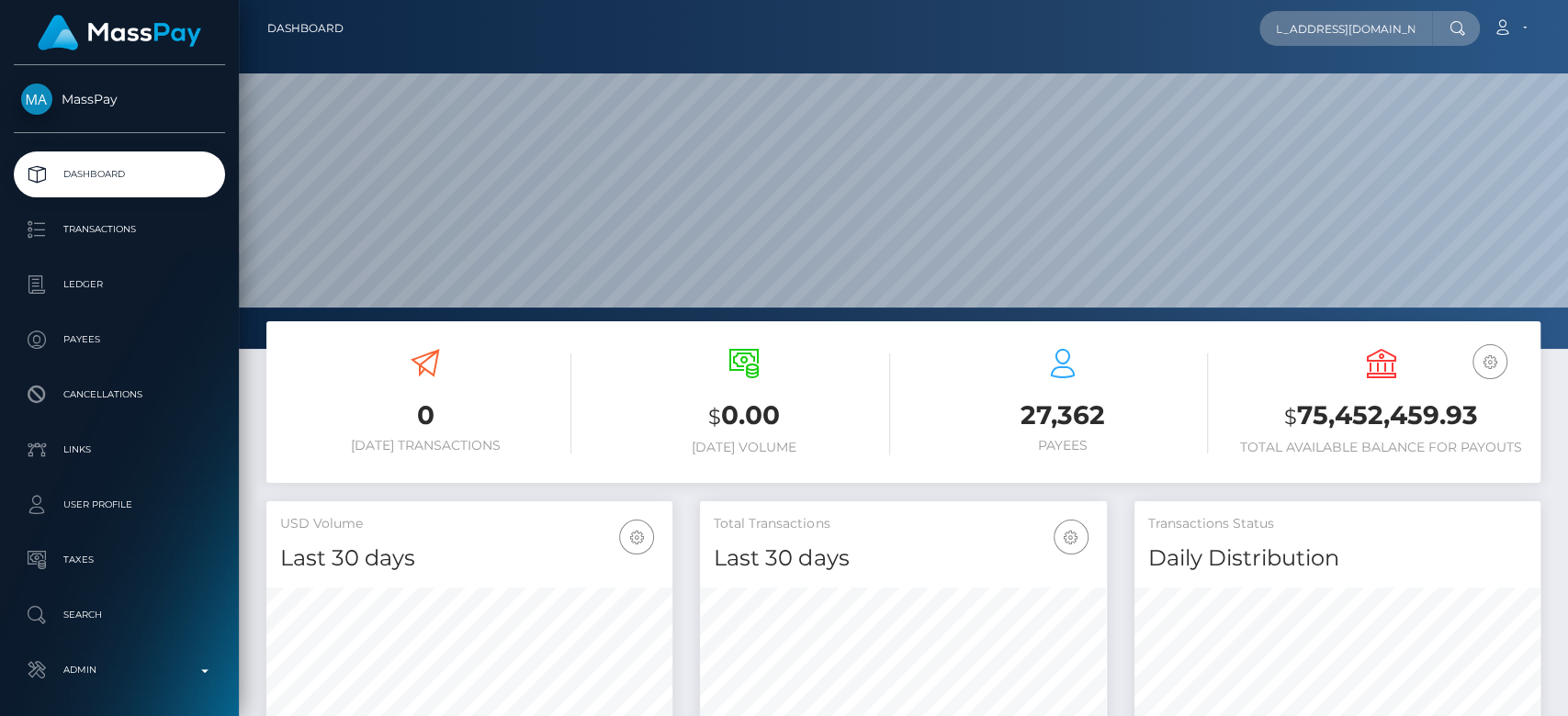
scroll to position [0, 0]
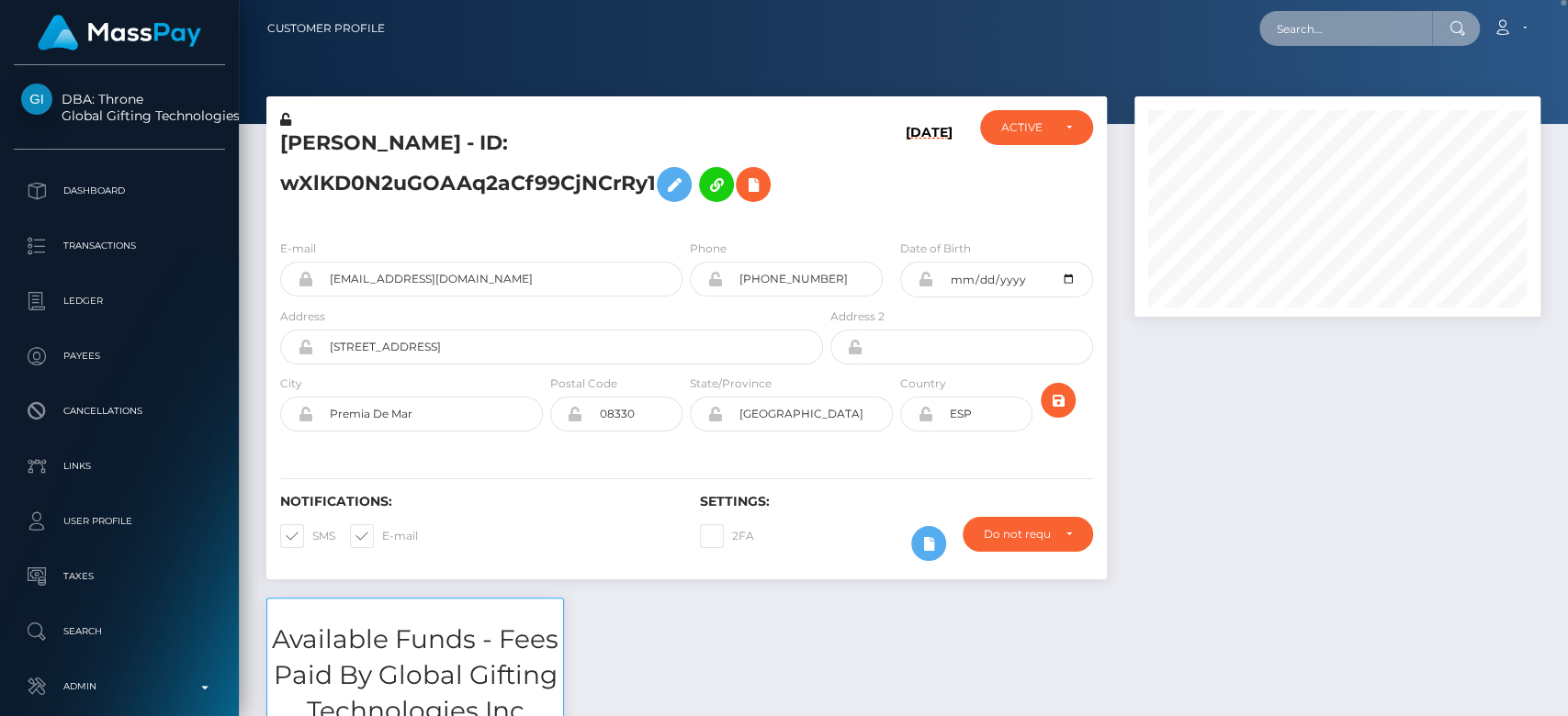
click at [1303, 25] on input "text" at bounding box center [1345, 29] width 173 height 35
paste input "sarah.v2003@seznam.cz"
type input "sarah.v2003@seznam.cz"
click at [1337, 11] on input "sarah.v2003@seznam.cz" at bounding box center [1345, 29] width 173 height 35
paste input "goddesslexi@seznam.cz"
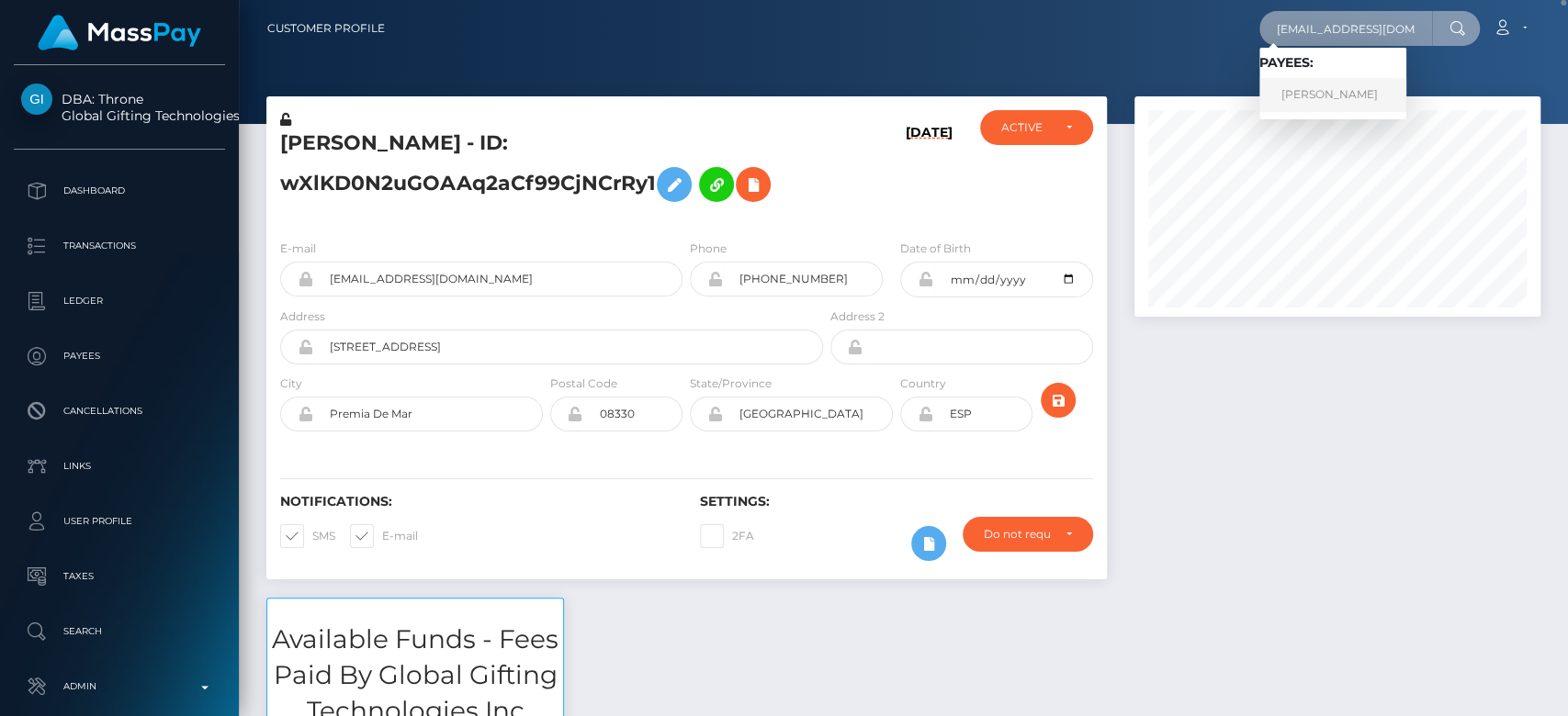
type input "goddesslexi@seznam.cz"
click at [1337, 104] on link "SARAH VIŠTEJNOVÁ" at bounding box center [1332, 95] width 147 height 34
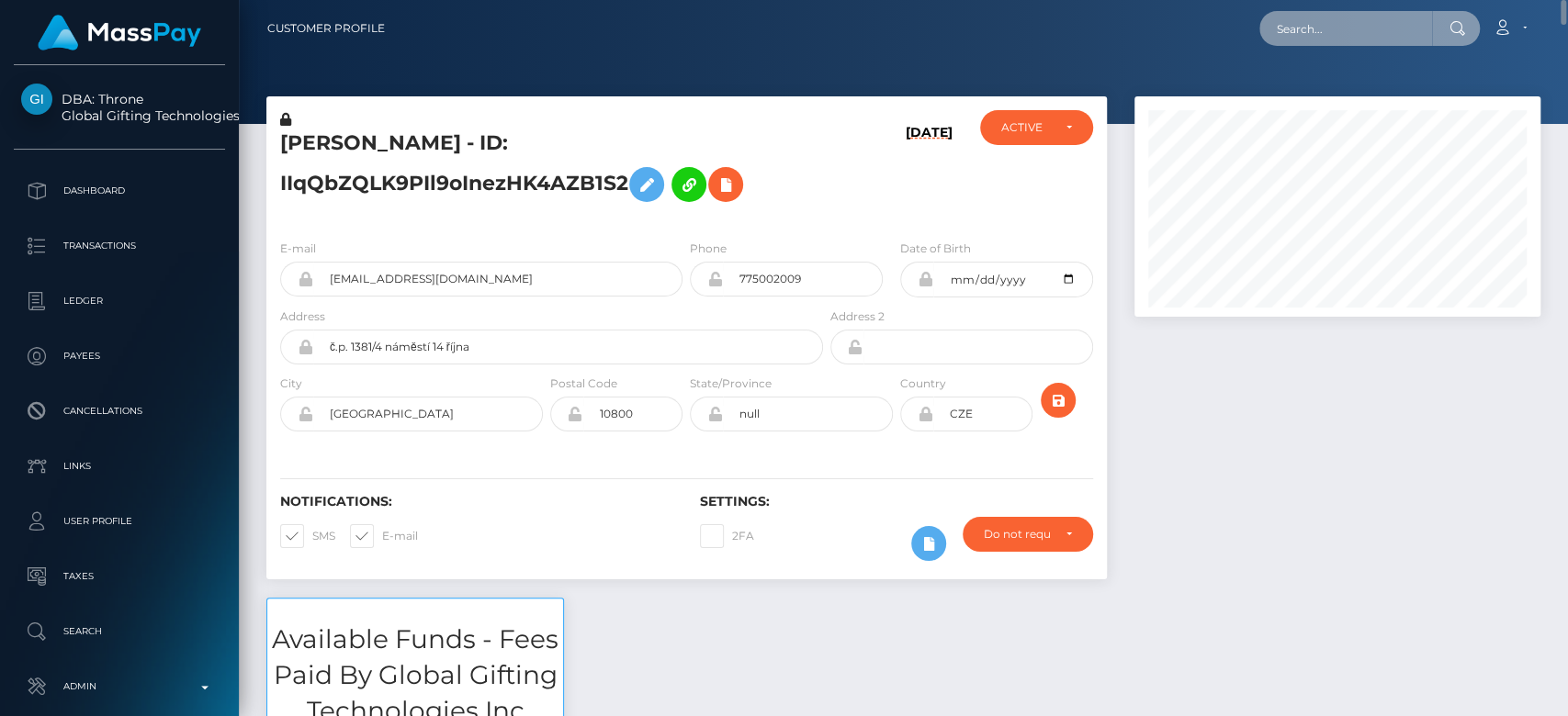
click at [1325, 23] on input "text" at bounding box center [1345, 29] width 173 height 35
paste input "[EMAIL_ADDRESS][DOMAIN_NAME]"
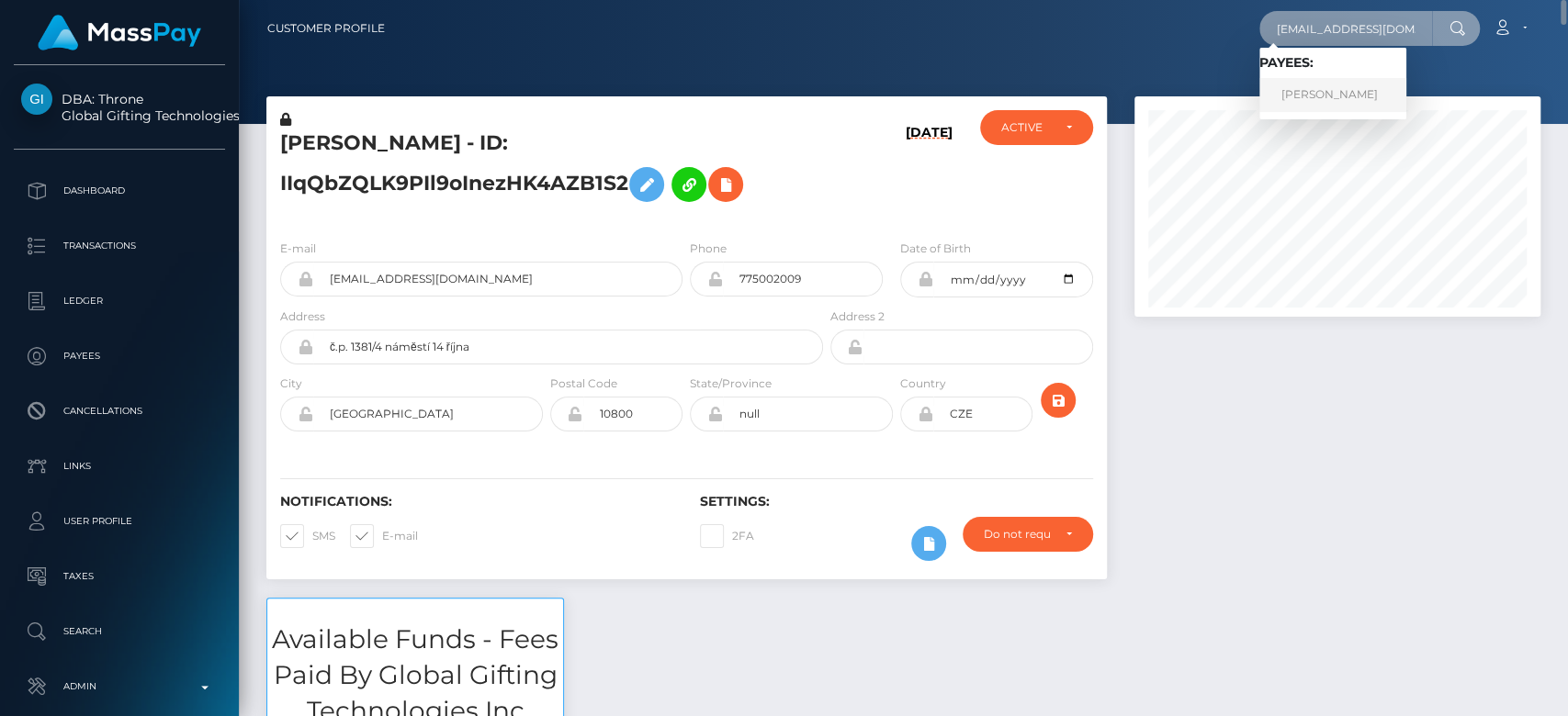
type input "[EMAIL_ADDRESS][DOMAIN_NAME]"
click at [1349, 94] on link "LEONTINE KAREN SNOEREN" at bounding box center [1332, 95] width 147 height 34
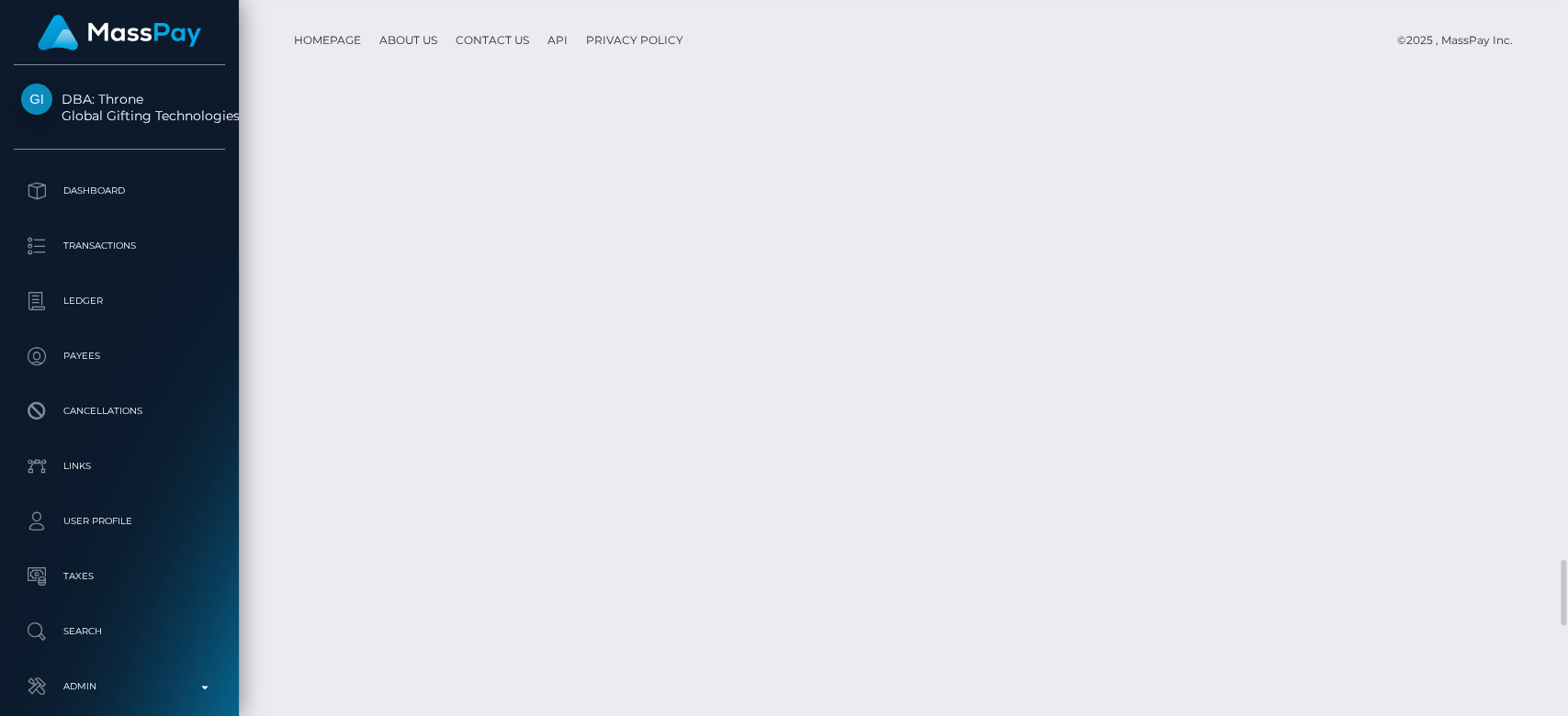
scroll to position [221, 406]
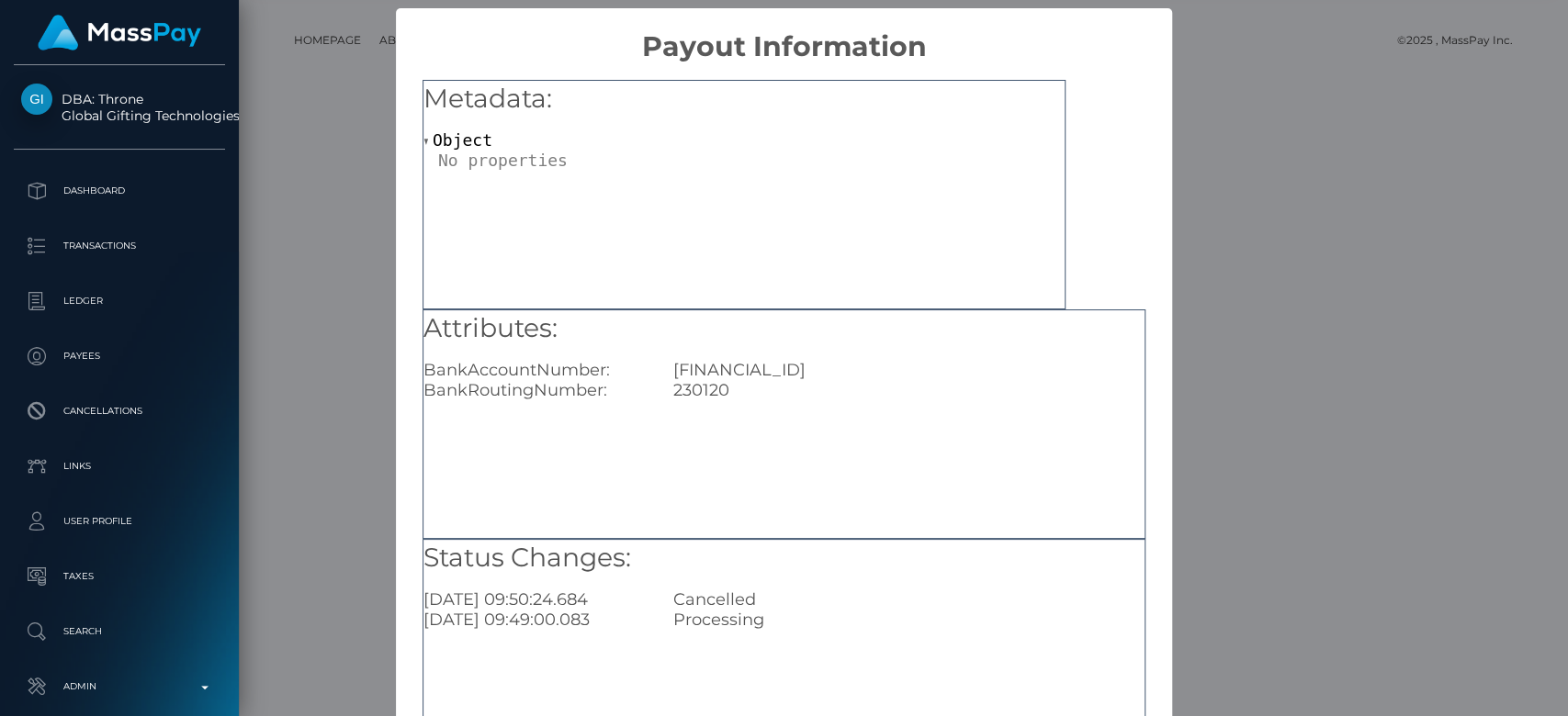
click at [1212, 318] on div "× Payout Information Metadata: Object Attributes: BankAccountNumber: [FINANCIAL…" at bounding box center [784, 358] width 1568 height 716
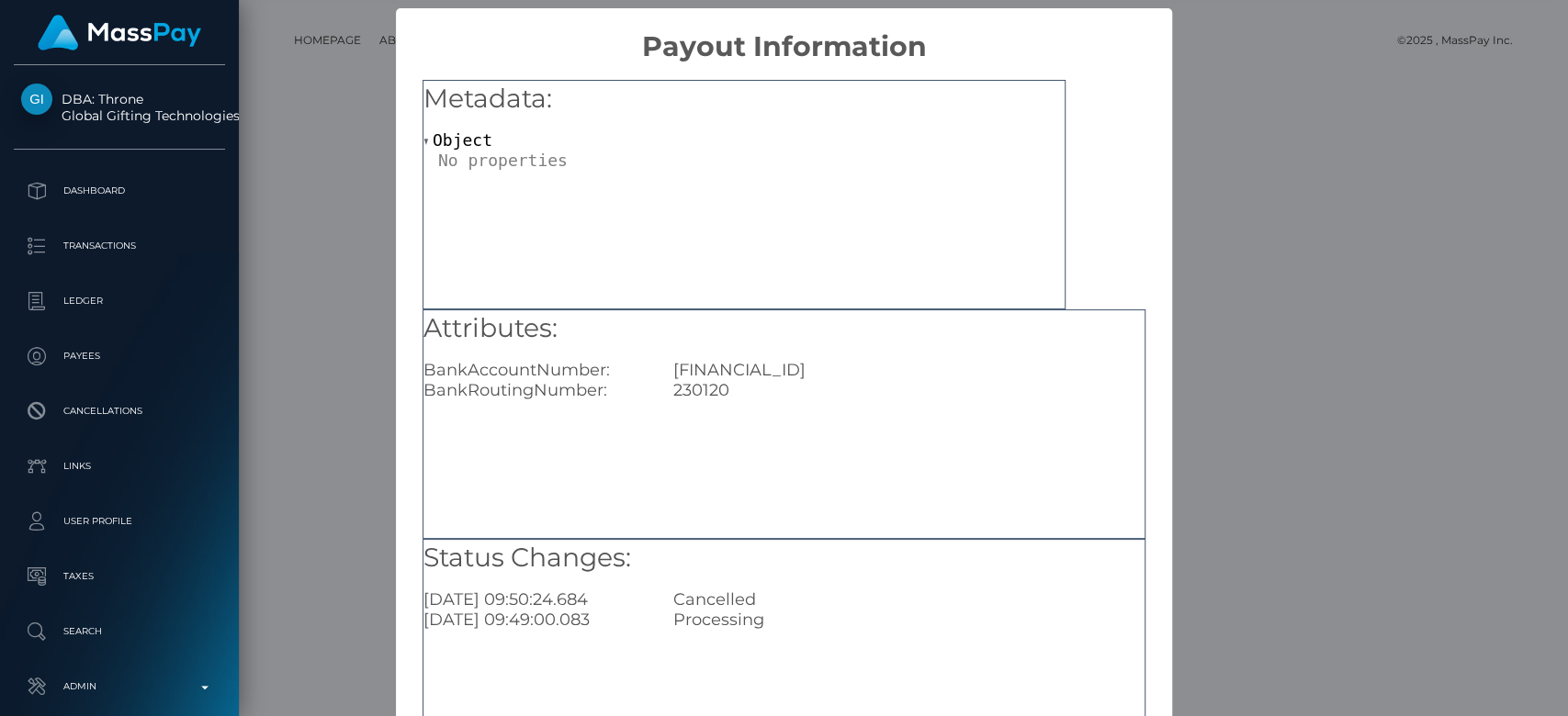
click at [1295, 316] on div "× Payout Information Metadata: Object Attributes: BankAccountNumber: [FINANCIAL…" at bounding box center [784, 358] width 1568 height 716
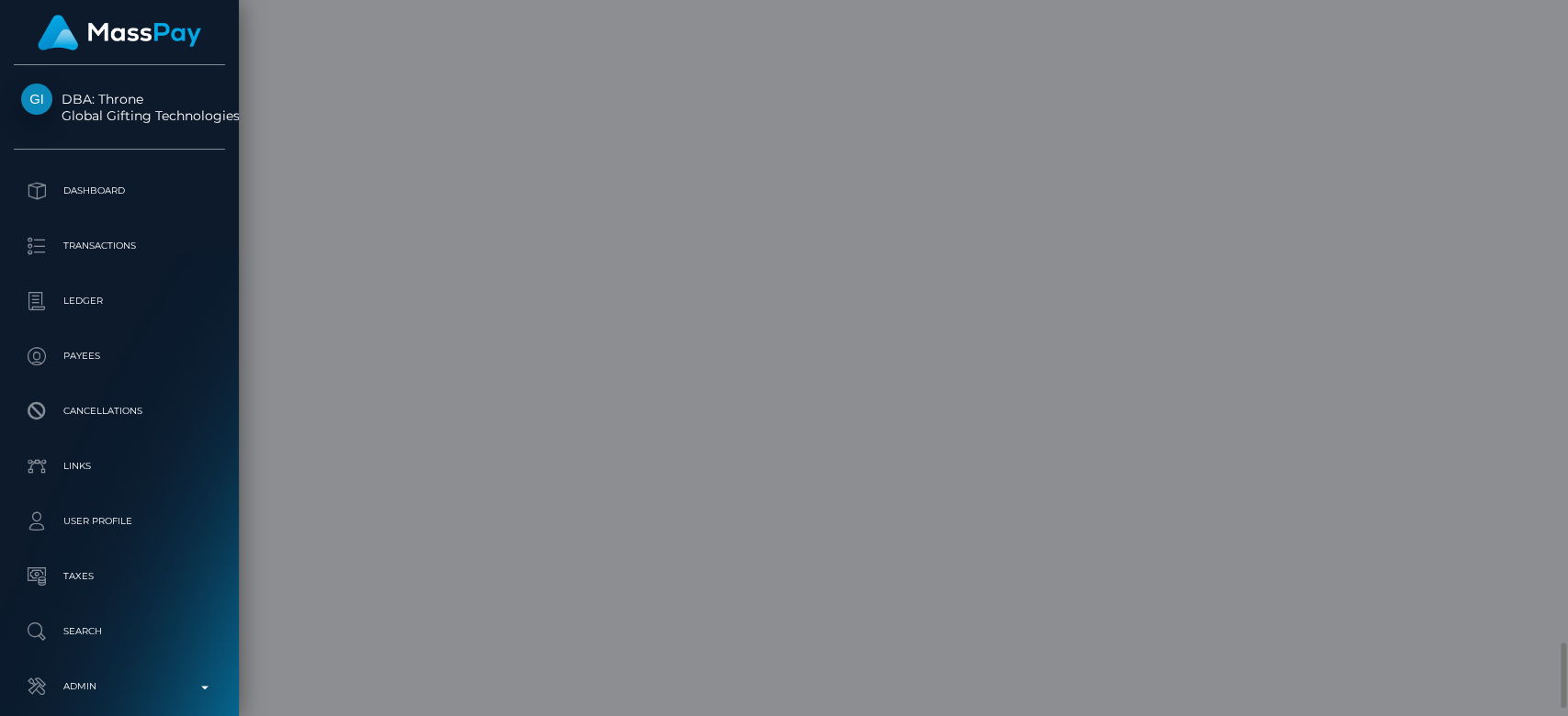
scroll to position [0, 0]
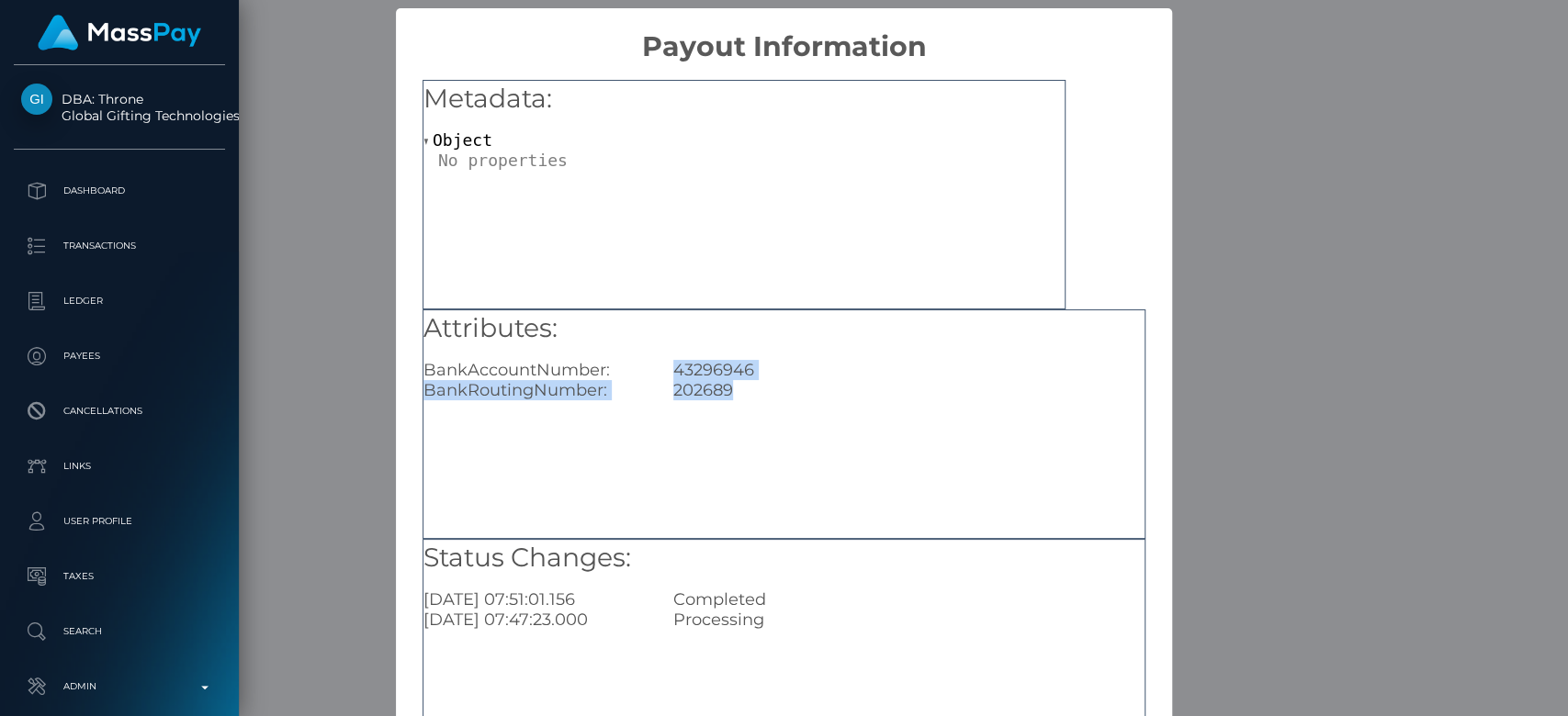
drag, startPoint x: 735, startPoint y: 393, endPoint x: 652, endPoint y: 362, distance: 88.6
click at [652, 362] on div "Attributes: BankAccountNumber: 43296946 BankRoutingNumber: 202689" at bounding box center [783, 355] width 721 height 91
click at [660, 364] on div "43296946" at bounding box center [909, 370] width 499 height 20
drag, startPoint x: 662, startPoint y: 364, endPoint x: 749, endPoint y: 387, distance: 90.0
click at [749, 387] on div "Attributes: BankAccountNumber: 43296946 BankRoutingNumber: 202689" at bounding box center [783, 355] width 721 height 91
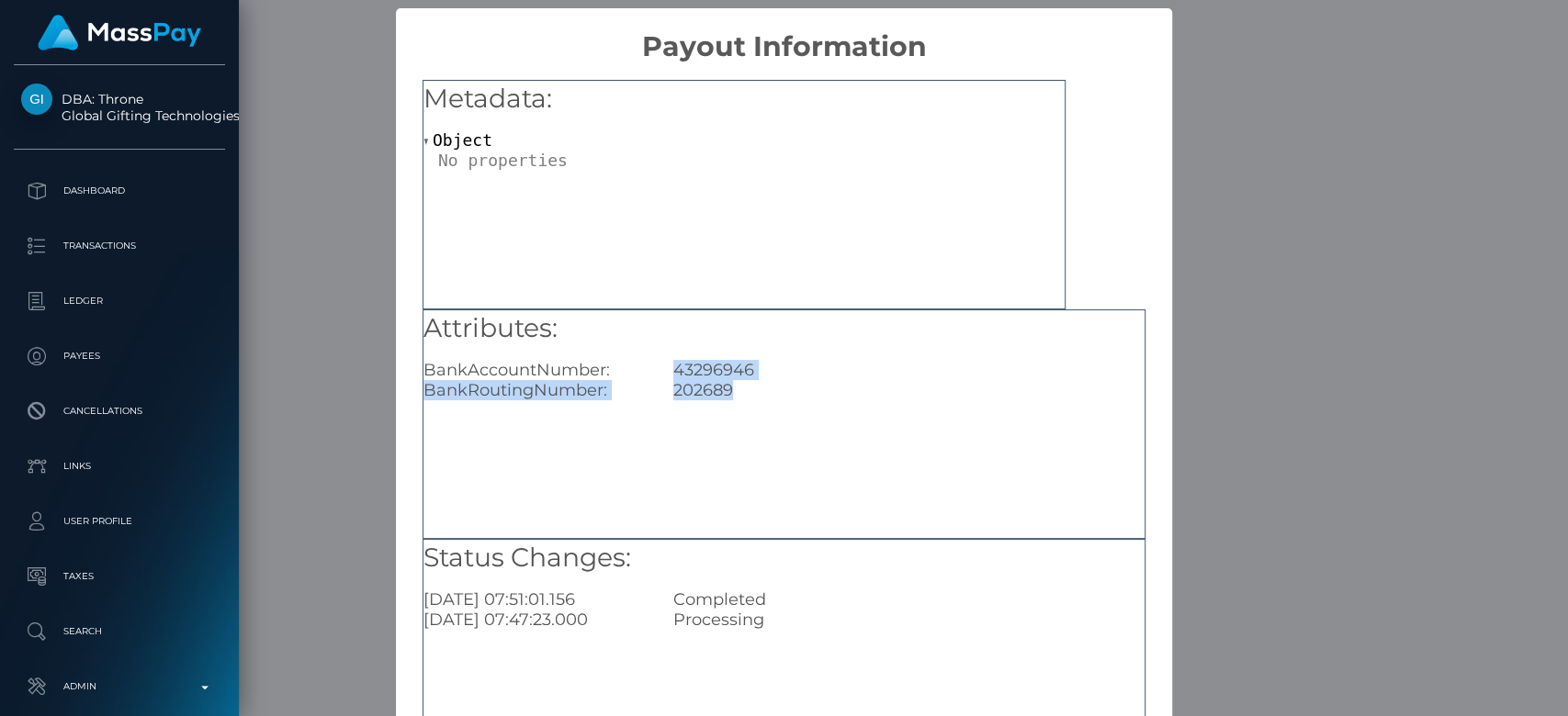
copy div "43296946 BankRoutingNumber: 202689"
click at [1222, 426] on div "× Payout Information Metadata: Object Attributes: BankAccountNumber: 43296946 B…" at bounding box center [784, 358] width 1568 height 716
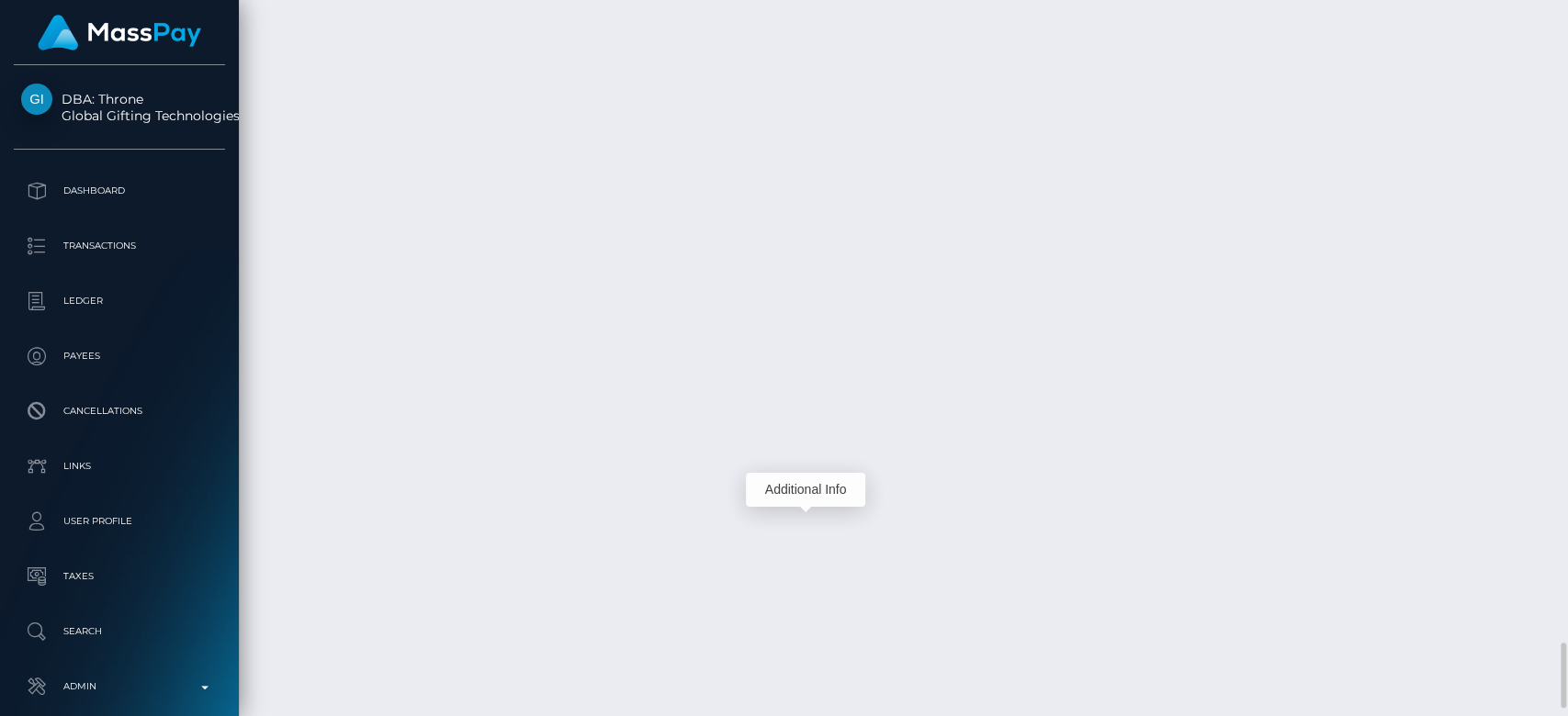
scroll to position [221, 406]
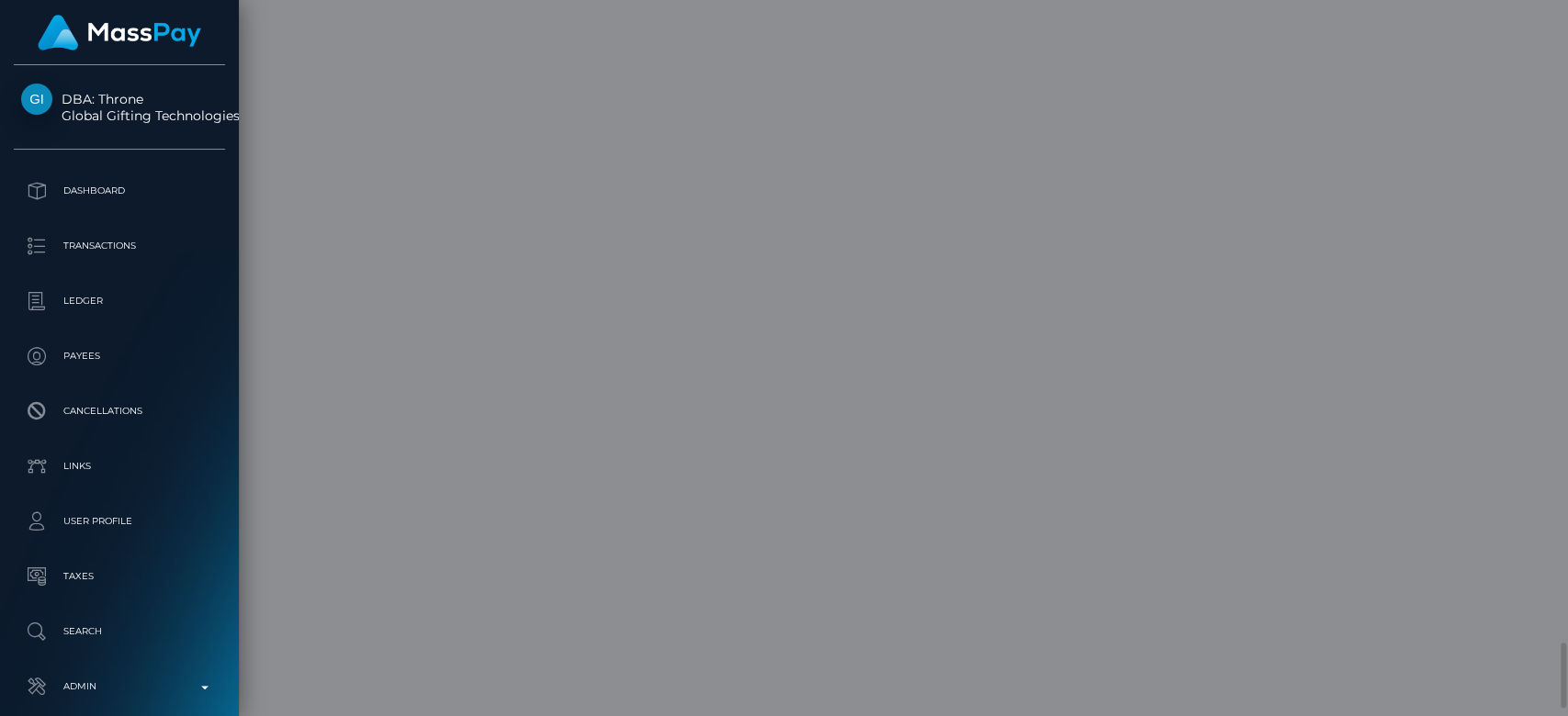
scroll to position [0, 0]
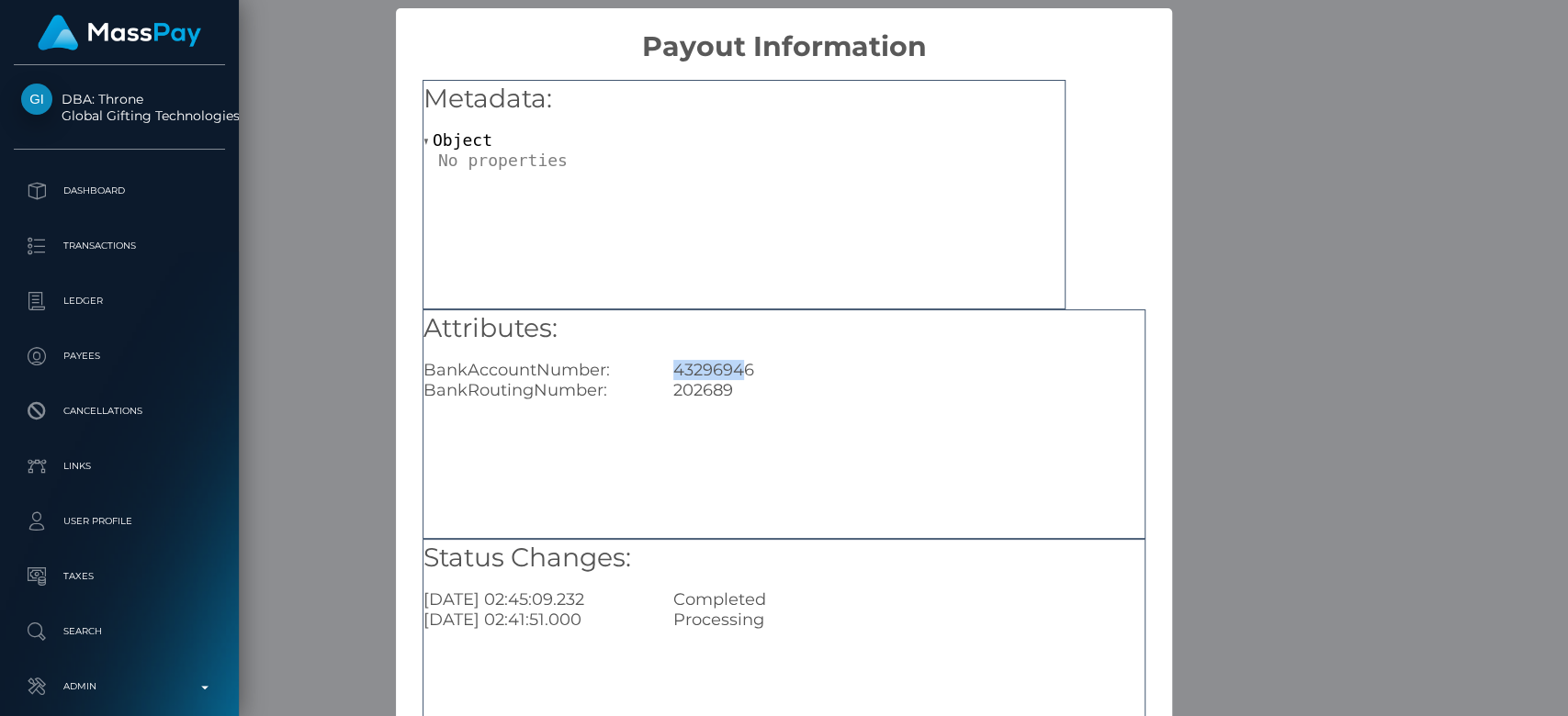
drag, startPoint x: 669, startPoint y: 377, endPoint x: 732, endPoint y: 379, distance: 63.0
click at [732, 379] on div "Attributes: BankAccountNumber: 43296946 BankRoutingNumber: 202689" at bounding box center [783, 355] width 721 height 91
click at [730, 389] on div "202689" at bounding box center [909, 390] width 499 height 20
drag, startPoint x: 730, startPoint y: 389, endPoint x: 676, endPoint y: 376, distance: 55.5
click at [676, 376] on div "Attributes: BankAccountNumber: 43296946 BankRoutingNumber: 202689" at bounding box center [783, 355] width 721 height 91
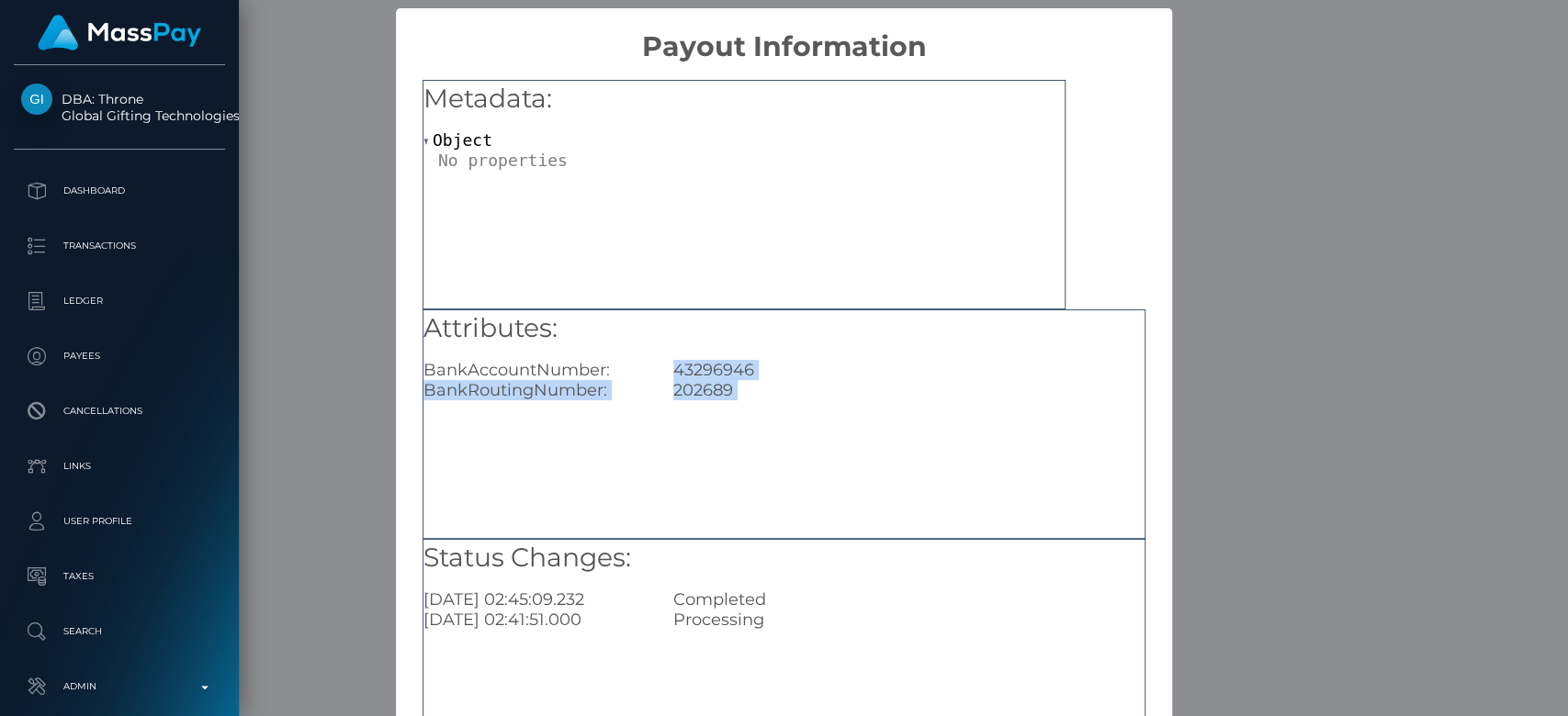
click at [667, 376] on div "43296946" at bounding box center [909, 370] width 499 height 20
drag, startPoint x: 667, startPoint y: 376, endPoint x: 714, endPoint y: 385, distance: 47.9
click at [714, 385] on div "Attributes: BankAccountNumber: 43296946 BankRoutingNumber: 202689" at bounding box center [783, 355] width 721 height 91
click at [732, 394] on div "202689" at bounding box center [909, 390] width 499 height 20
drag, startPoint x: 744, startPoint y: 365, endPoint x: 669, endPoint y: 368, distance: 75.1
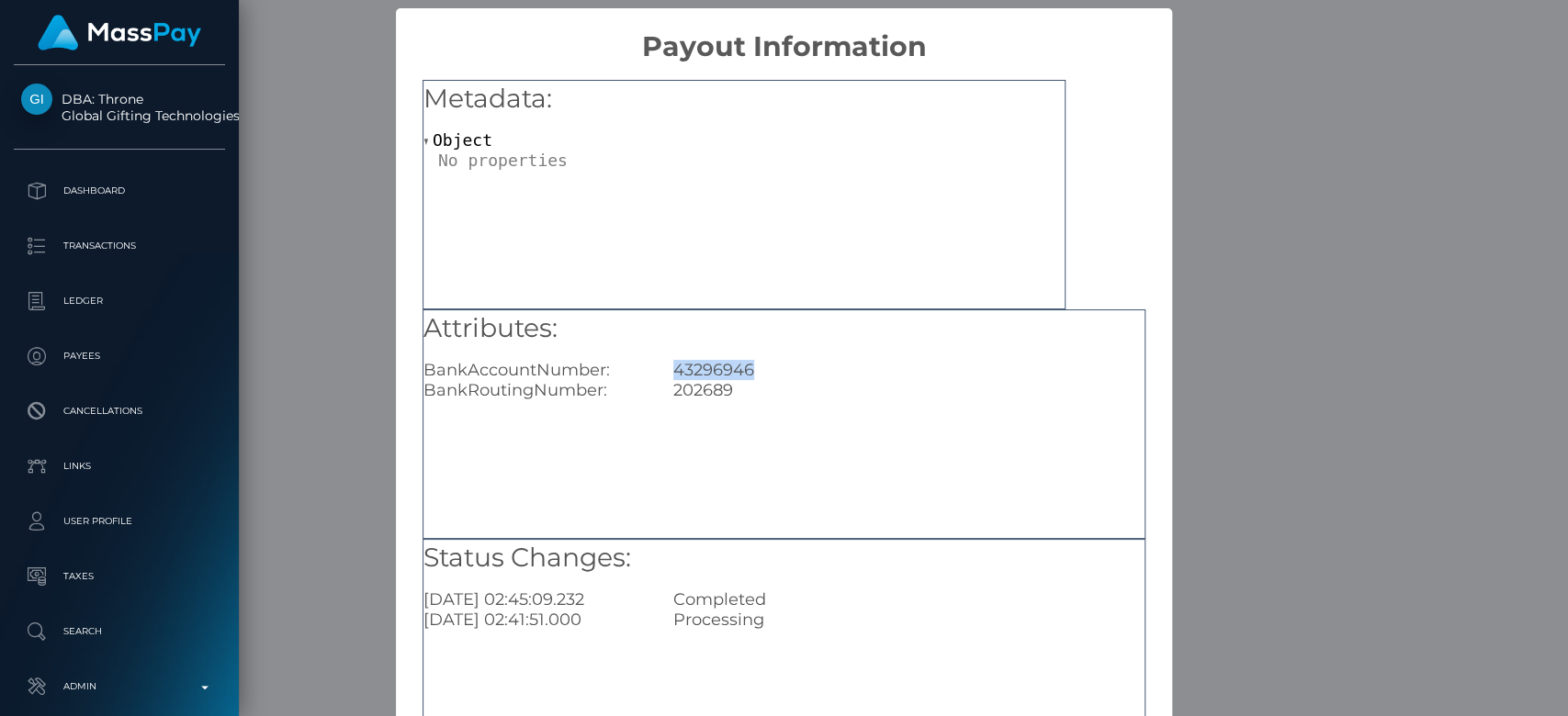
click at [669, 368] on div "43296946" at bounding box center [909, 370] width 499 height 20
copy div "43296946"
click at [1279, 271] on div "× Payout Information Metadata: Object Attributes: BankAccountNumber: 43296946 B…" at bounding box center [784, 358] width 1568 height 716
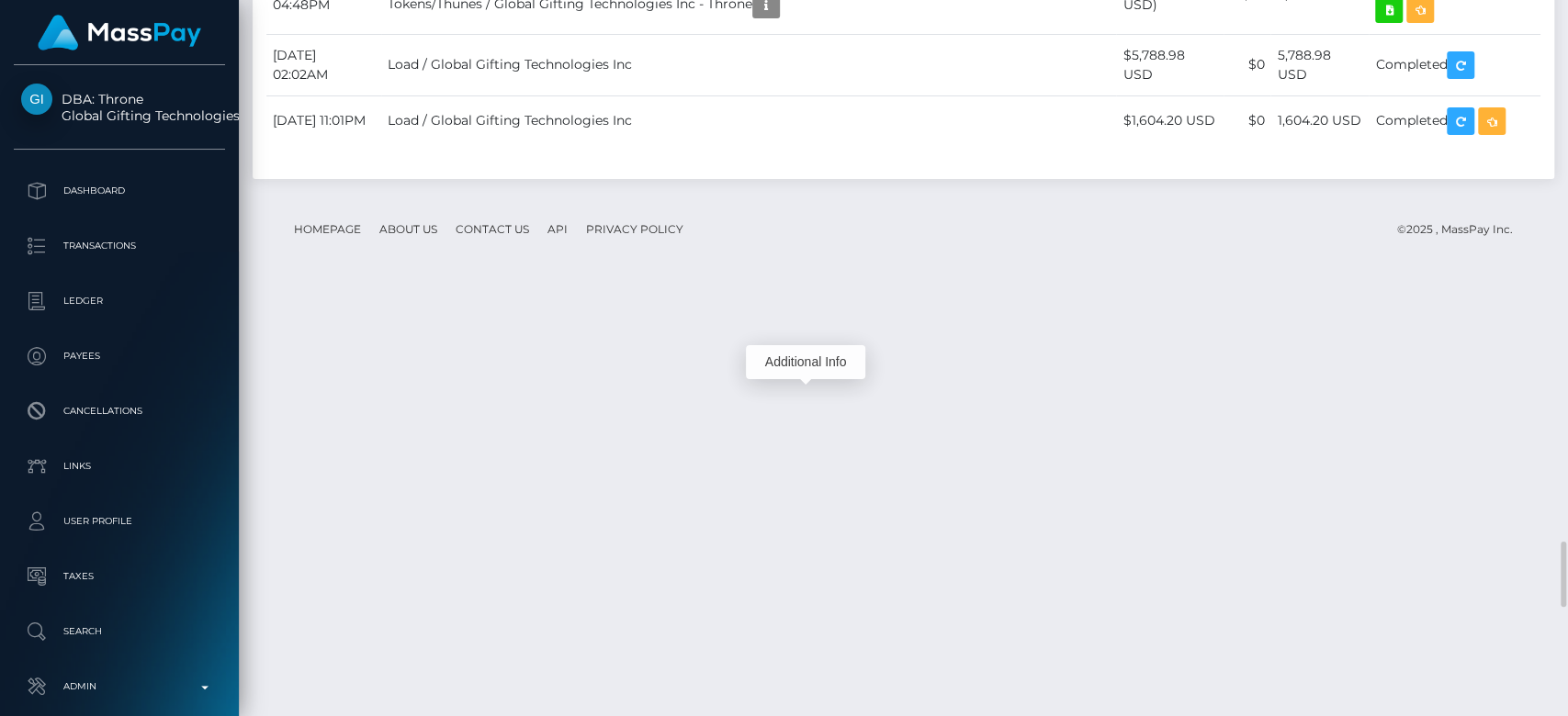
scroll to position [5950, 0]
drag, startPoint x: 643, startPoint y: 473, endPoint x: 801, endPoint y: 468, distance: 158.1
copy td "Confirmation: 1331540348"
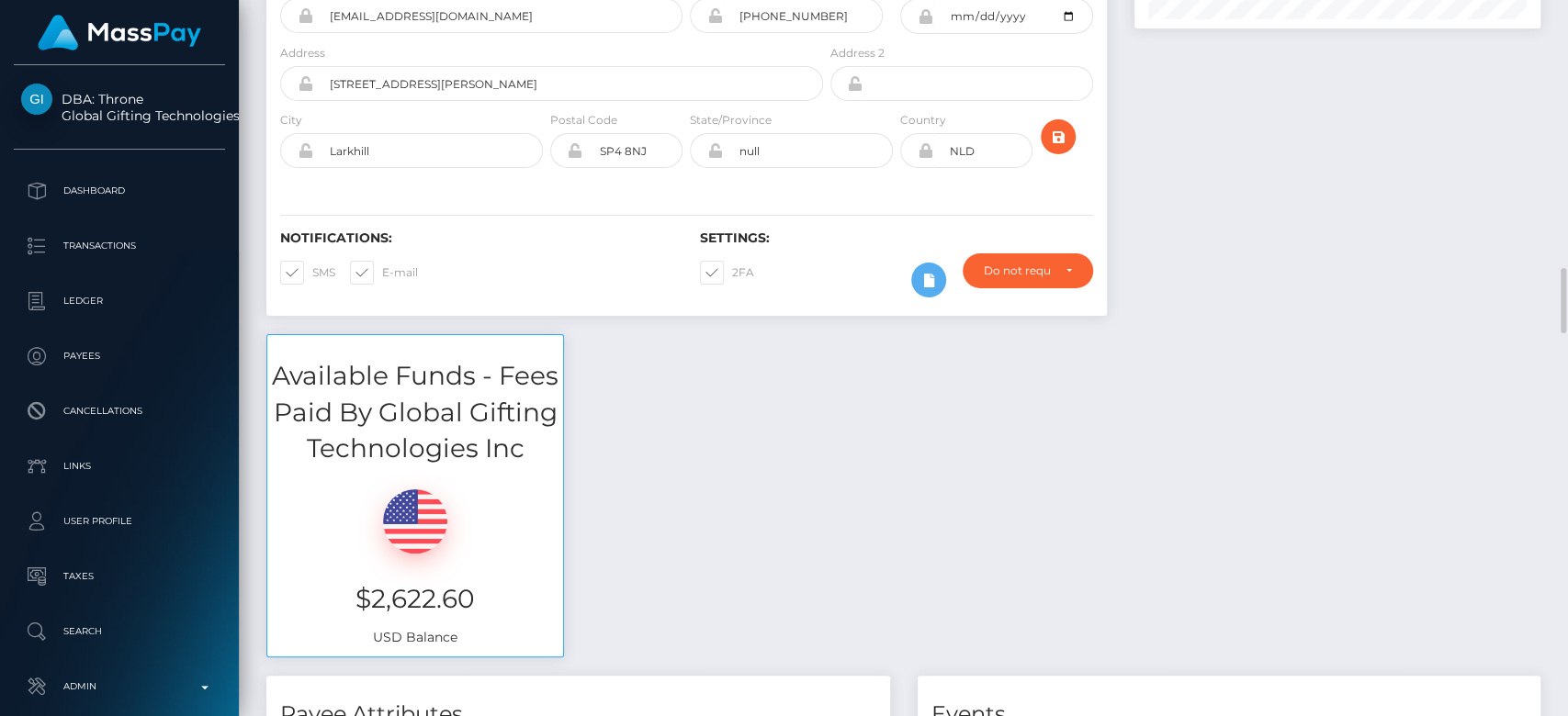
scroll to position [0, 0]
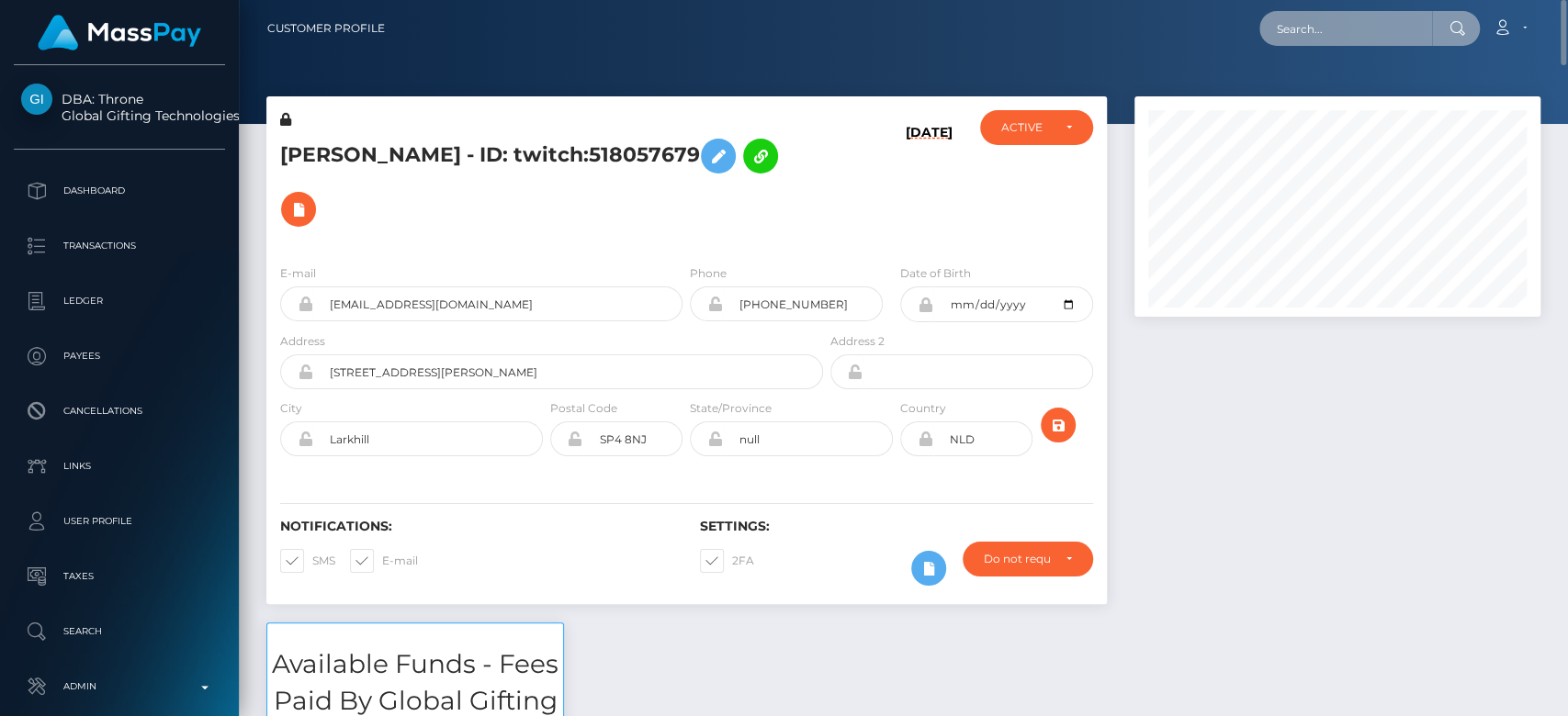
click at [1334, 26] on input "text" at bounding box center [1345, 29] width 173 height 35
paste input "xrubie.richardsonx@gmail.com"
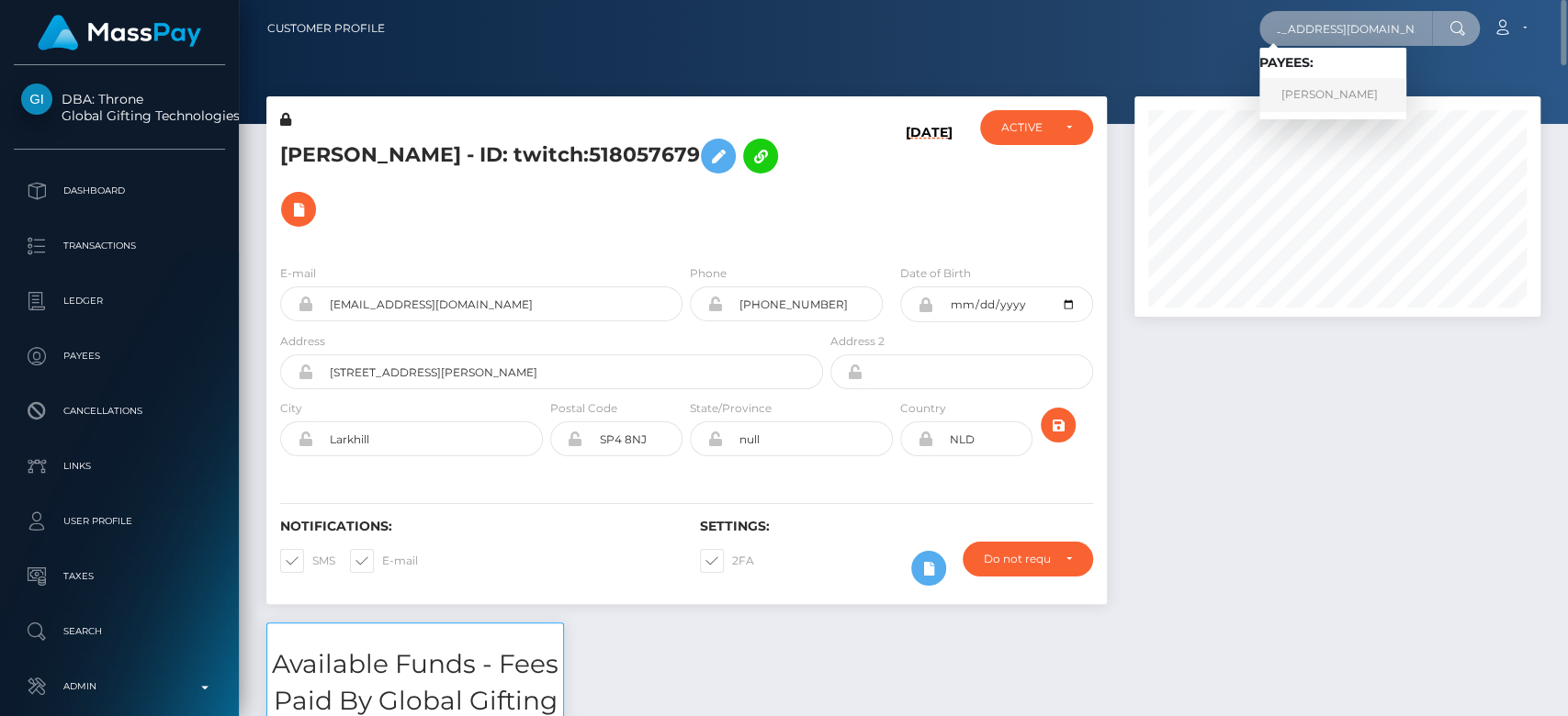
type input "xrubie.richardsonx@gmail.com"
click at [1332, 95] on link "RUBIE RICHARDSON" at bounding box center [1332, 95] width 147 height 34
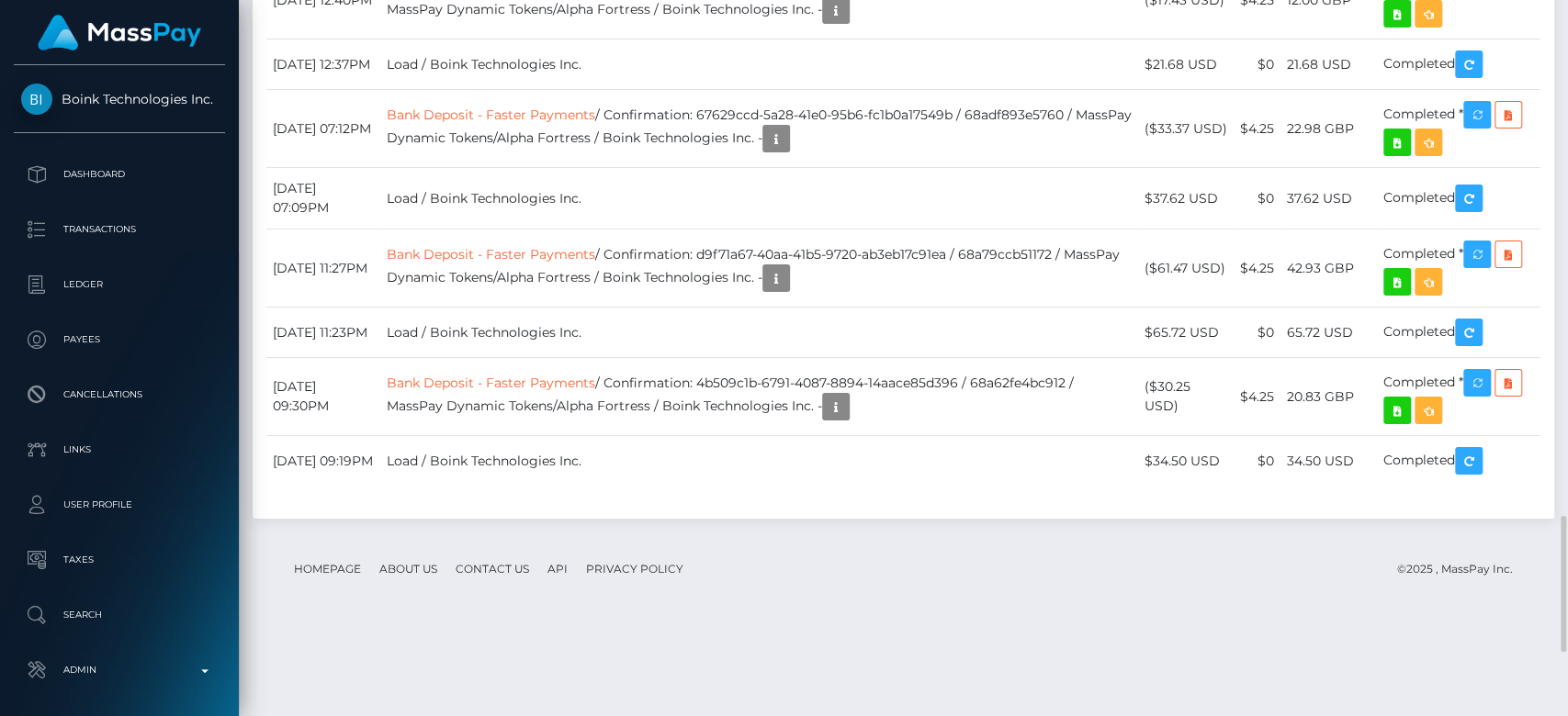
scroll to position [221, 406]
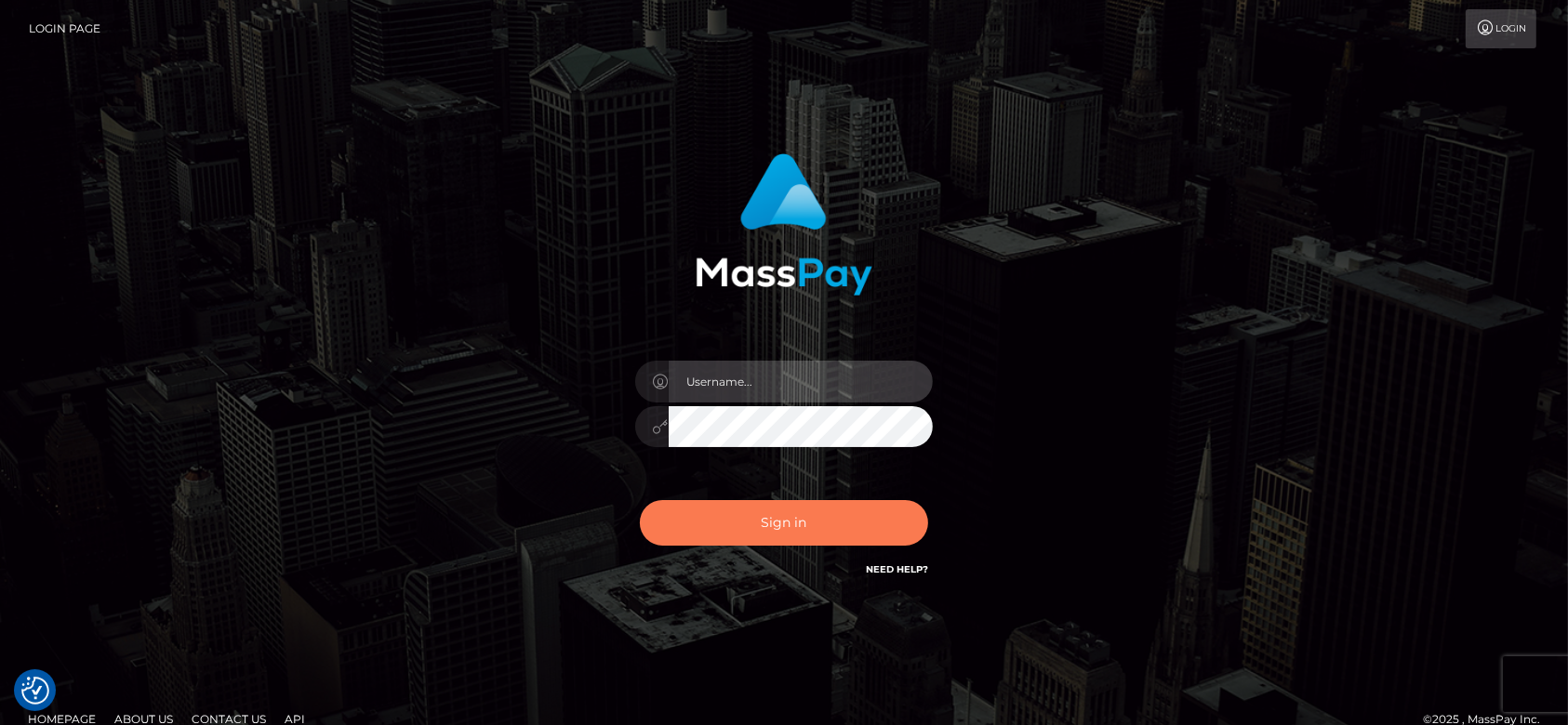
type input "[DOMAIN_NAME]"
click at [831, 516] on button "Sign in" at bounding box center [784, 523] width 288 height 46
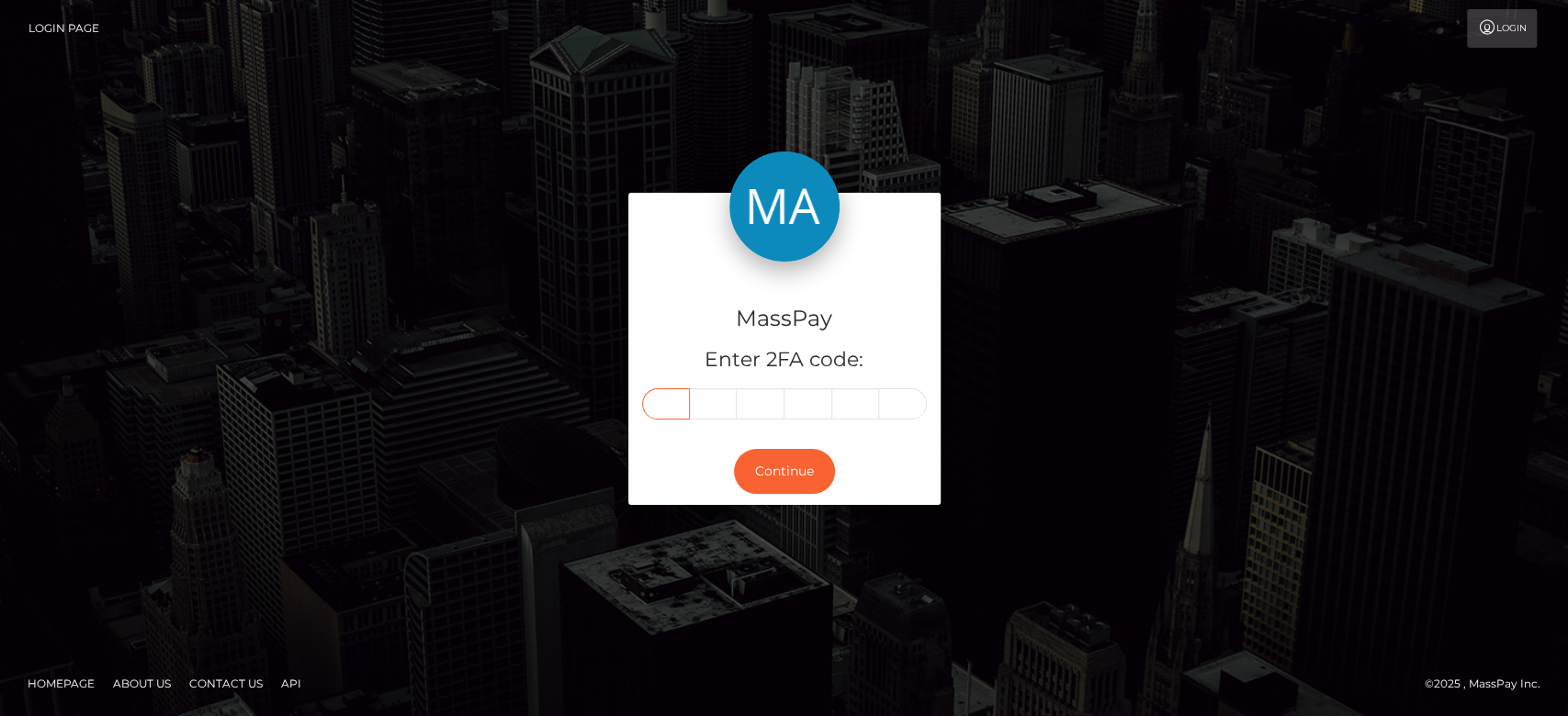
click at [664, 398] on input "text" at bounding box center [666, 404] width 48 height 31
paste input "6"
type input "6"
type input "8"
type input "5"
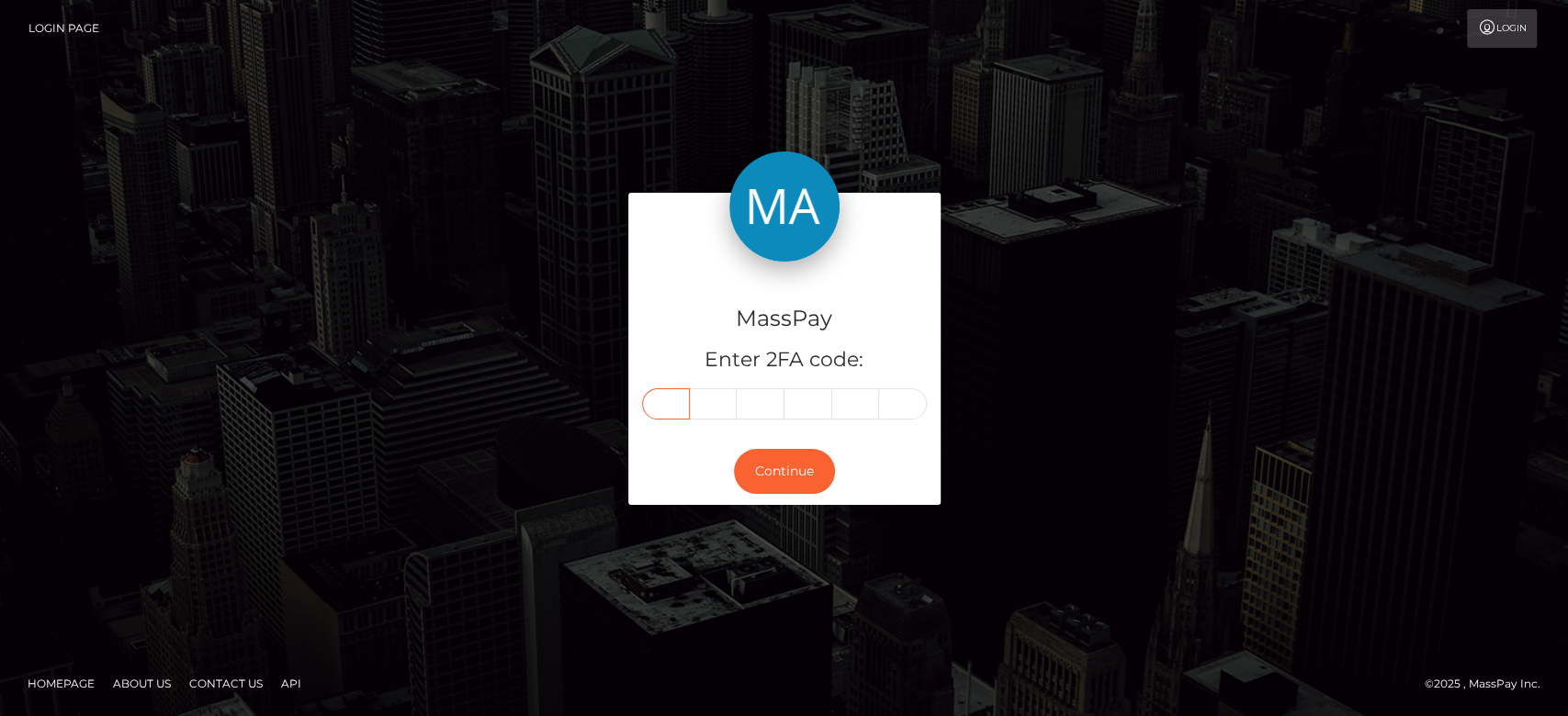
type input "2"
type input "8"
type input "7"
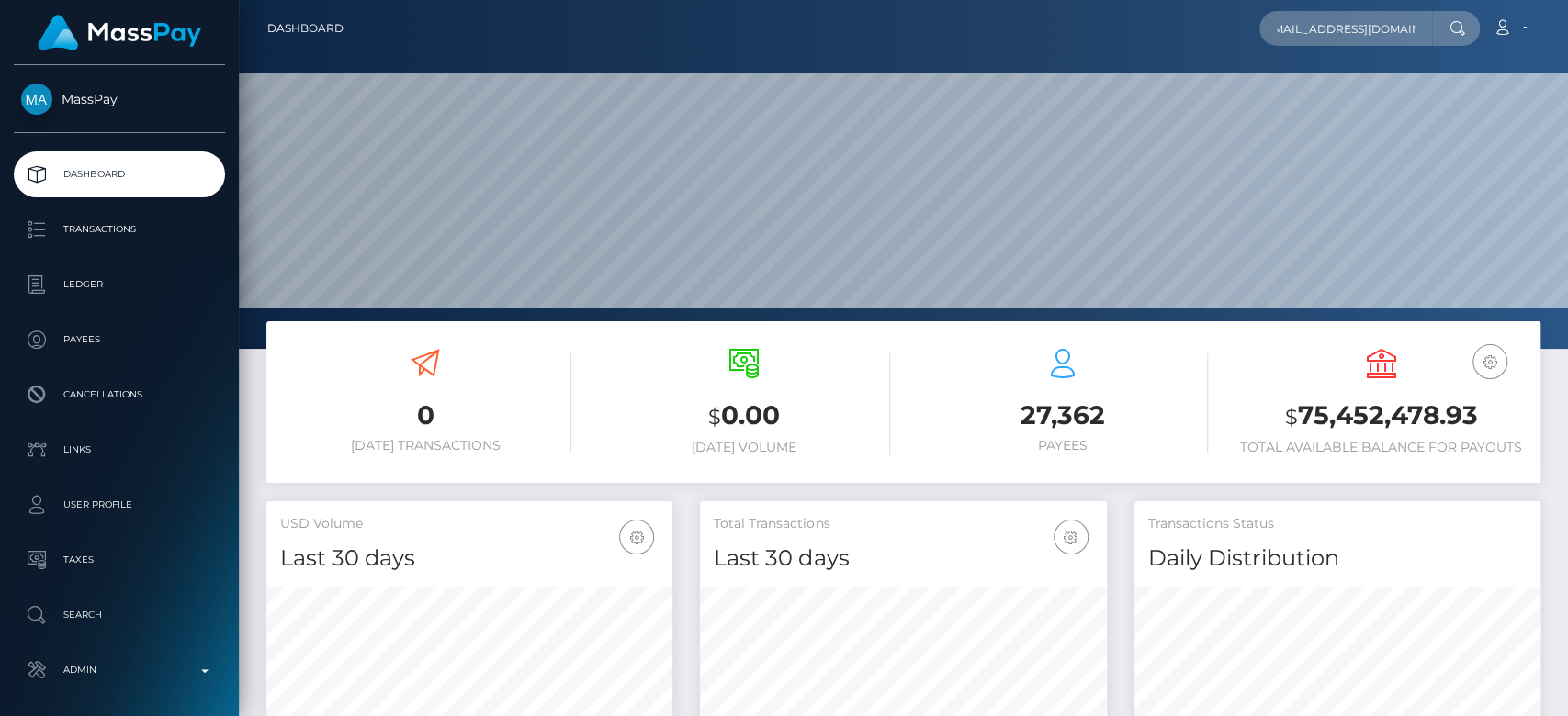
scroll to position [324, 406]
type input "[EMAIL_ADDRESS][DOMAIN_NAME]"
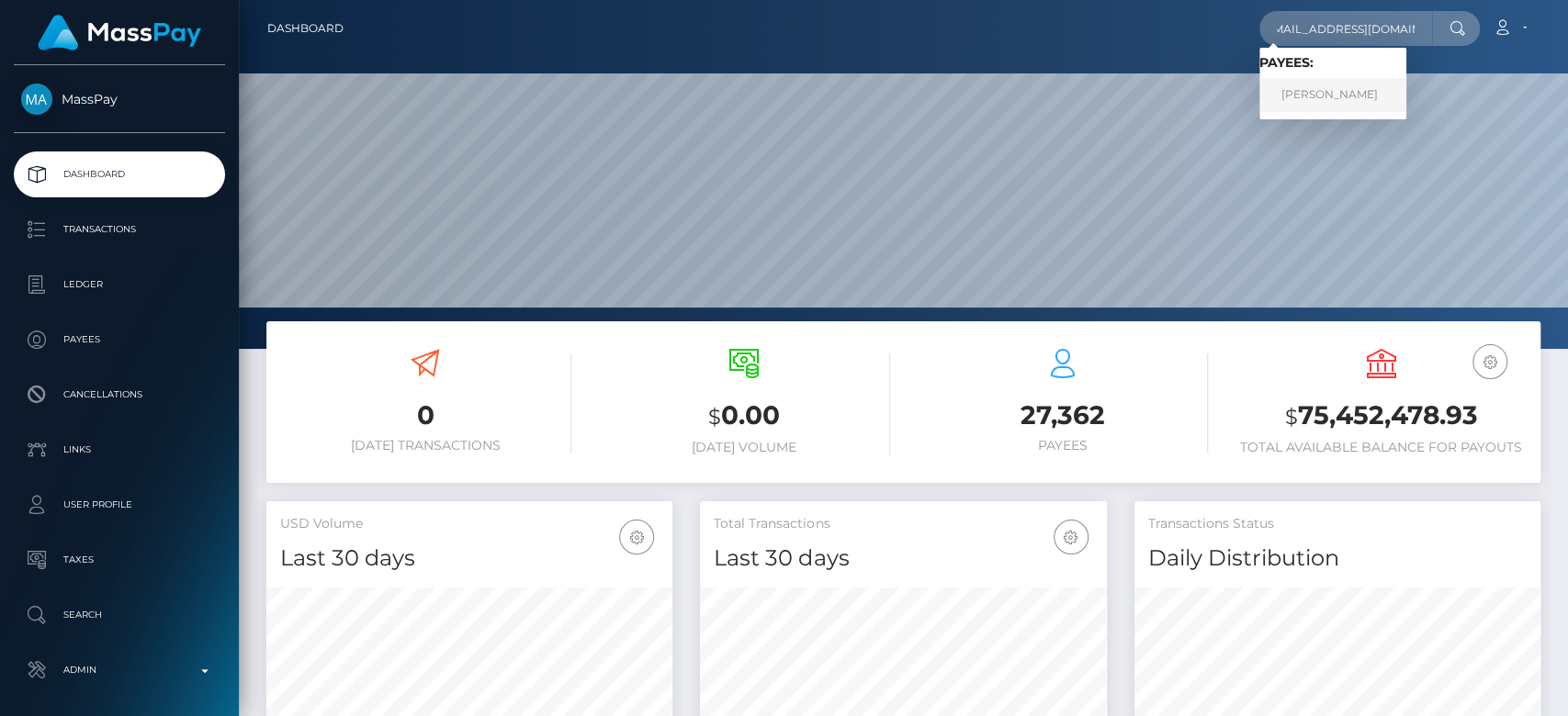
scroll to position [0, 0]
click at [1352, 89] on link "Nadine Azamangeh" at bounding box center [1332, 95] width 147 height 34
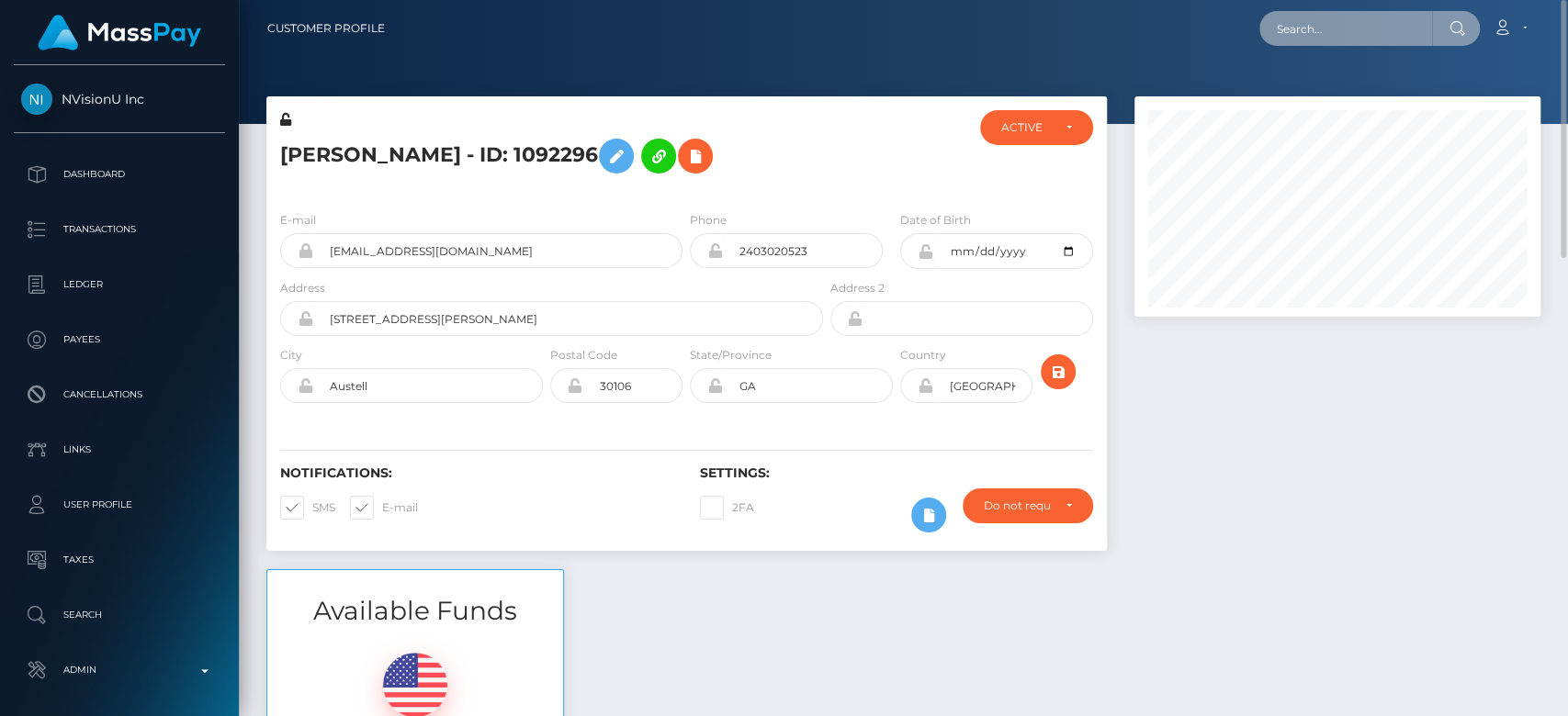
click at [1311, 29] on input "text" at bounding box center [1345, 29] width 173 height 35
paste input "[EMAIL_ADDRESS][DOMAIN_NAME]"
type input "kotahavens11@gmail.com"
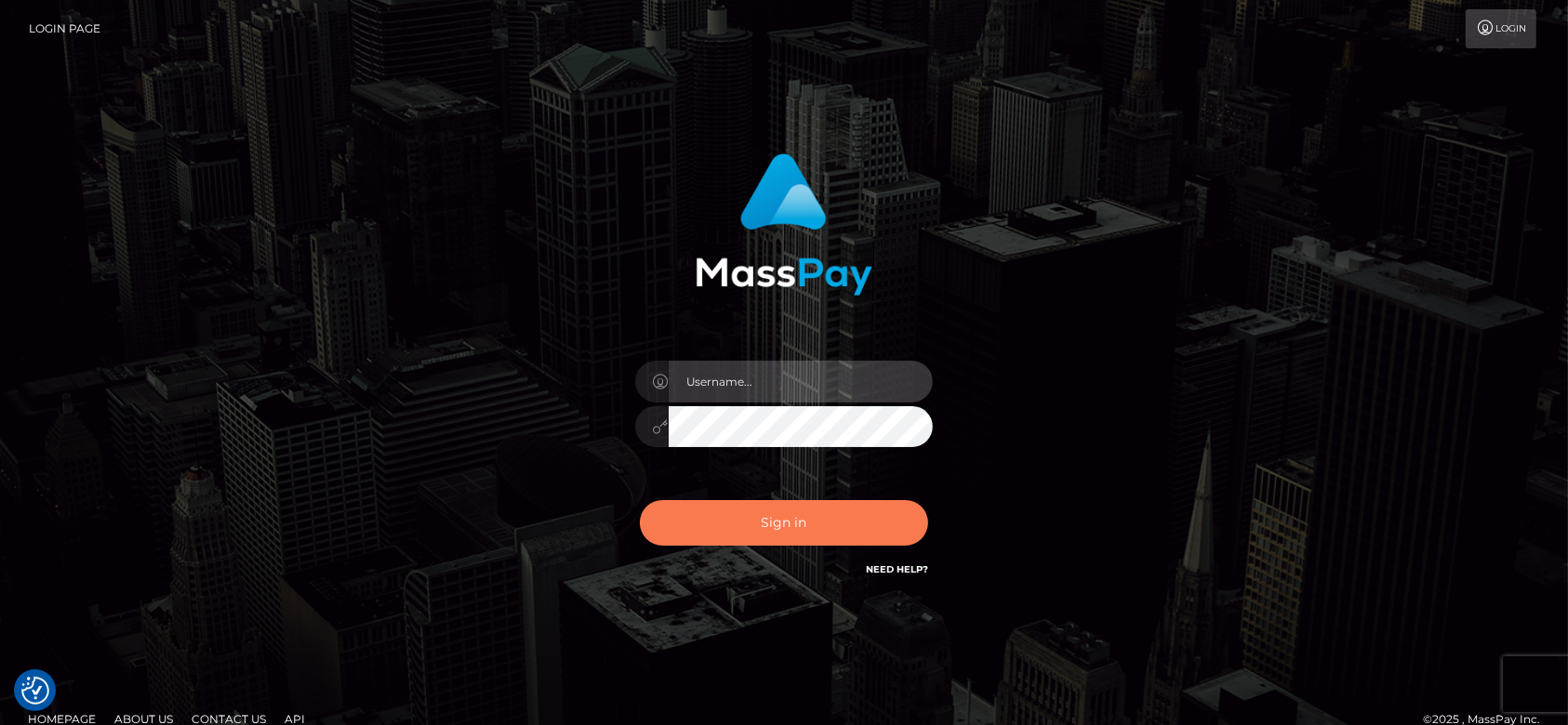
type input "fr.es"
click at [840, 516] on button "Sign in" at bounding box center [784, 523] width 288 height 46
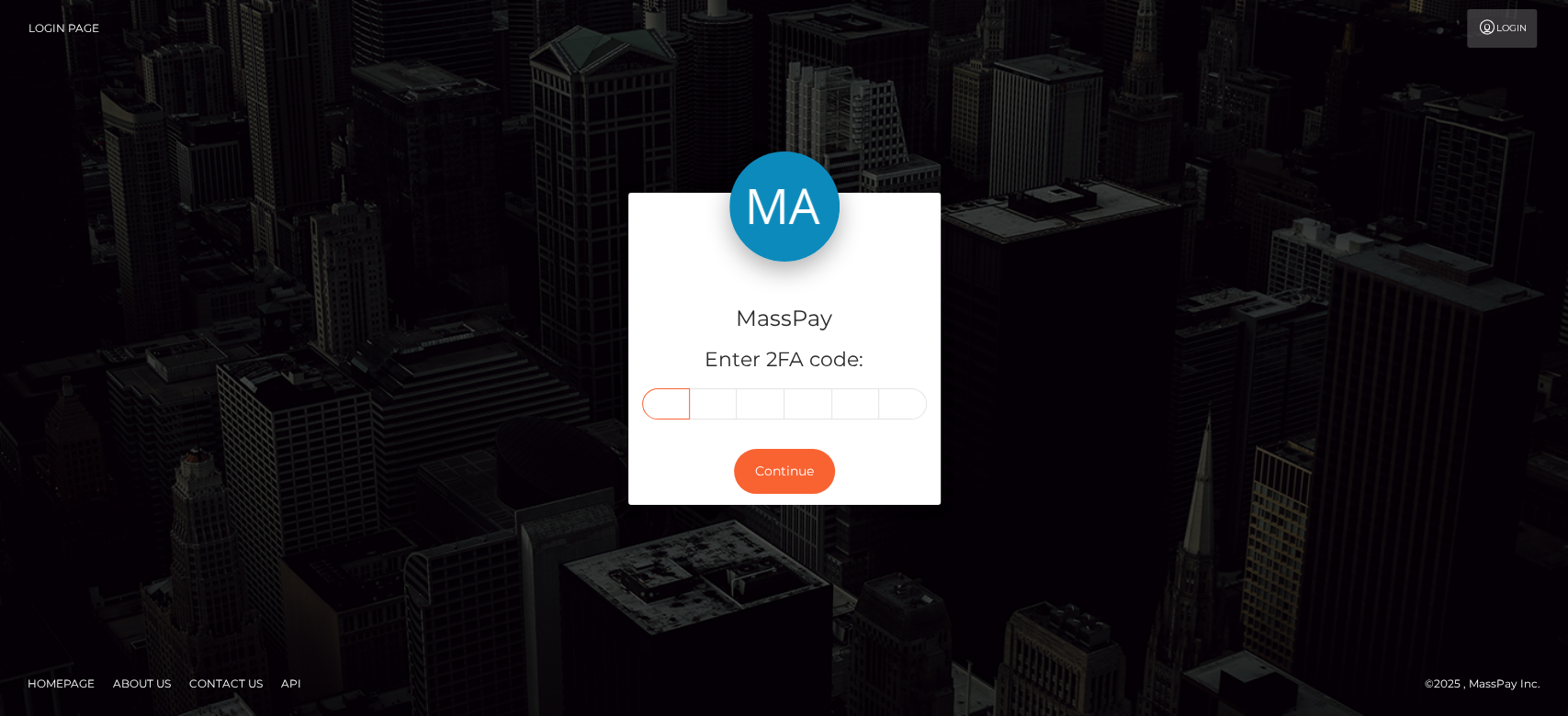
click at [672, 409] on input "text" at bounding box center [666, 404] width 48 height 31
type input "4"
type input "2"
type input "6"
type input "4"
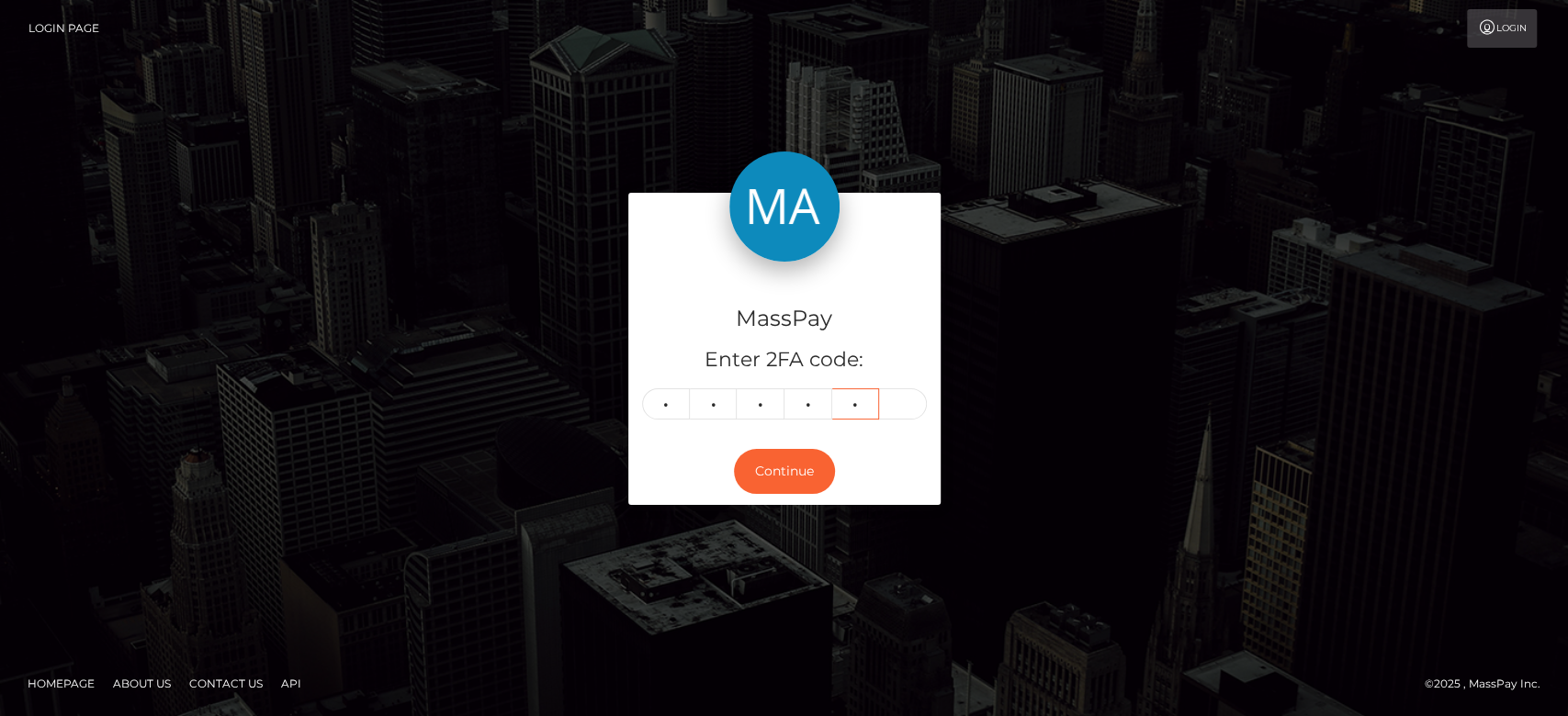
type input "2"
type input "8"
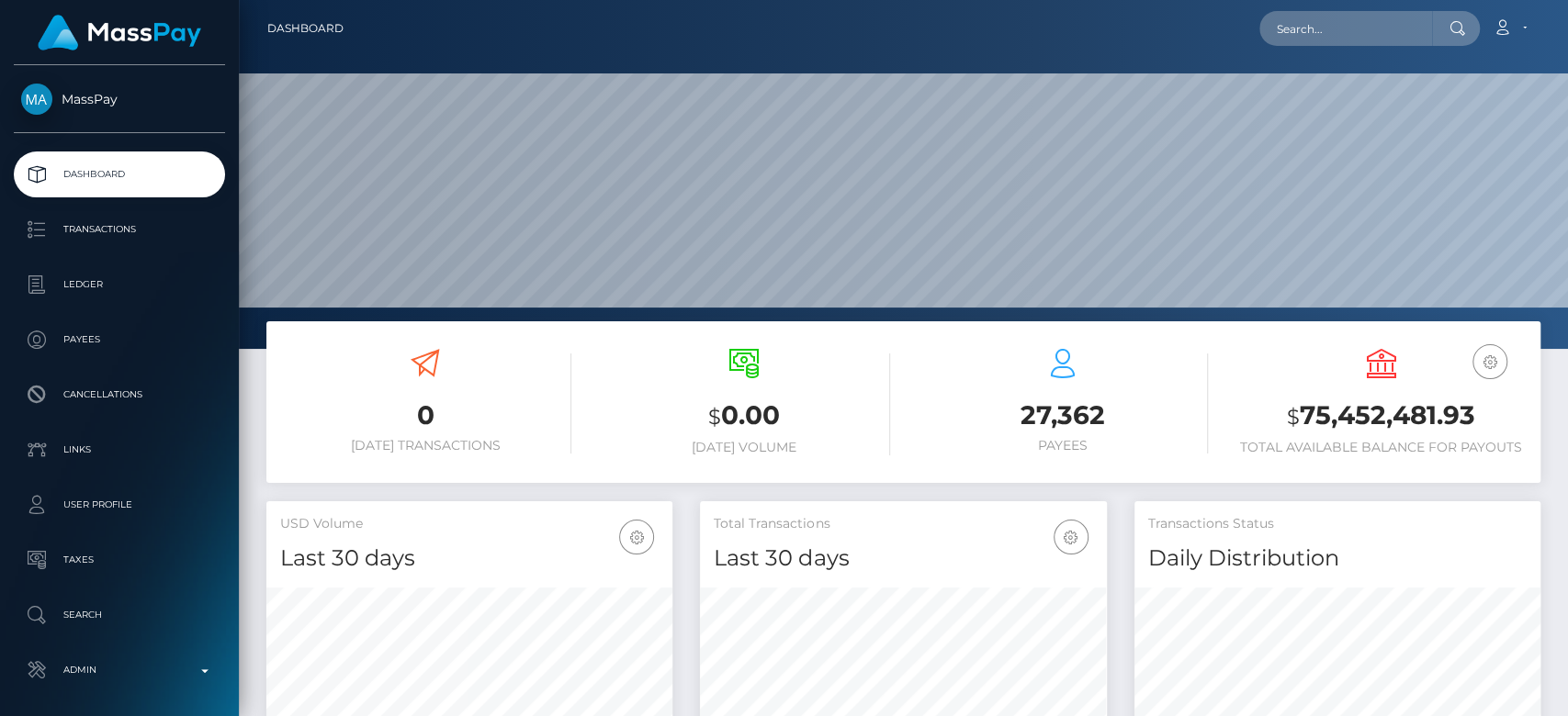
scroll to position [324, 406]
click at [1310, 33] on input "text" at bounding box center [1345, 29] width 173 height 35
paste input "alexis.treas13@gmail.com"
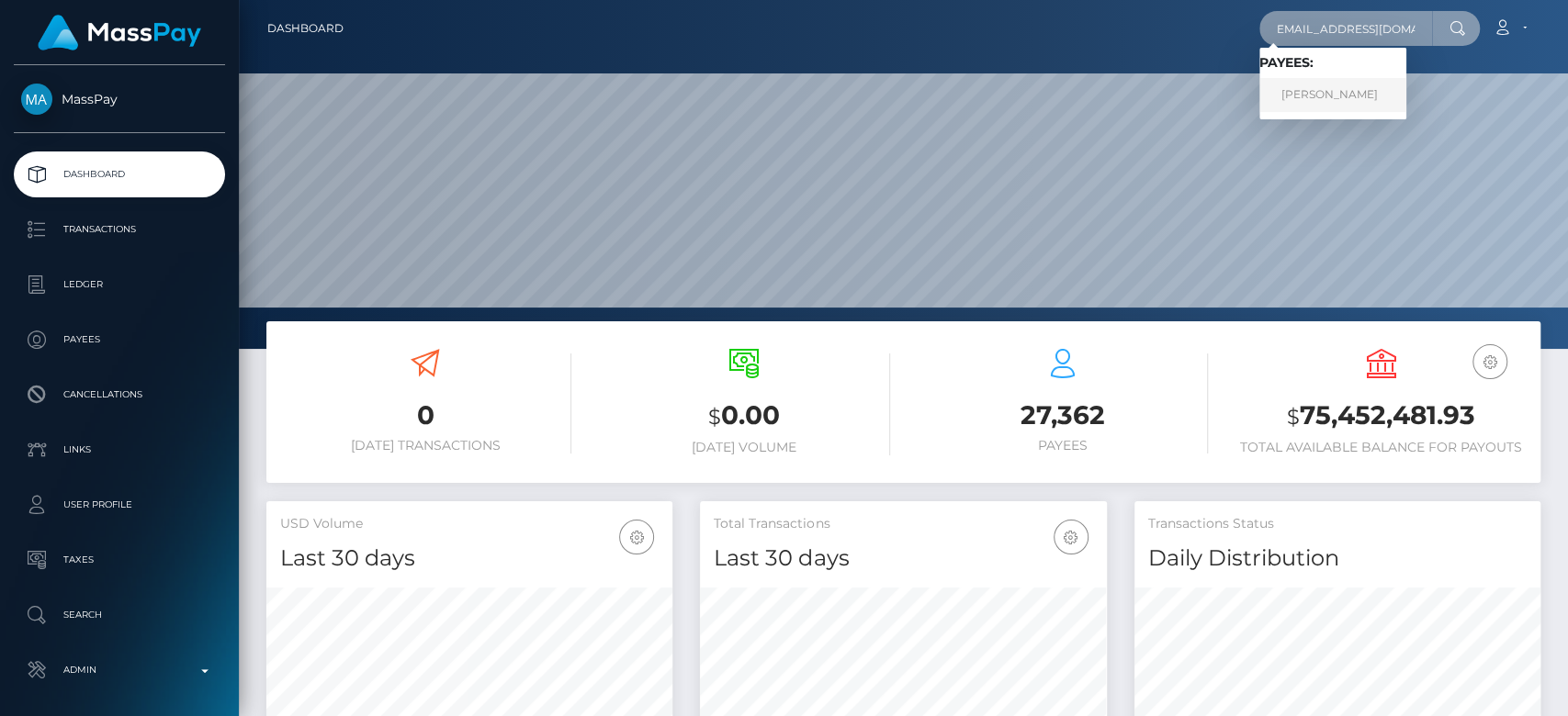
type input "alexis.treas13@gmail.com"
click at [1307, 110] on link "ALEXIS TREAS" at bounding box center [1332, 95] width 147 height 34
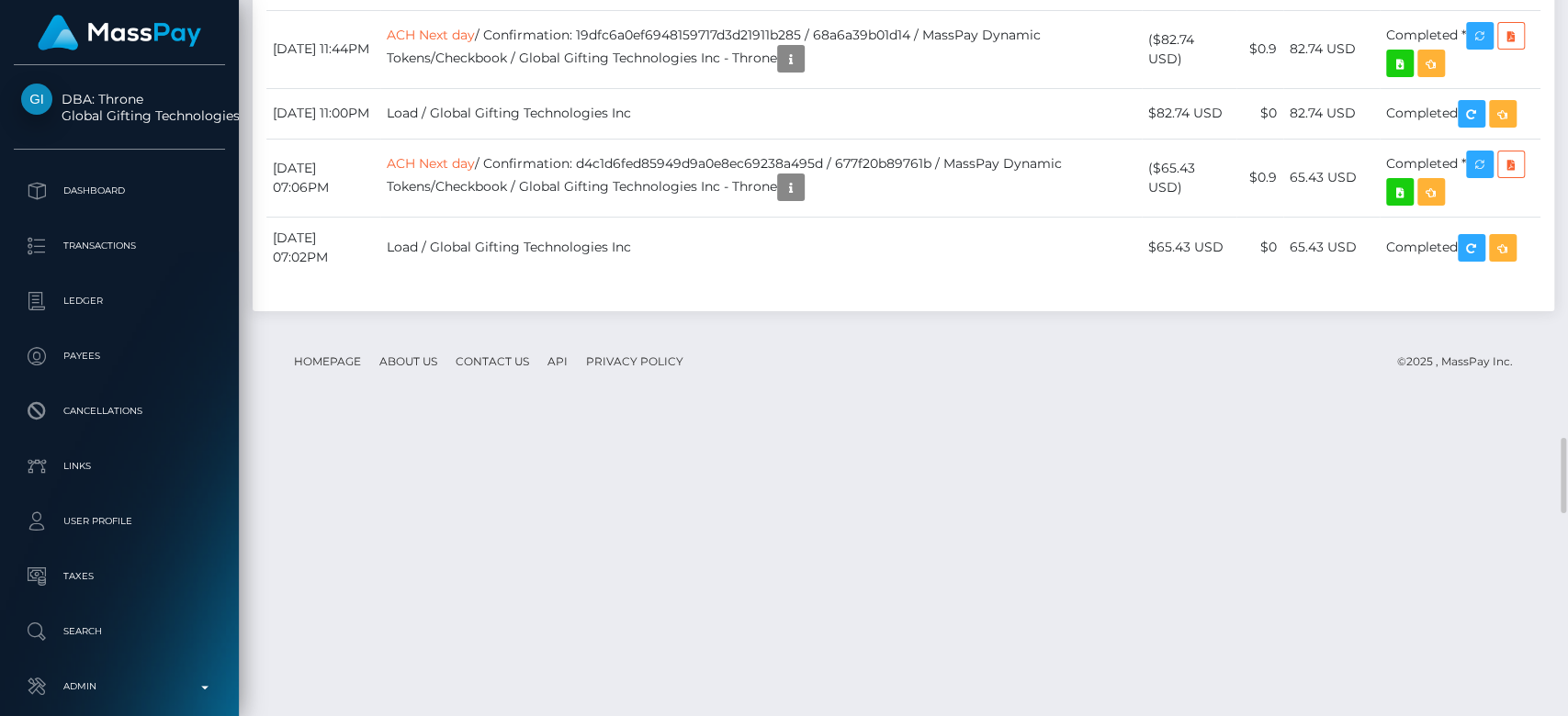
scroll to position [4107, 0]
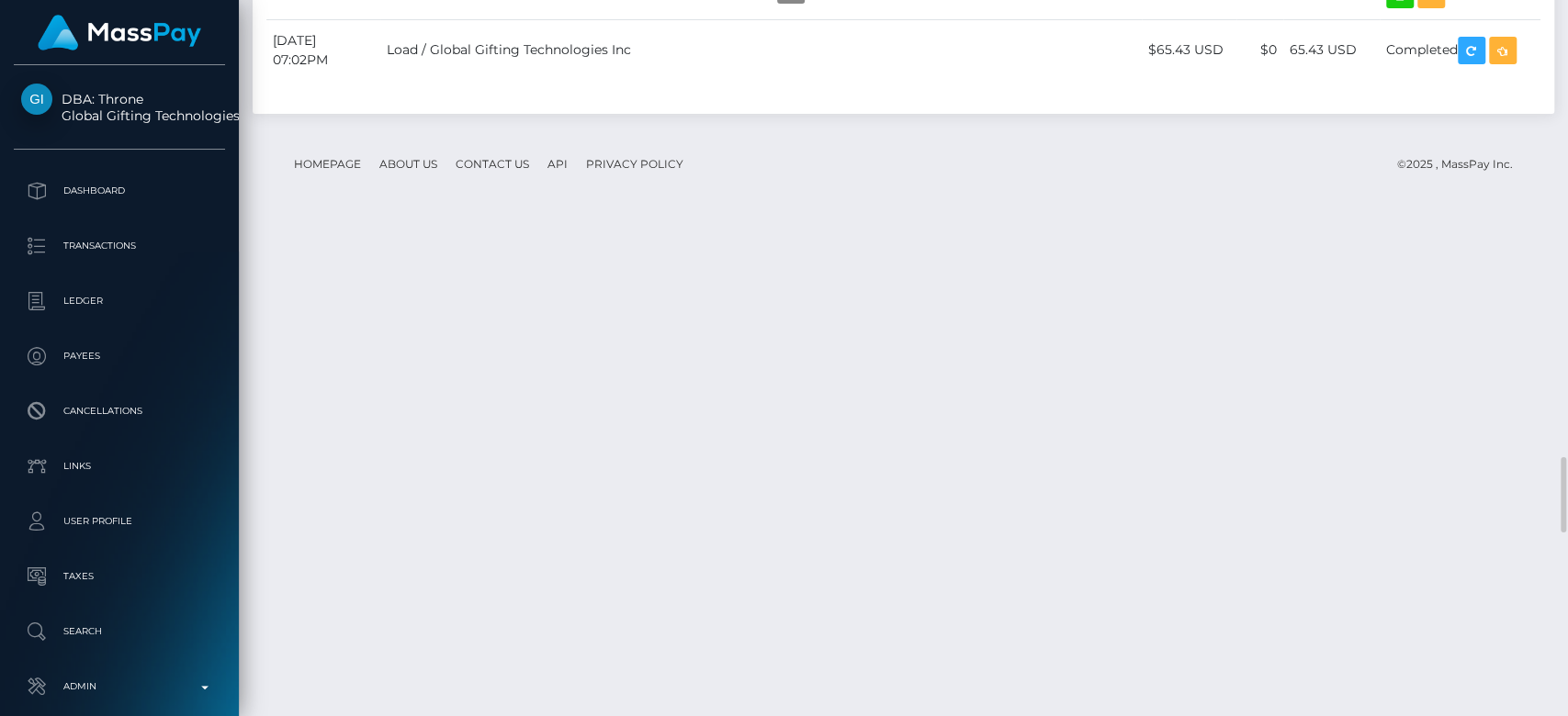
scroll to position [4291, 0]
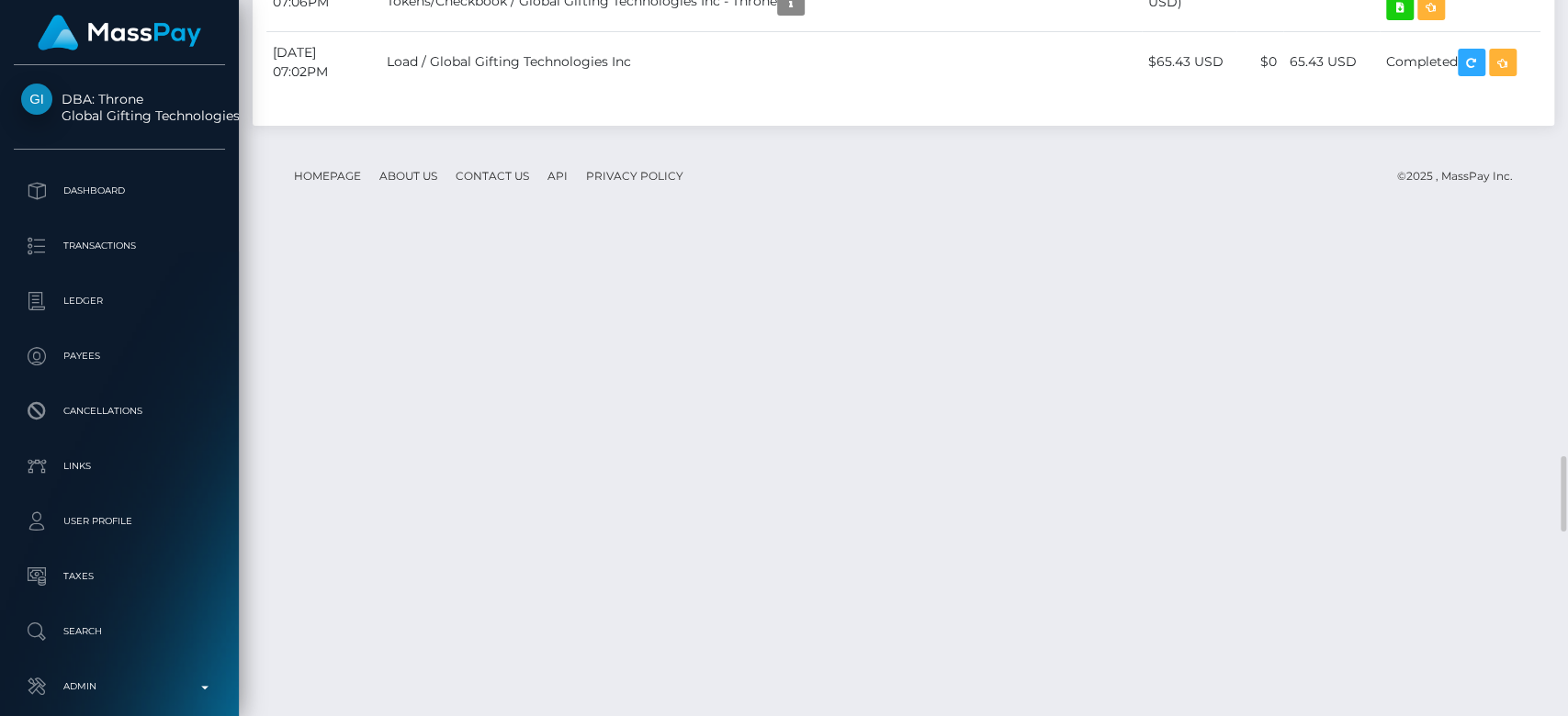
drag, startPoint x: 386, startPoint y: 631, endPoint x: 397, endPoint y: 630, distance: 11.0
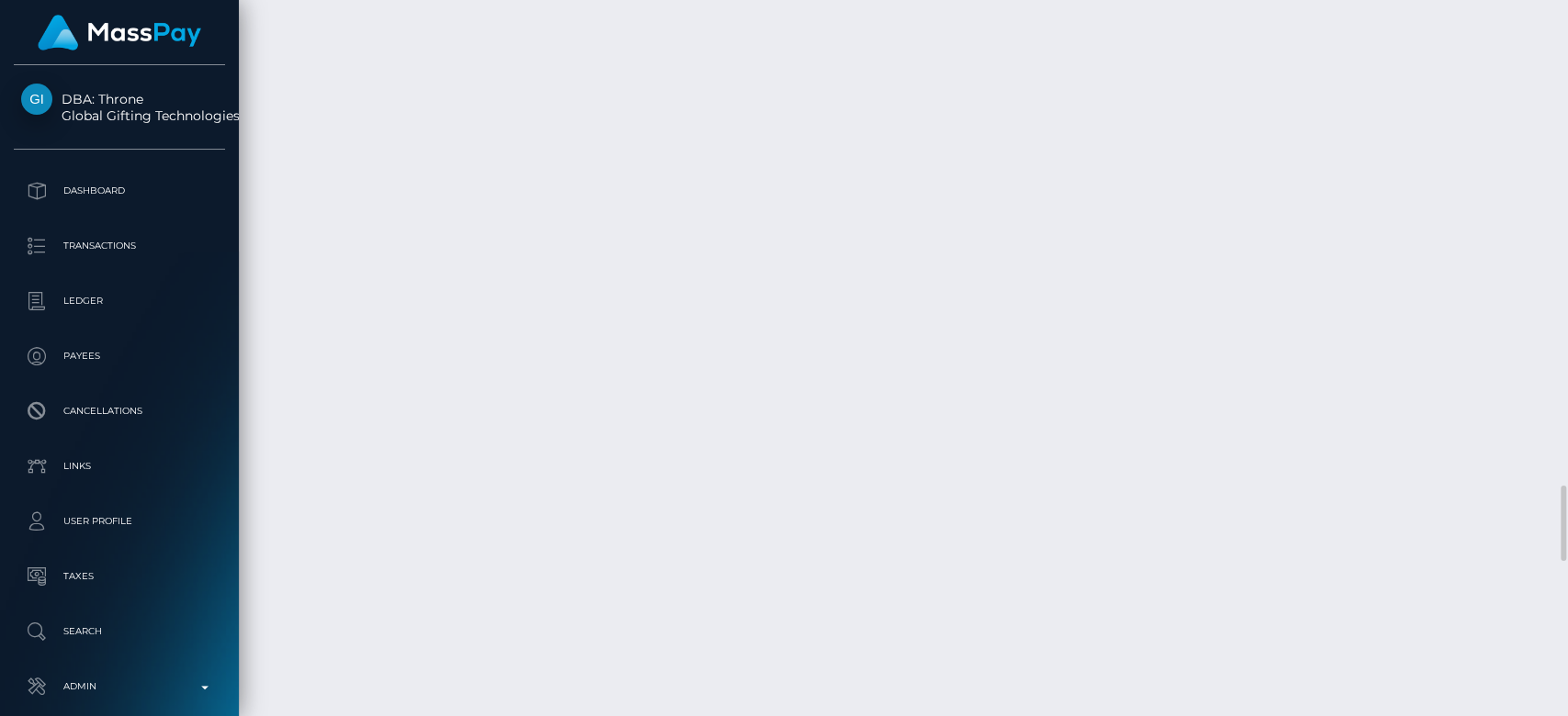
scroll to position [4568, 0]
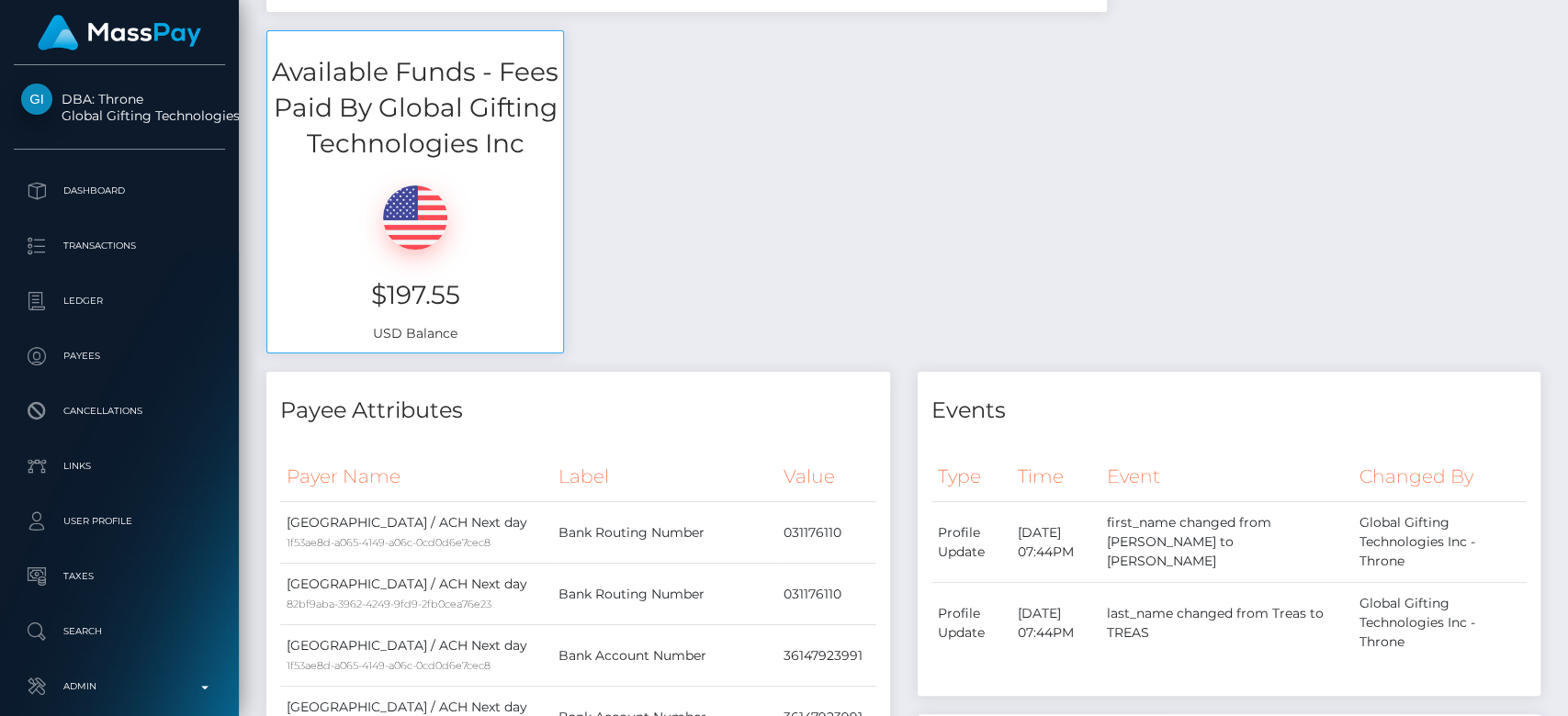
scroll to position [0, 0]
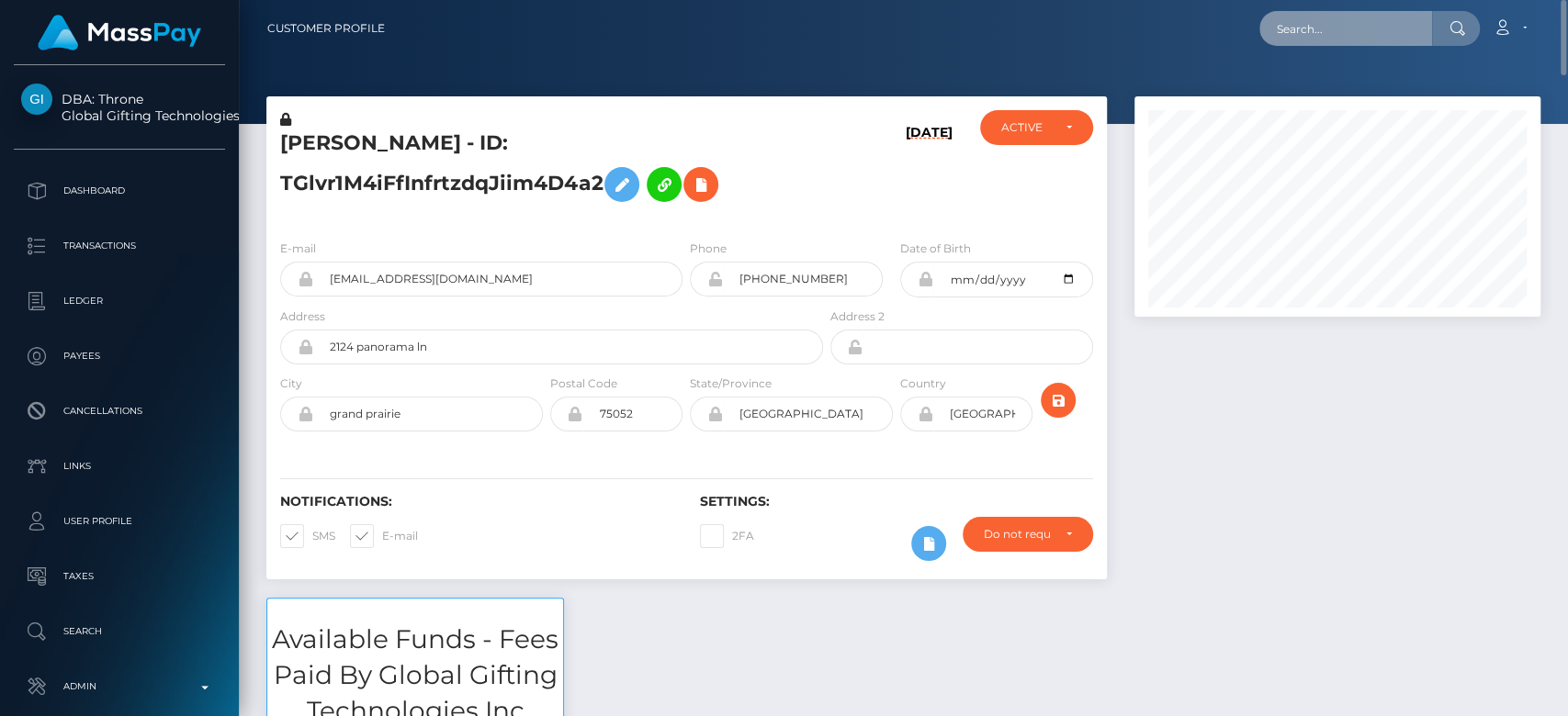
click at [1310, 37] on input "text" at bounding box center [1345, 29] width 173 height 35
paste input "8qdbzf8vbq@privaterelay.appleid.com"
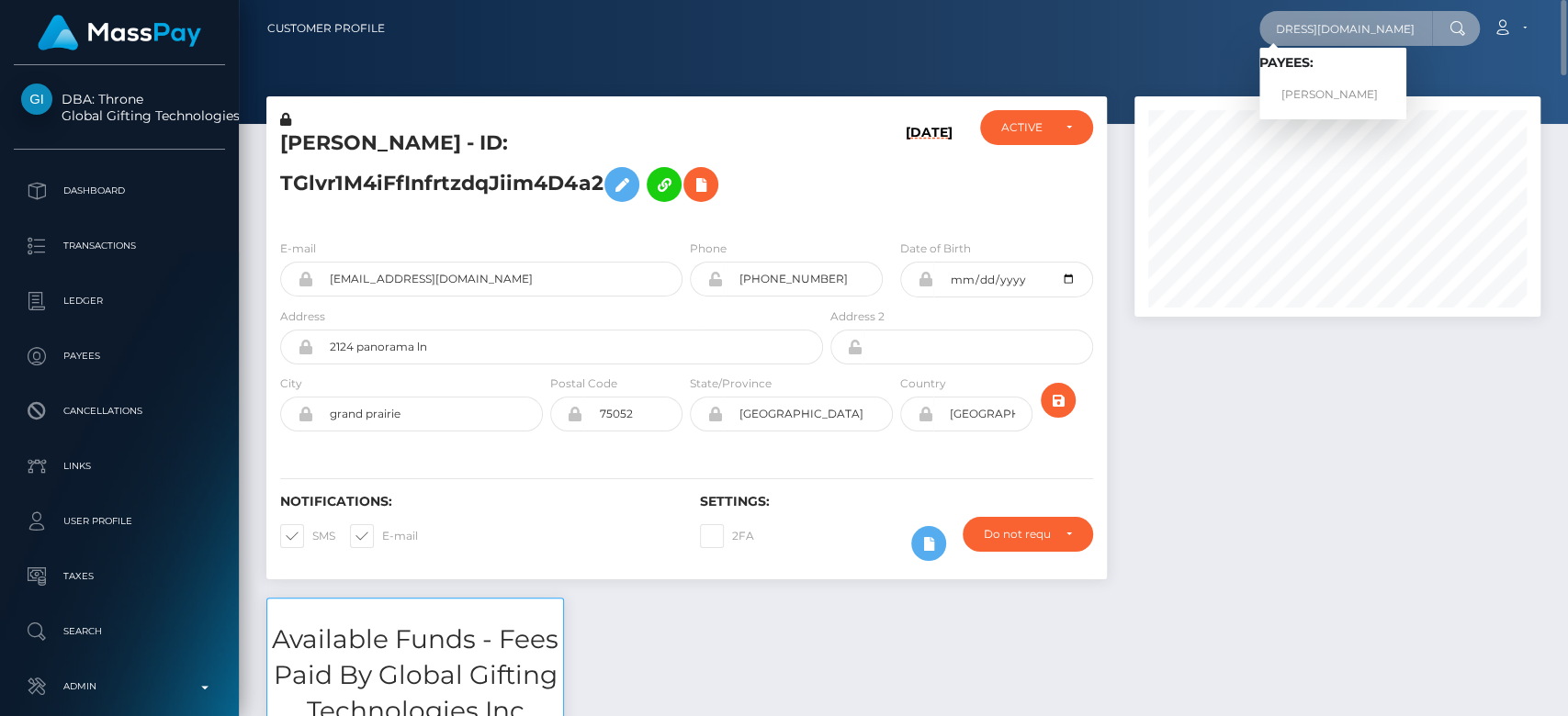
type input "8qdbzf8vbq@privaterelay.appleid.com"
click at [1355, 90] on link "CARISSA MARY MELVIN" at bounding box center [1332, 95] width 147 height 34
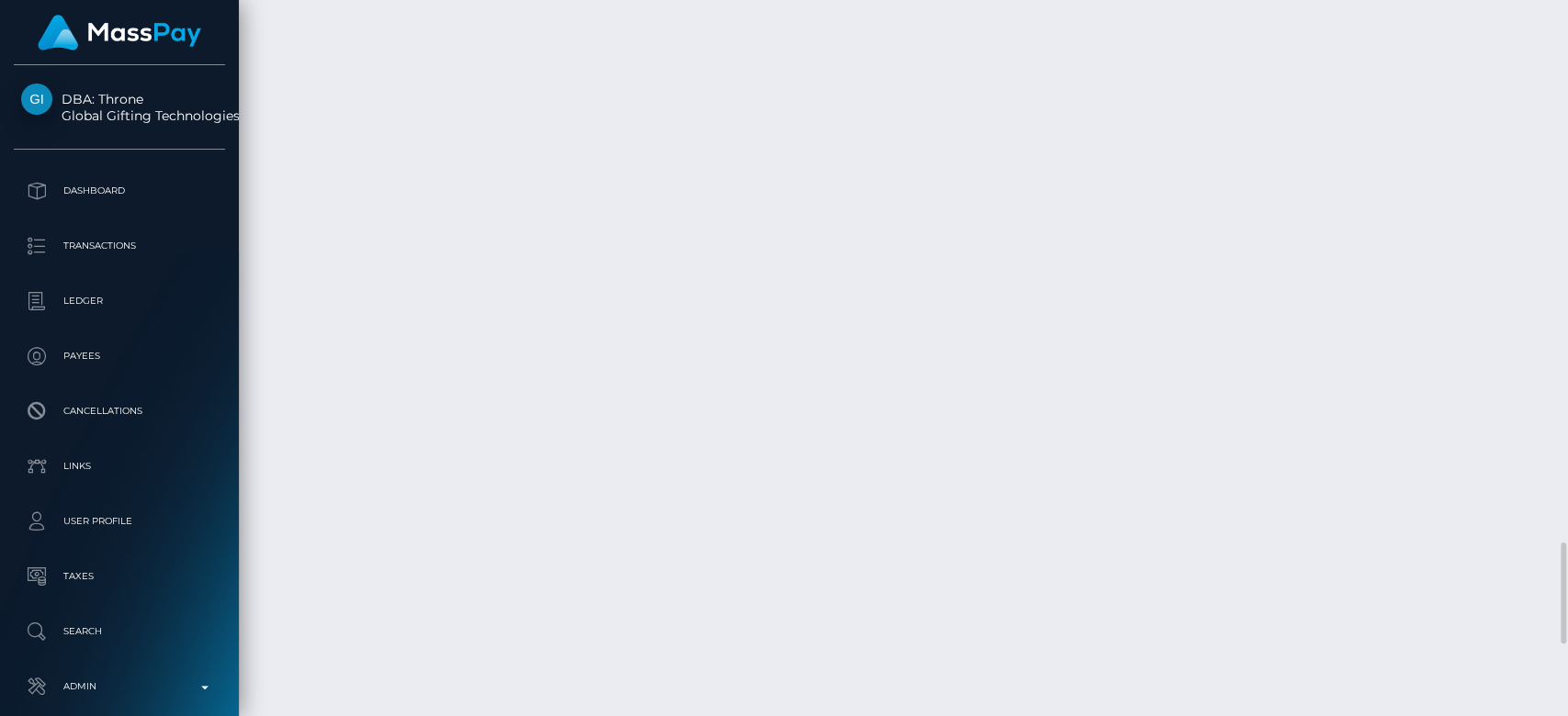
scroll to position [3858, 0]
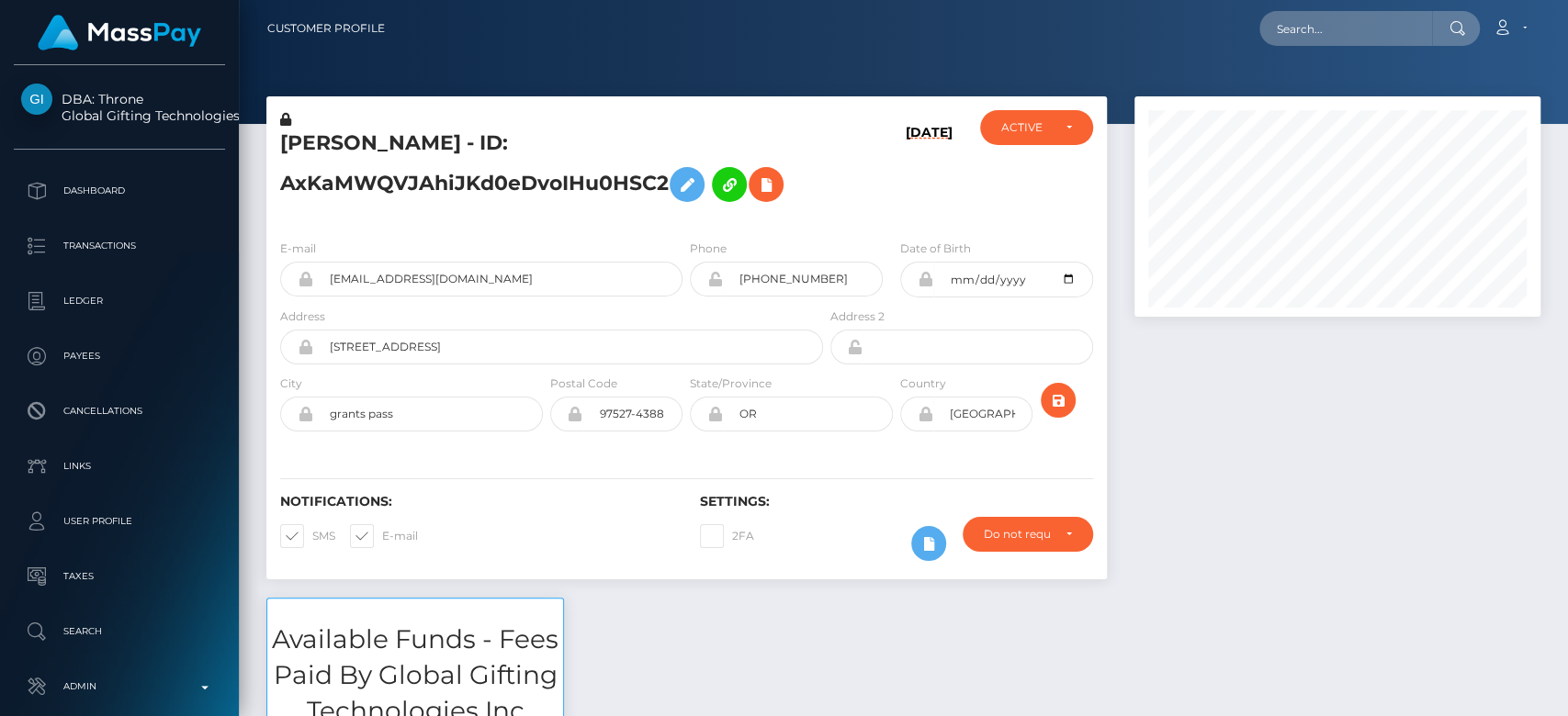
scroll to position [221, 406]
click at [1322, 35] on input "text" at bounding box center [1345, 29] width 173 height 35
paste input "goddesslexi@seznam.cz"
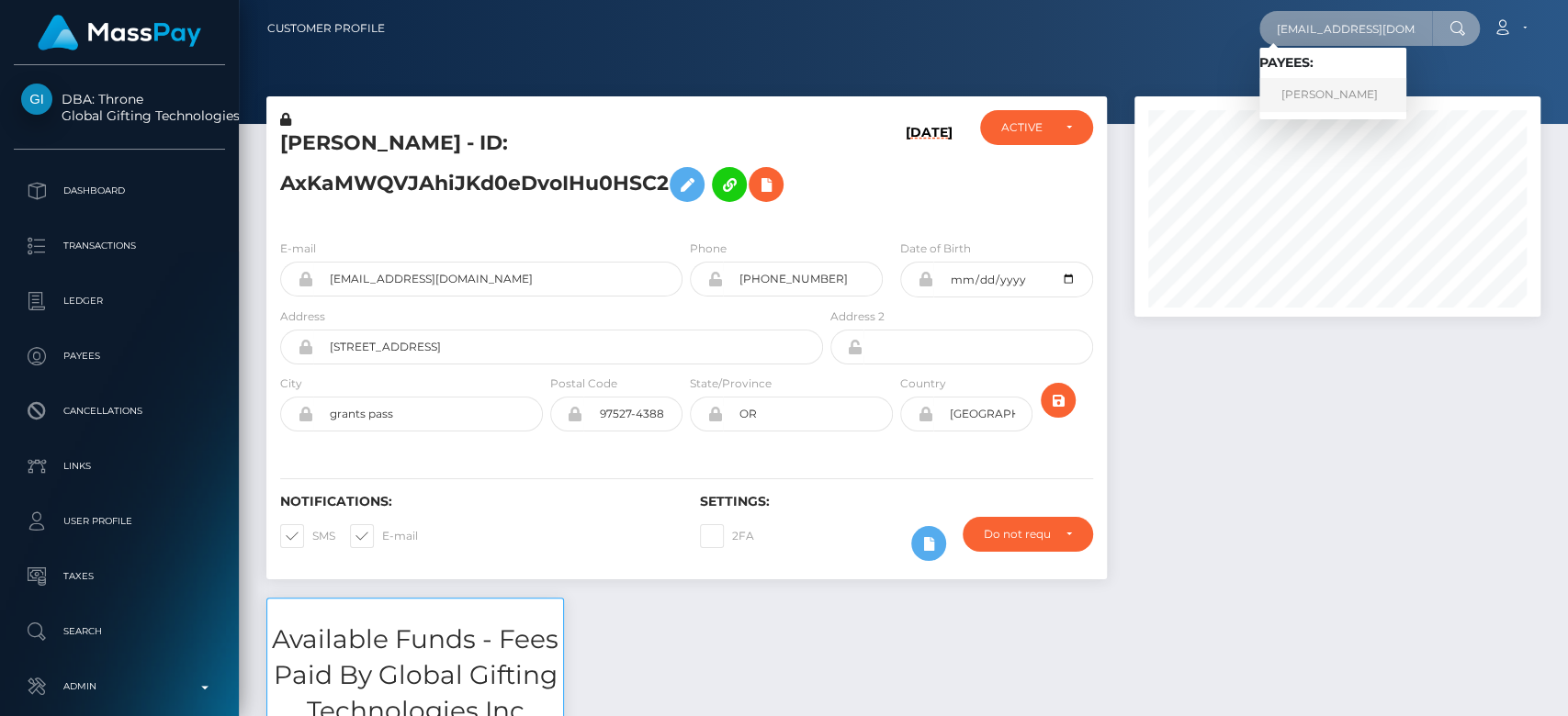
type input "goddesslexi@seznam.cz"
click at [1327, 100] on link "SARAH VIŠTEJNOVÁ" at bounding box center [1332, 95] width 147 height 34
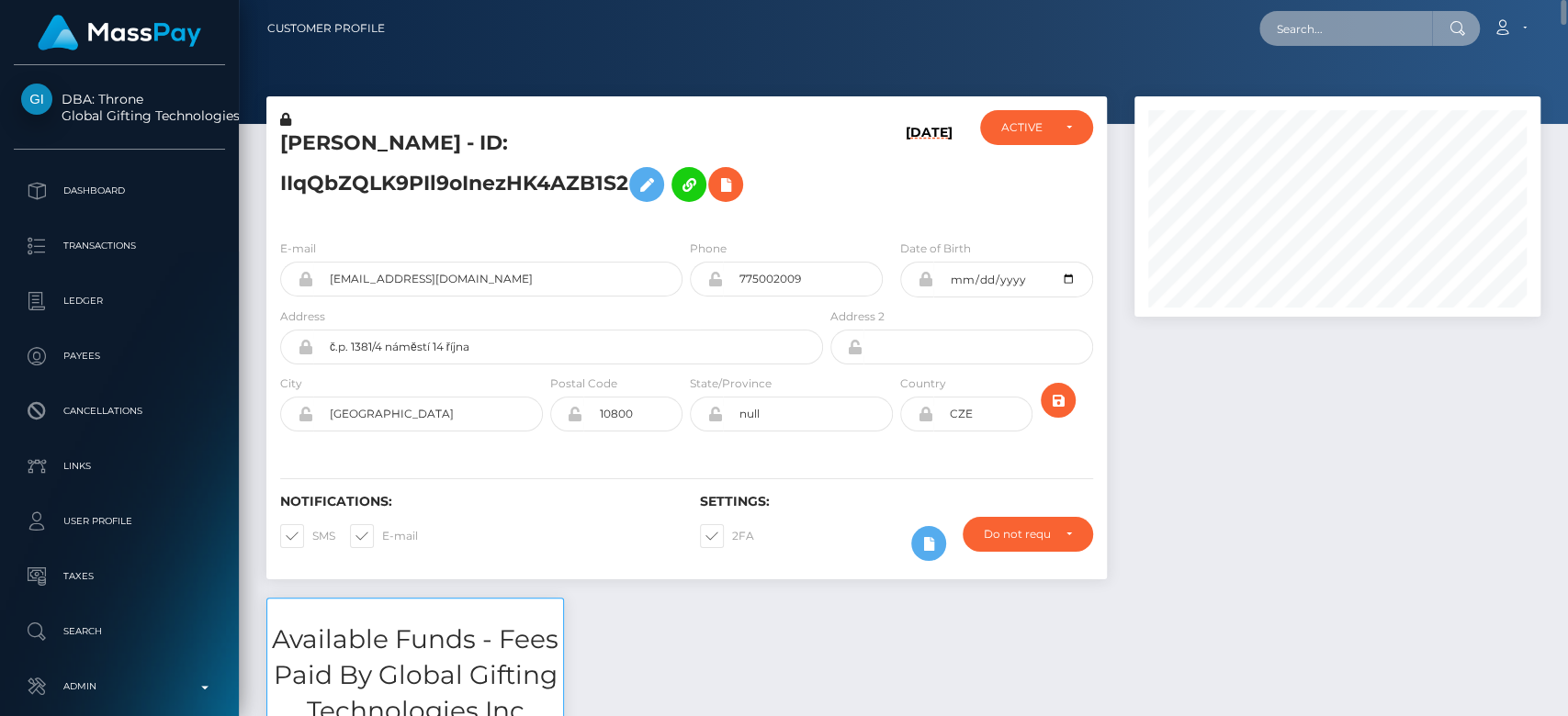
click at [1306, 31] on input "text" at bounding box center [1345, 29] width 173 height 35
paste input "comicauzzy@gmail.com"
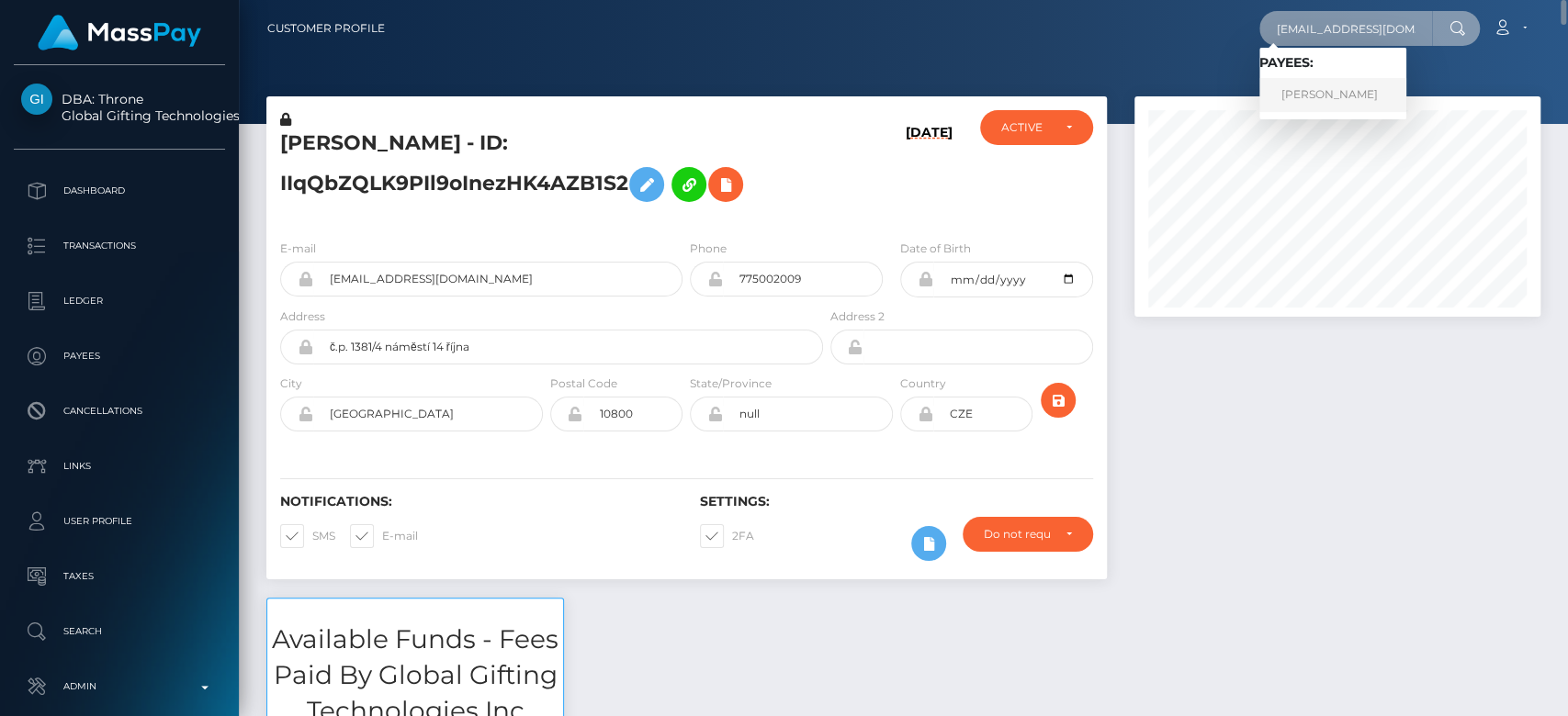
type input "comicauzzy@gmail.com"
click at [1306, 92] on link "AUSTIN KENNEDY MCGEE" at bounding box center [1332, 95] width 147 height 34
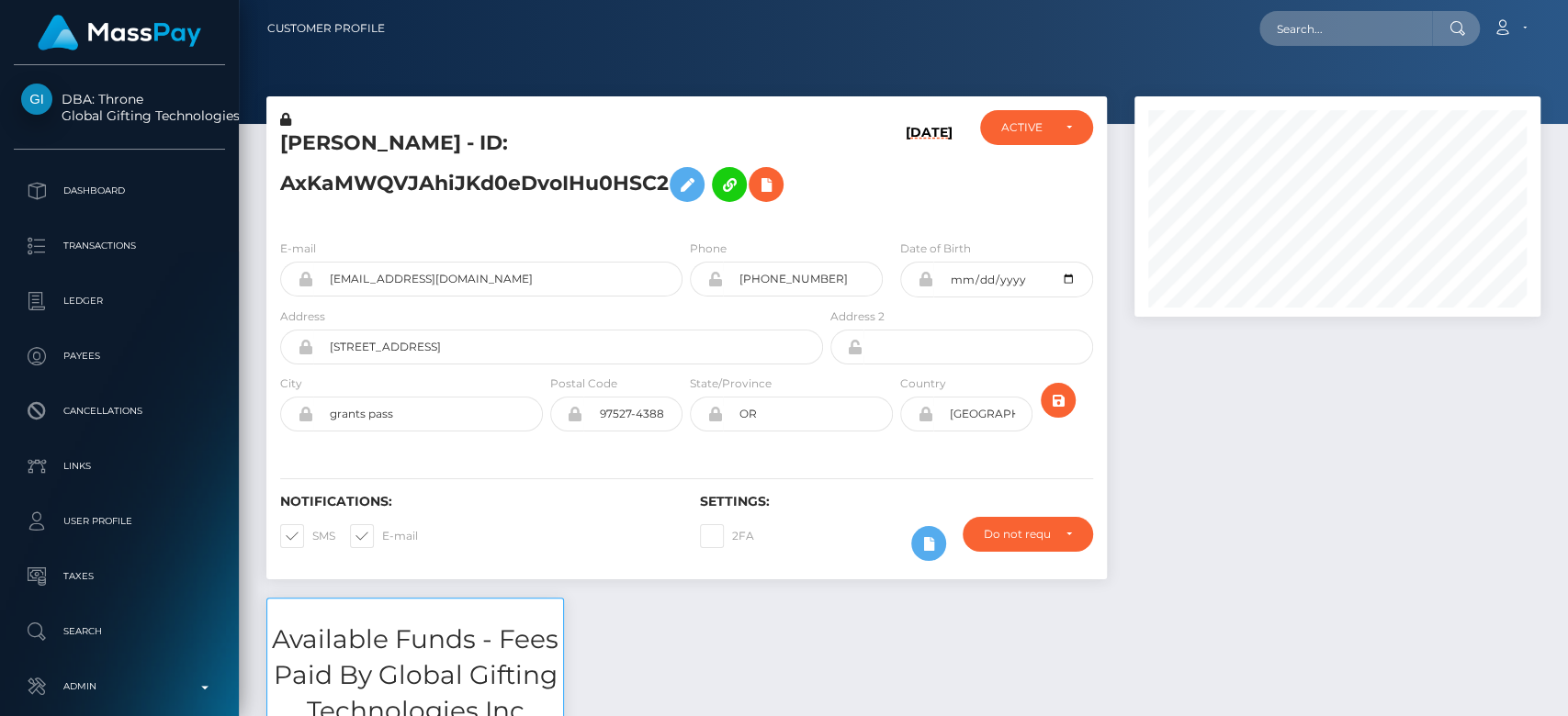
scroll to position [221, 406]
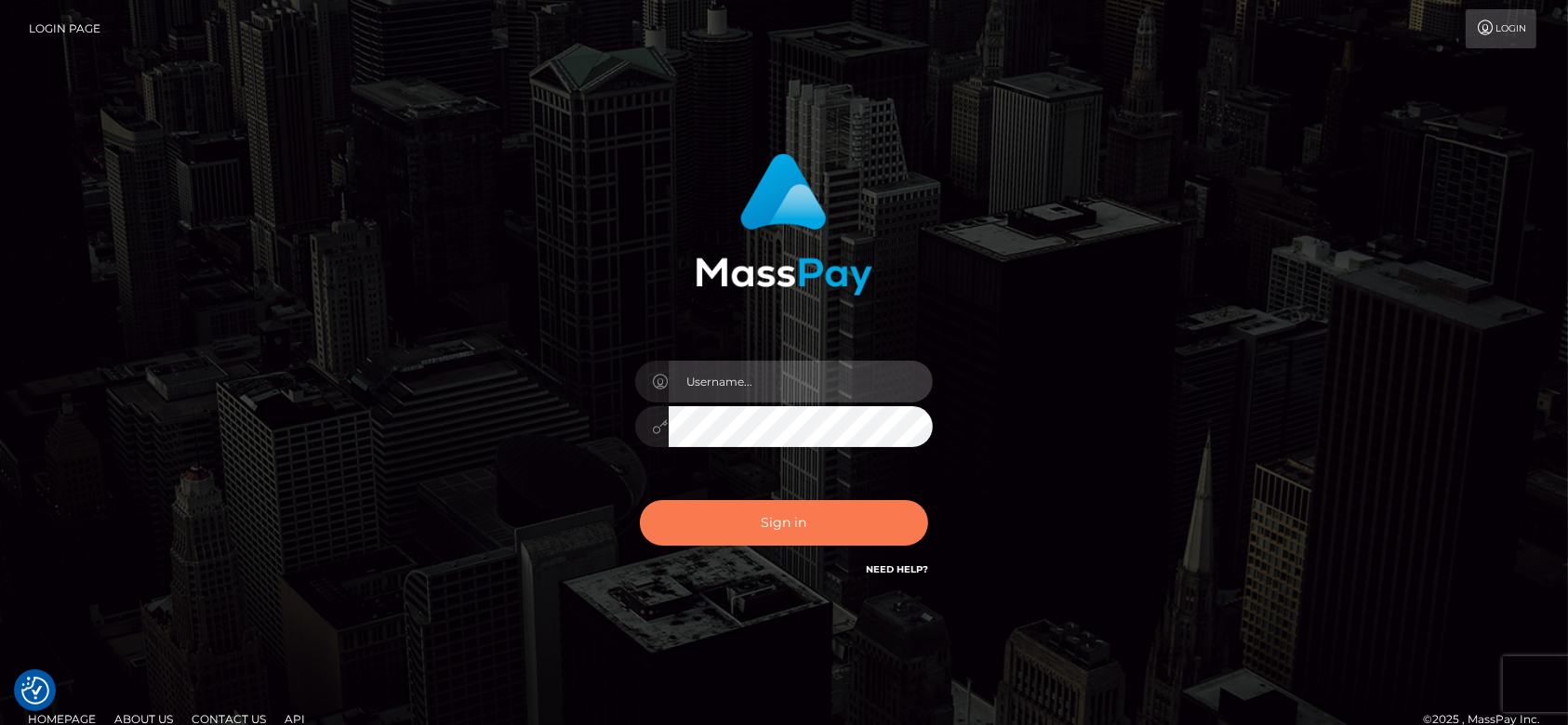
type input "[DOMAIN_NAME]"
click at [750, 522] on button "Sign in" at bounding box center [784, 523] width 288 height 46
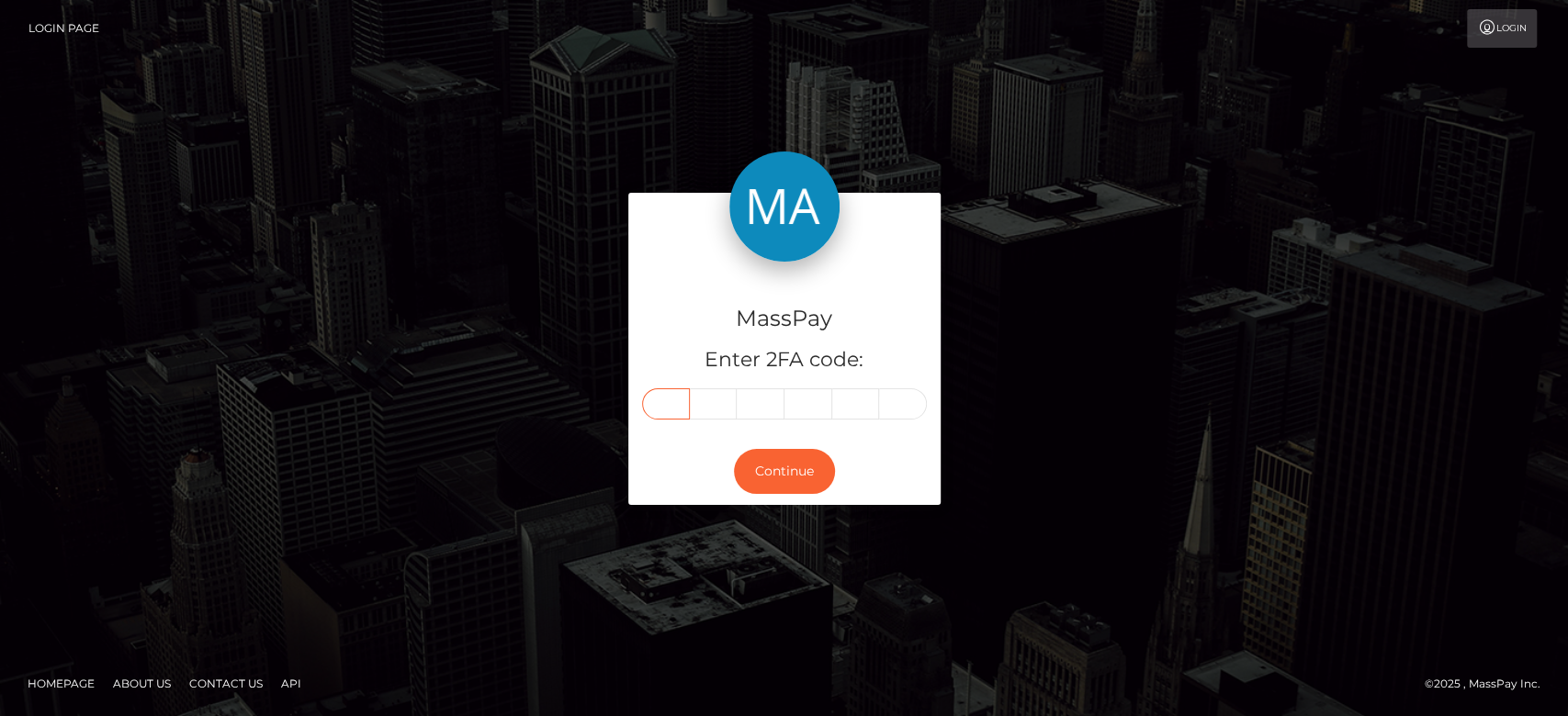
click at [654, 400] on input "text" at bounding box center [666, 404] width 48 height 31
type input "9"
type input "7"
type input "0"
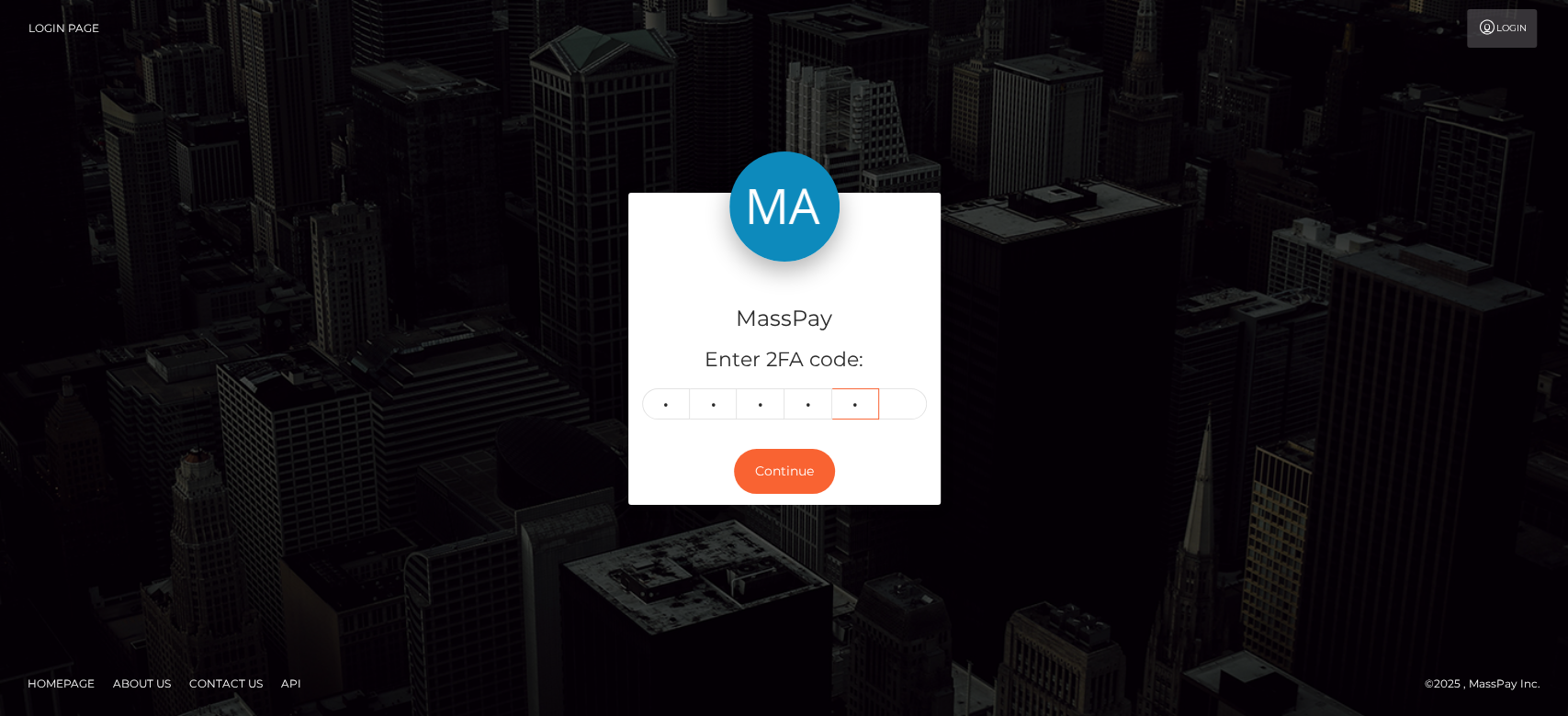
type input "5"
type input "9"
type input "7"
type input "0"
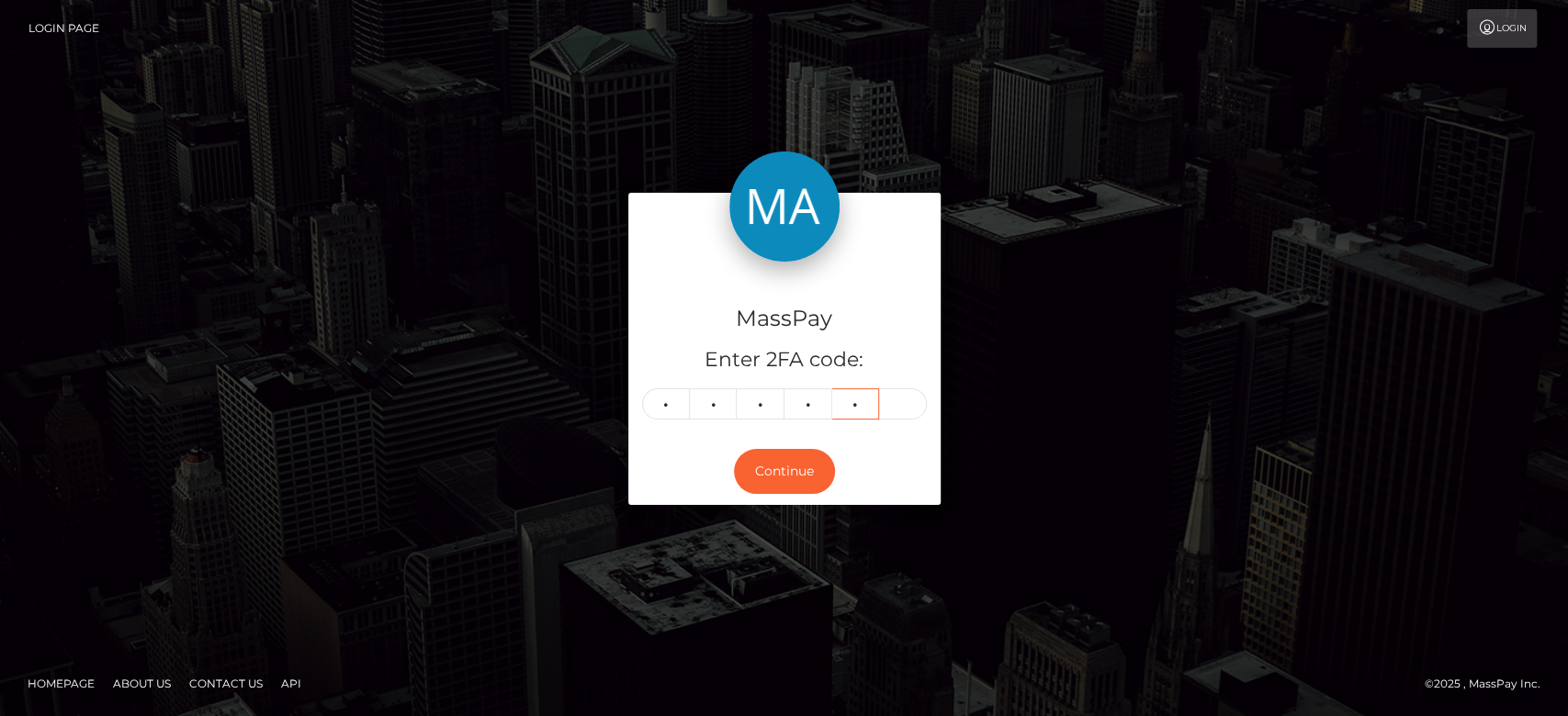
type input "5"
type input "6"
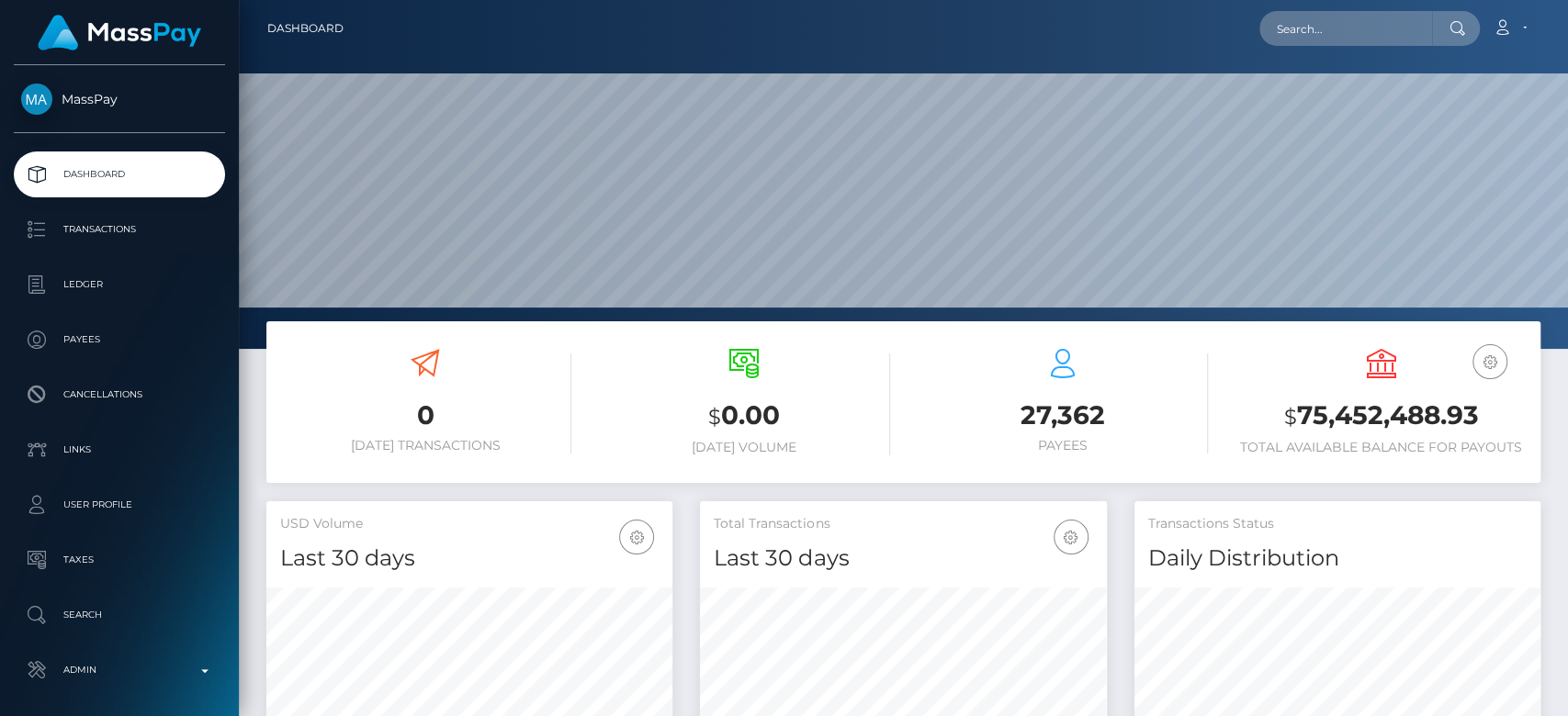
scroll to position [324, 406]
click at [1343, 11] on input "text" at bounding box center [1345, 29] width 173 height 35
paste input "yp6pygzkxd@privaterelay.appleid.com"
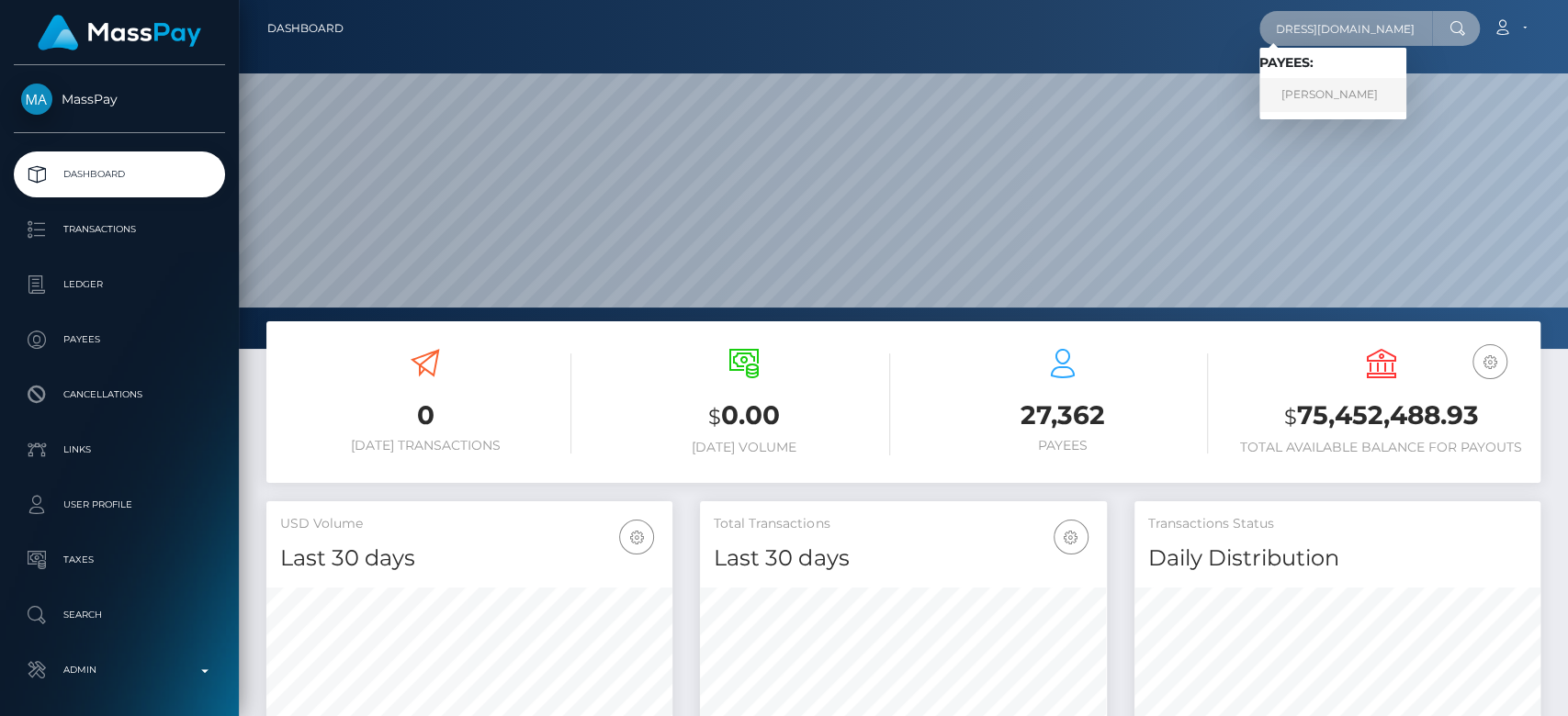
type input "yp6pygzkxd@privaterelay.appleid.com"
click at [1332, 97] on link "DAKOTA MATTHEW HAVENS" at bounding box center [1332, 95] width 147 height 34
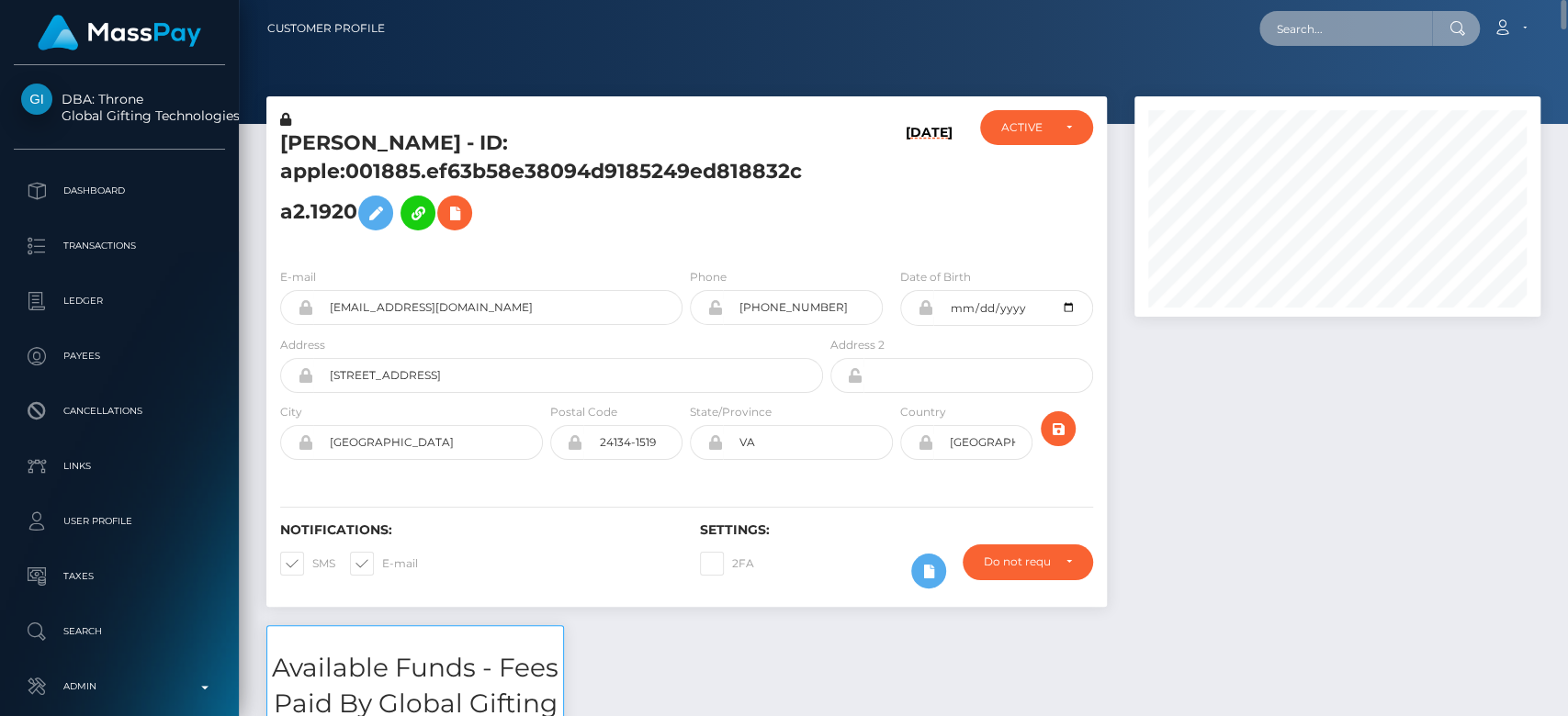
click at [1344, 31] on input "text" at bounding box center [1345, 29] width 173 height 35
paste input "[EMAIL_ADDRESS][DOMAIN_NAME]"
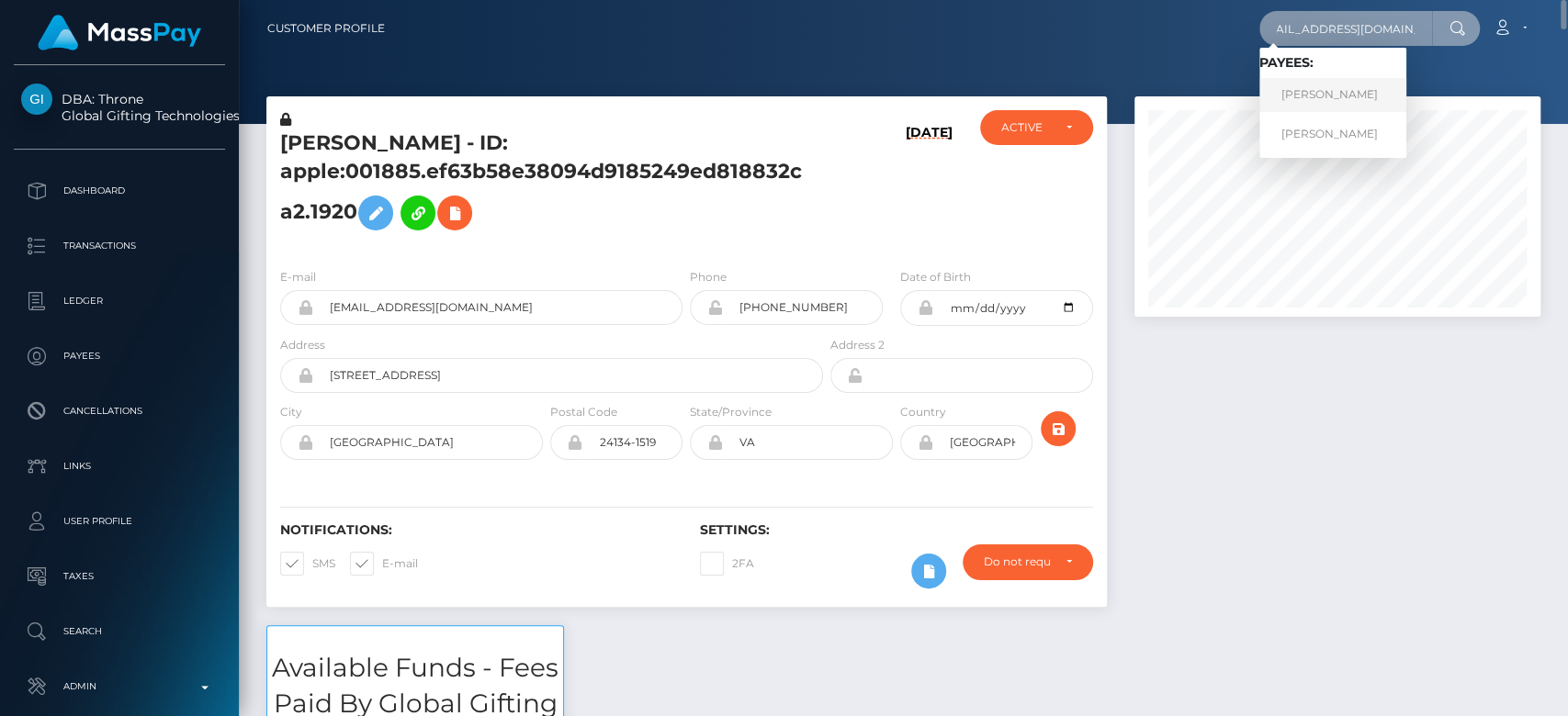
type input "[EMAIL_ADDRESS][DOMAIN_NAME]"
click at [1351, 90] on link "ALICE HANNAH MEIQUI GRECZYN" at bounding box center [1332, 95] width 147 height 34
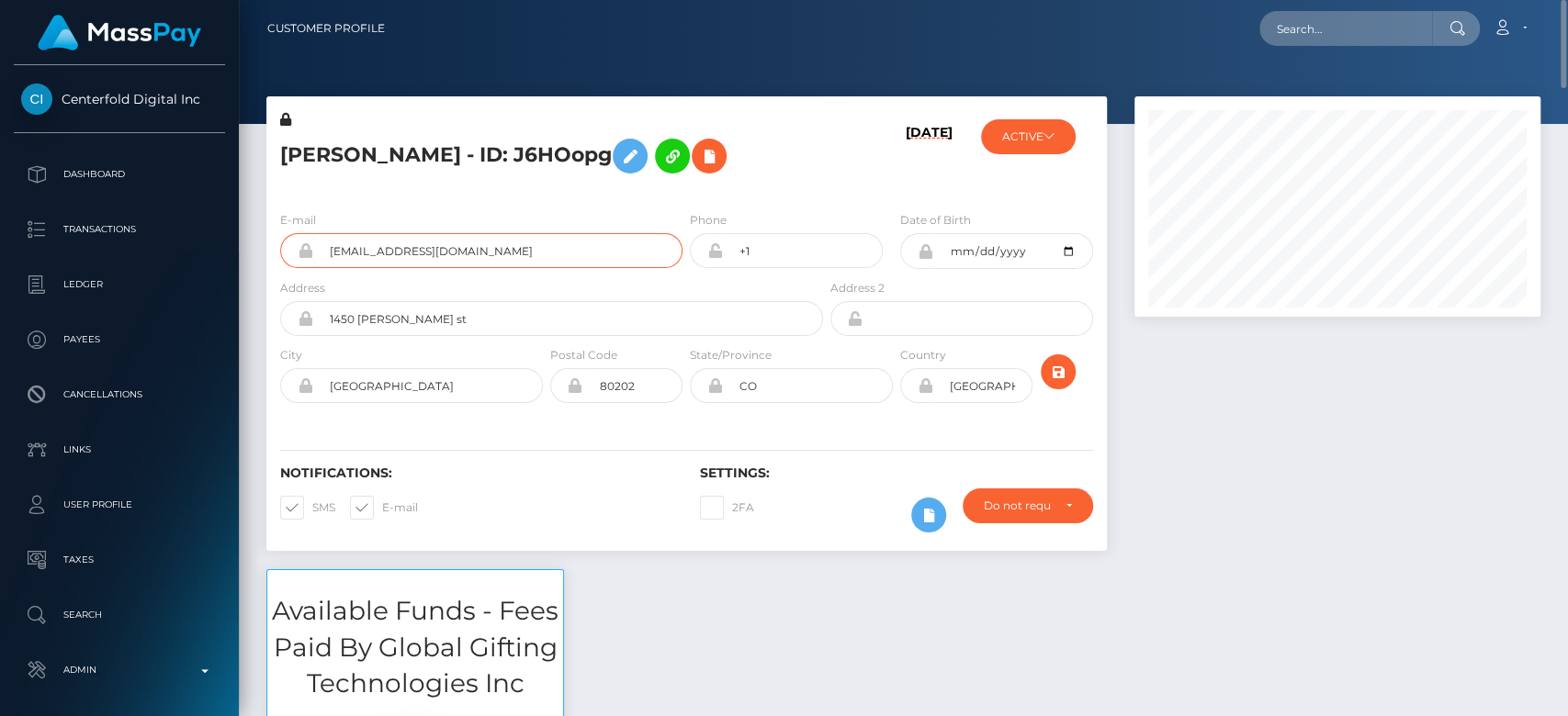
drag, startPoint x: 511, startPoint y: 279, endPoint x: 311, endPoint y: 301, distance: 201.2
click at [311, 278] on div "E-mail [EMAIL_ADDRESS][DOMAIN_NAME]" at bounding box center [476, 245] width 420 height 68
paste input "[EMAIL_ADDRESS][DOMAIN_NAME]"
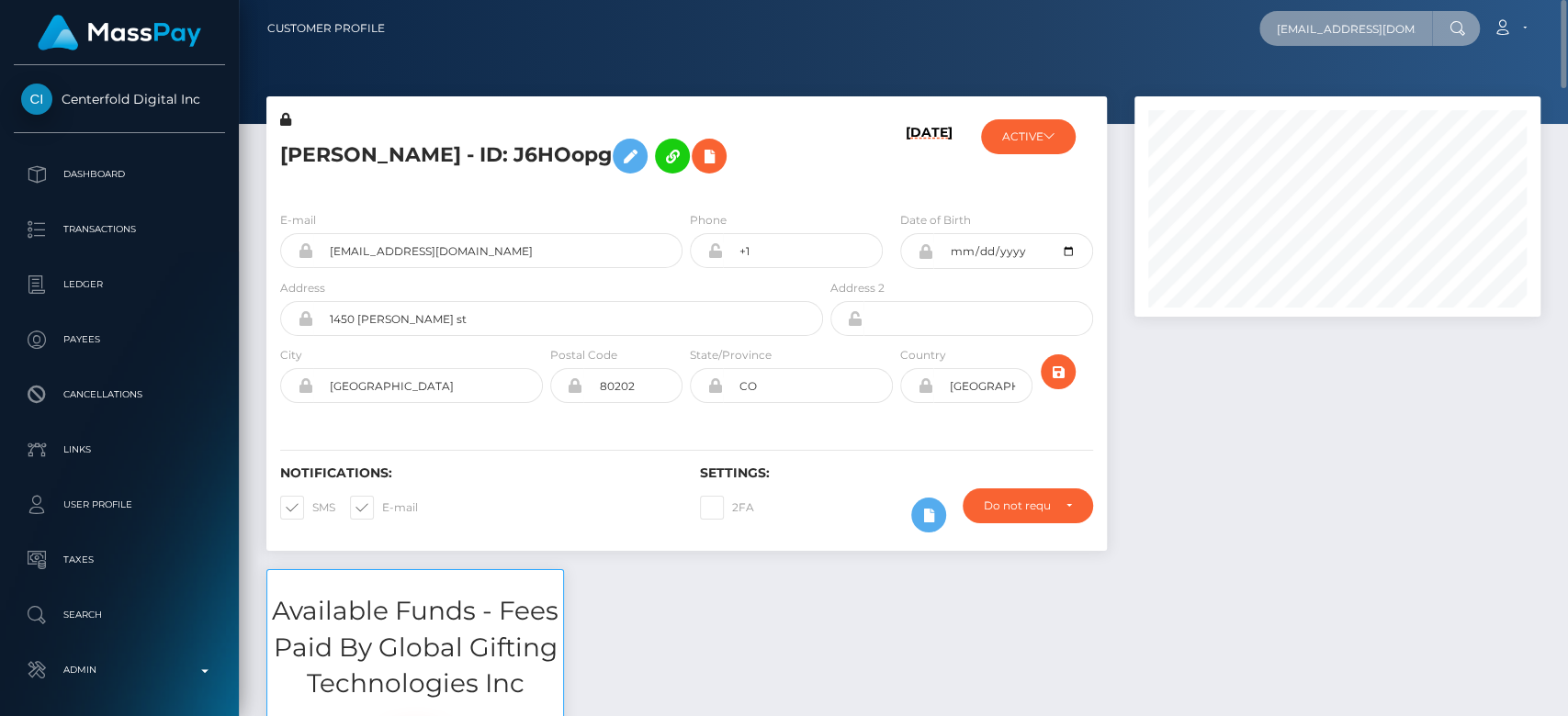
click at [1309, 34] on input "[EMAIL_ADDRESS][DOMAIN_NAME]" at bounding box center [1345, 29] width 173 height 35
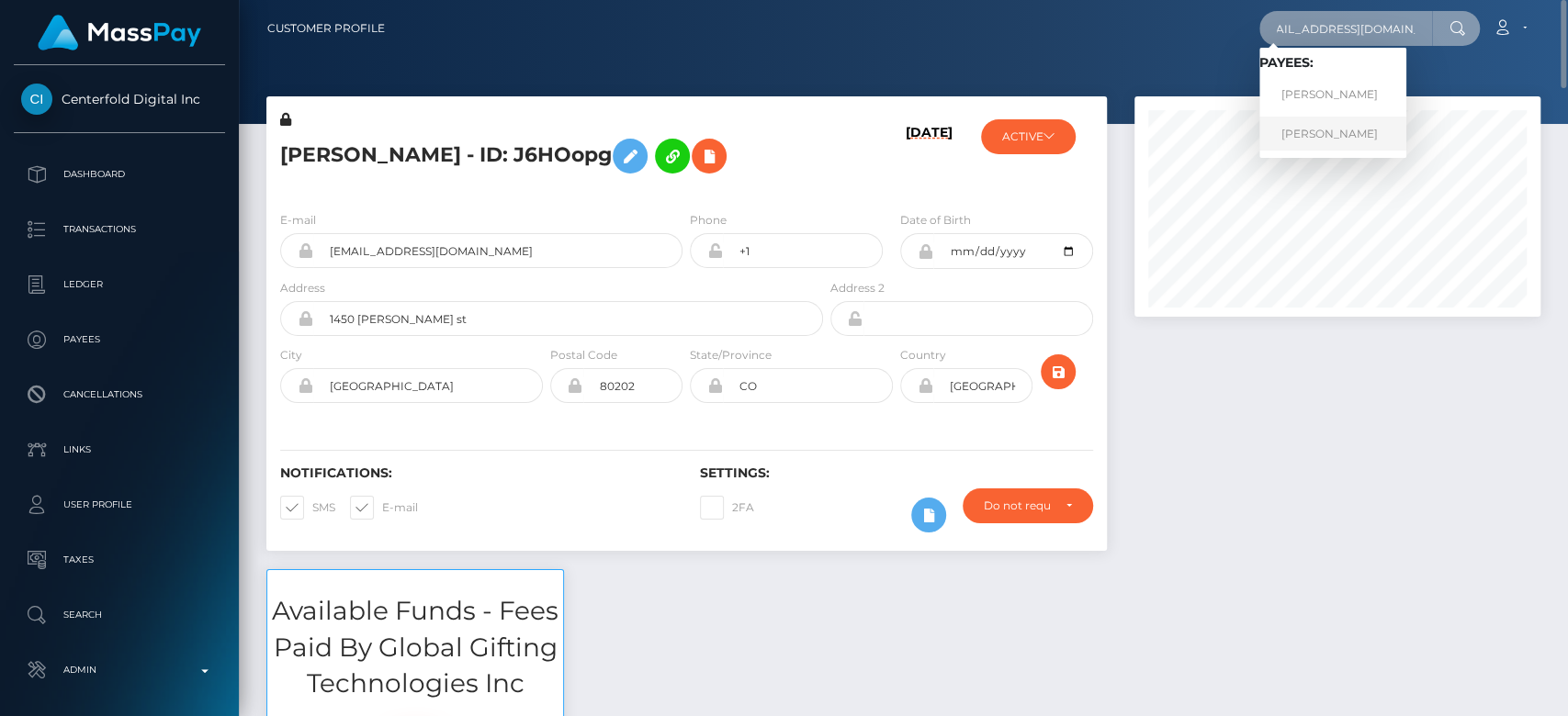
type input "[EMAIL_ADDRESS][DOMAIN_NAME]"
click at [1328, 136] on link "ALICE HANNAH MEIQUI GRECZYN" at bounding box center [1332, 133] width 147 height 34
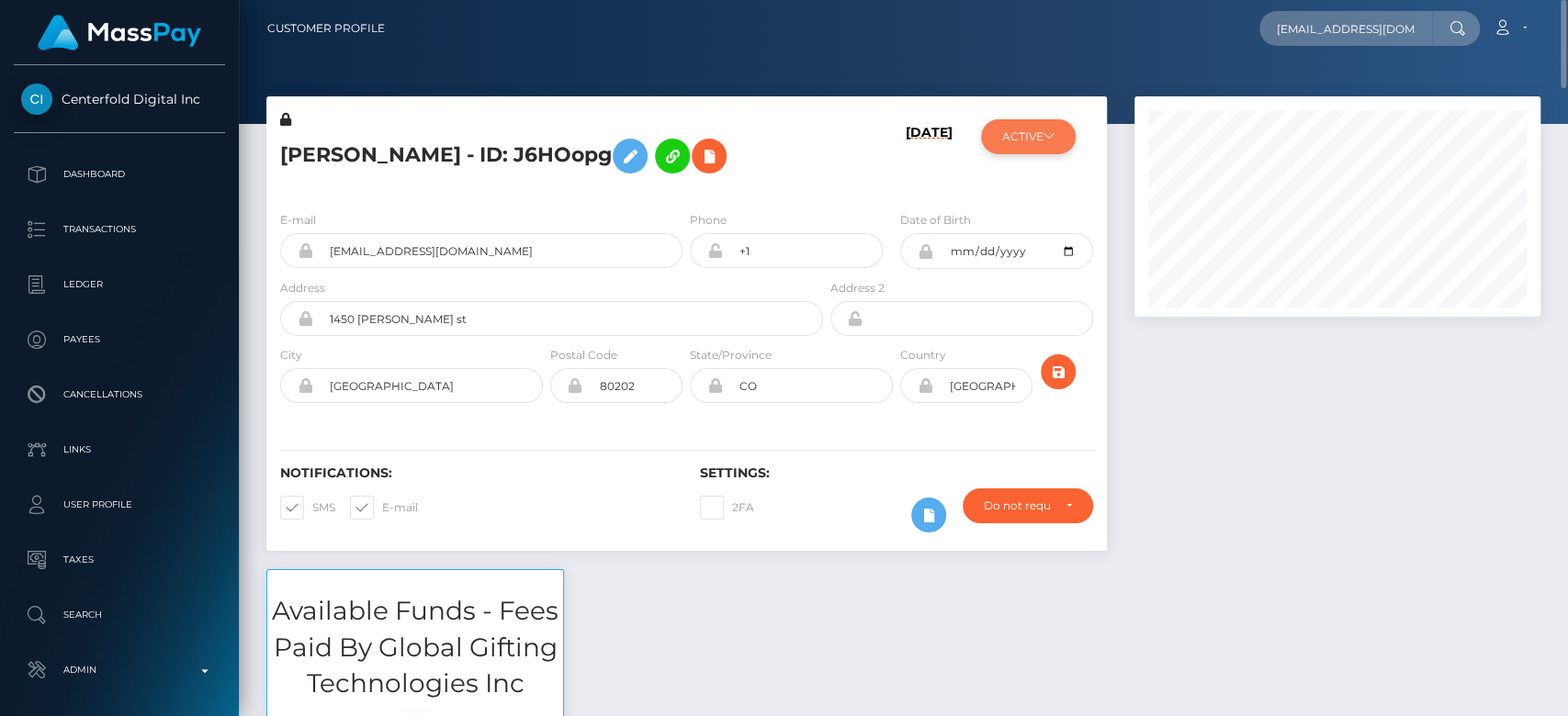
click at [1040, 144] on button "ACTIVE" at bounding box center [1028, 137] width 95 height 35
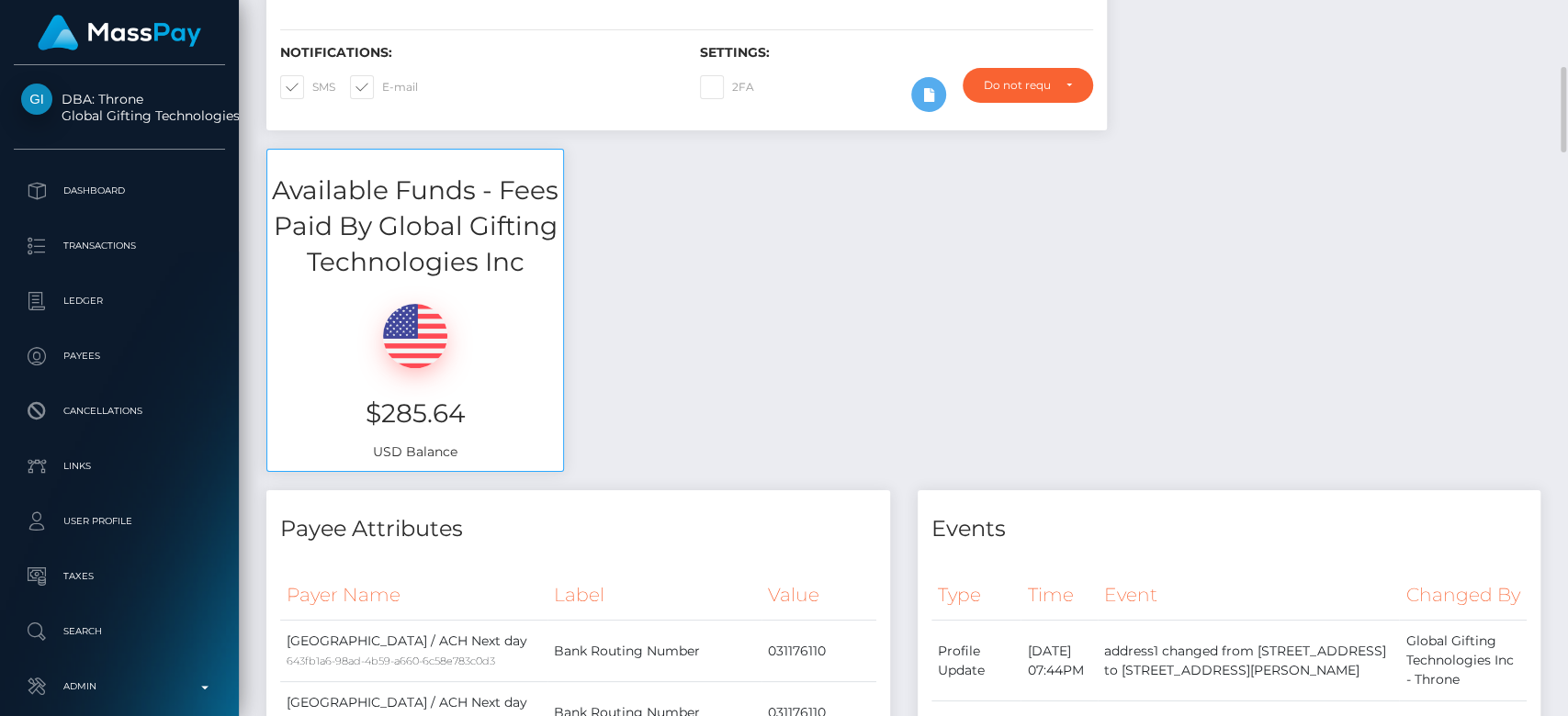
scroll to position [461, 0]
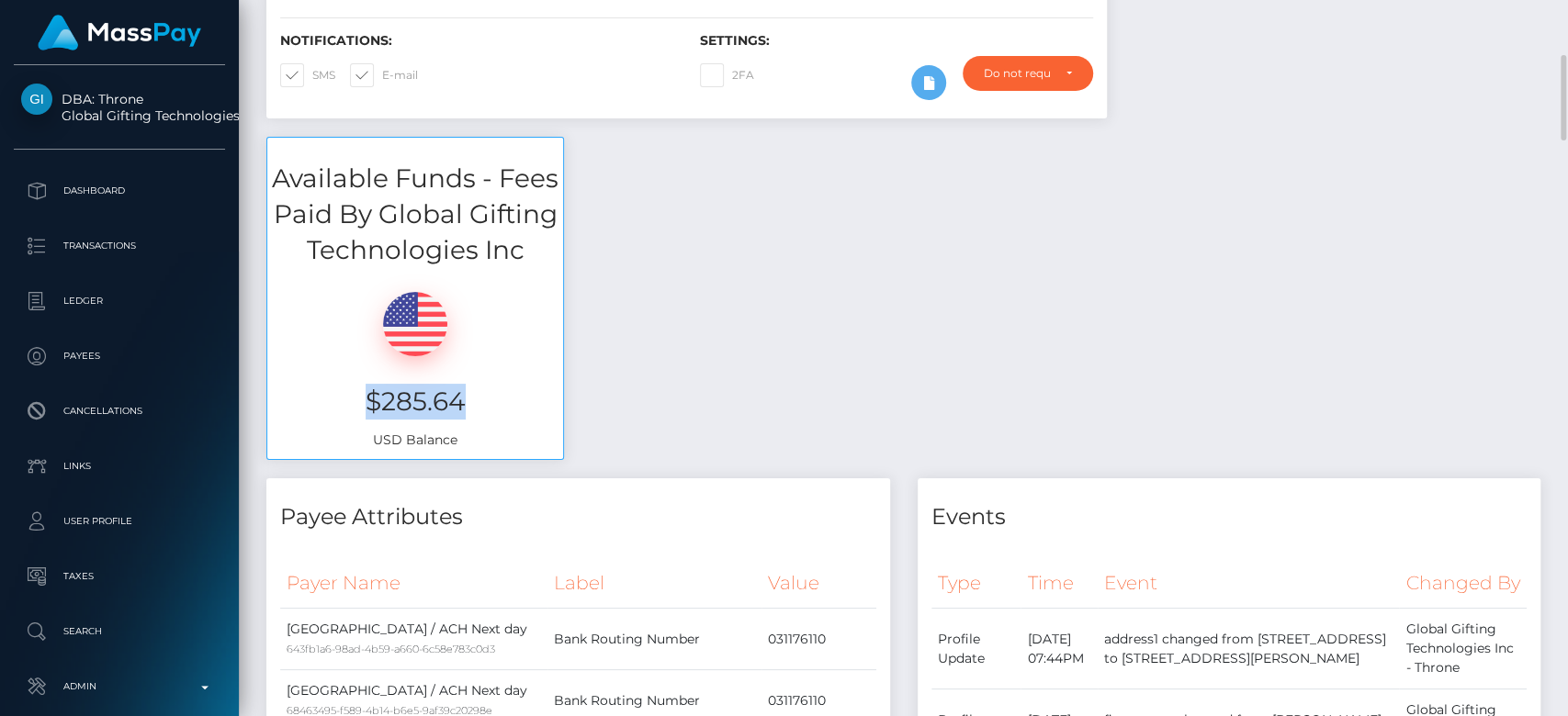
drag, startPoint x: 468, startPoint y: 382, endPoint x: 358, endPoint y: 389, distance: 110.2
click at [358, 389] on div "$285.64 USD Balance" at bounding box center [414, 364] width 295 height 191
copy h3 "$285.64"
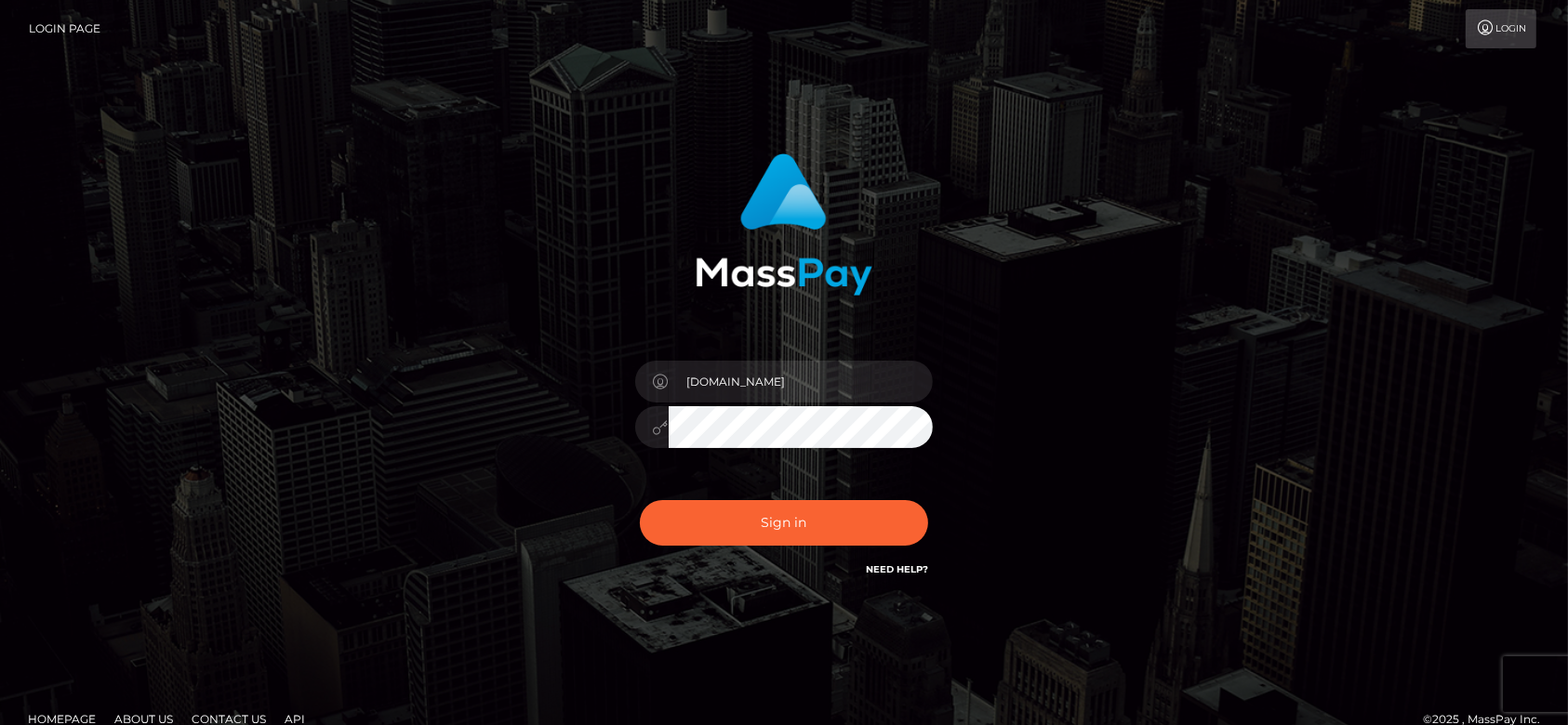
click at [787, 535] on button "Sign in" at bounding box center [784, 523] width 288 height 46
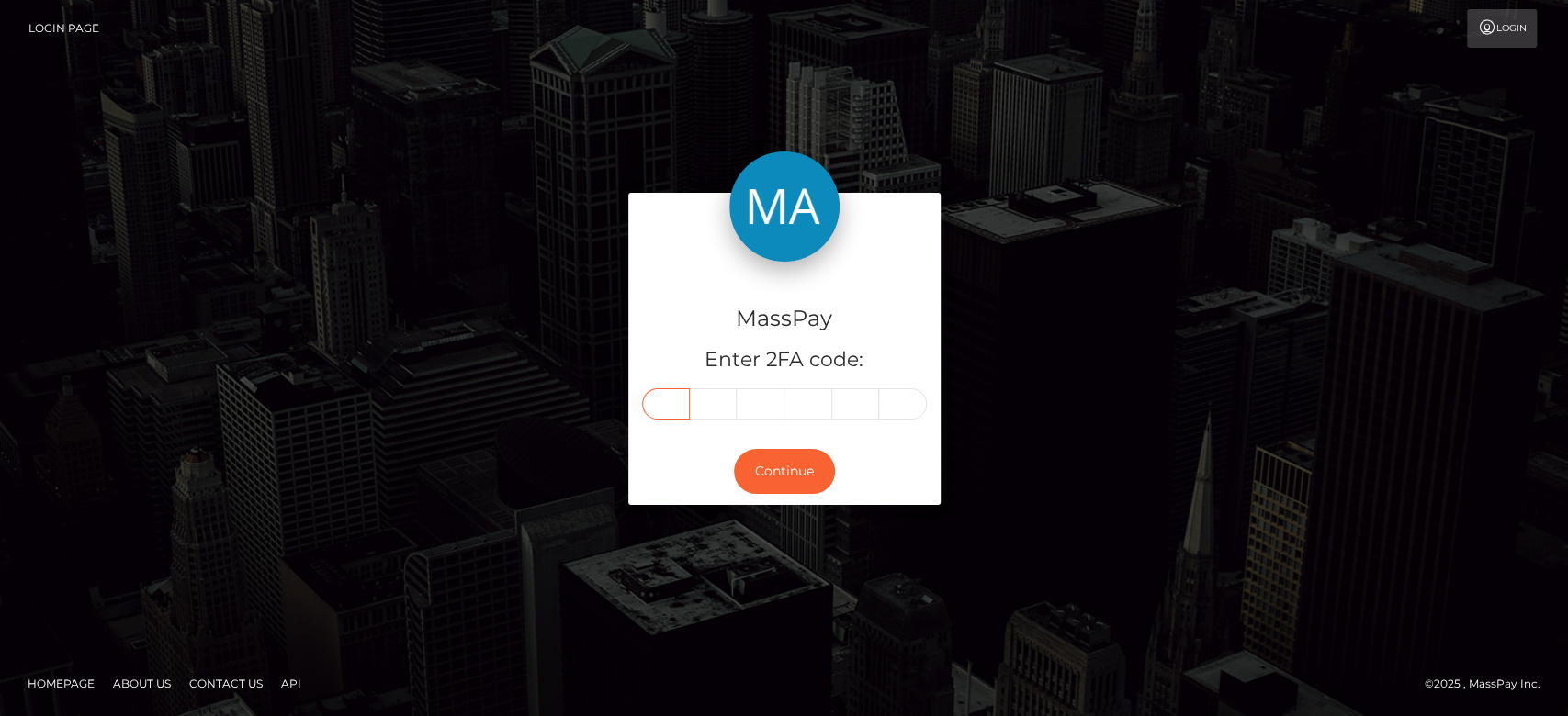
click at [654, 396] on input "text" at bounding box center [666, 404] width 48 height 31
paste input "7"
type input "7"
type input "5"
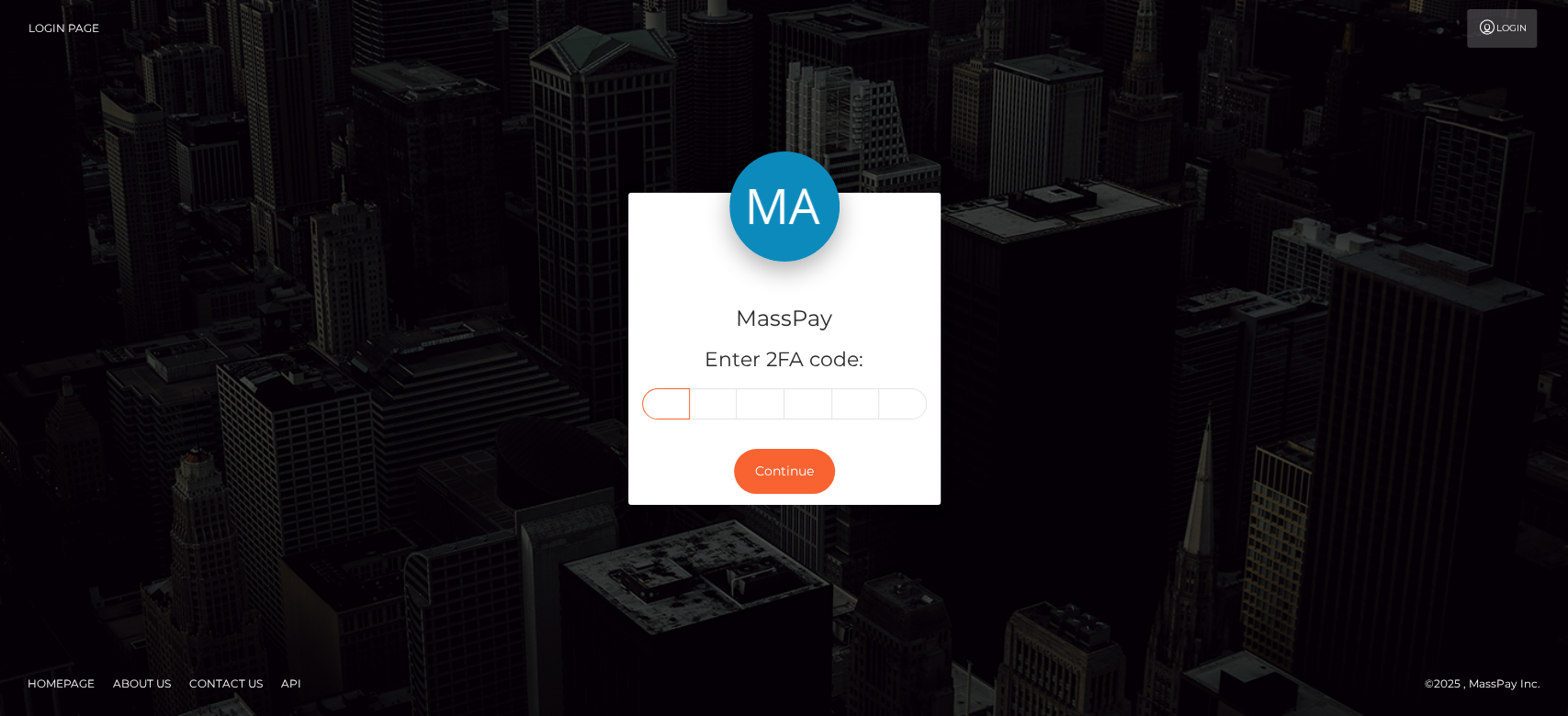
type input "7"
type input "5"
type input "7"
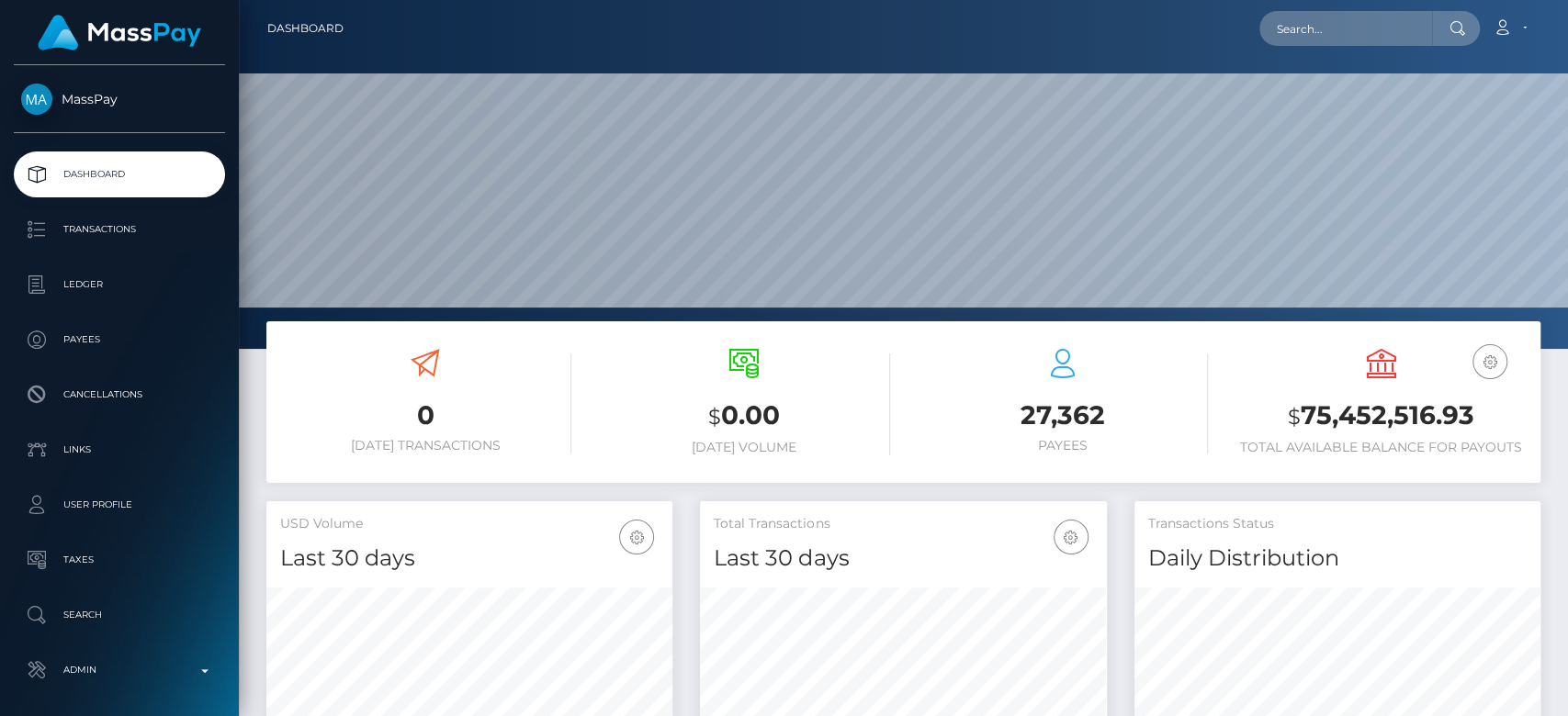
click at [1285, 6] on nav "Dashboard Loading... Loading... Account Edit Profile" at bounding box center [903, 29] width 1329 height 57
click at [1293, 22] on input "text" at bounding box center [1345, 29] width 173 height 35
paste input "[EMAIL_ADDRESS][DOMAIN_NAME]"
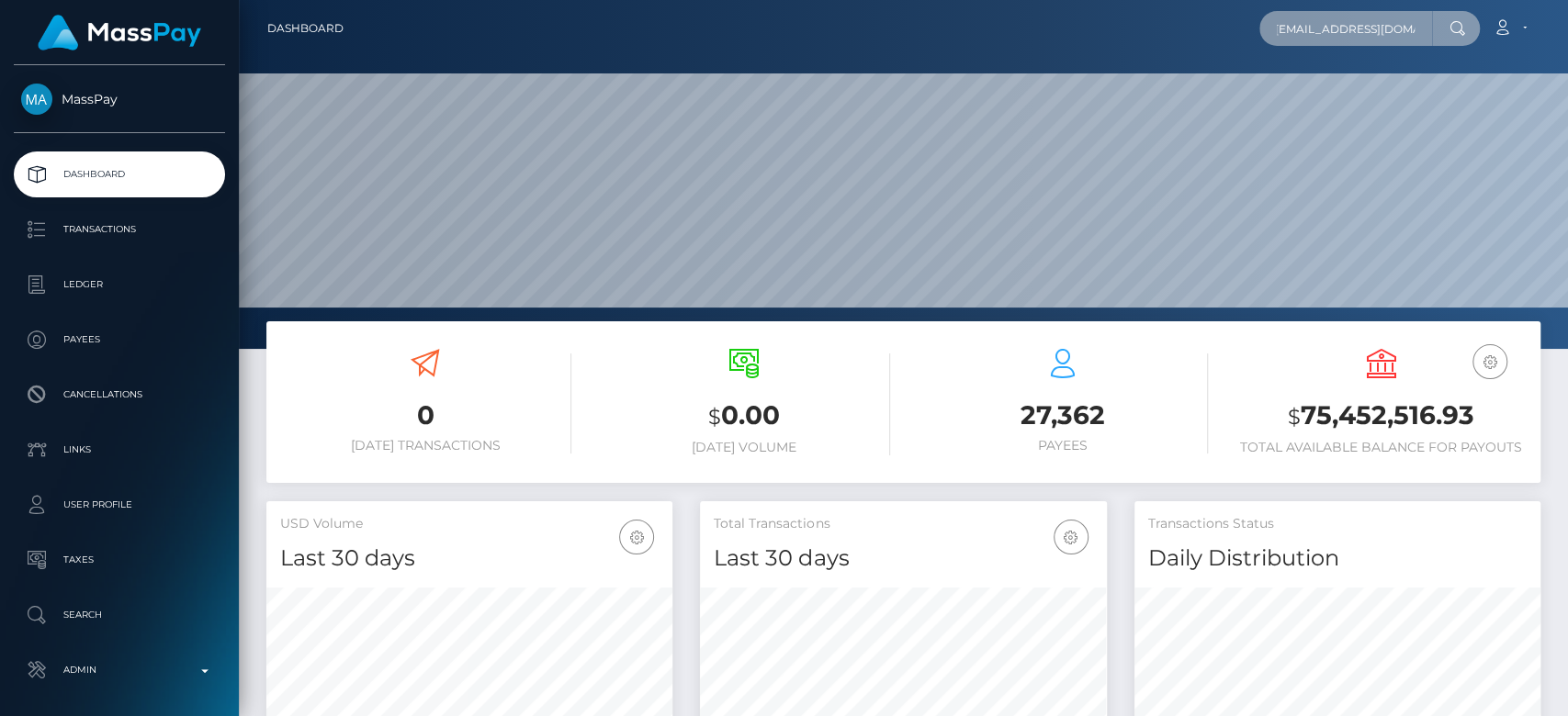
type input "[EMAIL_ADDRESS][DOMAIN_NAME]"
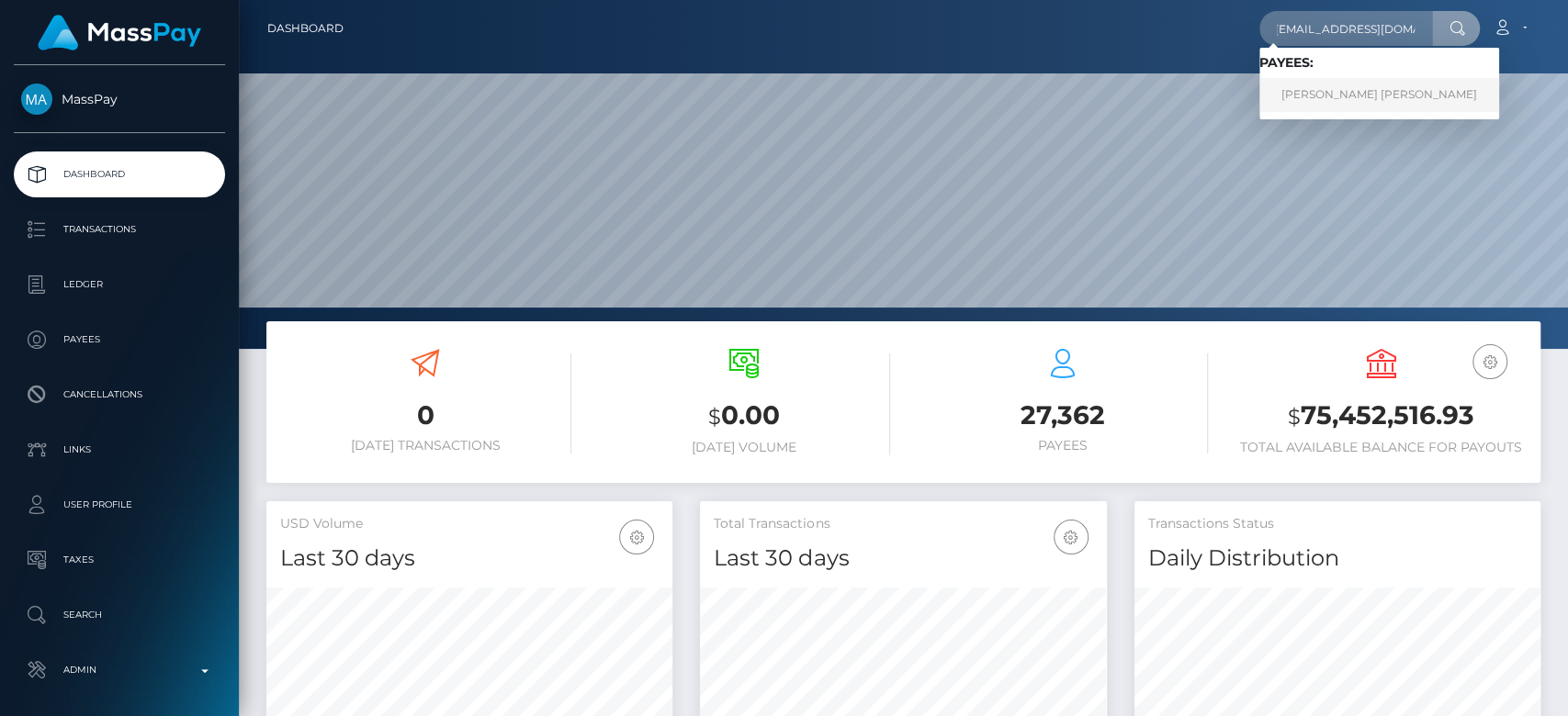
scroll to position [0, 0]
click at [1334, 106] on link "CLAIRE LOUISE GORMAN" at bounding box center [1378, 95] width 239 height 34
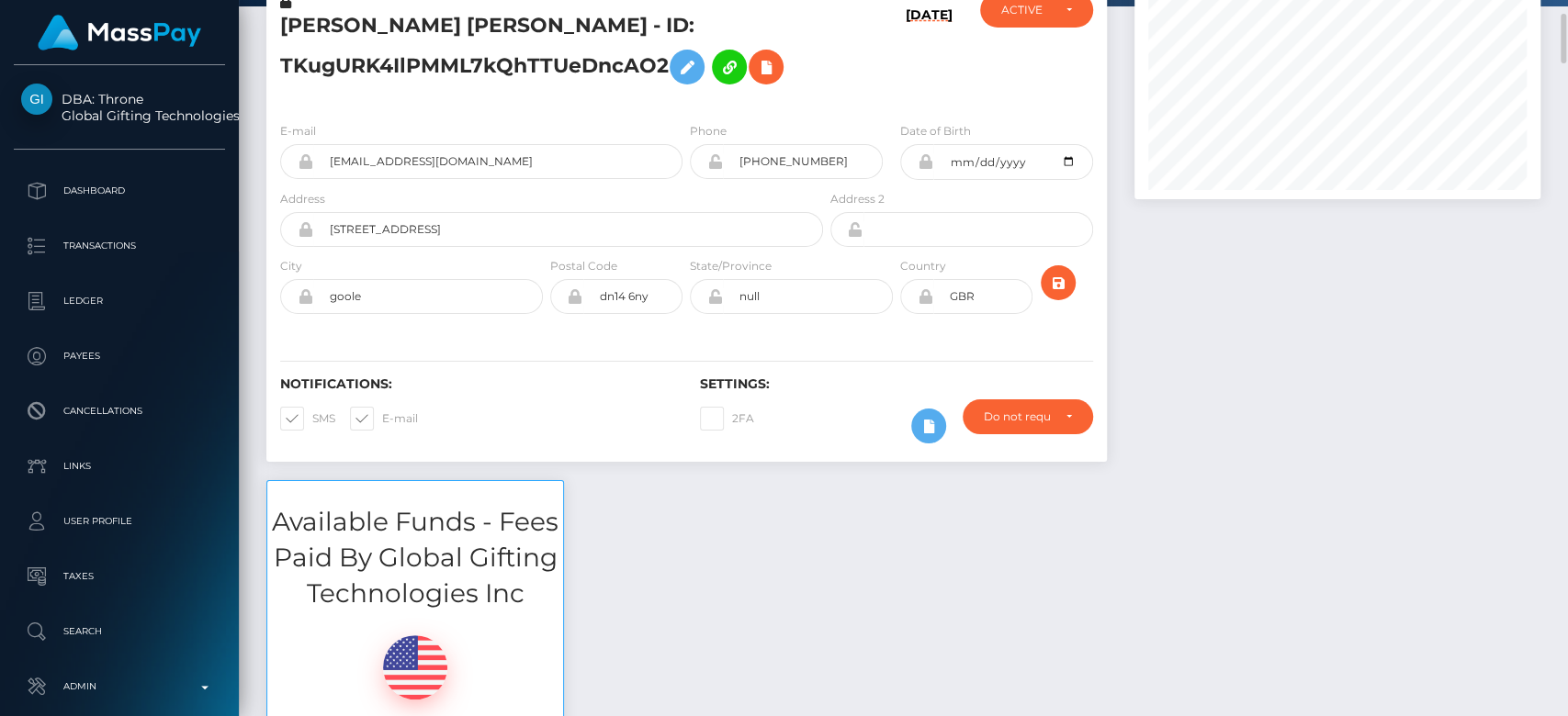
scroll to position [125, 0]
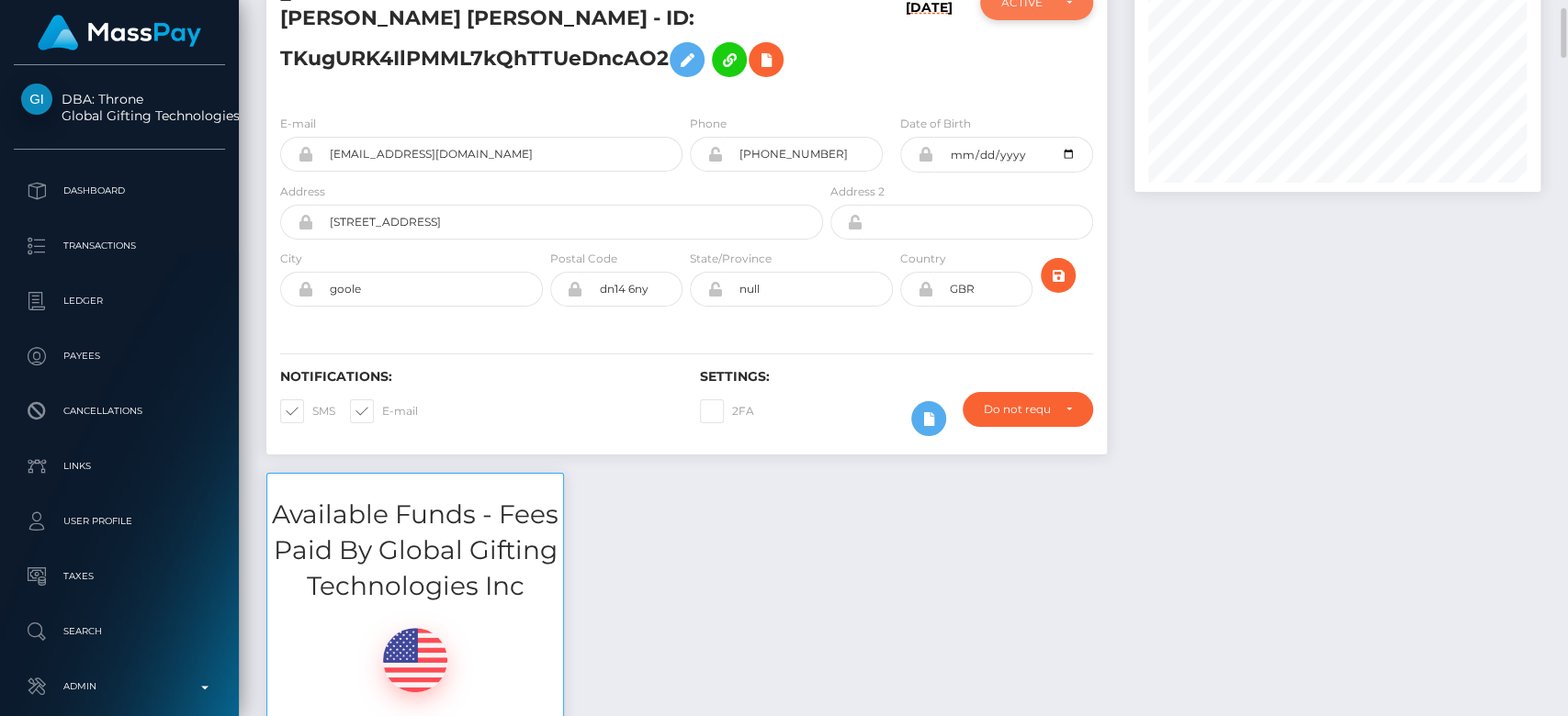
click at [1036, 8] on div "ACTIVE" at bounding box center [1025, 3] width 49 height 15
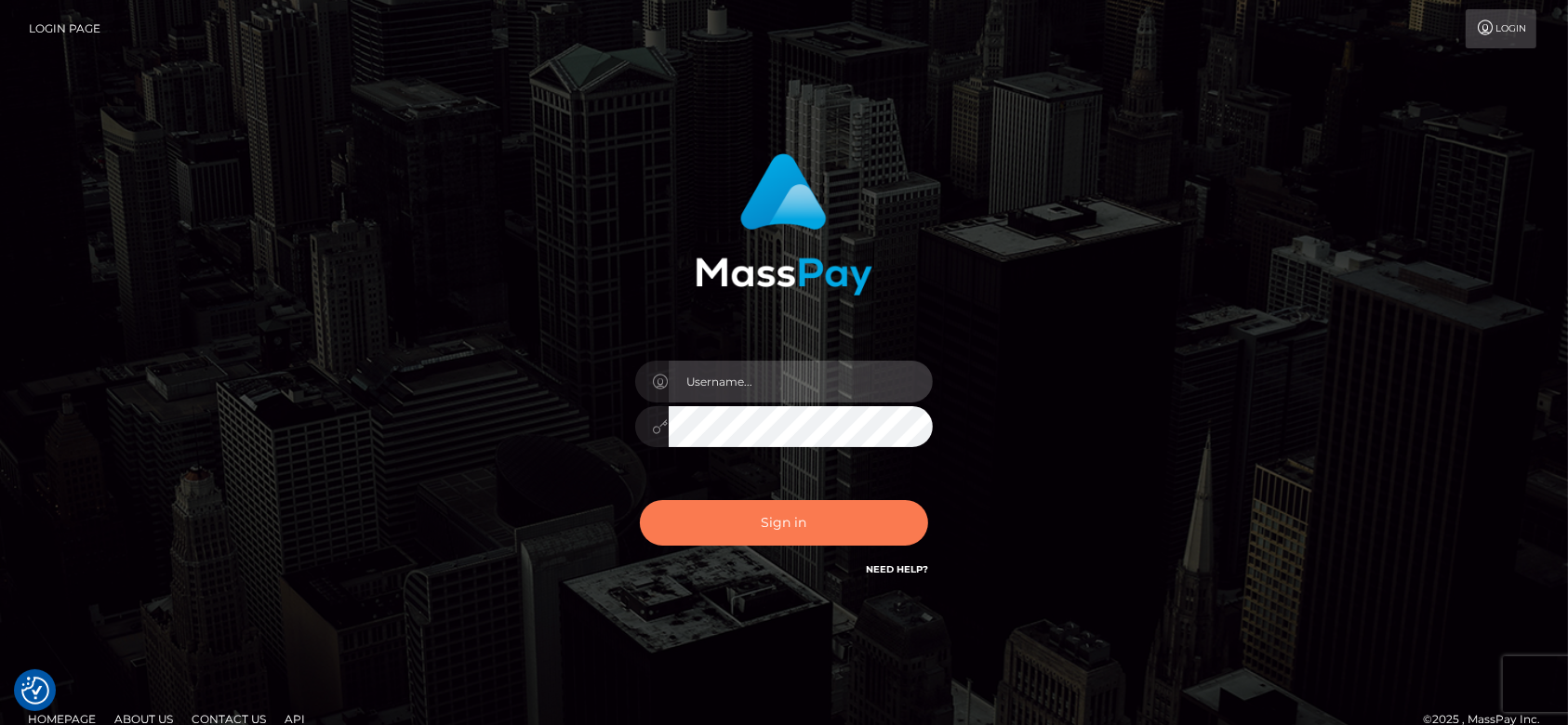
type input "[DOMAIN_NAME]"
click at [788, 531] on button "Sign in" at bounding box center [784, 523] width 288 height 46
type input "fr.es"
click at [853, 532] on button "Sign in" at bounding box center [784, 523] width 288 height 46
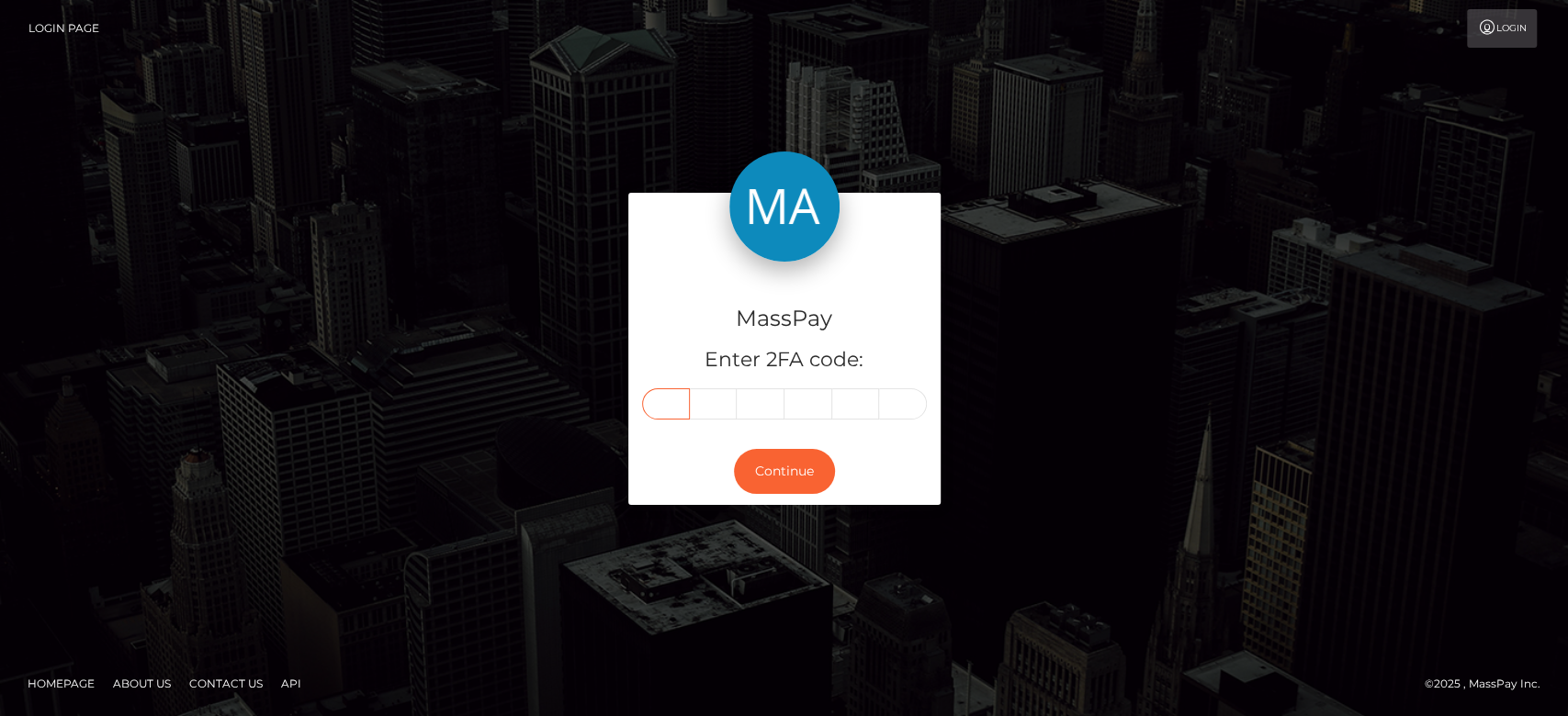
click at [681, 399] on input "text" at bounding box center [666, 404] width 48 height 31
type input "3"
type input "0"
type input "8"
type input "6"
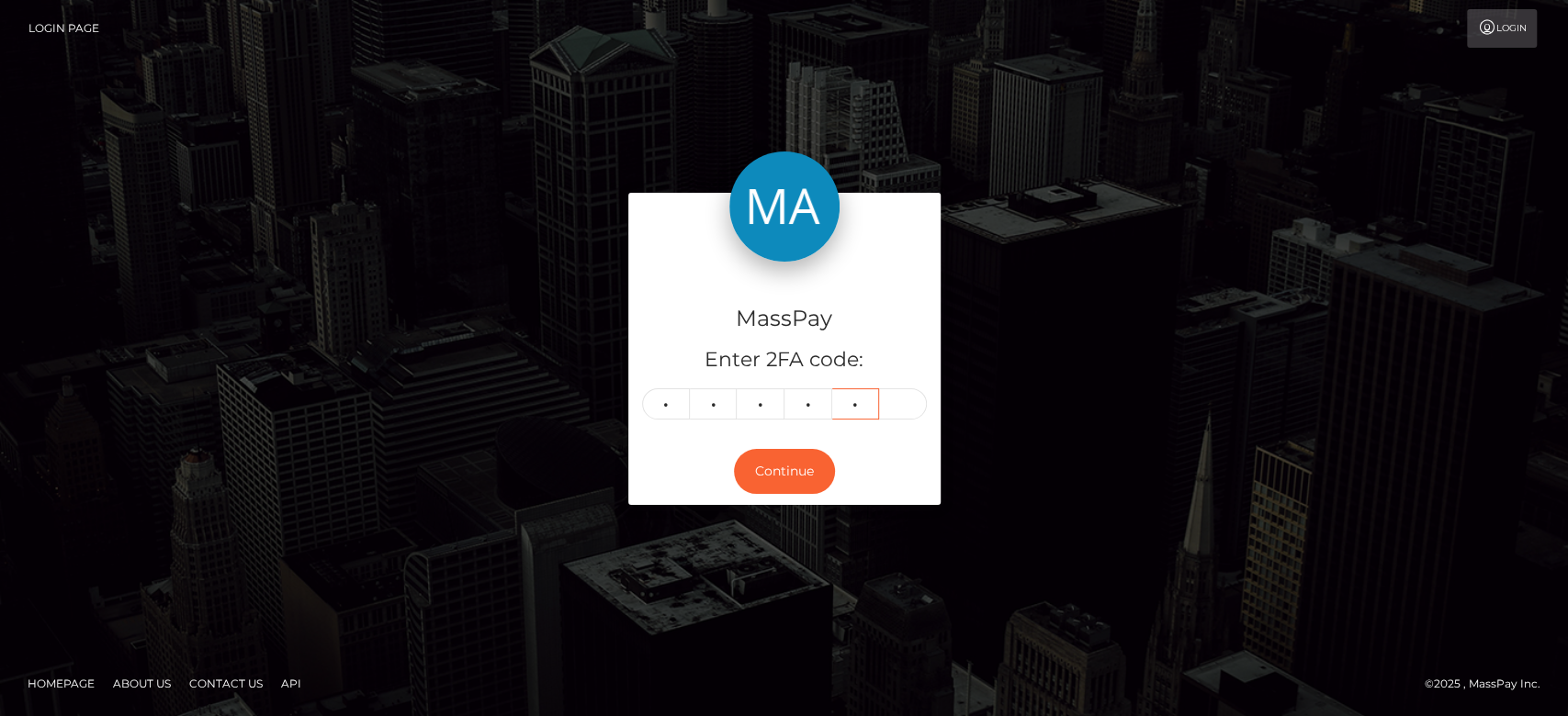
type input "9"
type input "0"
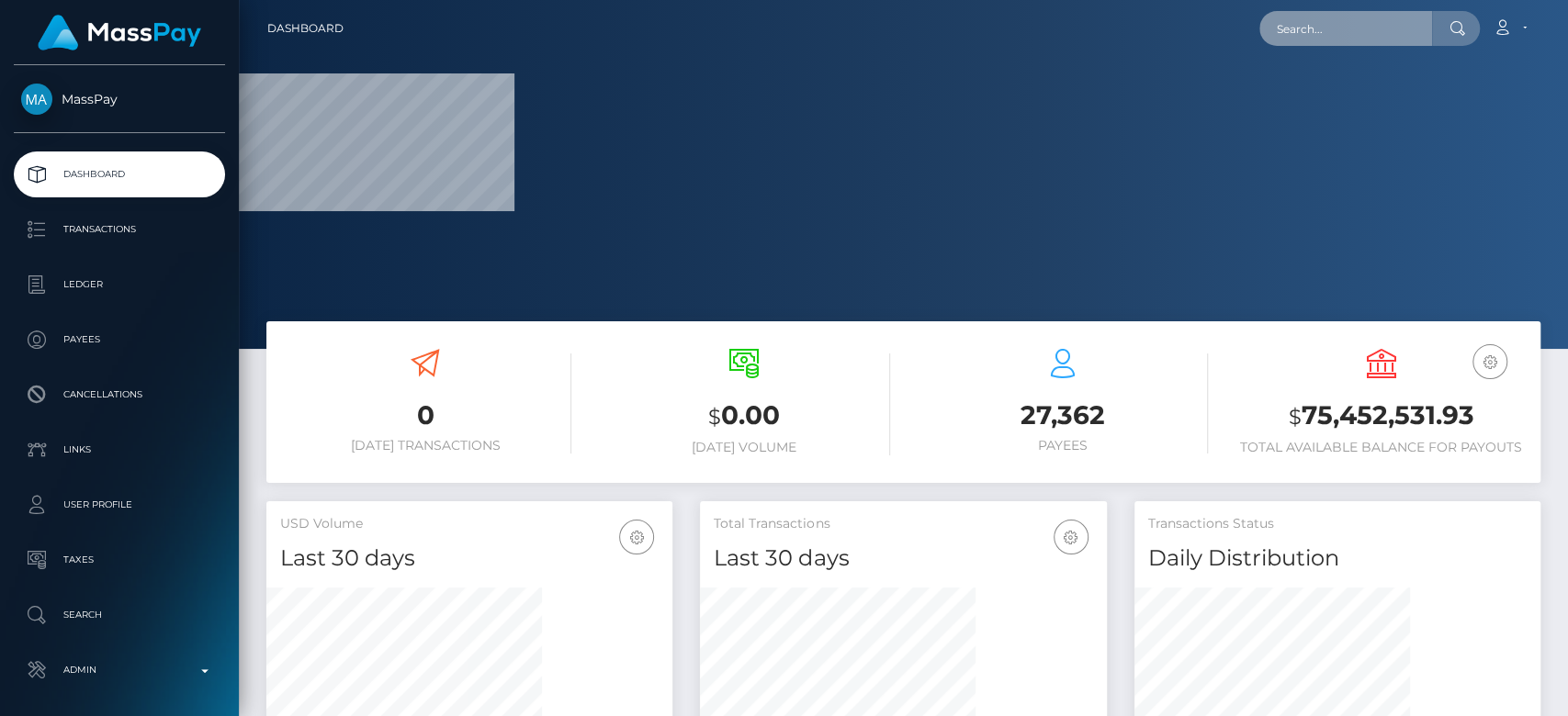
click at [1286, 34] on input "text" at bounding box center [1345, 29] width 173 height 35
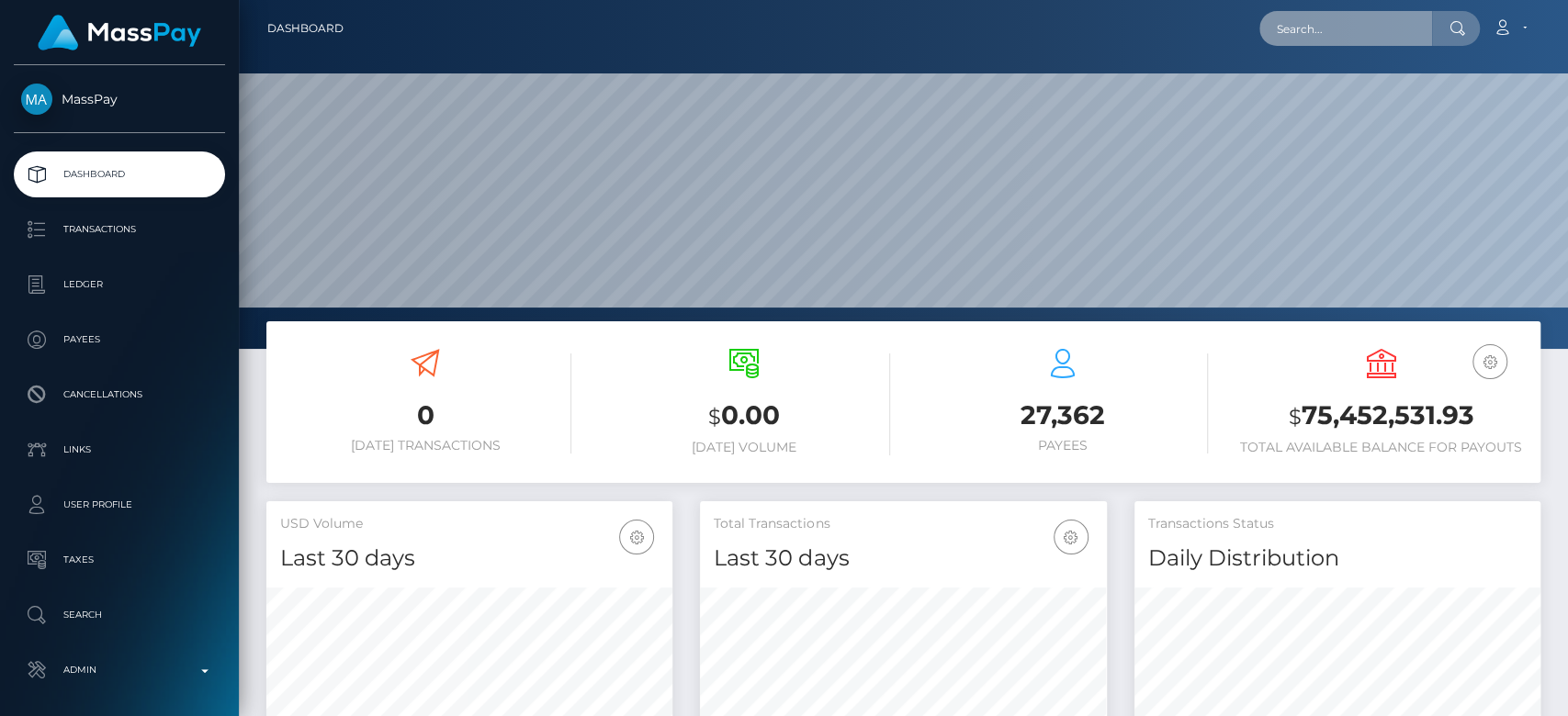
scroll to position [324, 406]
paste input "[EMAIL_ADDRESS][DOMAIN_NAME]"
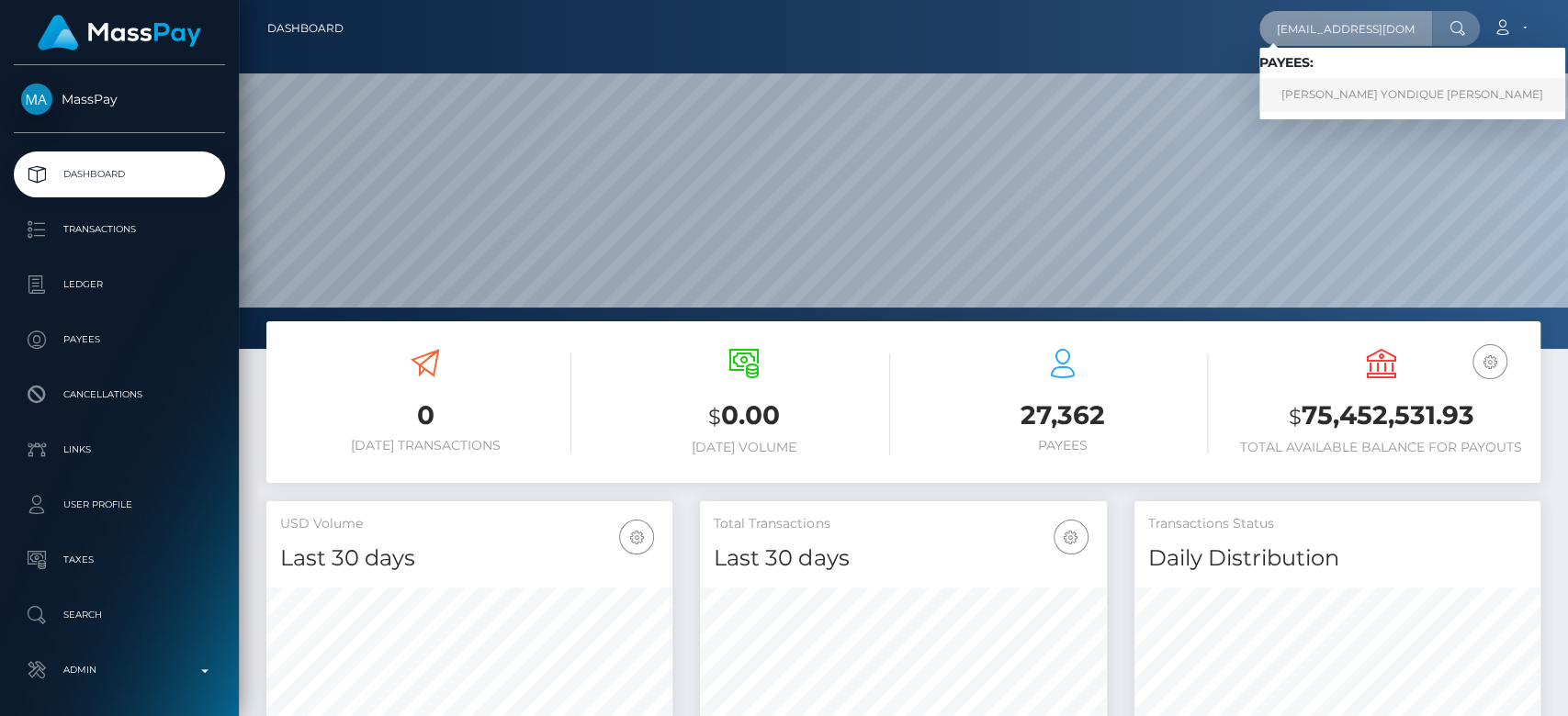
type input "[EMAIL_ADDRESS][DOMAIN_NAME]"
click at [1362, 86] on link "JONATHAN YONDIQUE LESLIE" at bounding box center [1412, 95] width 306 height 34
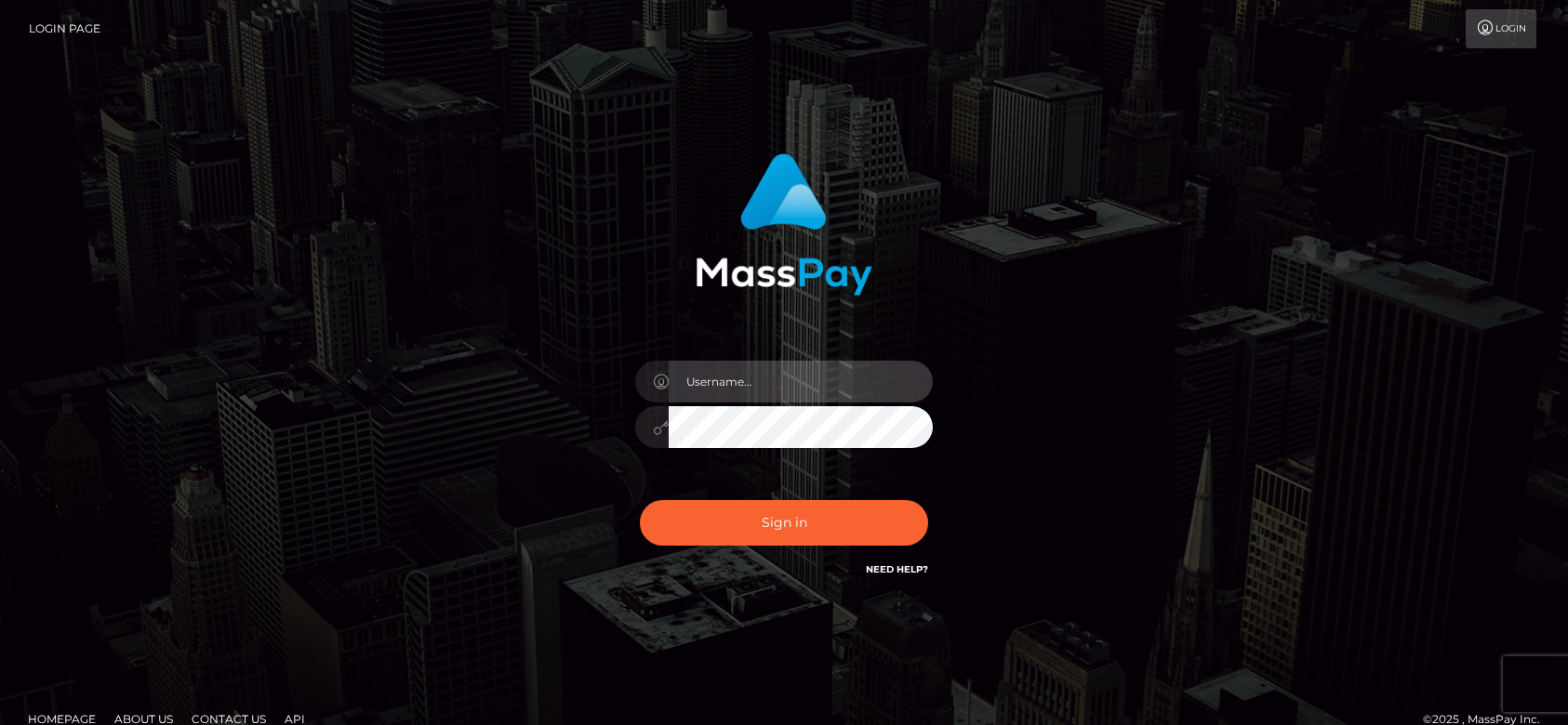
type input "fr.es"
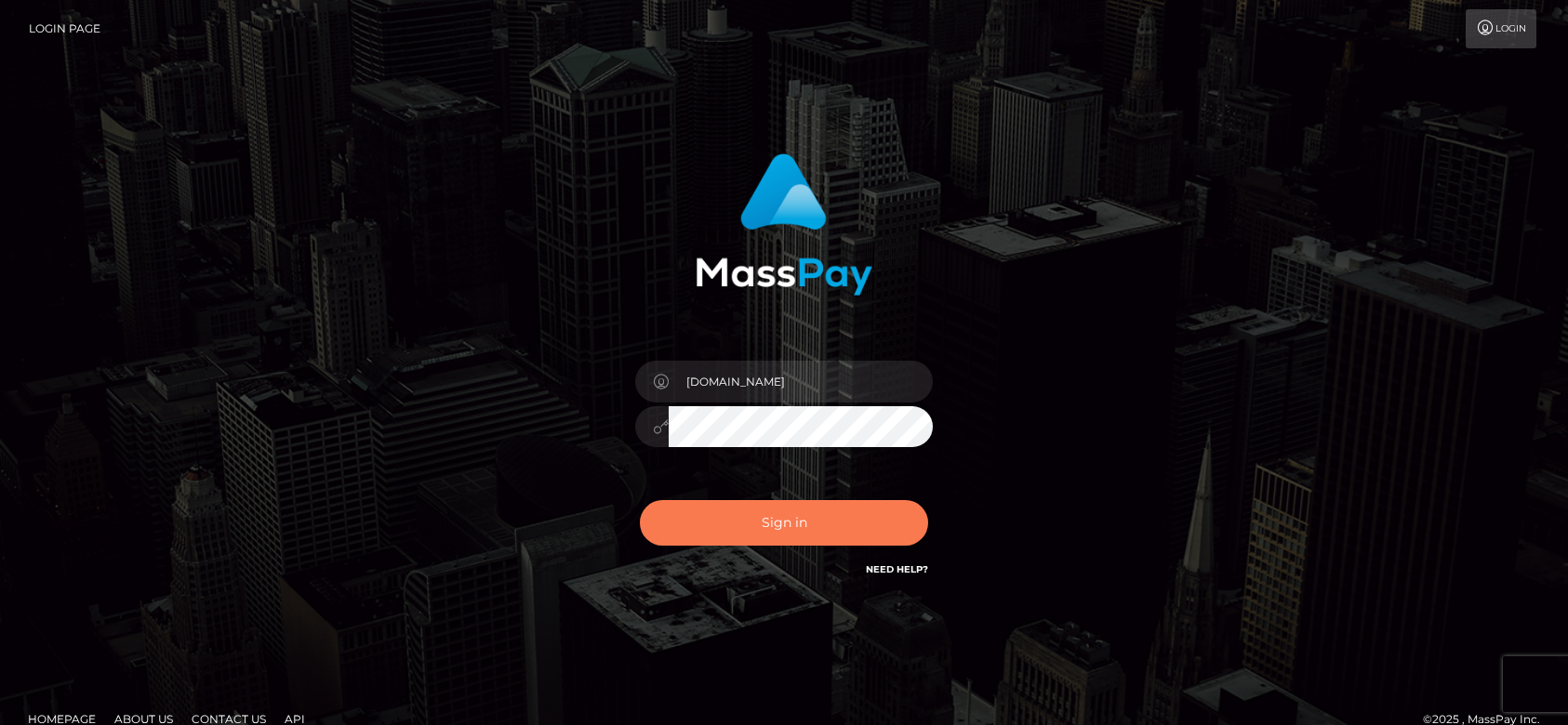
click at [861, 531] on button "Sign in" at bounding box center [784, 523] width 288 height 46
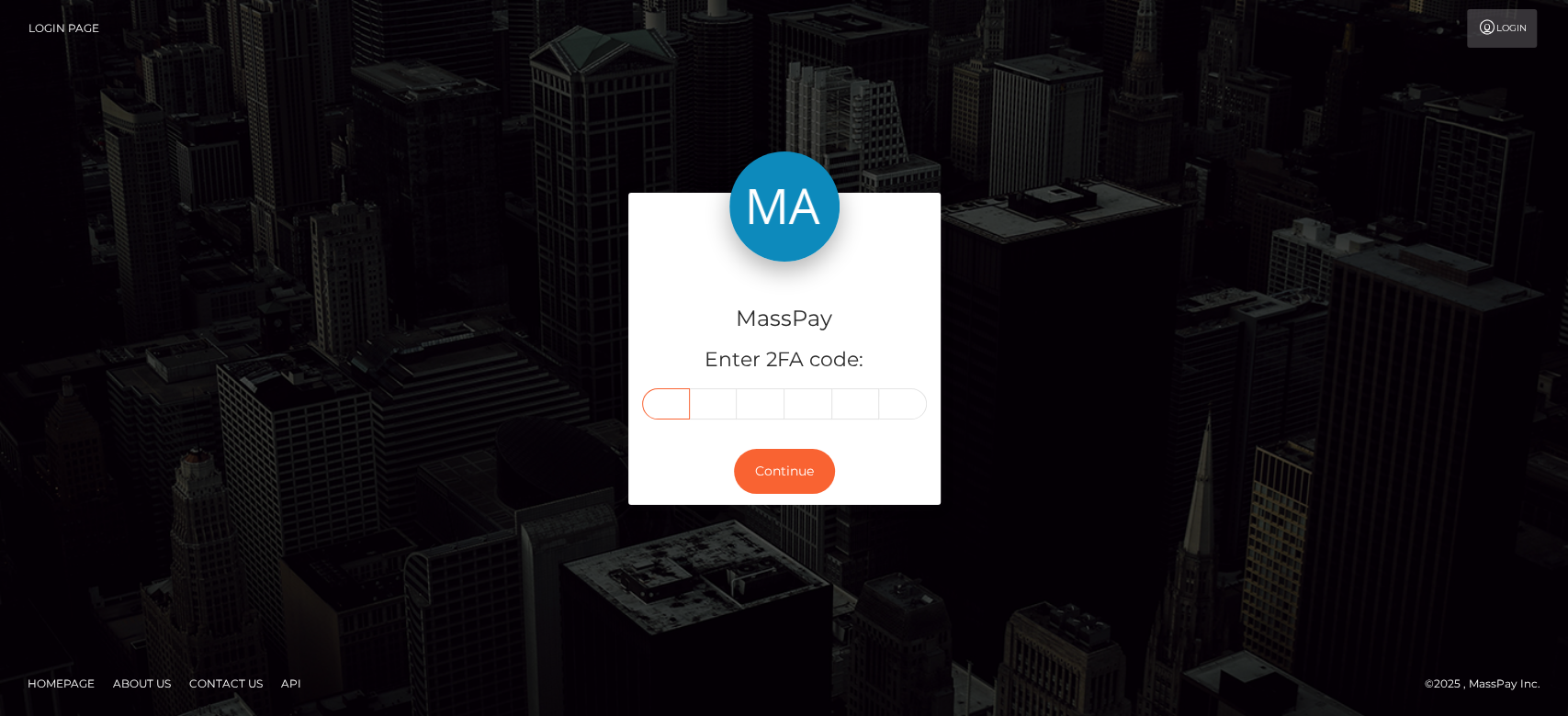
click at [670, 408] on input "text" at bounding box center [666, 404] width 48 height 31
paste input "9"
type input "9"
type input "4"
type input "5"
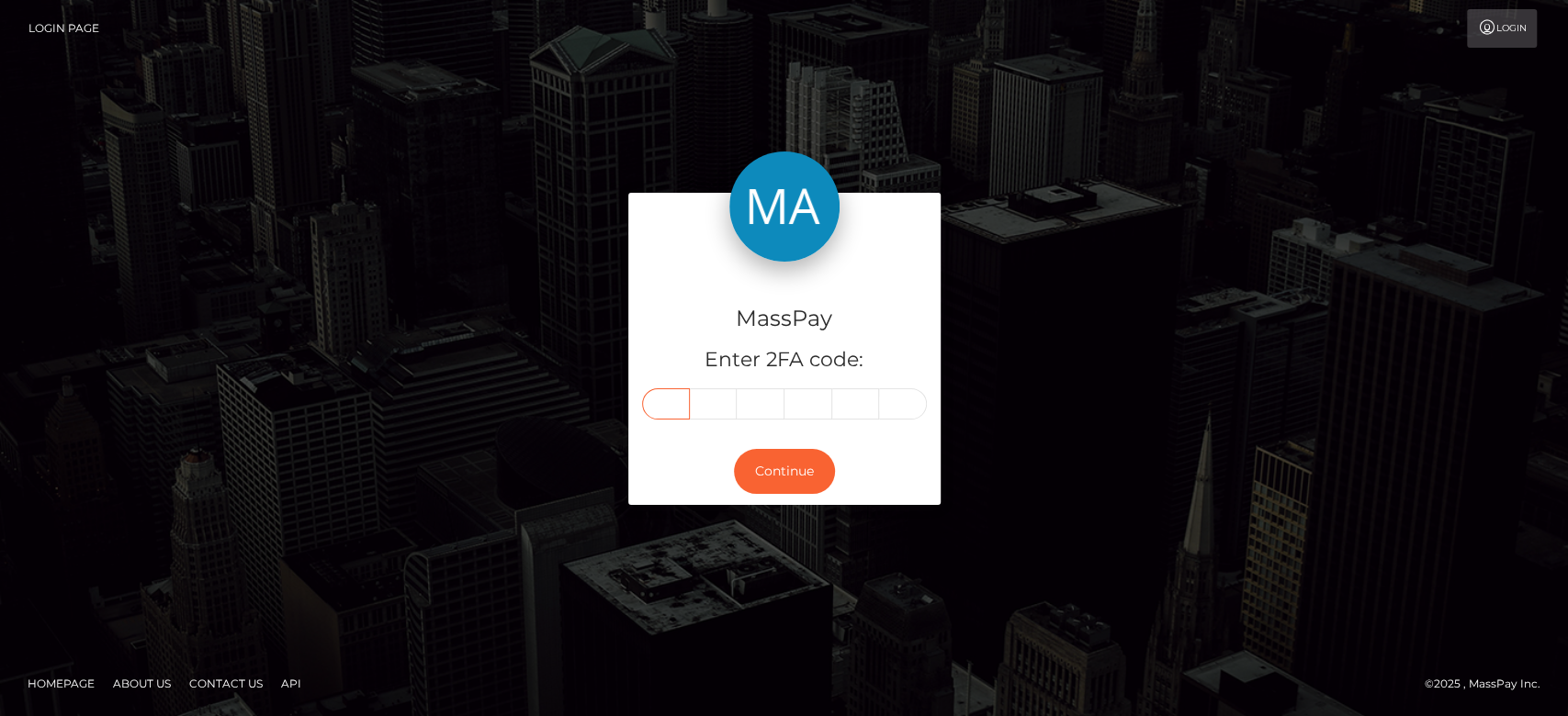
type input "1"
type input "4"
type input "6"
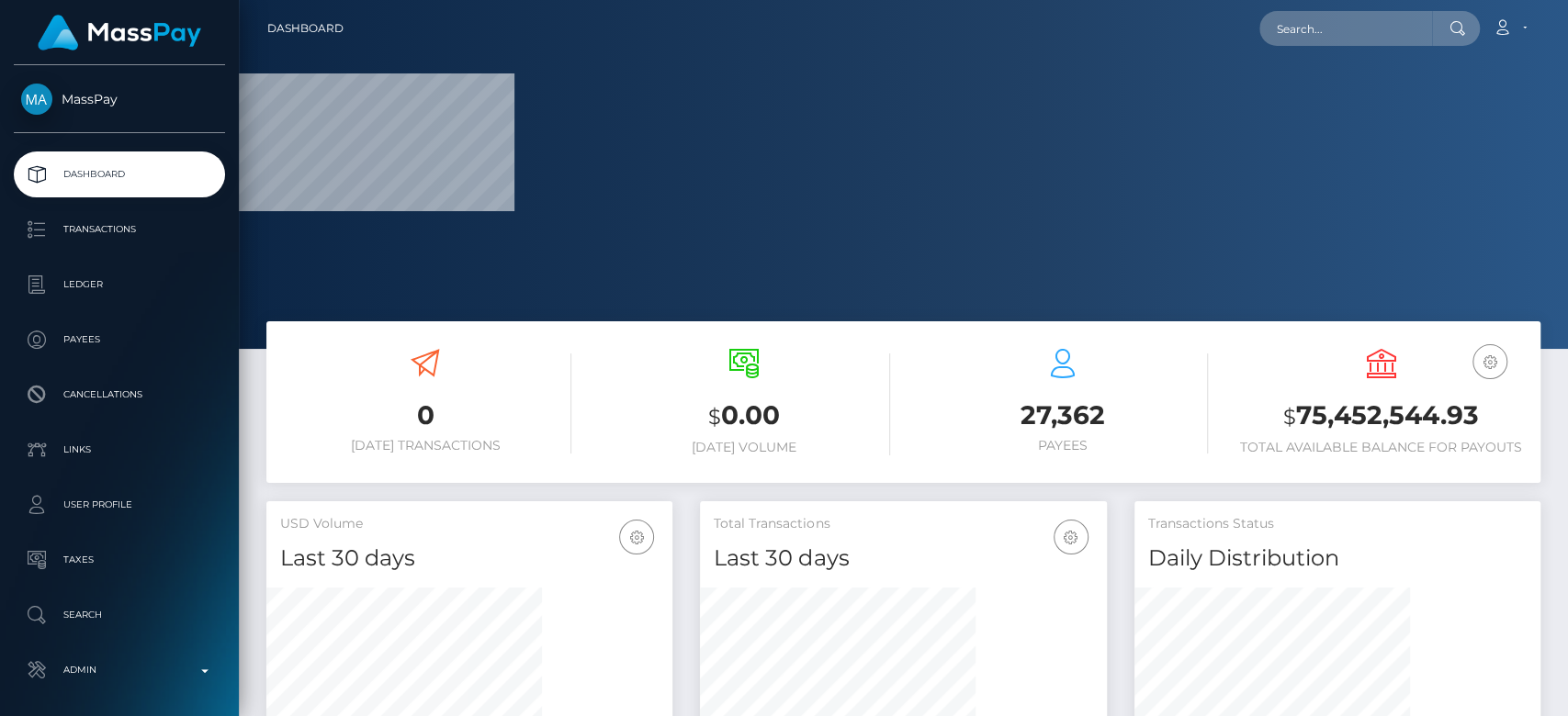
scroll to position [324, 406]
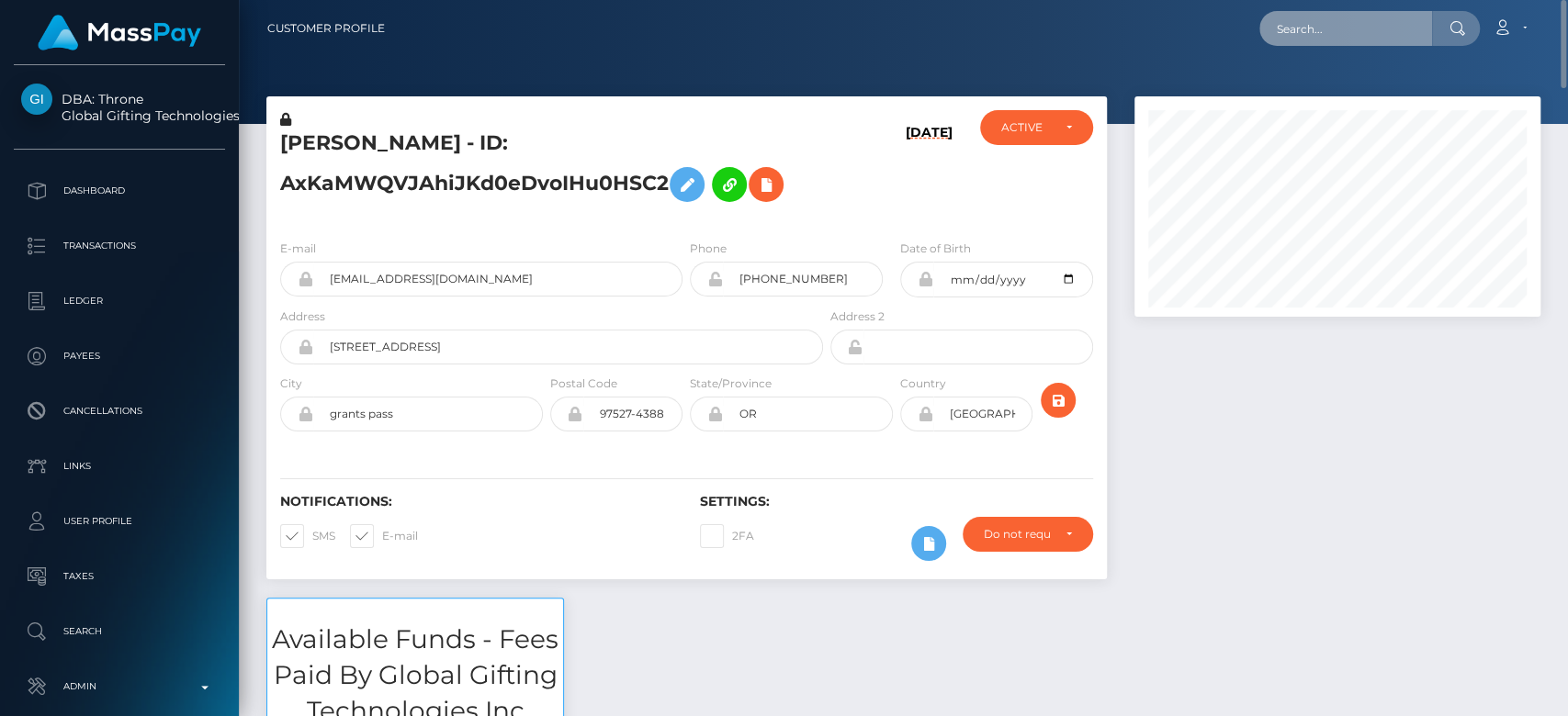
click at [1300, 40] on input "text" at bounding box center [1345, 29] width 173 height 35
paste input "yp6pygzkxd@privaterelay.appleid.com"
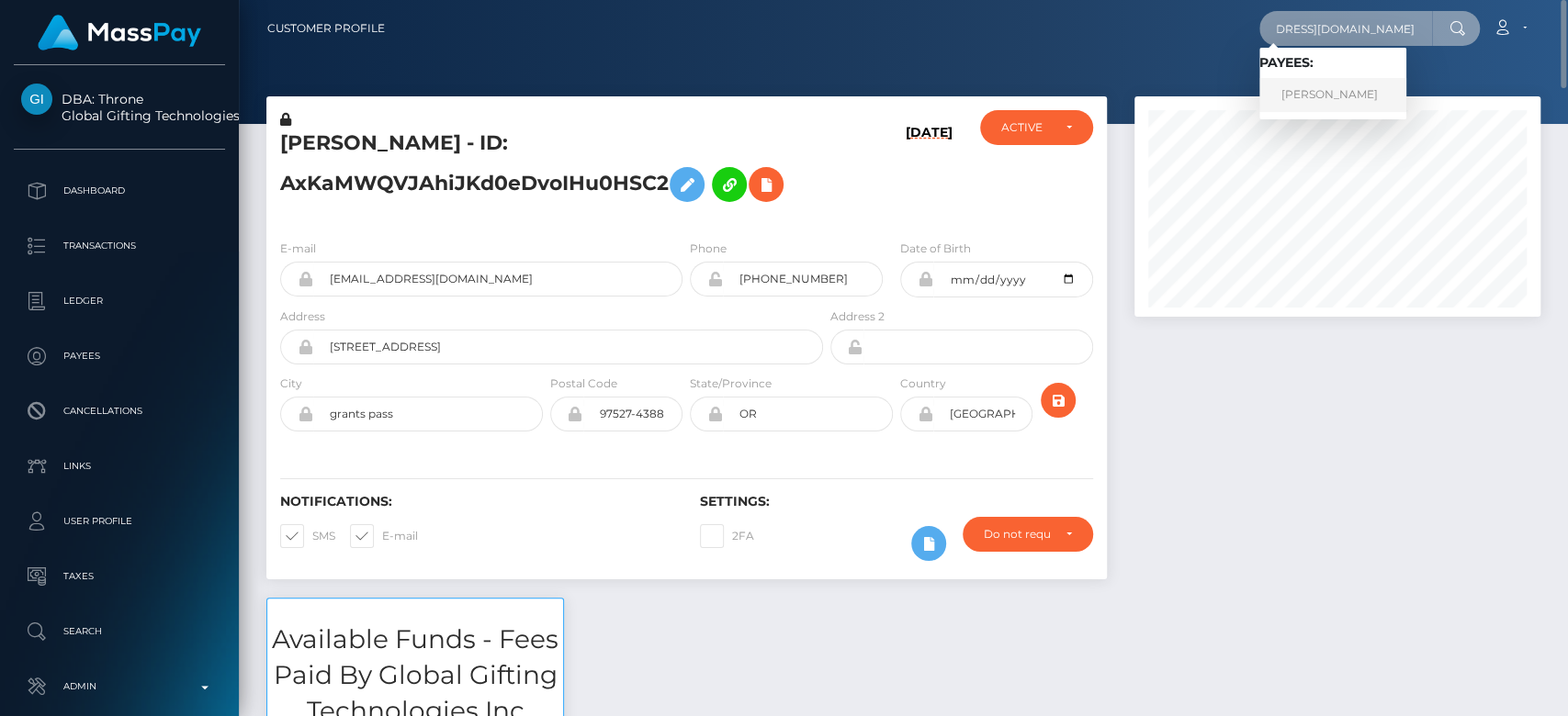
type input "yp6pygzkxd@privaterelay.appleid.com"
click at [1364, 101] on link "DAKOTA MATTHEW HAVENS" at bounding box center [1332, 95] width 147 height 34
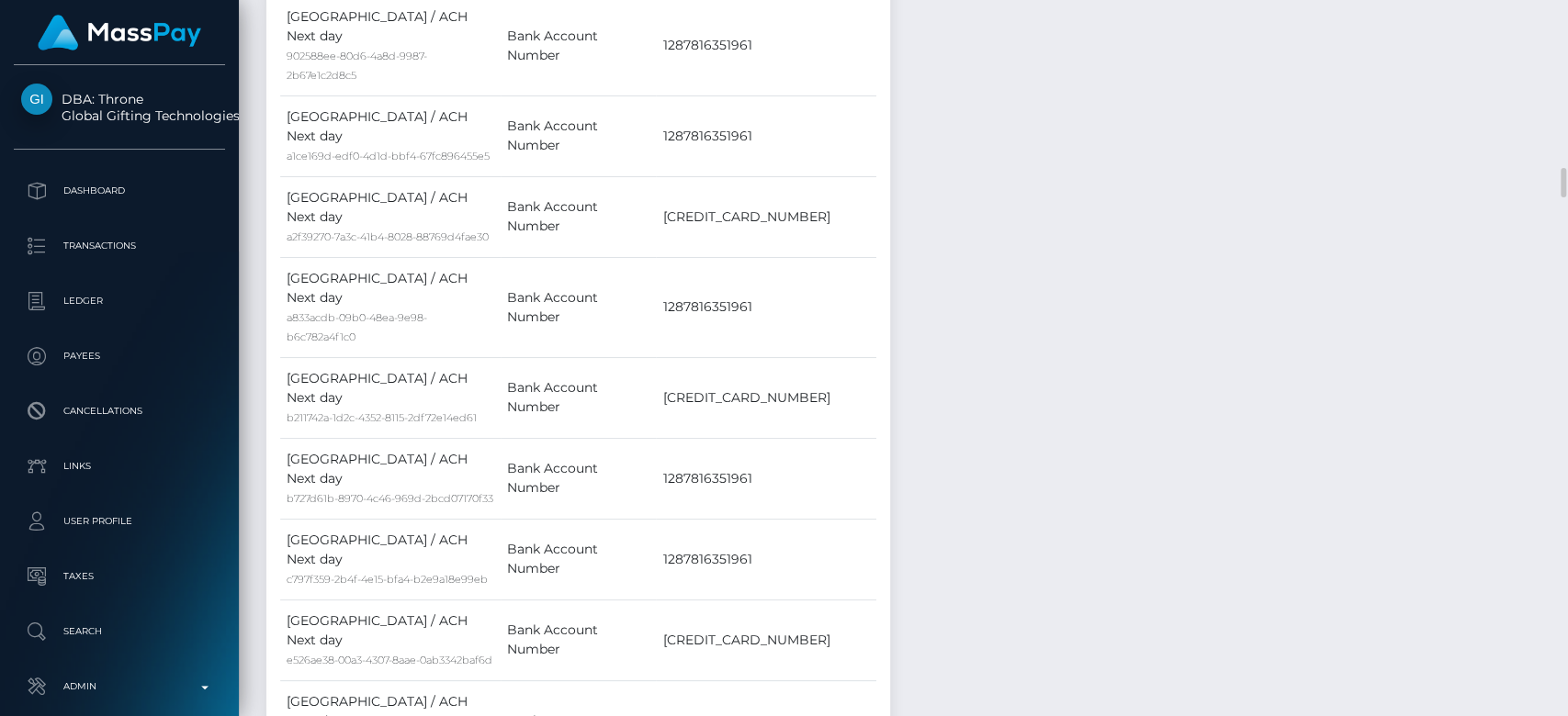
scroll to position [4013, 0]
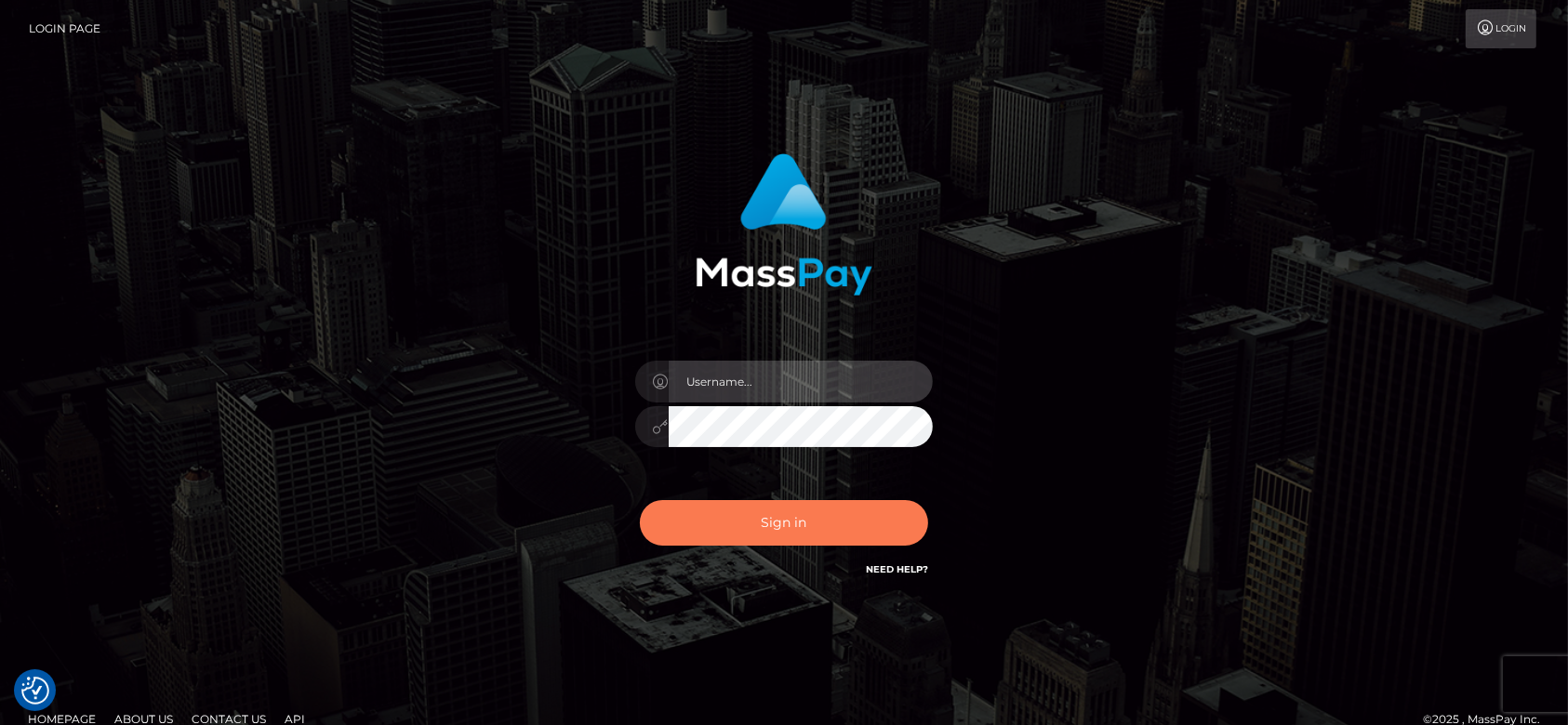
type input "fr.es"
click at [794, 527] on button "Sign in" at bounding box center [784, 523] width 288 height 46
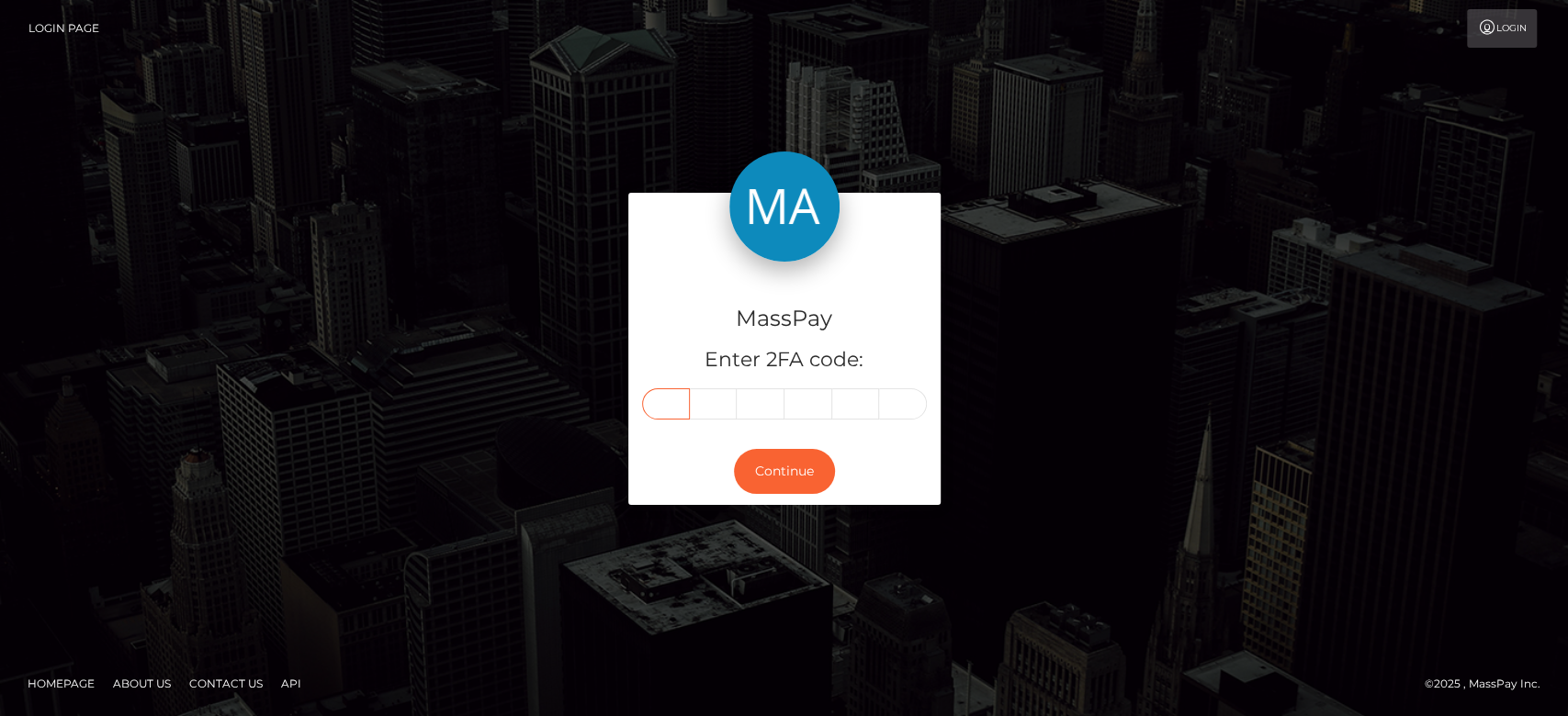
click at [669, 398] on input "text" at bounding box center [666, 404] width 48 height 31
type input "9"
type input "7"
type input "8"
type input "6"
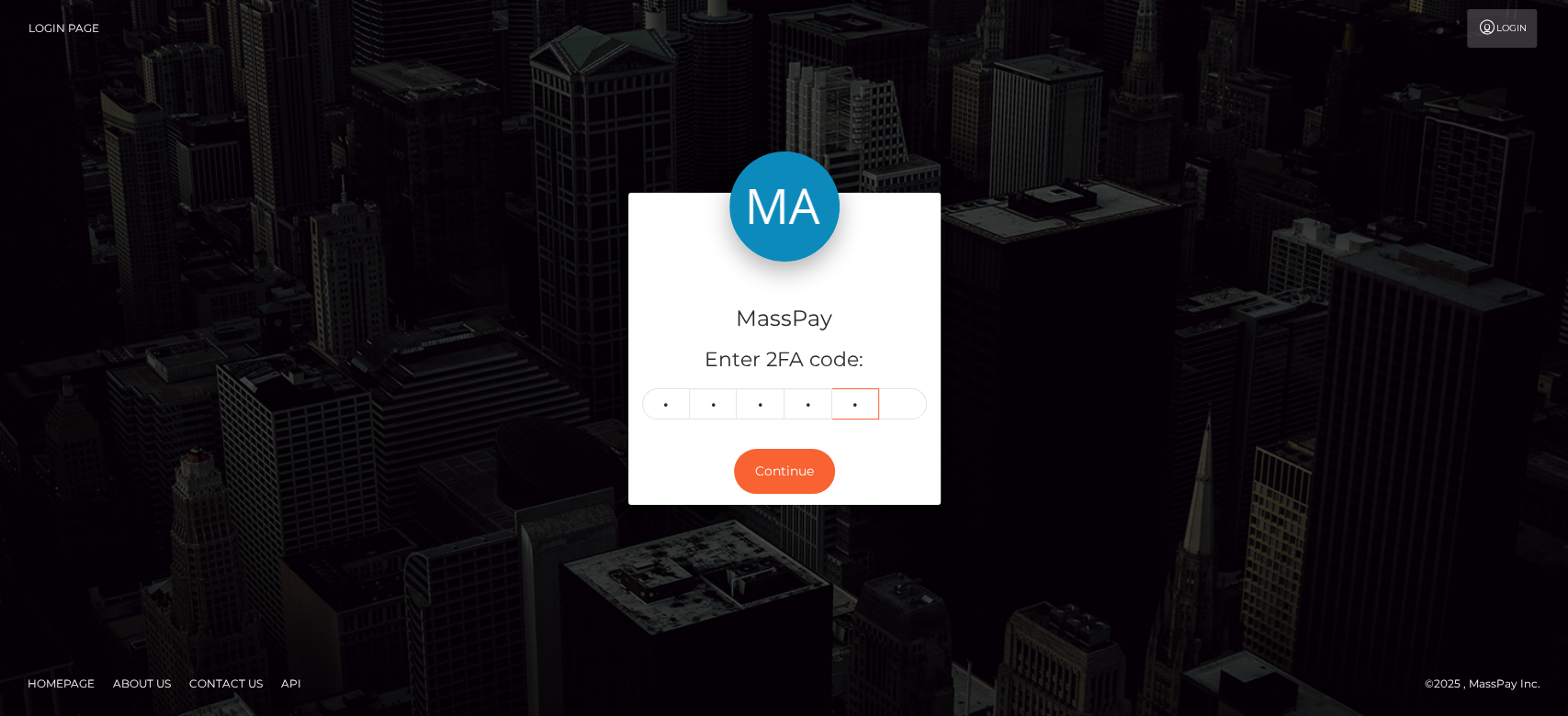
type input "9"
type input "1"
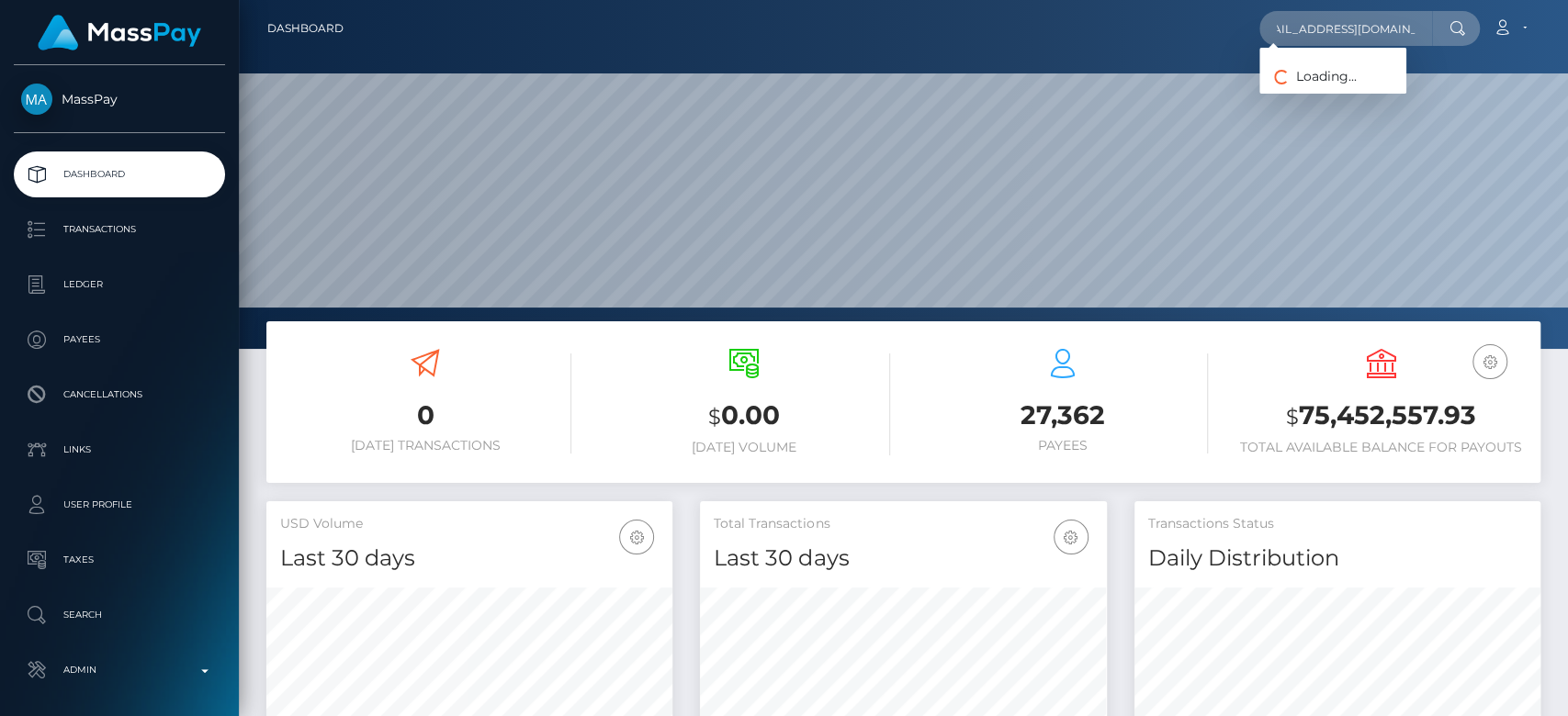
scroll to position [324, 406]
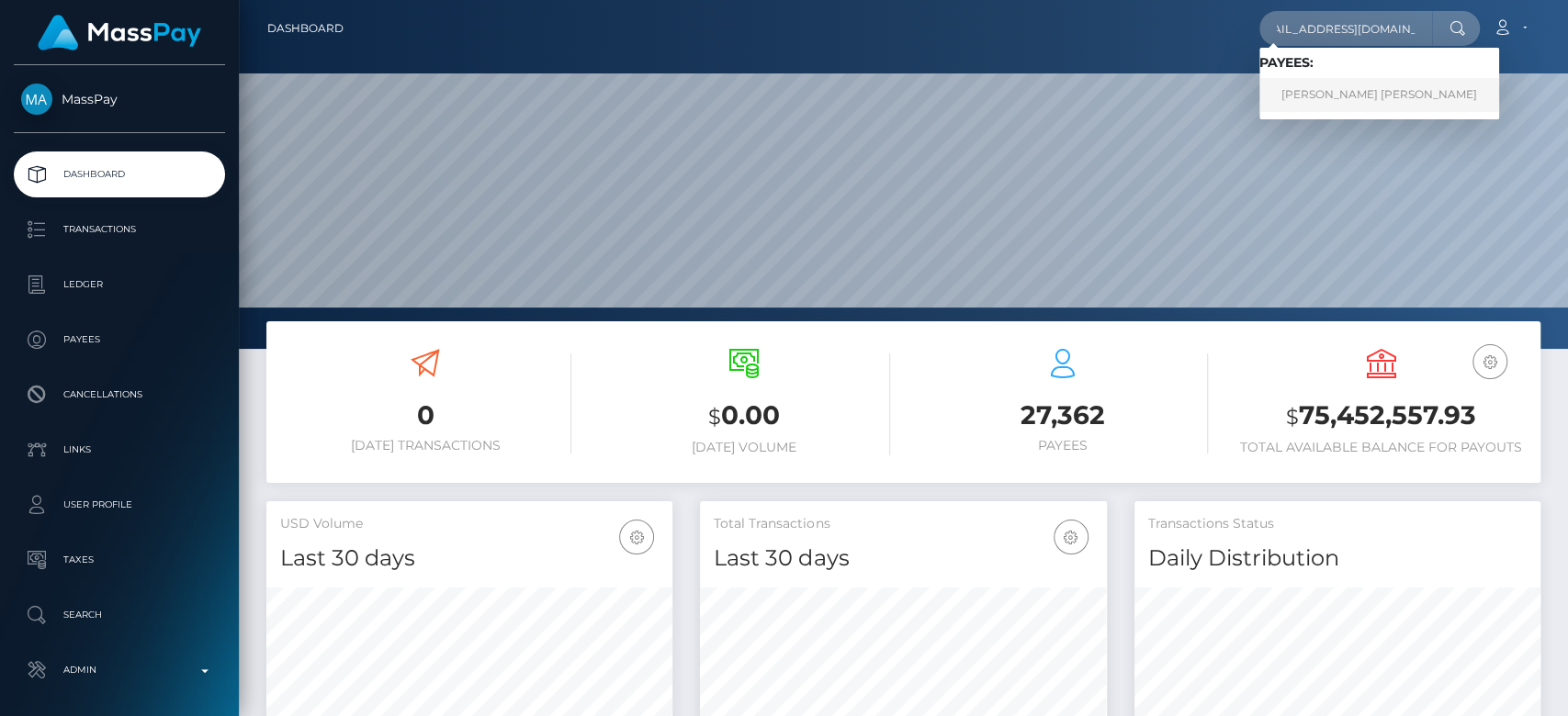
type input "[EMAIL_ADDRESS][DOMAIN_NAME]"
click at [1354, 98] on link "MARIA NELY FONSECA NIETO" at bounding box center [1378, 95] width 239 height 34
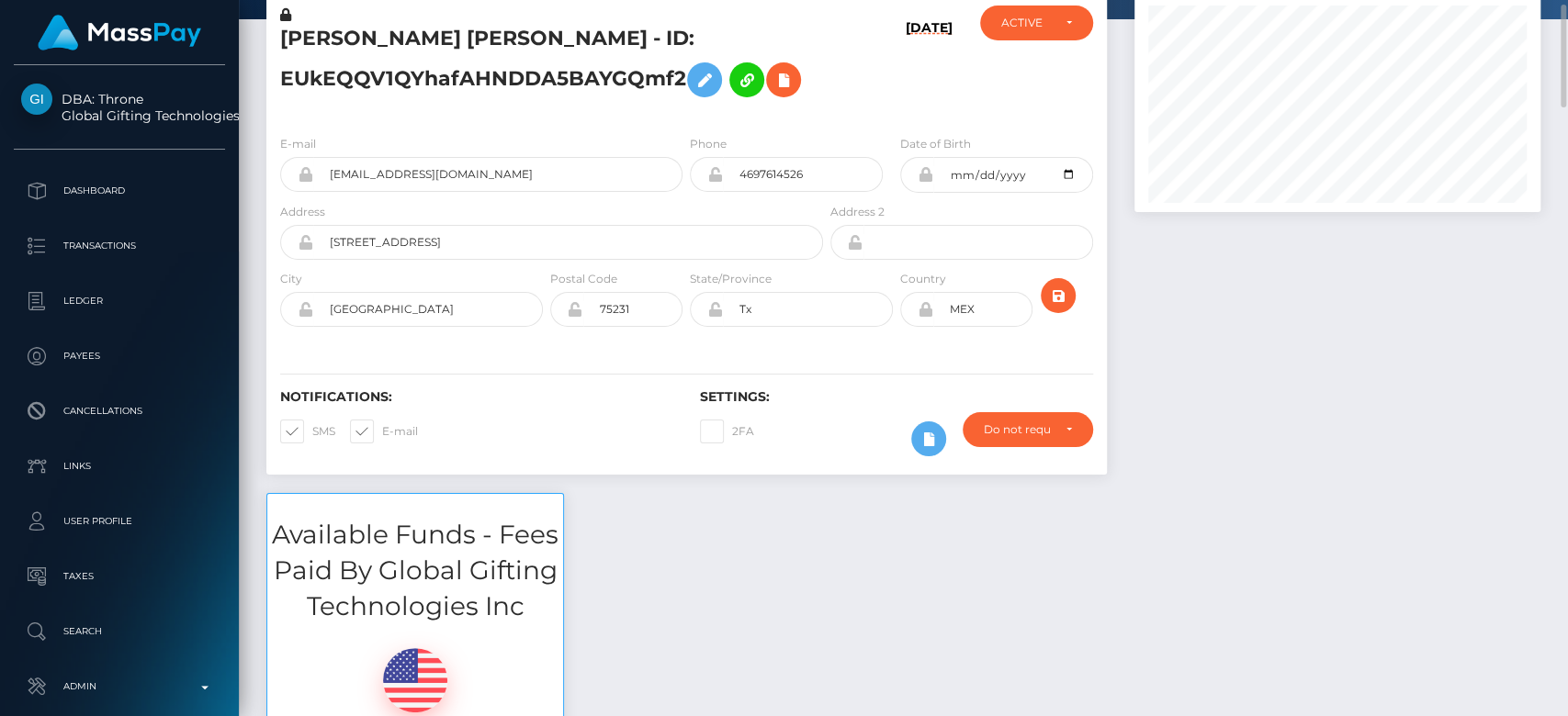
scroll to position [107, 0]
